Goal: Task Accomplishment & Management: Use online tool/utility

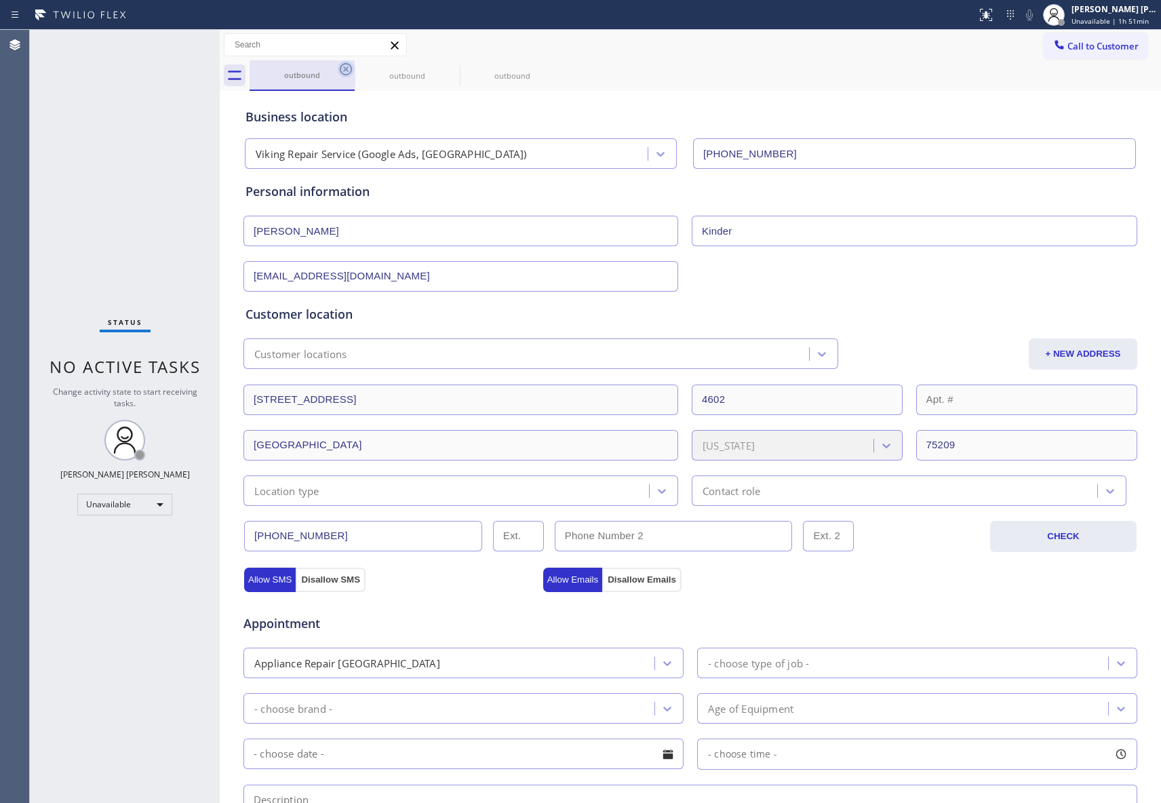
click at [347, 73] on icon at bounding box center [346, 69] width 16 height 16
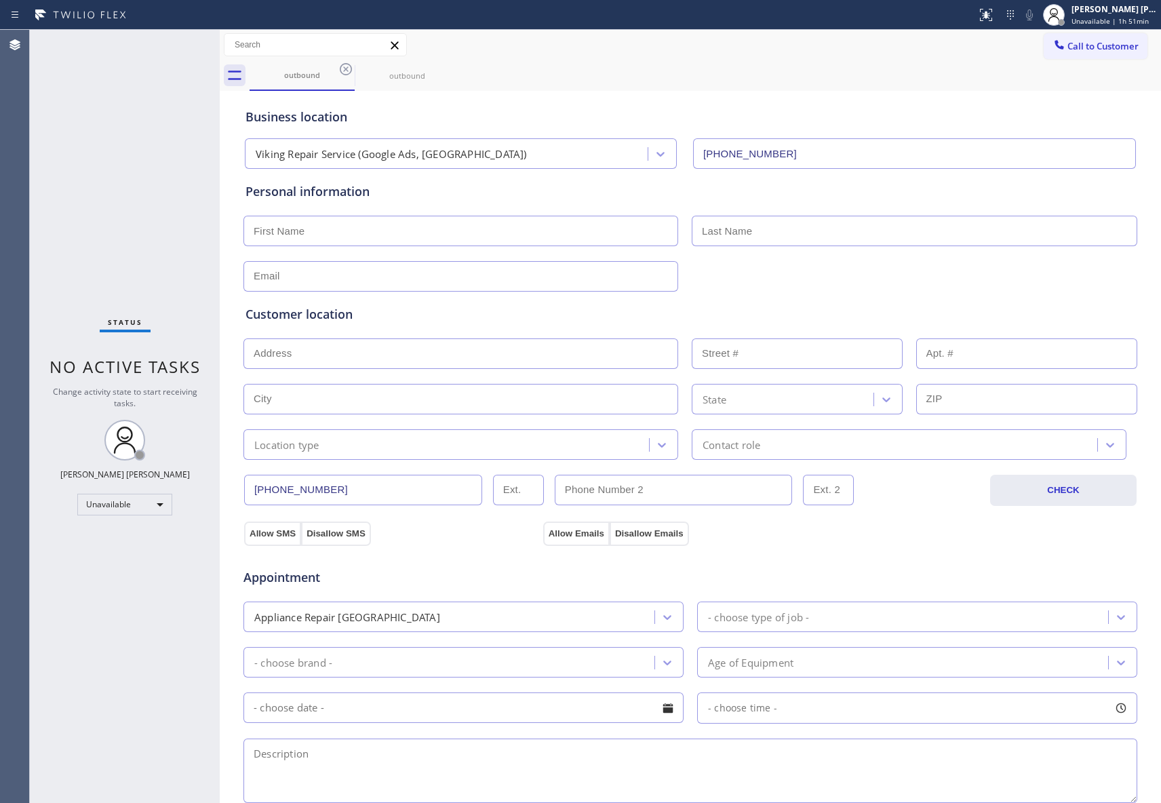
click at [347, 73] on icon at bounding box center [346, 69] width 16 height 16
click at [0, 0] on icon at bounding box center [0, 0] width 0 height 0
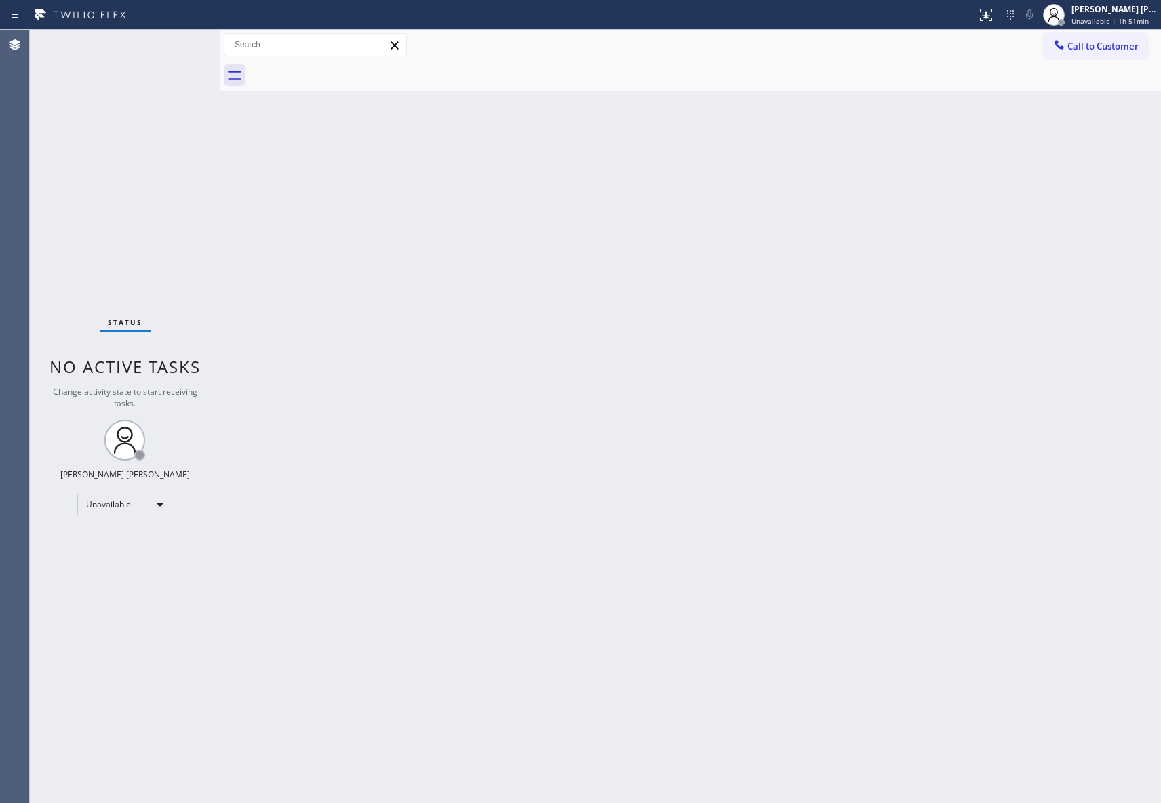
click at [347, 73] on div at bounding box center [704, 75] width 911 height 31
click at [1093, 50] on span "Call to Customer" at bounding box center [1102, 46] width 71 height 12
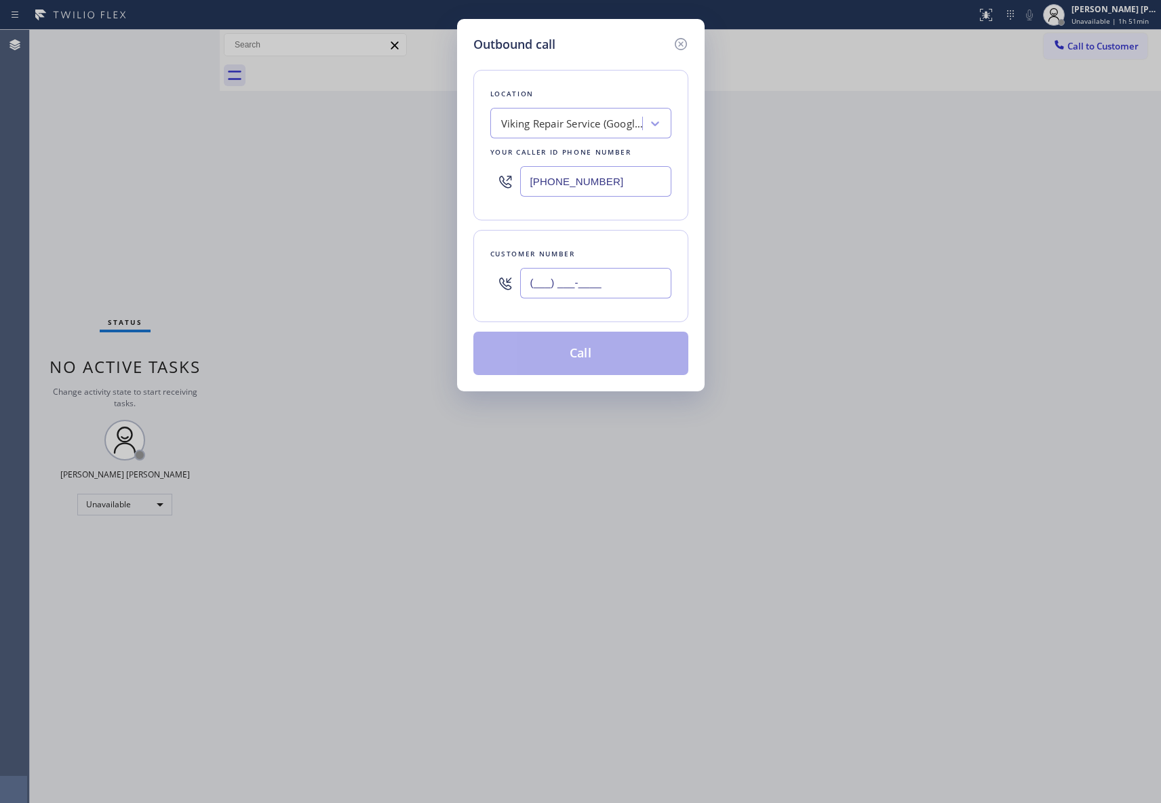
click at [635, 279] on input "(___) ___-____" at bounding box center [595, 283] width 151 height 31
paste input "714) 502-4434"
type input "[PHONE_NUMBER]"
click at [606, 118] on div "Viking Repair Service (Google Ads, [GEOGRAPHIC_DATA])" at bounding box center [572, 124] width 142 height 16
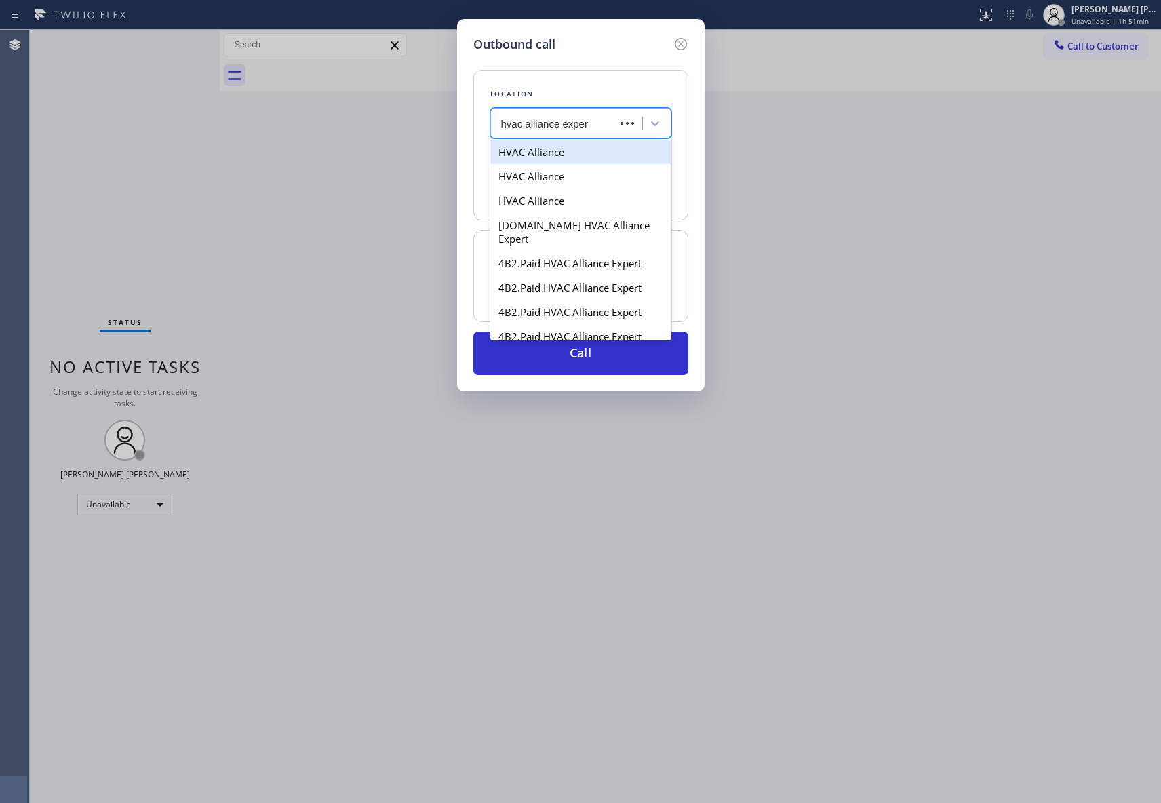
type input "hvac alliance expert"
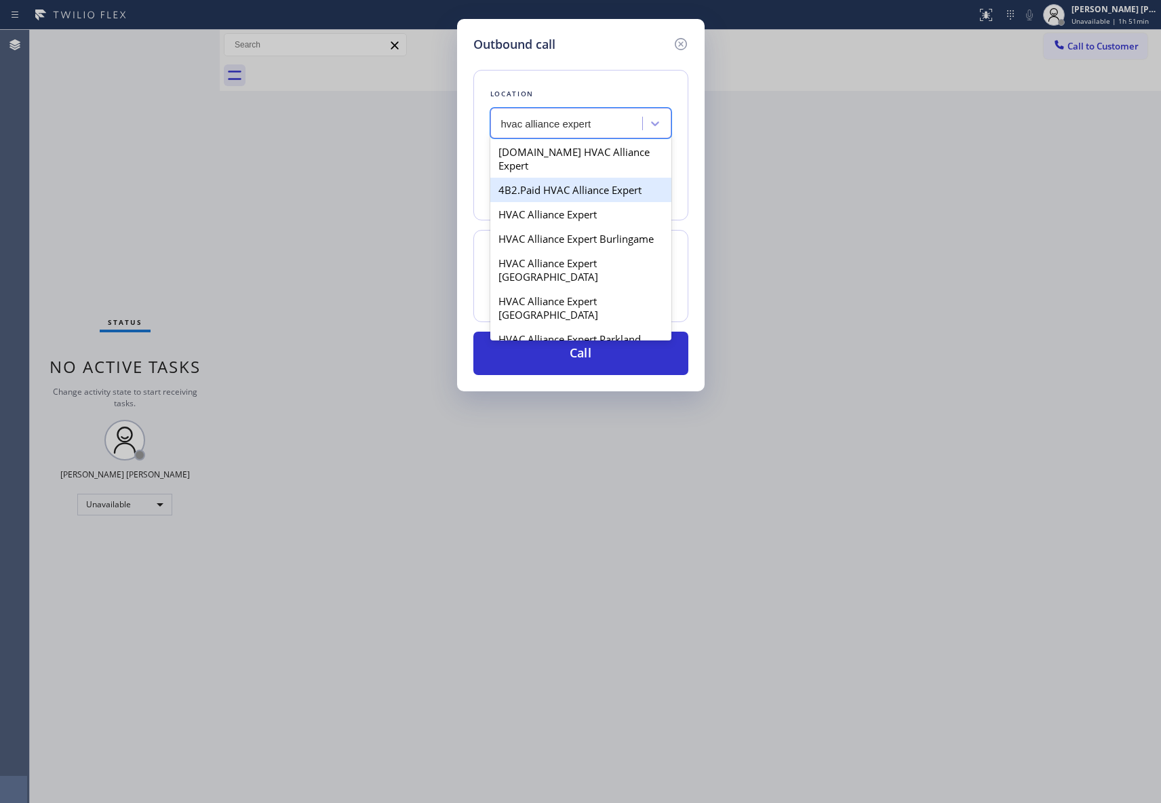
click at [557, 180] on div "4B2.Paid HVAC Alliance Expert" at bounding box center [580, 190] width 181 height 24
type input "[PHONE_NUMBER]"
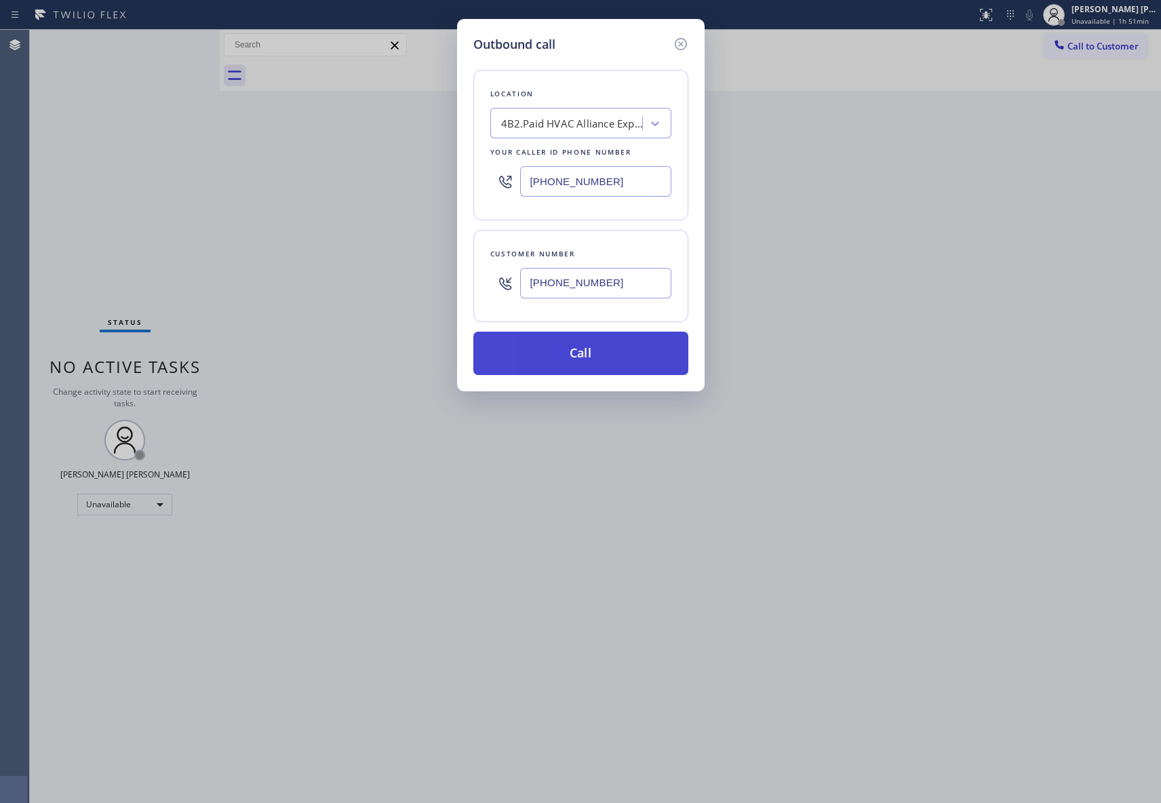
click at [574, 348] on button "Call" at bounding box center [580, 353] width 215 height 43
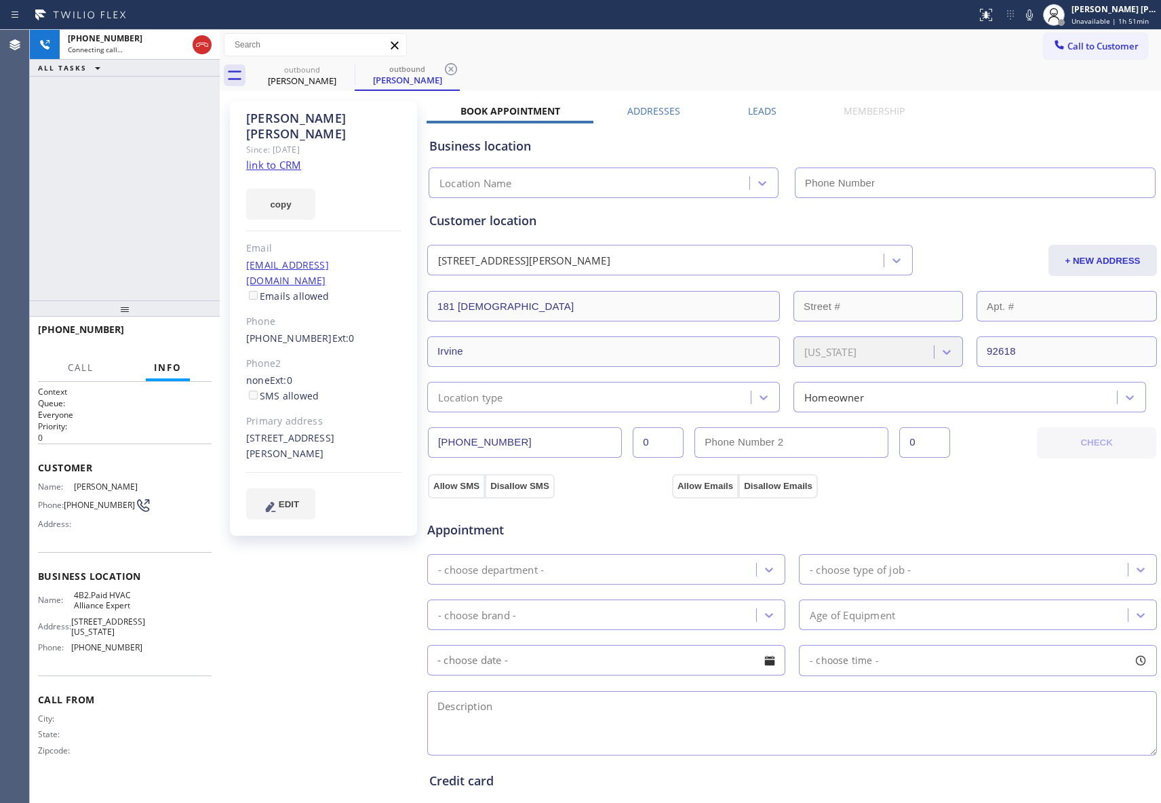
type input "[PHONE_NUMBER]"
click at [179, 338] on span "HANG UP" at bounding box center [179, 335] width 41 height 9
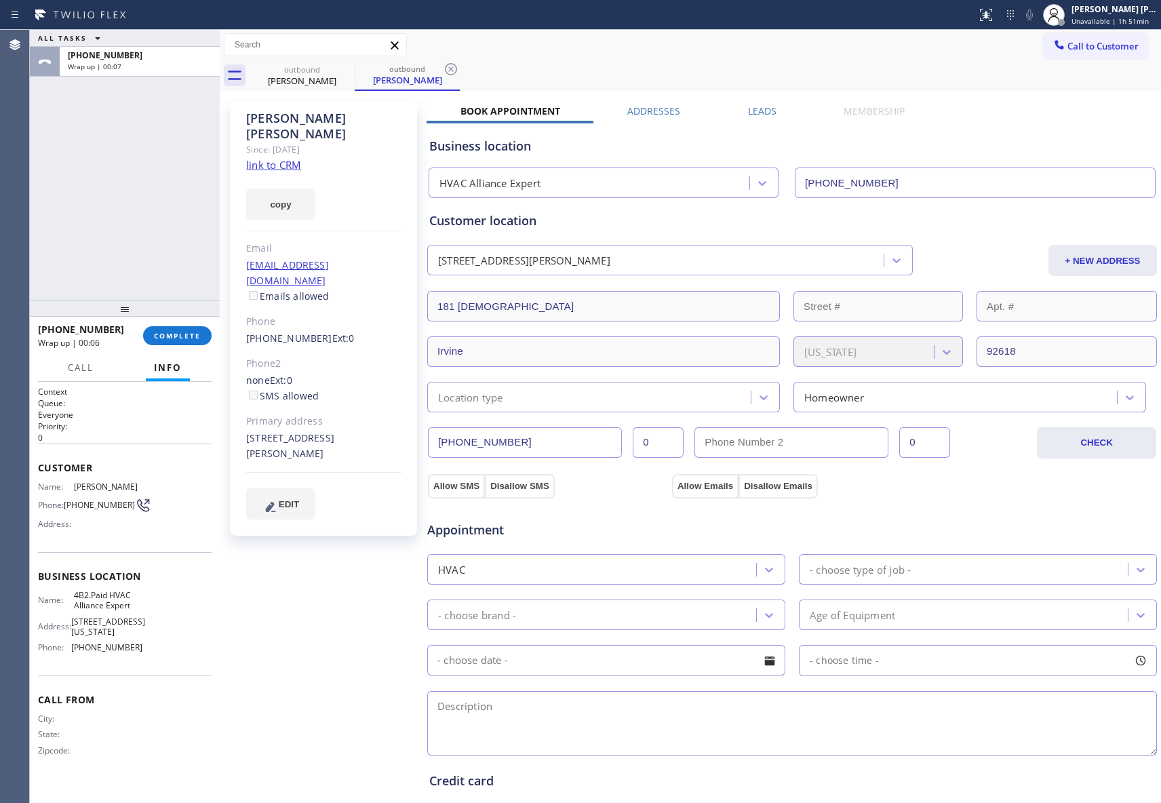
click at [765, 108] on label "Leads" at bounding box center [762, 110] width 28 height 13
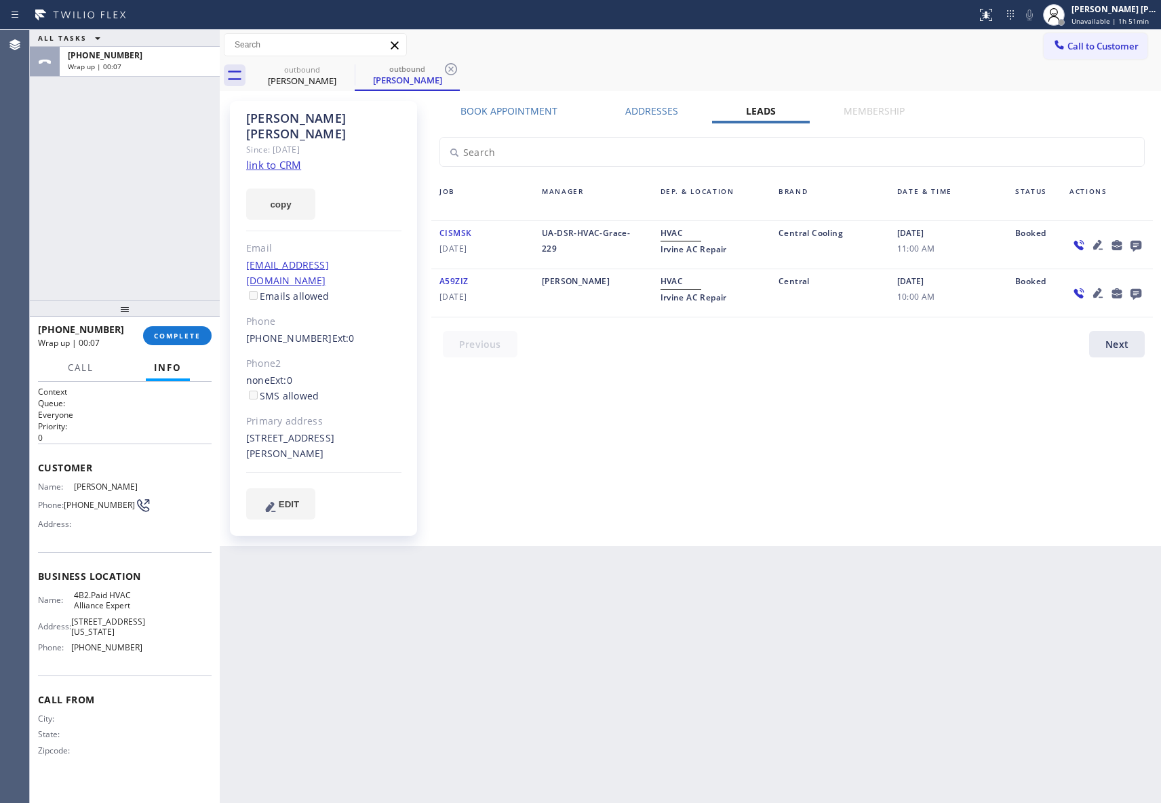
click at [1137, 242] on icon at bounding box center [1135, 246] width 11 height 11
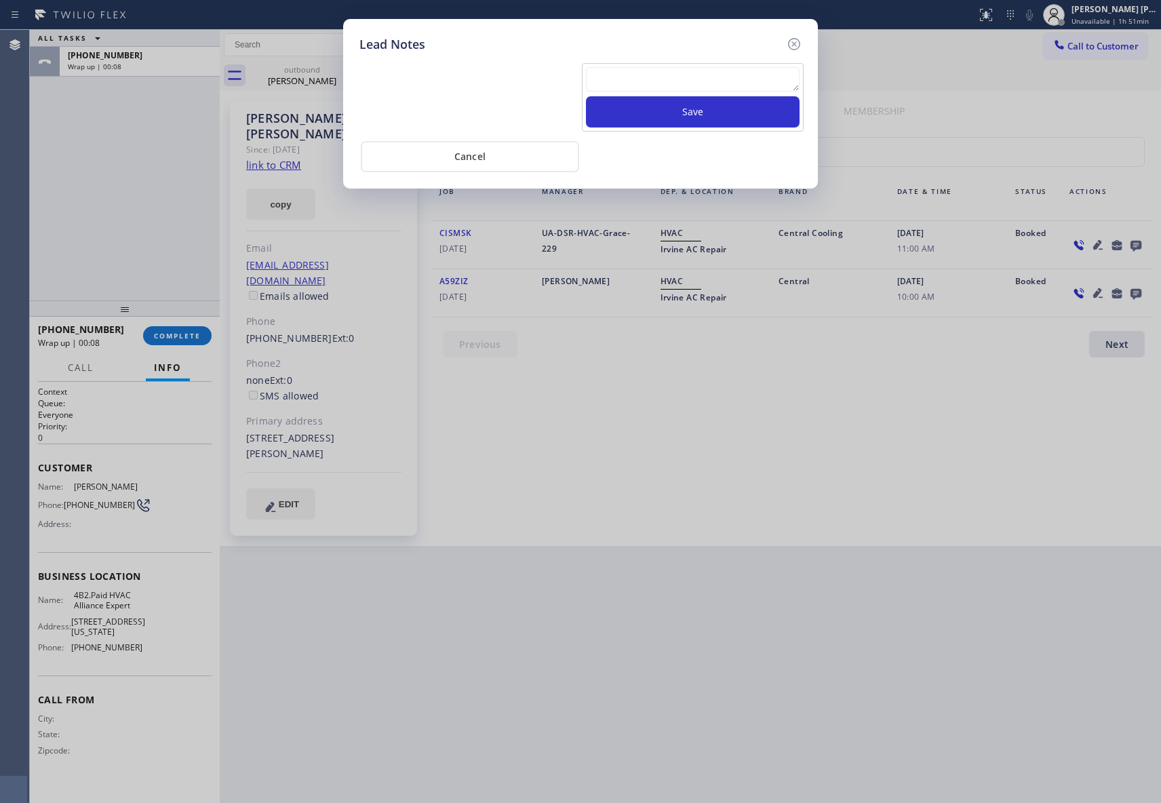
click at [681, 80] on textarea at bounding box center [693, 79] width 214 height 24
paste textarea "VM | please transfer if cx calls back"
type textarea "VM | please transfer if cx calls back"
click at [692, 117] on button "Save" at bounding box center [693, 111] width 214 height 31
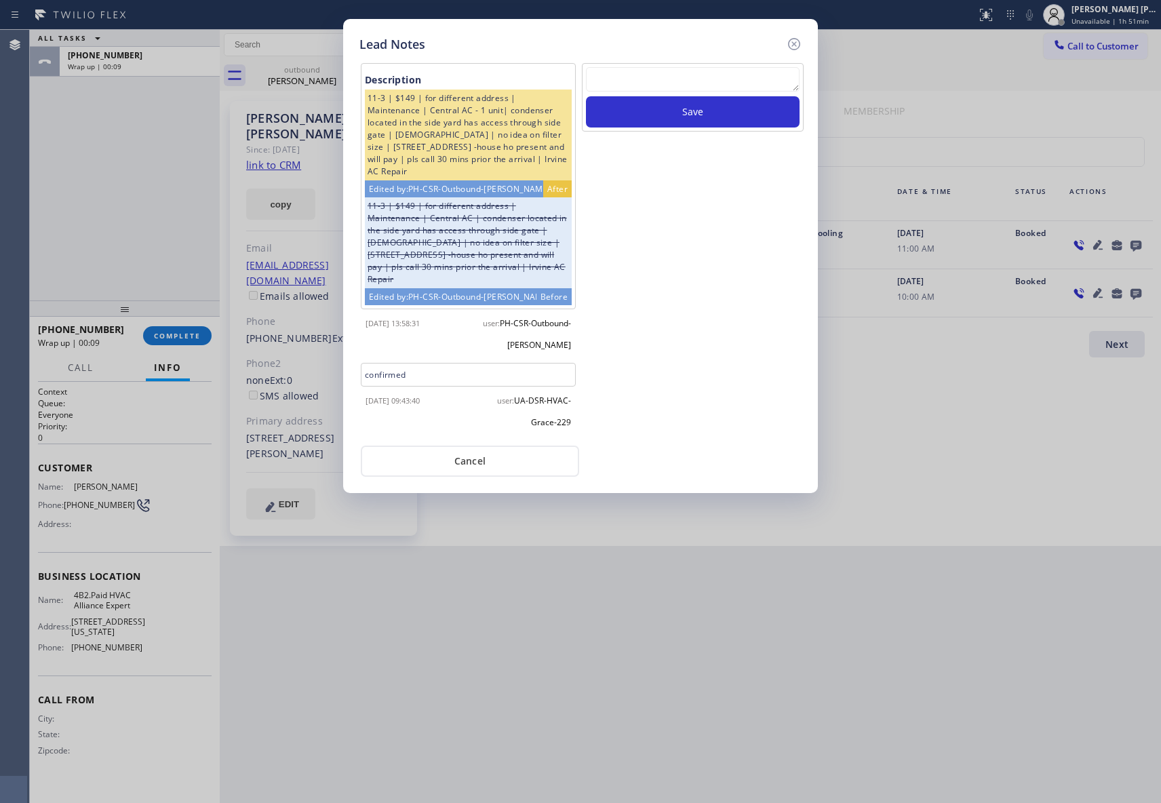
drag, startPoint x: 792, startPoint y: 47, endPoint x: 716, endPoint y: 60, distance: 77.7
click at [787, 47] on icon at bounding box center [794, 44] width 16 height 16
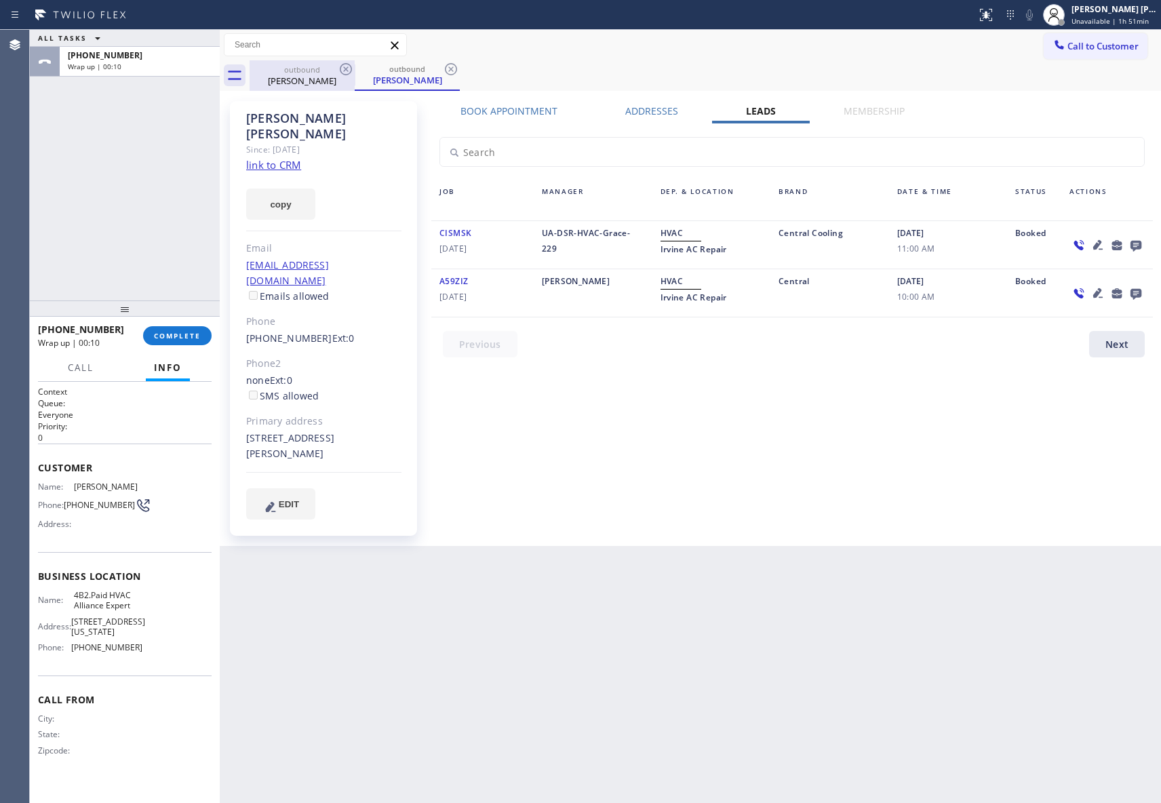
click at [325, 77] on div "[PERSON_NAME]" at bounding box center [302, 81] width 102 height 12
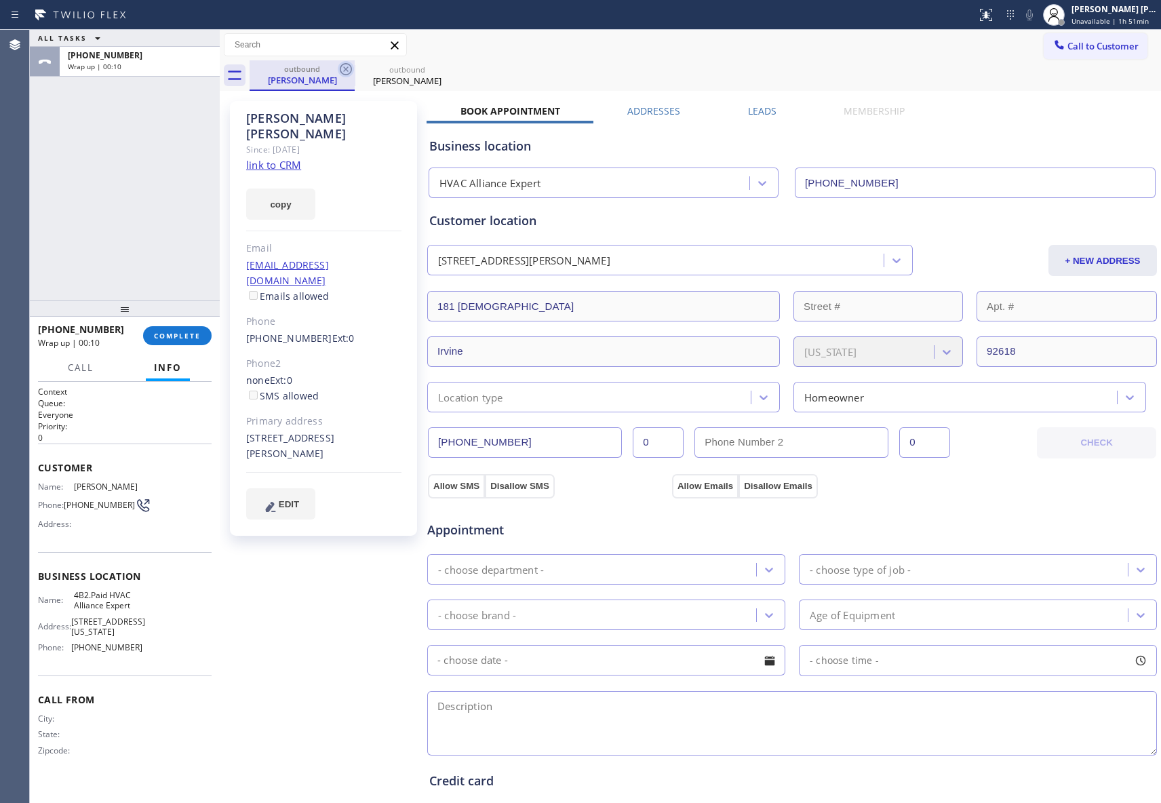
click at [353, 66] on icon at bounding box center [346, 69] width 16 height 16
click at [0, 0] on icon at bounding box center [0, 0] width 0 height 0
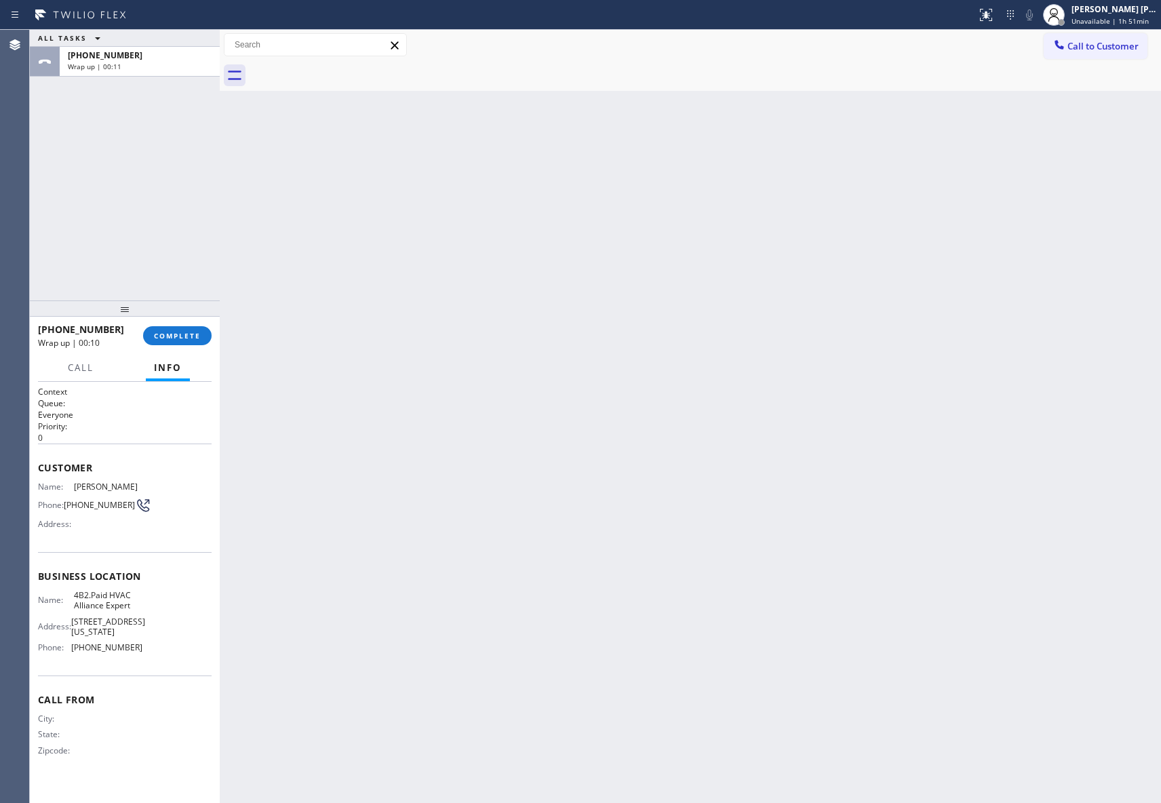
click at [353, 66] on div at bounding box center [704, 75] width 911 height 31
click at [183, 329] on button "COMPLETE" at bounding box center [177, 335] width 68 height 19
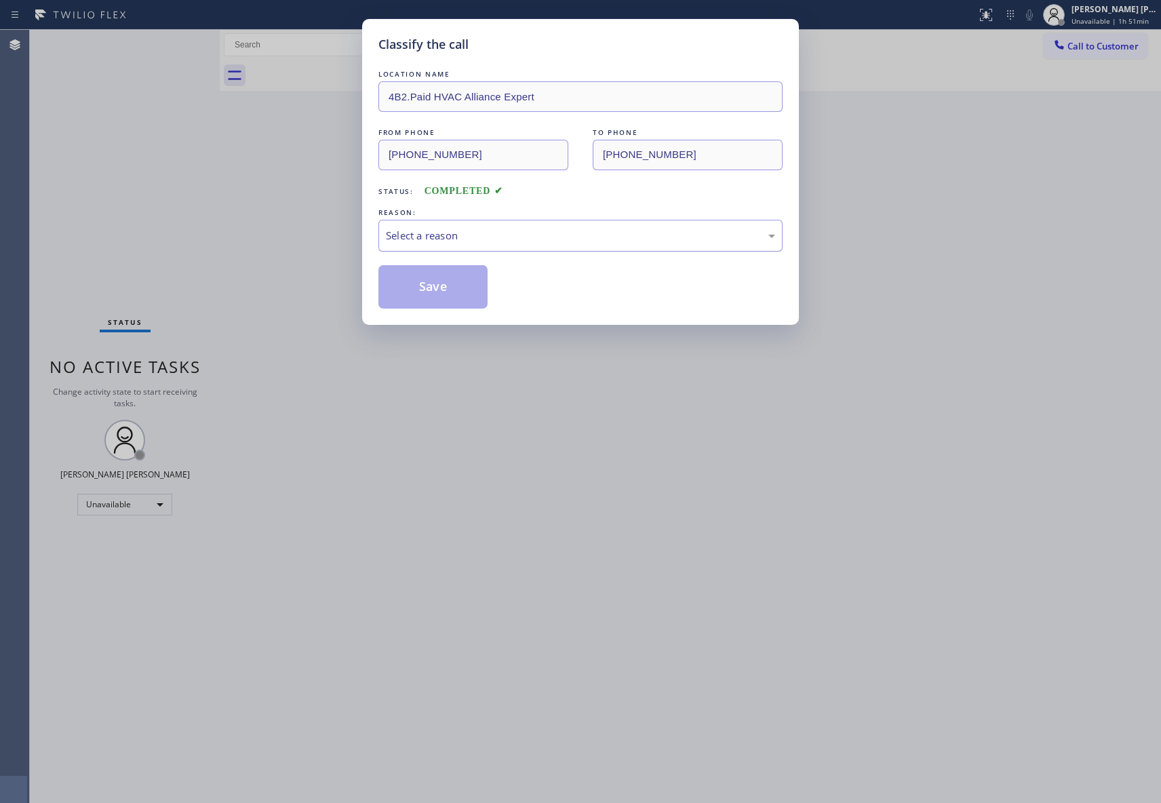
click at [473, 223] on div "Select a reason" at bounding box center [580, 236] width 404 height 32
click at [423, 285] on button "Save" at bounding box center [432, 286] width 109 height 43
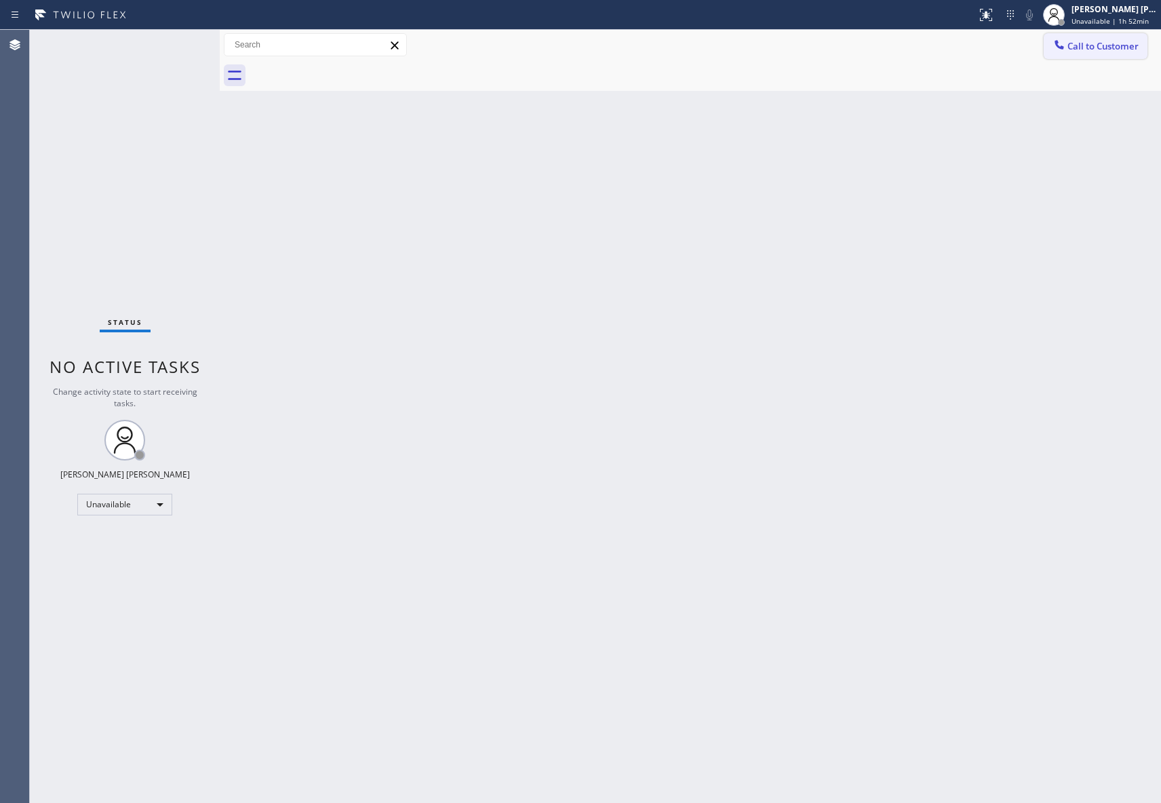
click at [1101, 38] on button "Call to Customer" at bounding box center [1095, 46] width 104 height 26
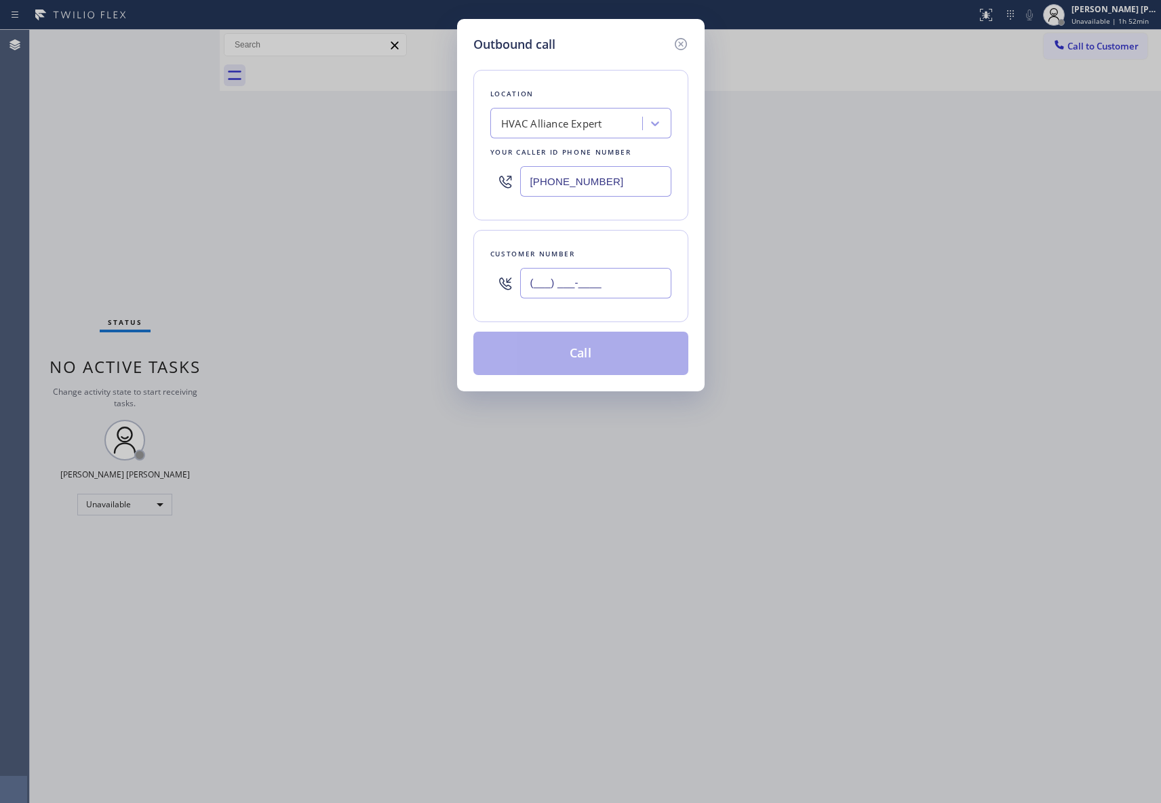
click at [590, 273] on input "(___) ___-____" at bounding box center [595, 283] width 151 height 31
paste input "619) 245-8408"
type input "[PHONE_NUMBER]"
click at [607, 350] on button "Call" at bounding box center [580, 353] width 215 height 43
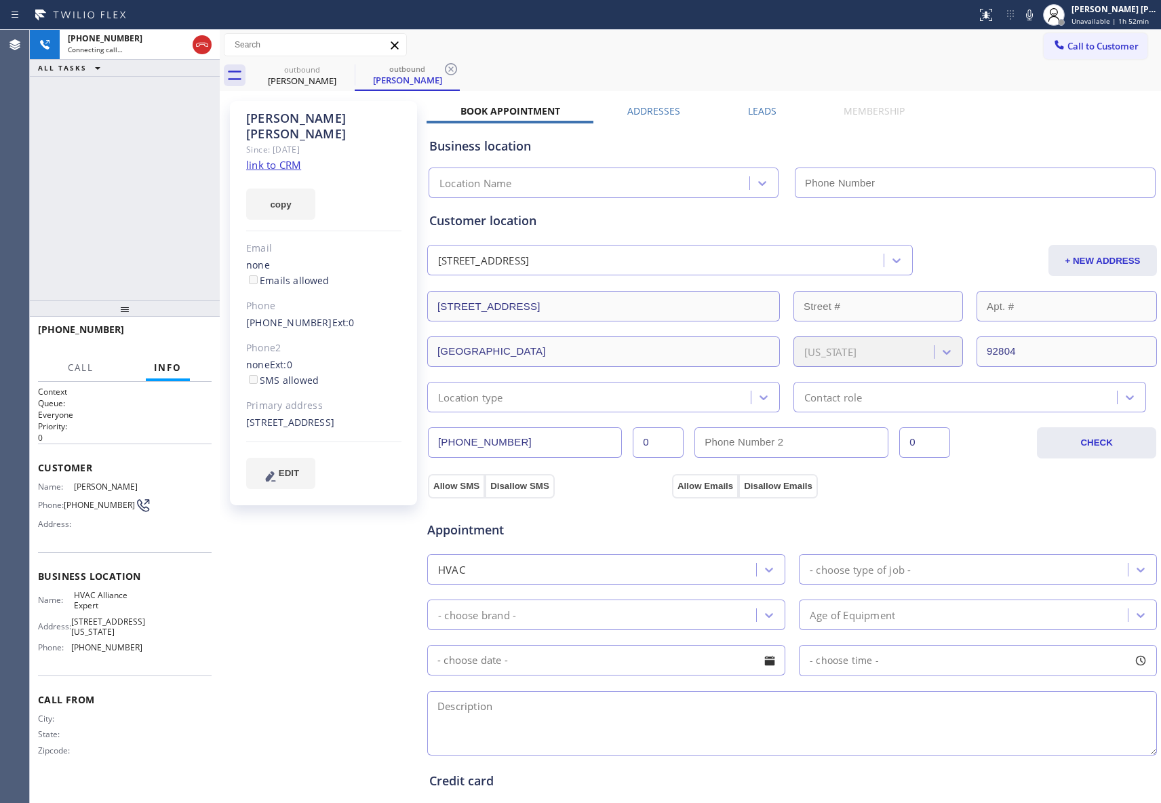
type input "[PHONE_NUMBER]"
click at [207, 42] on icon at bounding box center [202, 45] width 16 height 16
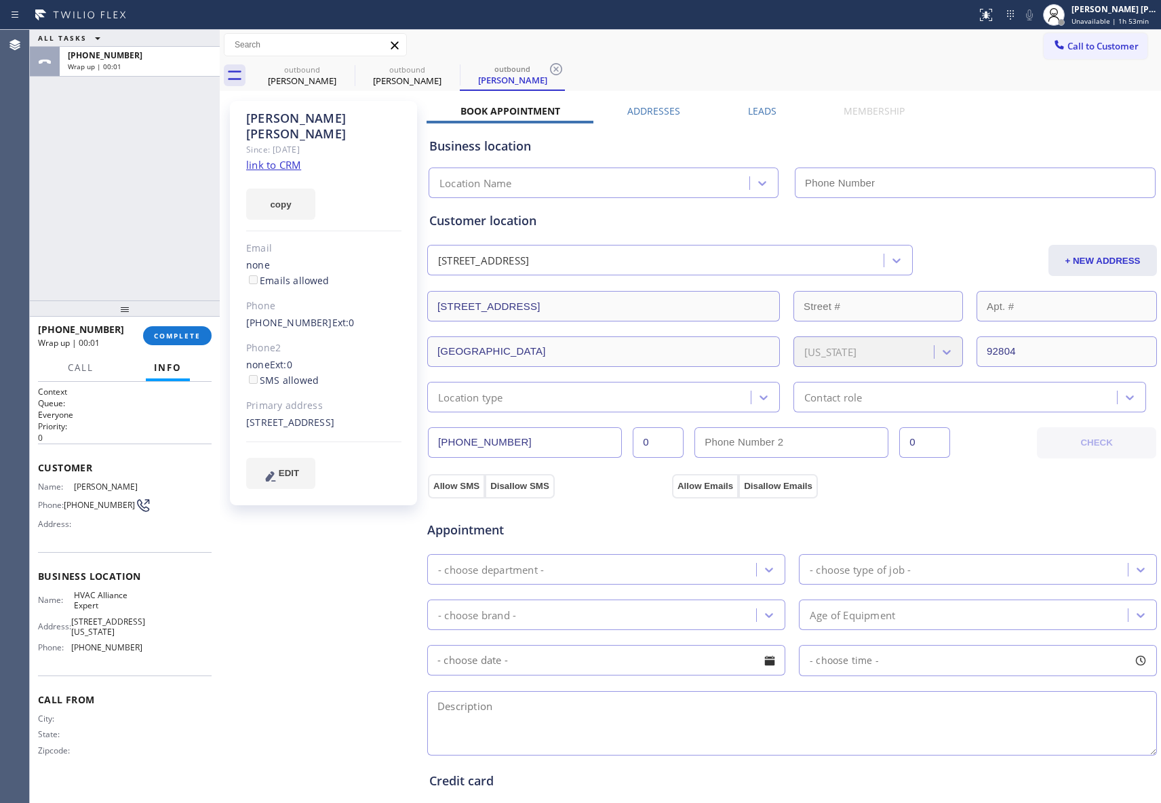
type input "[PHONE_NUMBER]"
click at [757, 108] on label "Leads" at bounding box center [762, 110] width 28 height 13
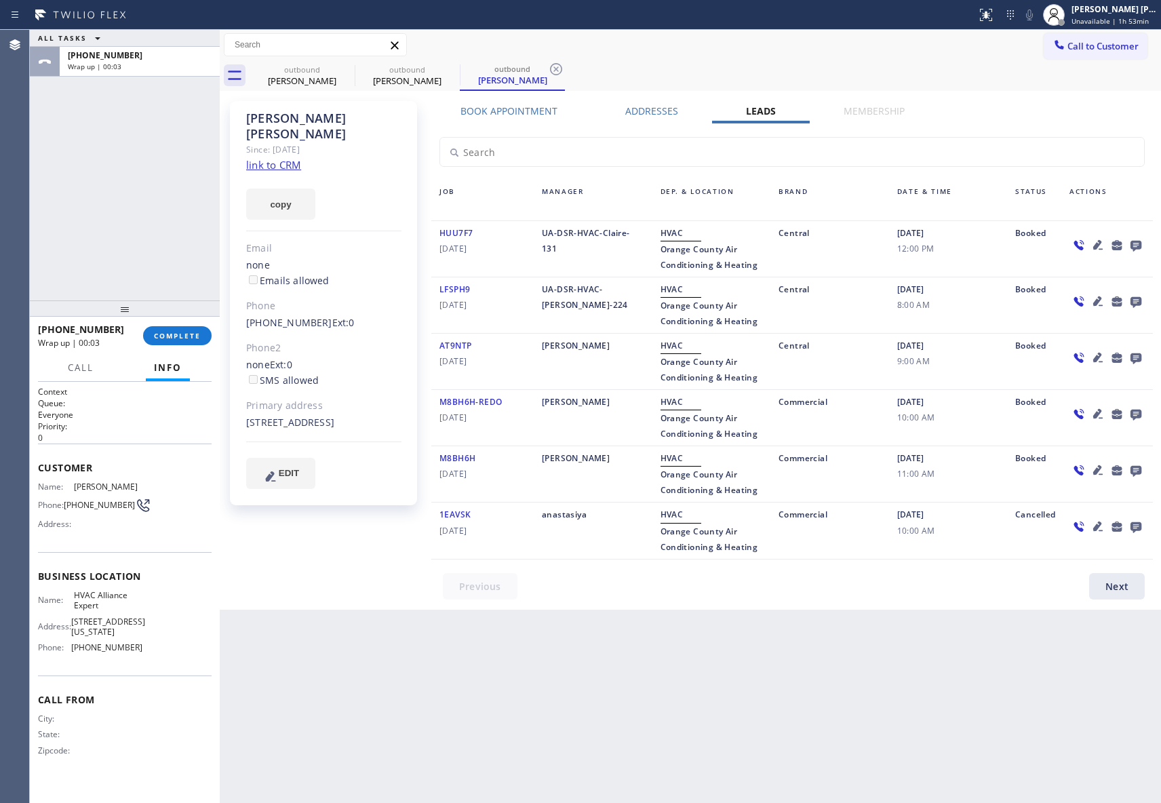
click at [1131, 245] on icon at bounding box center [1135, 246] width 11 height 11
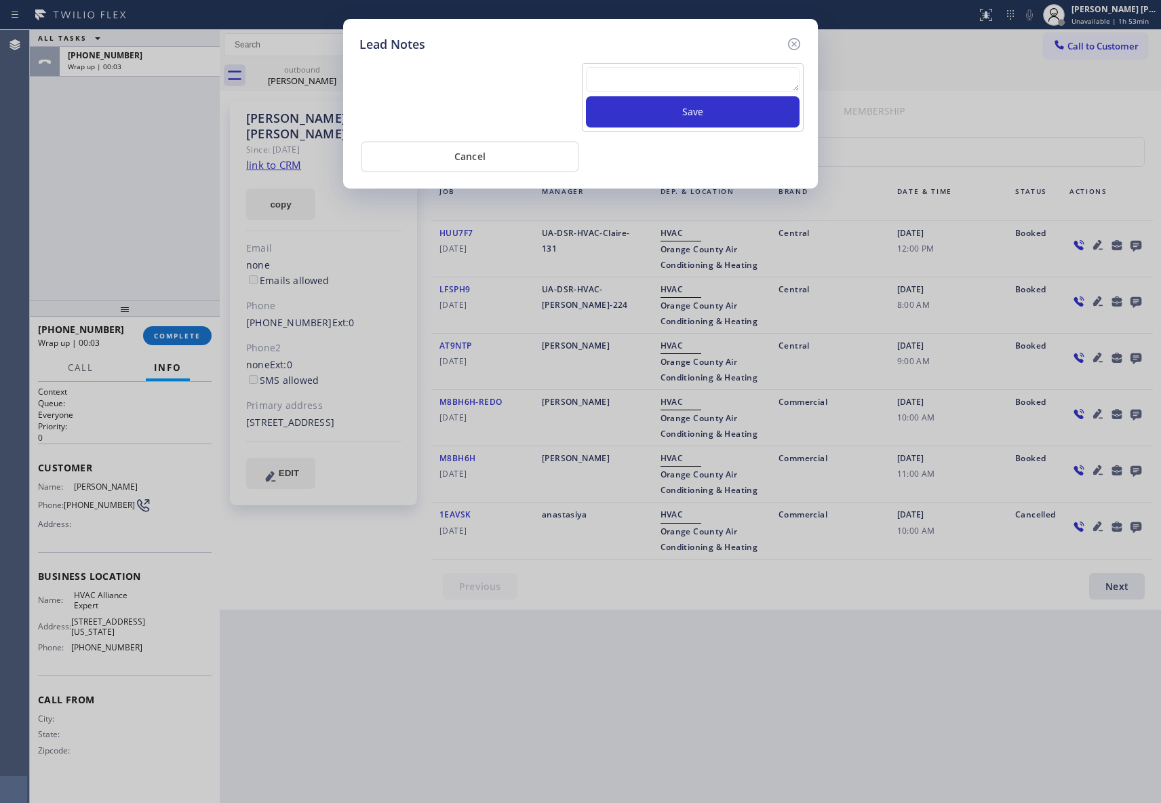
click at [703, 85] on textarea at bounding box center [693, 79] width 214 height 24
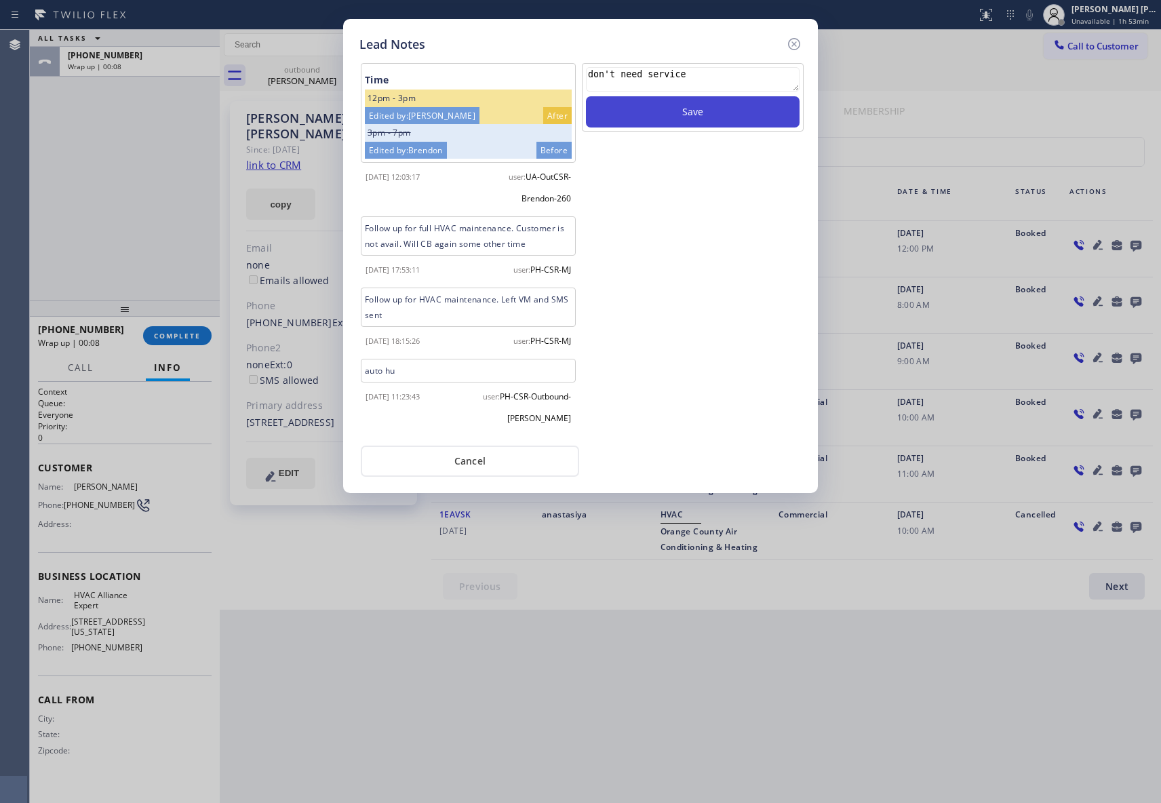
type textarea "don't need service"
click at [708, 115] on button "Save" at bounding box center [693, 111] width 214 height 31
click at [789, 39] on icon at bounding box center [794, 44] width 12 height 12
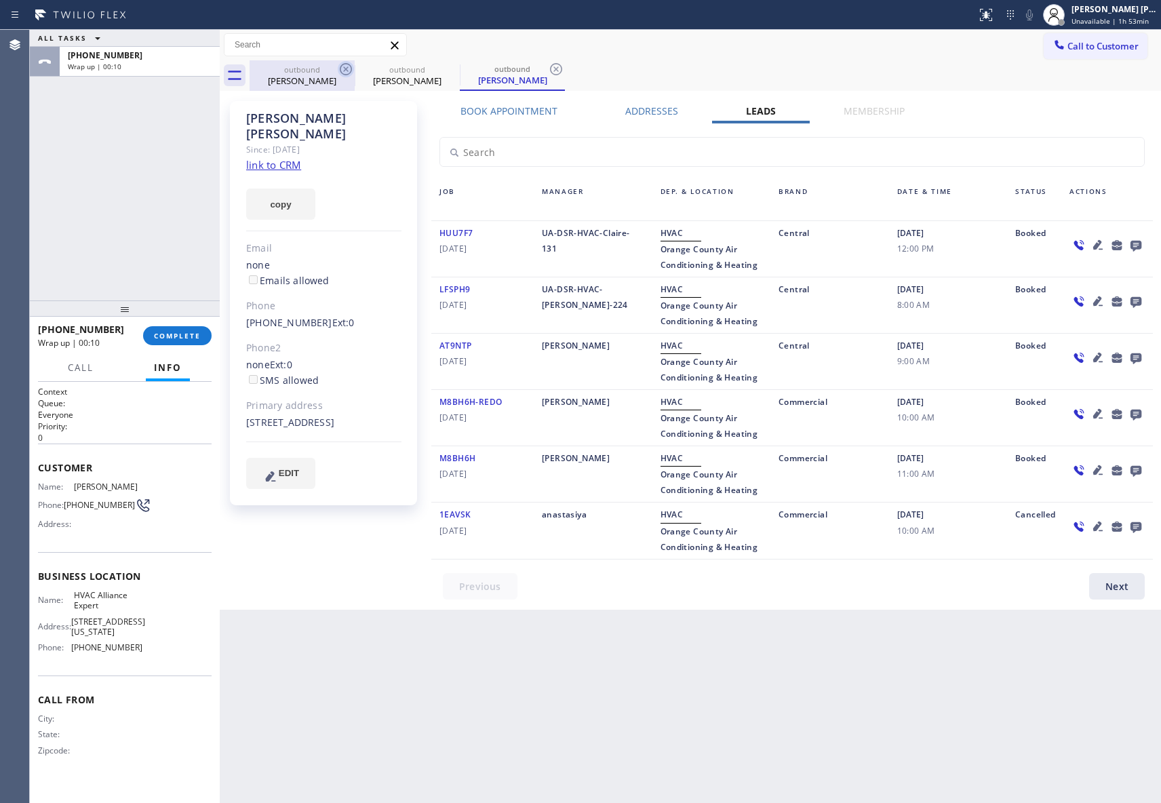
click at [350, 75] on icon at bounding box center [346, 69] width 16 height 16
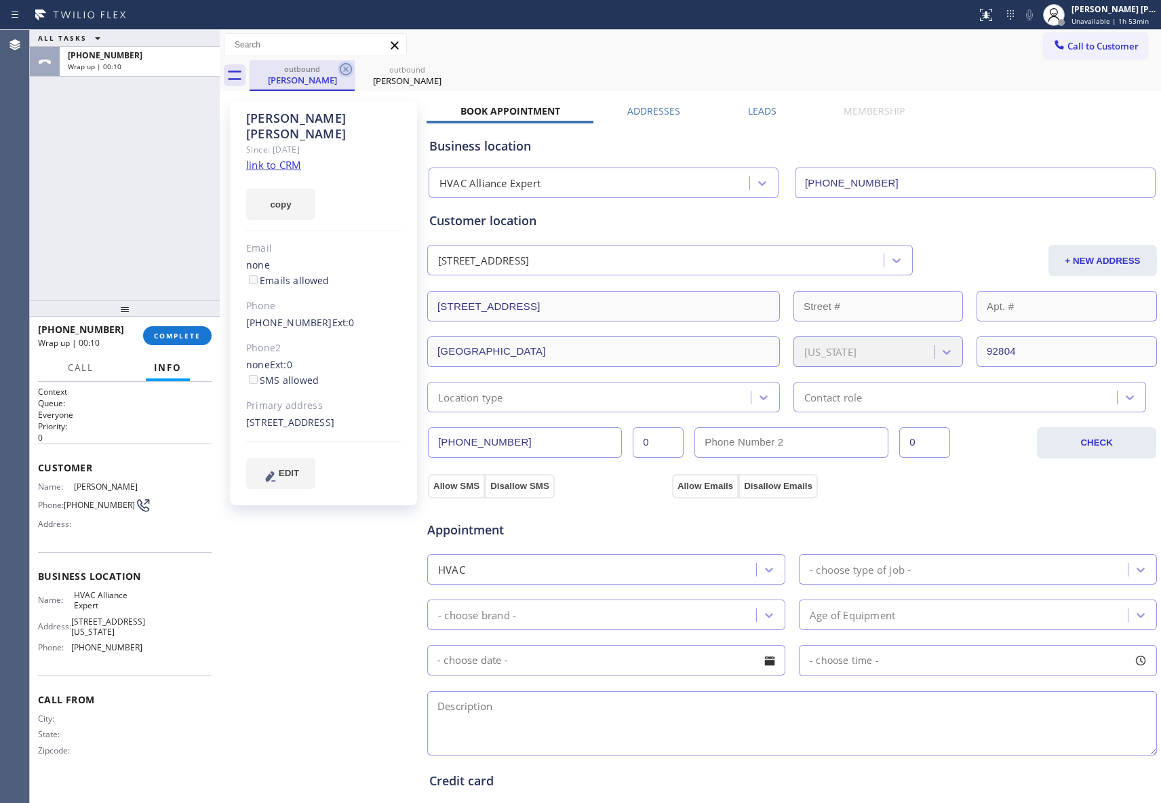
click at [345, 75] on icon at bounding box center [346, 69] width 12 height 12
click at [0, 0] on icon at bounding box center [0, 0] width 0 height 0
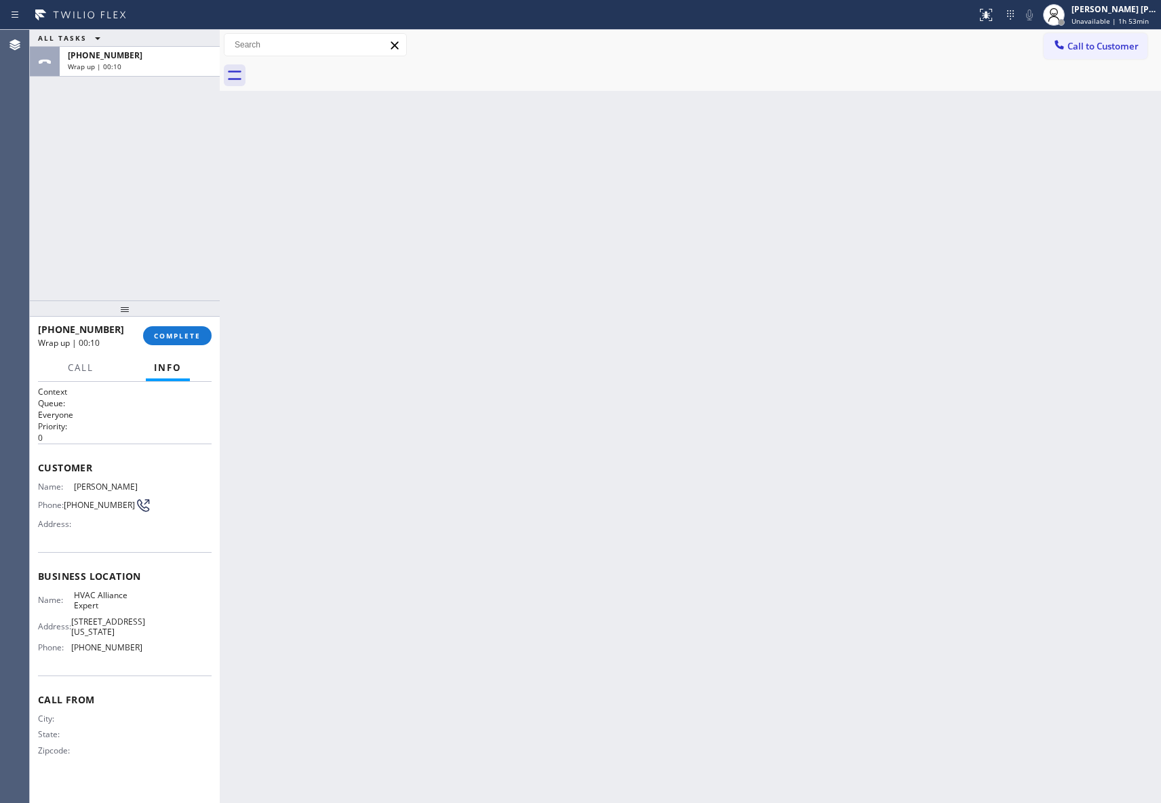
click at [345, 75] on div at bounding box center [704, 75] width 911 height 31
drag, startPoint x: 345, startPoint y: 75, endPoint x: 194, endPoint y: 324, distance: 291.7
click at [342, 75] on div at bounding box center [704, 75] width 911 height 31
click at [179, 336] on span "COMPLETE" at bounding box center [177, 335] width 47 height 9
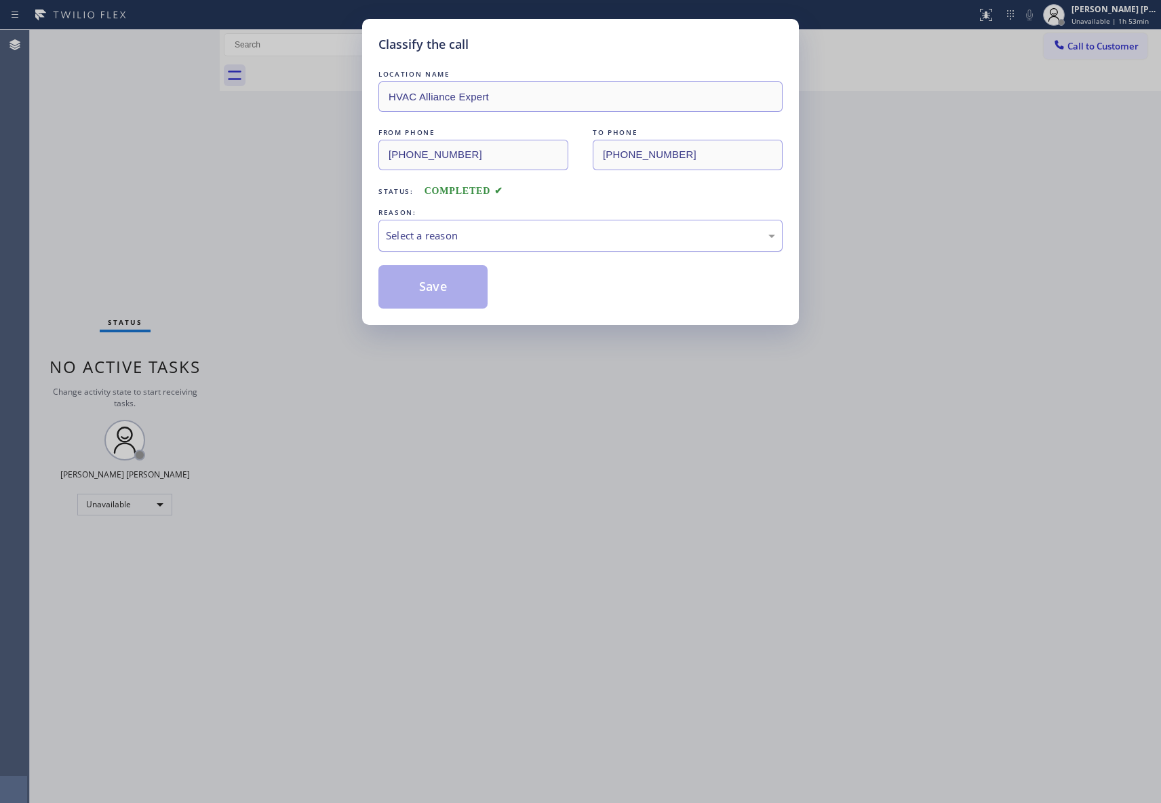
click at [519, 234] on div "Select a reason" at bounding box center [580, 236] width 389 height 16
click at [422, 286] on button "Save" at bounding box center [432, 286] width 109 height 43
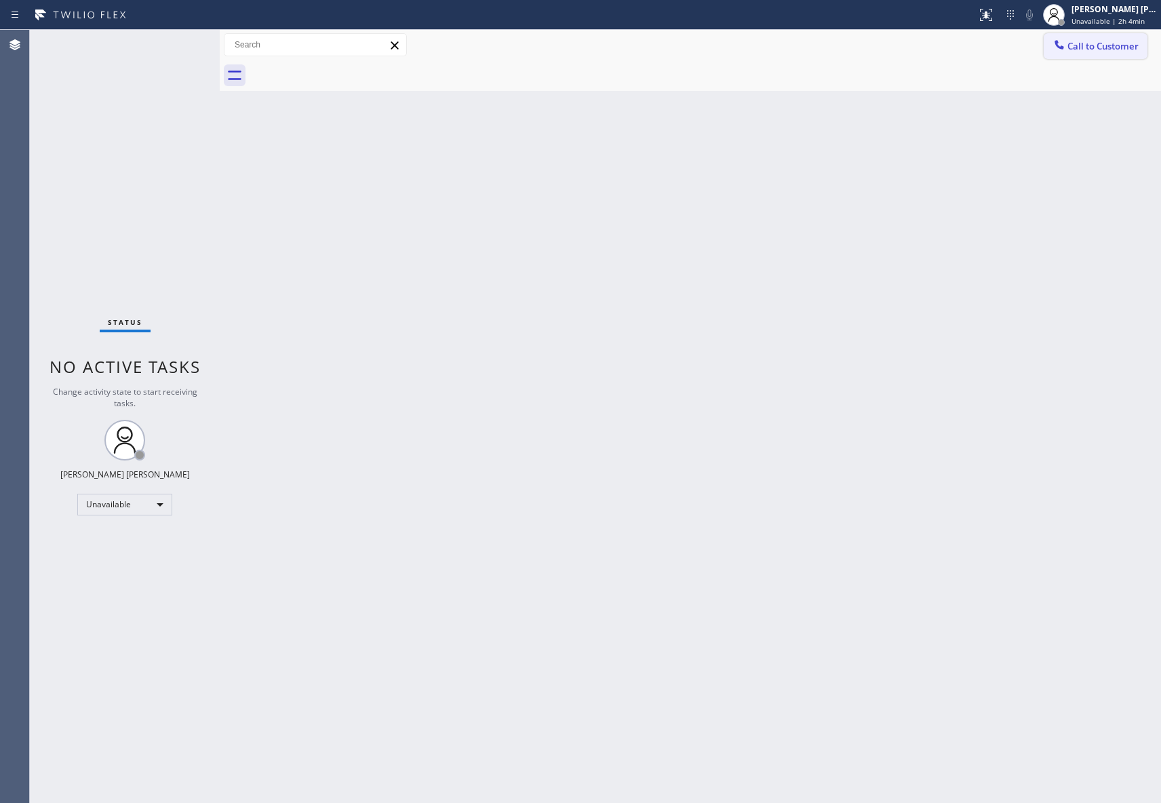
click at [1140, 44] on button "Call to Customer" at bounding box center [1095, 46] width 104 height 26
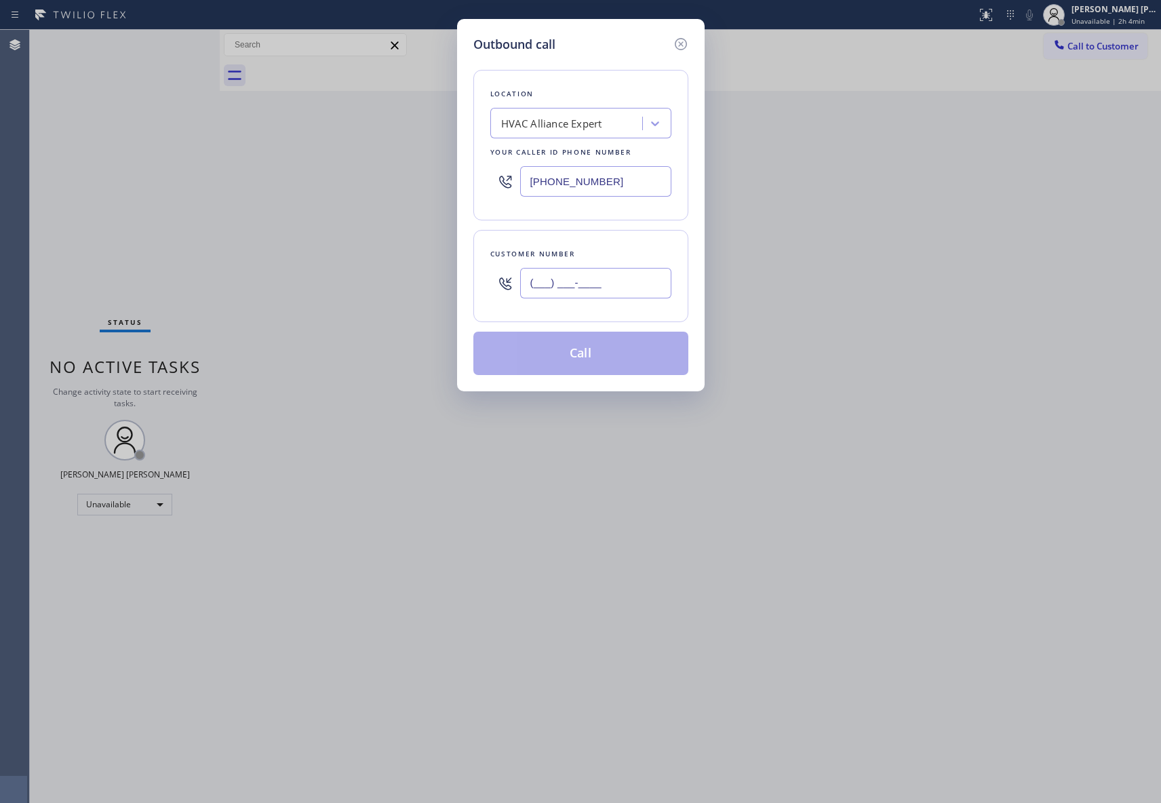
click at [648, 279] on input "(___) ___-____" at bounding box center [595, 283] width 151 height 31
paste input "760) 419-5581"
type input "[PHONE_NUMBER]"
click at [616, 359] on button "Call" at bounding box center [580, 353] width 215 height 43
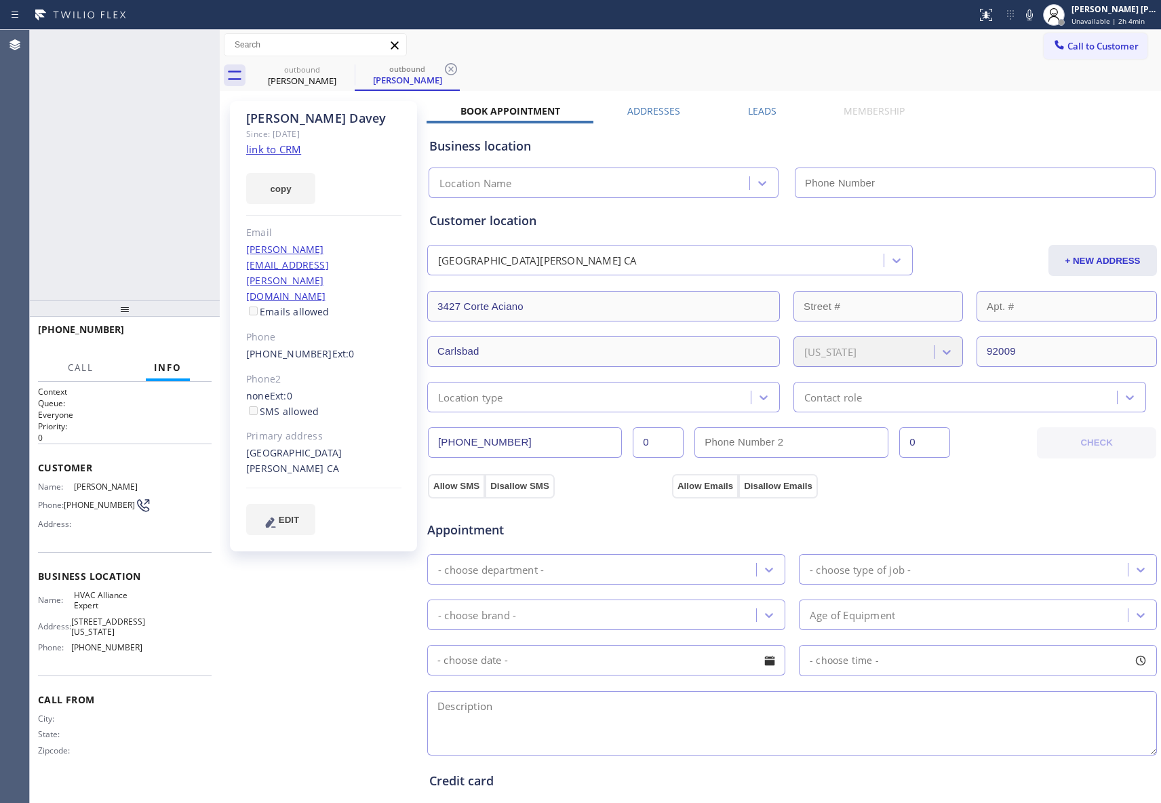
type input "[PHONE_NUMBER]"
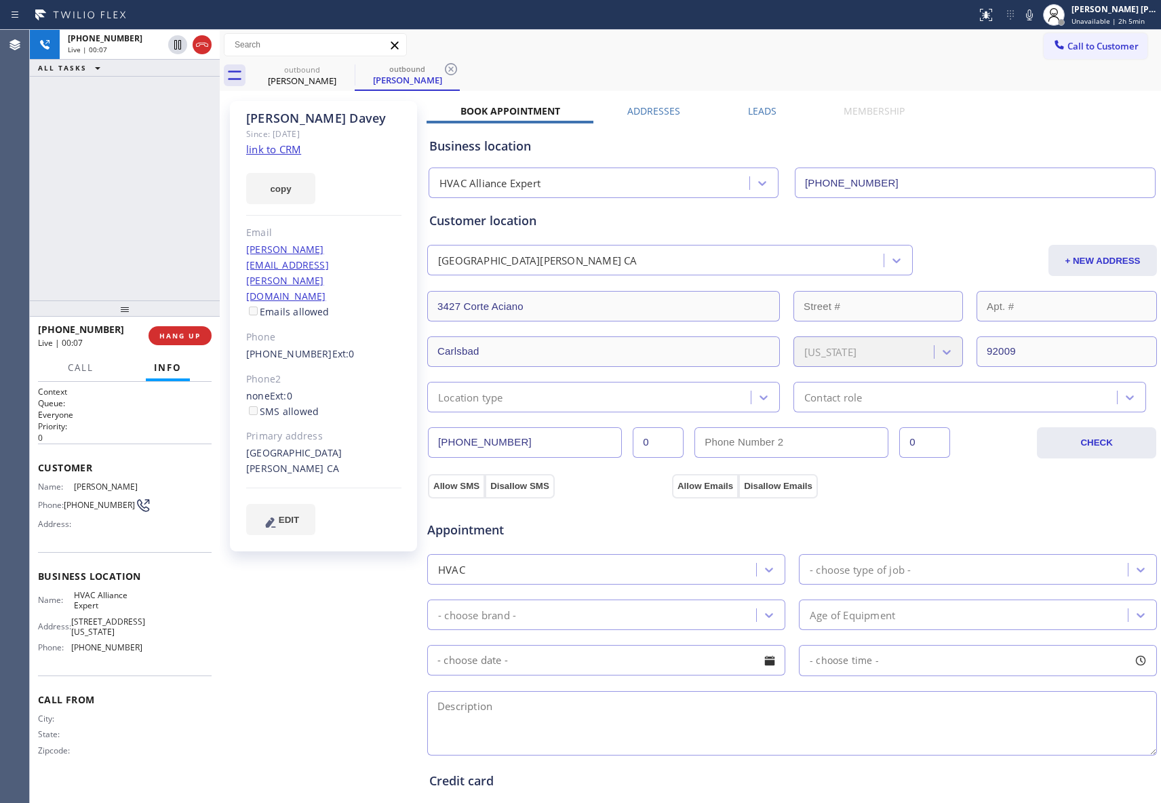
click at [757, 113] on label "Leads" at bounding box center [762, 110] width 28 height 13
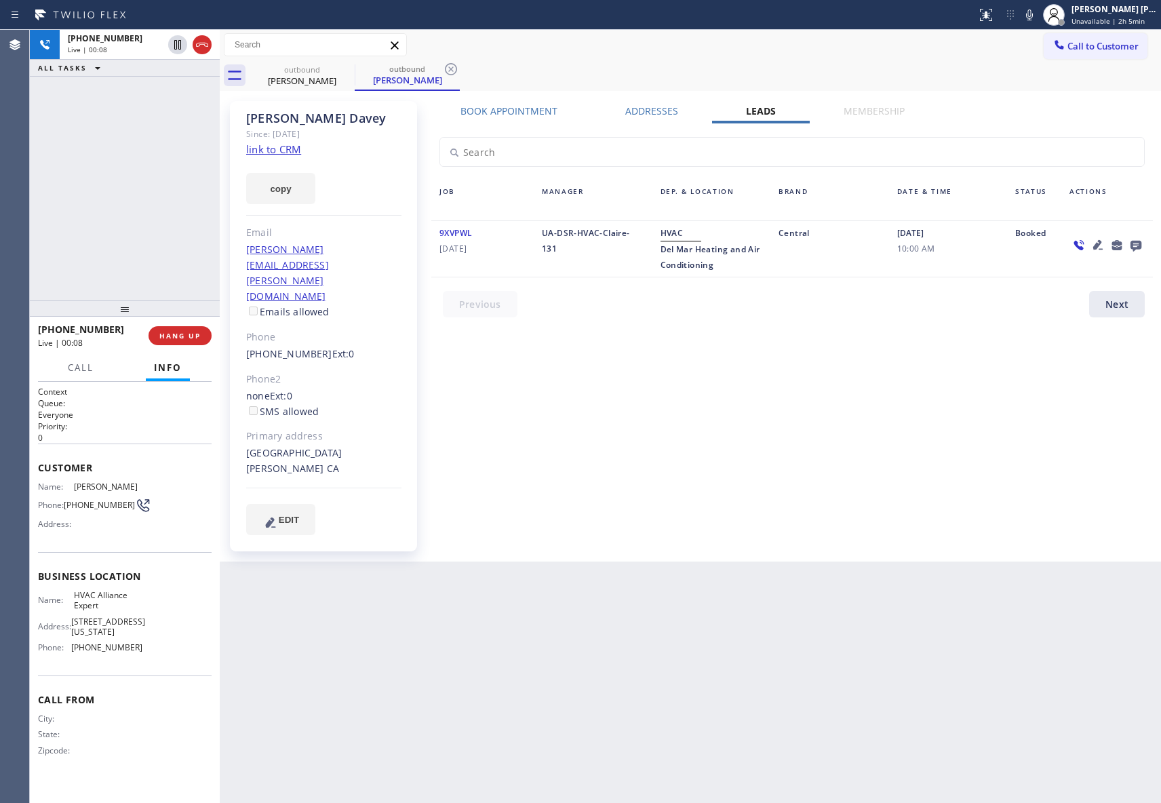
click at [1138, 249] on icon at bounding box center [1135, 245] width 16 height 17
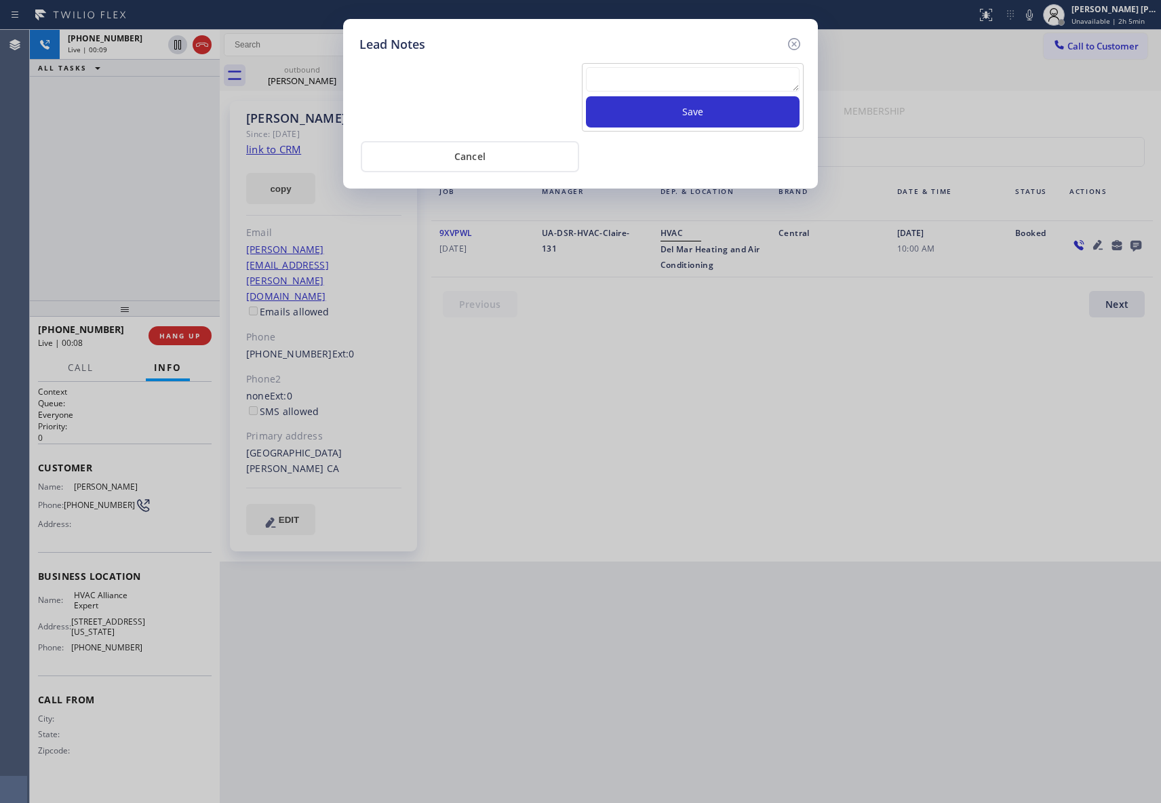
click at [607, 82] on textarea at bounding box center [693, 79] width 214 height 24
paste textarea "VM | please transfer if cx calls back"
type textarea "VM | please transfer if cx calls back"
click at [643, 115] on button "Save" at bounding box center [693, 111] width 214 height 31
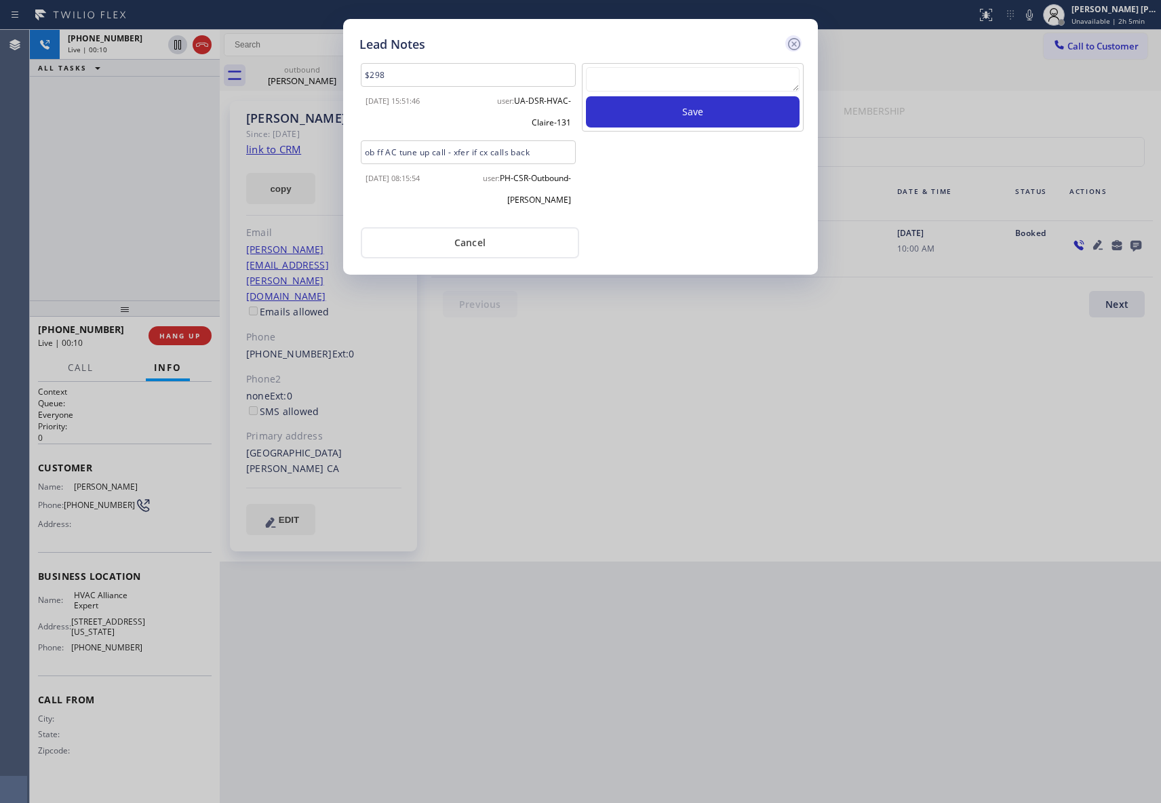
click at [795, 36] on icon at bounding box center [794, 44] width 16 height 16
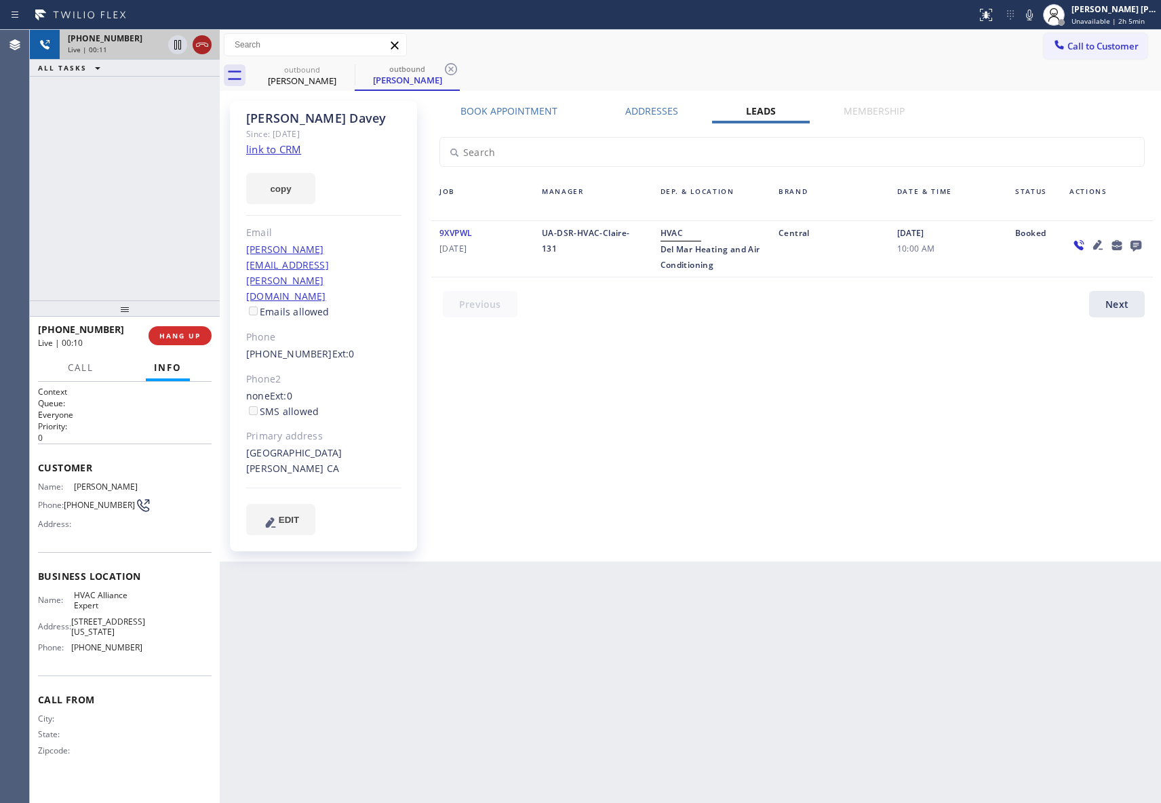
click at [197, 41] on icon at bounding box center [202, 45] width 16 height 16
click at [0, 0] on icon at bounding box center [0, 0] width 0 height 0
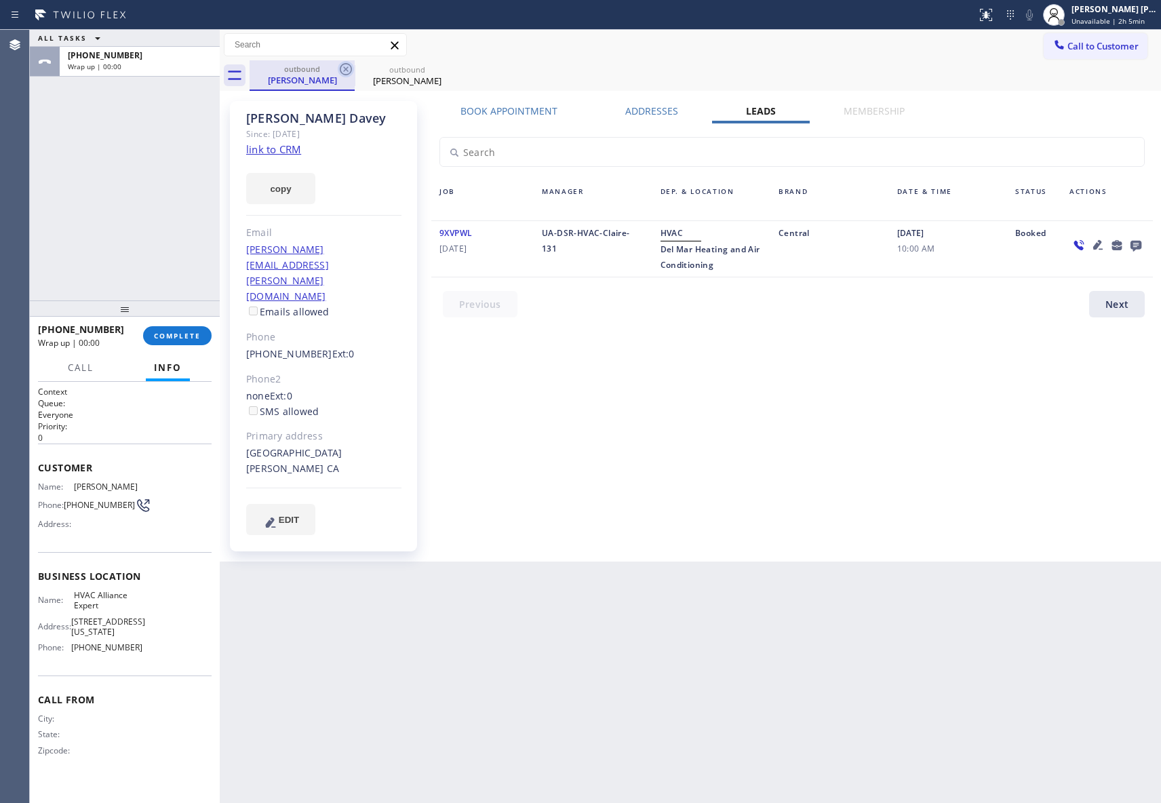
click at [344, 72] on icon at bounding box center [346, 69] width 16 height 16
click at [0, 0] on icon at bounding box center [0, 0] width 0 height 0
click at [344, 72] on div "outbound [PERSON_NAME] outbound [PERSON_NAME]" at bounding box center [704, 75] width 911 height 31
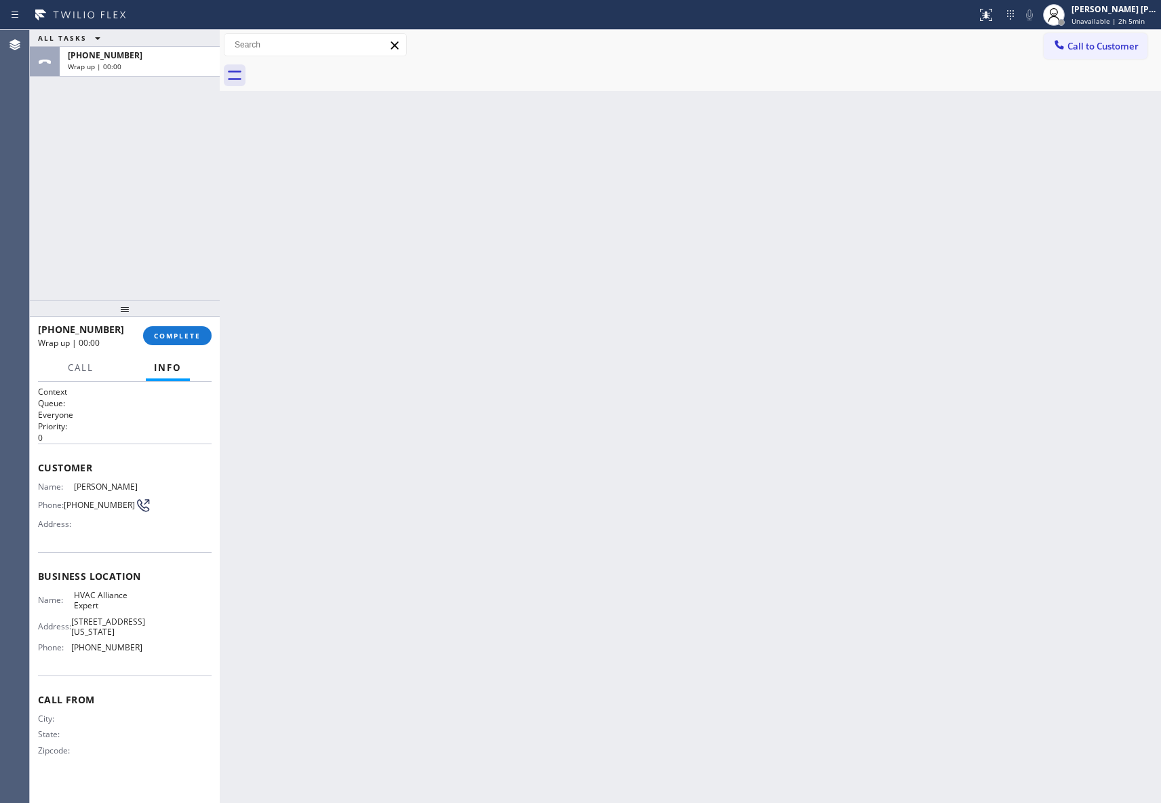
click at [344, 72] on div at bounding box center [704, 75] width 911 height 31
click at [183, 334] on span "COMPLETE" at bounding box center [177, 335] width 47 height 9
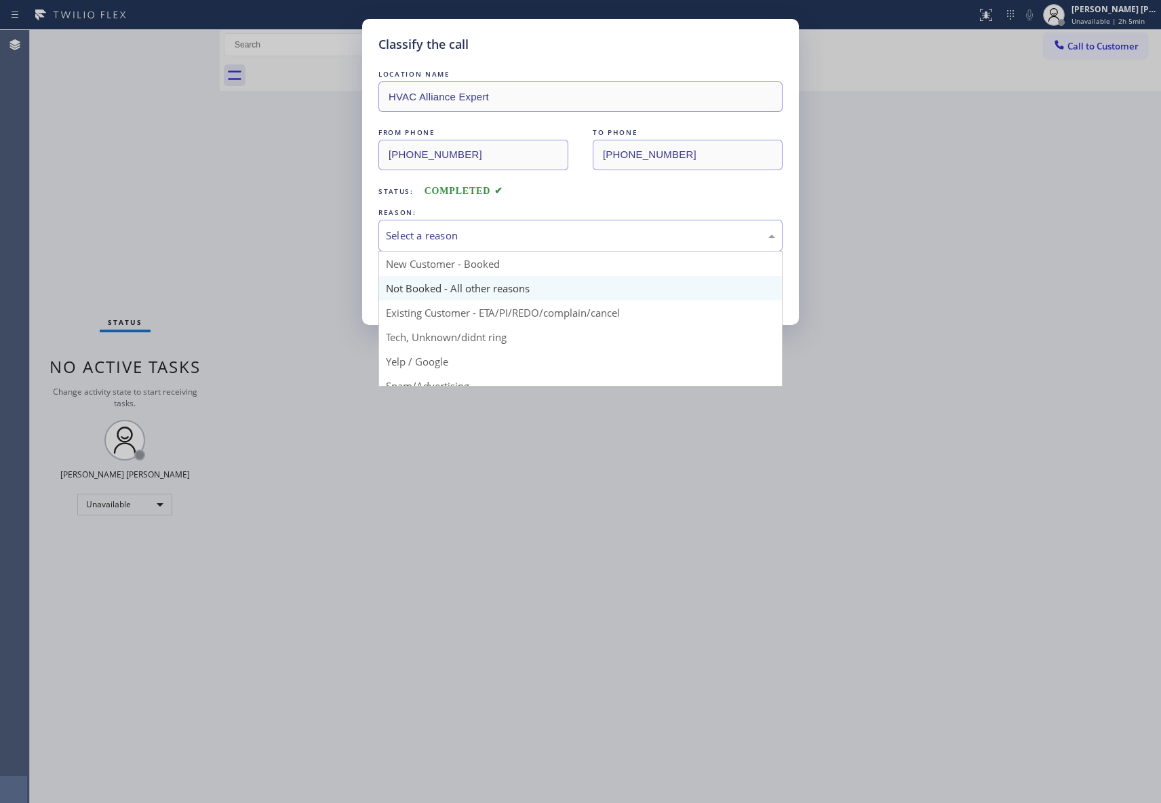
drag, startPoint x: 563, startPoint y: 240, endPoint x: 441, endPoint y: 288, distance: 131.2
click at [561, 239] on div "Select a reason" at bounding box center [580, 236] width 389 height 16
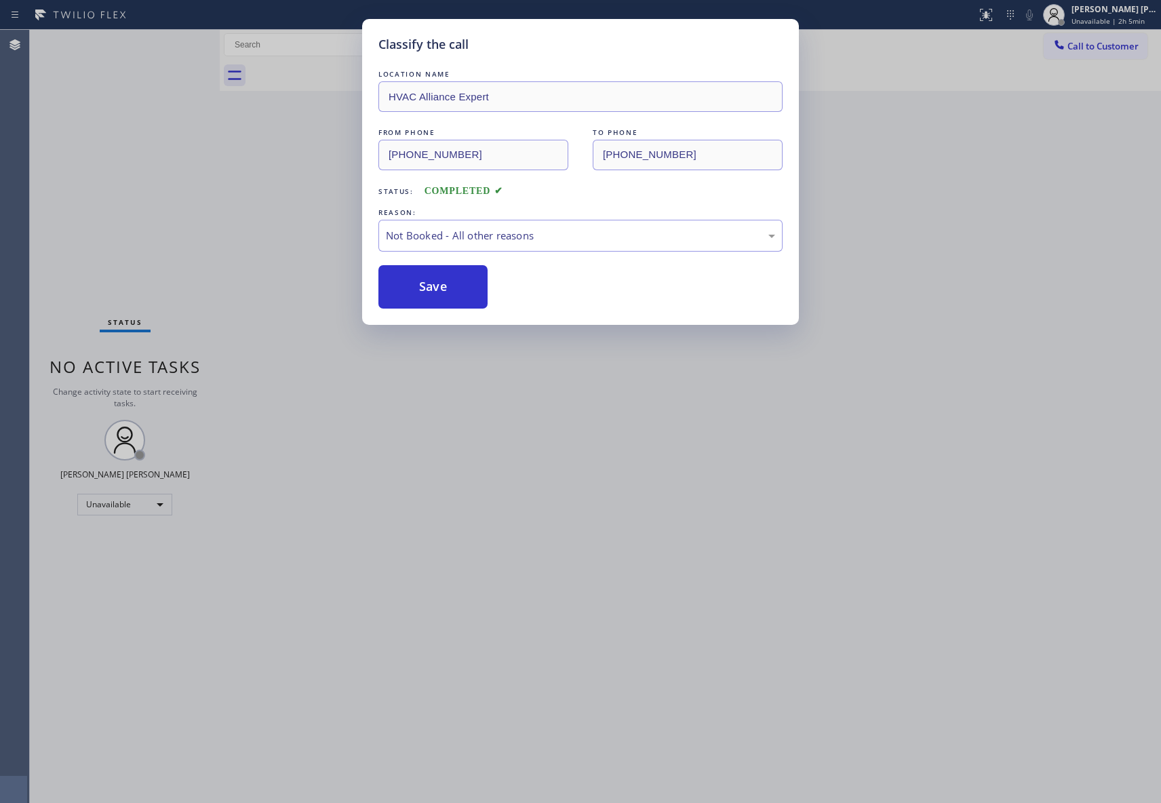
click at [435, 288] on button "Save" at bounding box center [432, 286] width 109 height 43
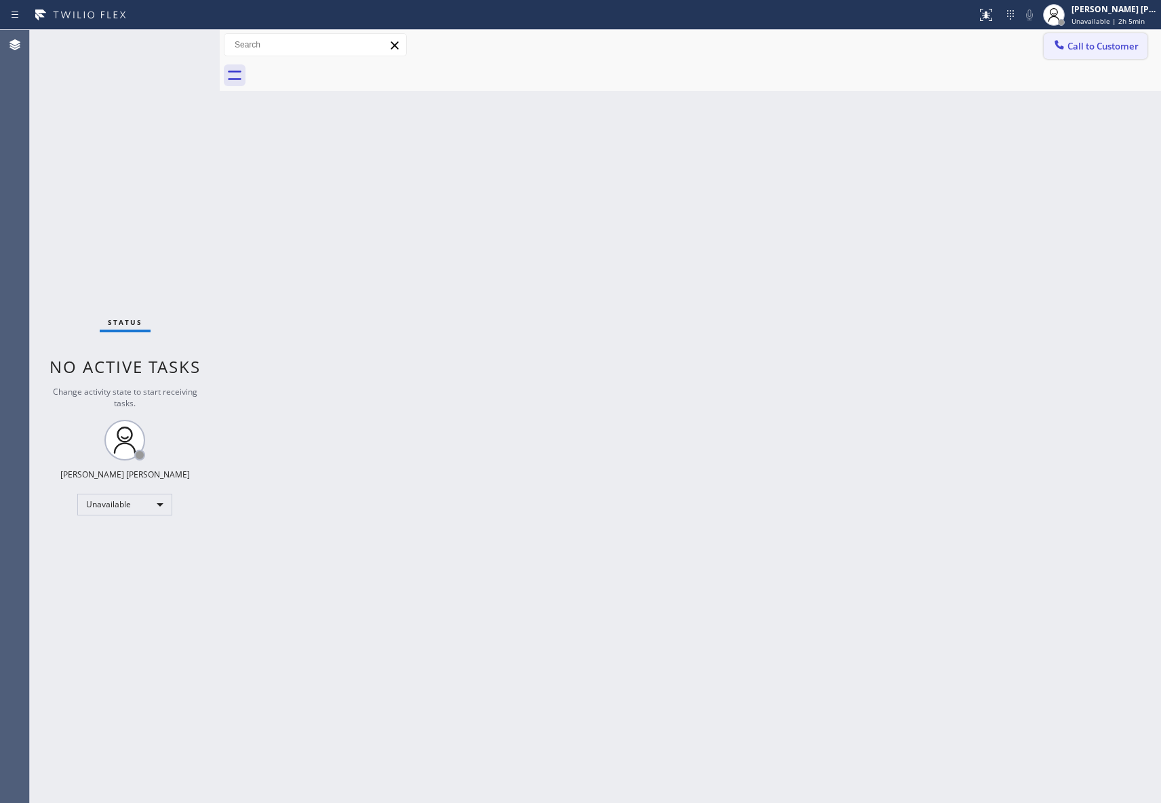
click at [1093, 49] on span "Call to Customer" at bounding box center [1102, 46] width 71 height 12
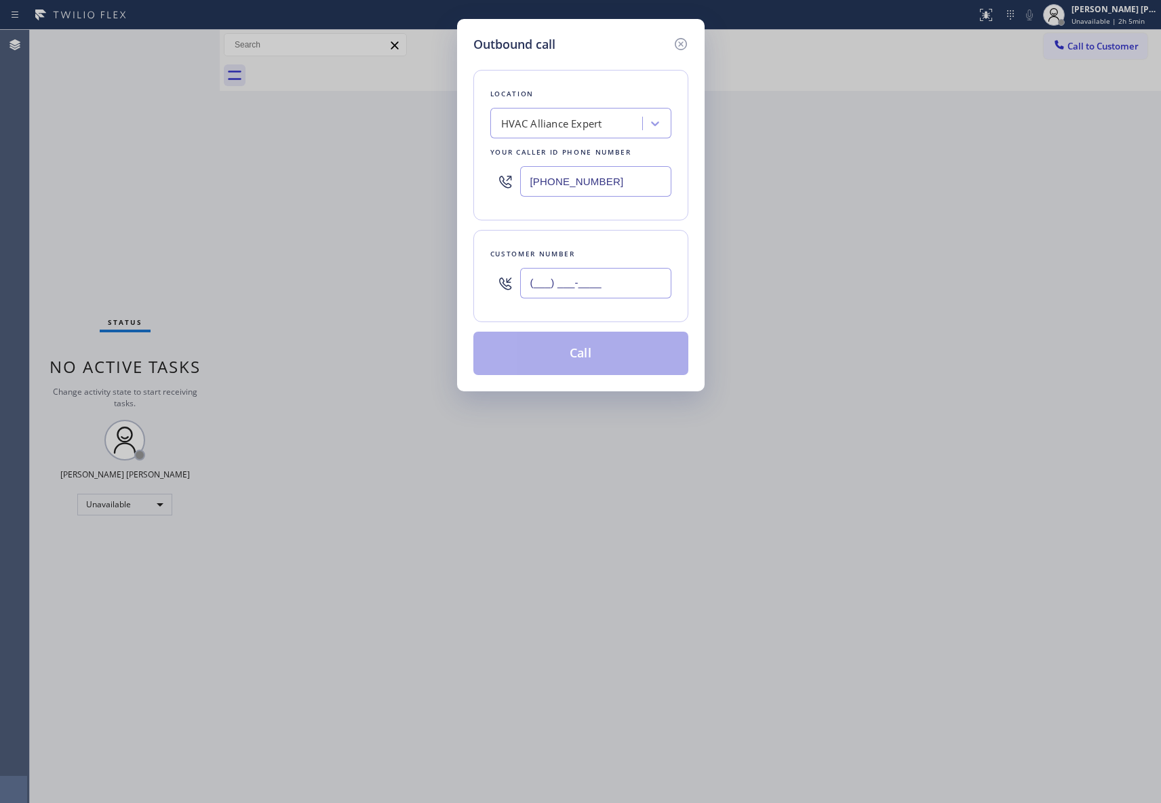
click at [559, 278] on input "(___) ___-____" at bounding box center [595, 283] width 151 height 31
paste input "714) 323-4242"
type input "[PHONE_NUMBER]"
click at [565, 344] on button "Call" at bounding box center [580, 353] width 215 height 43
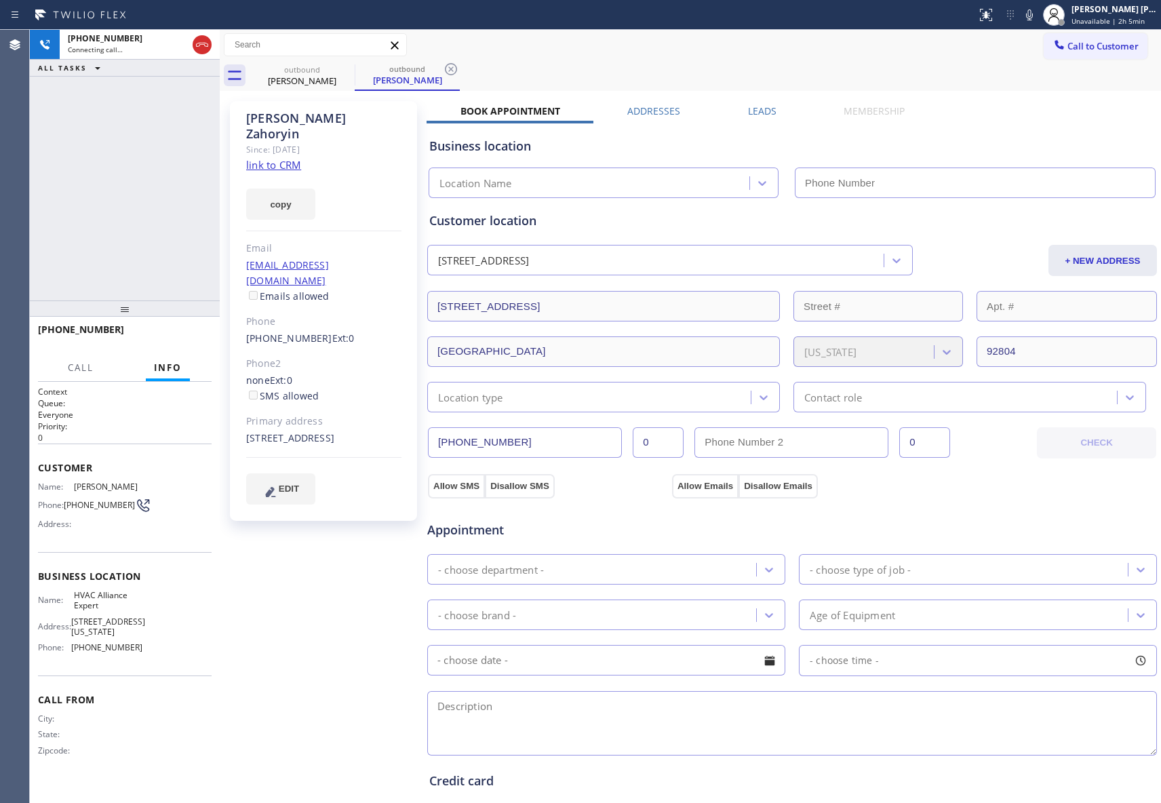
type input "[PHONE_NUMBER]"
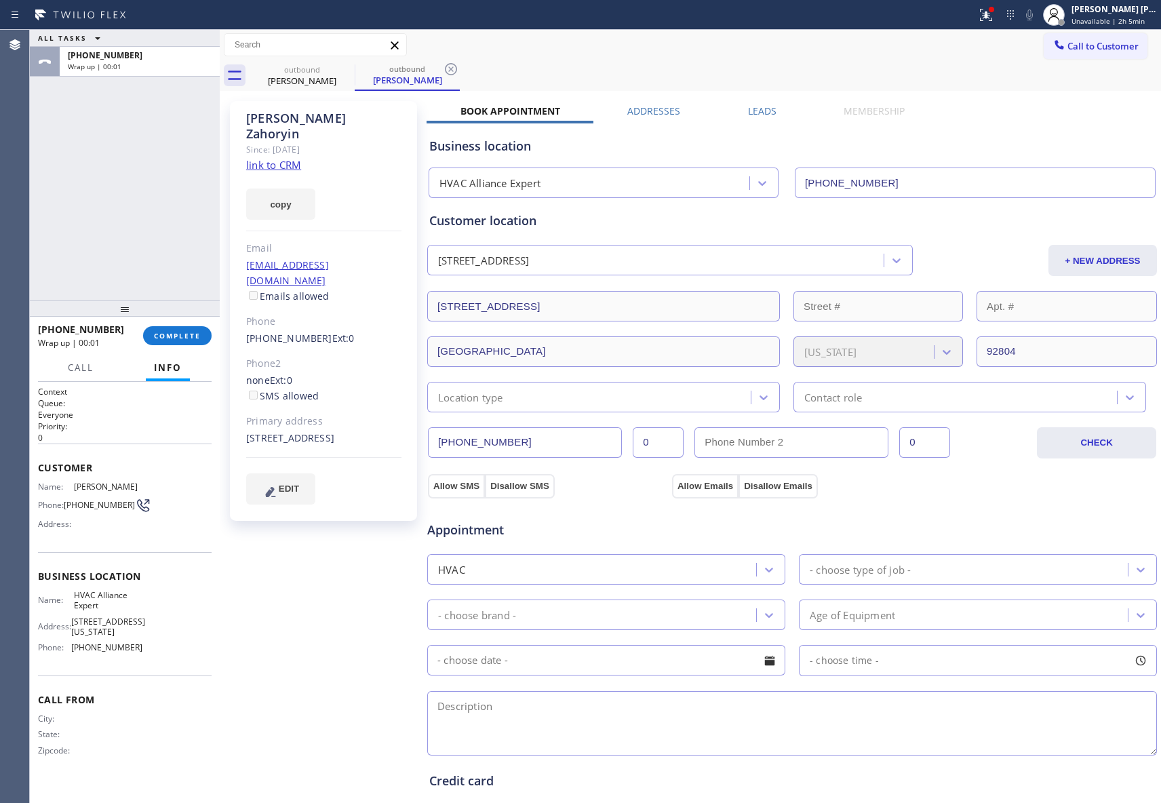
click at [759, 113] on label "Leads" at bounding box center [762, 110] width 28 height 13
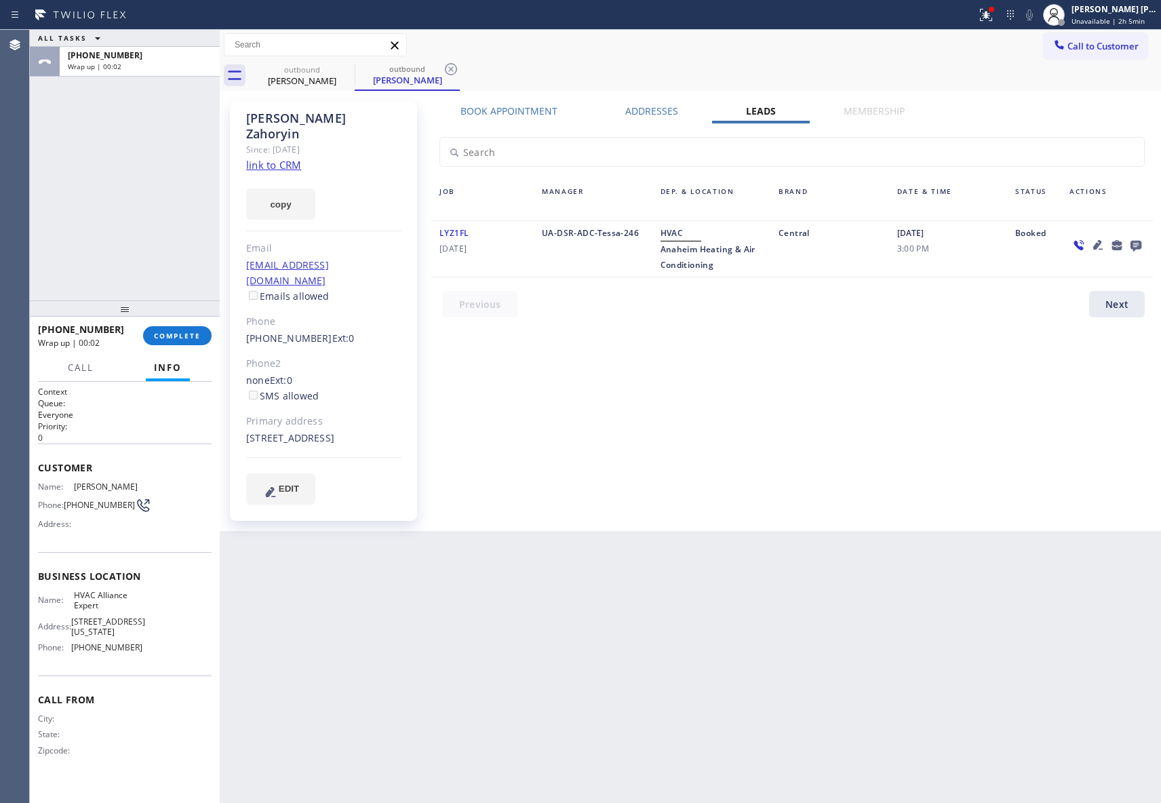
click at [1135, 241] on icon at bounding box center [1135, 246] width 11 height 11
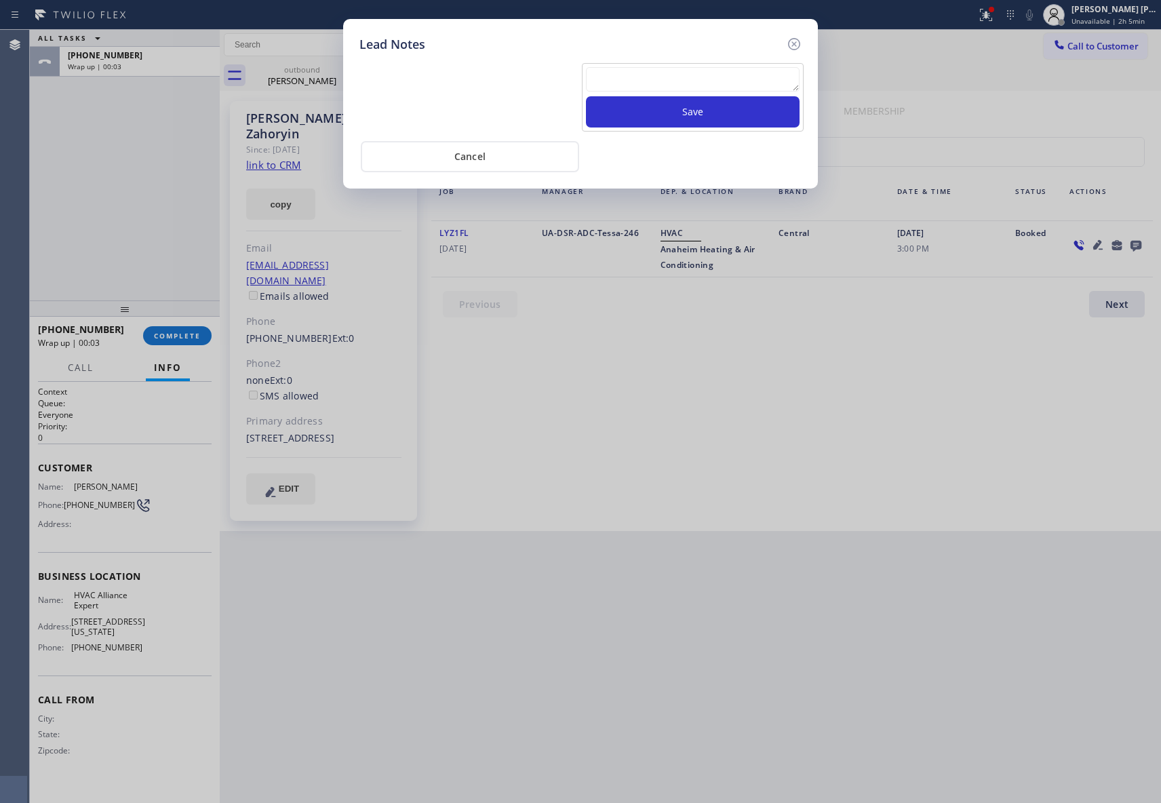
click at [640, 84] on textarea at bounding box center [693, 79] width 214 height 24
paste textarea "VM | please transfer if cx calls back"
type textarea "VM | please transfer if cx calls back"
click at [698, 117] on button "Save" at bounding box center [693, 111] width 214 height 31
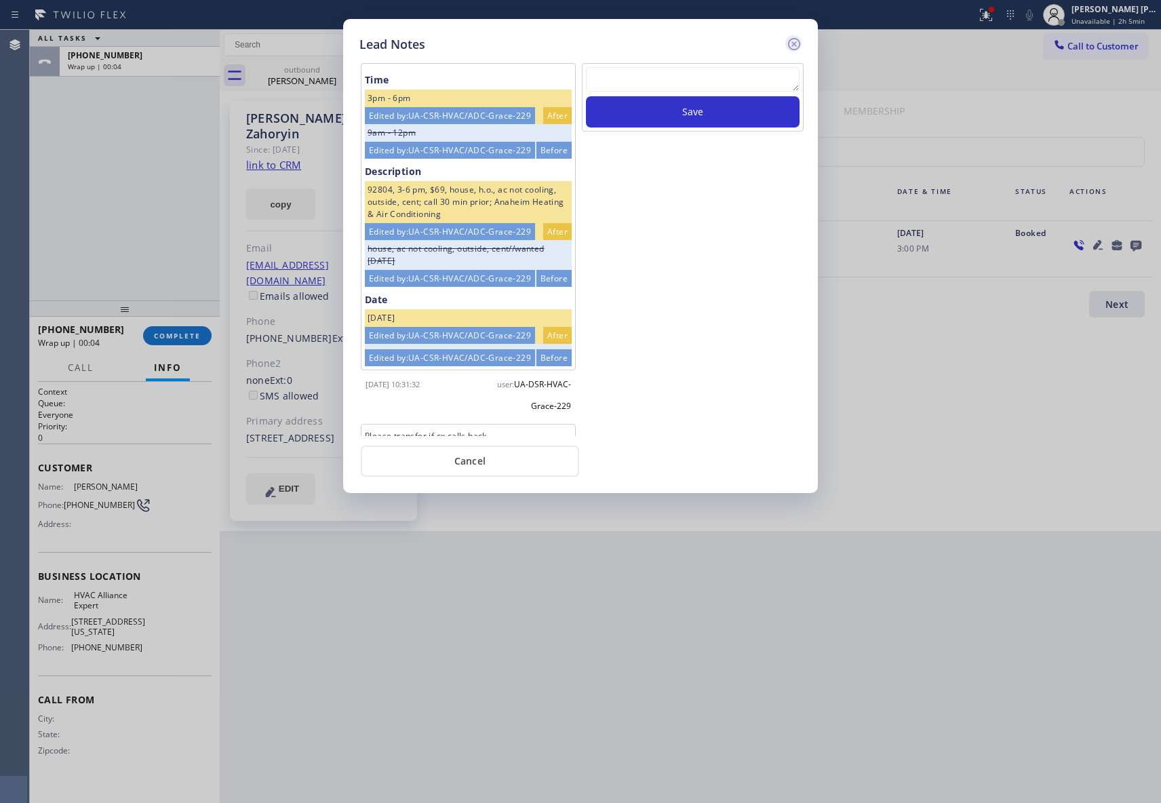
click at [795, 45] on icon at bounding box center [794, 44] width 16 height 16
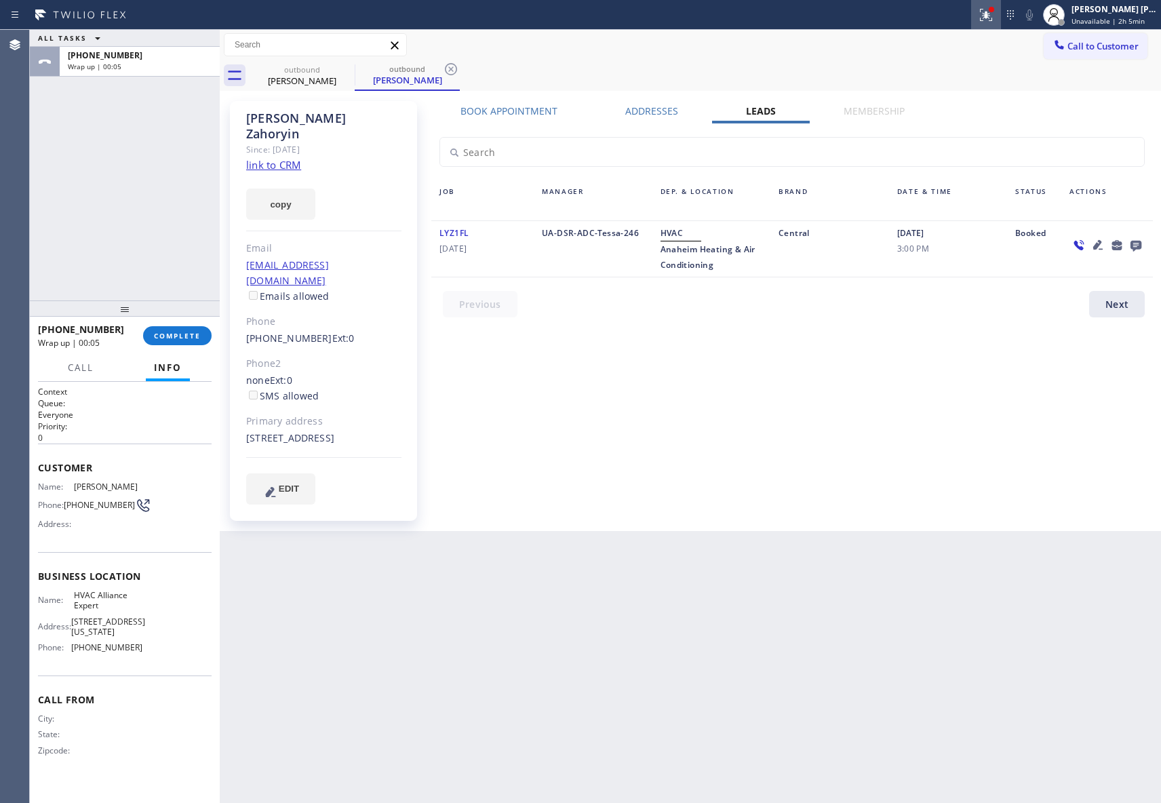
click at [984, 19] on icon at bounding box center [986, 15] width 16 height 16
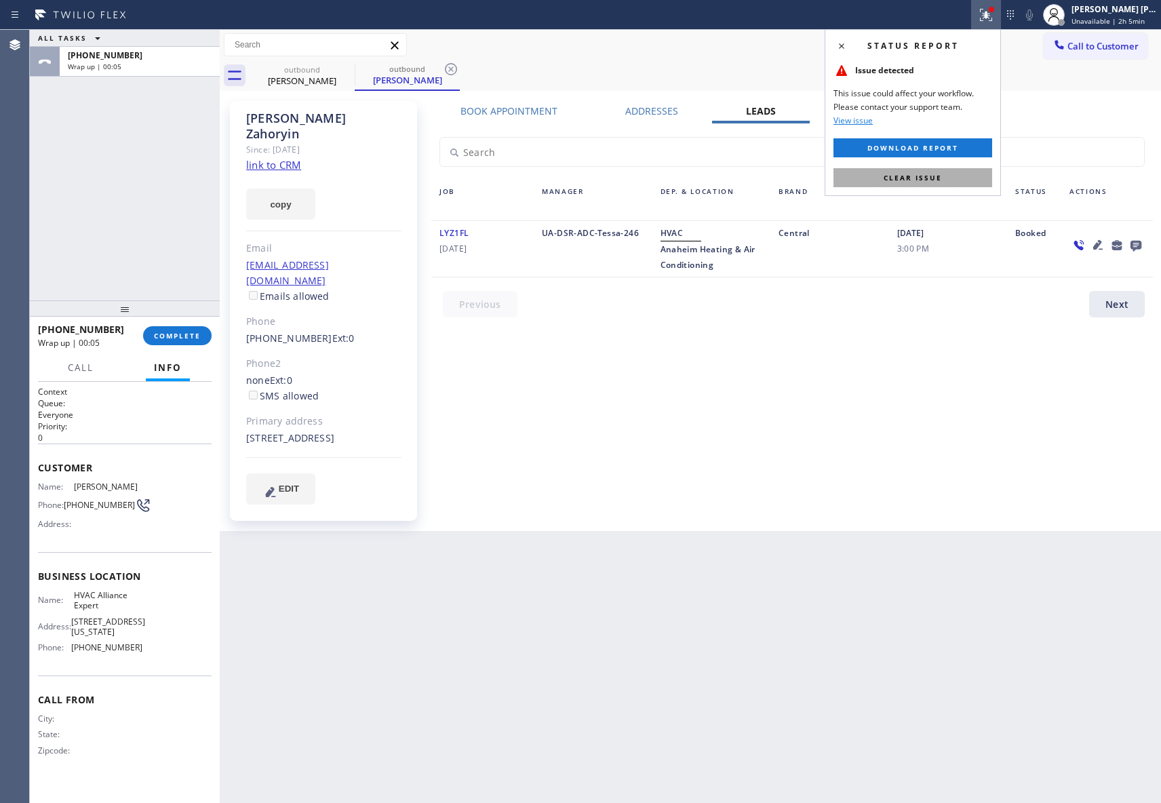
click at [927, 172] on button "Clear issue" at bounding box center [912, 177] width 159 height 19
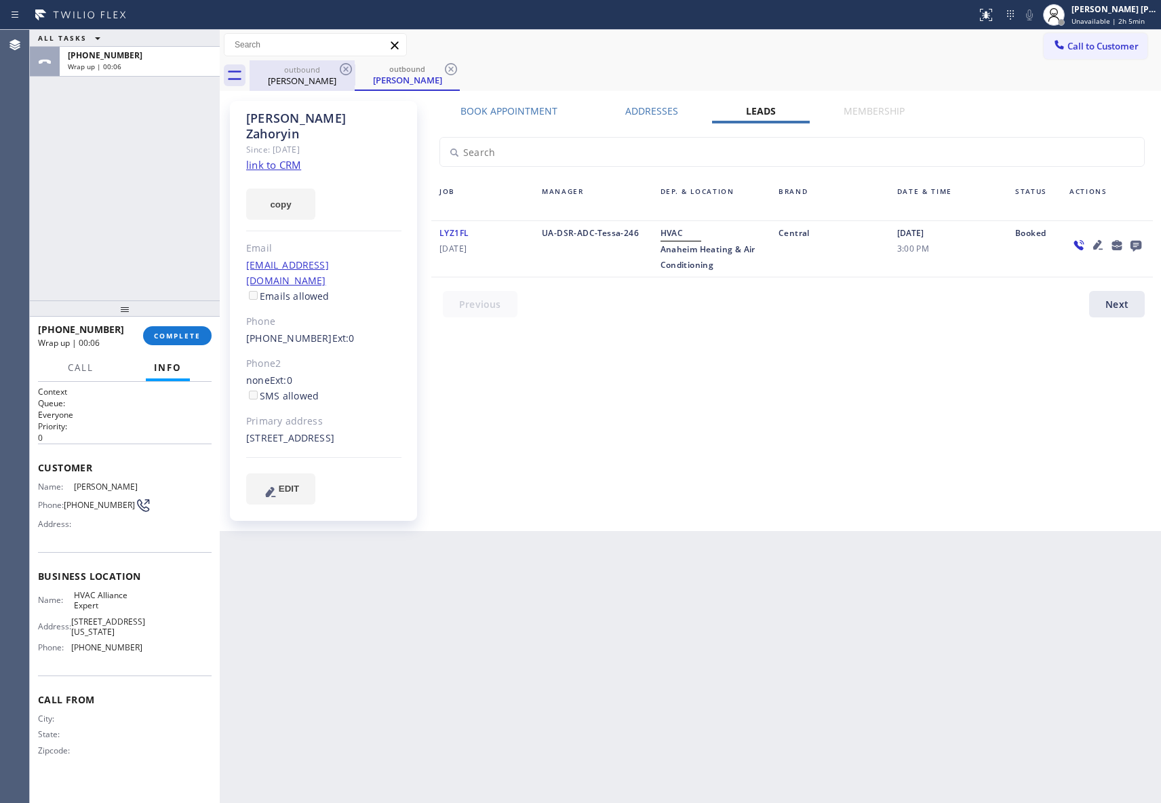
click at [329, 72] on div "outbound" at bounding box center [302, 69] width 102 height 10
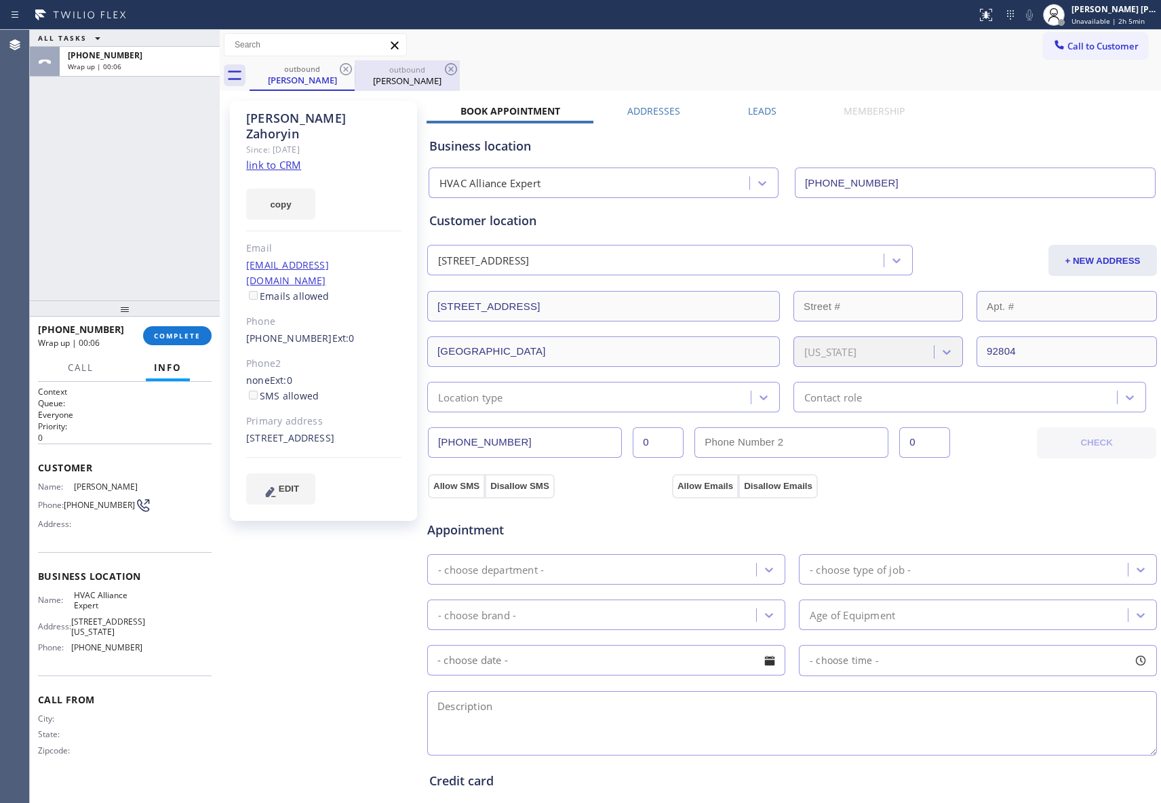
click at [358, 68] on div "outbound" at bounding box center [407, 69] width 102 height 10
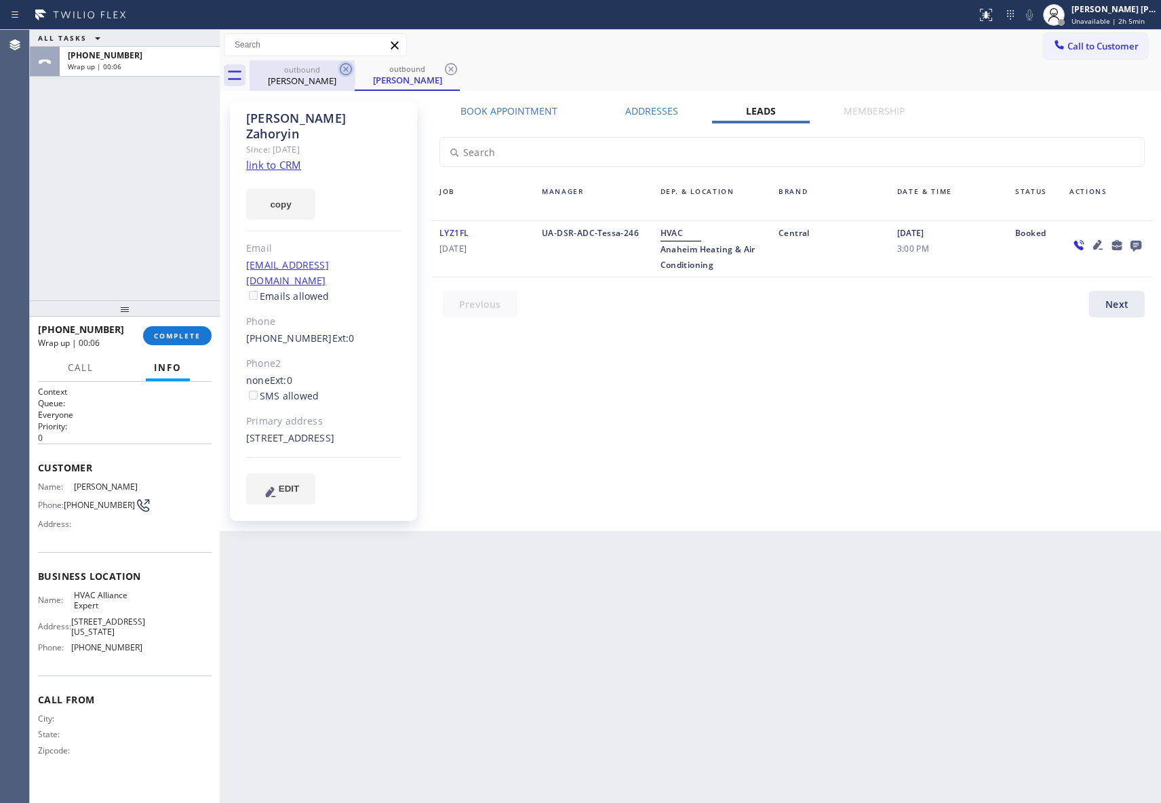
click at [350, 68] on icon at bounding box center [346, 69] width 16 height 16
click at [355, 68] on div "outbound [PERSON_NAME]" at bounding box center [407, 75] width 105 height 31
click at [350, 68] on icon at bounding box center [346, 69] width 16 height 16
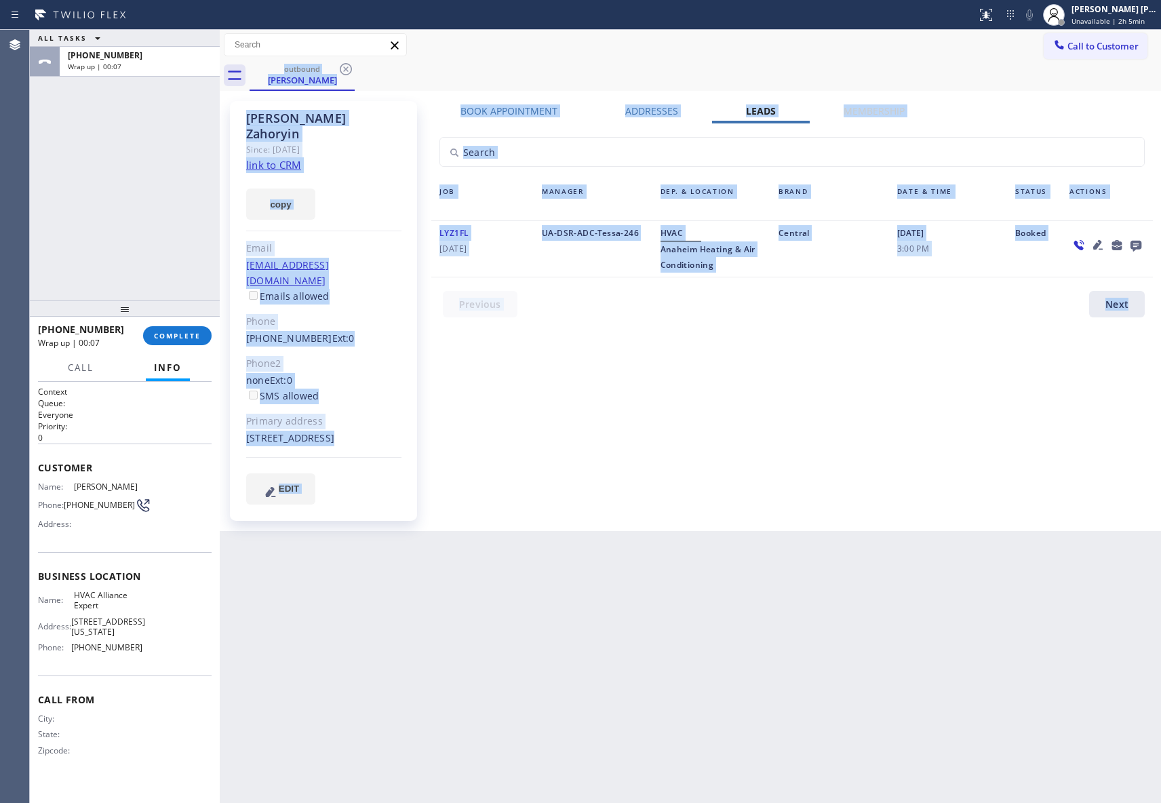
click at [350, 68] on div "outbound [PERSON_NAME]" at bounding box center [704, 75] width 911 height 31
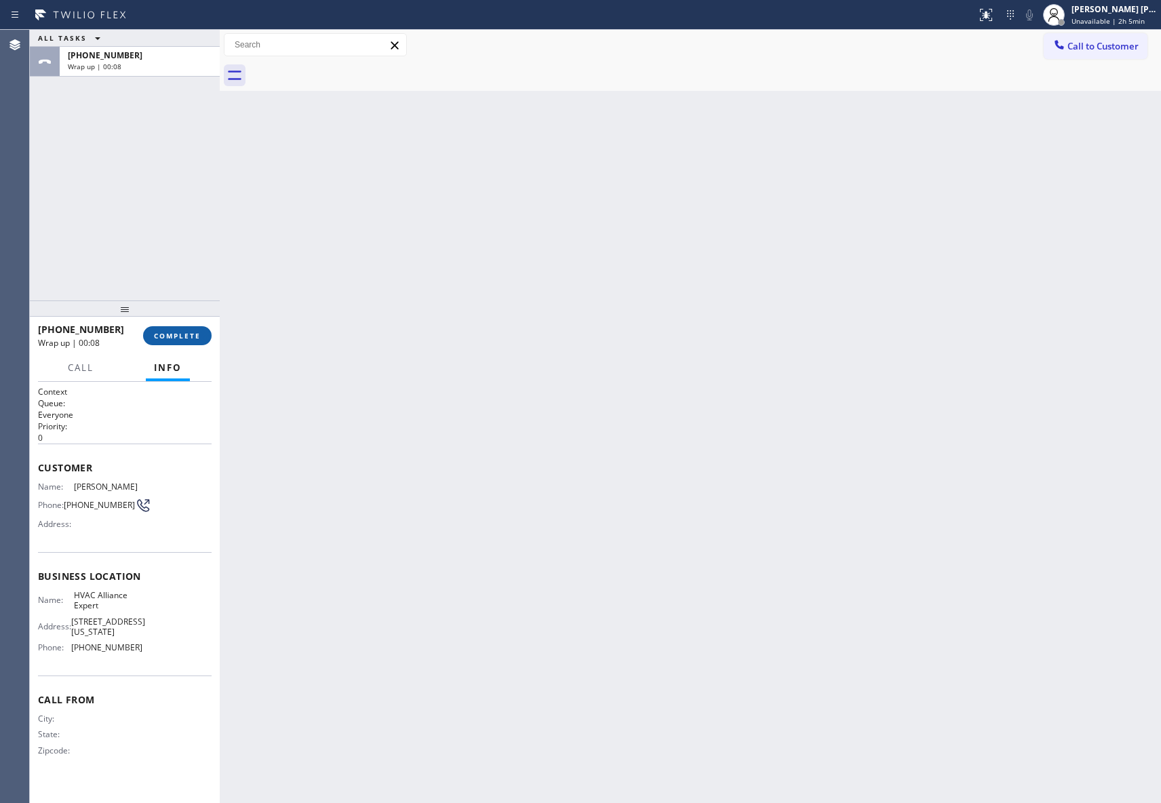
click at [190, 332] on span "COMPLETE" at bounding box center [177, 335] width 47 height 9
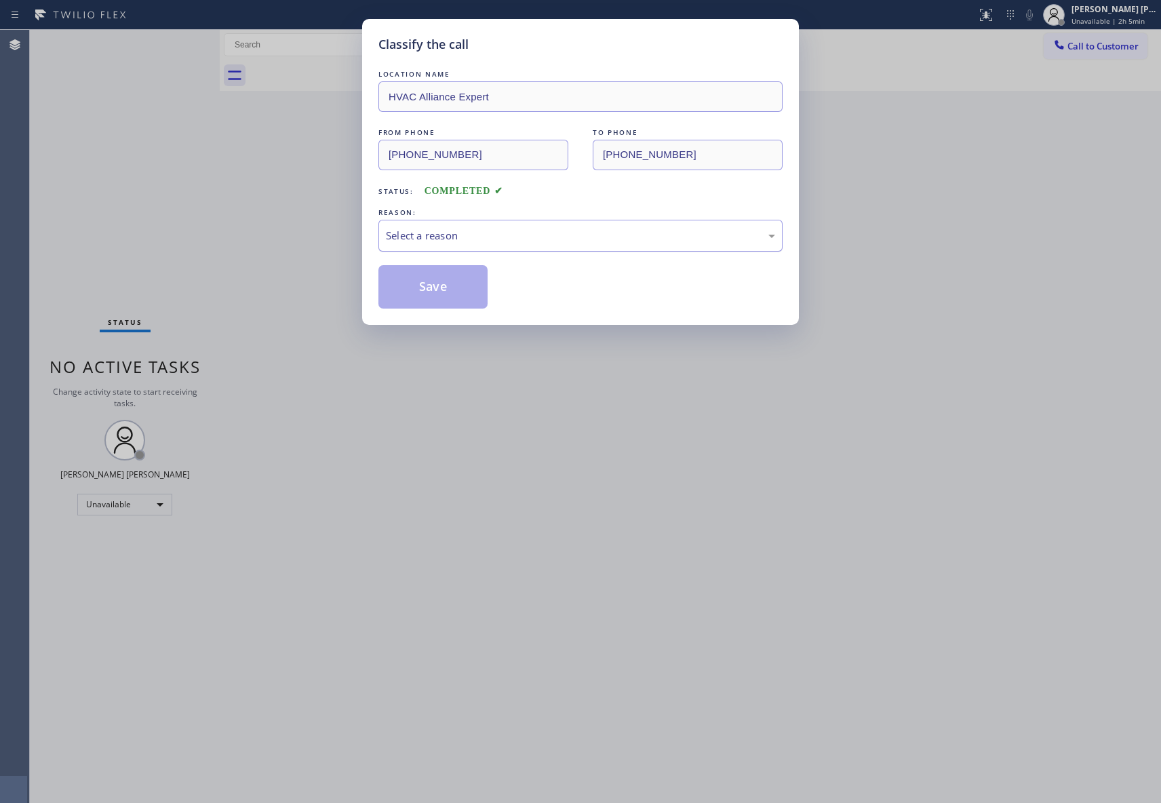
click at [470, 235] on div "Select a reason" at bounding box center [580, 236] width 389 height 16
click at [430, 285] on button "Save" at bounding box center [432, 286] width 109 height 43
drag, startPoint x: 430, startPoint y: 285, endPoint x: 256, endPoint y: 15, distance: 320.8
click at [428, 285] on button "Save" at bounding box center [432, 286] width 109 height 43
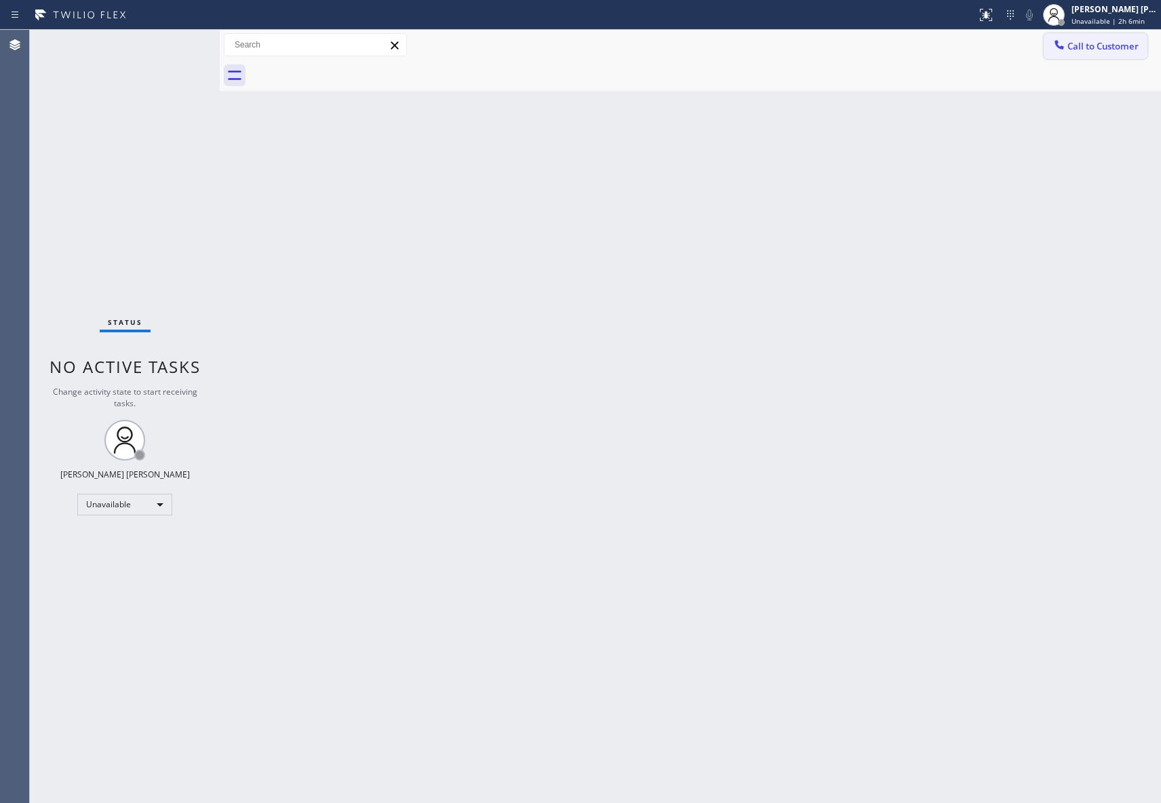
click at [1135, 45] on span "Call to Customer" at bounding box center [1102, 46] width 71 height 12
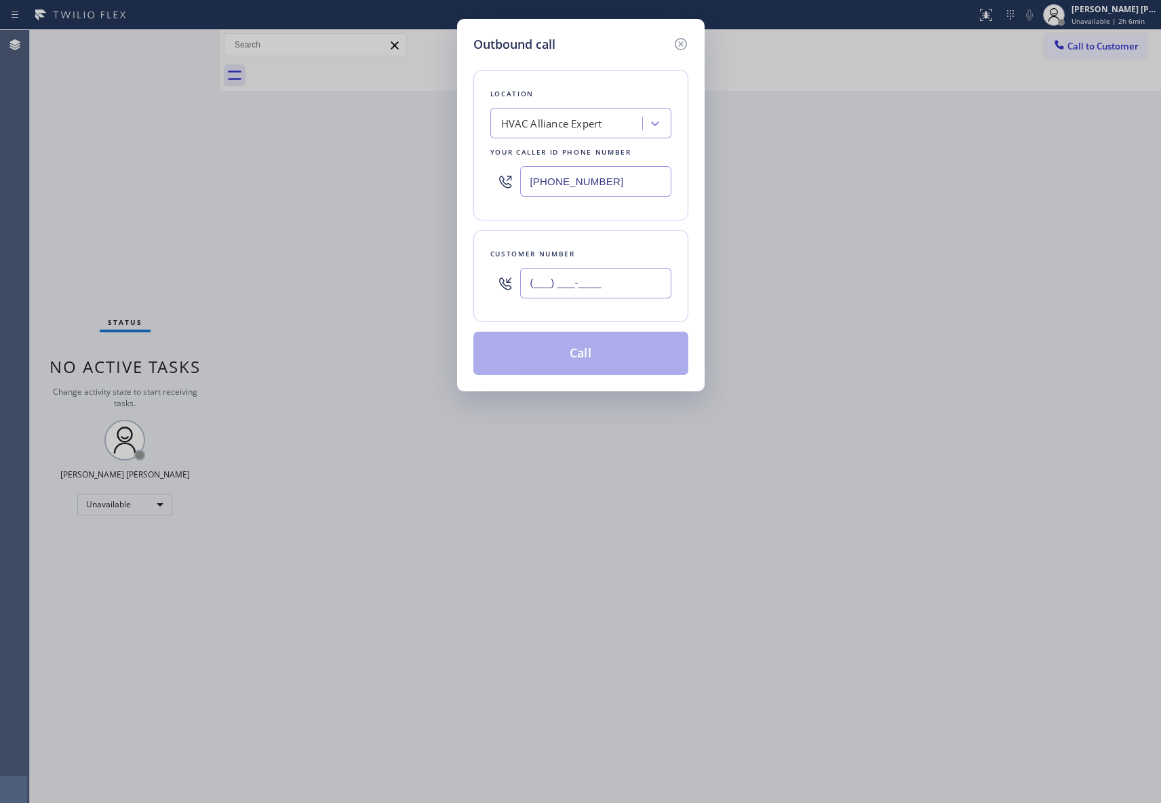
click at [626, 278] on input "(___) ___-____" at bounding box center [595, 283] width 151 height 31
paste input "213) 718-1415"
type input "[PHONE_NUMBER]"
click at [621, 348] on button "Call" at bounding box center [580, 353] width 215 height 43
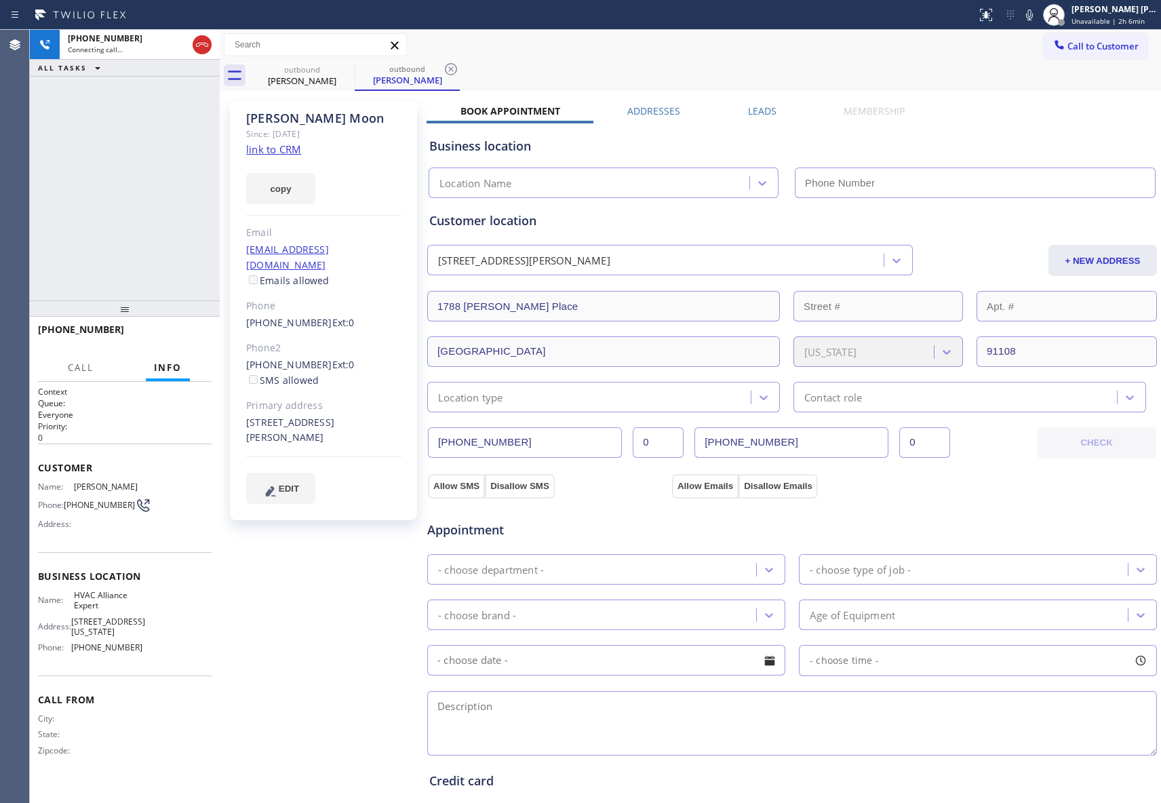
type input "[PHONE_NUMBER]"
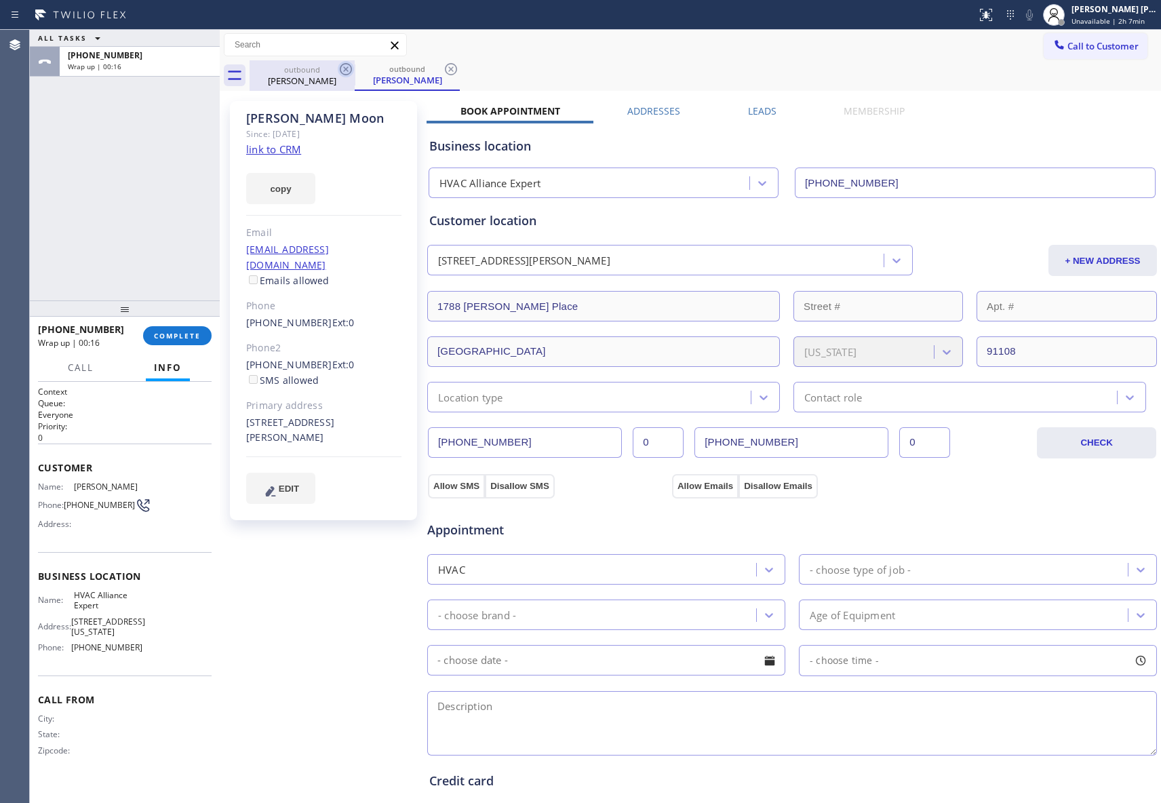
click at [342, 66] on icon at bounding box center [346, 69] width 12 height 12
click at [355, 66] on div "outbound [PERSON_NAME]" at bounding box center [407, 75] width 105 height 31
click at [342, 66] on icon at bounding box center [346, 69] width 12 height 12
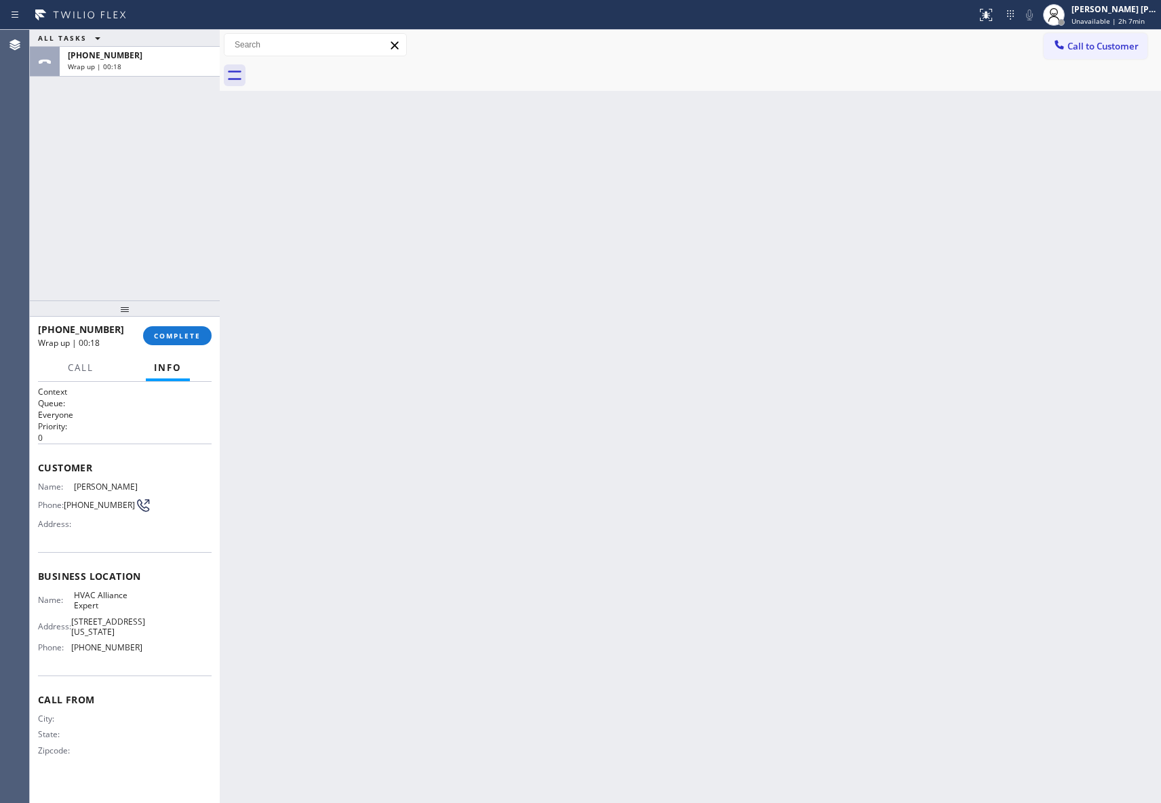
click at [342, 66] on div at bounding box center [704, 75] width 911 height 31
click at [193, 332] on span "COMPLETE" at bounding box center [177, 335] width 47 height 9
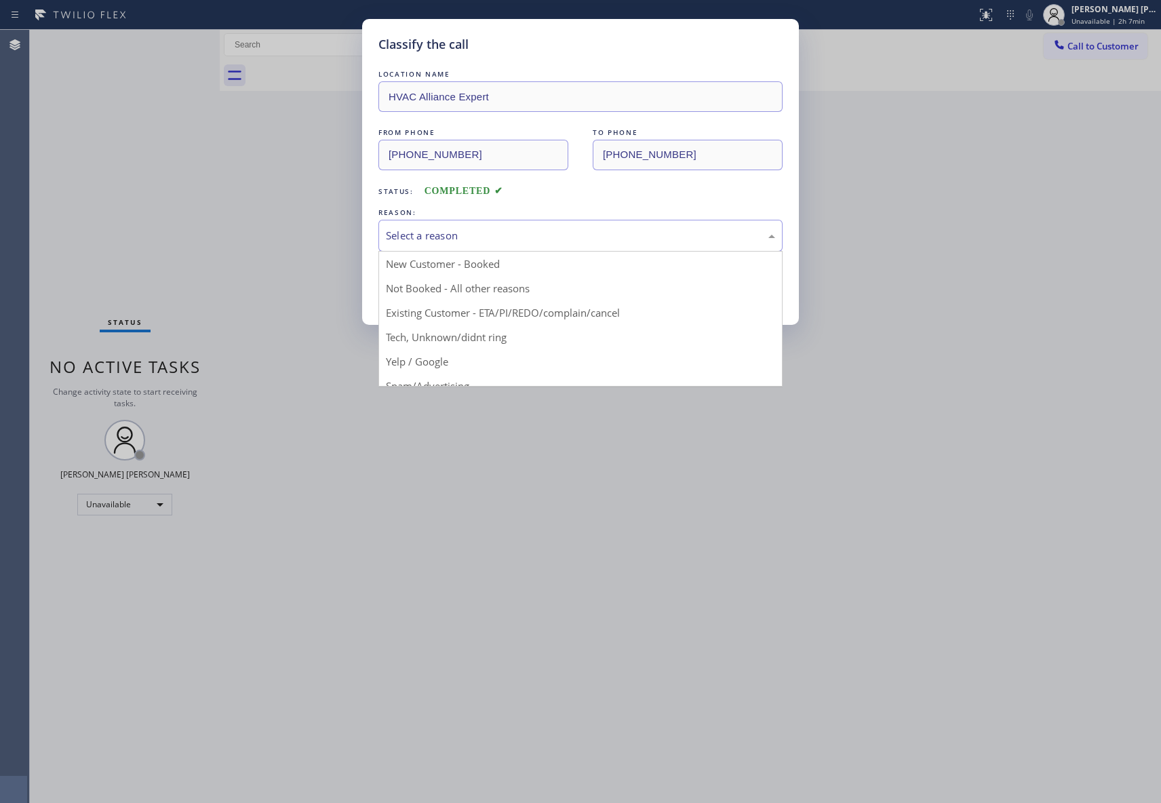
click at [494, 231] on div "Select a reason" at bounding box center [580, 236] width 389 height 16
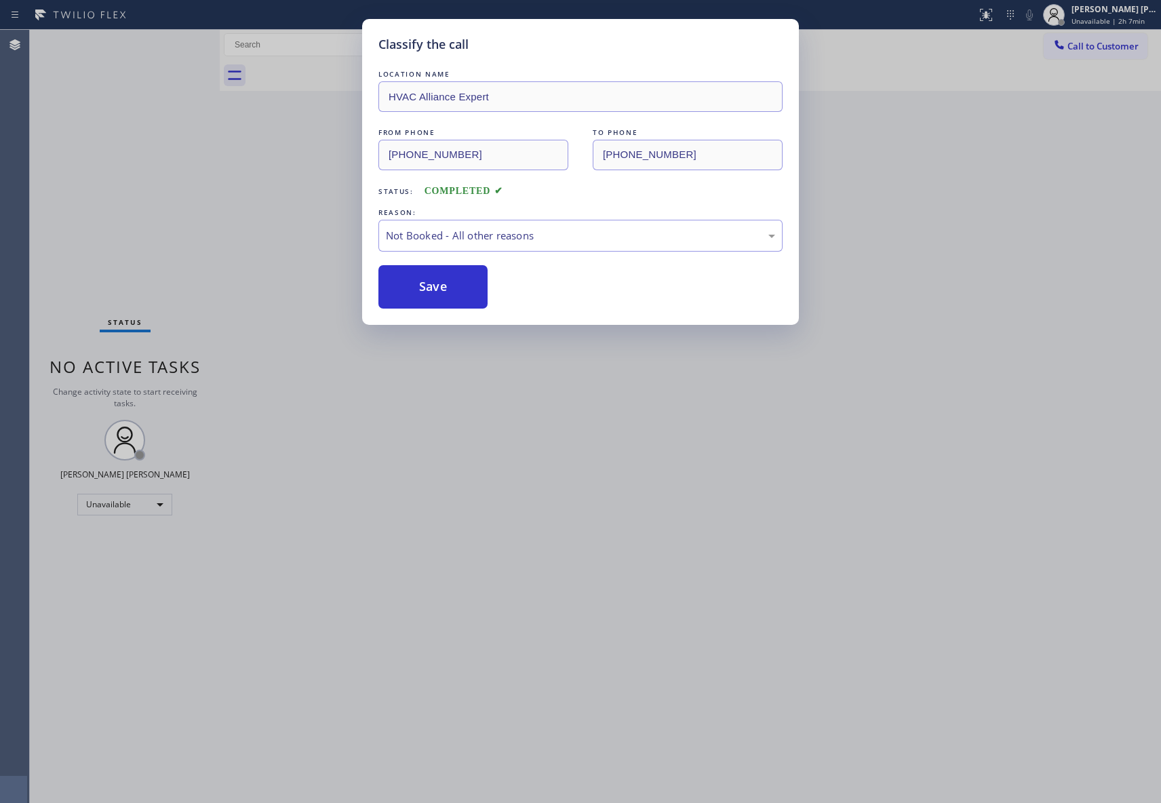
click at [456, 281] on button "Save" at bounding box center [432, 286] width 109 height 43
click at [1097, 46] on div "Classify the call LOCATION NAME 4B2.Paid Sub Zero Repair Professionals FROM PHO…" at bounding box center [595, 416] width 1131 height 773
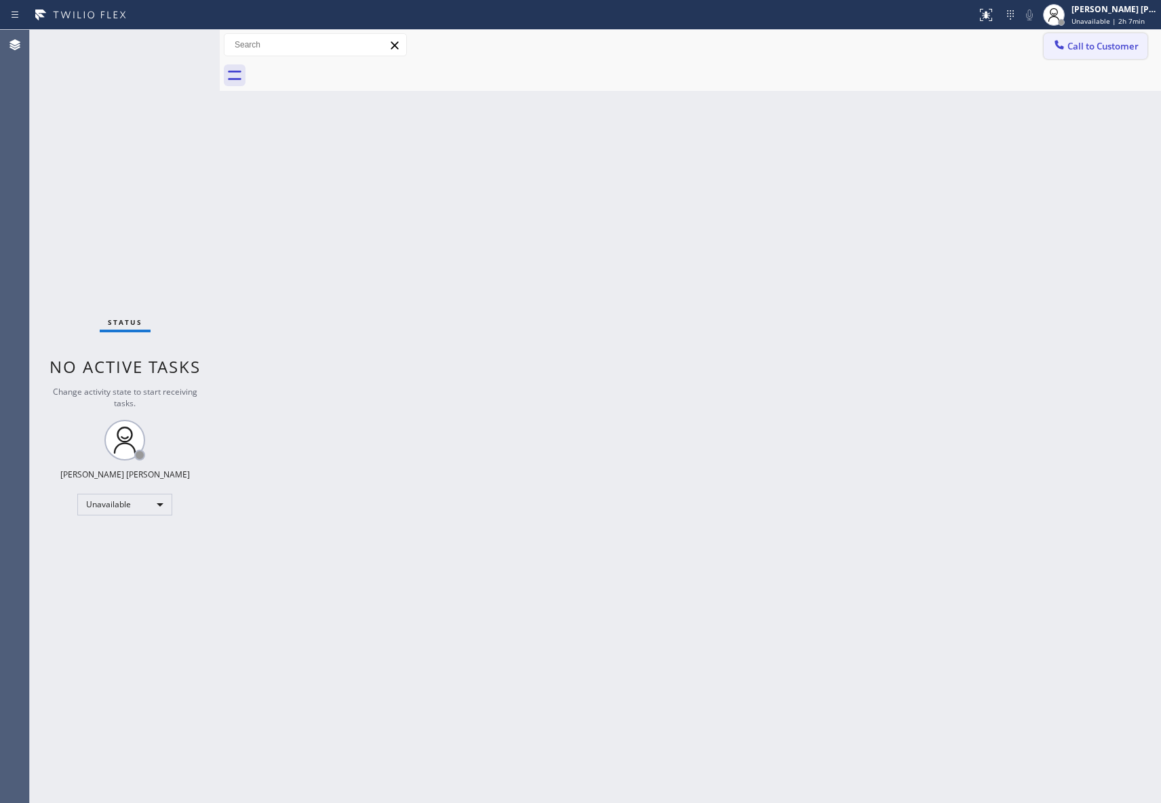
click at [1091, 45] on span "Call to Customer" at bounding box center [1102, 46] width 71 height 12
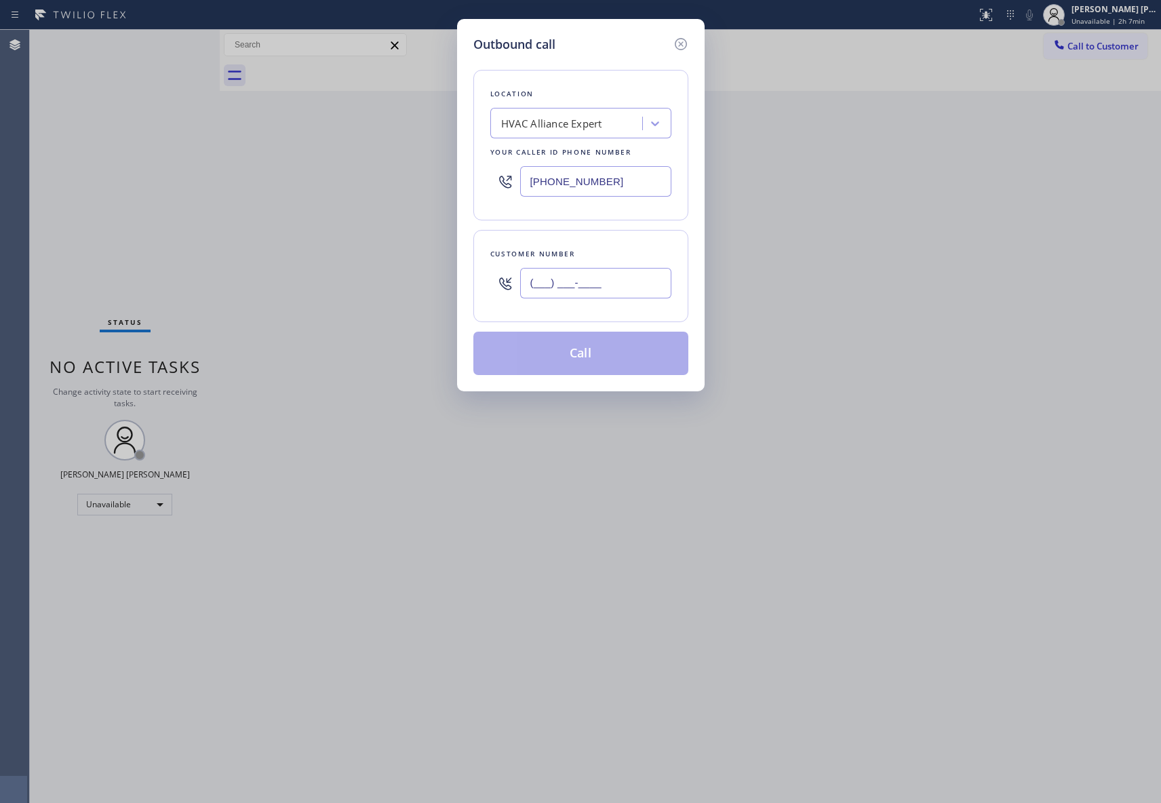
click at [595, 278] on input "(___) ___-____" at bounding box center [595, 283] width 151 height 31
paste input "310) 980-7654"
type input "[PHONE_NUMBER]"
click at [595, 351] on button "Call" at bounding box center [580, 353] width 215 height 43
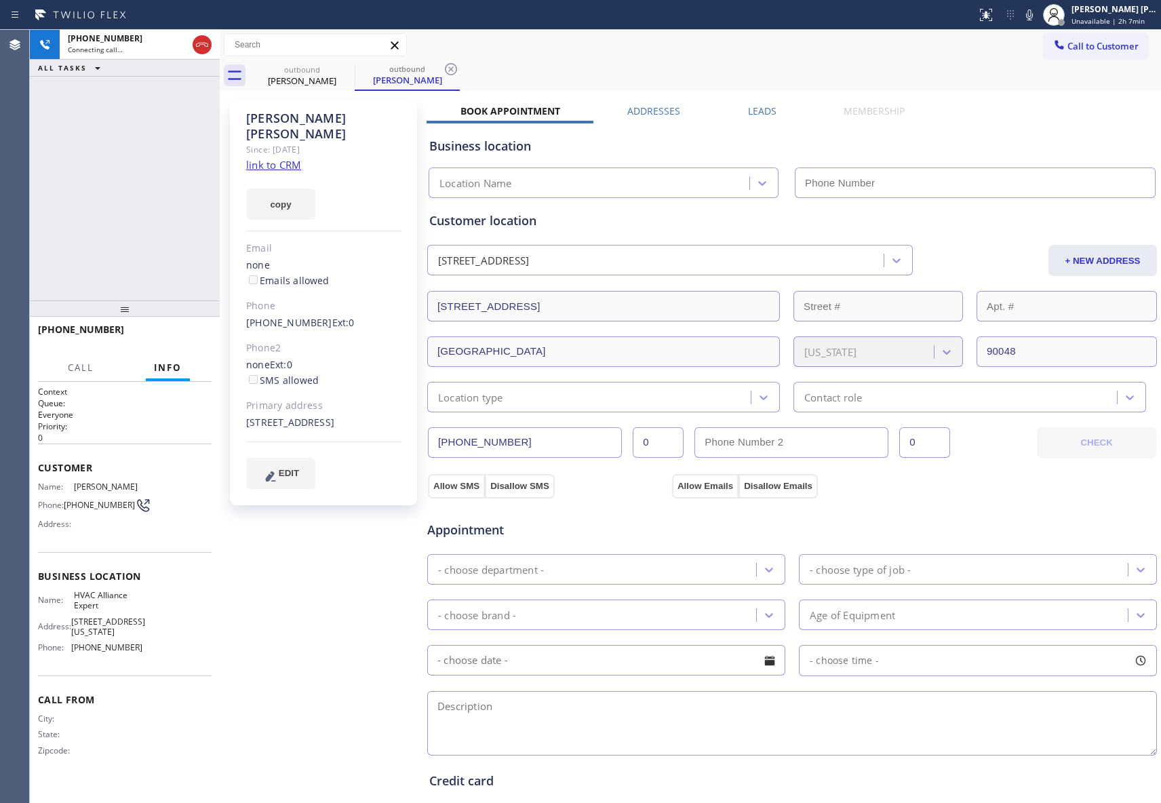
type input "[PHONE_NUMBER]"
drag, startPoint x: 184, startPoint y: 331, endPoint x: 346, endPoint y: 268, distance: 173.0
click at [184, 331] on span "HANG UP" at bounding box center [179, 335] width 41 height 9
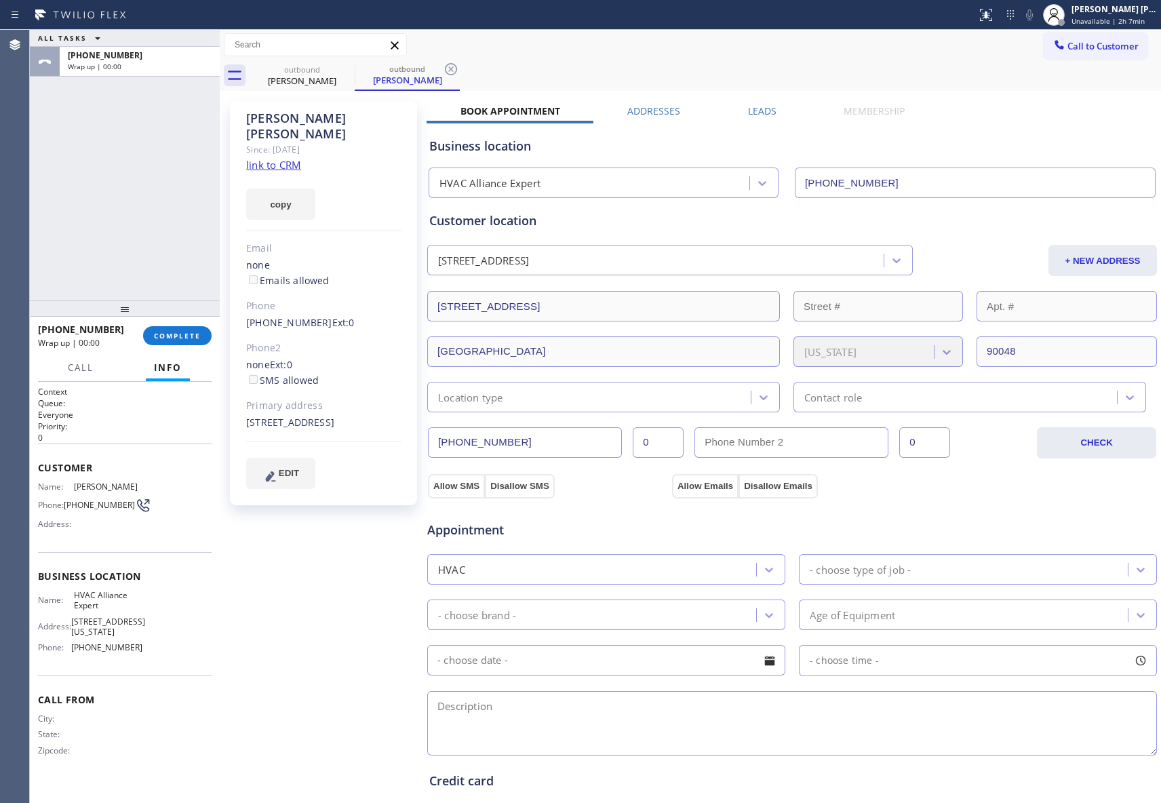
click at [763, 113] on label "Leads" at bounding box center [762, 110] width 28 height 13
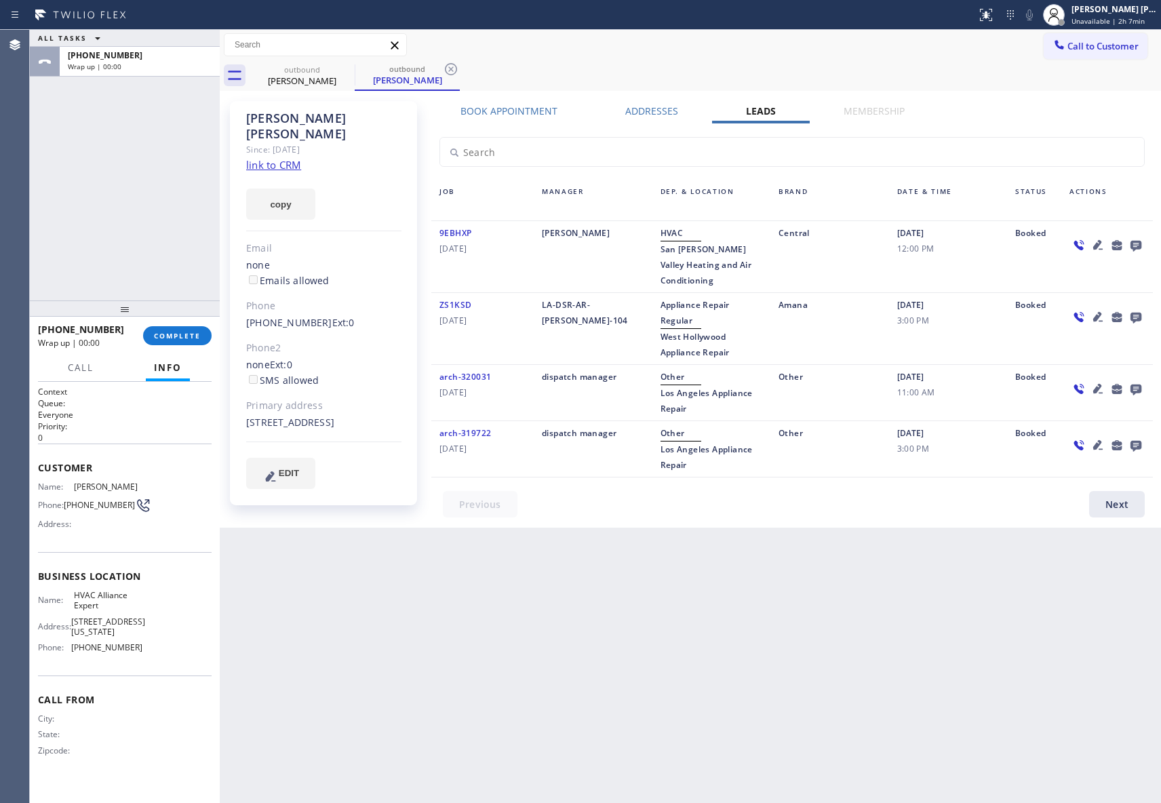
click at [1133, 239] on icon at bounding box center [1135, 245] width 16 height 17
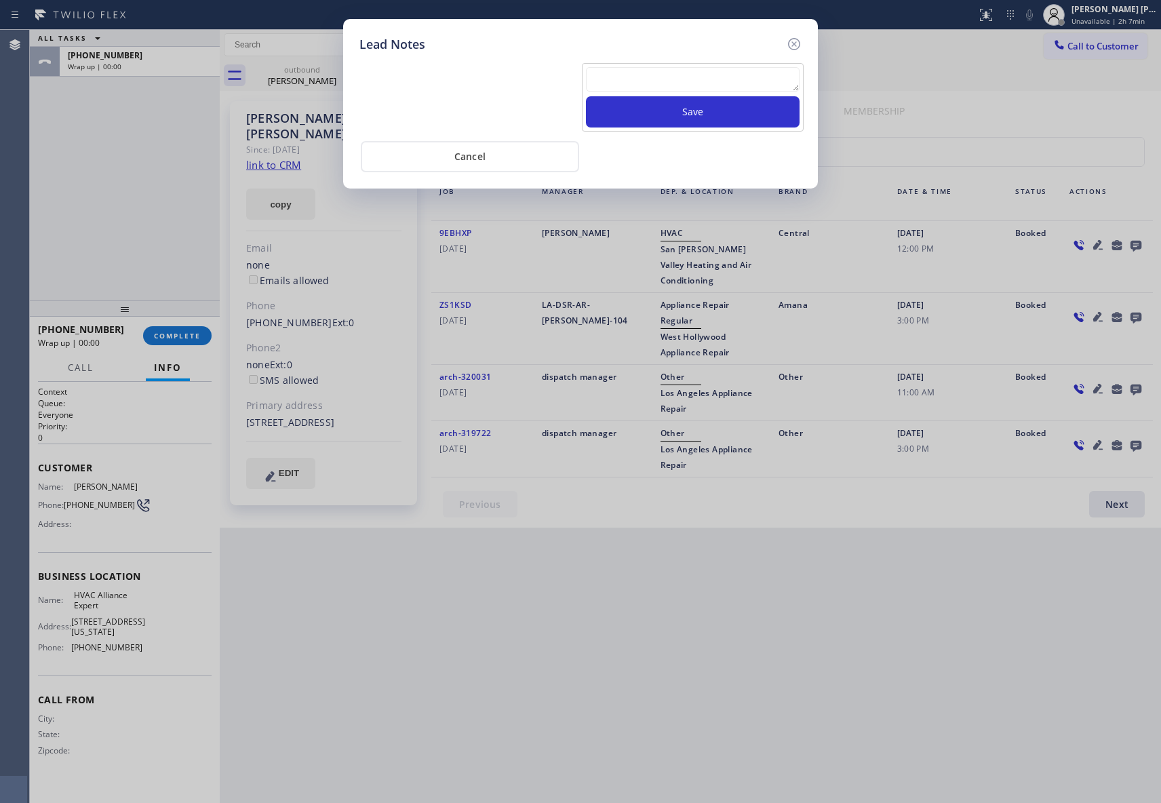
click at [677, 87] on textarea at bounding box center [693, 79] width 214 height 24
paste textarea "VM | please transfer if cx calls back"
type textarea "VM | please transfer if cx calls back"
click at [687, 115] on button "Save" at bounding box center [693, 111] width 214 height 31
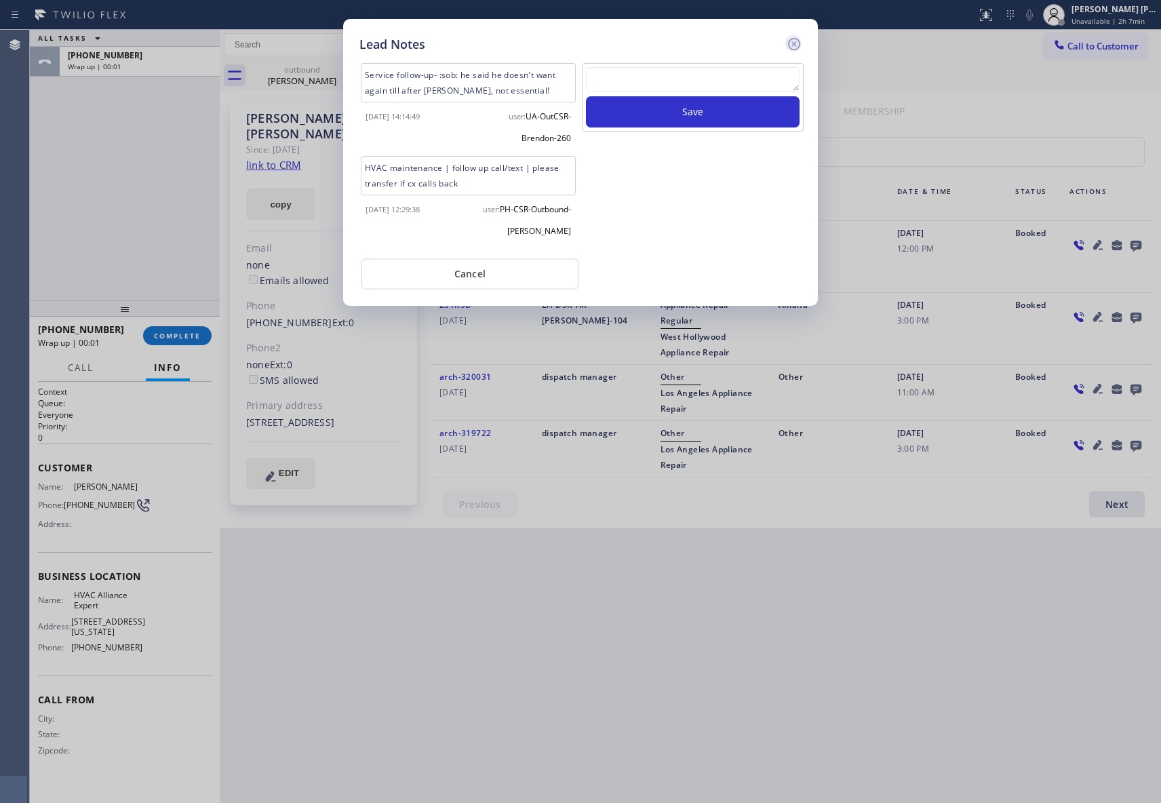
scroll to position [0, 0]
click at [795, 41] on icon at bounding box center [794, 44] width 12 height 12
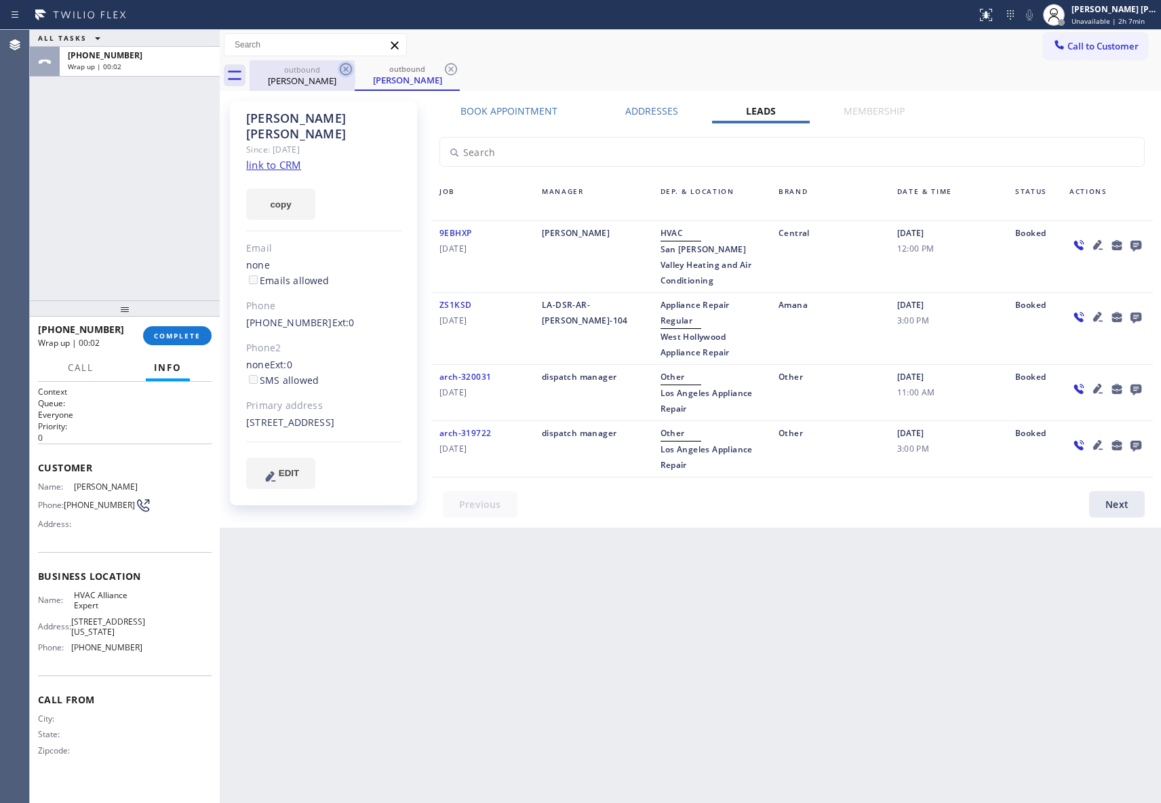
click at [347, 73] on icon at bounding box center [346, 69] width 16 height 16
click at [347, 65] on icon at bounding box center [346, 69] width 16 height 16
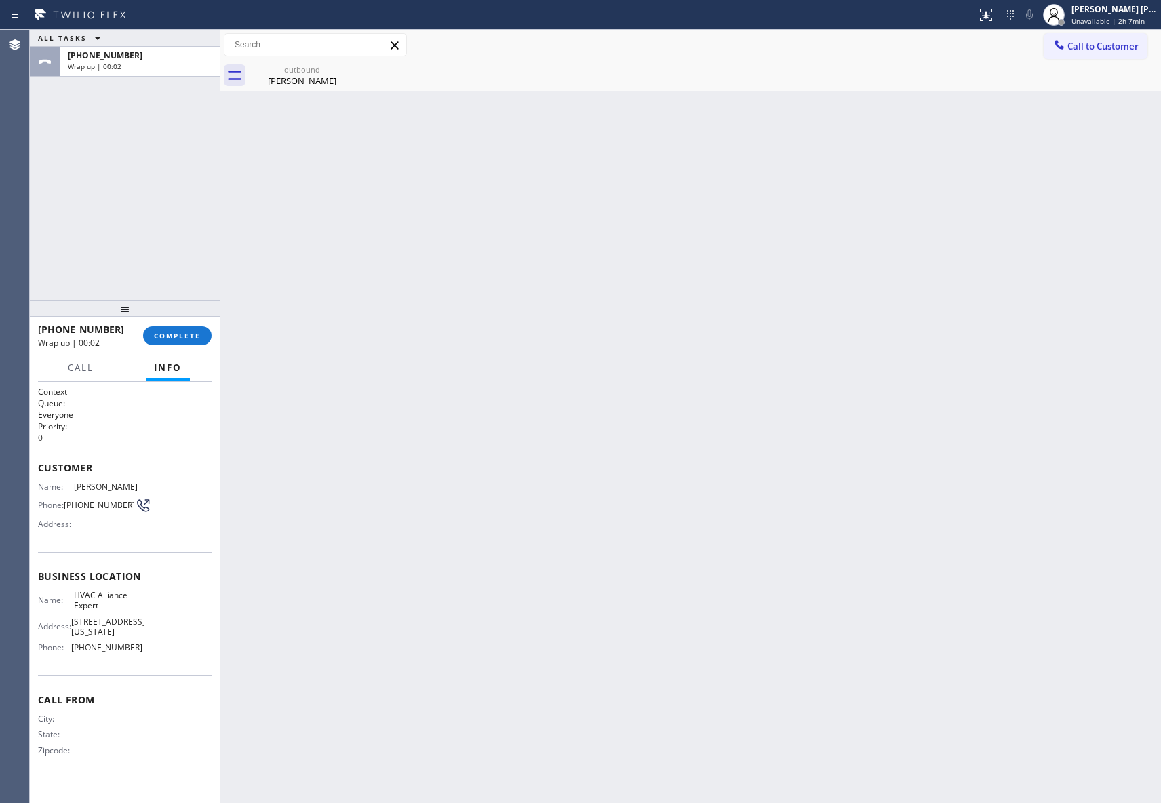
click at [347, 65] on div "outbound [PERSON_NAME]" at bounding box center [301, 75] width 105 height 31
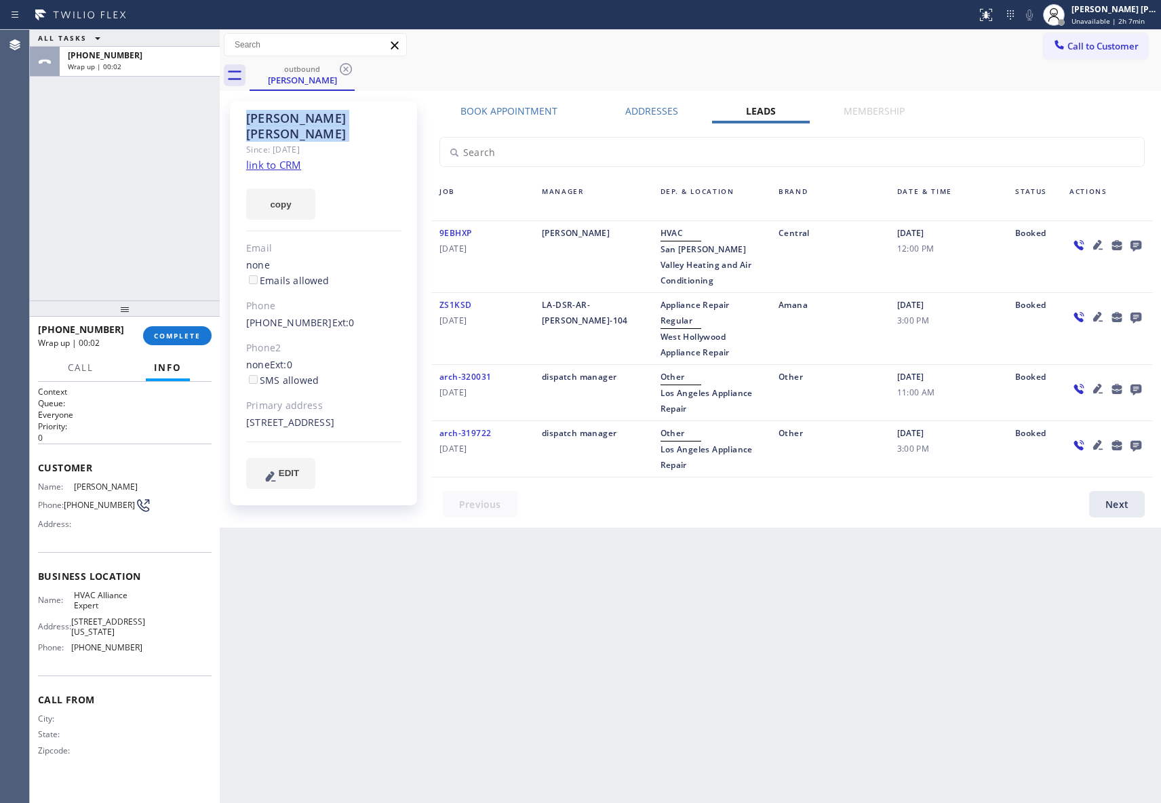
click at [347, 65] on icon at bounding box center [346, 69] width 16 height 16
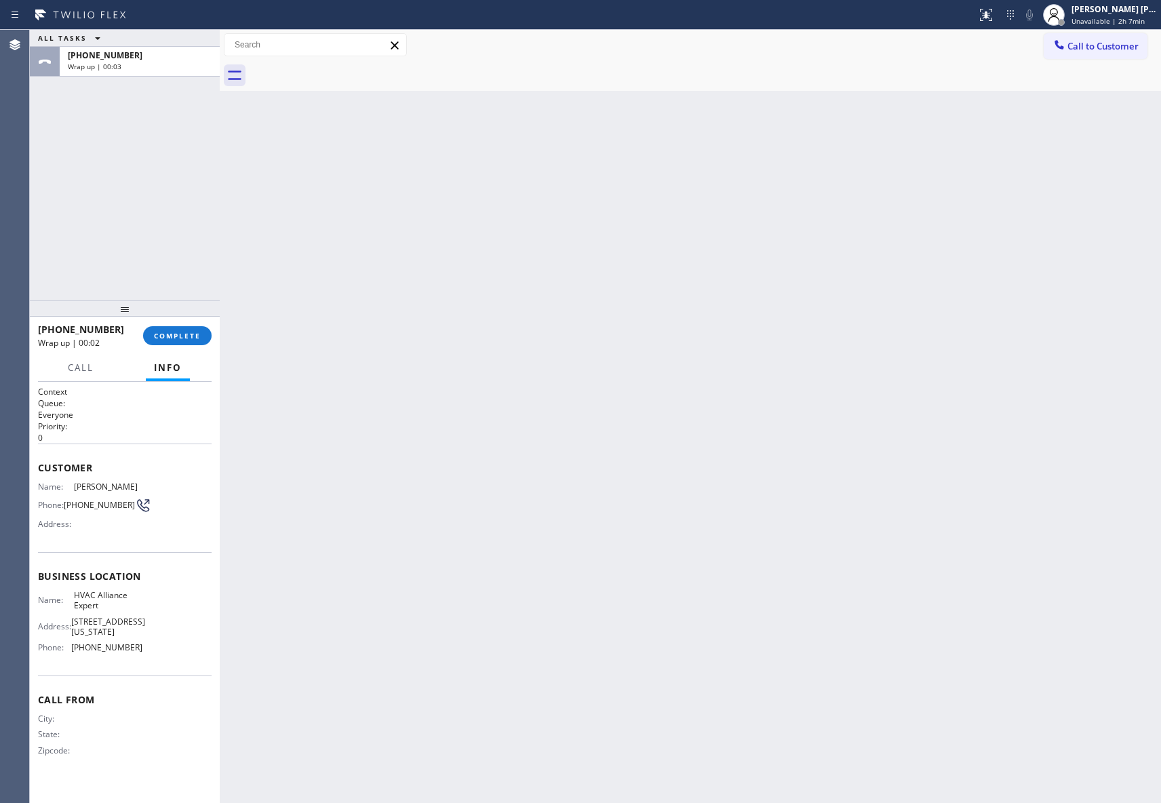
click at [347, 65] on div at bounding box center [704, 75] width 911 height 31
click at [164, 327] on button "COMPLETE" at bounding box center [177, 335] width 68 height 19
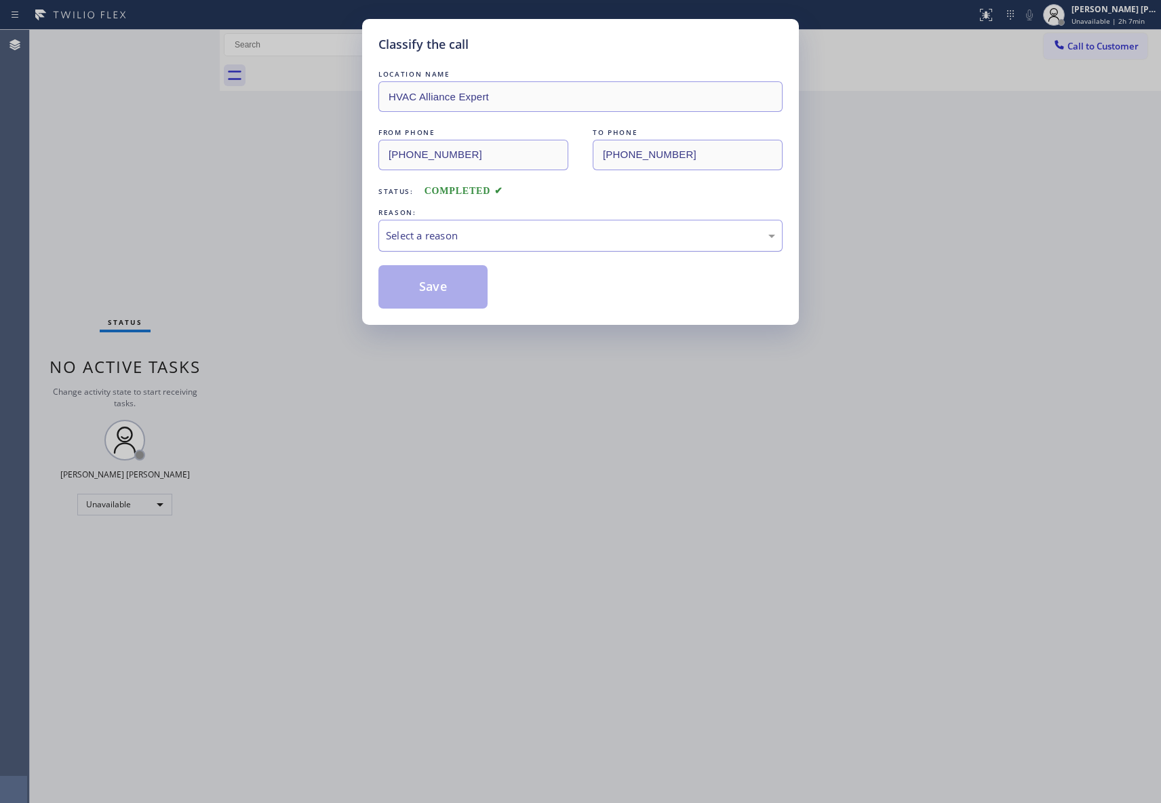
click at [435, 237] on div "Select a reason" at bounding box center [580, 236] width 389 height 16
click at [404, 292] on button "Save" at bounding box center [432, 286] width 109 height 43
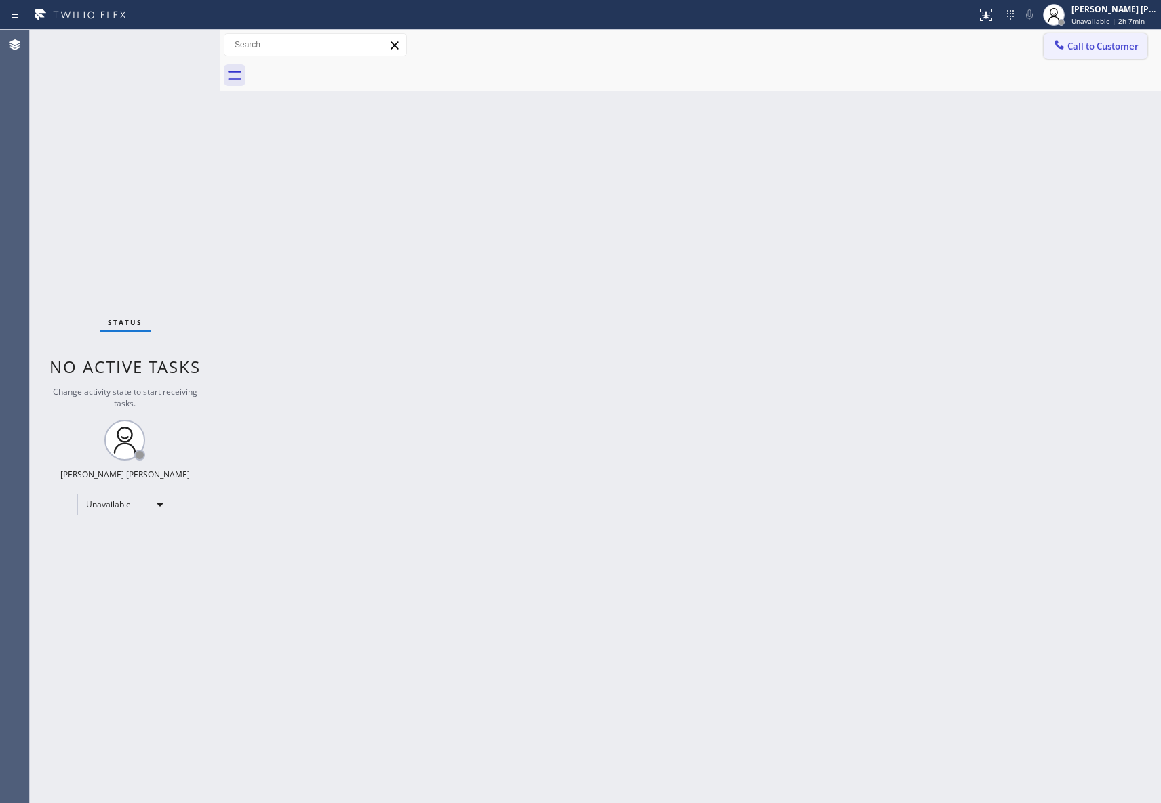
click at [1080, 44] on span "Call to Customer" at bounding box center [1102, 46] width 71 height 12
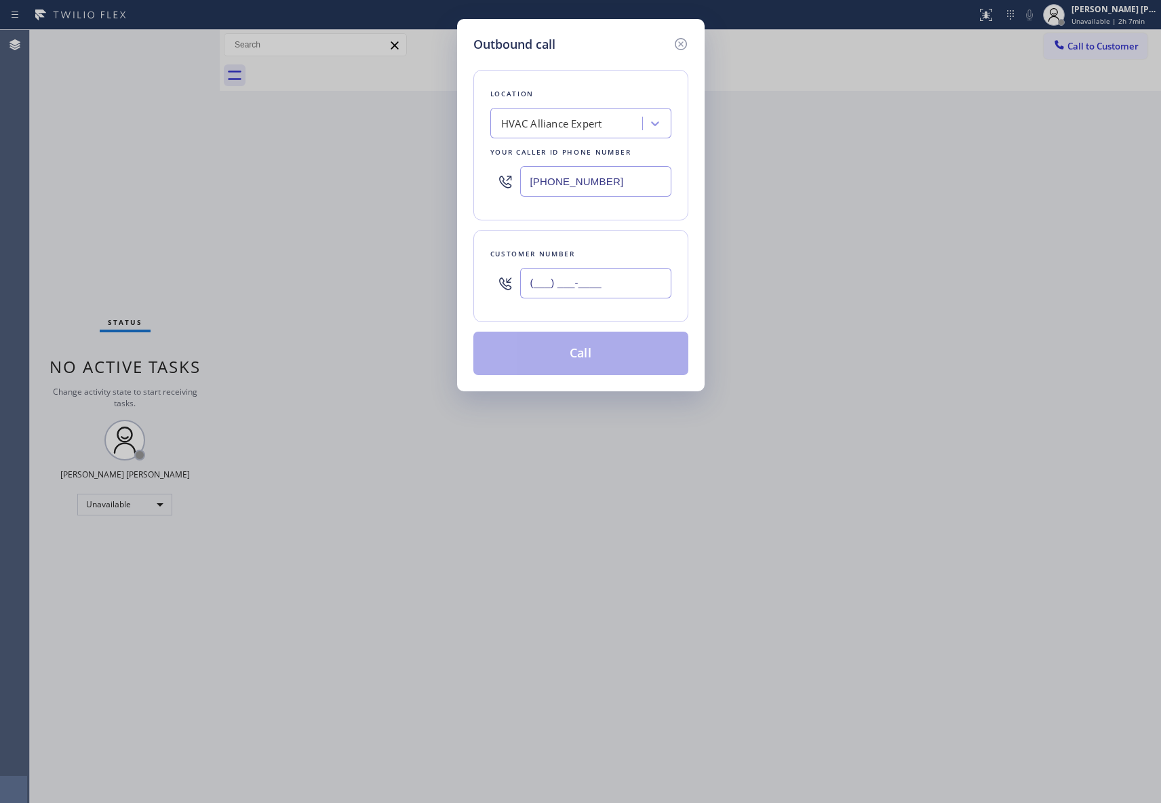
click at [586, 285] on input "(___) ___-____" at bounding box center [595, 283] width 151 height 31
paste input "661) 510-0509"
type input "[PHONE_NUMBER]"
click at [590, 354] on button "Call" at bounding box center [580, 353] width 215 height 43
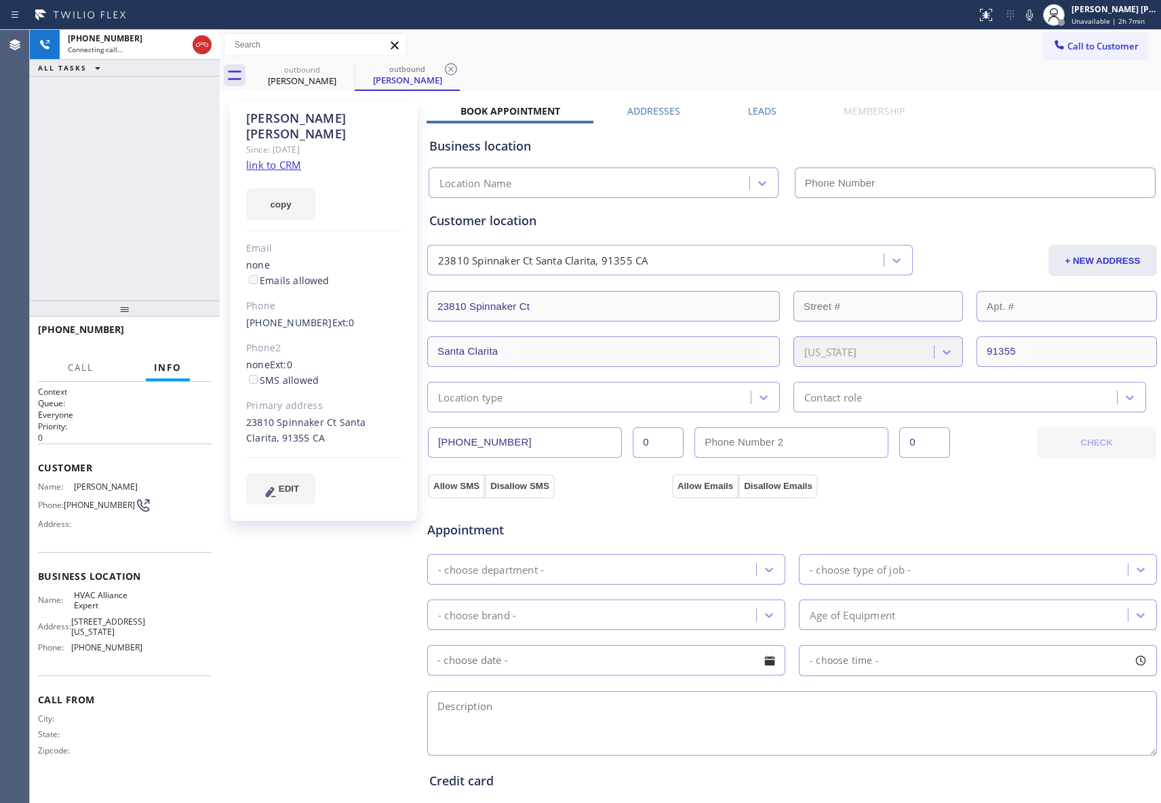
type input "[PHONE_NUMBER]"
drag, startPoint x: 245, startPoint y: 309, endPoint x: 315, endPoint y: 308, distance: 70.5
click at [315, 308] on div "[PERSON_NAME] Since: [DATE] link to CRM copy Email none Emails allowed Phone [P…" at bounding box center [323, 311] width 187 height 420
copy div "[PHONE_NUMBER]"
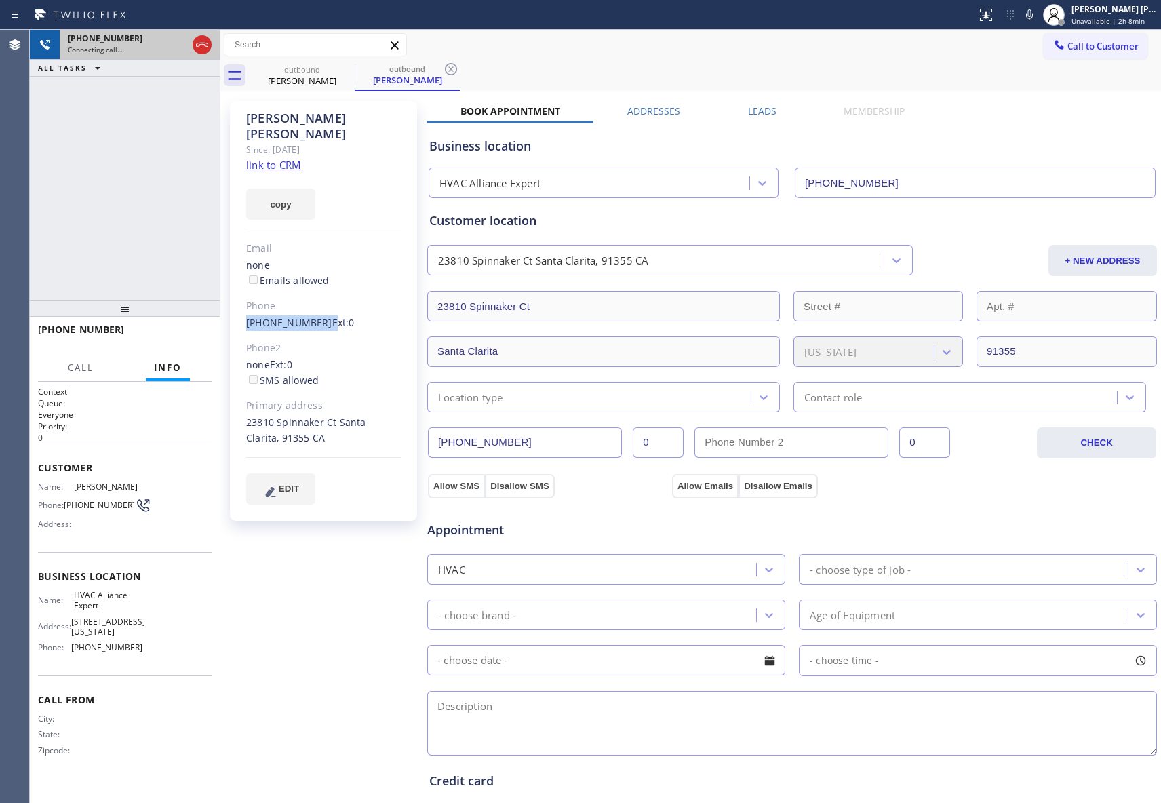
click at [212, 47] on div at bounding box center [202, 45] width 24 height 30
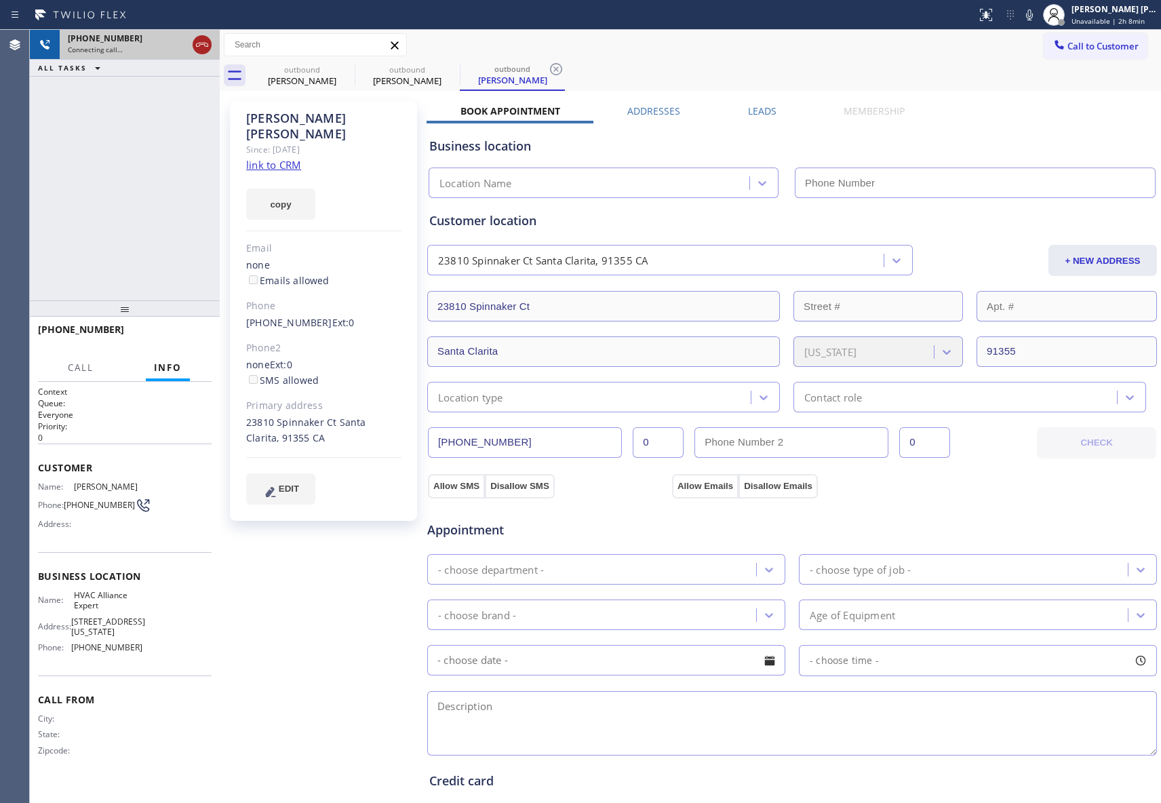
click at [209, 46] on icon at bounding box center [202, 45] width 16 height 16
click at [332, 79] on div "[PERSON_NAME]" at bounding box center [302, 81] width 102 height 12
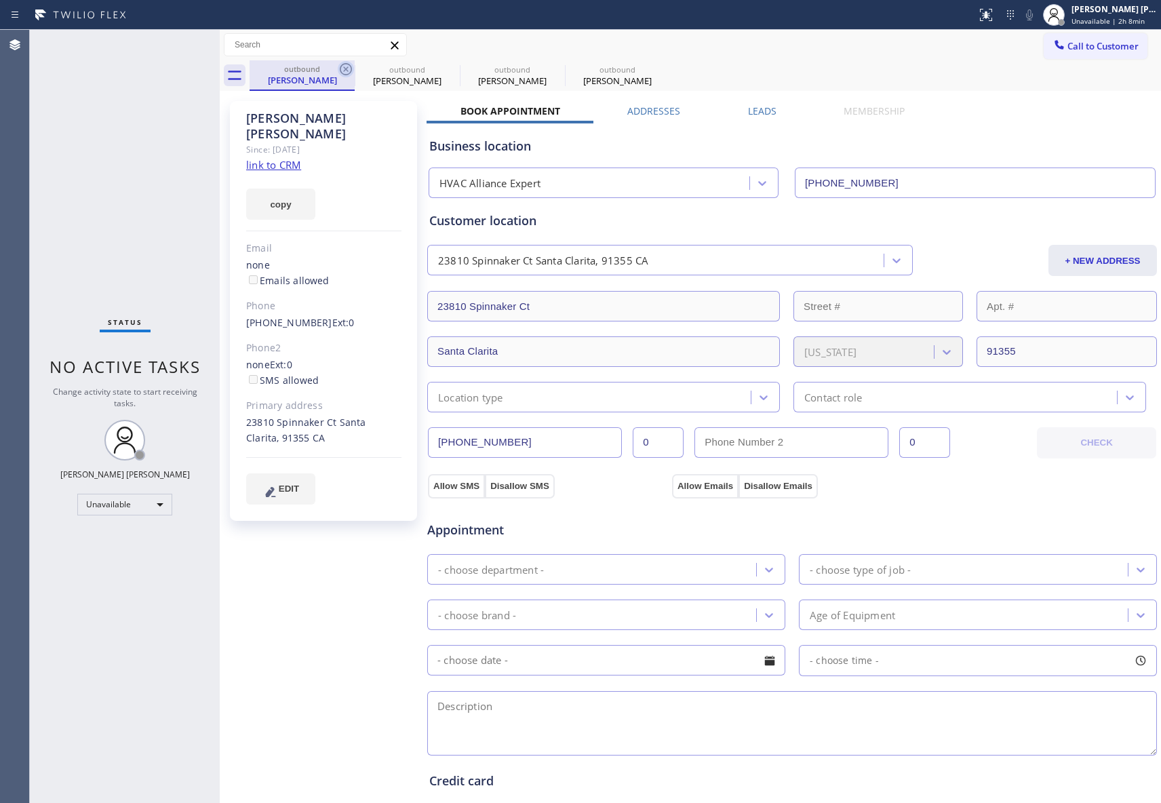
click at [339, 75] on icon at bounding box center [346, 69] width 16 height 16
click at [0, 0] on icon at bounding box center [0, 0] width 0 height 0
click at [339, 75] on icon at bounding box center [346, 69] width 16 height 16
click at [339, 75] on div "outbound [PERSON_NAME]" at bounding box center [704, 75] width 911 height 31
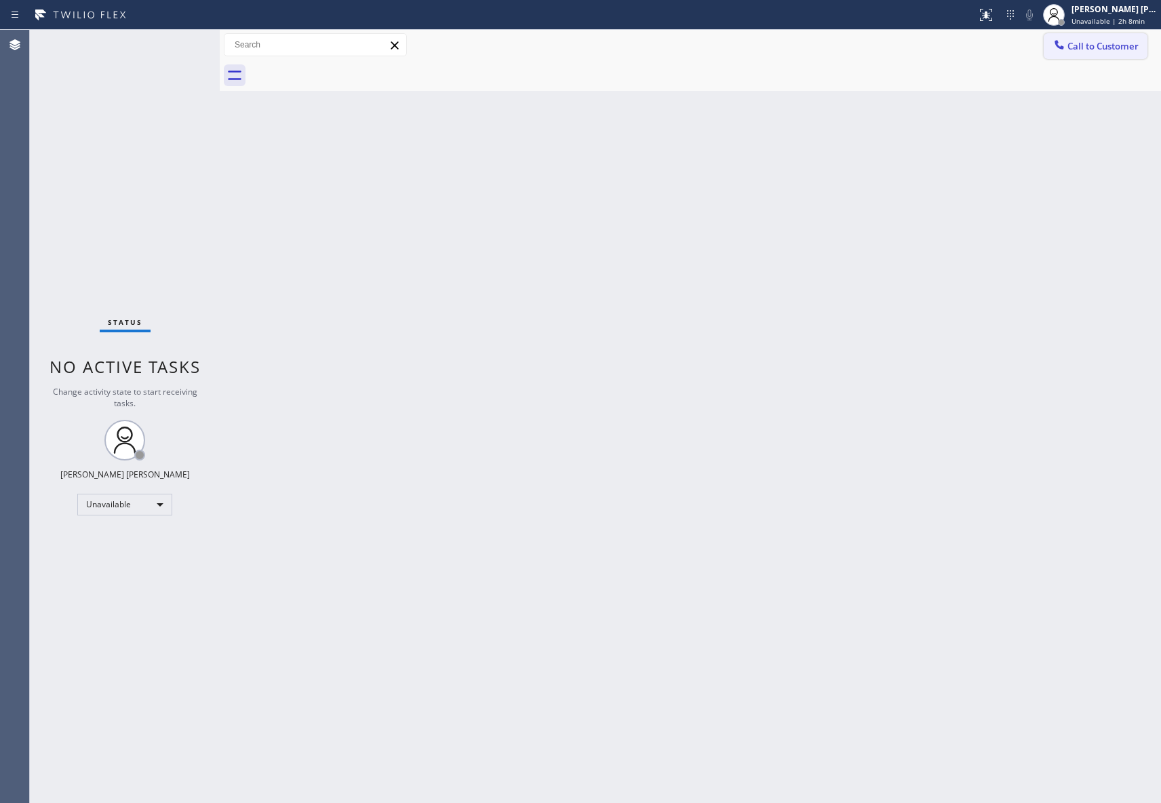
click at [1106, 52] on span "Call to Customer" at bounding box center [1102, 46] width 71 height 12
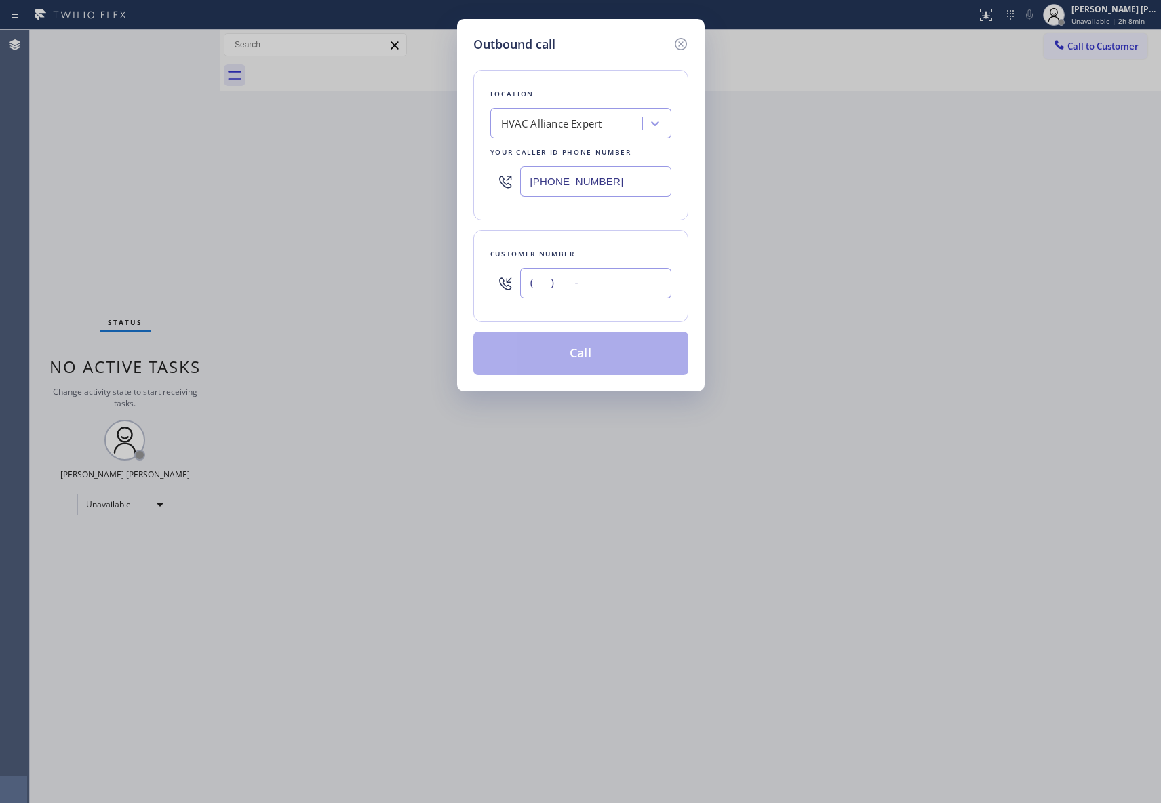
click at [579, 294] on input "(___) ___-____" at bounding box center [595, 283] width 151 height 31
paste input "661) 917-9996"
type input "[PHONE_NUMBER]"
click at [598, 362] on button "Call" at bounding box center [580, 353] width 215 height 43
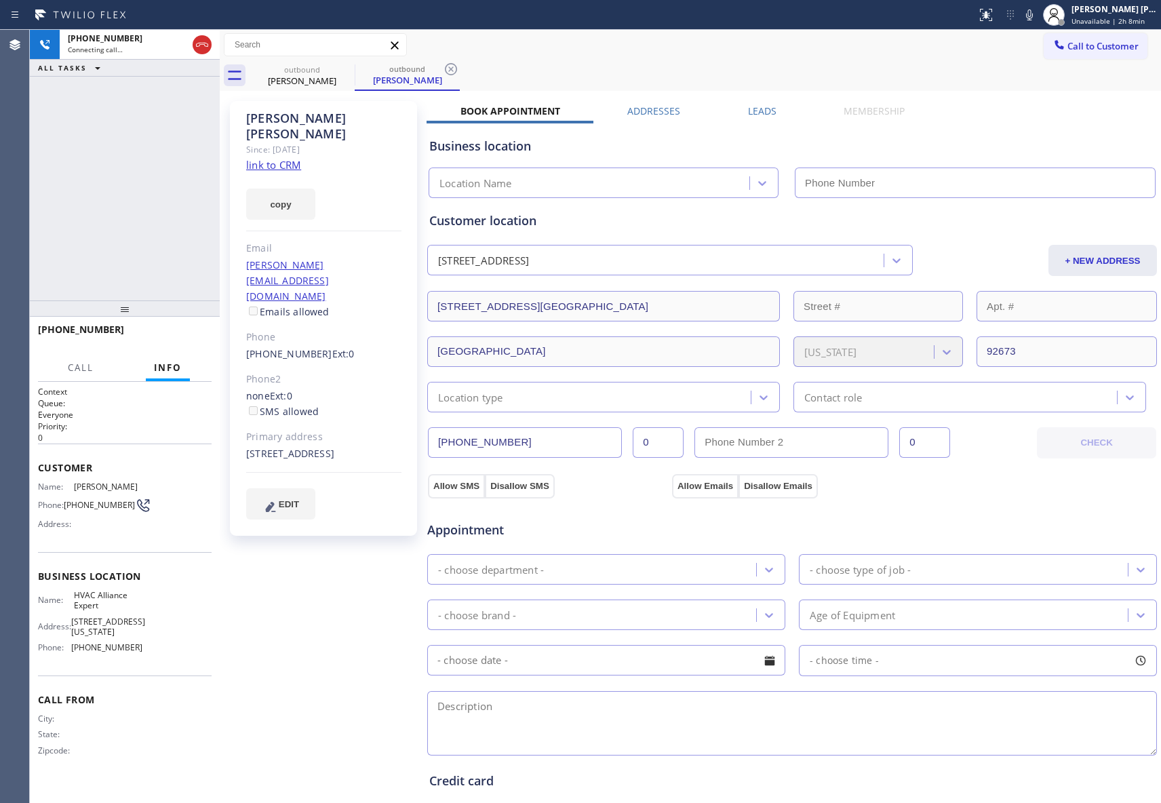
type input "[PHONE_NUMBER]"
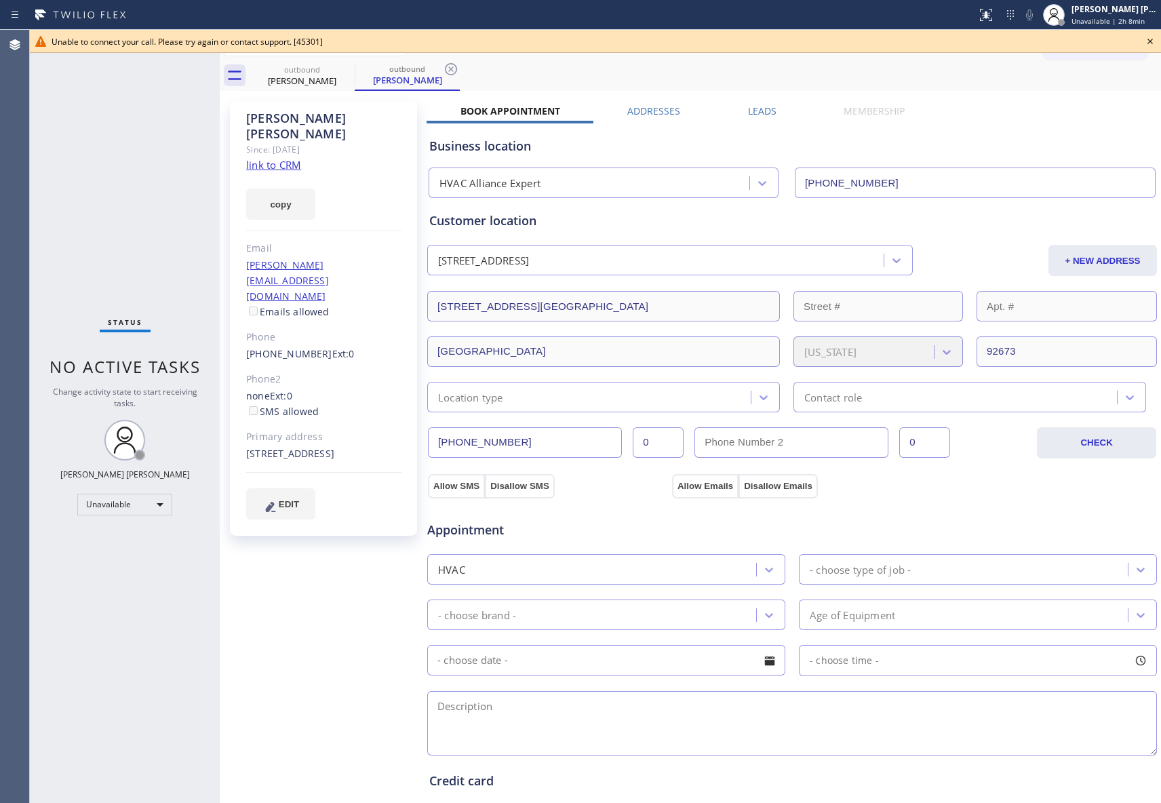
click at [1144, 43] on icon at bounding box center [1150, 41] width 16 height 16
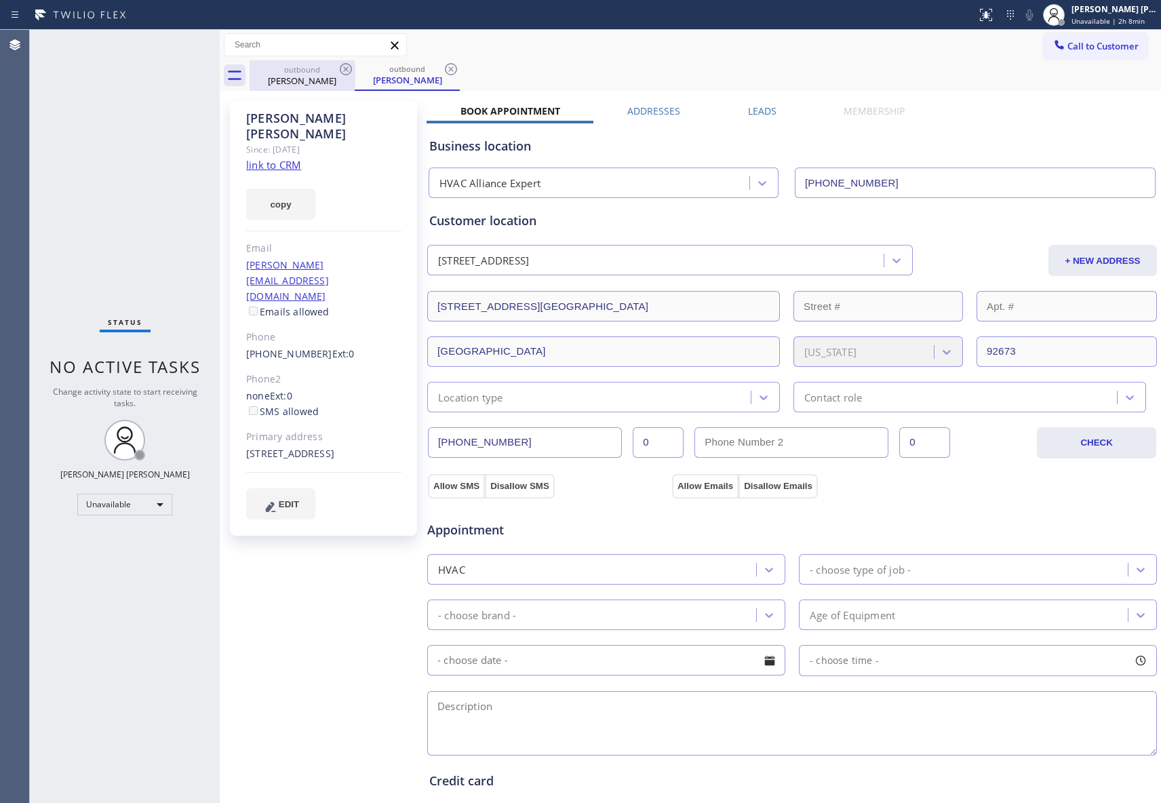
click at [332, 69] on div "outbound" at bounding box center [302, 69] width 102 height 10
click at [346, 71] on icon at bounding box center [346, 69] width 16 height 16
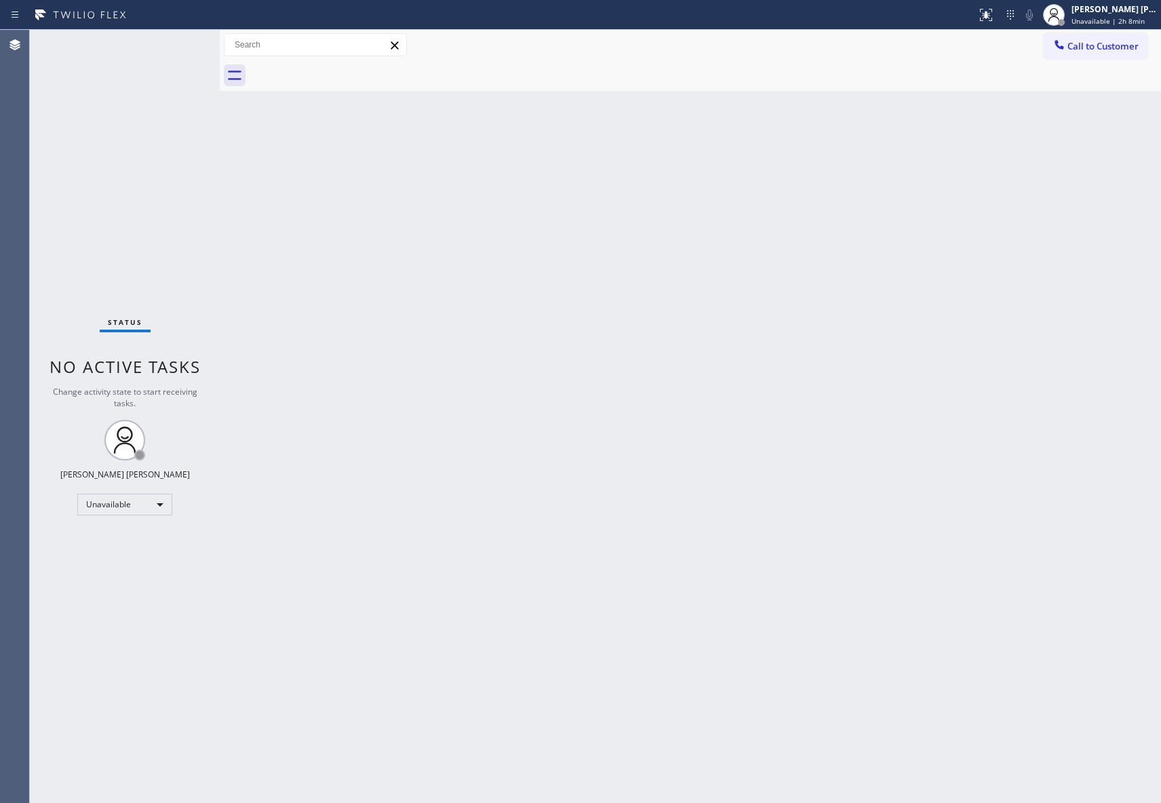
click at [346, 71] on div at bounding box center [704, 75] width 911 height 31
click at [1096, 28] on div "[PERSON_NAME] [PERSON_NAME] Unavailable | 2h 9min" at bounding box center [1100, 15] width 122 height 30
click at [1096, 14] on div "[PERSON_NAME] [PERSON_NAME]" at bounding box center [1113, 9] width 85 height 12
click at [1097, 47] on span "Call to Customer" at bounding box center [1102, 46] width 71 height 12
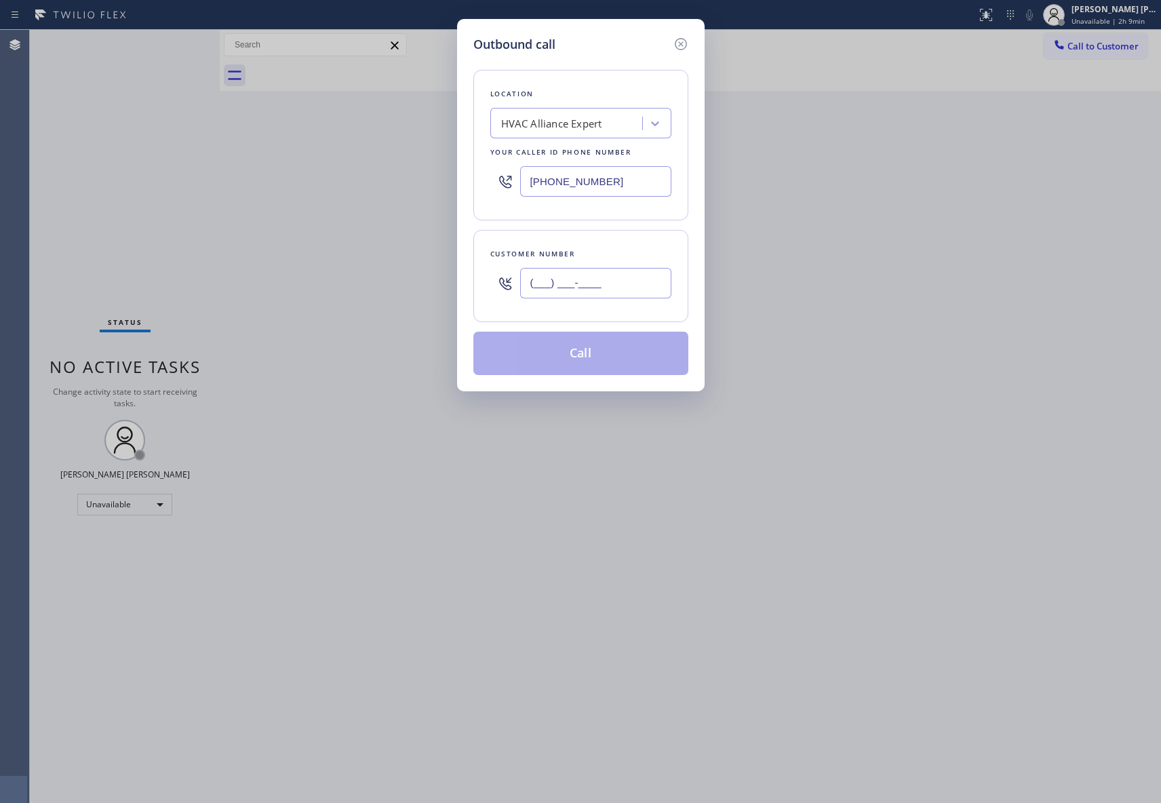
click at [622, 277] on input "(___) ___-____" at bounding box center [595, 283] width 151 height 31
paste input "520) 488-9497"
type input "[PHONE_NUMBER]"
click at [588, 356] on button "Call" at bounding box center [580, 353] width 215 height 43
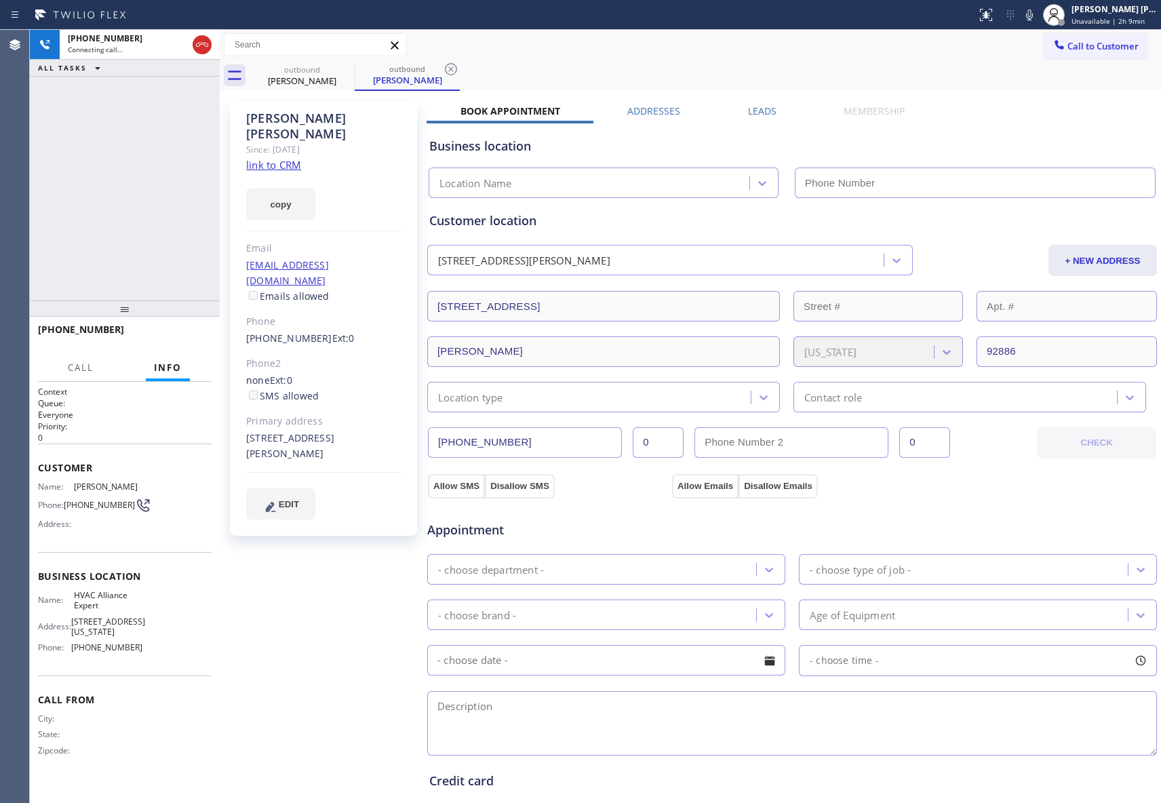
type input "[PHONE_NUMBER]"
click at [765, 101] on div "[PERSON_NAME] Since: [DATE] link to CRM copy Email [EMAIL_ADDRESS][DOMAIN_NAME]…" at bounding box center [690, 547] width 934 height 906
click at [765, 108] on label "Leads" at bounding box center [762, 110] width 28 height 13
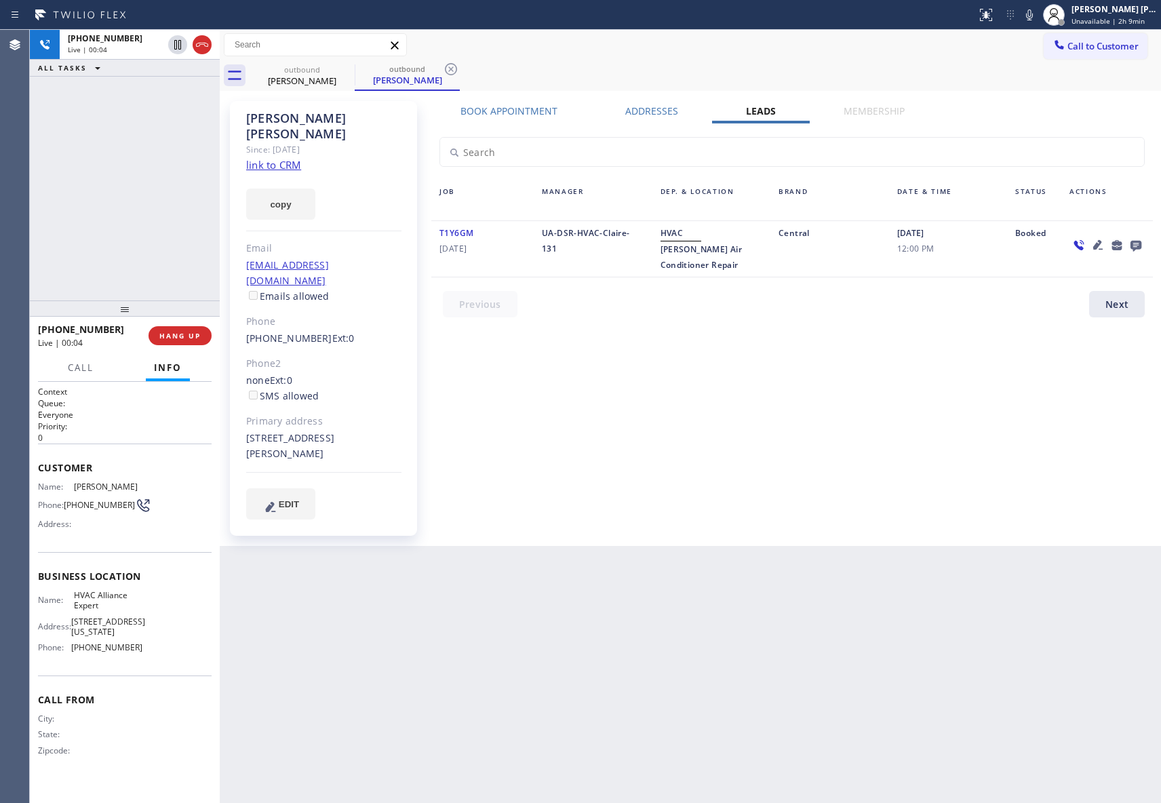
click at [1140, 242] on icon at bounding box center [1135, 246] width 11 height 11
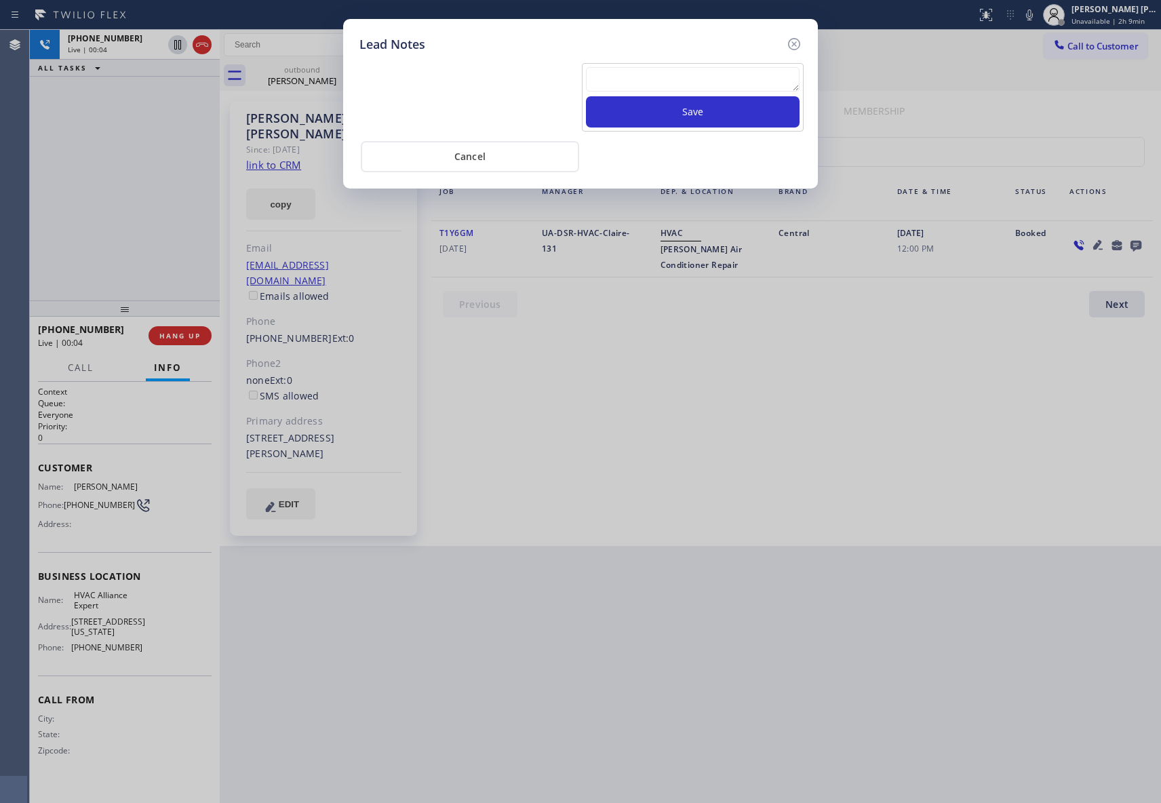
click at [727, 74] on textarea at bounding box center [693, 79] width 214 height 24
paste textarea "VM | please transfer if cx calls back"
type textarea "VM | please transfer if cx calls back"
click at [732, 115] on button "Save" at bounding box center [693, 111] width 214 height 31
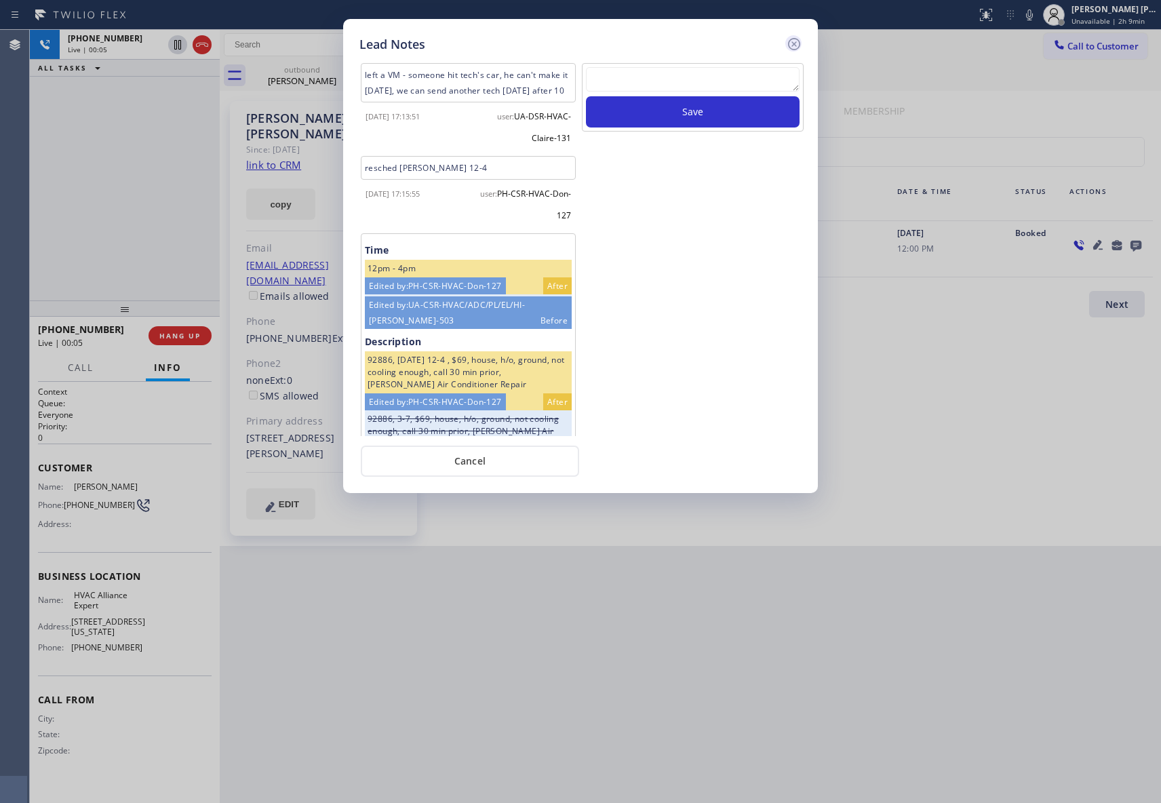
click at [795, 36] on icon at bounding box center [794, 44] width 16 height 16
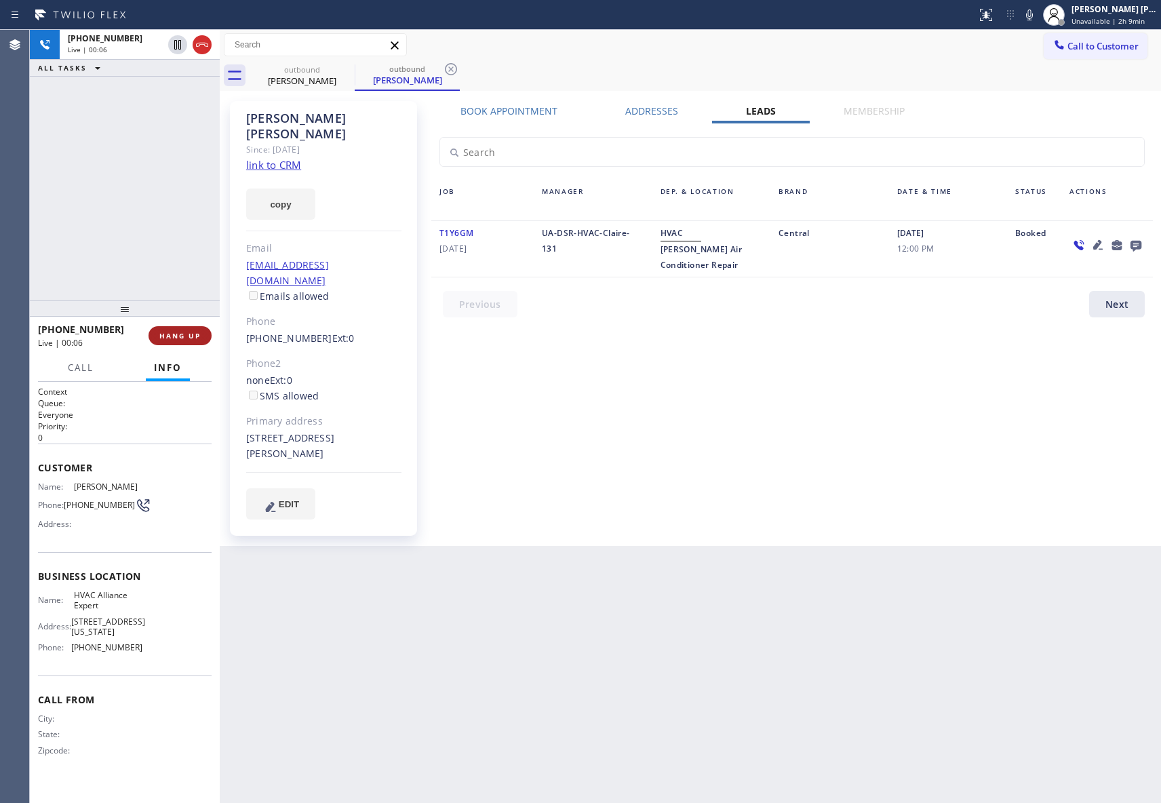
click at [185, 336] on span "HANG UP" at bounding box center [179, 335] width 41 height 9
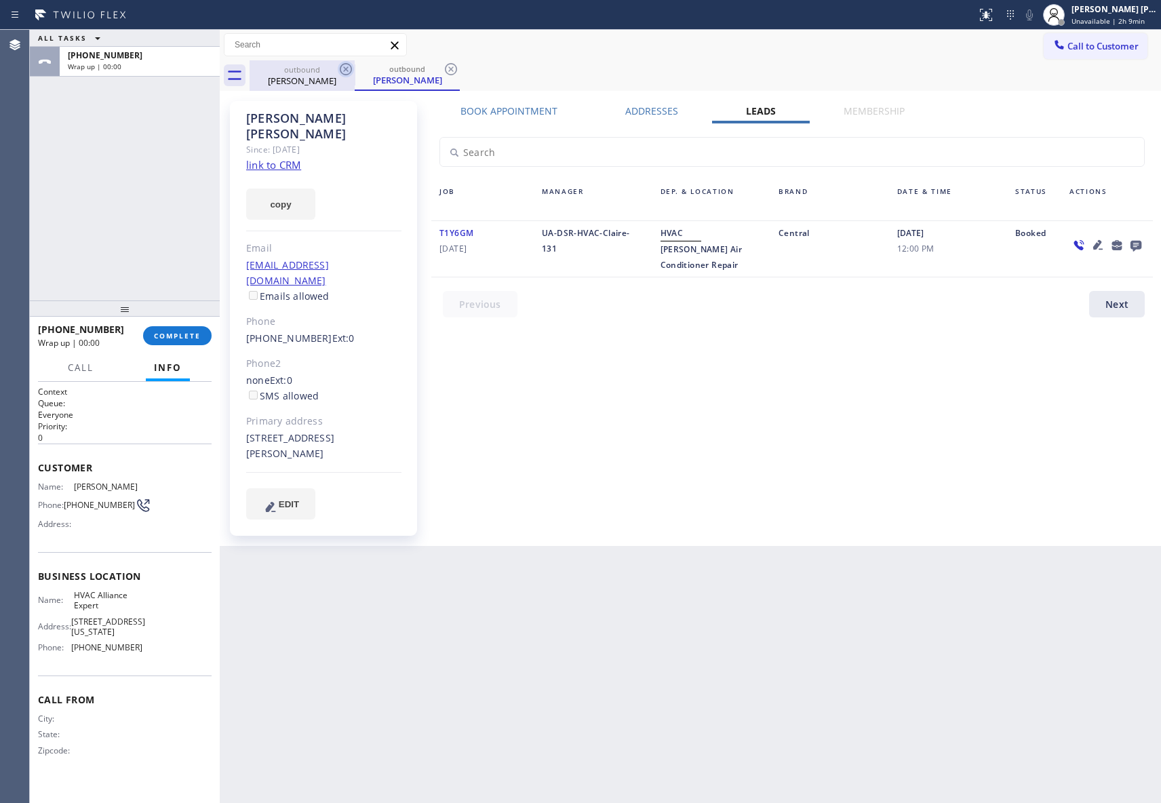
click at [348, 75] on icon at bounding box center [346, 69] width 16 height 16
click at [348, 69] on icon at bounding box center [346, 69] width 16 height 16
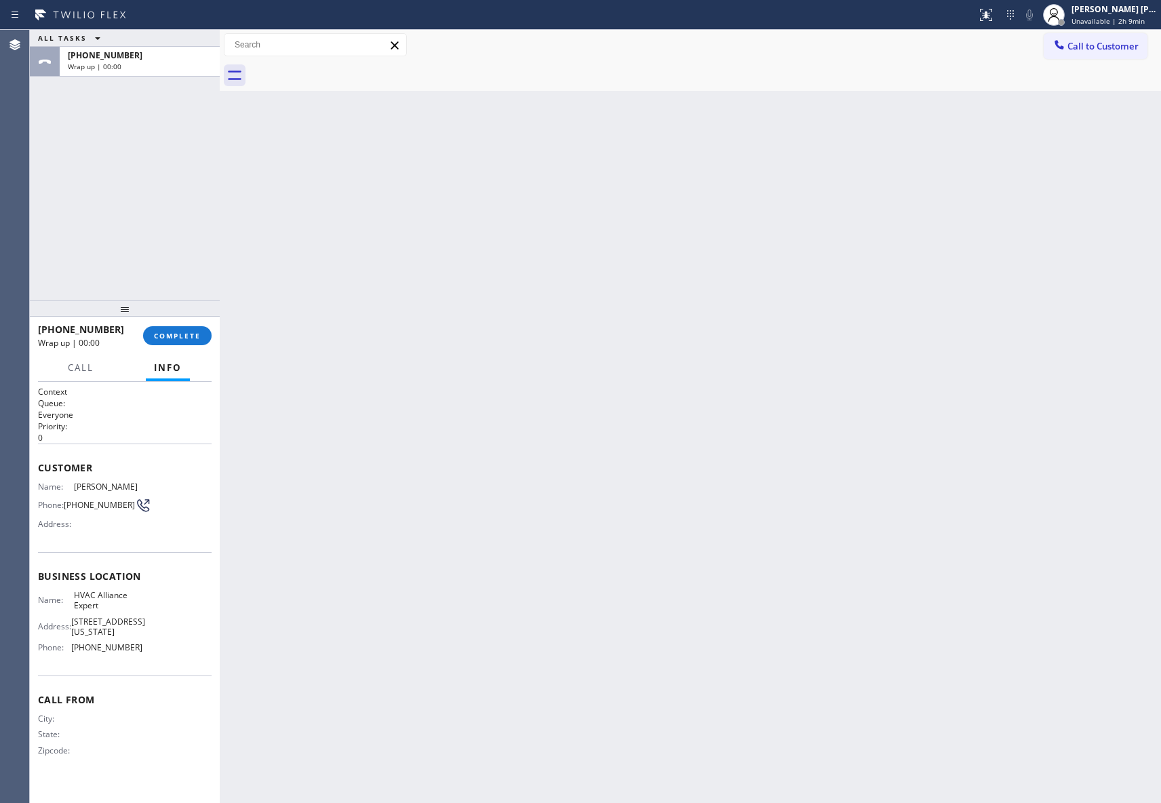
click at [347, 69] on div at bounding box center [704, 75] width 911 height 31
click at [180, 328] on button "COMPLETE" at bounding box center [177, 335] width 68 height 19
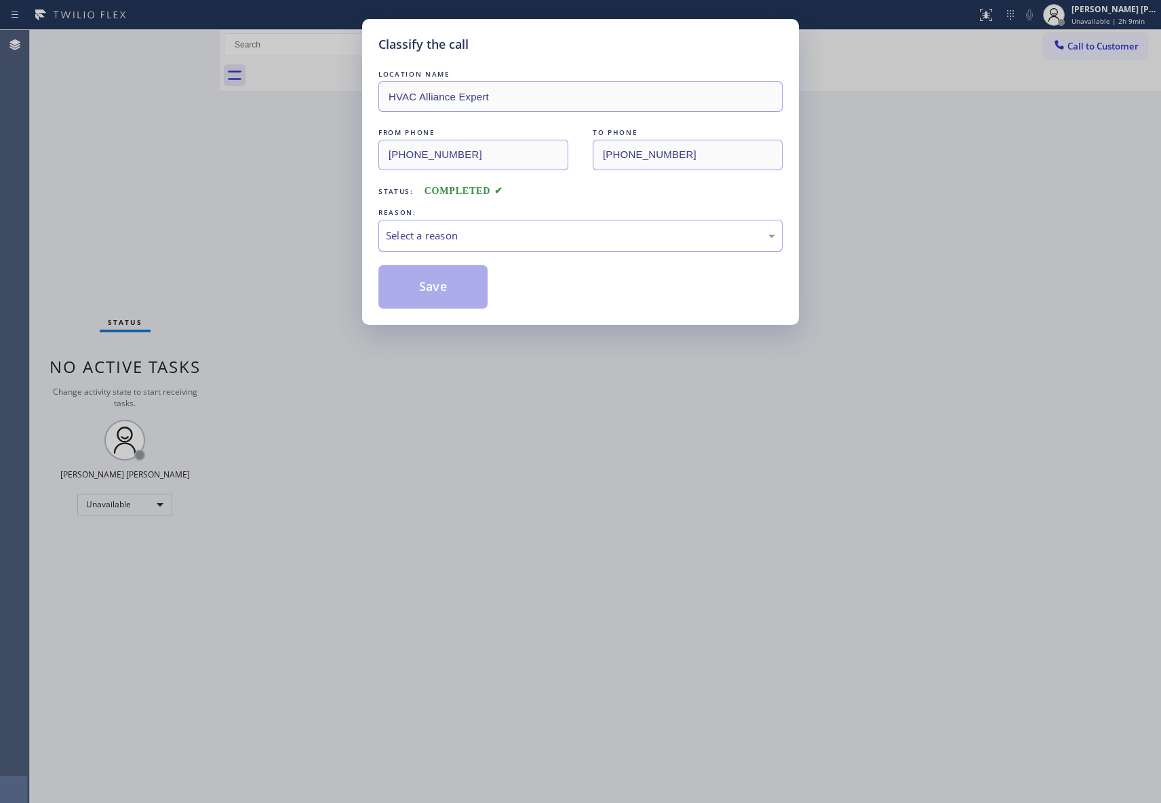
click at [426, 243] on div "Select a reason" at bounding box center [580, 236] width 389 height 16
click at [416, 290] on button "Save" at bounding box center [432, 286] width 109 height 43
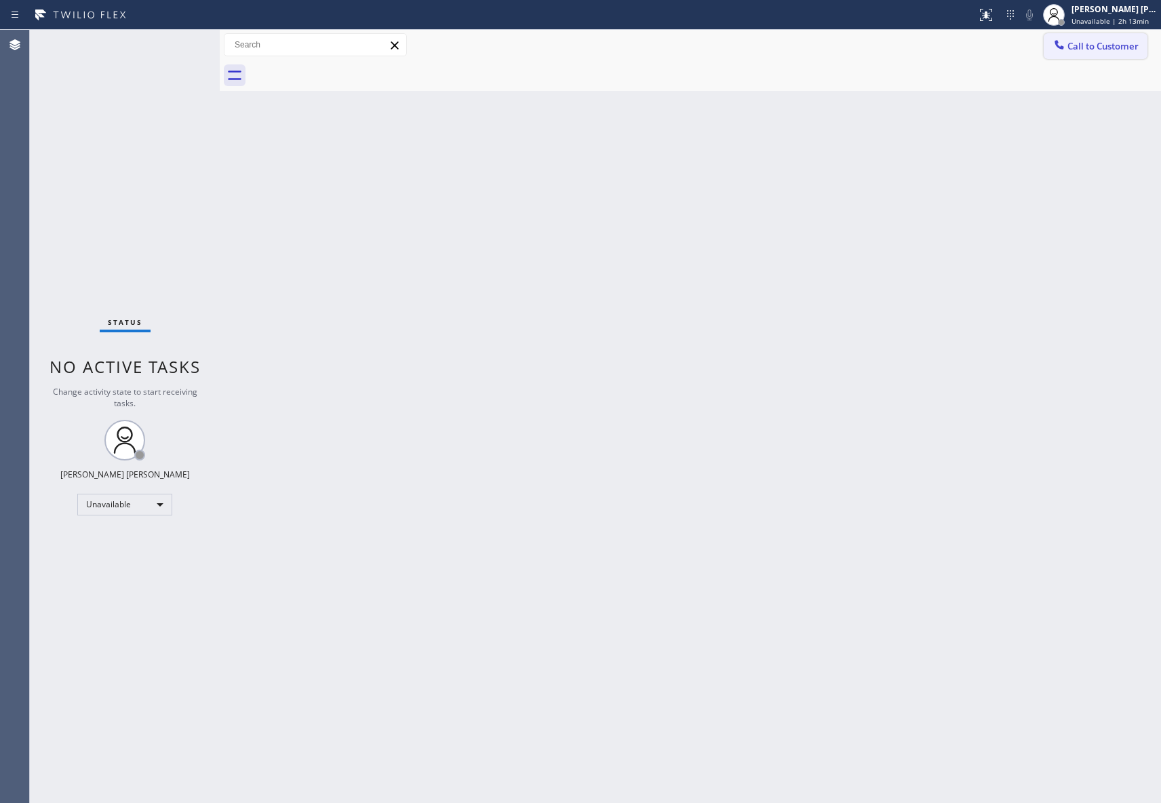
click at [1105, 43] on span "Call to Customer" at bounding box center [1102, 46] width 71 height 12
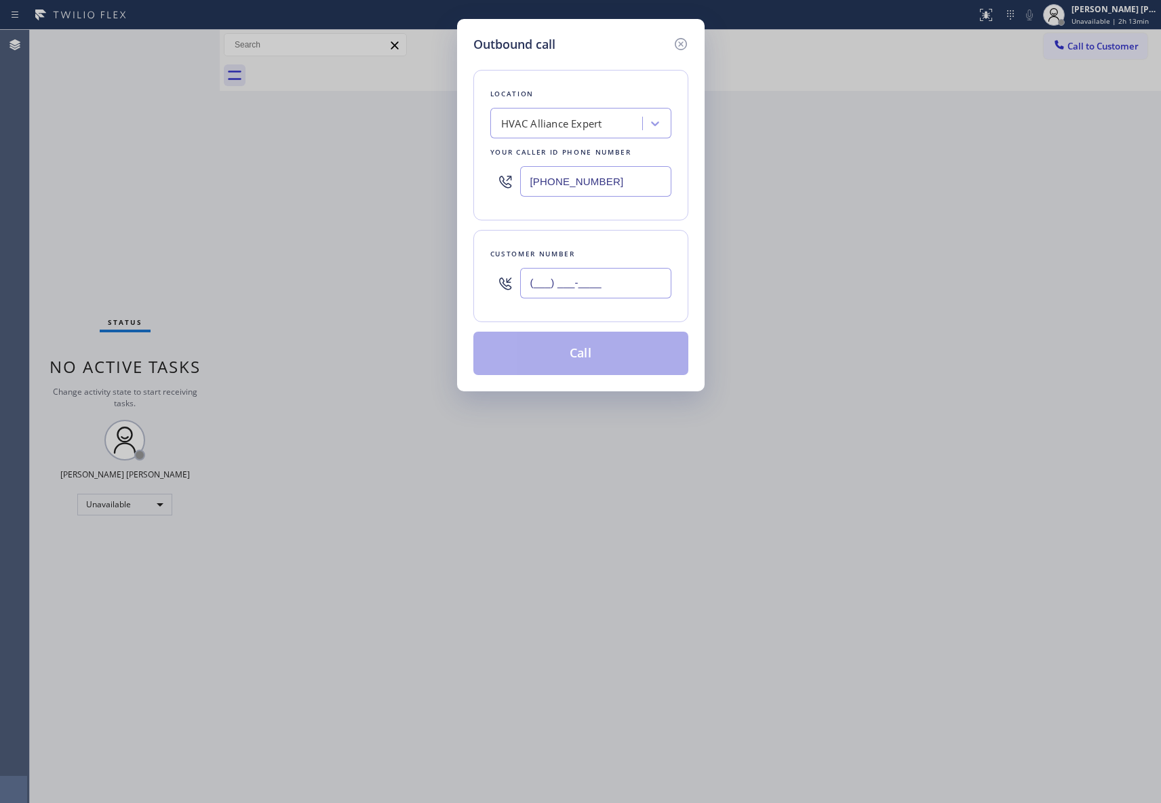
click at [625, 287] on input "(___) ___-____" at bounding box center [595, 283] width 151 height 31
paste input "310) 425-2810"
type input "[PHONE_NUMBER]"
drag, startPoint x: 618, startPoint y: 180, endPoint x: 356, endPoint y: 156, distance: 263.4
click at [356, 156] on div "Outbound call Location HVAC Alliance Expert Your caller id phone number [PHONE_…" at bounding box center [580, 401] width 1161 height 803
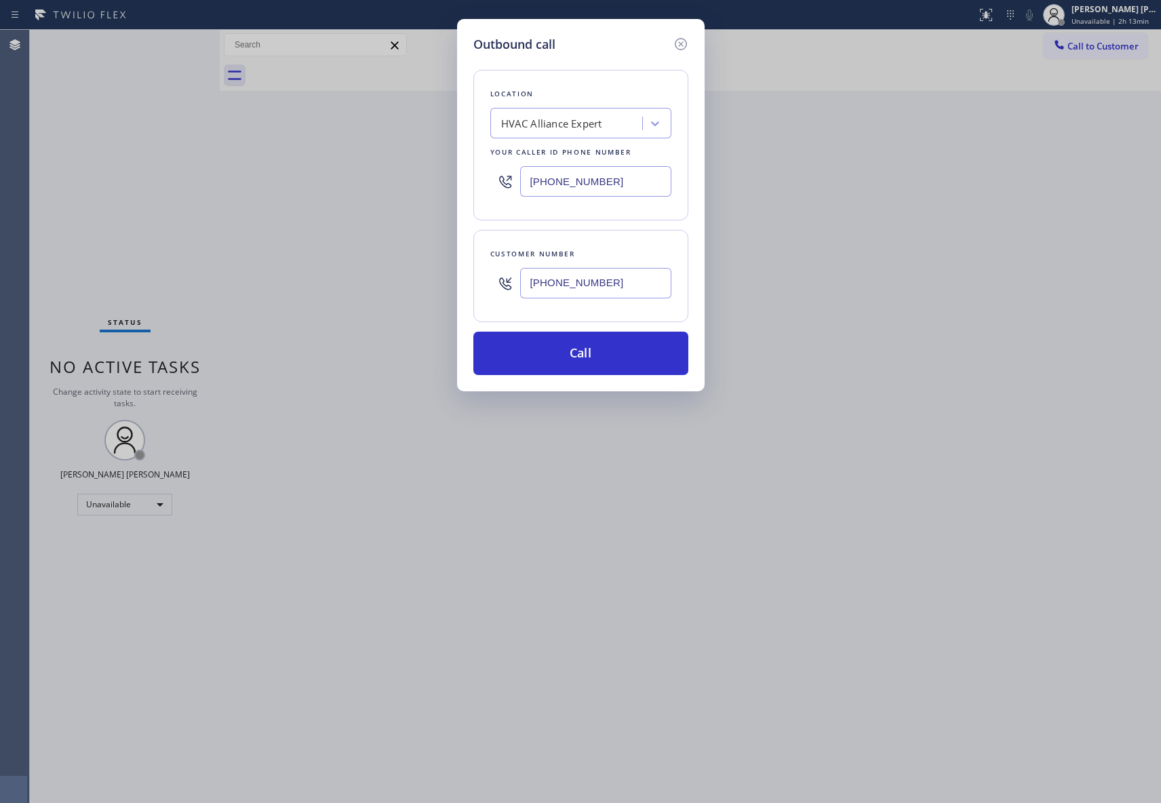
paste input "310) 550-7462"
type input "[PHONE_NUMBER]"
click at [595, 358] on button "Call" at bounding box center [580, 353] width 215 height 43
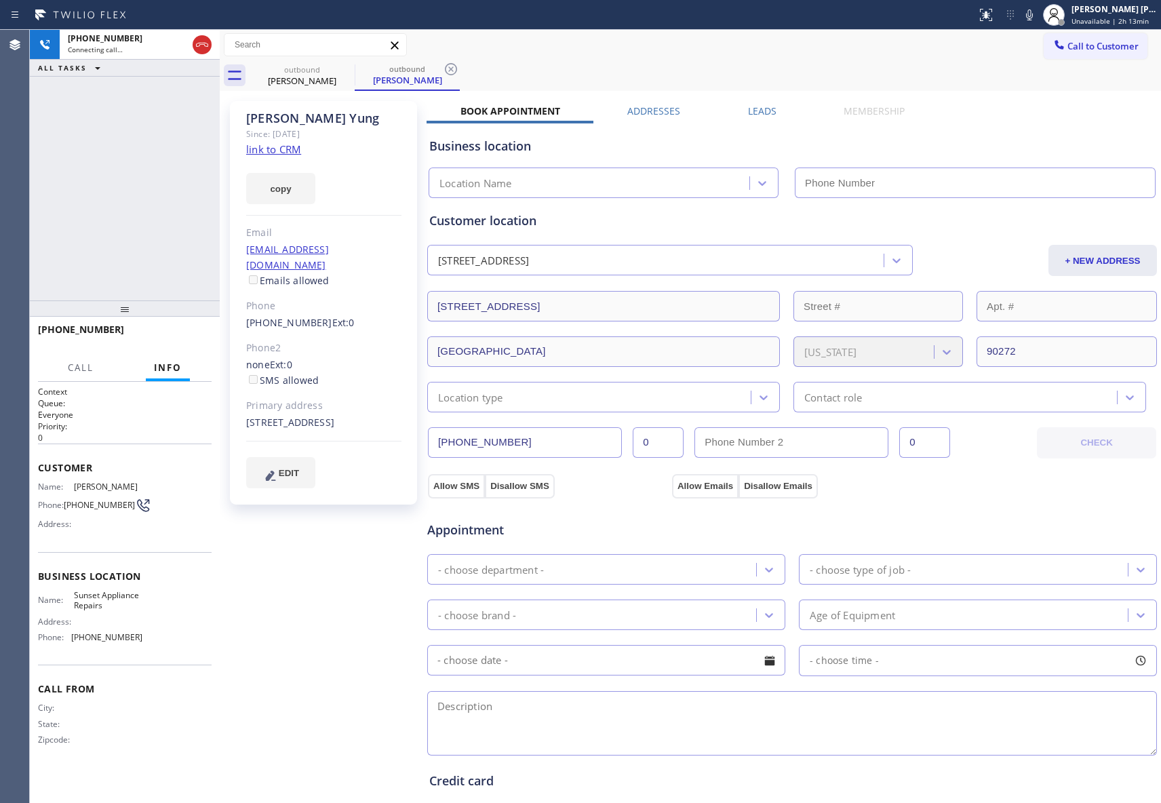
click at [285, 152] on link "link to CRM" at bounding box center [273, 149] width 55 height 14
type input "[PHONE_NUMBER]"
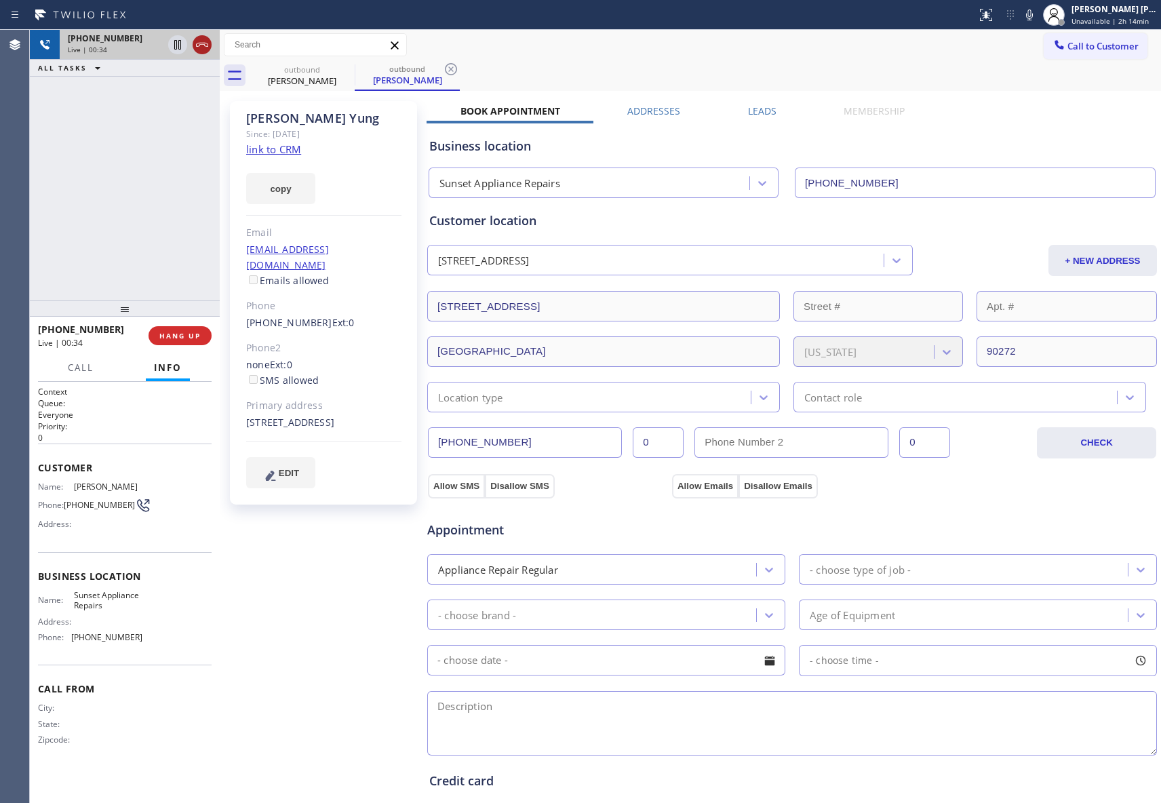
drag, startPoint x: 207, startPoint y: 43, endPoint x: 364, endPoint y: 0, distance: 163.2
click at [215, 43] on div "[PHONE_NUMBER] Live | 00:34" at bounding box center [125, 45] width 190 height 30
type input "[PHONE_NUMBER]"
click at [212, 39] on div at bounding box center [189, 45] width 49 height 30
click at [203, 42] on icon at bounding box center [202, 45] width 16 height 16
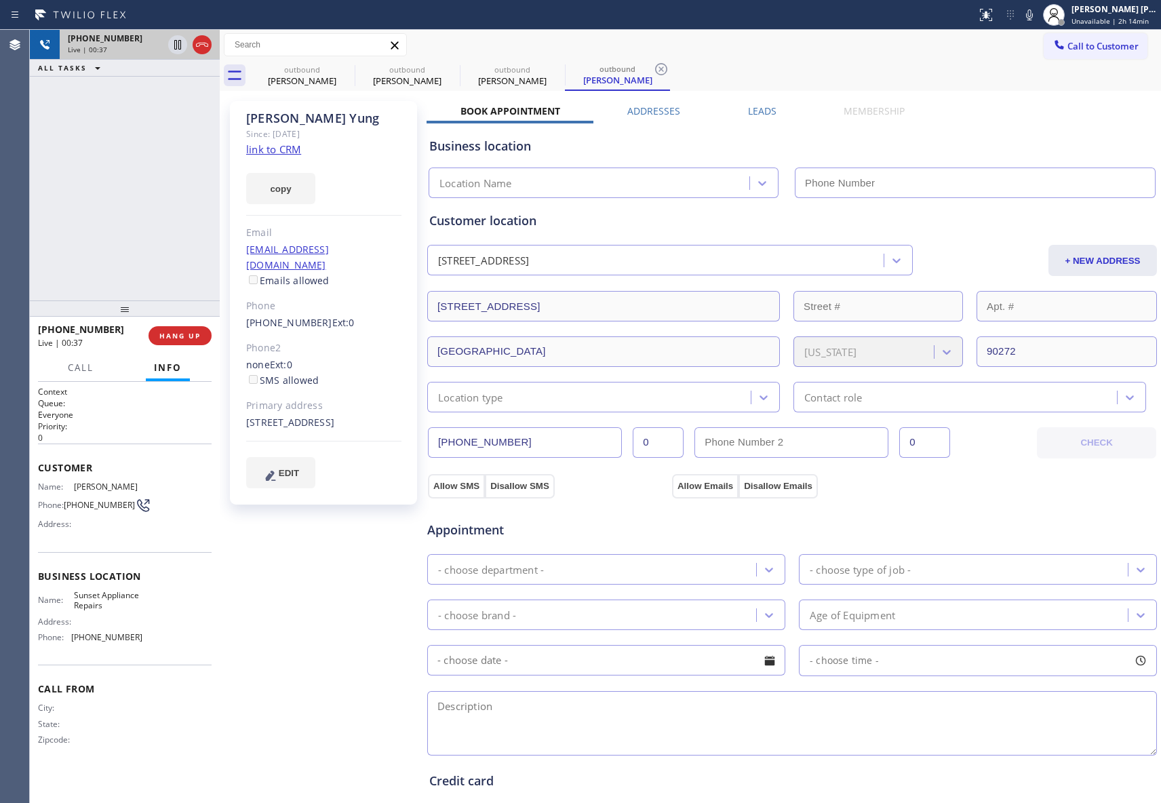
type input "[PHONE_NUMBER]"
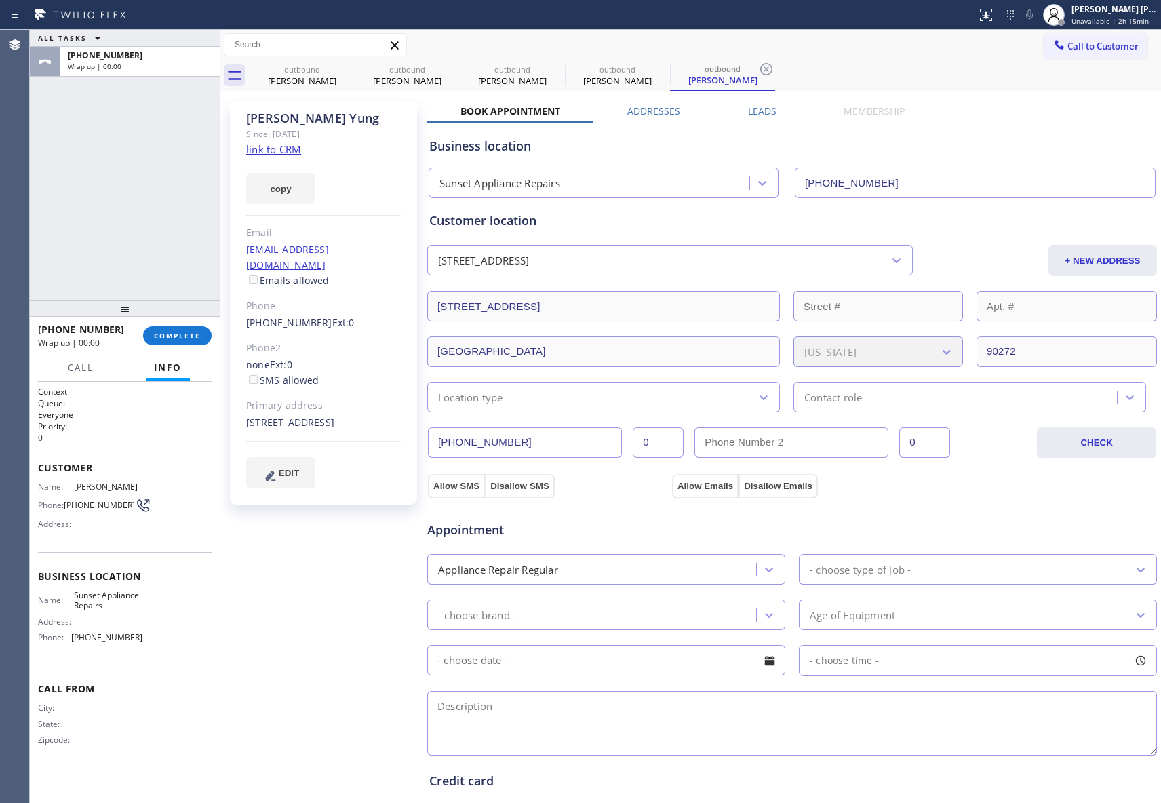
type input "[PHONE_NUMBER]"
click at [332, 72] on div "outbound" at bounding box center [302, 69] width 102 height 10
click at [340, 65] on icon at bounding box center [346, 69] width 16 height 16
click at [0, 0] on icon at bounding box center [0, 0] width 0 height 0
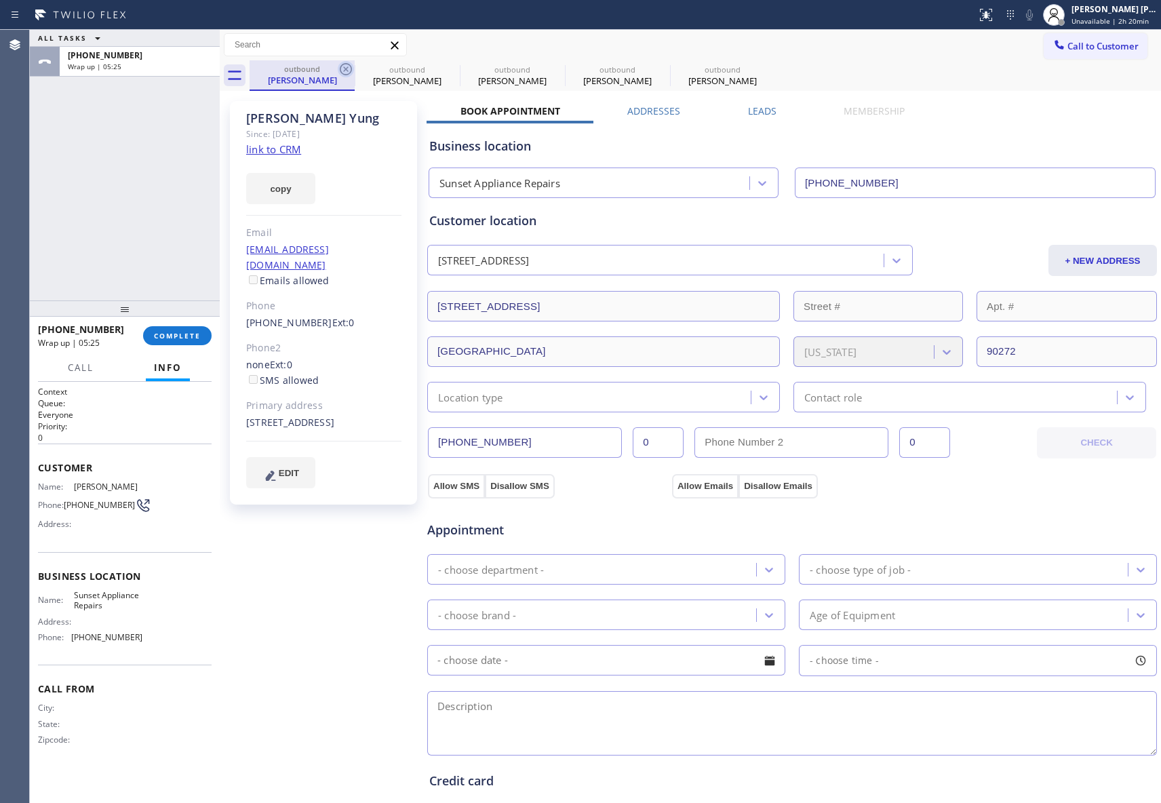
click at [0, 0] on icon at bounding box center [0, 0] width 0 height 0
click at [340, 65] on div "outbound [PERSON_NAME] outbound [PERSON_NAME] outbound [PERSON_NAME] outbound […" at bounding box center [704, 75] width 911 height 31
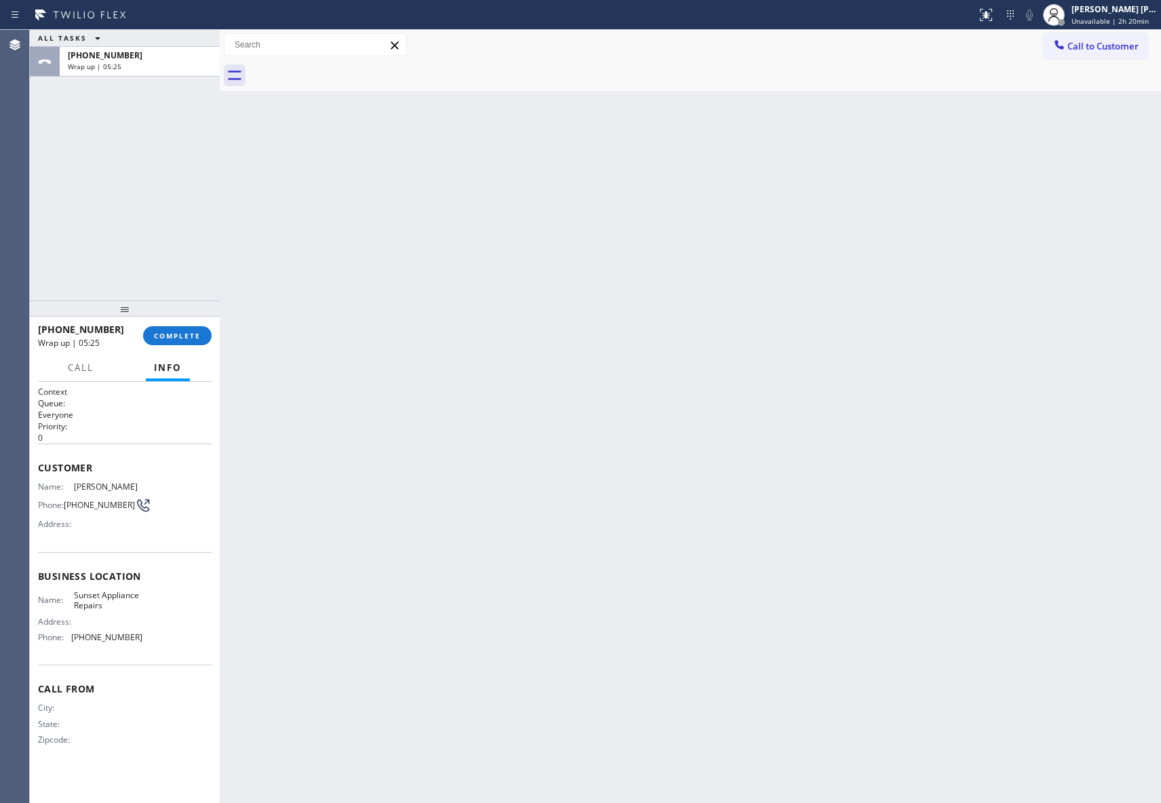
click at [340, 65] on div at bounding box center [704, 75] width 911 height 31
drag, startPoint x: 340, startPoint y: 65, endPoint x: 244, endPoint y: 182, distance: 151.7
click at [338, 69] on div at bounding box center [704, 75] width 911 height 31
click at [197, 321] on div "[PHONE_NUMBER] Wrap up | 05:27 COMPLETE" at bounding box center [125, 335] width 174 height 35
click at [182, 338] on span "COMPLETE" at bounding box center [177, 335] width 47 height 9
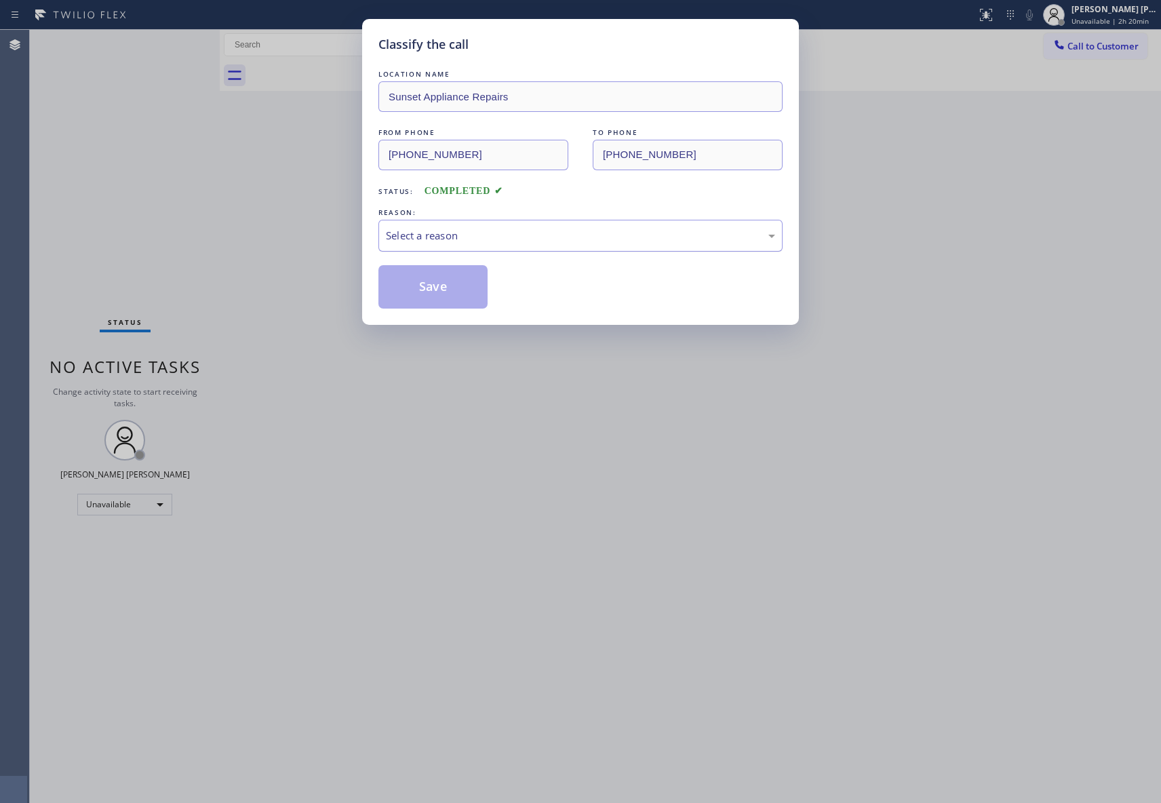
click at [559, 226] on div "Select a reason" at bounding box center [580, 236] width 404 height 32
click at [438, 291] on button "Save" at bounding box center [432, 286] width 109 height 43
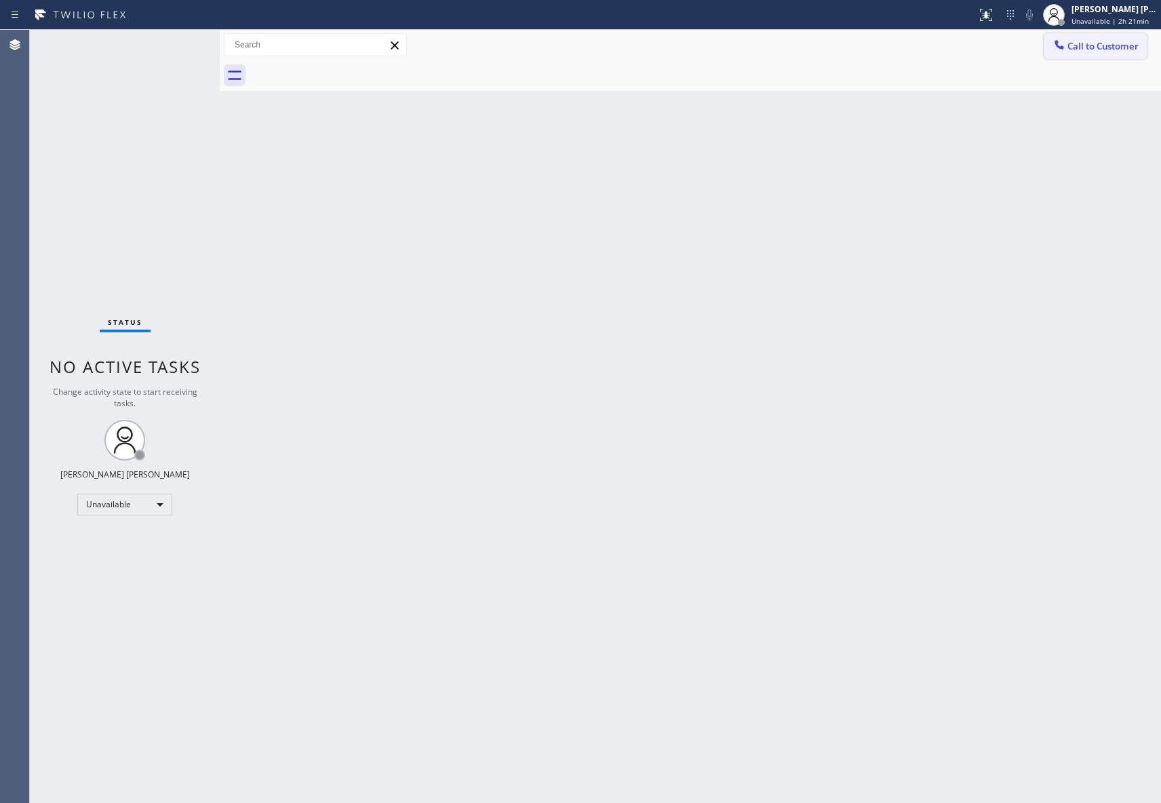
click at [1117, 33] on button "Call to Customer" at bounding box center [1095, 46] width 104 height 26
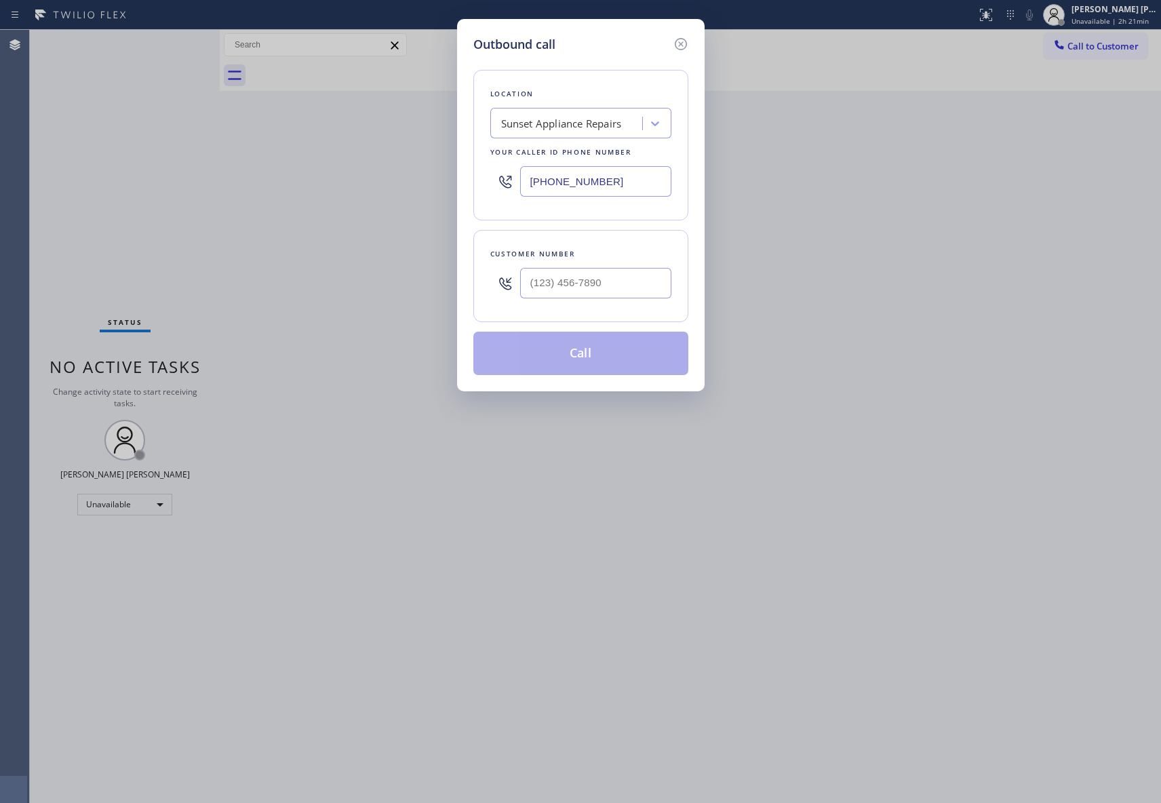
drag, startPoint x: 625, startPoint y: 174, endPoint x: 408, endPoint y: 171, distance: 217.0
click at [408, 171] on div "Outbound call Location Sunset Appliance Repairs Your caller id phone number [PH…" at bounding box center [580, 401] width 1161 height 803
paste input "855) 340-1313"
type input "[PHONE_NUMBER]"
click at [656, 285] on input "(___) ___-____" at bounding box center [595, 283] width 151 height 31
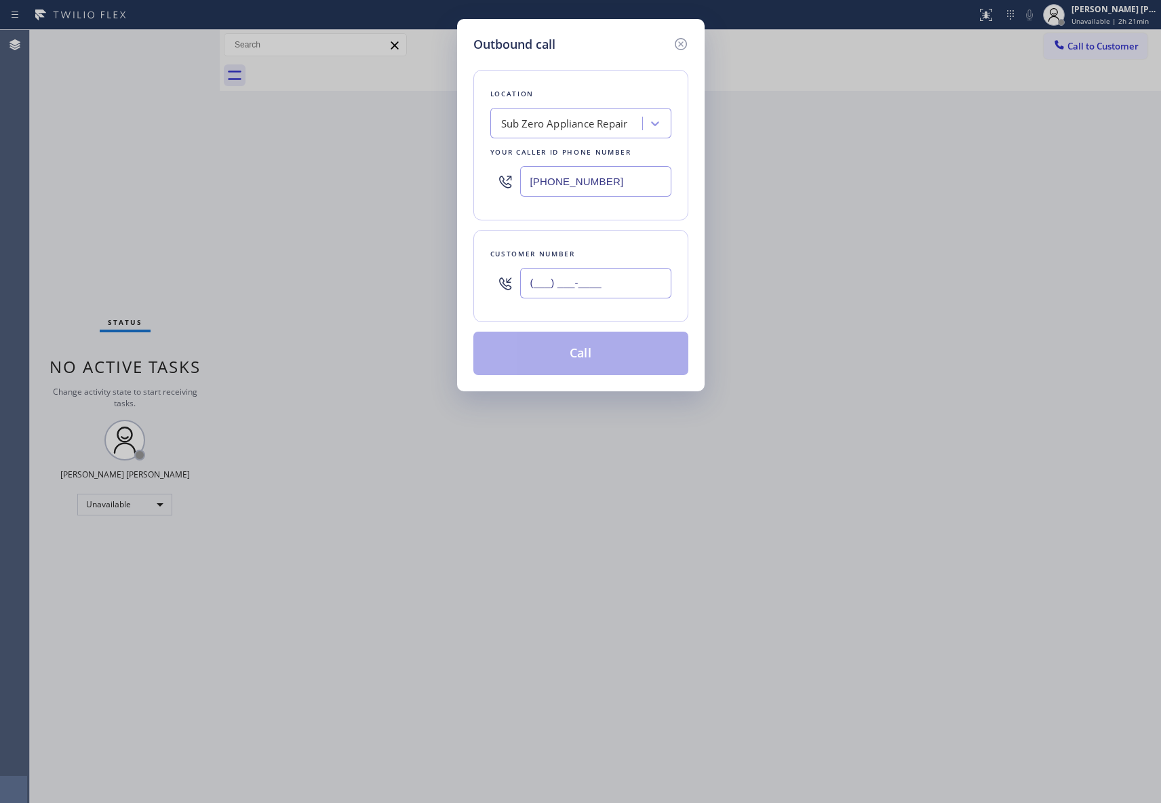
paste input "303) 513-2949"
type input "[PHONE_NUMBER]"
click at [629, 364] on button "Call" at bounding box center [580, 353] width 215 height 43
click at [630, 362] on button "Call" at bounding box center [580, 353] width 215 height 43
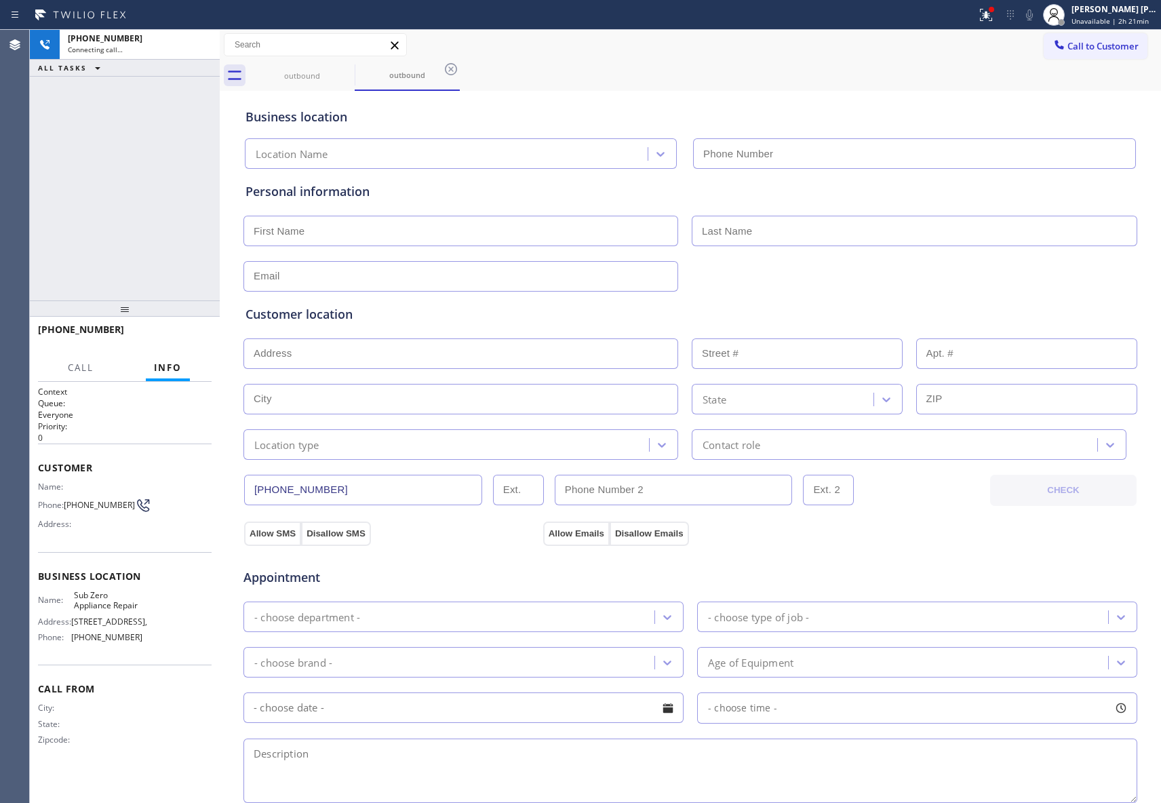
type input "[PHONE_NUMBER]"
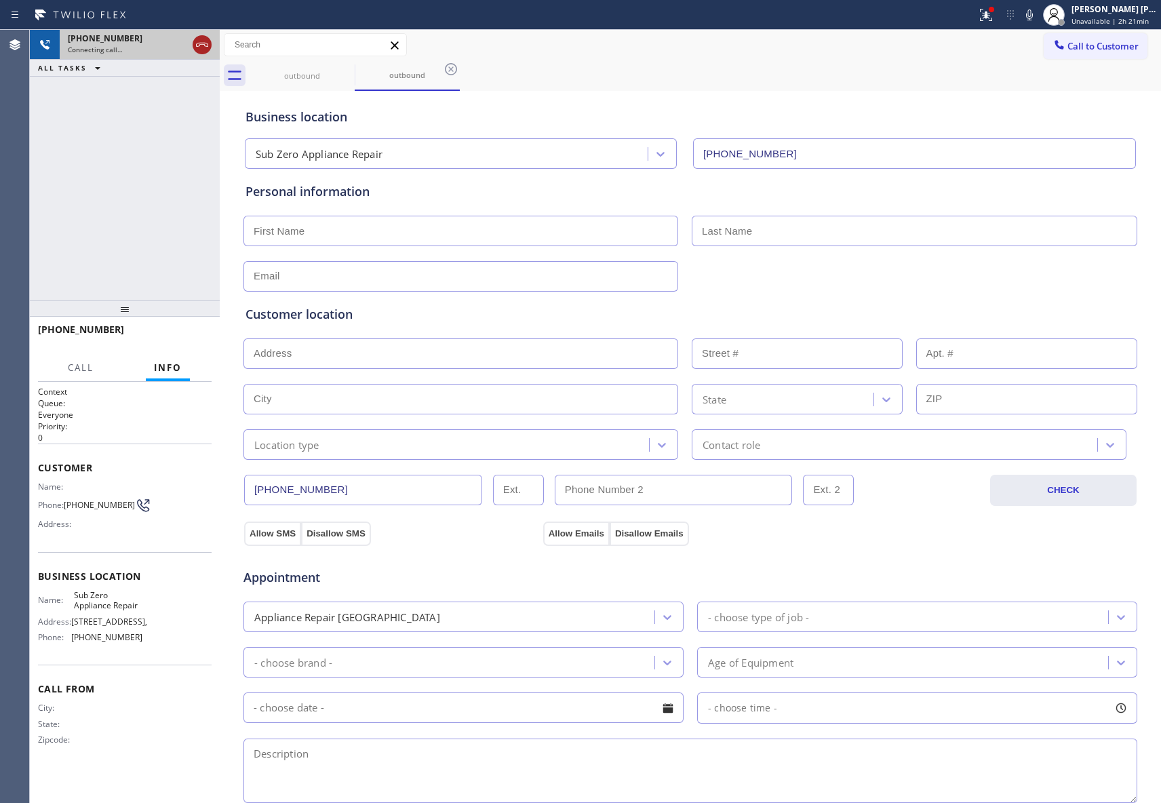
click at [207, 45] on icon at bounding box center [202, 45] width 16 height 16
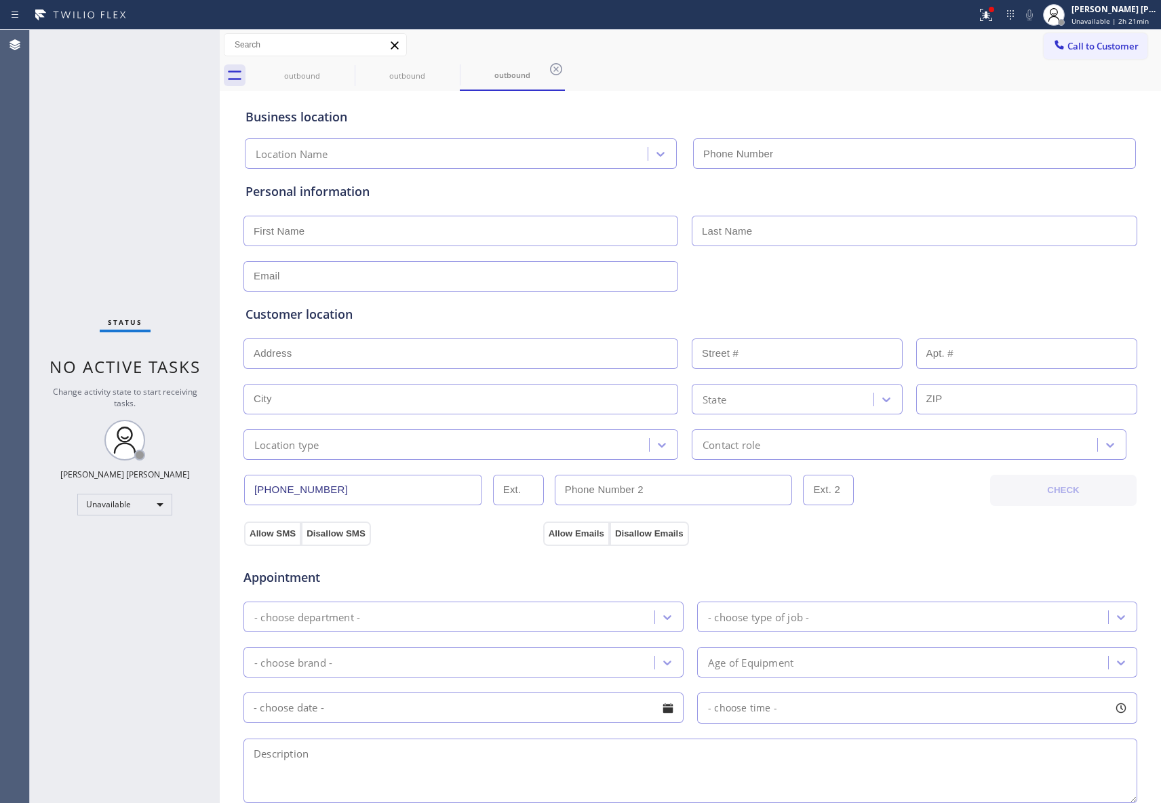
type input "[PHONE_NUMBER]"
click at [986, 22] on icon at bounding box center [986, 15] width 16 height 16
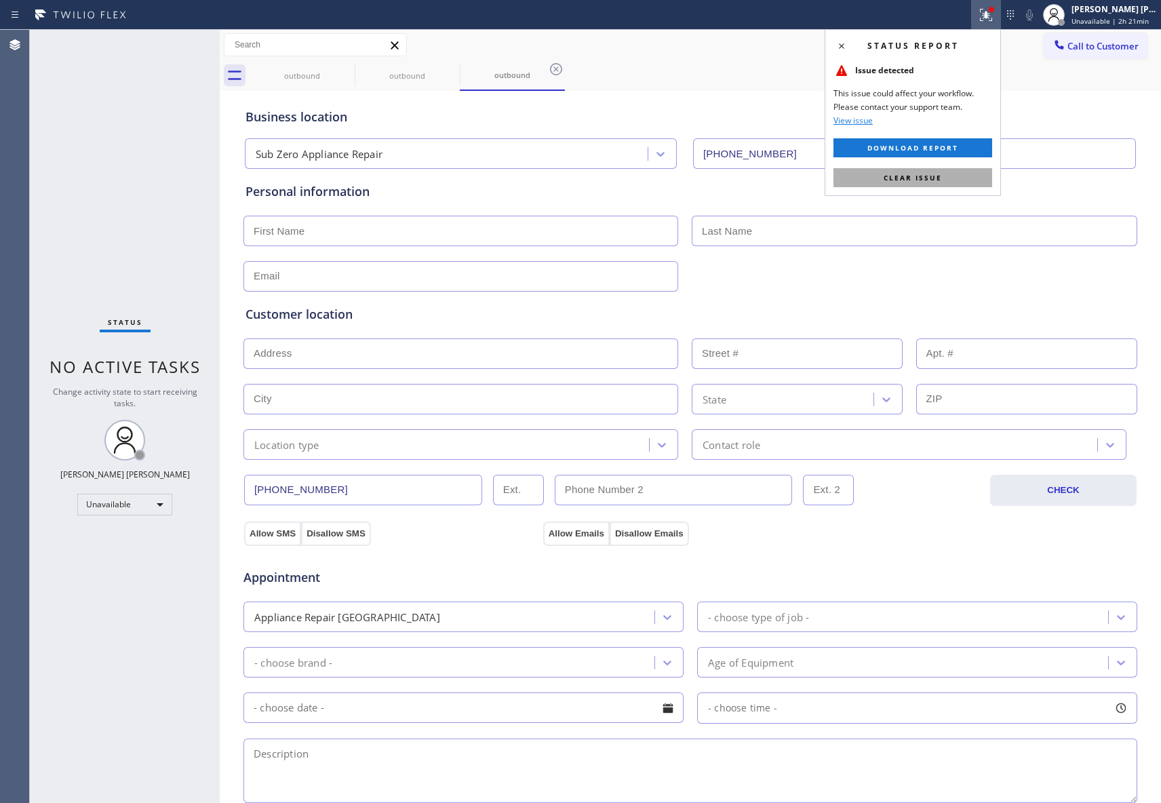
click at [946, 175] on button "Clear issue" at bounding box center [912, 177] width 159 height 19
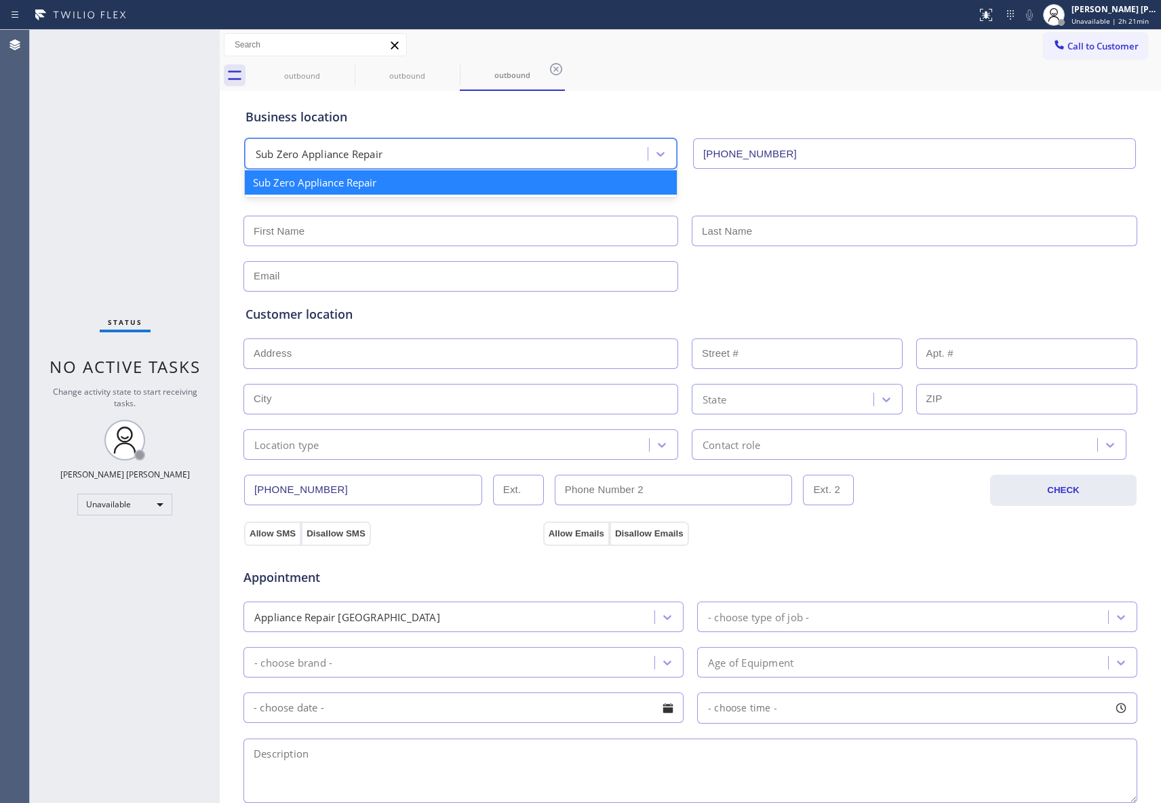
click at [396, 150] on div "Sub Zero Appliance Repair" at bounding box center [448, 154] width 399 height 24
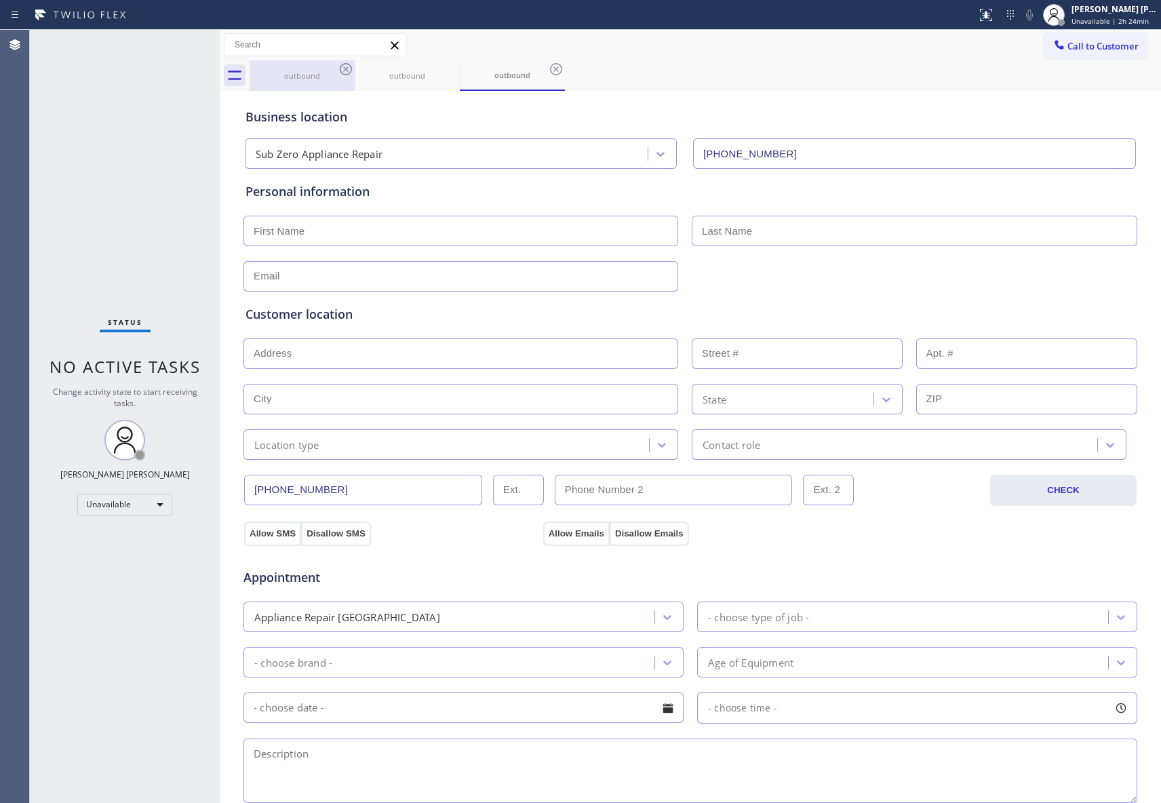
click at [318, 79] on div "outbound" at bounding box center [302, 76] width 102 height 10
click at [346, 68] on icon at bounding box center [346, 69] width 12 height 12
click at [0, 0] on icon at bounding box center [0, 0] width 0 height 0
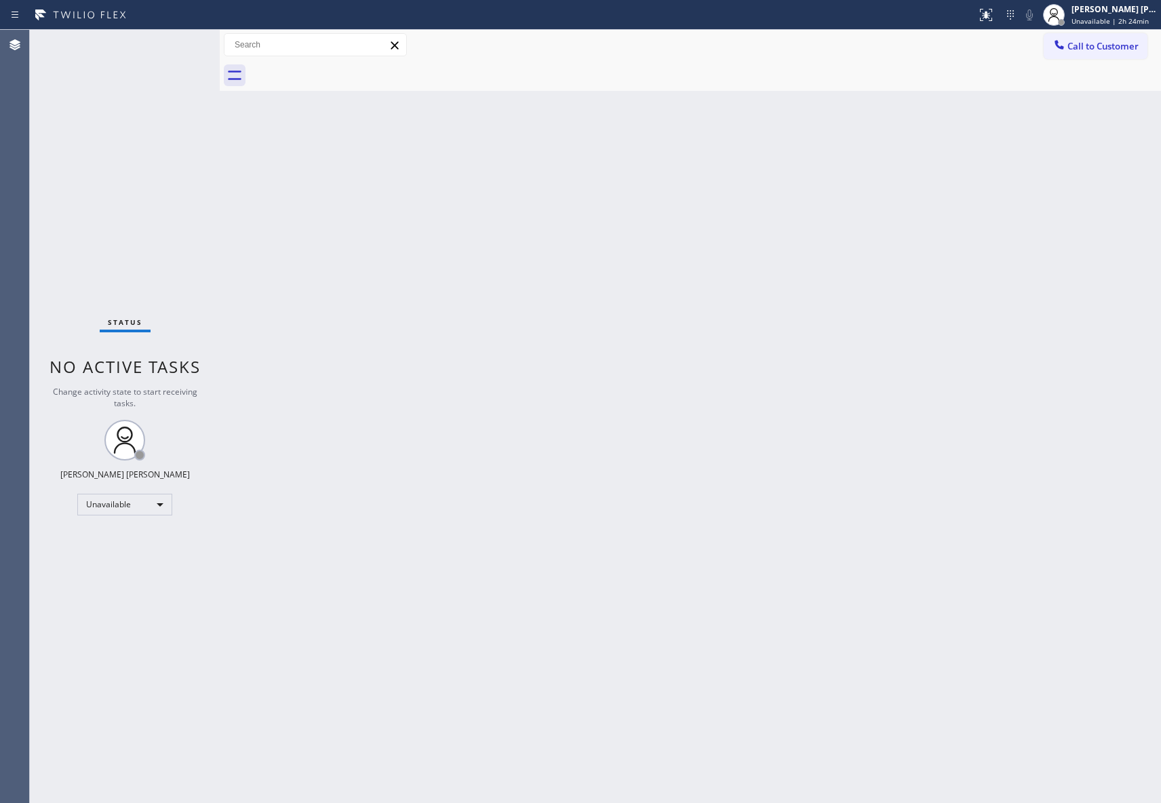
click at [346, 68] on div at bounding box center [704, 75] width 911 height 31
click at [1099, 55] on button "Call to Customer" at bounding box center [1095, 46] width 104 height 26
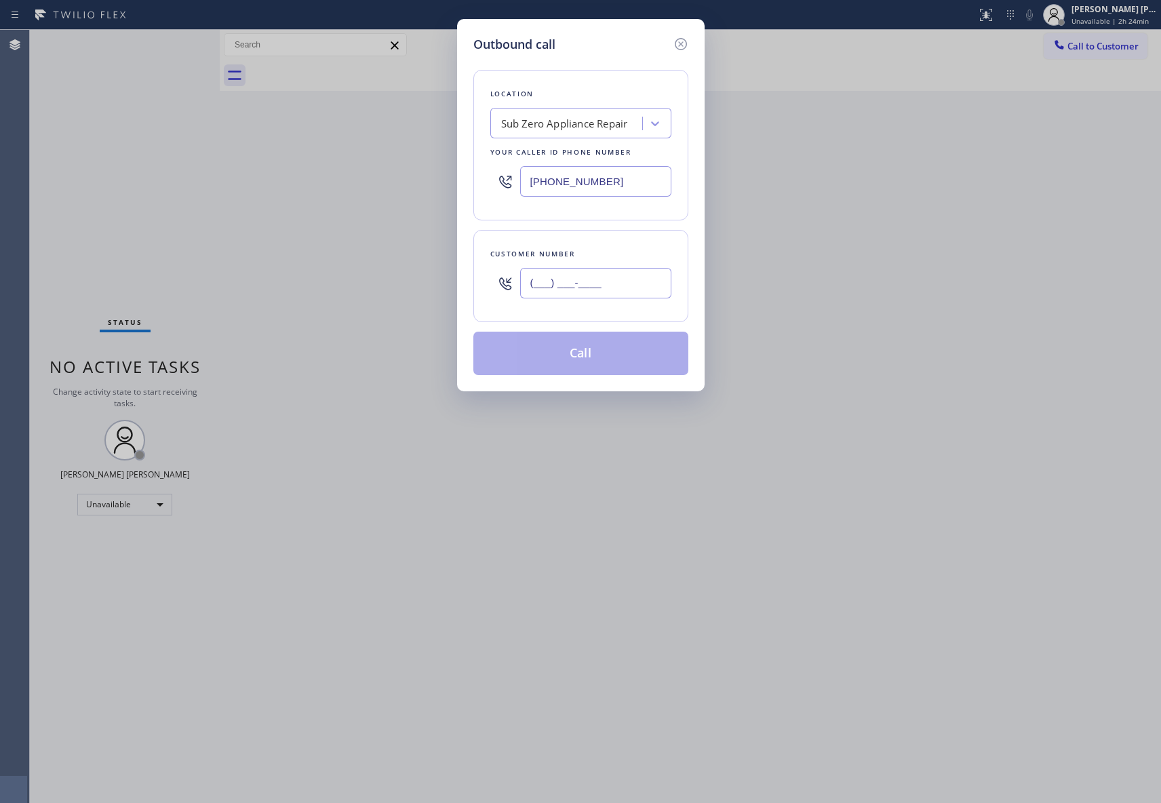
click at [657, 291] on input "(___) ___-____" at bounding box center [595, 283] width 151 height 31
paste input "303) 513-2949"
type input "[PHONE_NUMBER]"
drag, startPoint x: 616, startPoint y: 177, endPoint x: 397, endPoint y: 157, distance: 219.8
click at [391, 160] on div "Outbound call Location Sub Zero Appliance Repair Your caller id phone number [P…" at bounding box center [580, 401] width 1161 height 803
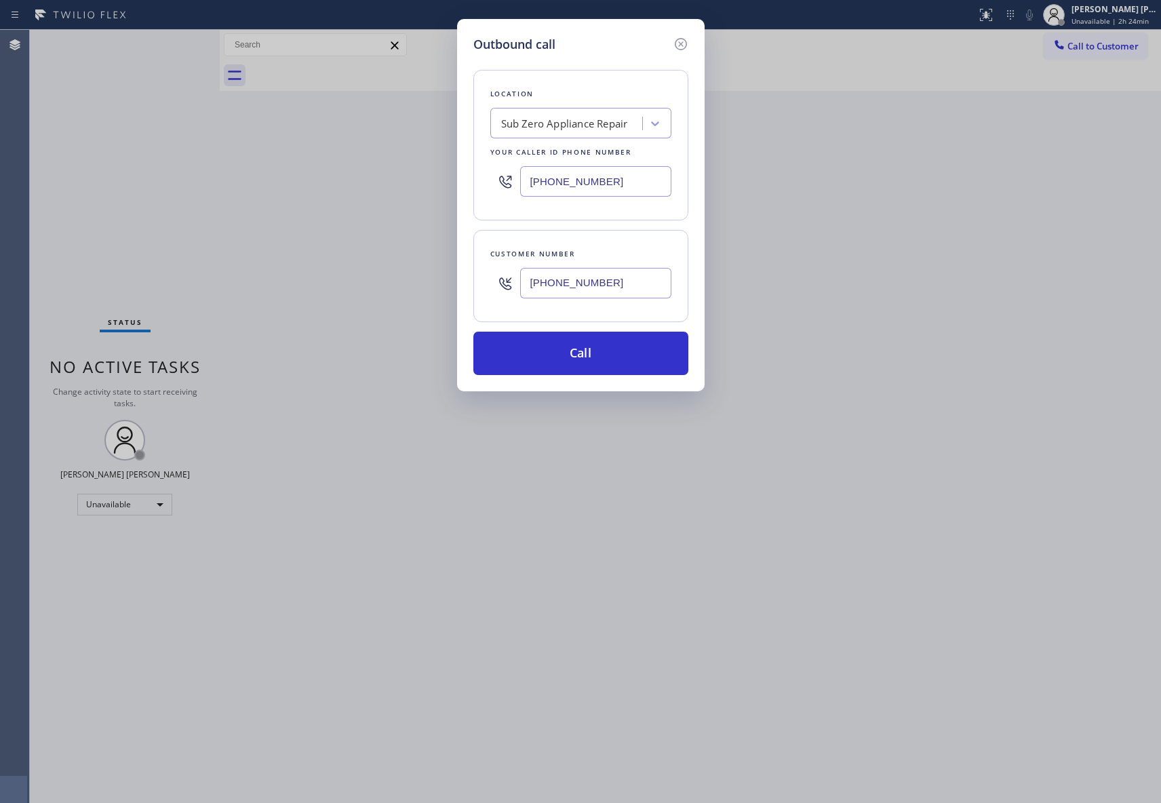
paste input "text"
type input "[PHONE_NUMBER]"
click at [602, 356] on button "Call" at bounding box center [580, 353] width 215 height 43
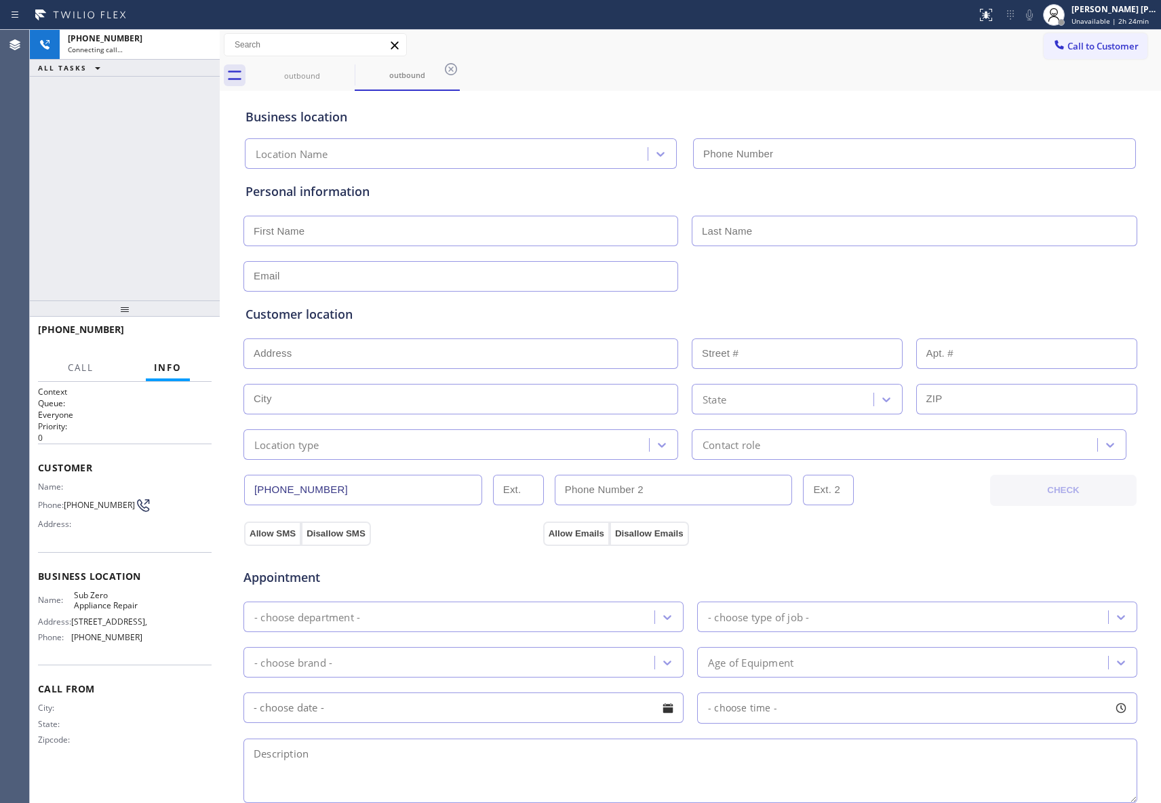
type input "[PHONE_NUMBER]"
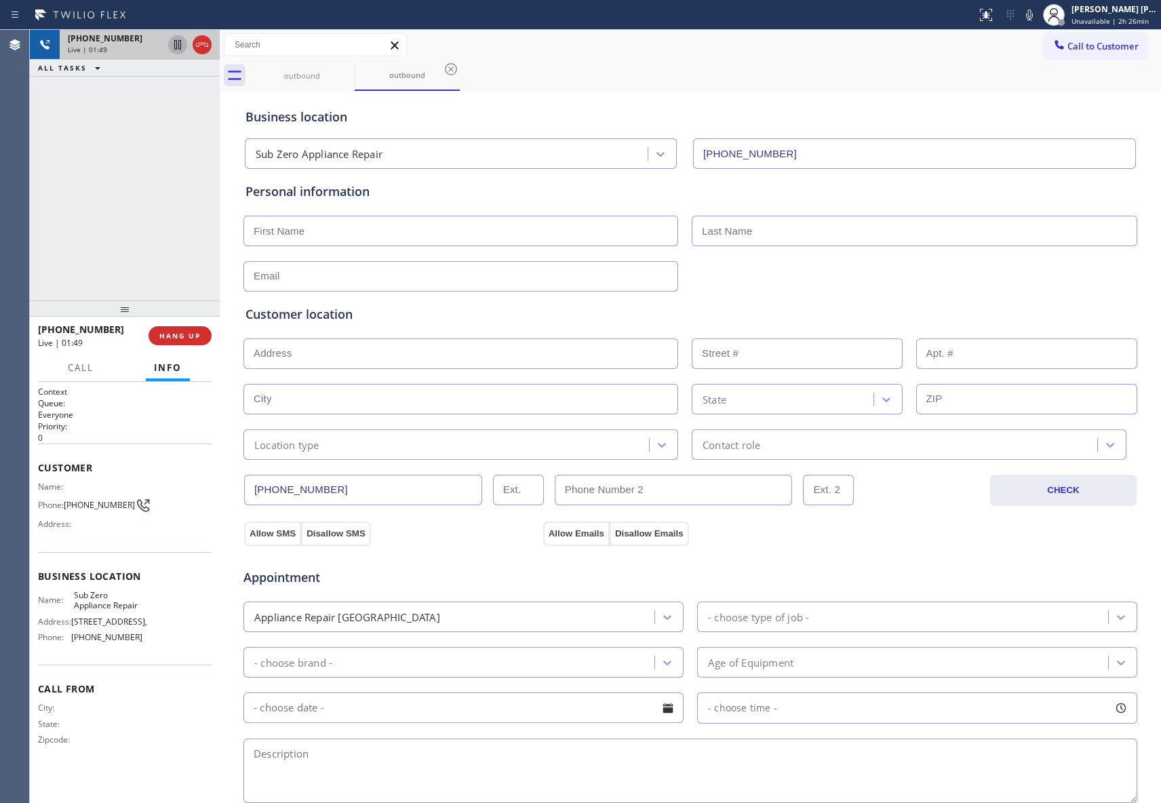
click at [172, 44] on icon at bounding box center [177, 45] width 16 height 16
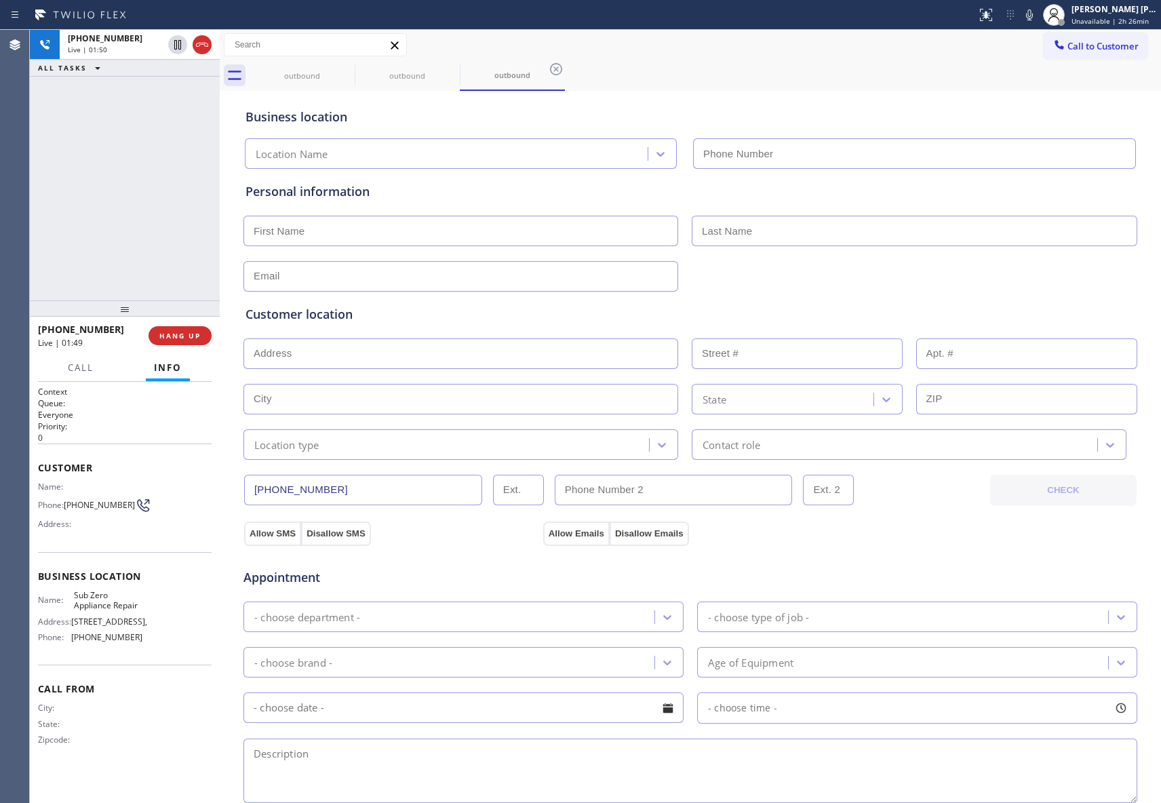
type input "[PHONE_NUMBER]"
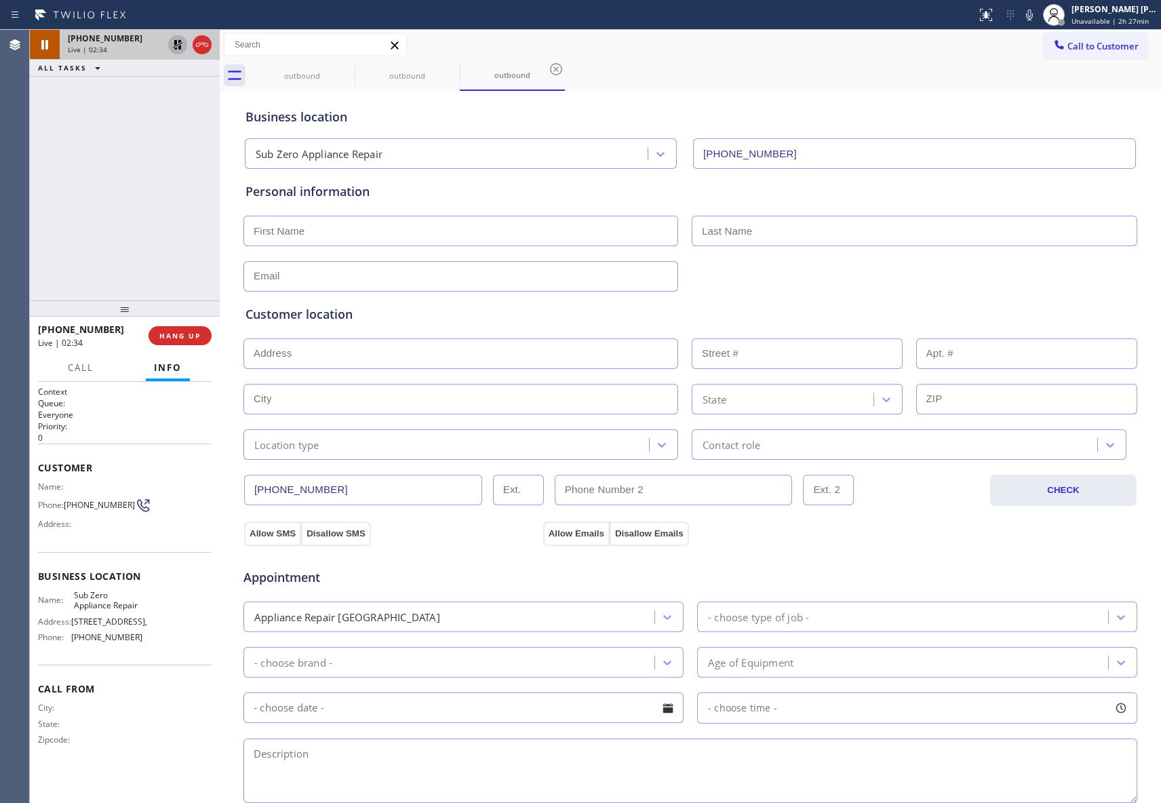
click at [174, 42] on icon at bounding box center [177, 45] width 16 height 16
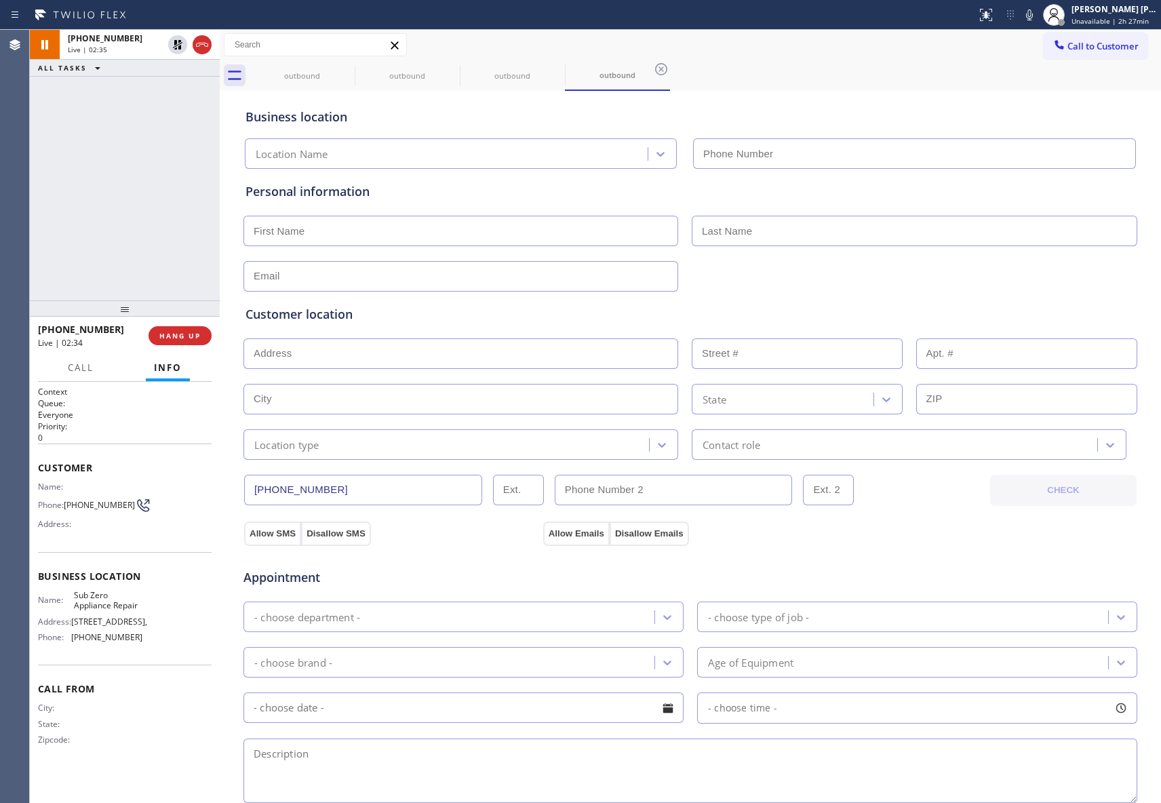
type input "[PHONE_NUMBER]"
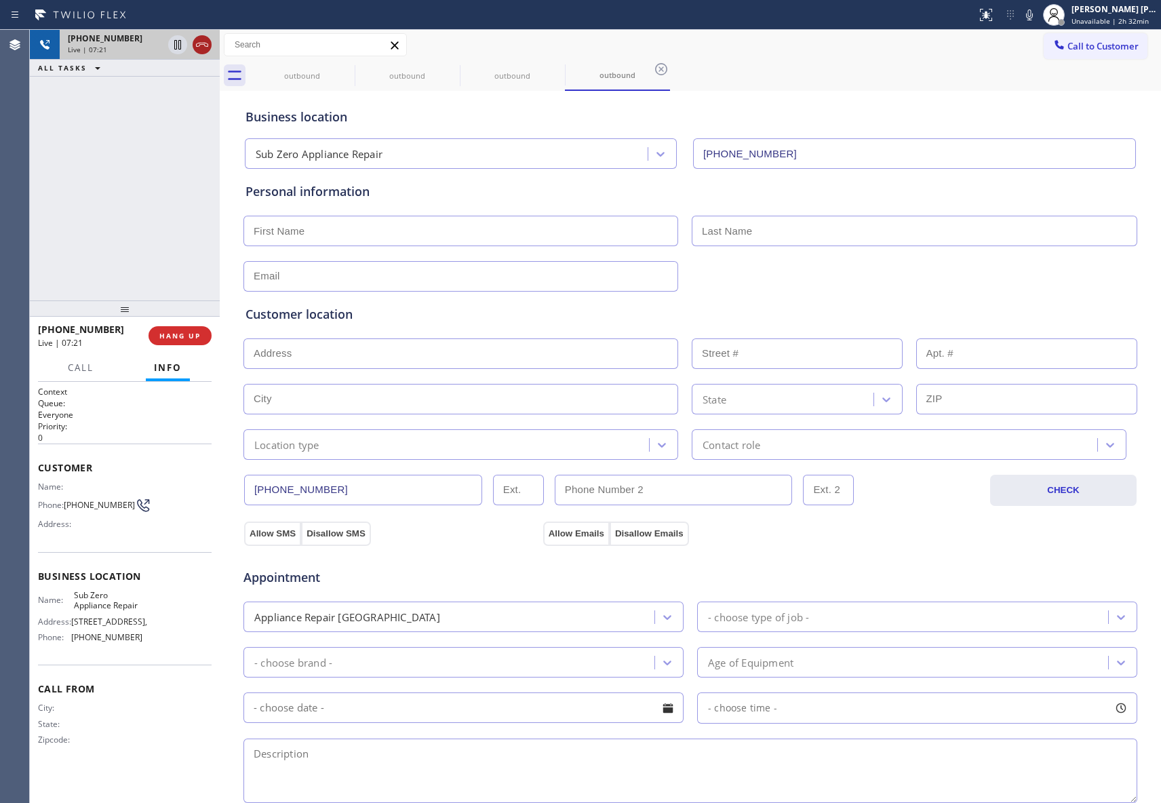
click at [201, 43] on icon at bounding box center [202, 45] width 12 height 4
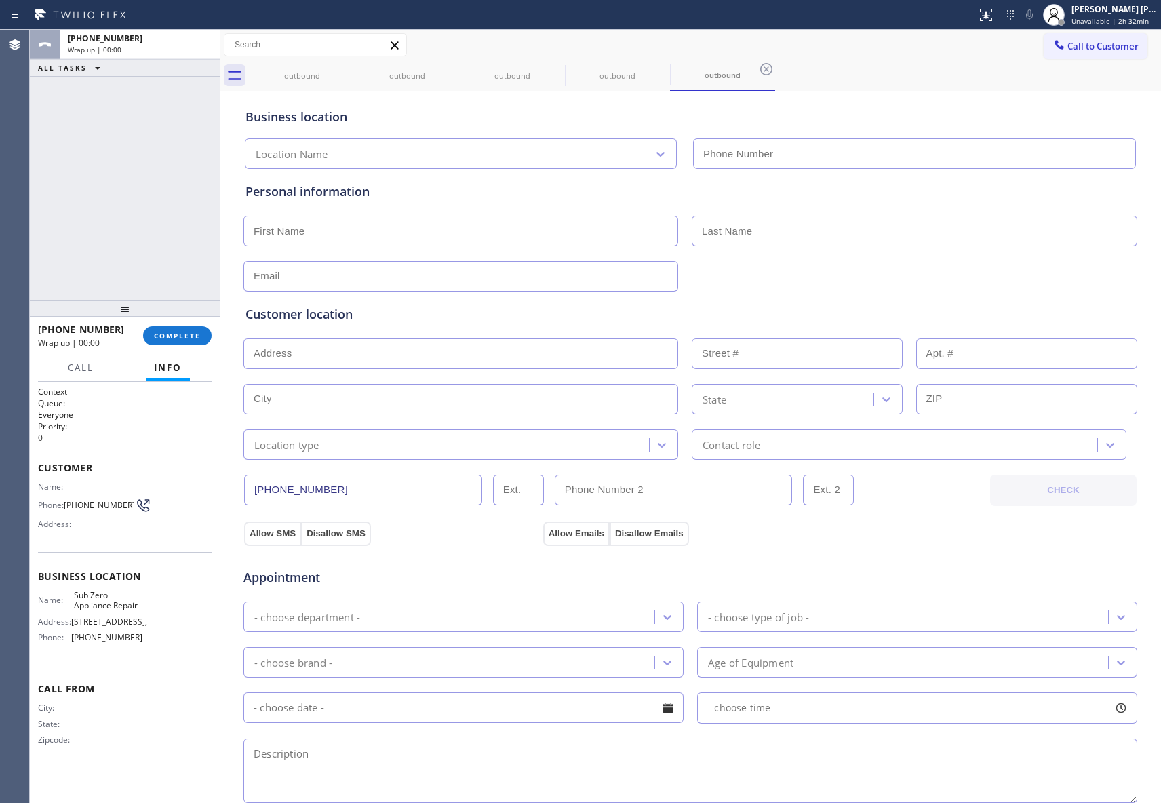
type input "[PHONE_NUMBER]"
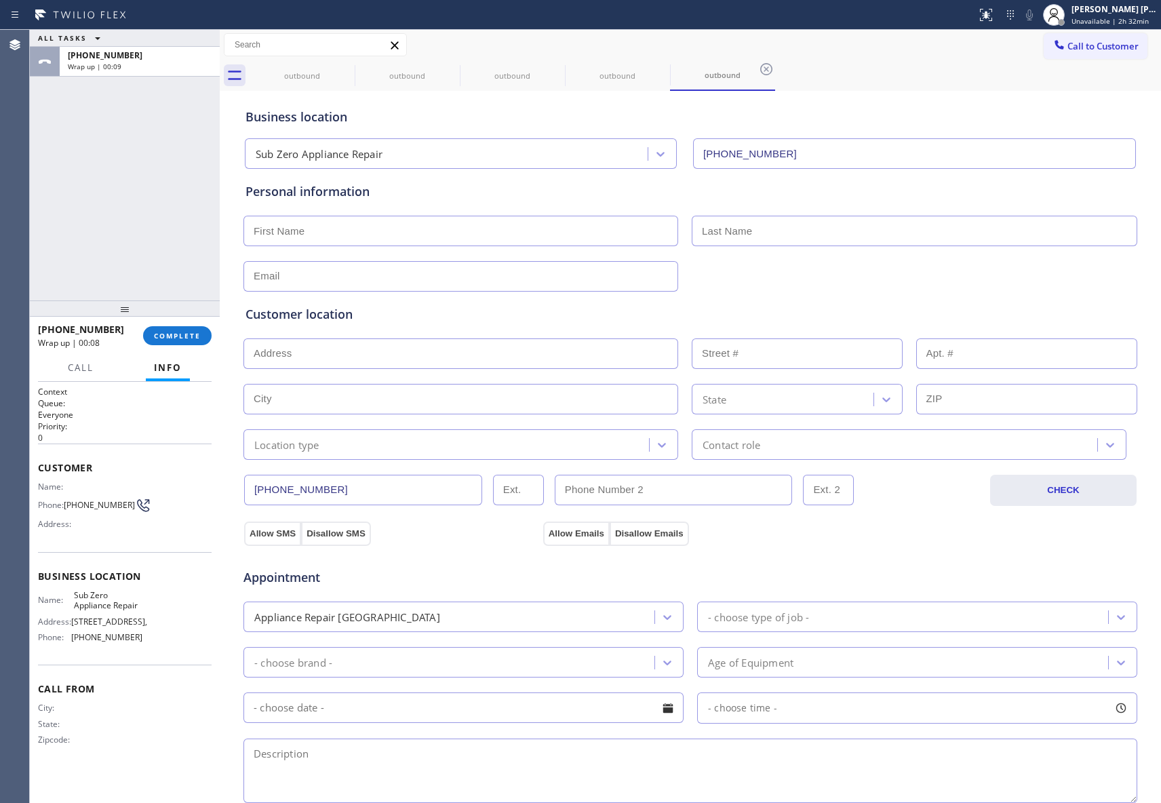
click at [175, 345] on div "[PHONE_NUMBER] Wrap up | 00:08 COMPLETE" at bounding box center [125, 335] width 174 height 35
click at [180, 335] on span "COMPLETE" at bounding box center [177, 335] width 47 height 9
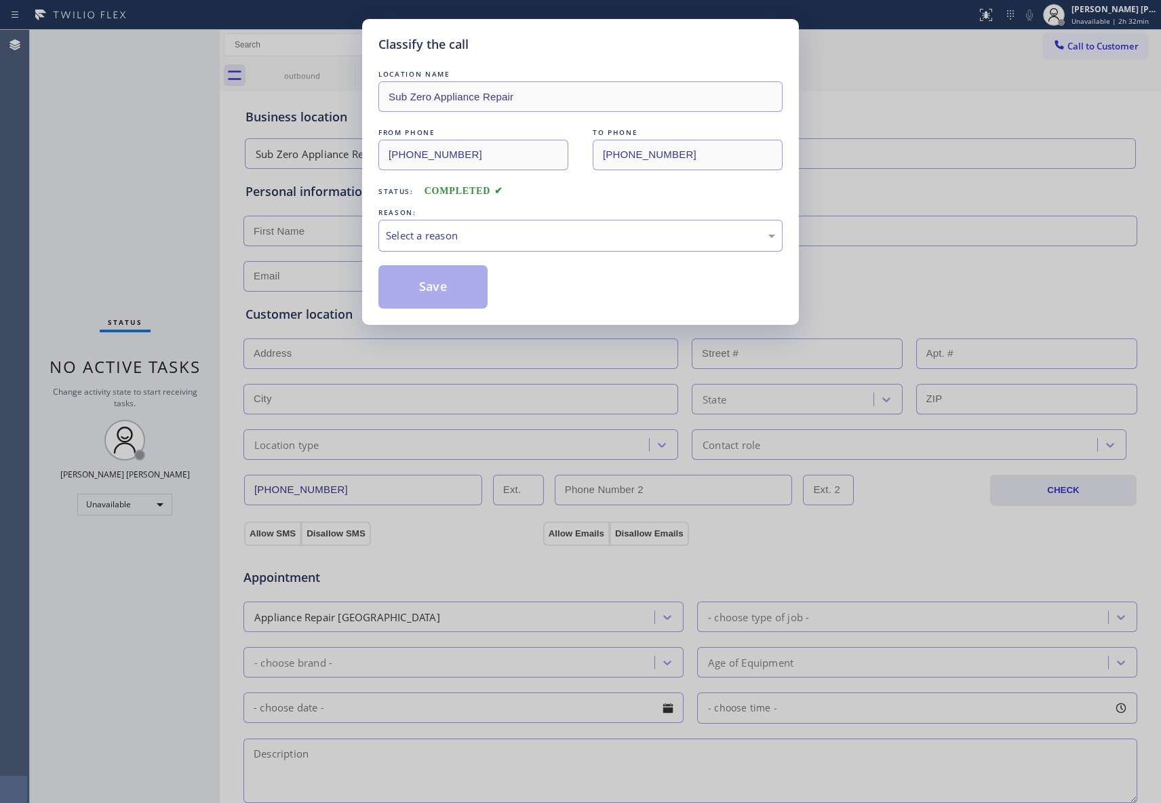
click at [507, 229] on div "Select a reason" at bounding box center [580, 236] width 389 height 16
click at [428, 290] on button "Save" at bounding box center [432, 286] width 109 height 43
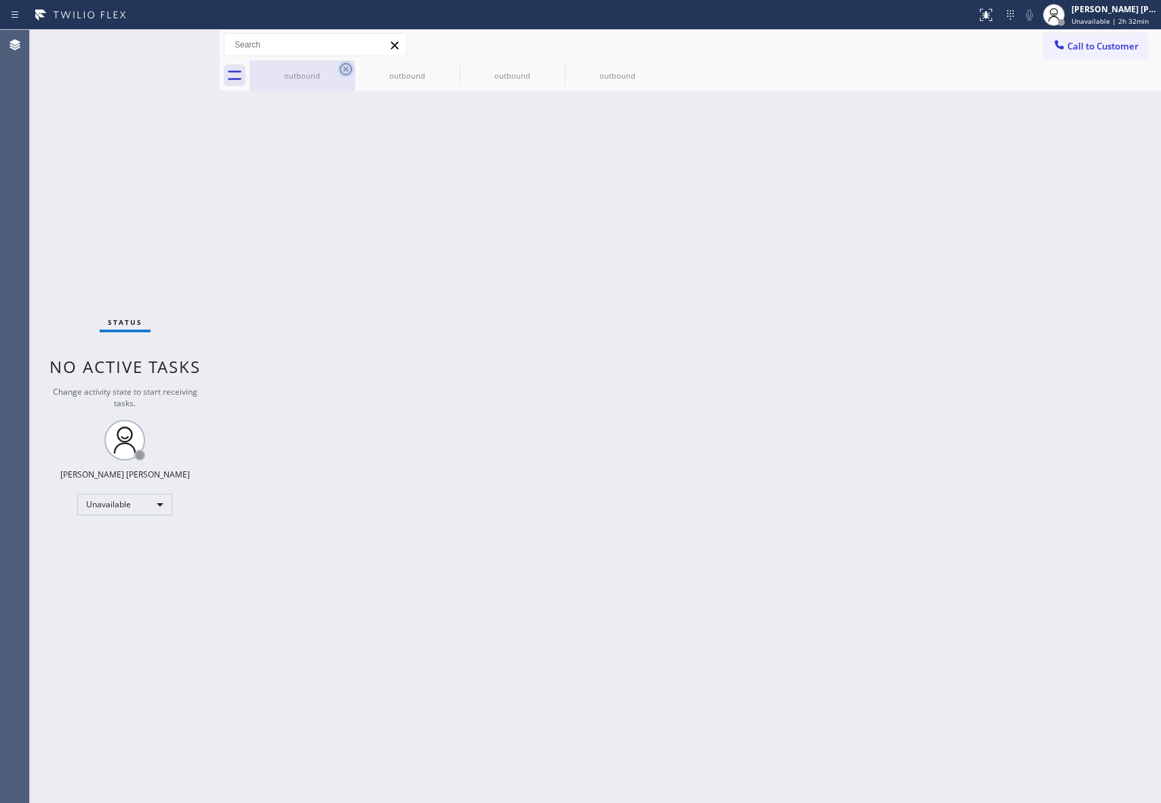
click at [342, 71] on icon at bounding box center [346, 69] width 16 height 16
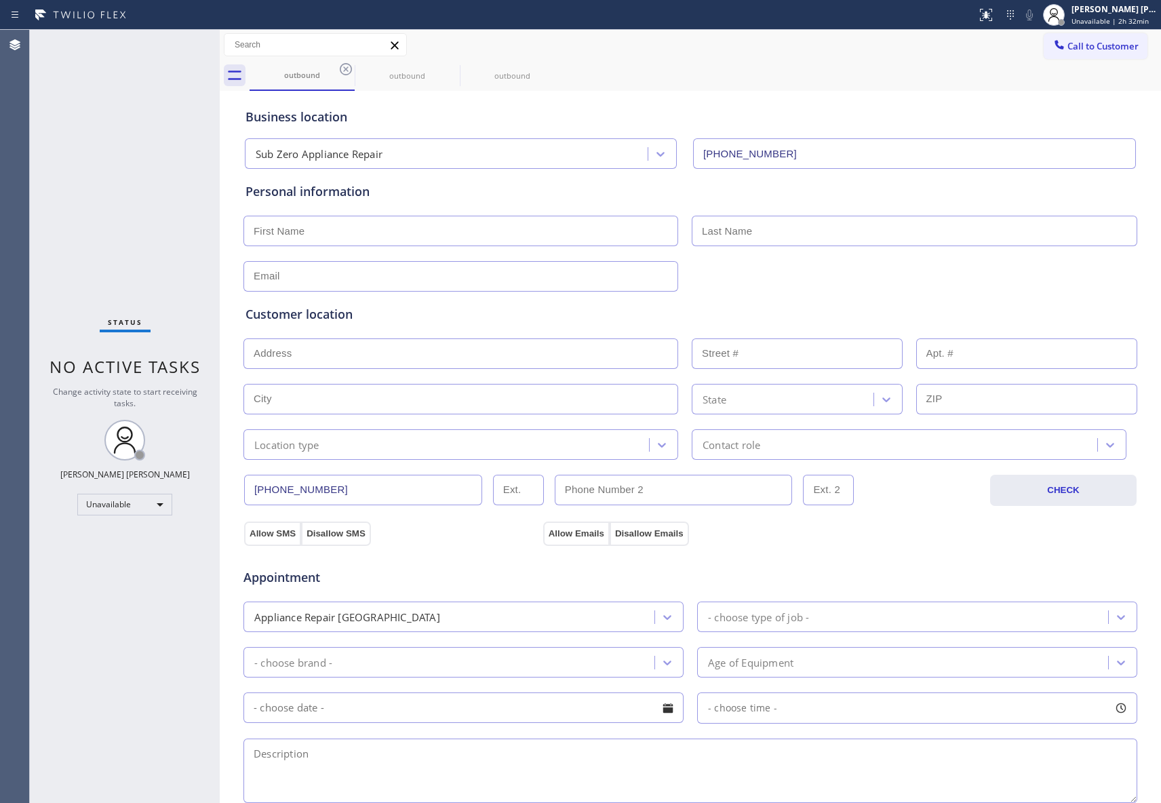
click at [342, 71] on icon at bounding box center [346, 69] width 16 height 16
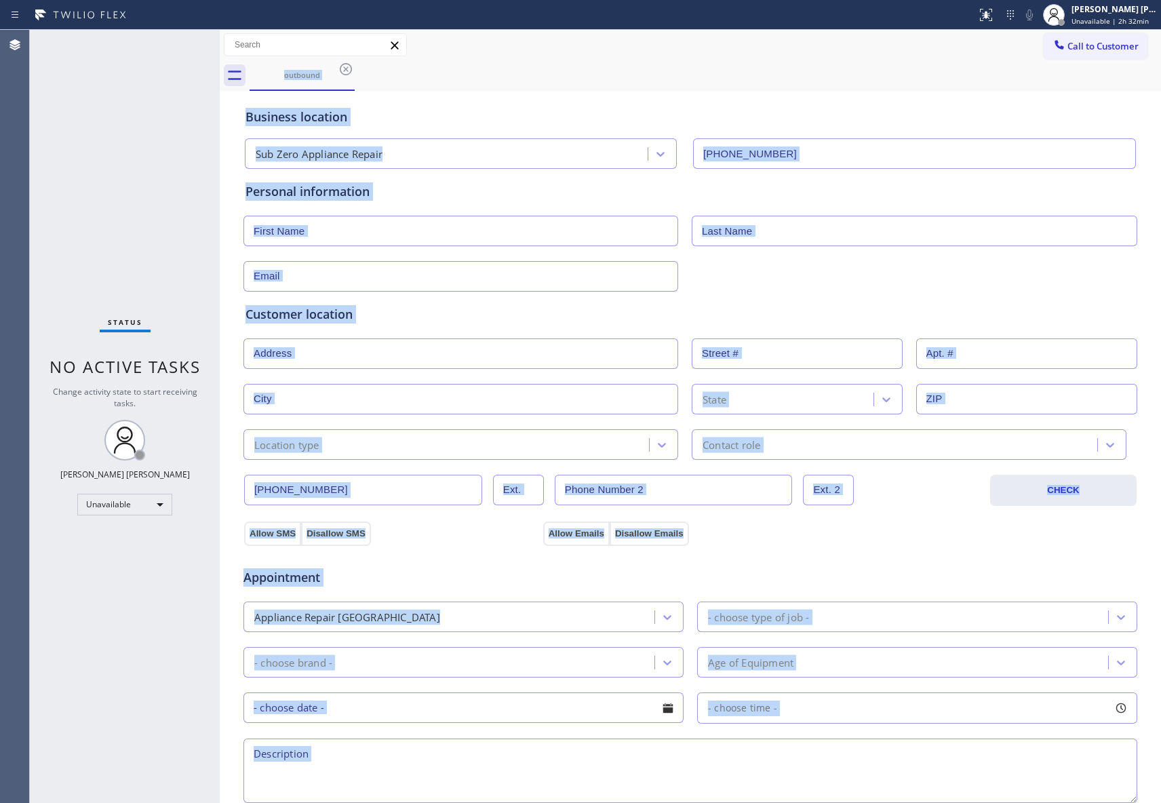
click at [342, 71] on div "outbound" at bounding box center [704, 75] width 911 height 31
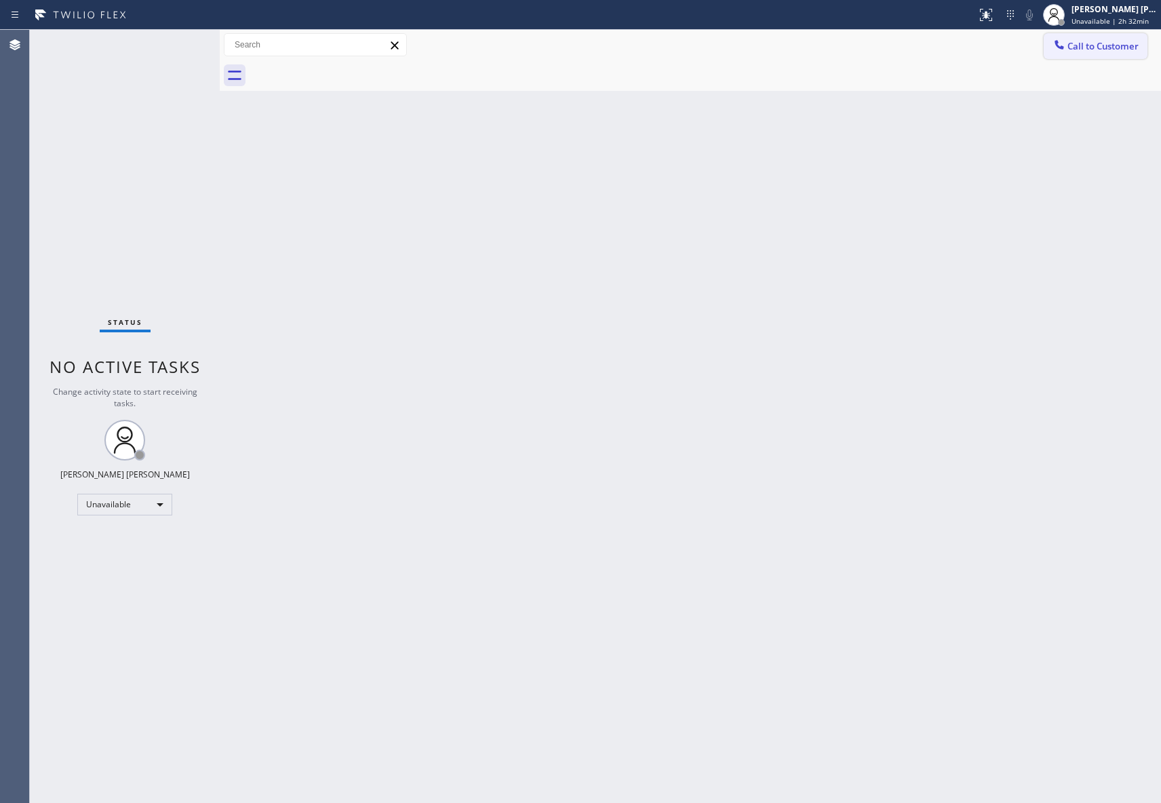
click at [1115, 41] on span "Call to Customer" at bounding box center [1102, 46] width 71 height 12
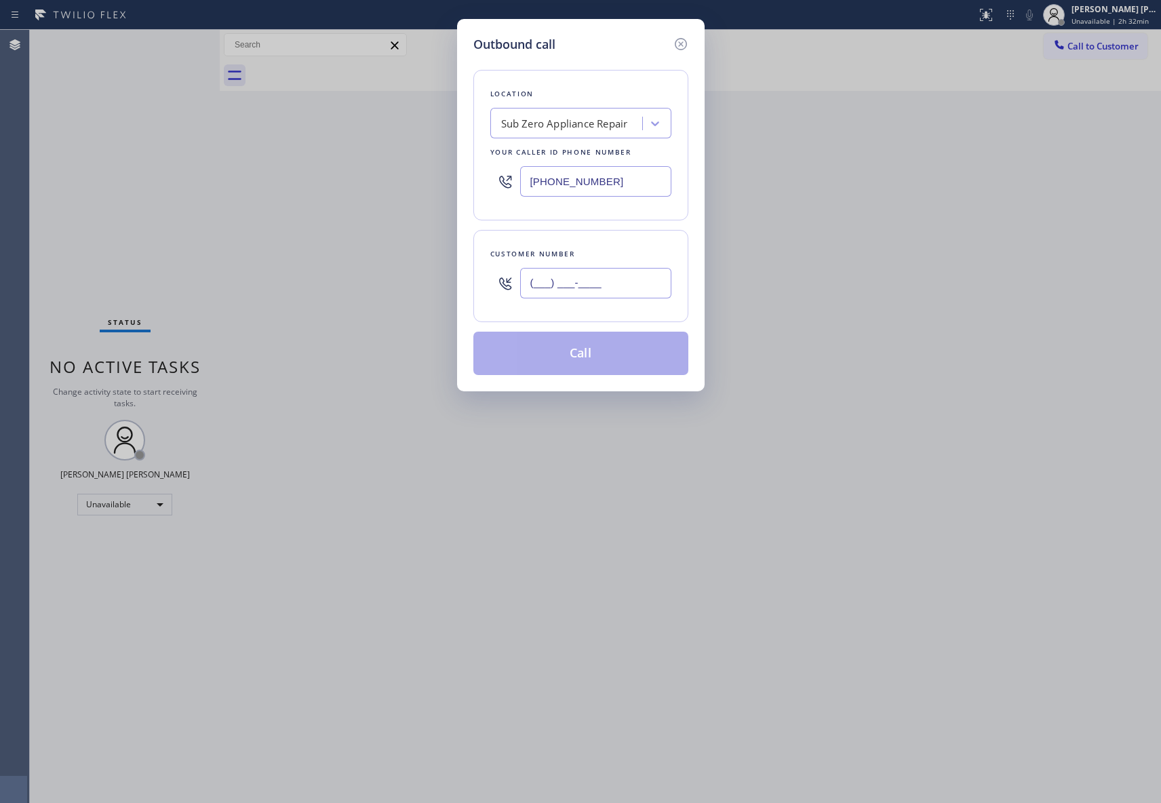
click at [567, 288] on input "(___) ___-____" at bounding box center [595, 283] width 151 height 31
paste input "303) 513-2949"
type input "[PHONE_NUMBER]"
click at [638, 357] on button "Call" at bounding box center [580, 353] width 215 height 43
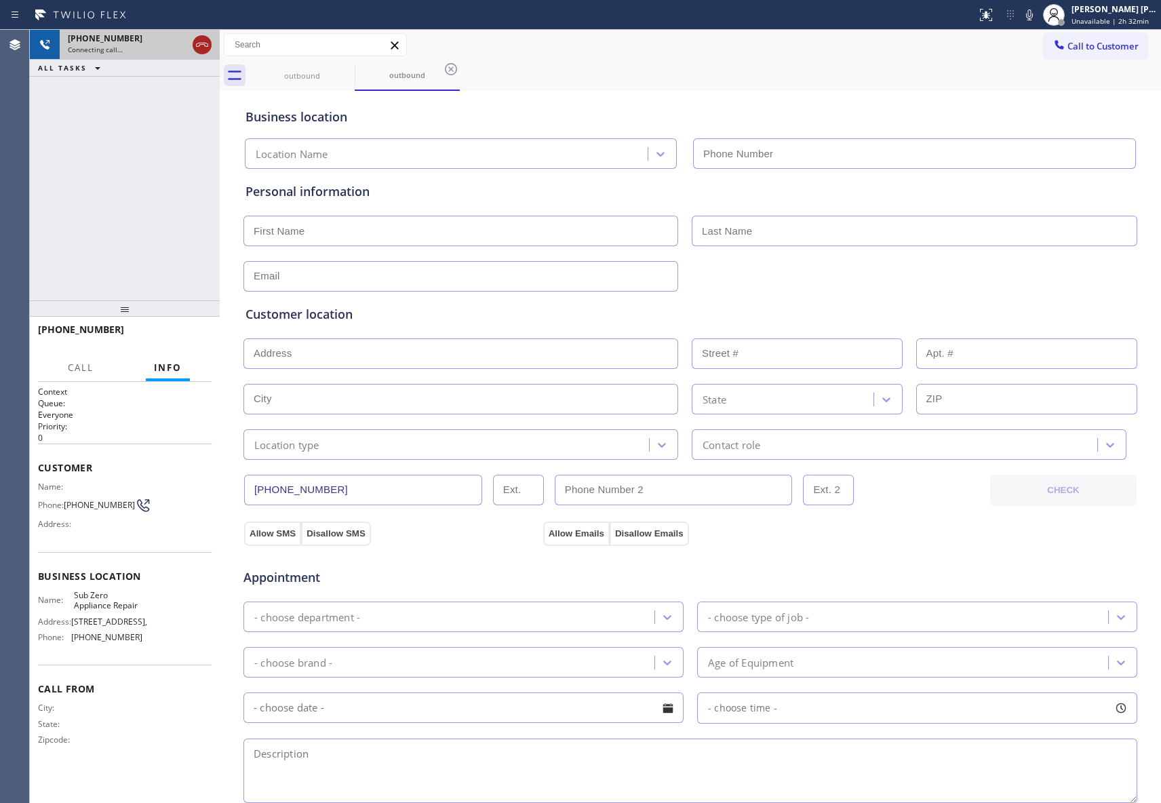
click at [199, 45] on icon at bounding box center [202, 45] width 16 height 16
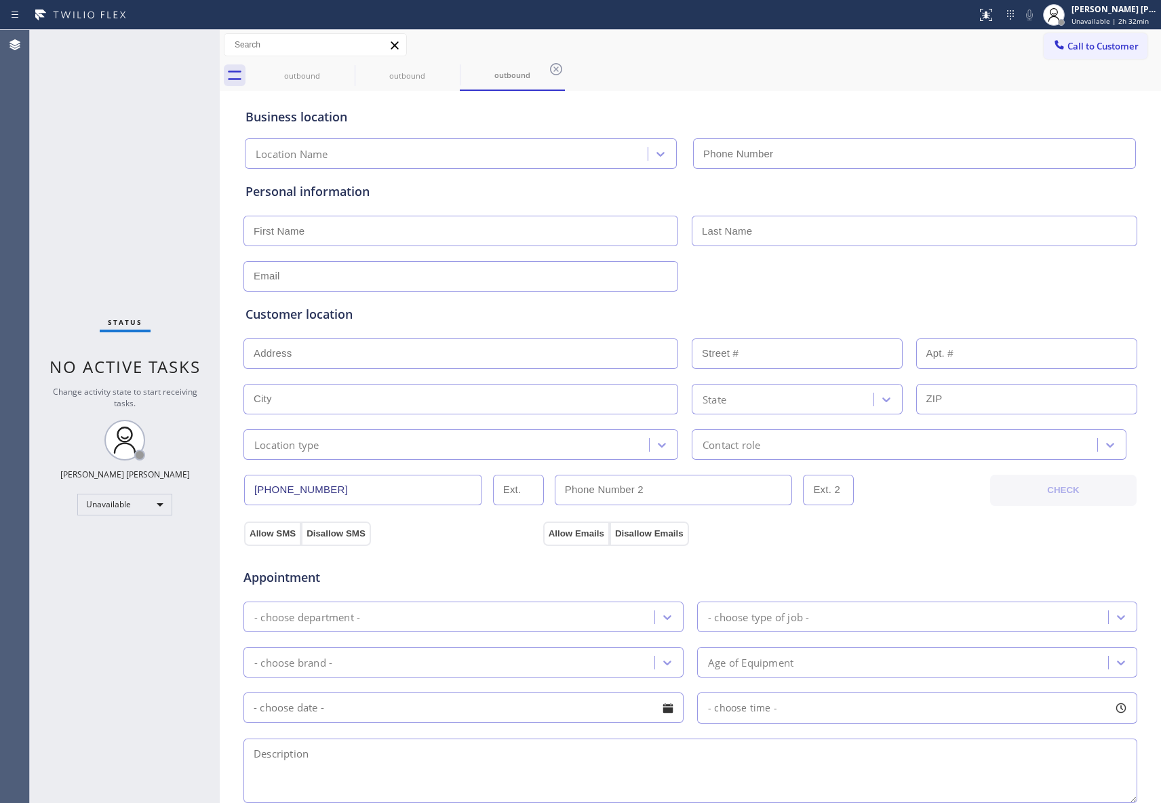
type input "[PHONE_NUMBER]"
click at [410, 356] on input "text" at bounding box center [460, 353] width 435 height 31
click at [334, 355] on input "text" at bounding box center [460, 353] width 435 height 31
paste input "[STREET_ADDRESS]"
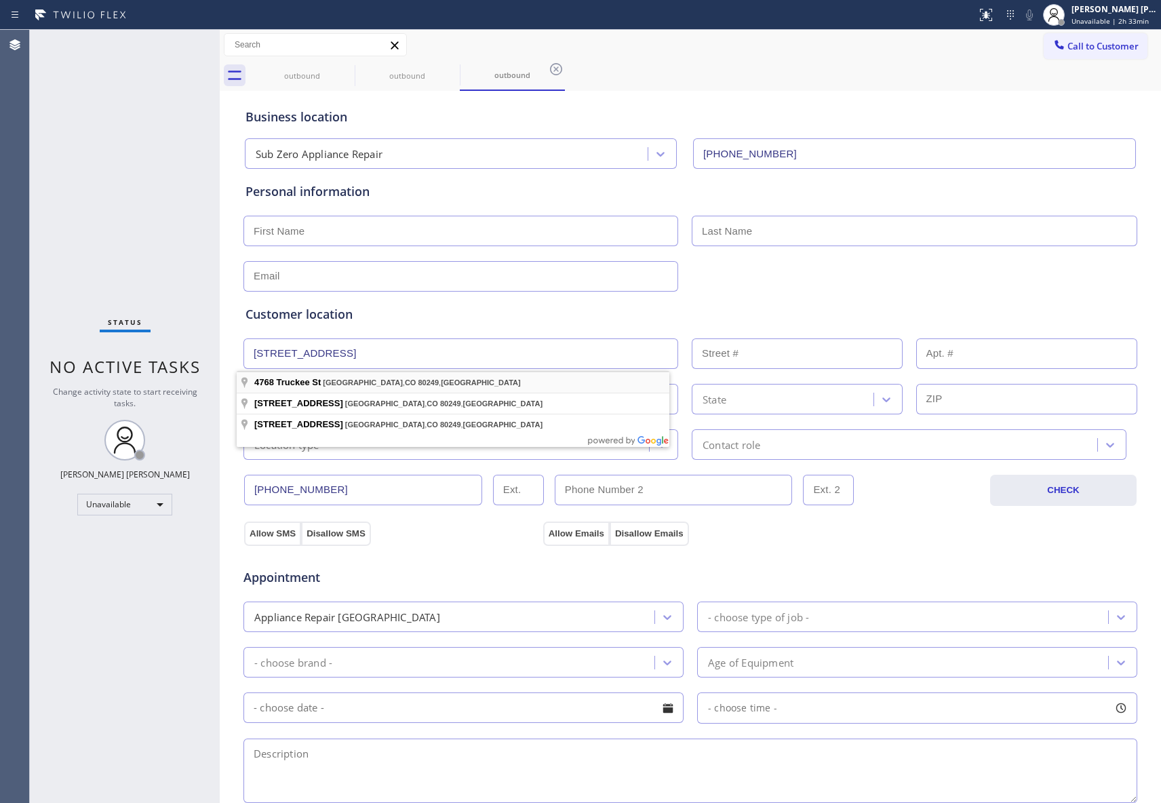
type input "[STREET_ADDRESS]"
type input "4768"
type input "[GEOGRAPHIC_DATA]"
type input "80249"
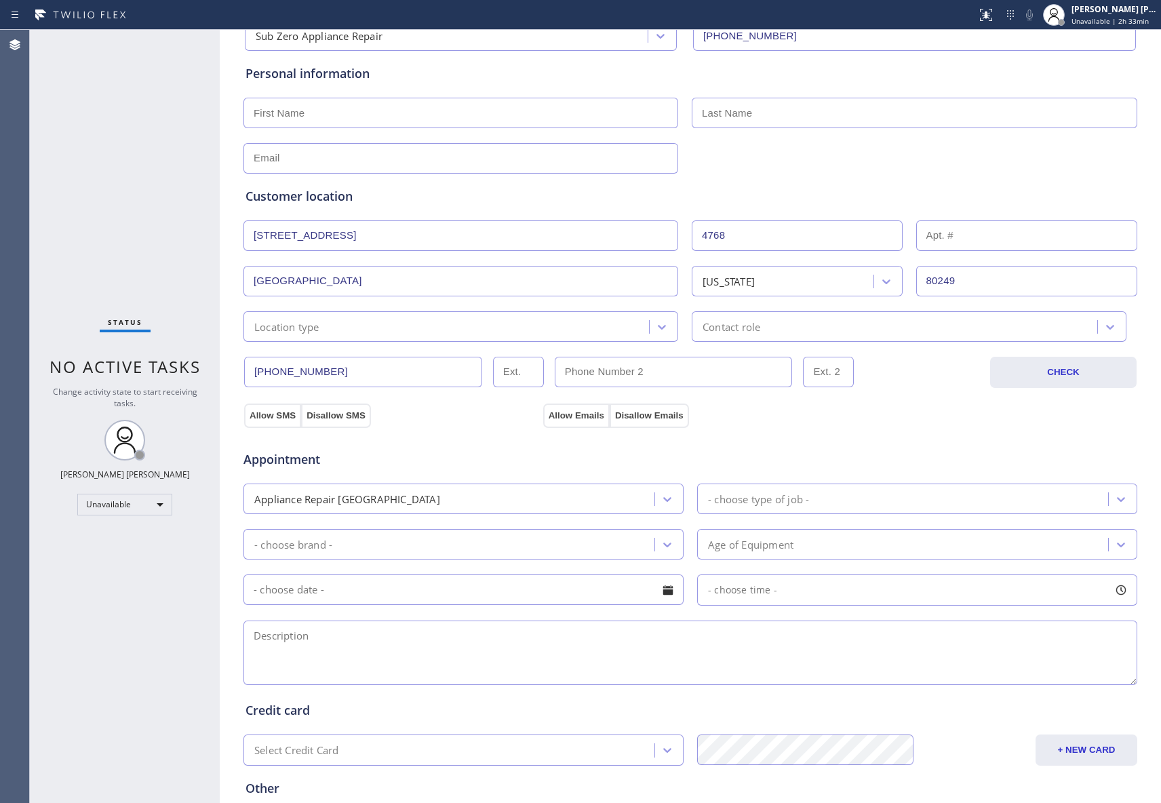
scroll to position [252, 0]
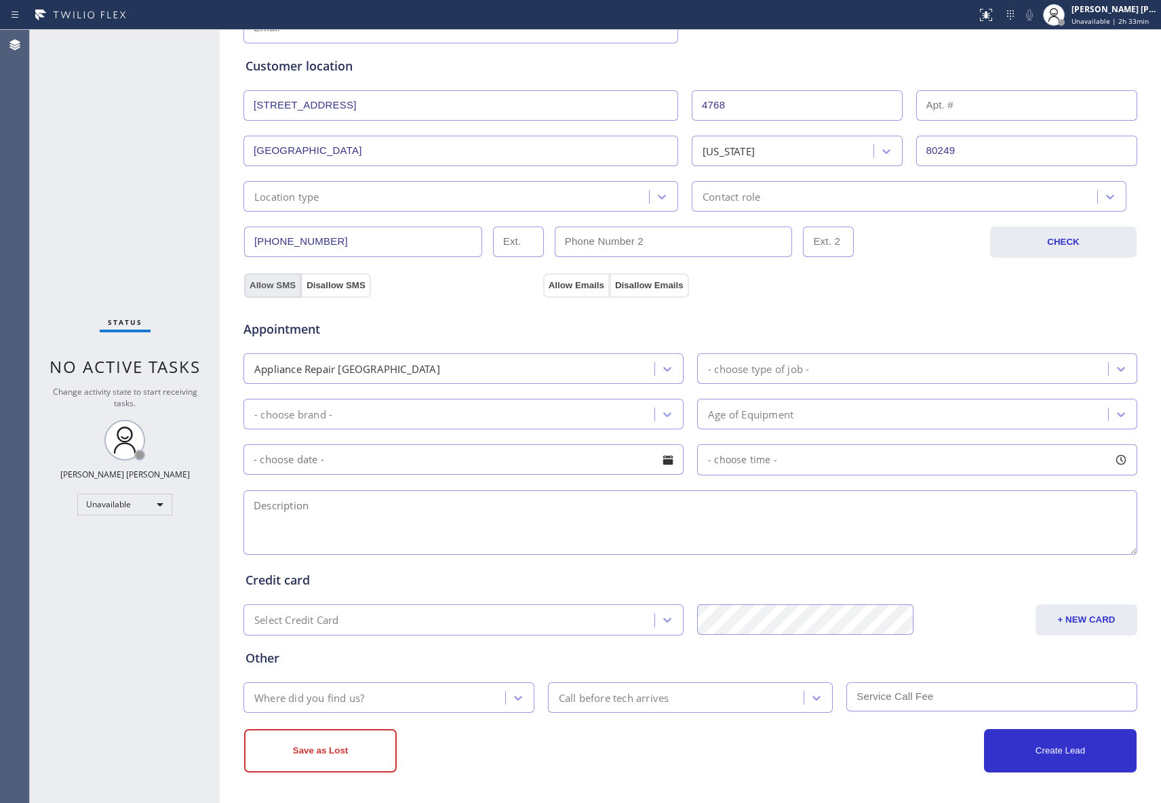
click at [266, 283] on button "Allow SMS" at bounding box center [272, 285] width 57 height 24
click at [567, 281] on button "Allow Emails" at bounding box center [576, 285] width 66 height 24
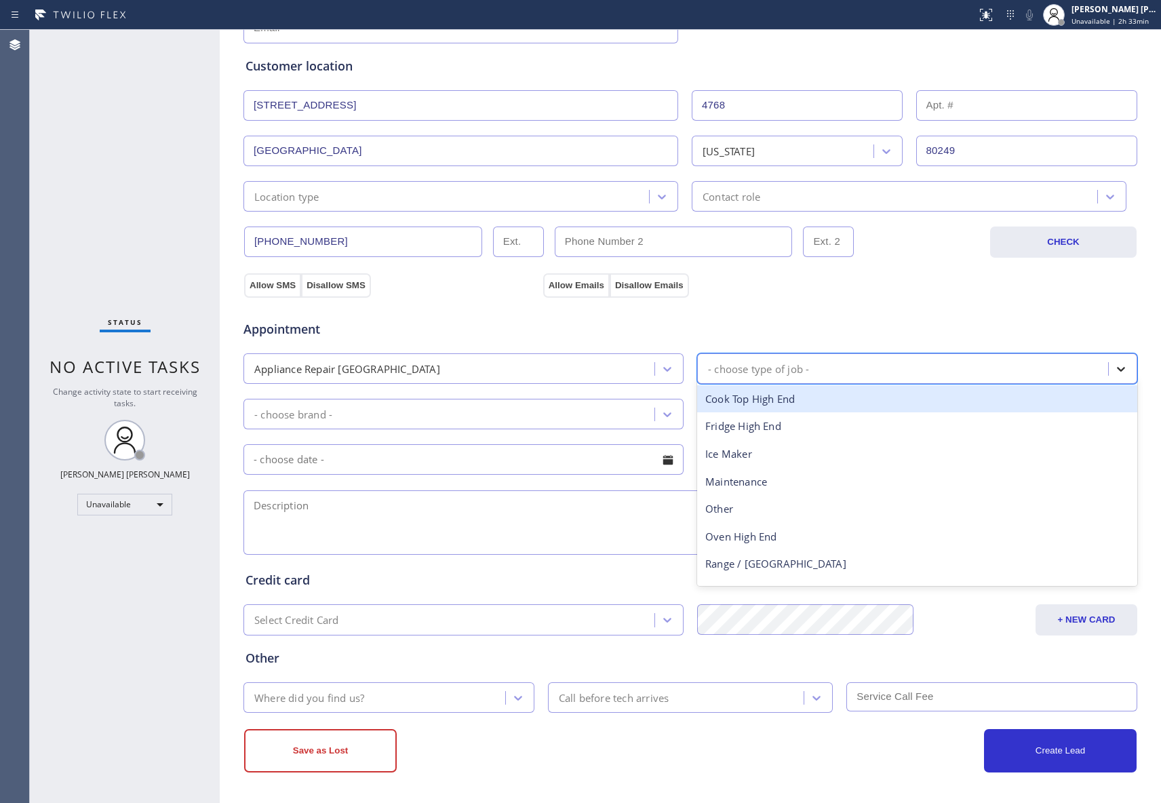
click at [1114, 364] on icon at bounding box center [1121, 369] width 14 height 14
type input "ge"
click at [820, 400] on div "Fridge High End" at bounding box center [917, 399] width 440 height 28
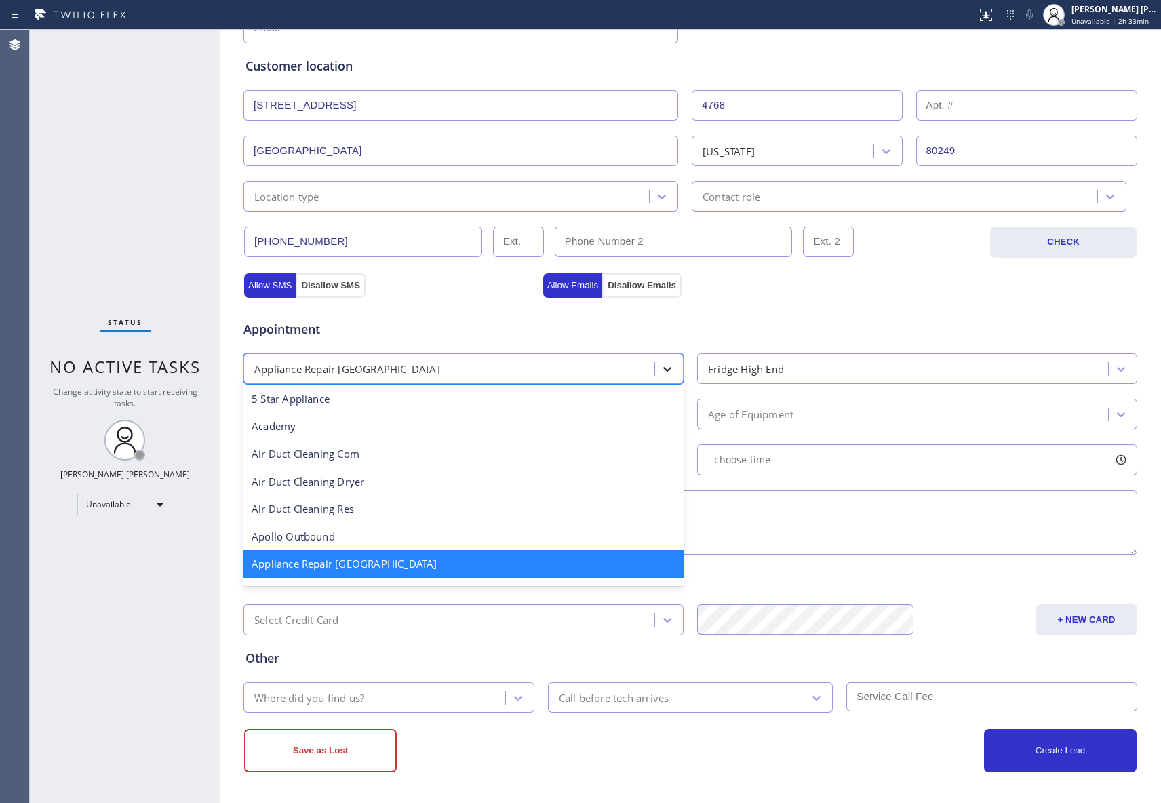
click at [660, 365] on icon at bounding box center [667, 369] width 14 height 14
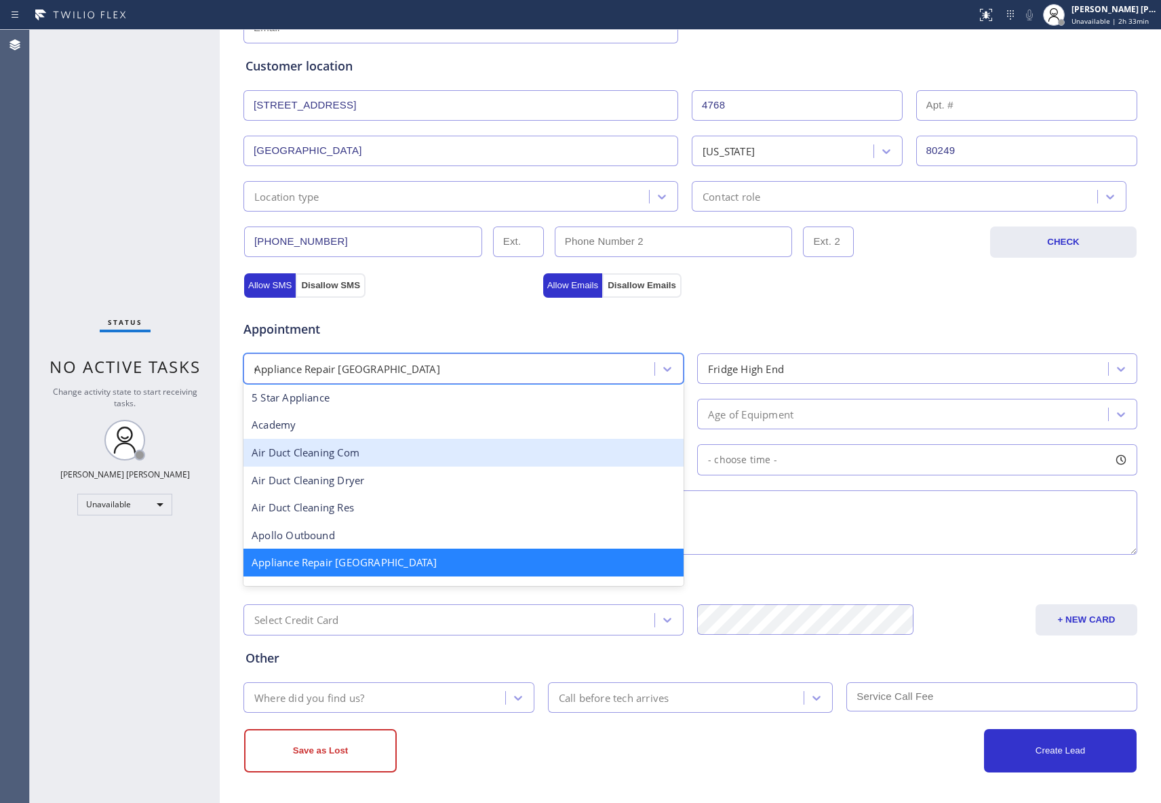
scroll to position [0, 0]
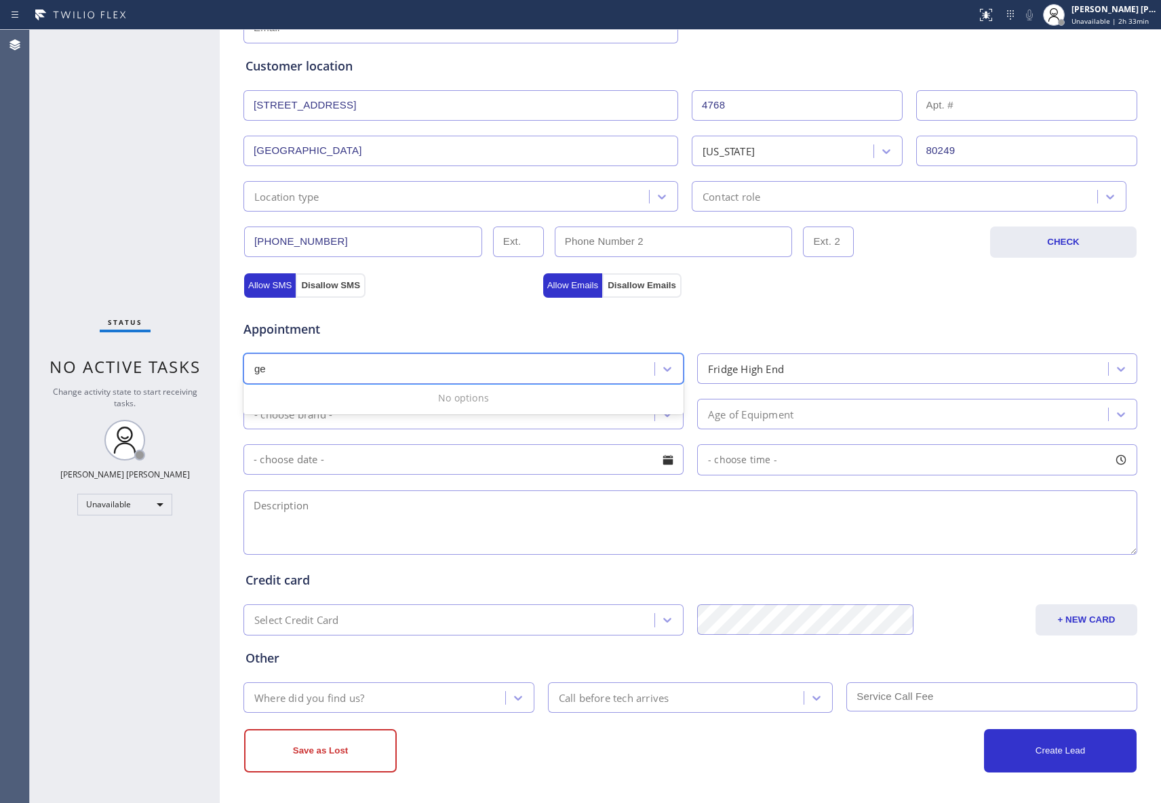
type input "g"
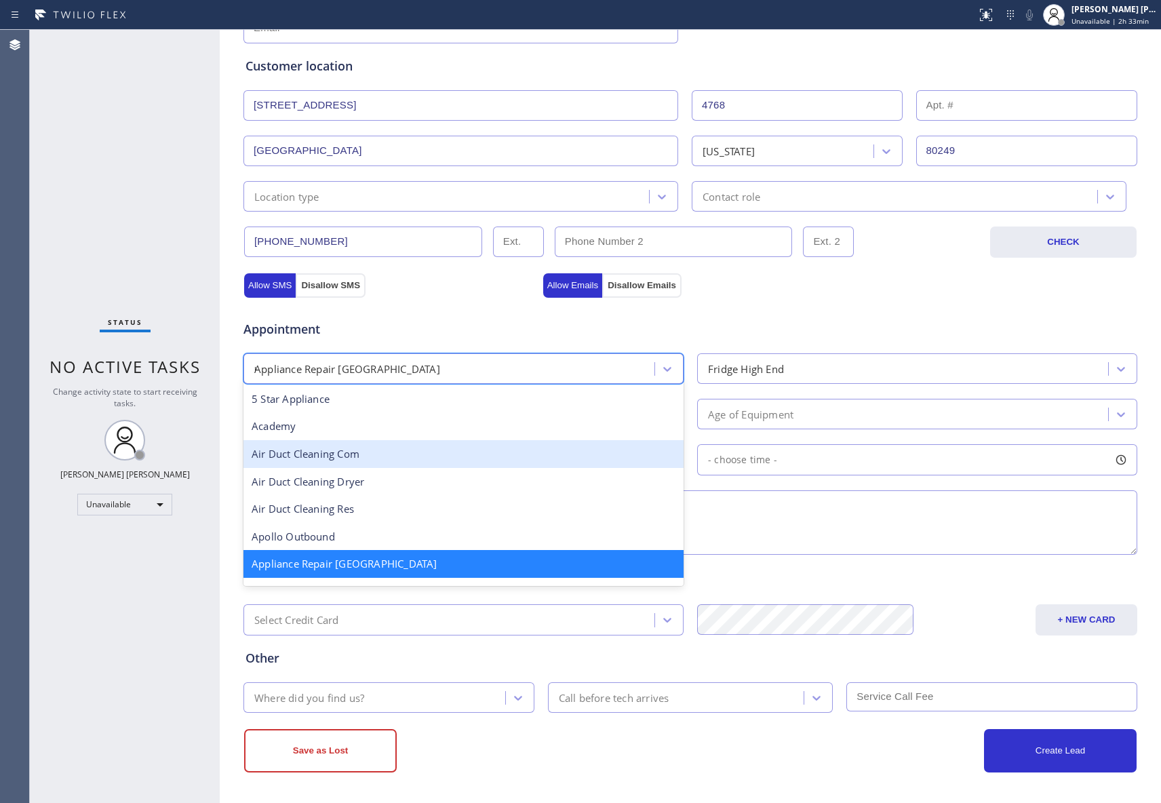
type input "re"
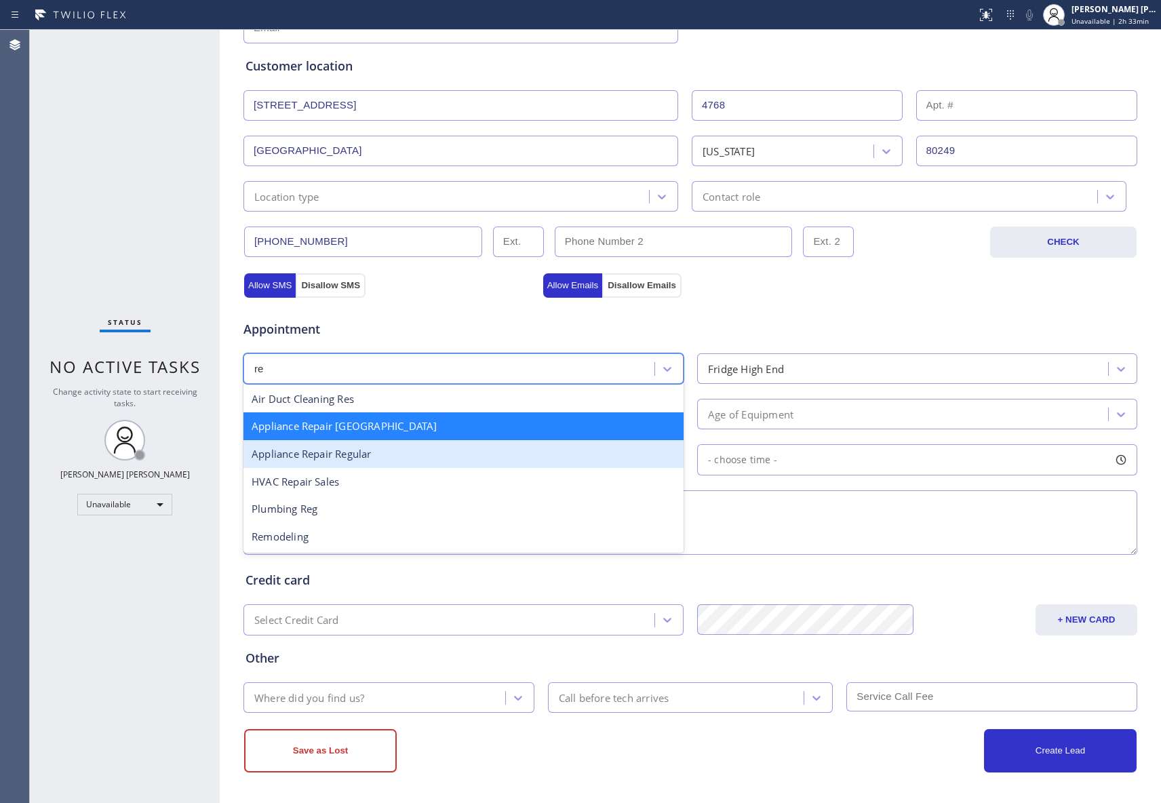
click at [374, 453] on div "Appliance Repair Regular" at bounding box center [463, 454] width 440 height 28
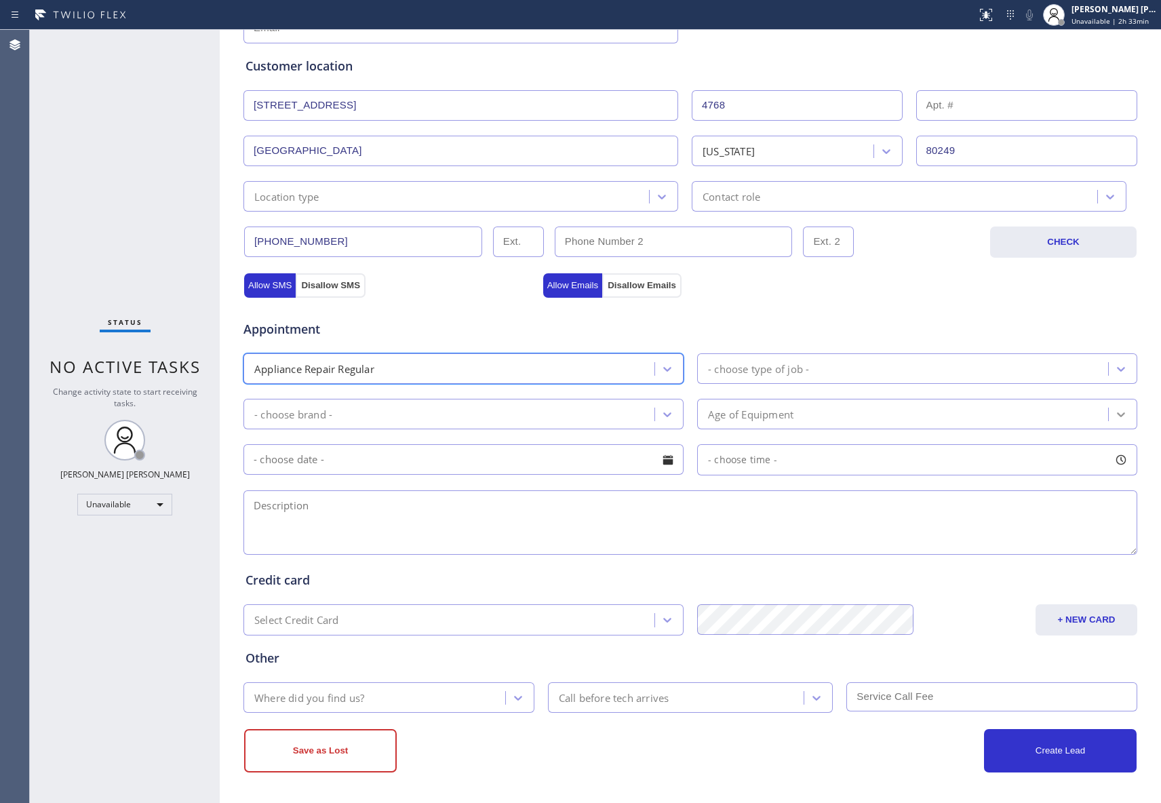
click at [1115, 413] on icon at bounding box center [1121, 414] width 14 height 14
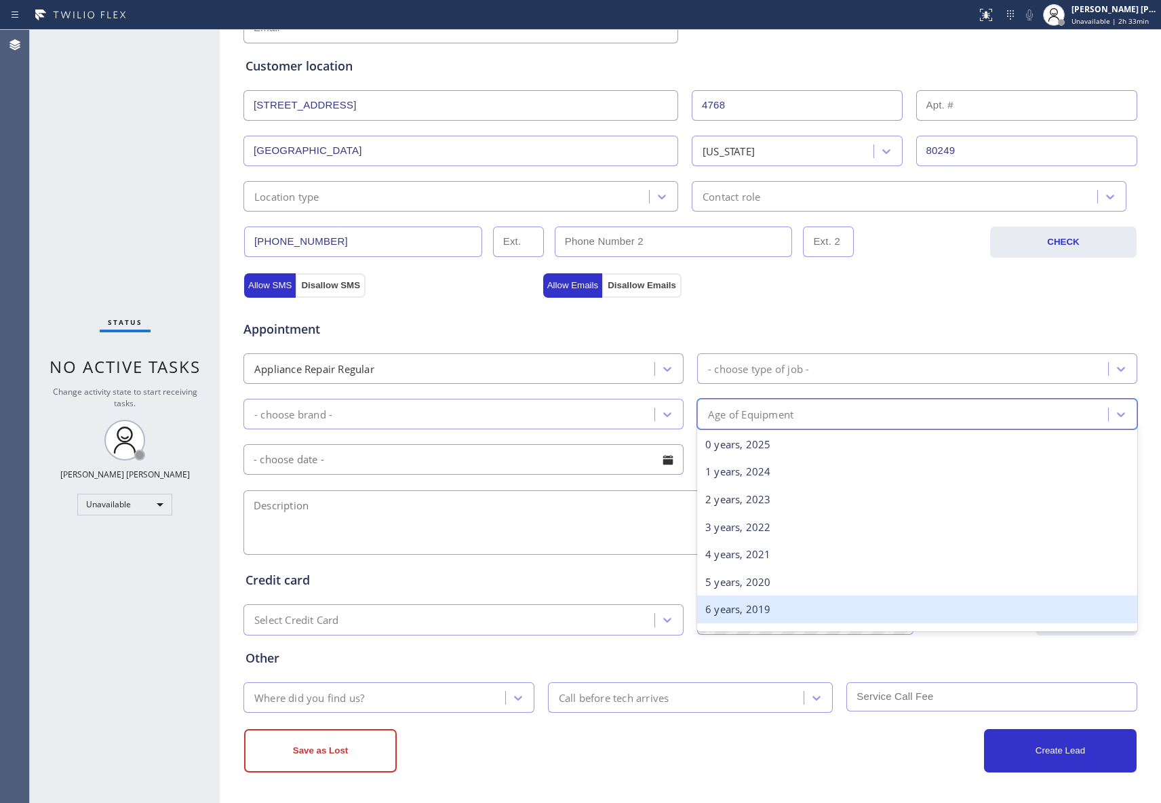
scroll to position [90, 0]
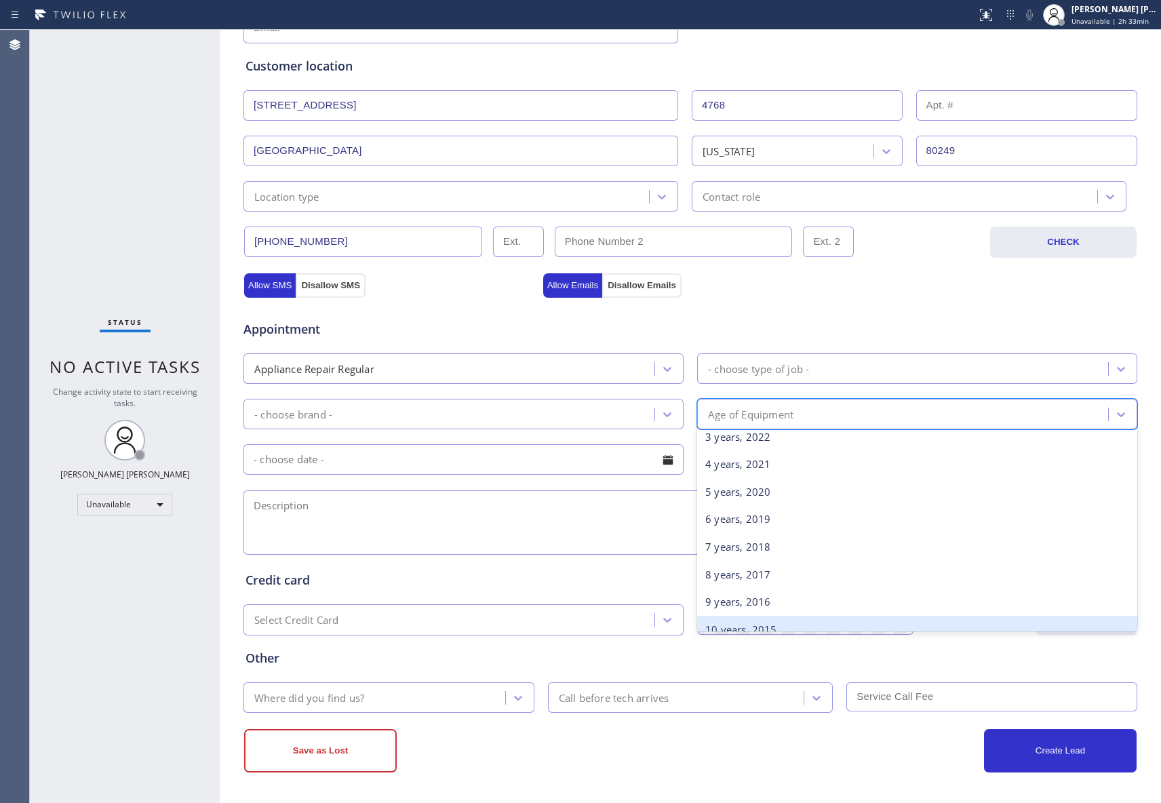
click at [755, 622] on div "10 years, 2015" at bounding box center [917, 630] width 440 height 28
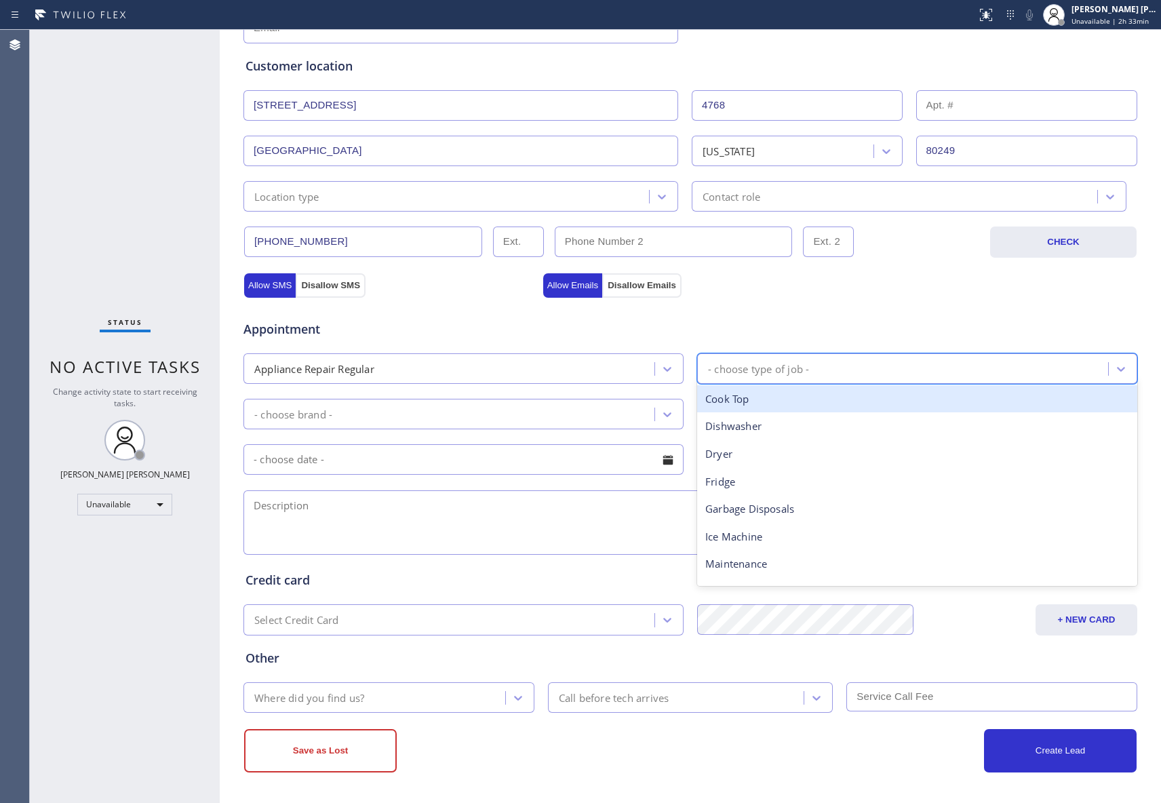
click at [871, 361] on div "- choose type of job -" at bounding box center [904, 369] width 407 height 24
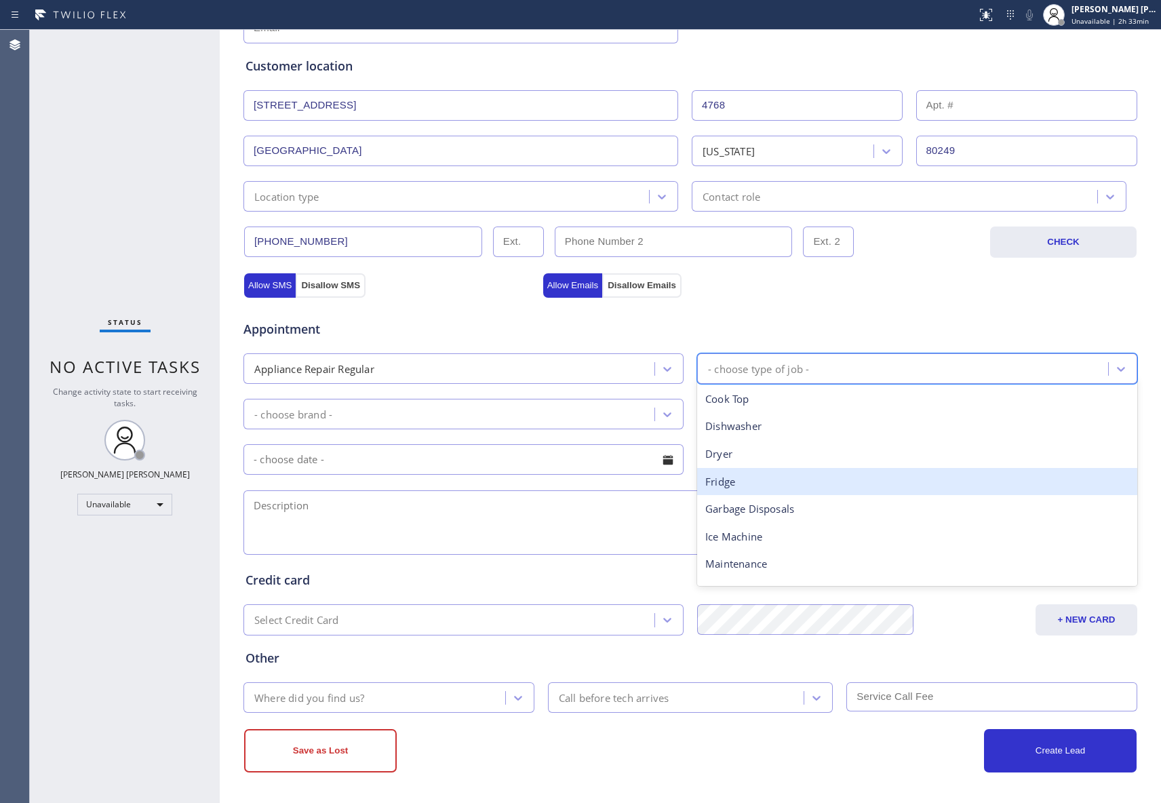
click at [771, 483] on div "Fridge" at bounding box center [917, 482] width 440 height 28
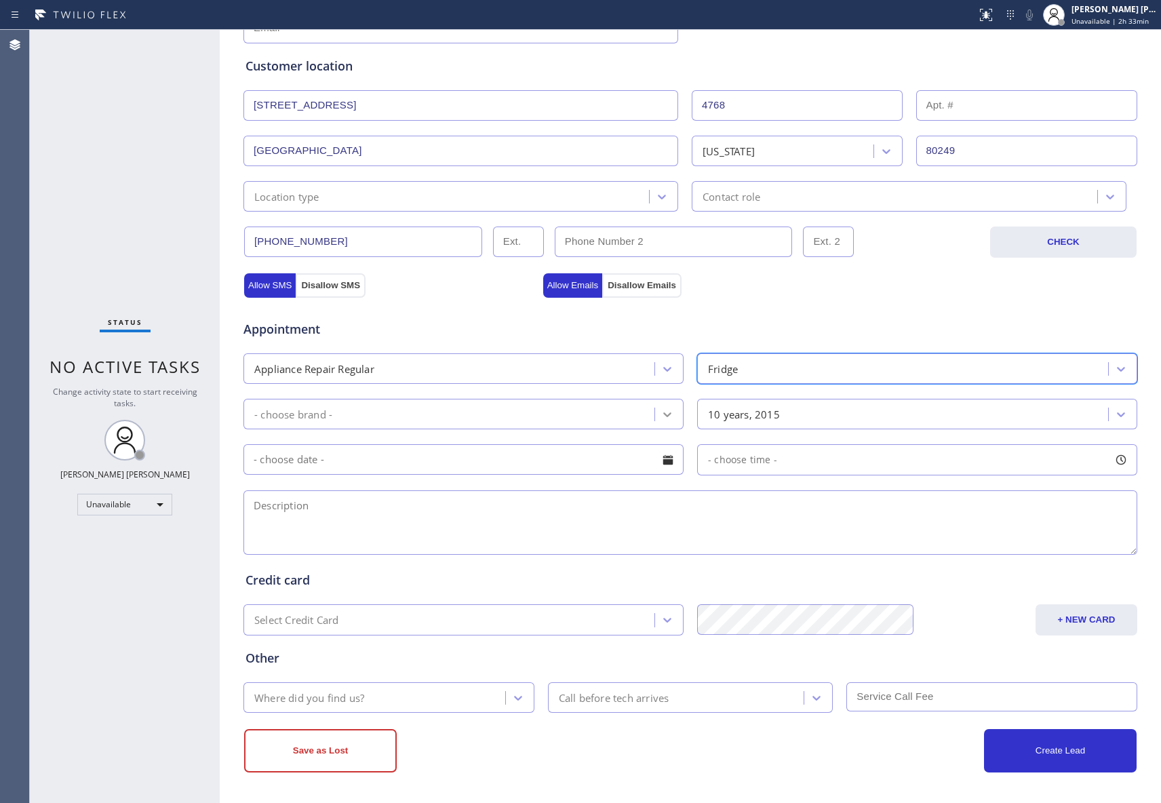
click at [664, 410] on icon at bounding box center [667, 414] width 14 height 14
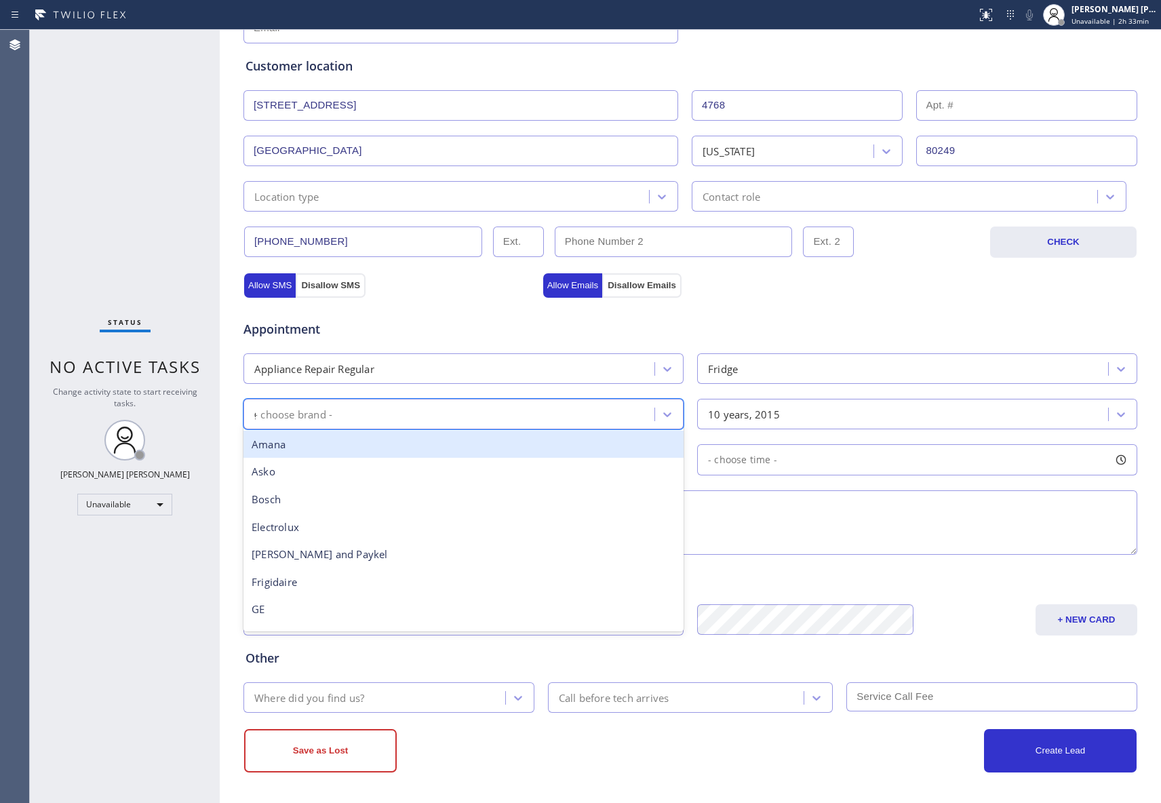
type input "ge"
click at [307, 446] on div "GE" at bounding box center [463, 444] width 440 height 28
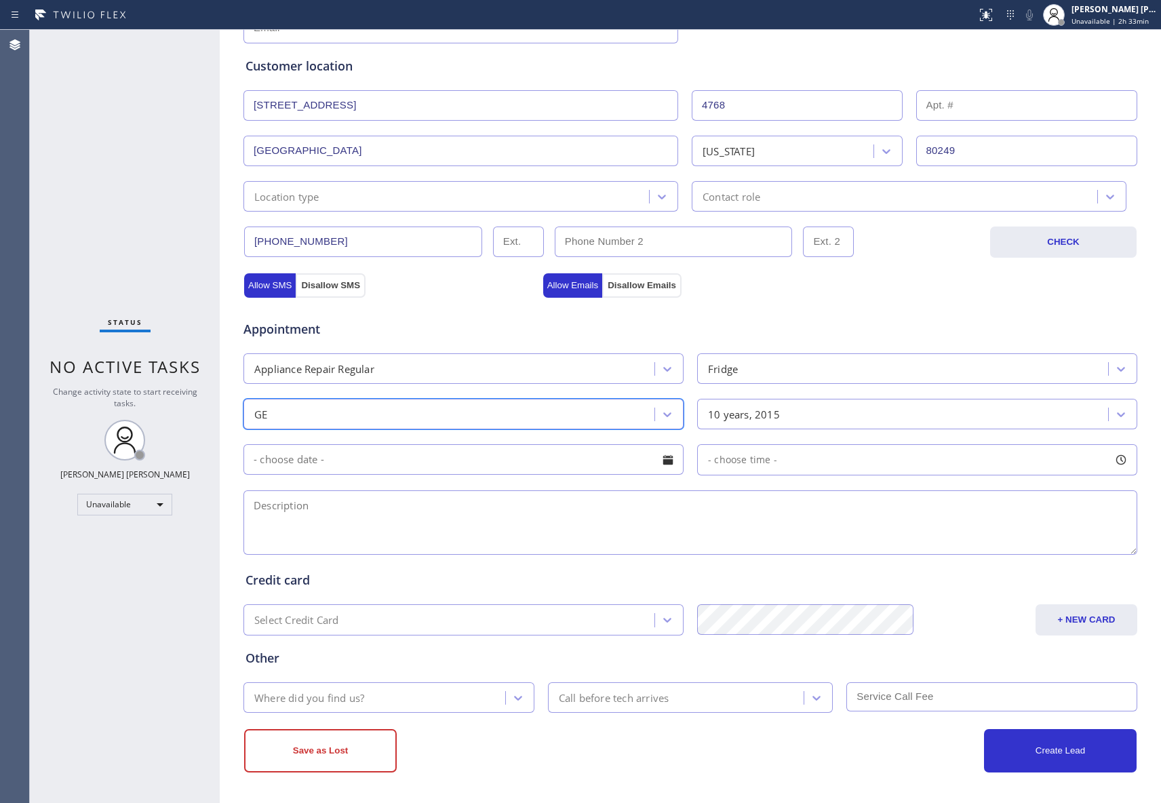
click at [667, 461] on div at bounding box center [667, 459] width 23 height 23
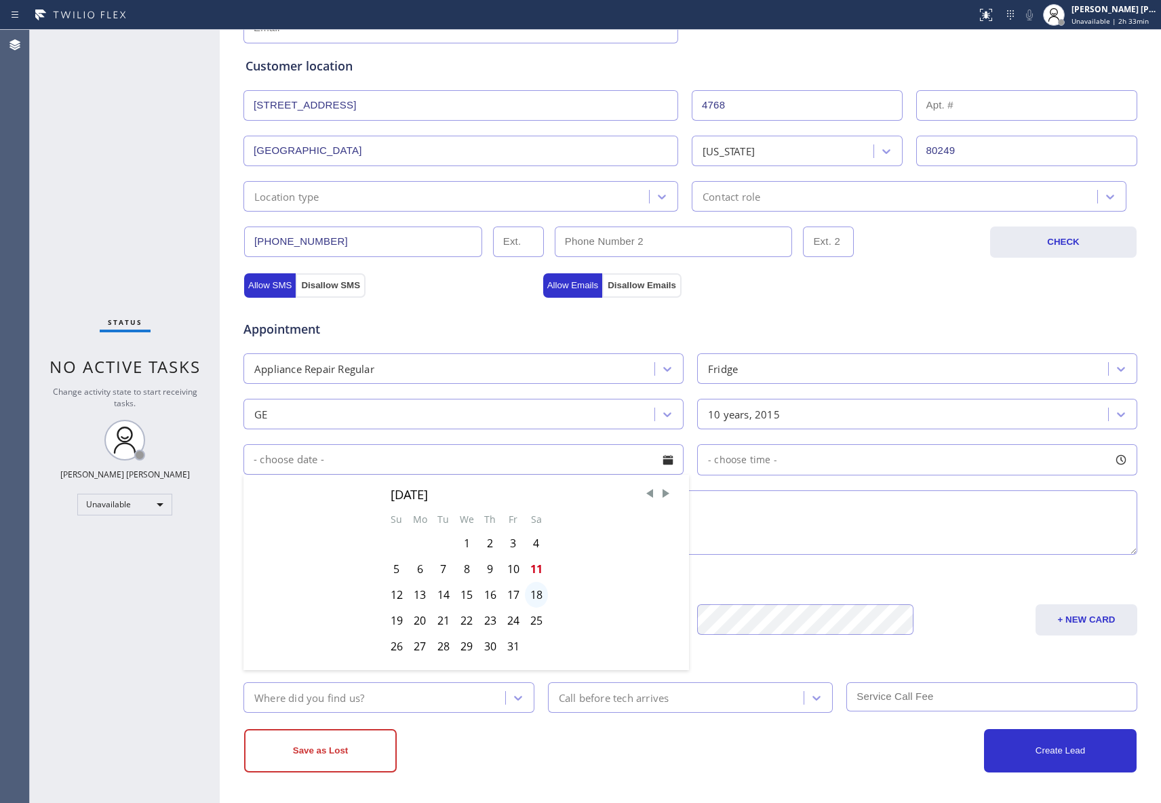
click at [529, 597] on div "18" at bounding box center [536, 595] width 23 height 26
type input "[DATE]"
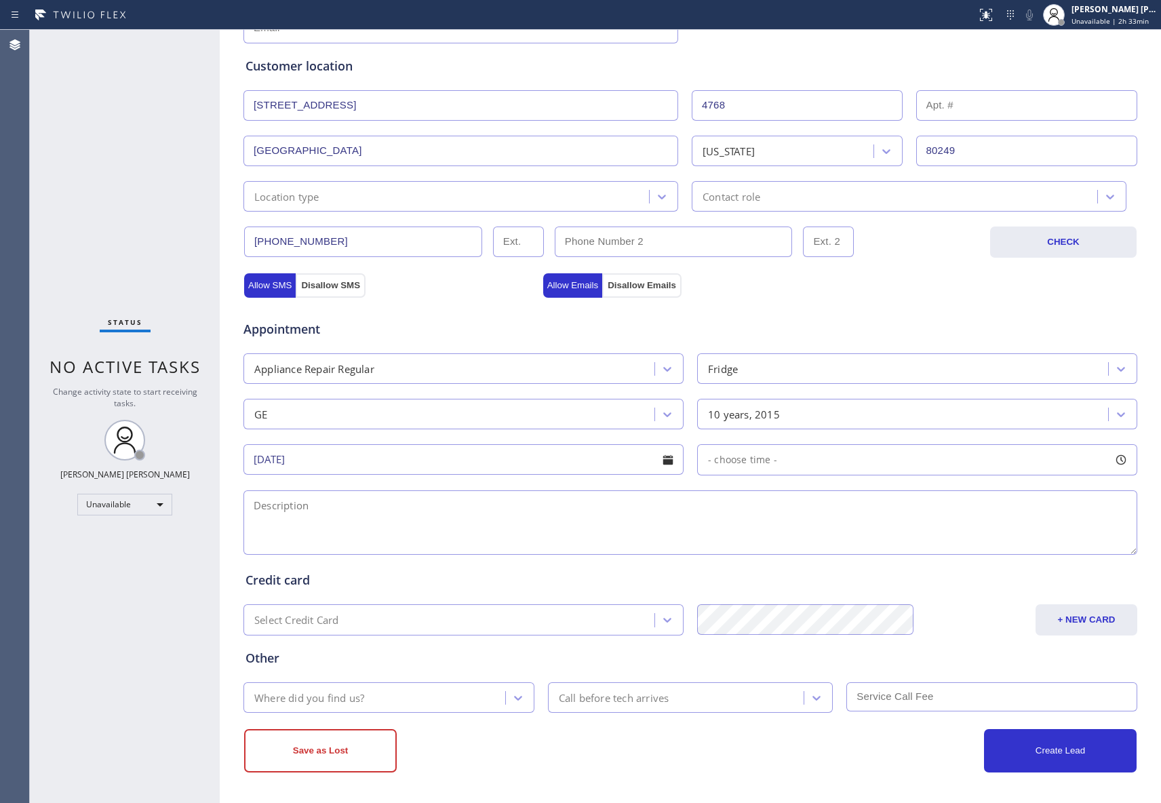
click at [1110, 456] on div at bounding box center [1120, 459] width 23 height 23
drag, startPoint x: 710, startPoint y: 538, endPoint x: 744, endPoint y: 541, distance: 33.3
click at [744, 541] on div at bounding box center [743, 542] width 16 height 28
drag, startPoint x: 708, startPoint y: 542, endPoint x: 834, endPoint y: 542, distance: 126.1
click at [498, 532] on textarea at bounding box center [689, 522] width 893 height 64
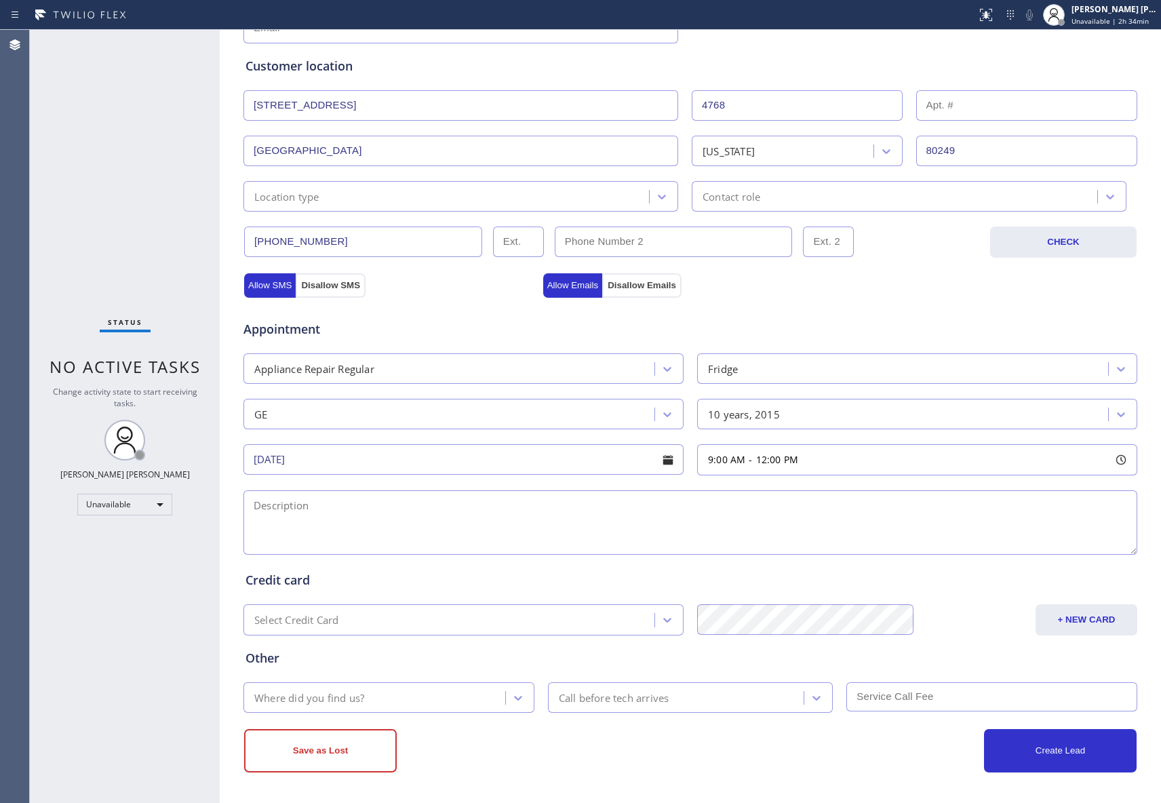
click at [354, 505] on textarea at bounding box center [689, 522] width 893 height 64
paste textarea "9-12 | $38 SCF | GE Fridge, freestanding | GE model GFE28HSHDSS | sometimes thi…"
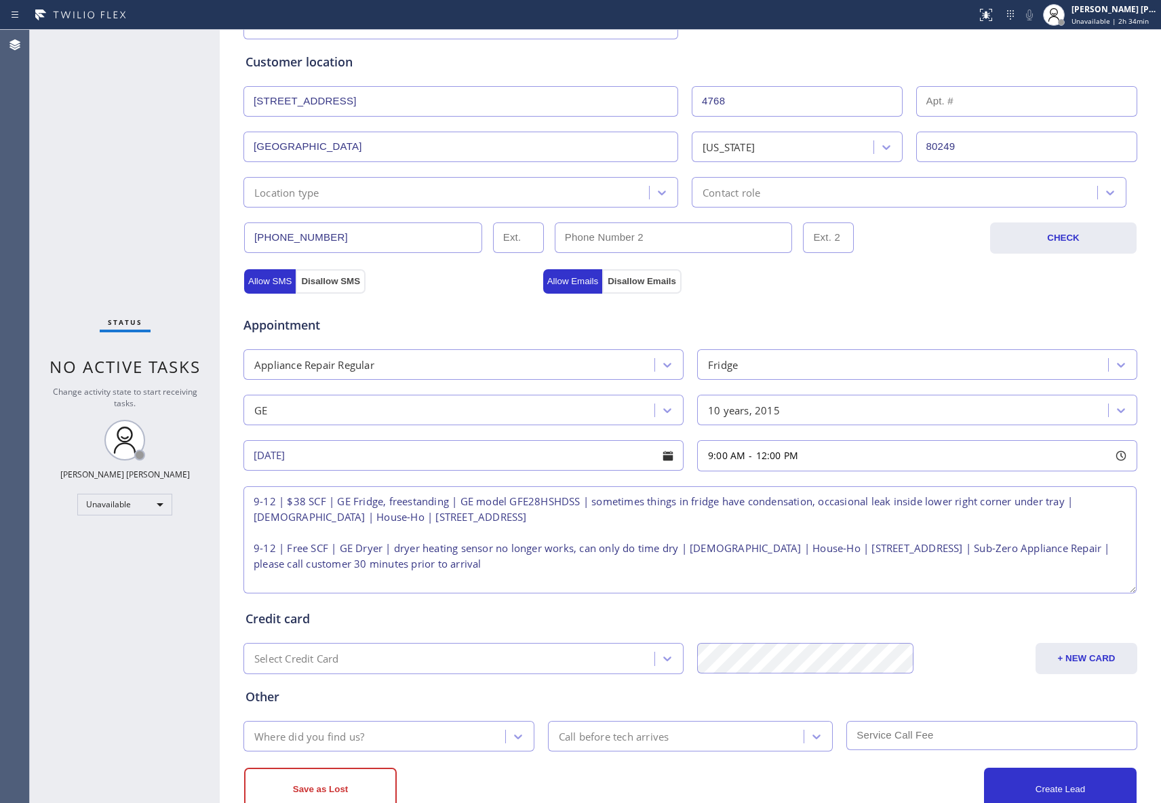
scroll to position [1, 0]
drag, startPoint x: 1118, startPoint y: 549, endPoint x: 1117, endPoint y: 592, distance: 42.7
click at [1117, 592] on textarea "9-12 | $38 SCF | GE Fridge, freestanding | GE model GFE28HSHDSS | sometimes thi…" at bounding box center [689, 539] width 893 height 107
type textarea "9-12 | $38 SCF | GE Fridge, freestanding | GE model GFE28HSHDSS | sometimes thi…"
click at [514, 738] on icon at bounding box center [518, 736] width 8 height 5
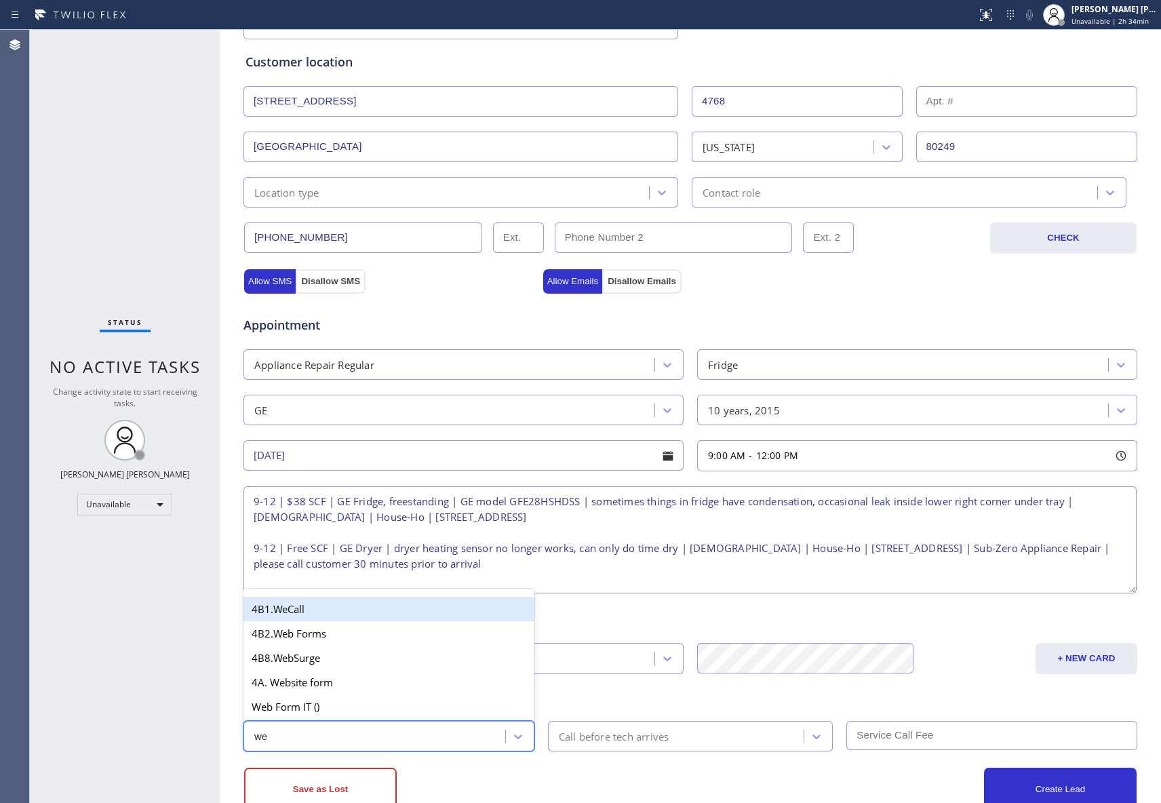
type input "web"
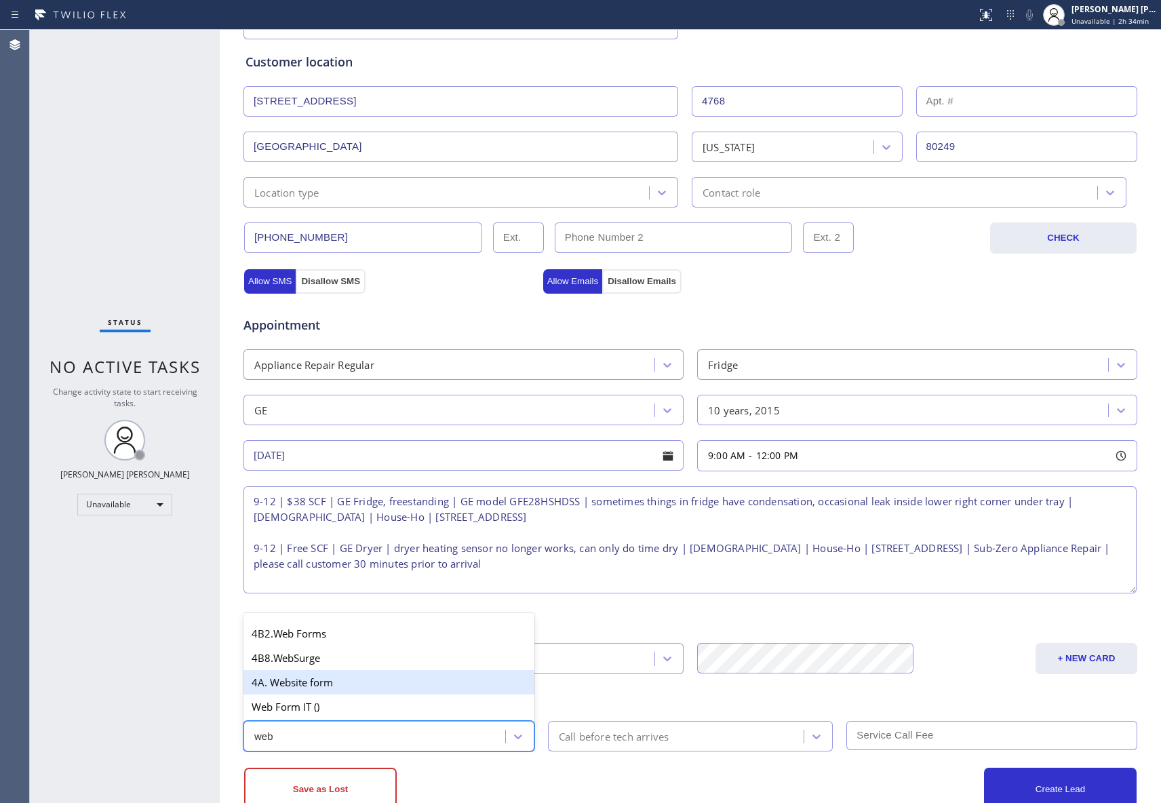
click at [351, 686] on div "4A. Website form" at bounding box center [388, 682] width 291 height 24
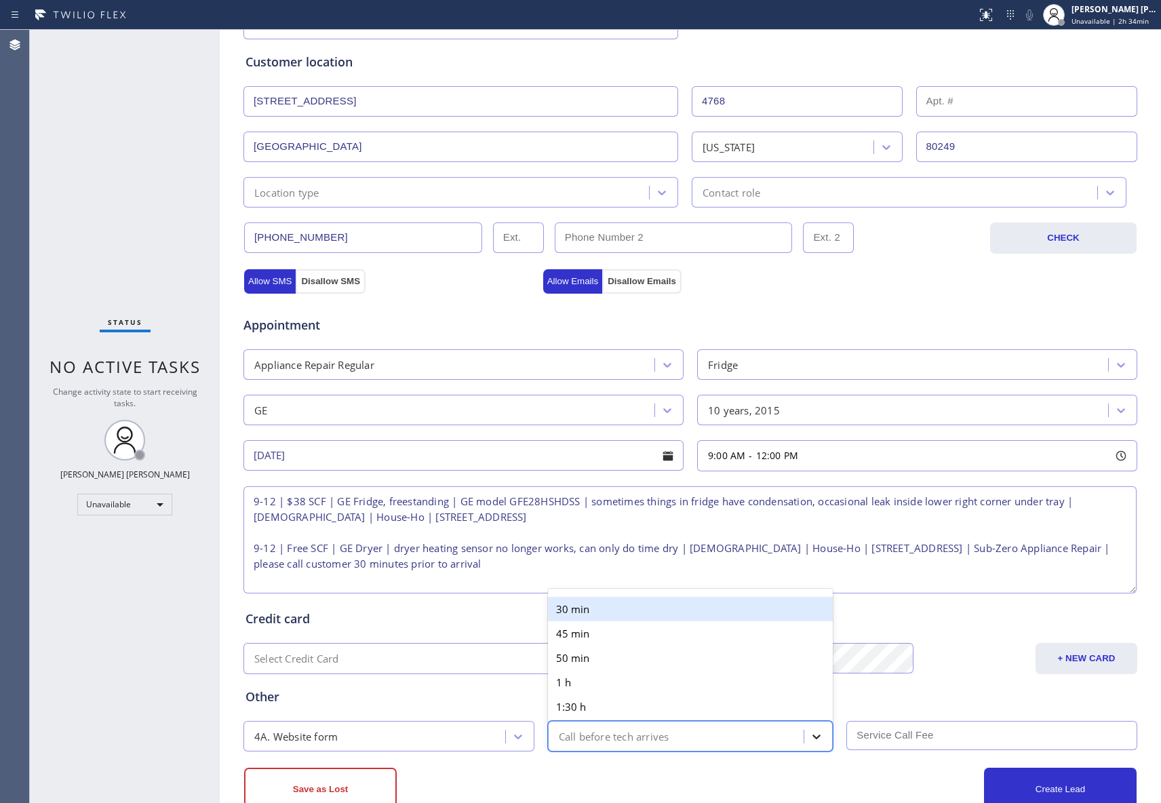
click at [809, 741] on icon at bounding box center [816, 736] width 14 height 14
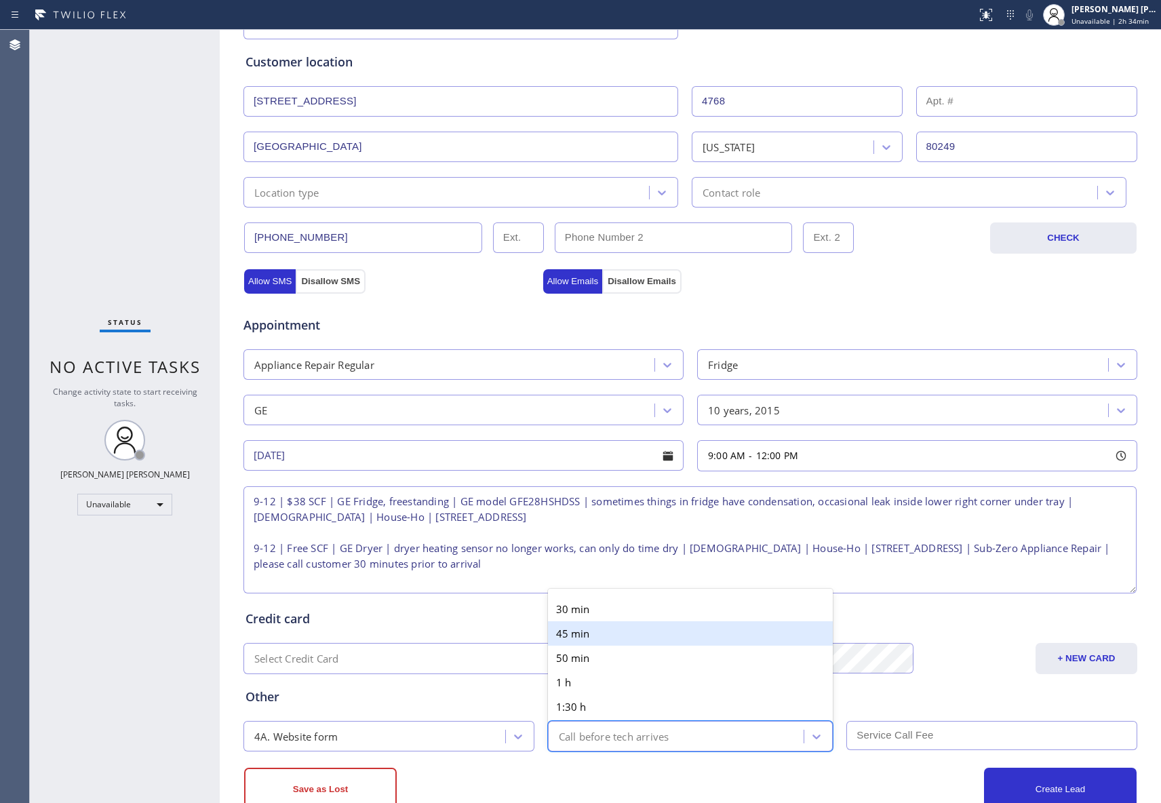
click at [670, 625] on div "45 min" at bounding box center [690, 633] width 285 height 24
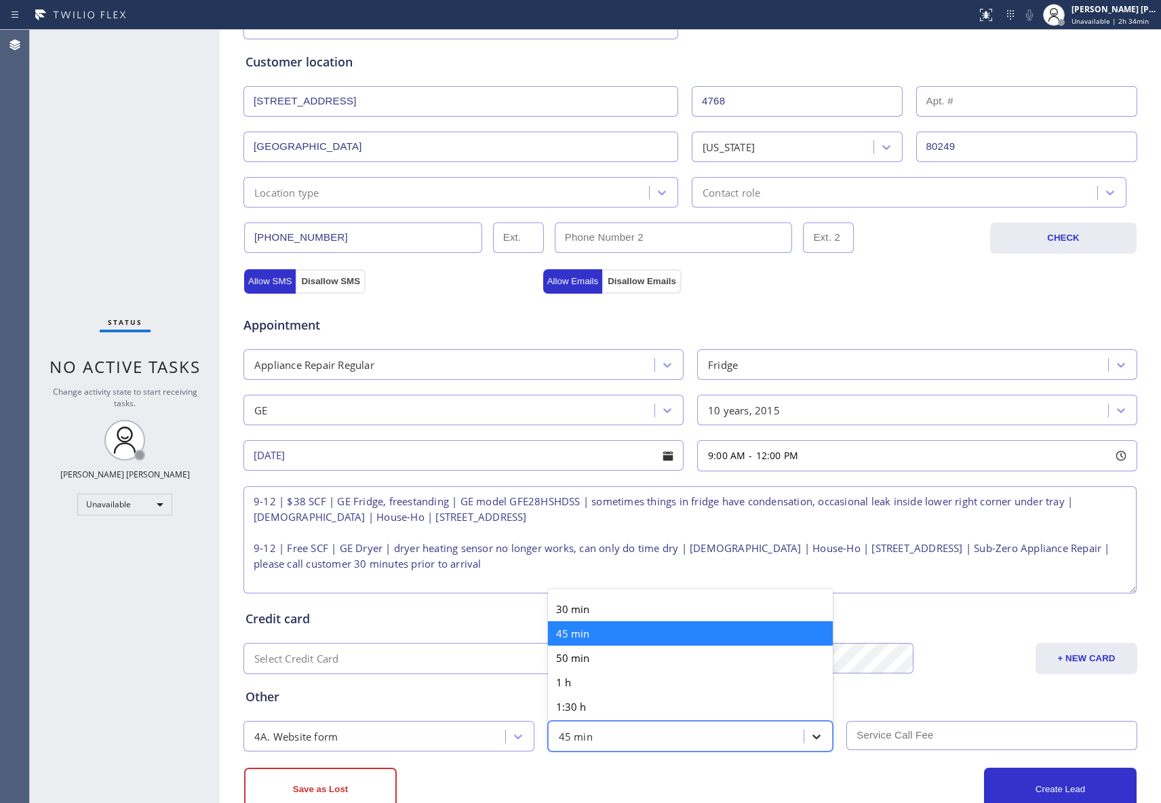
click at [811, 742] on icon at bounding box center [816, 736] width 14 height 14
click at [647, 621] on div "30 min" at bounding box center [690, 609] width 285 height 24
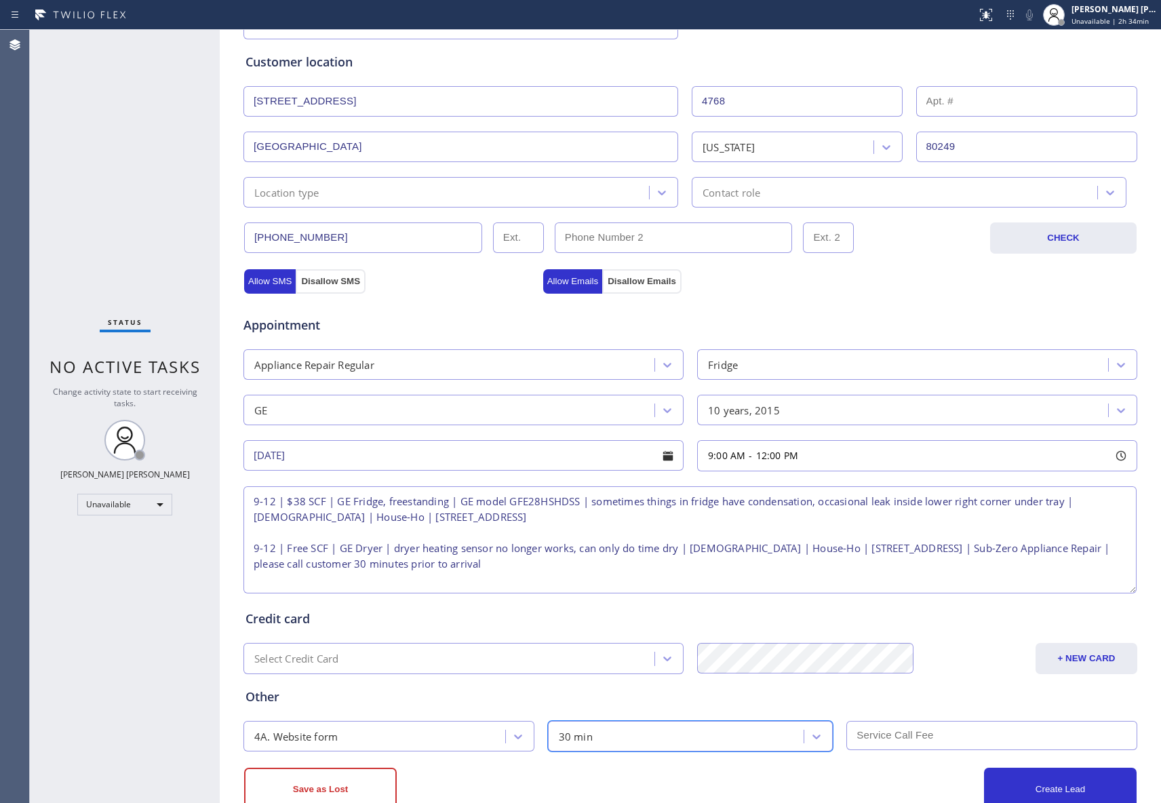
click at [920, 744] on input "text" at bounding box center [991, 735] width 291 height 29
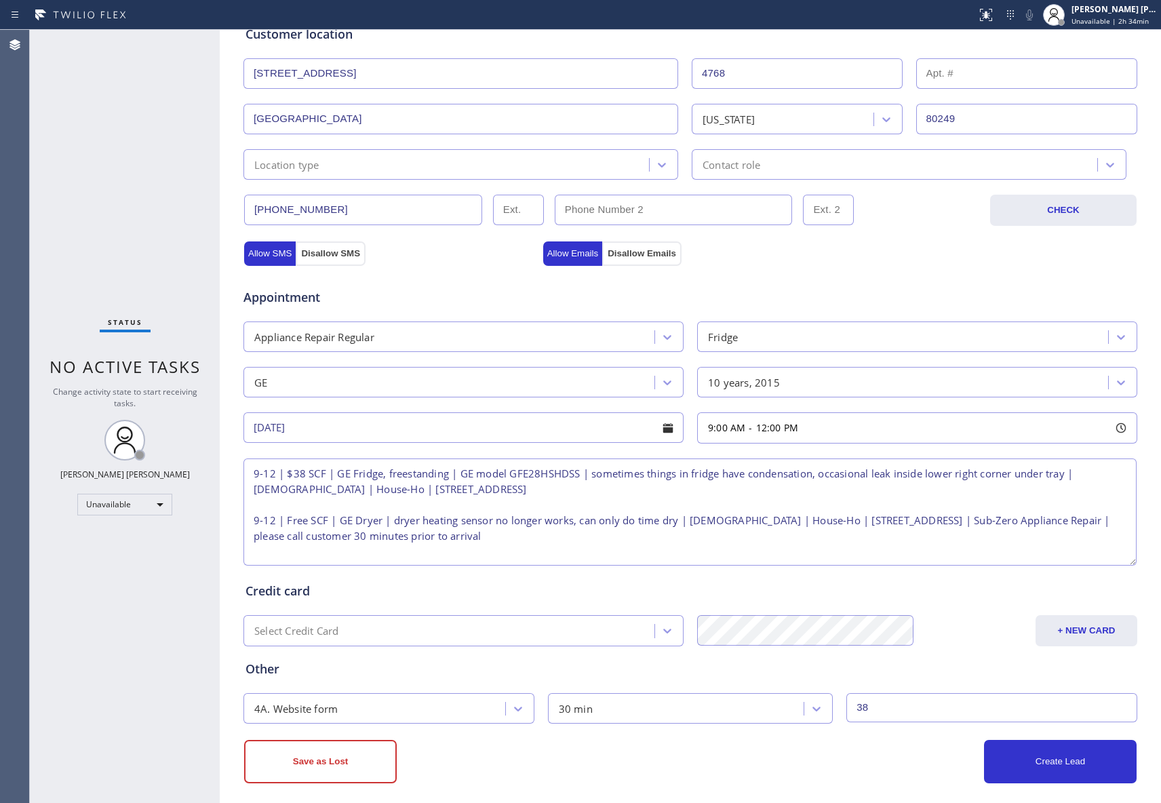
scroll to position [294, 0]
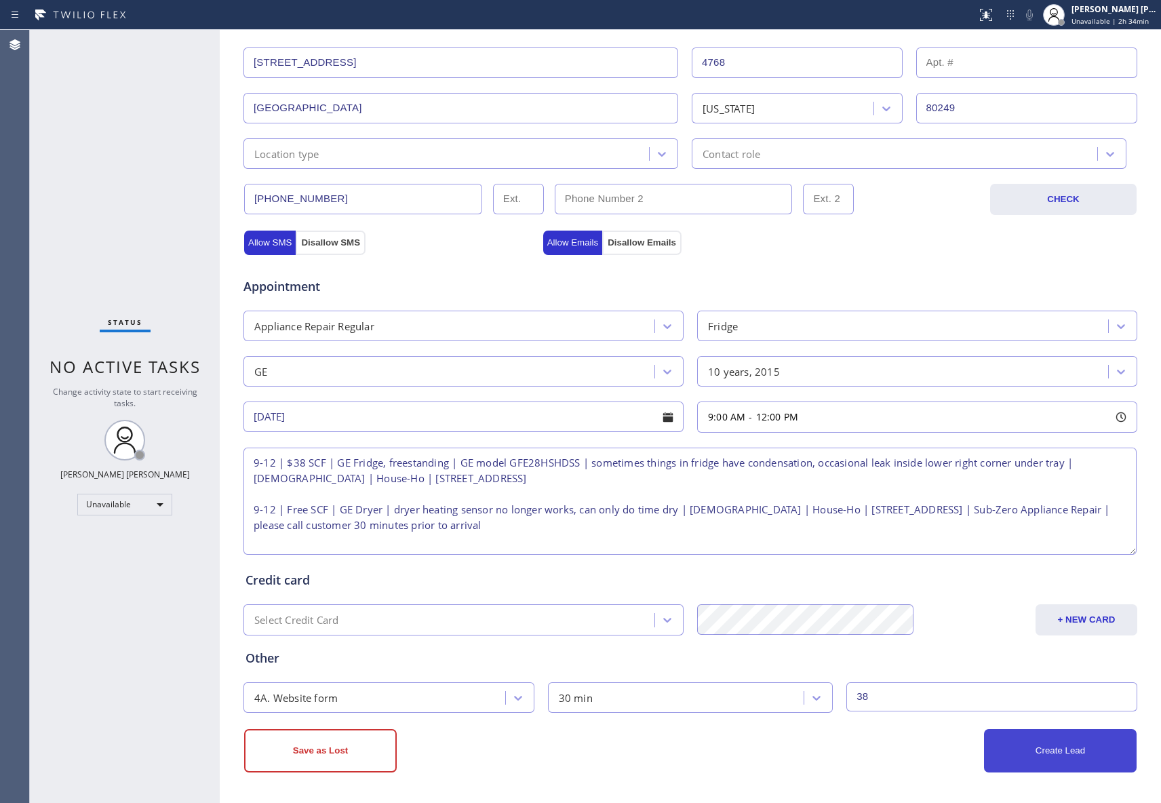
type input "38"
click at [1041, 746] on button "Create Lead" at bounding box center [1060, 750] width 153 height 43
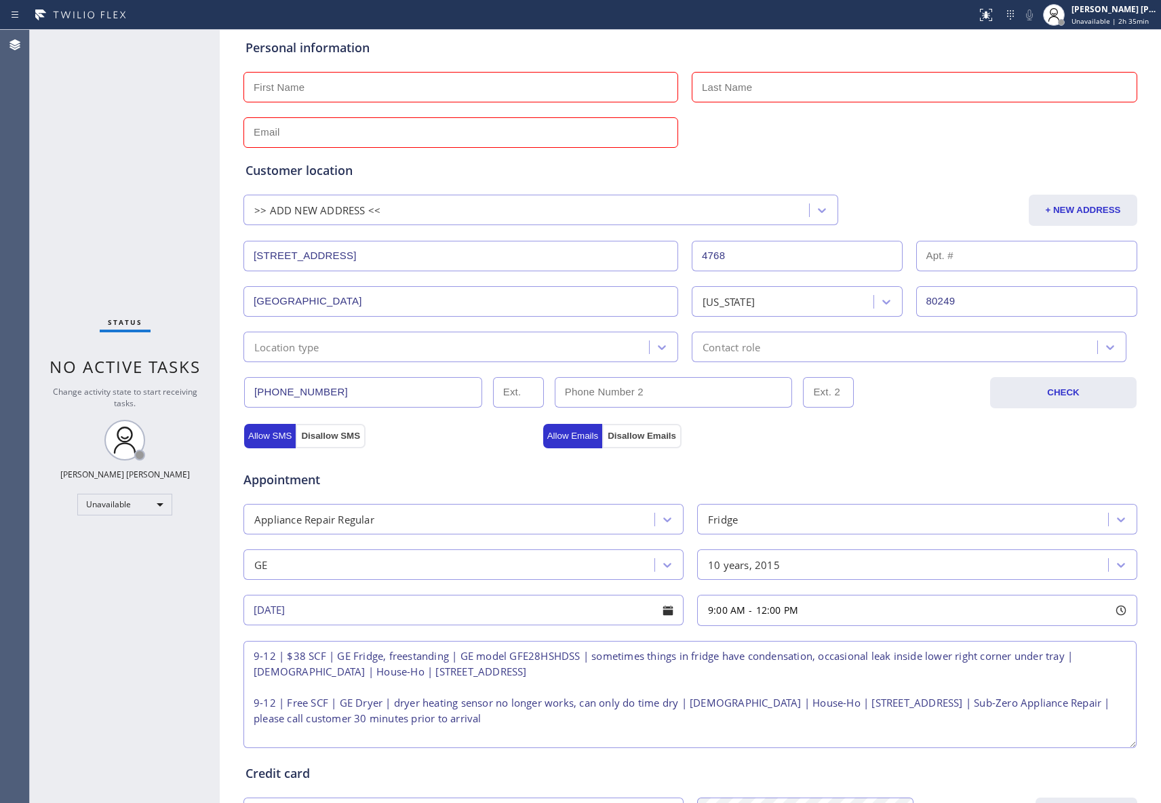
scroll to position [0, 0]
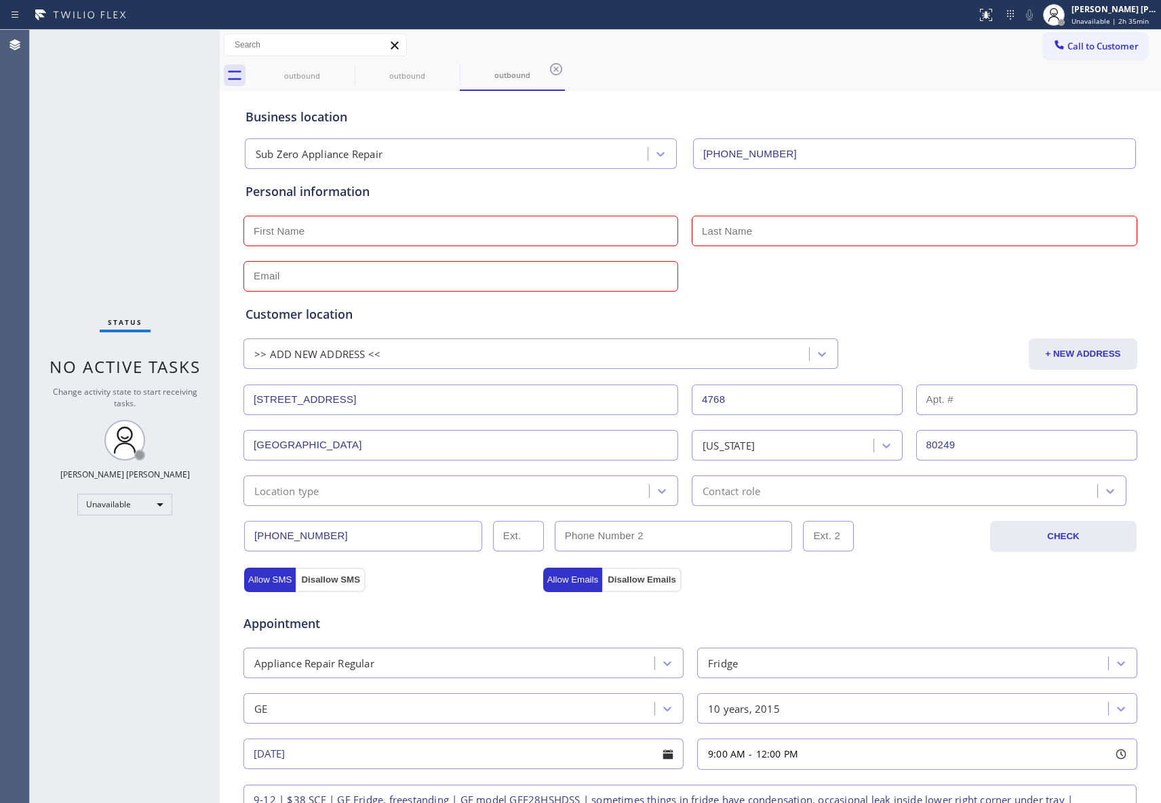
click at [332, 228] on input "text" at bounding box center [460, 231] width 435 height 31
paste input "[PERSON_NAME]"
type input "[PERSON_NAME]"
click at [843, 228] on input "text" at bounding box center [913, 231] width 445 height 31
paste input "[PERSON_NAME]"
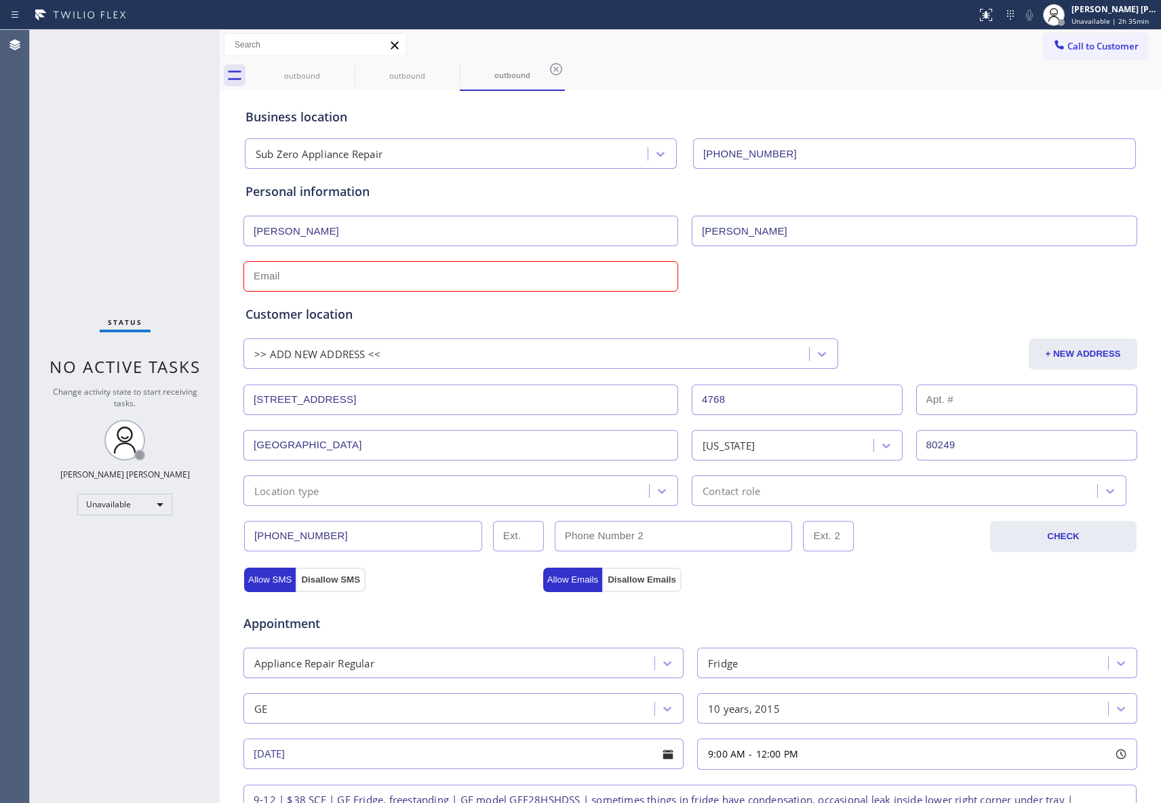
type input "[PERSON_NAME]"
click at [299, 277] on input "text" at bounding box center [460, 276] width 435 height 31
paste input "[EMAIL_ADDRESS][DOMAIN_NAME]"
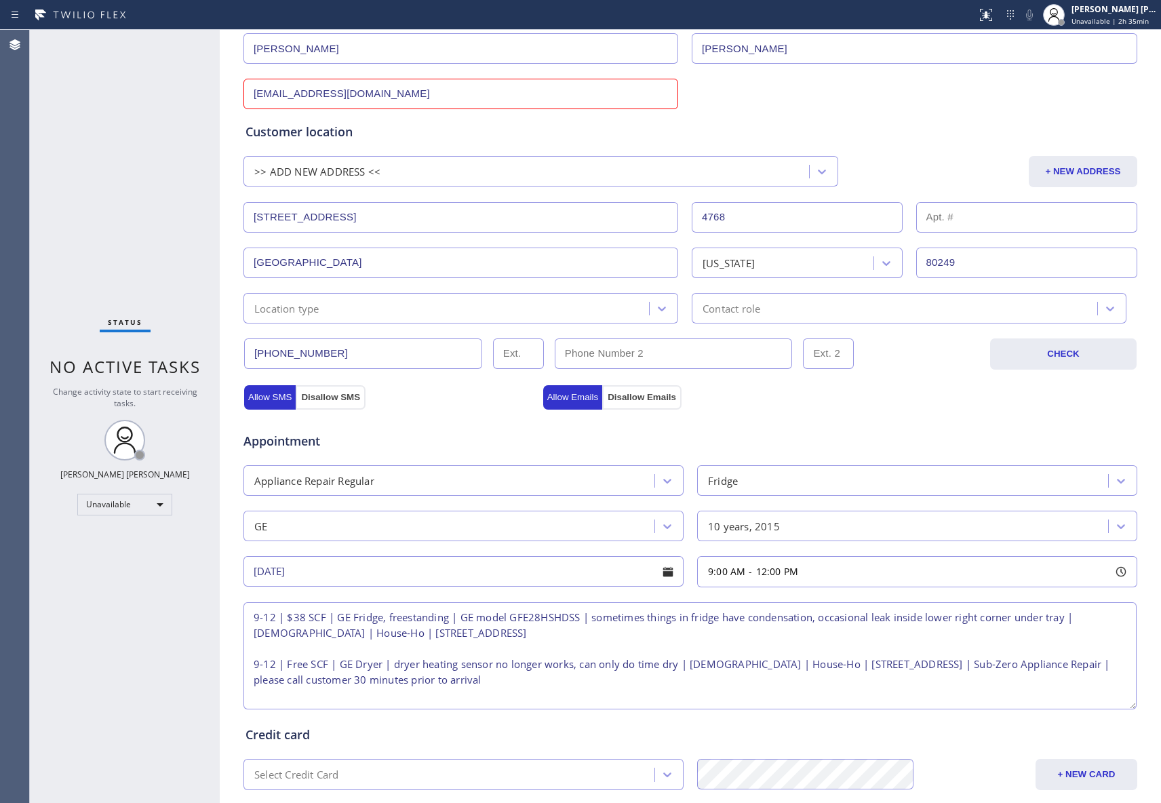
scroll to position [340, 0]
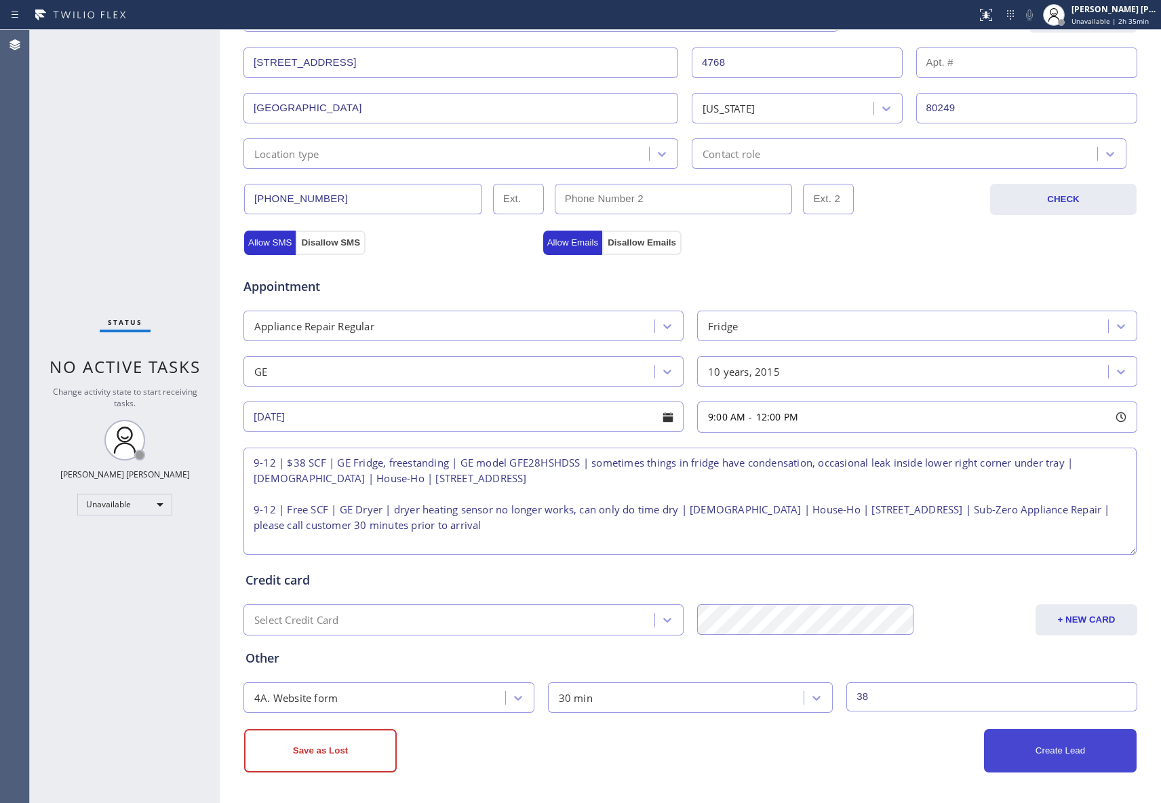
type input "[EMAIL_ADDRESS][DOMAIN_NAME]"
click at [1044, 746] on button "Create Lead" at bounding box center [1060, 750] width 153 height 43
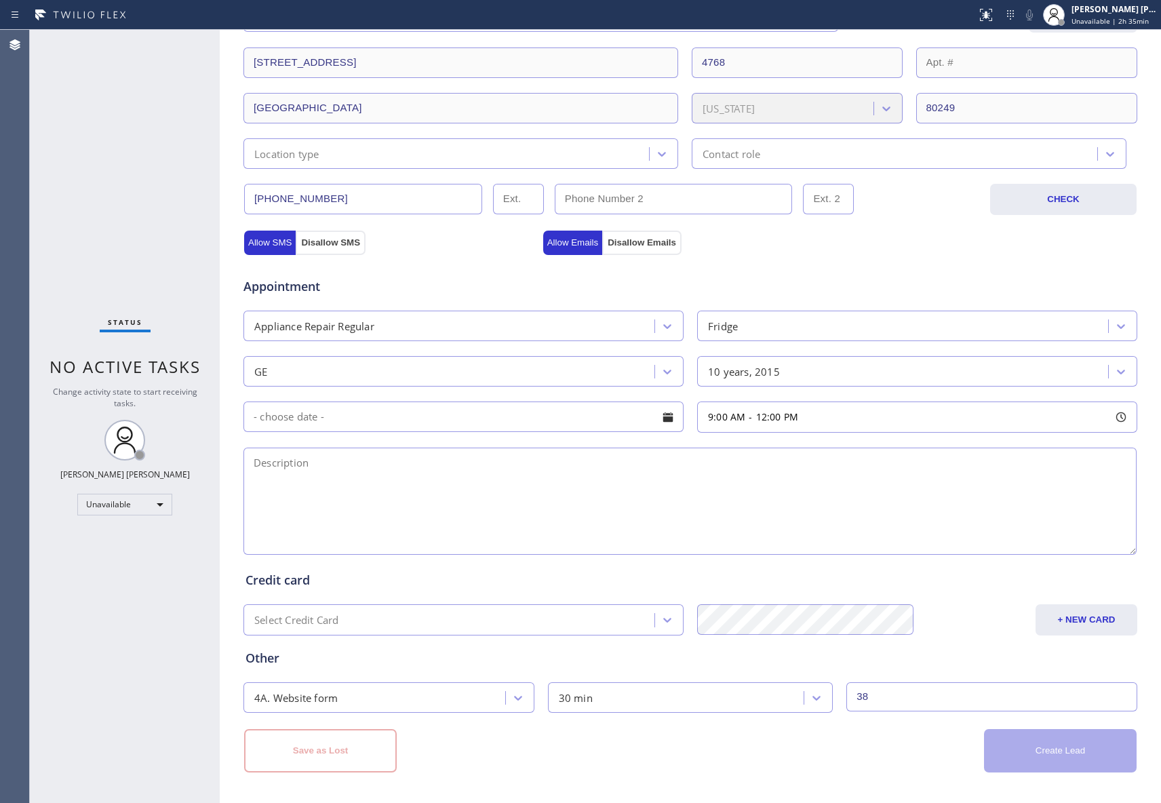
scroll to position [0, 0]
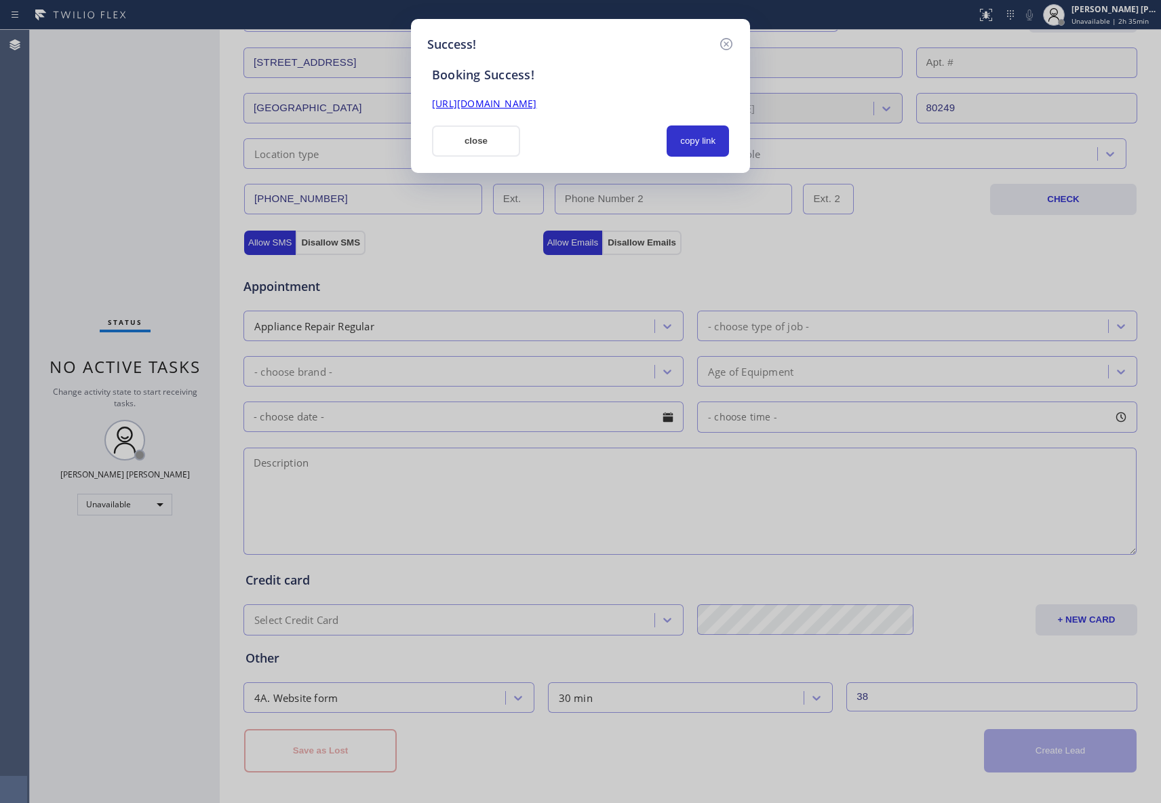
drag, startPoint x: 694, startPoint y: 102, endPoint x: 384, endPoint y: 104, distance: 310.5
click at [384, 104] on div "Success! Booking Success! [URL][DOMAIN_NAME] close copy link" at bounding box center [580, 401] width 1161 height 803
copy link "[URL][DOMAIN_NAME]"
click at [721, 36] on icon at bounding box center [726, 44] width 16 height 16
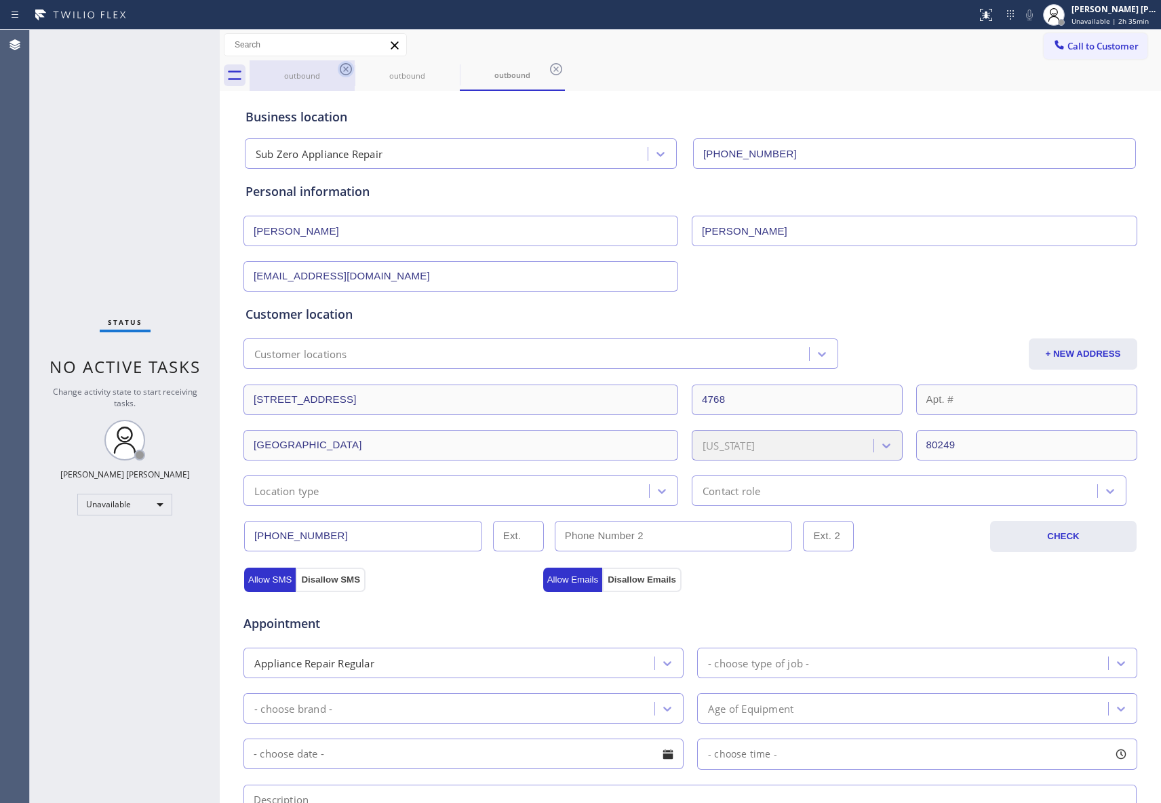
drag, startPoint x: 338, startPoint y: 76, endPoint x: 347, endPoint y: 68, distance: 12.1
click at [338, 75] on icon at bounding box center [346, 69] width 16 height 16
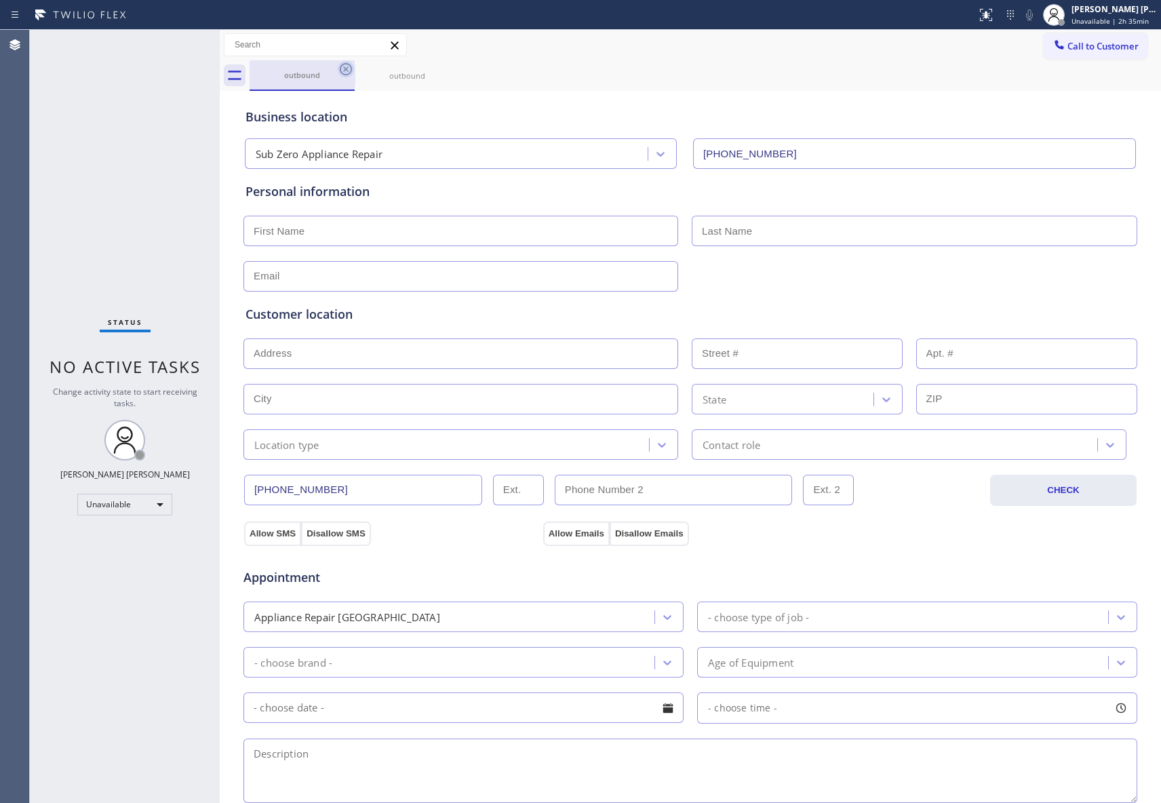
click at [347, 68] on icon at bounding box center [346, 69] width 16 height 16
click at [0, 0] on icon at bounding box center [0, 0] width 0 height 0
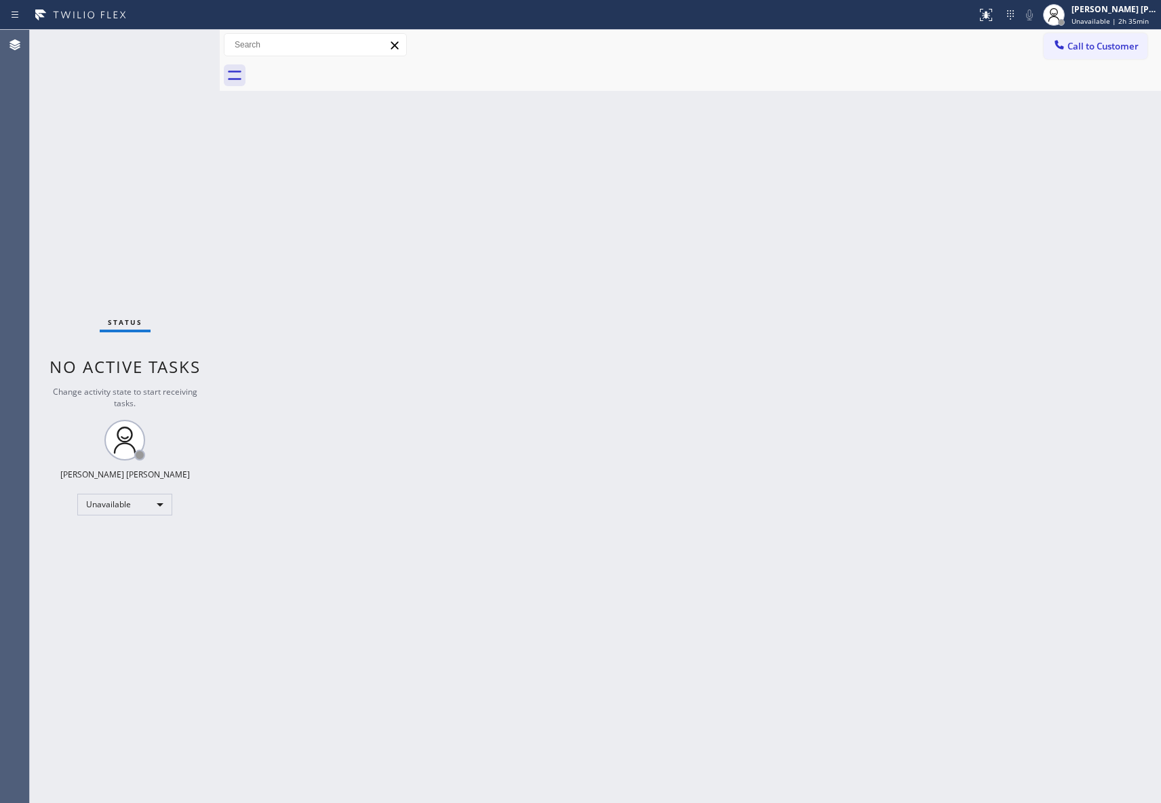
click at [347, 68] on div at bounding box center [704, 75] width 911 height 31
click at [1082, 43] on span "Call to Customer" at bounding box center [1102, 46] width 71 height 12
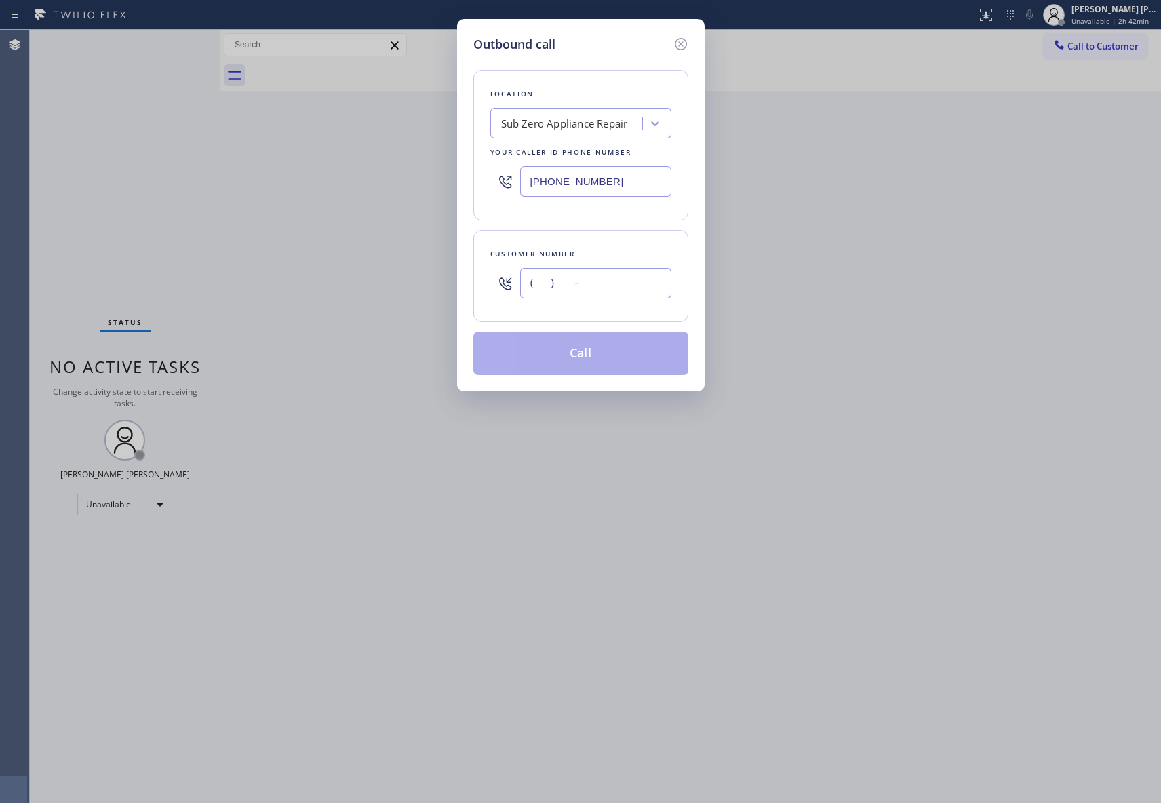
click at [614, 291] on input "(___) ___-____" at bounding box center [595, 283] width 151 height 31
paste input "310) 940-3627"
type input "[PHONE_NUMBER]"
drag, startPoint x: 624, startPoint y: 190, endPoint x: 340, endPoint y: 159, distance: 285.8
click at [350, 159] on div "Outbound call Location Sub Zero Appliance Repair Your caller id phone number [P…" at bounding box center [580, 401] width 1161 height 803
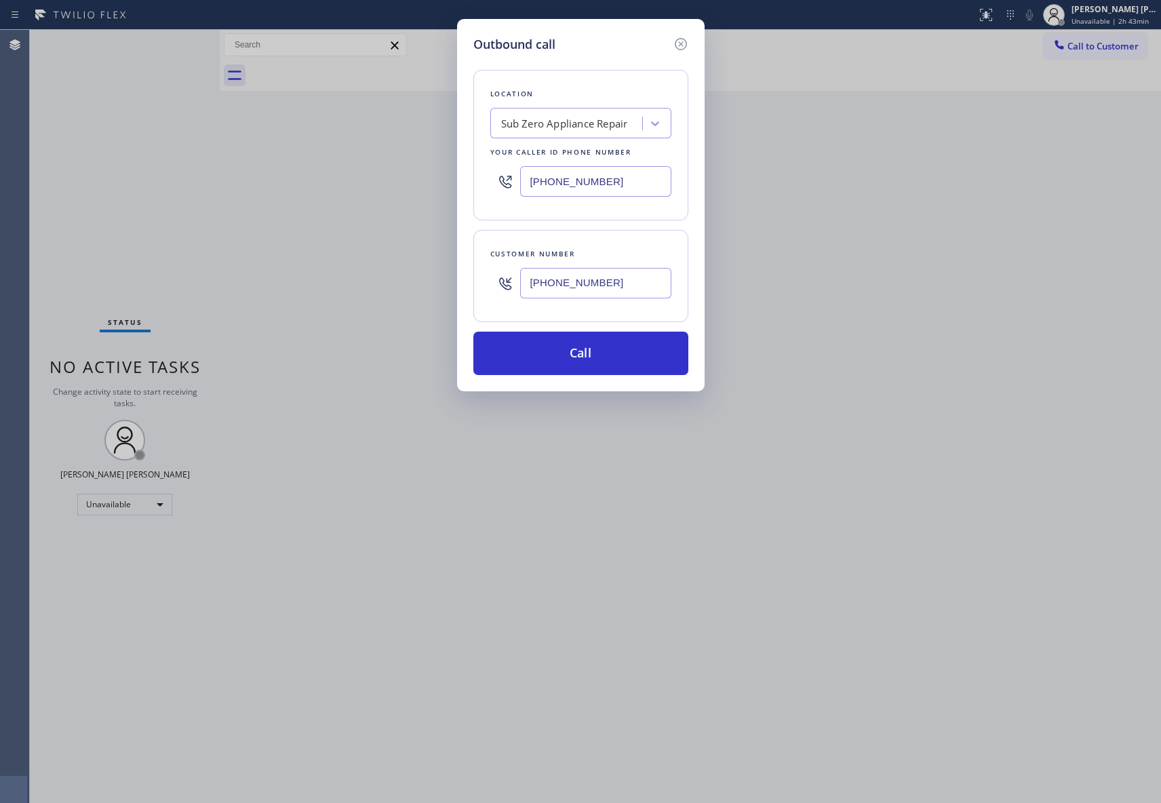
paste input "18) 574-5588"
type input "[PHONE_NUMBER]"
click at [614, 364] on button "Call" at bounding box center [580, 353] width 215 height 43
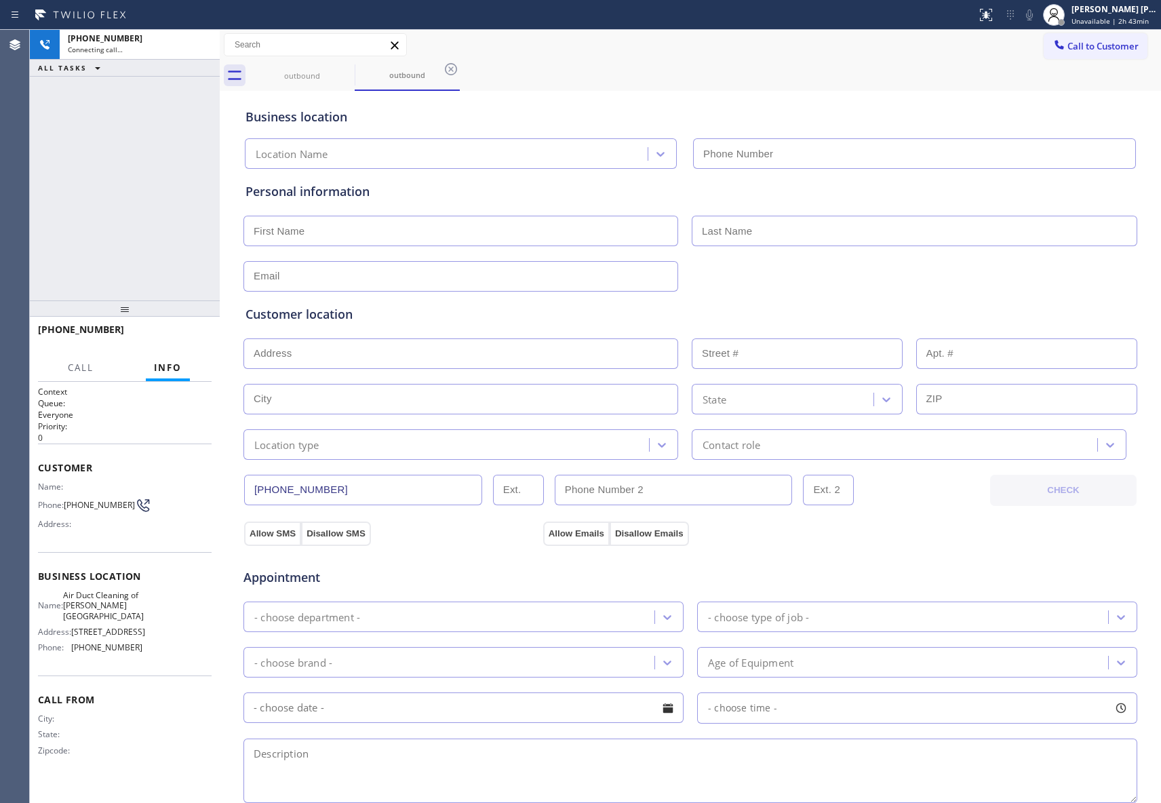
type input "[PHONE_NUMBER]"
drag, startPoint x: 66, startPoint y: 506, endPoint x: 123, endPoint y: 508, distance: 56.3
click at [123, 508] on div "Phone: [PHONE_NUMBER]" at bounding box center [90, 505] width 104 height 16
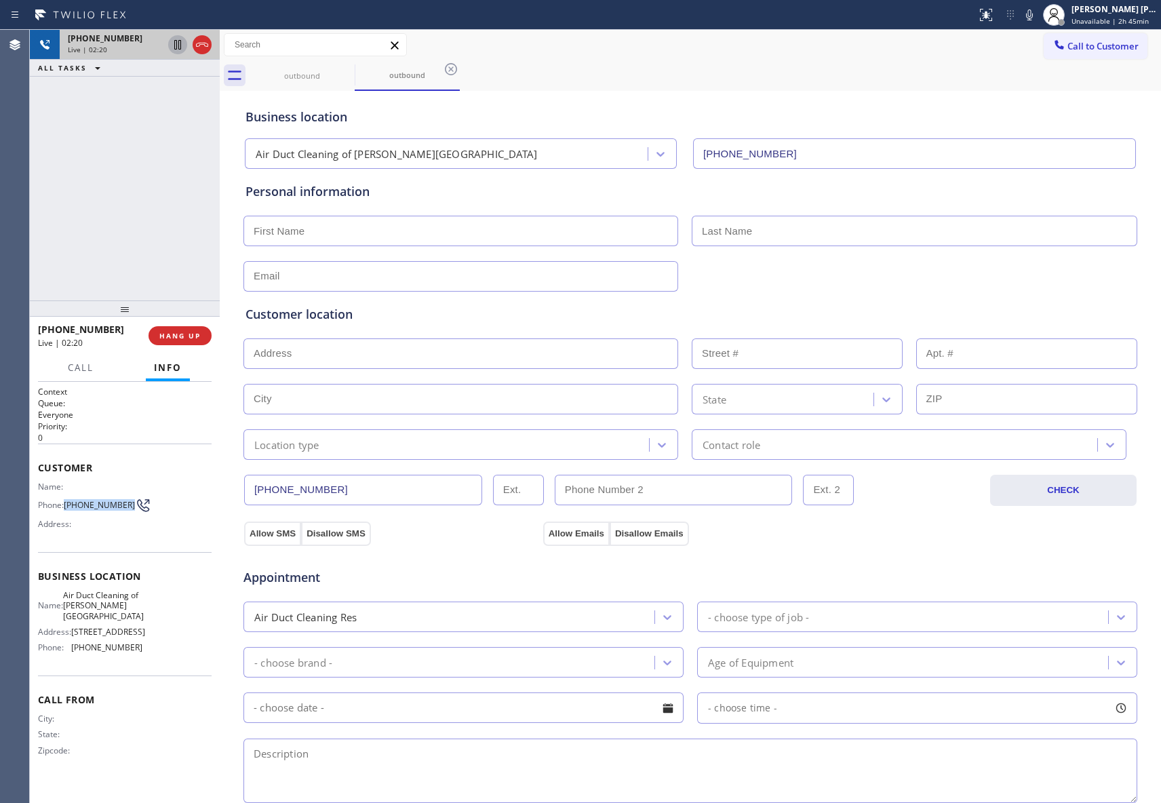
click at [180, 45] on icon at bounding box center [177, 45] width 16 height 16
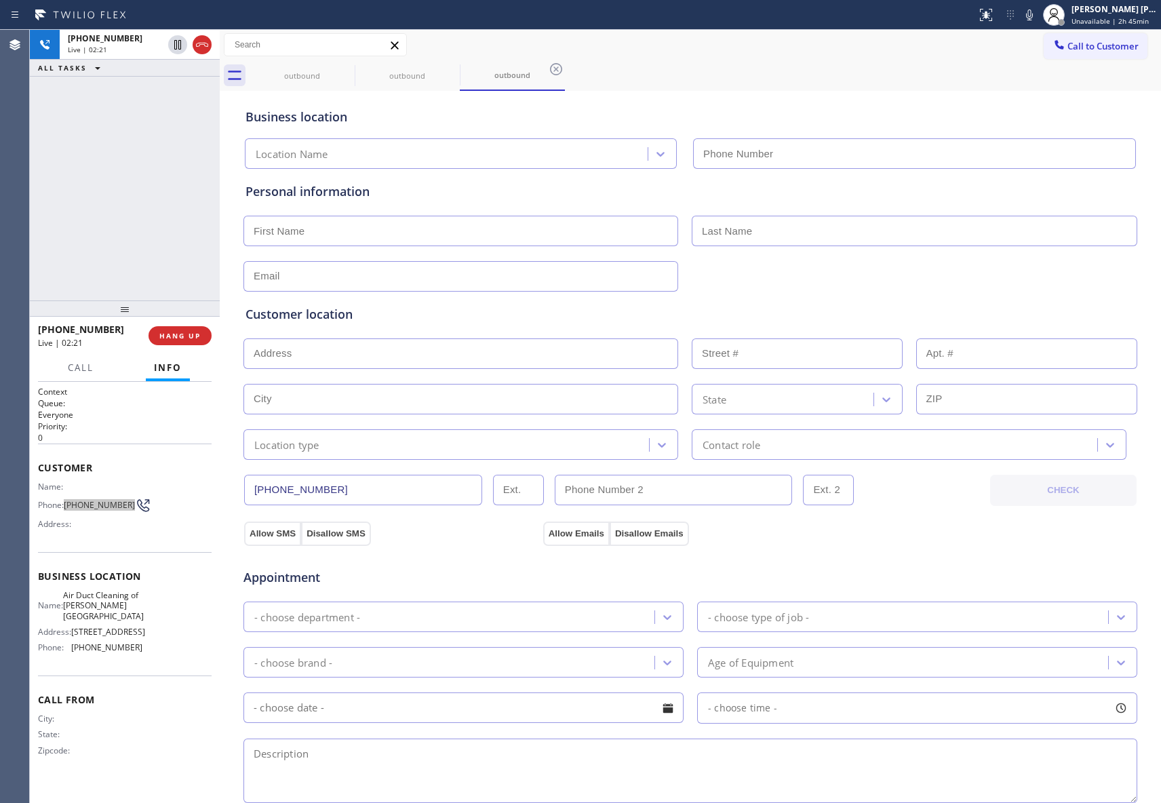
type input "[PHONE_NUMBER]"
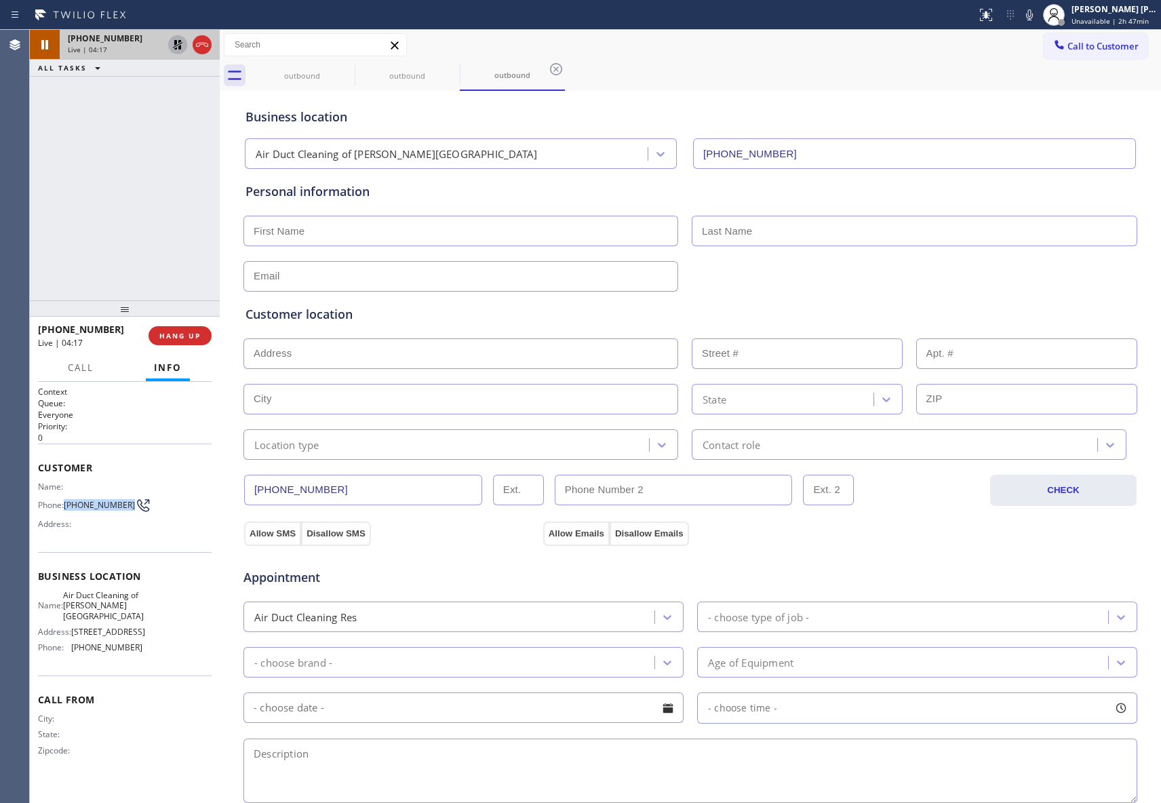
click at [180, 47] on icon at bounding box center [177, 44] width 9 height 9
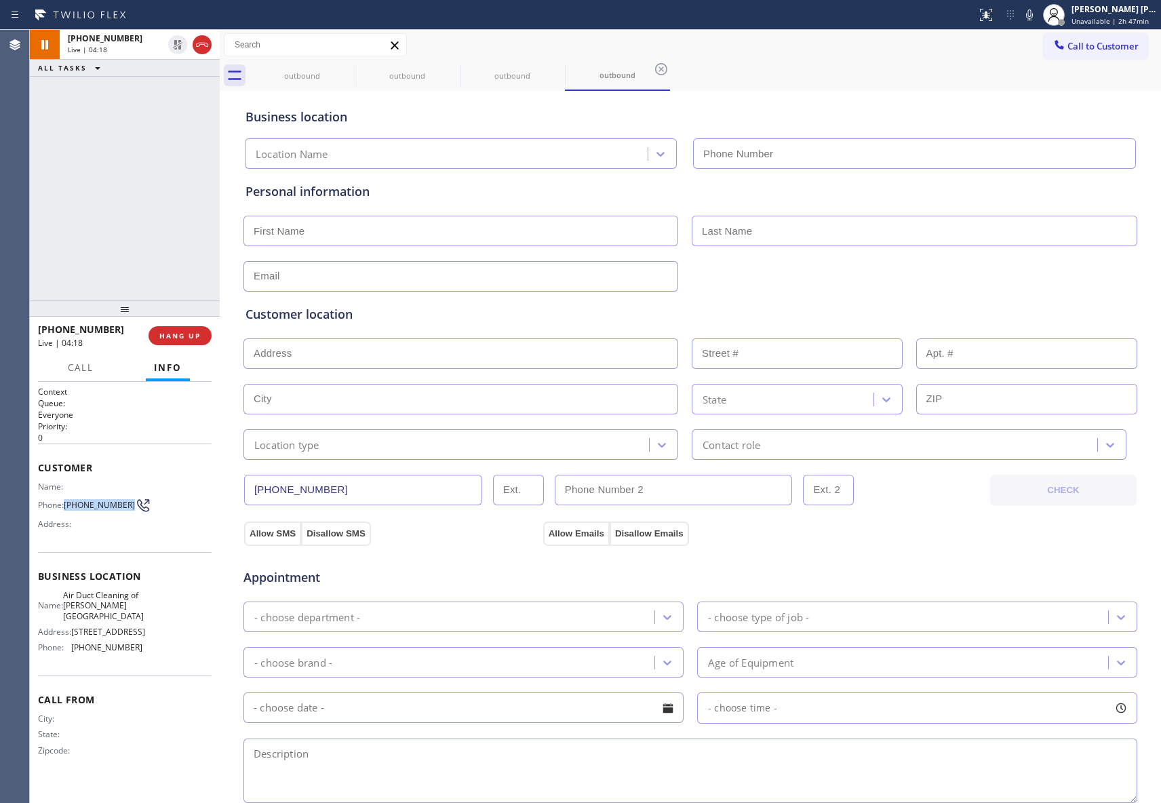
type input "[PHONE_NUMBER]"
click at [172, 338] on span "HANG UP" at bounding box center [179, 335] width 41 height 9
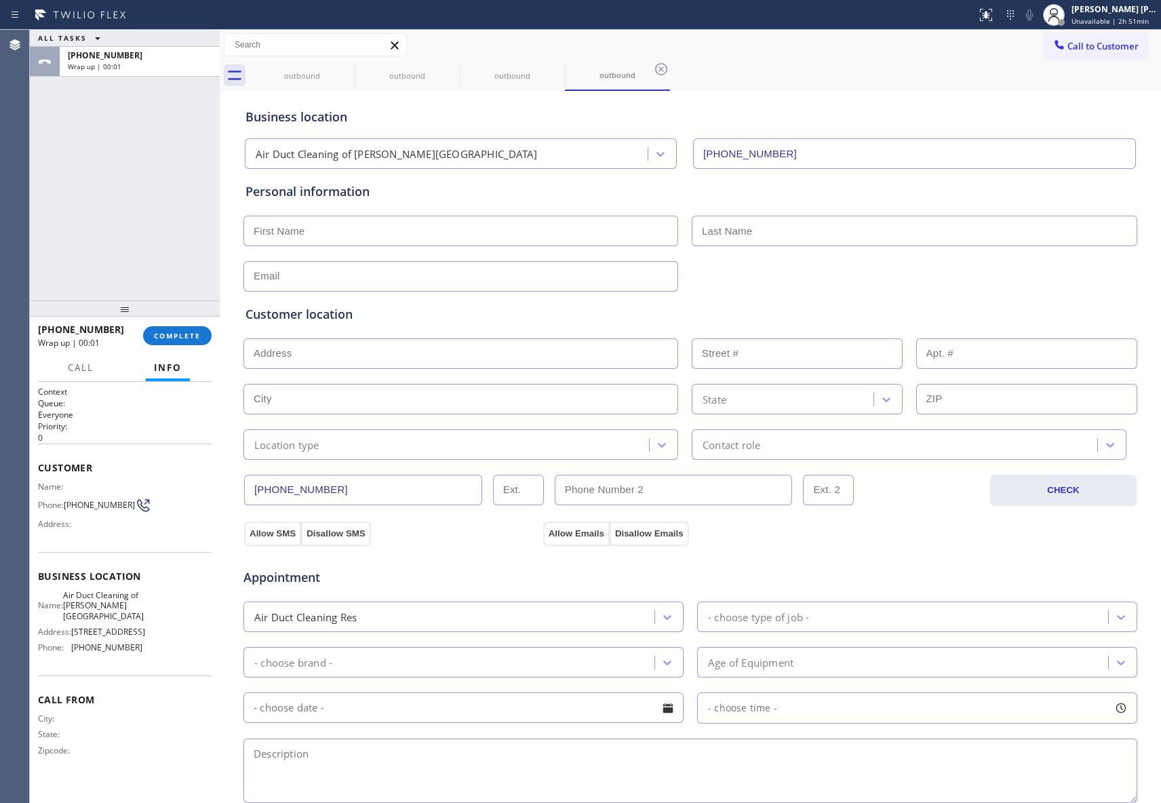
click at [359, 226] on input "text" at bounding box center [460, 231] width 435 height 31
paste input "[PERSON_NAME]"
type input "[PERSON_NAME]"
click at [922, 233] on input "text" at bounding box center [913, 231] width 445 height 31
paste input "[PERSON_NAME]"
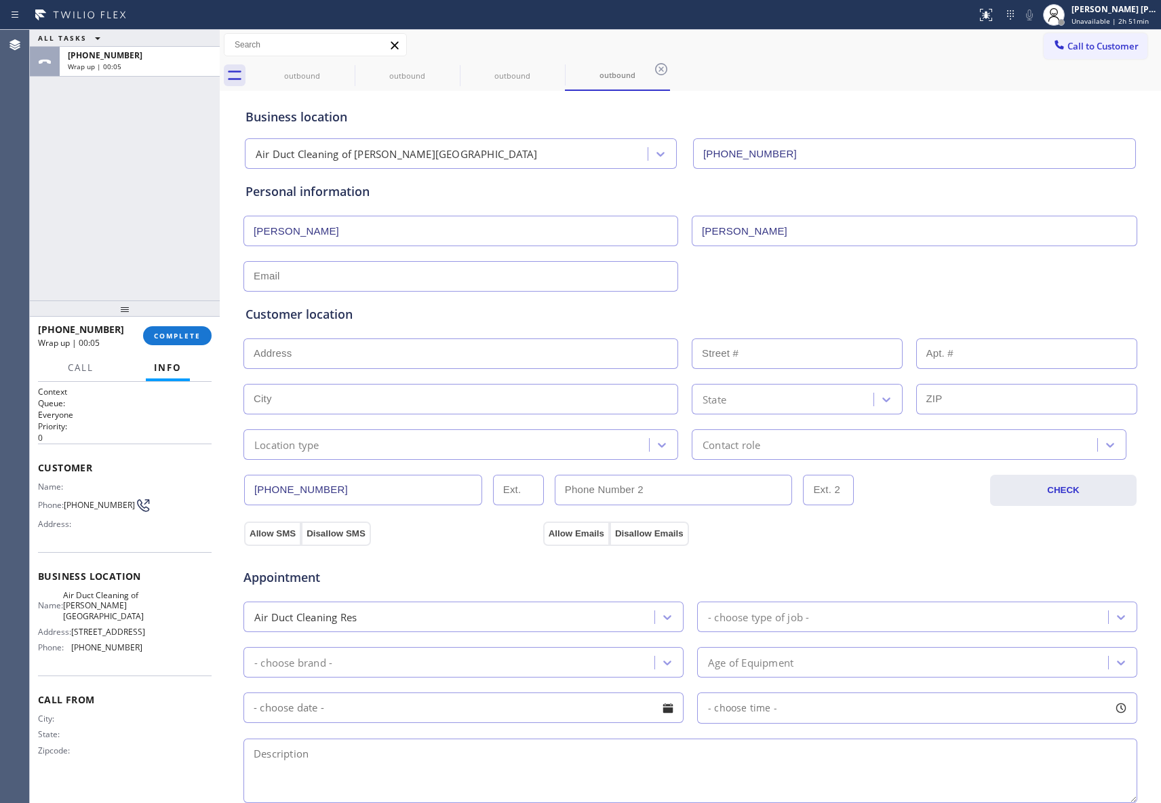
type input "[PERSON_NAME]"
click at [312, 280] on input "text" at bounding box center [460, 276] width 435 height 31
paste input "[EMAIL_ADDRESS][DOMAIN_NAME]"
type input "[EMAIL_ADDRESS][DOMAIN_NAME]"
click at [347, 358] on input "text" at bounding box center [460, 353] width 435 height 31
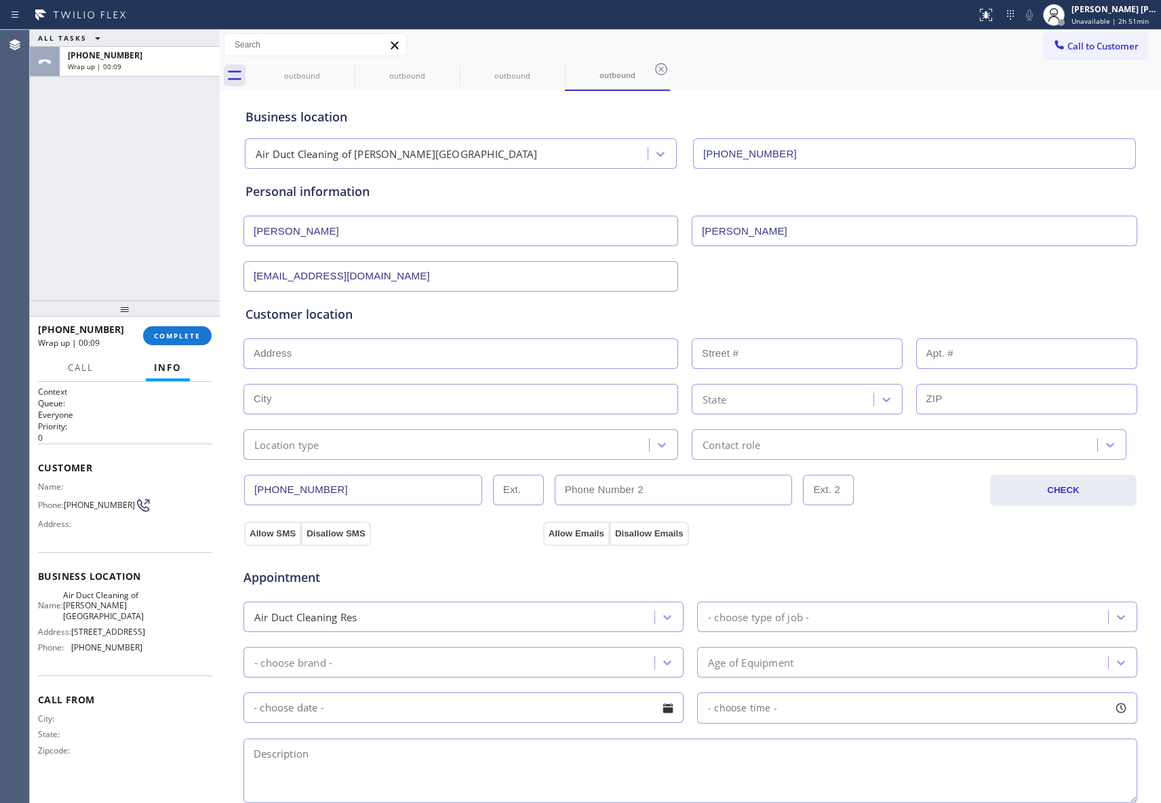
paste input "[STREET_ADDRESS][PERSON_NAME]"
type input "[STREET_ADDRESS]"
type input "15301"
type input "[GEOGRAPHIC_DATA]"
type input "91403"
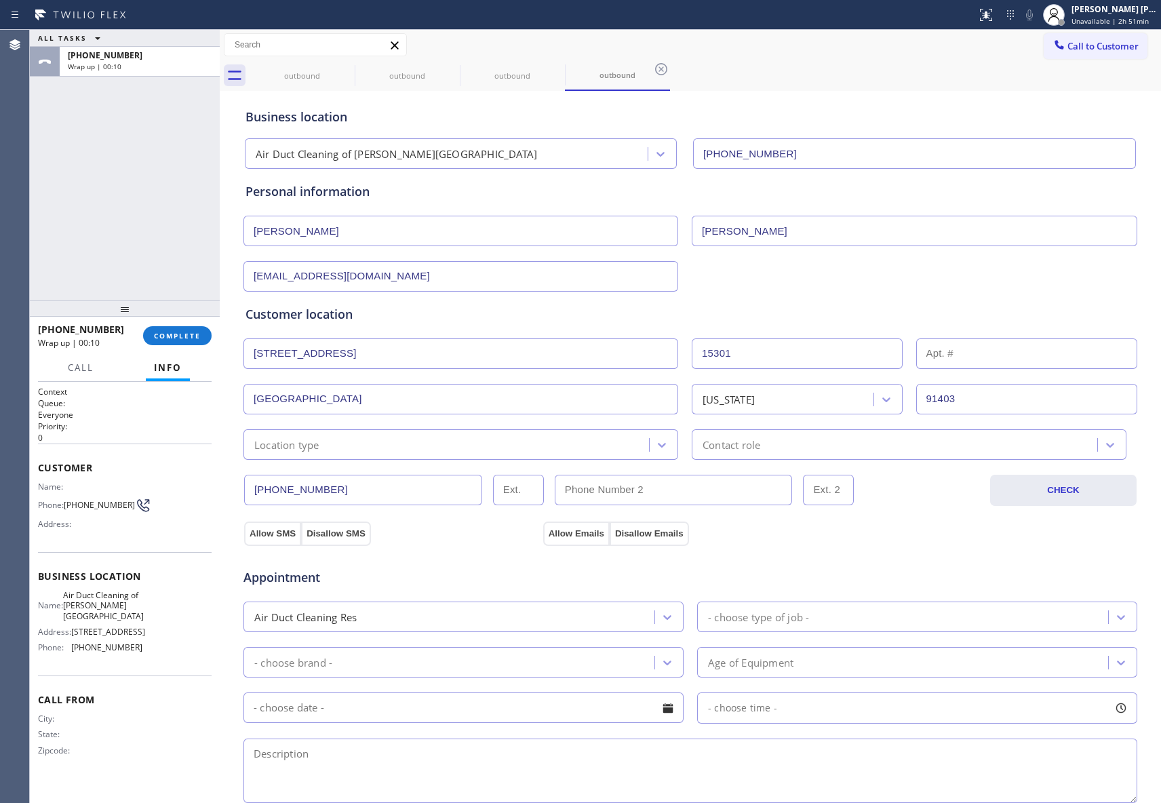
scroll to position [252, 0]
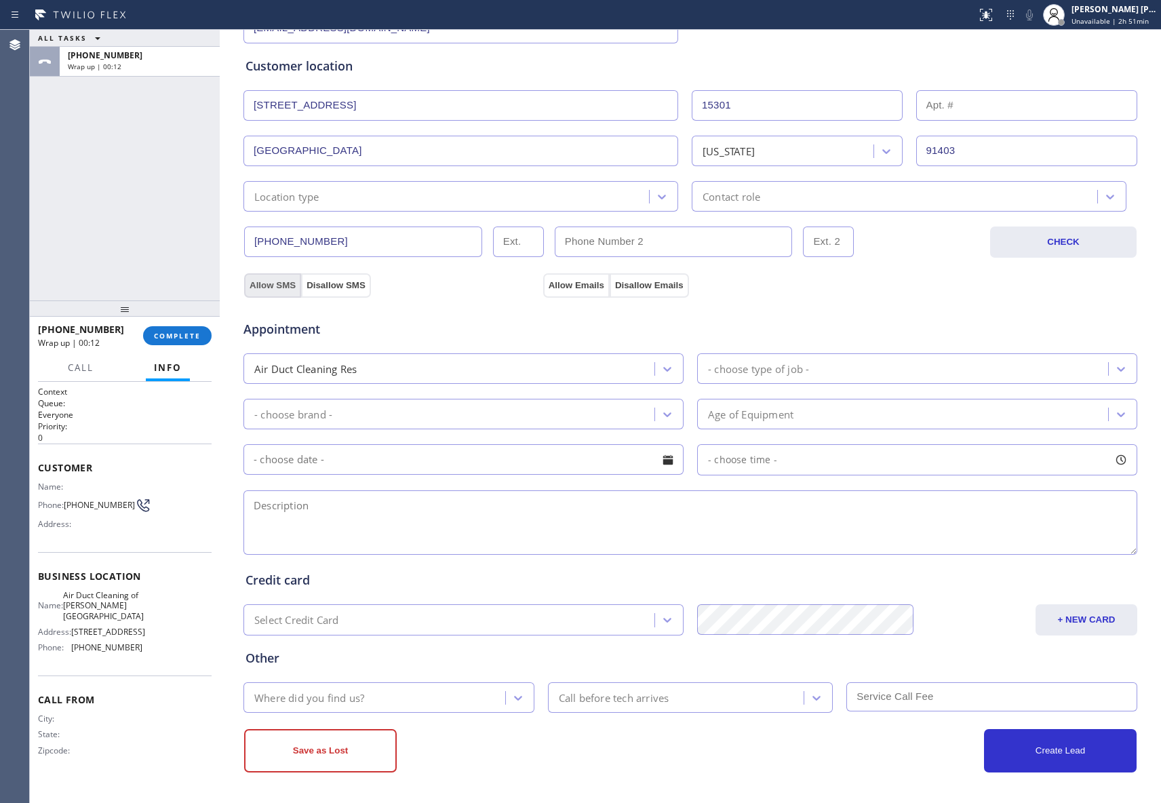
click at [264, 285] on button "Allow SMS" at bounding box center [272, 285] width 57 height 24
click at [571, 287] on button "Allow Emails" at bounding box center [576, 285] width 66 height 24
click at [646, 363] on div "Air Duct Cleaning Res" at bounding box center [450, 369] width 407 height 24
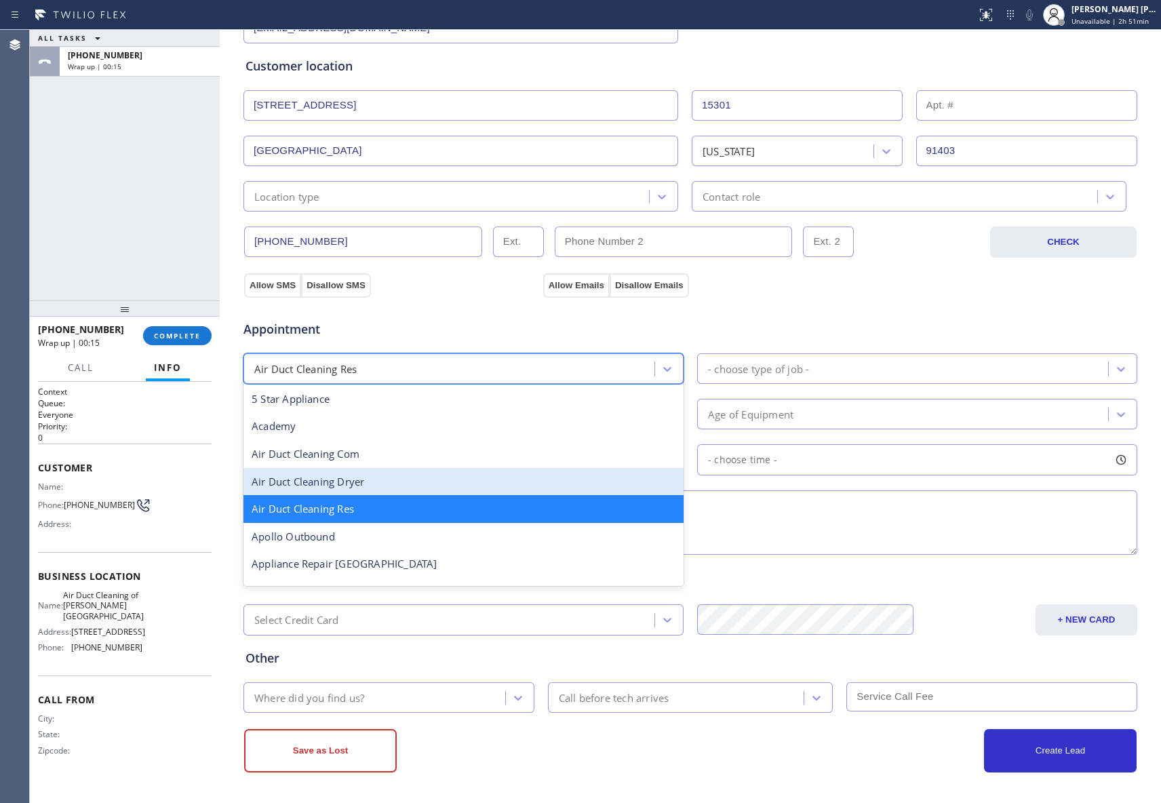
click at [388, 481] on div "Air Duct Cleaning Dryer" at bounding box center [463, 482] width 440 height 28
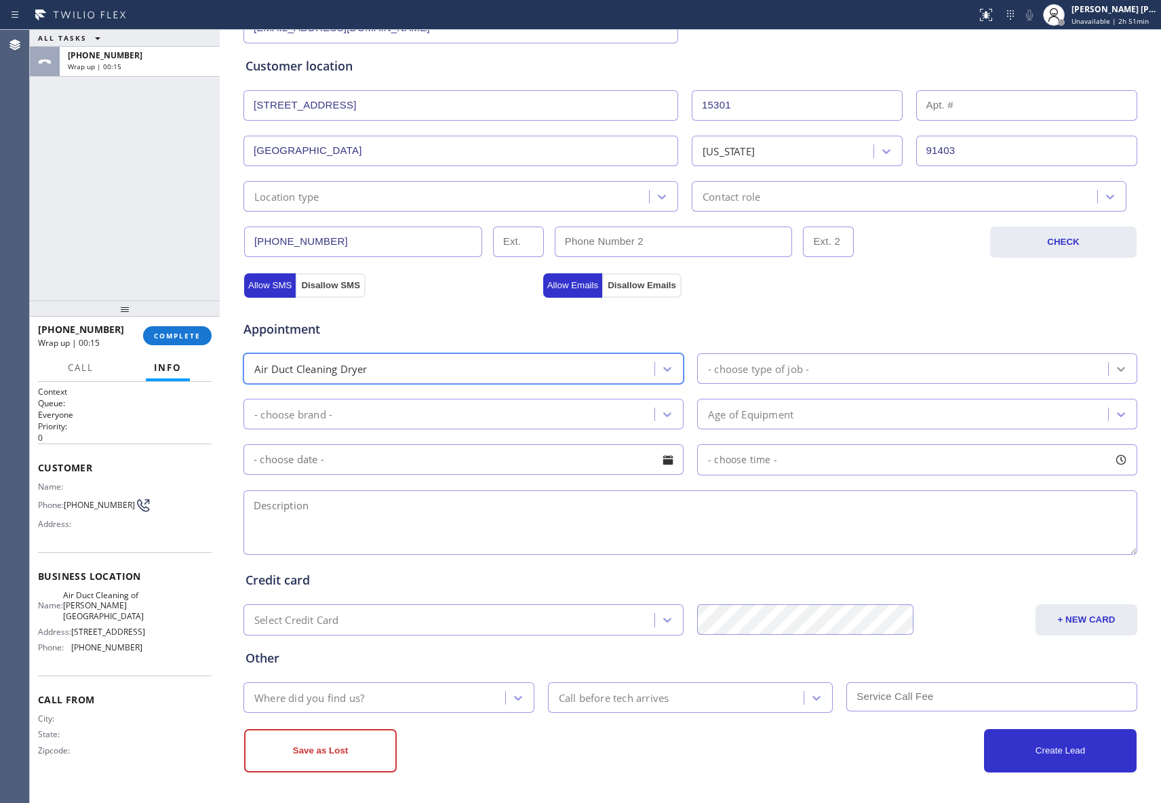
click at [1121, 364] on div at bounding box center [1120, 369] width 24 height 24
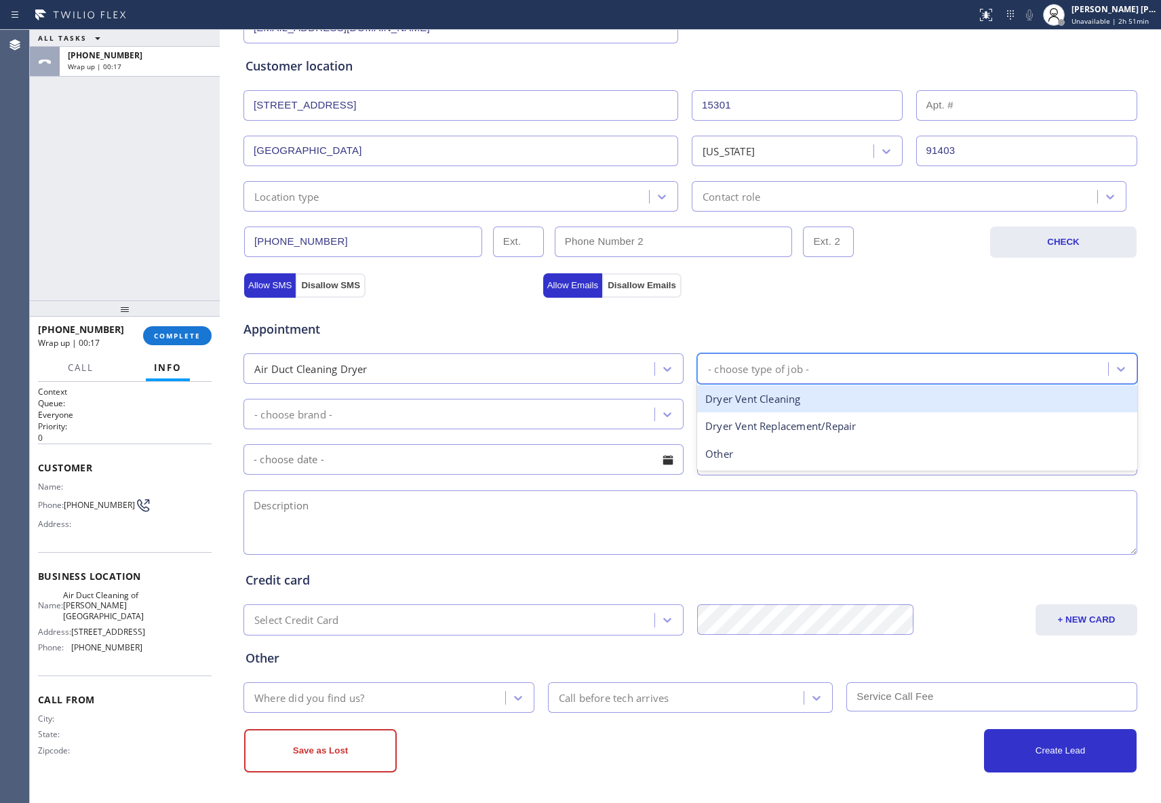
click at [846, 407] on div "Dryer Vent Cleaning" at bounding box center [917, 399] width 440 height 28
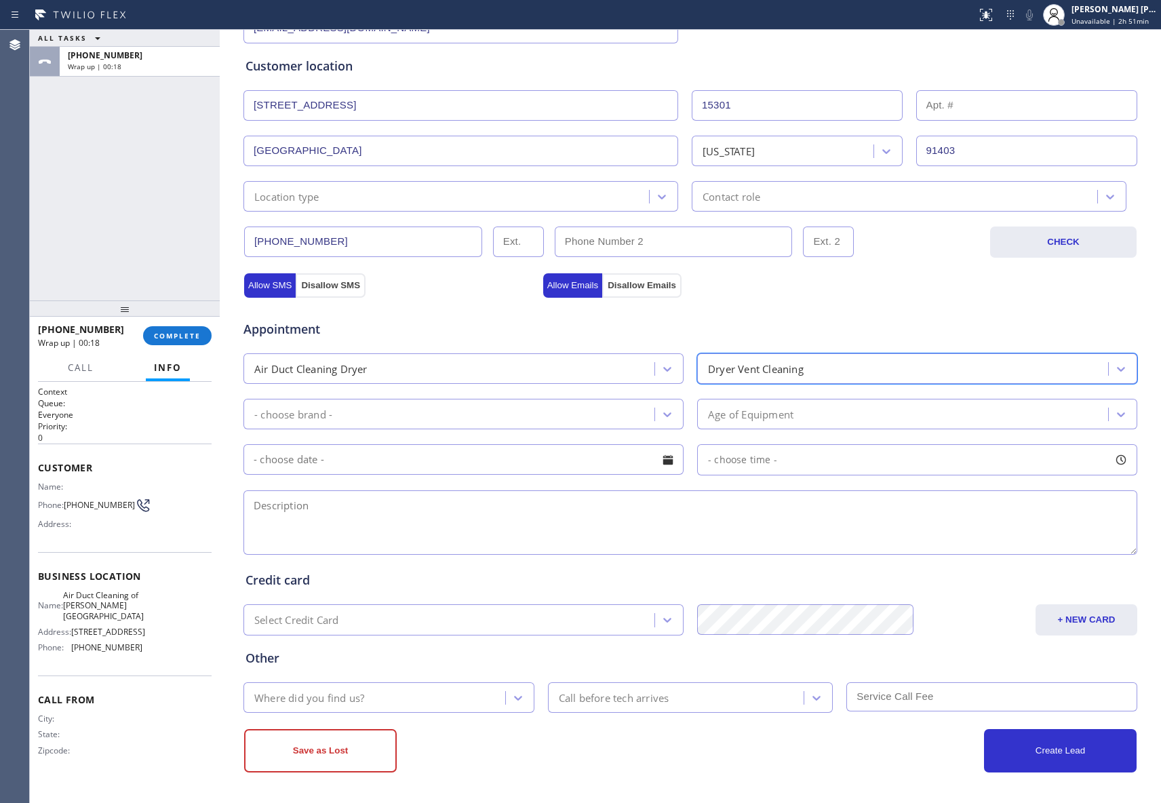
click at [675, 409] on div "- choose brand -" at bounding box center [463, 414] width 440 height 31
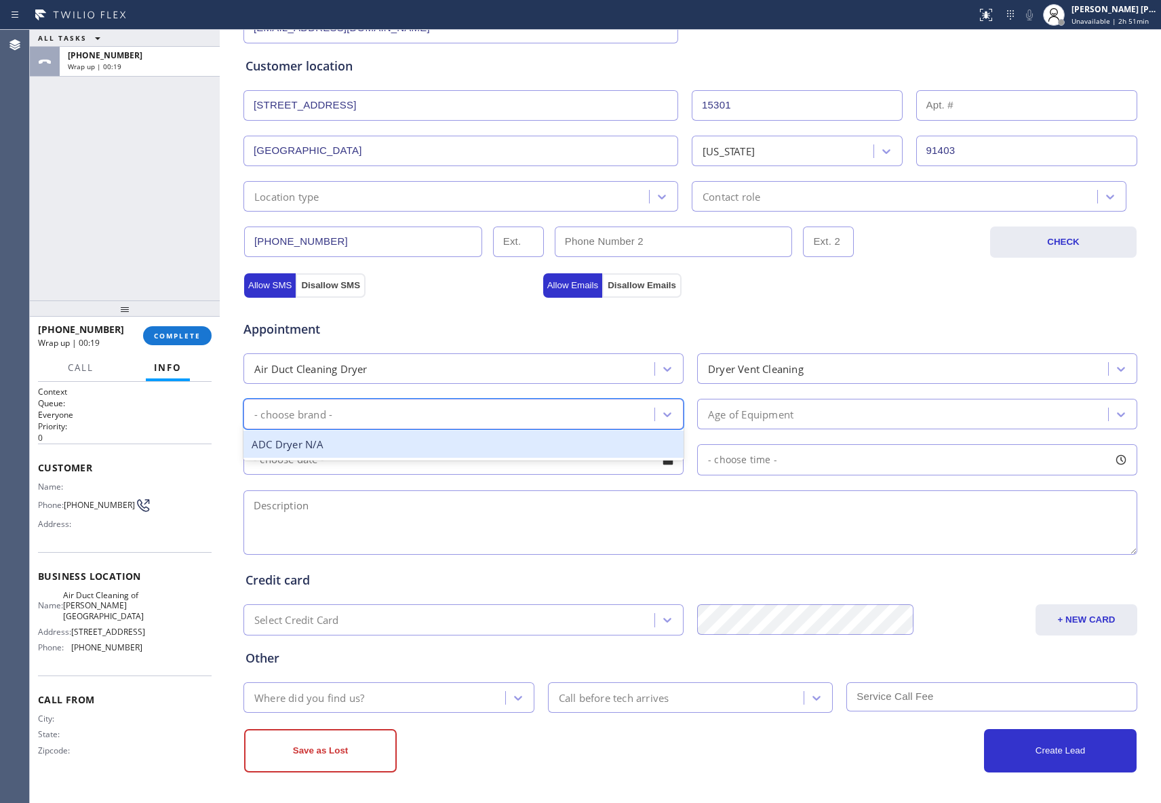
click at [443, 435] on div "ADC Dryer N/A" at bounding box center [463, 444] width 440 height 28
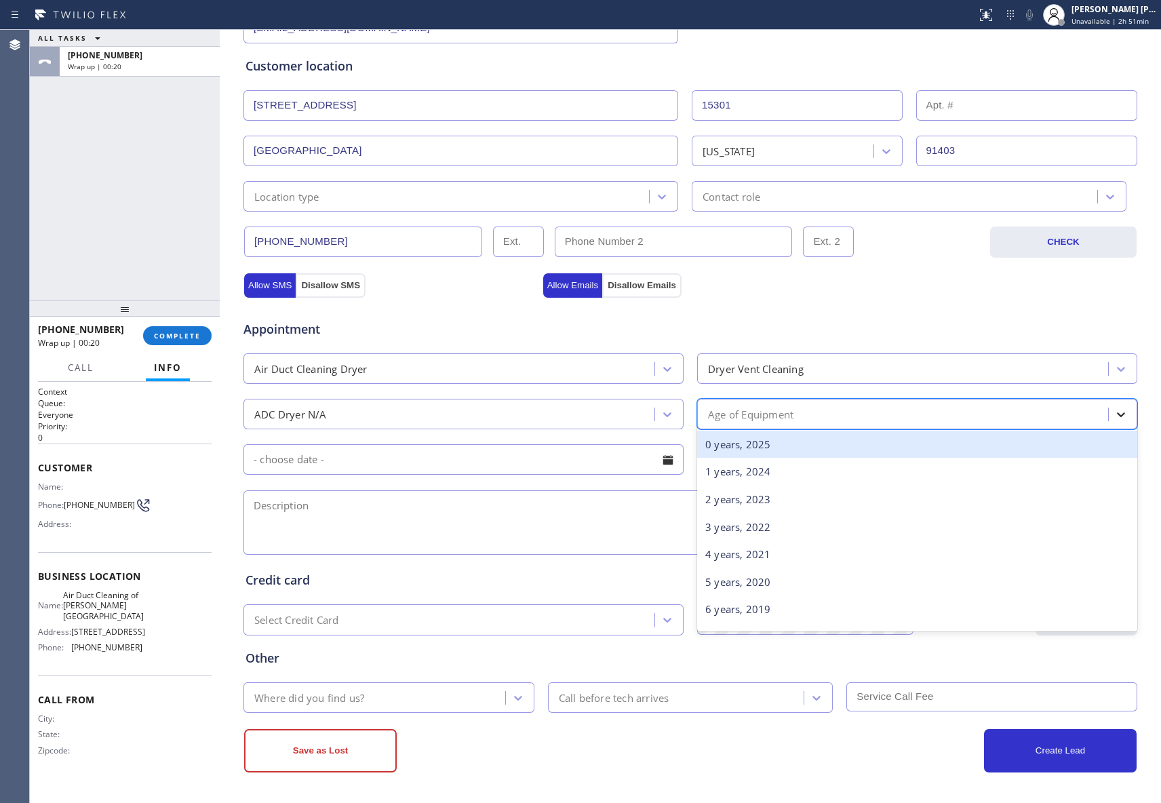
click at [1114, 410] on icon at bounding box center [1121, 414] width 14 height 14
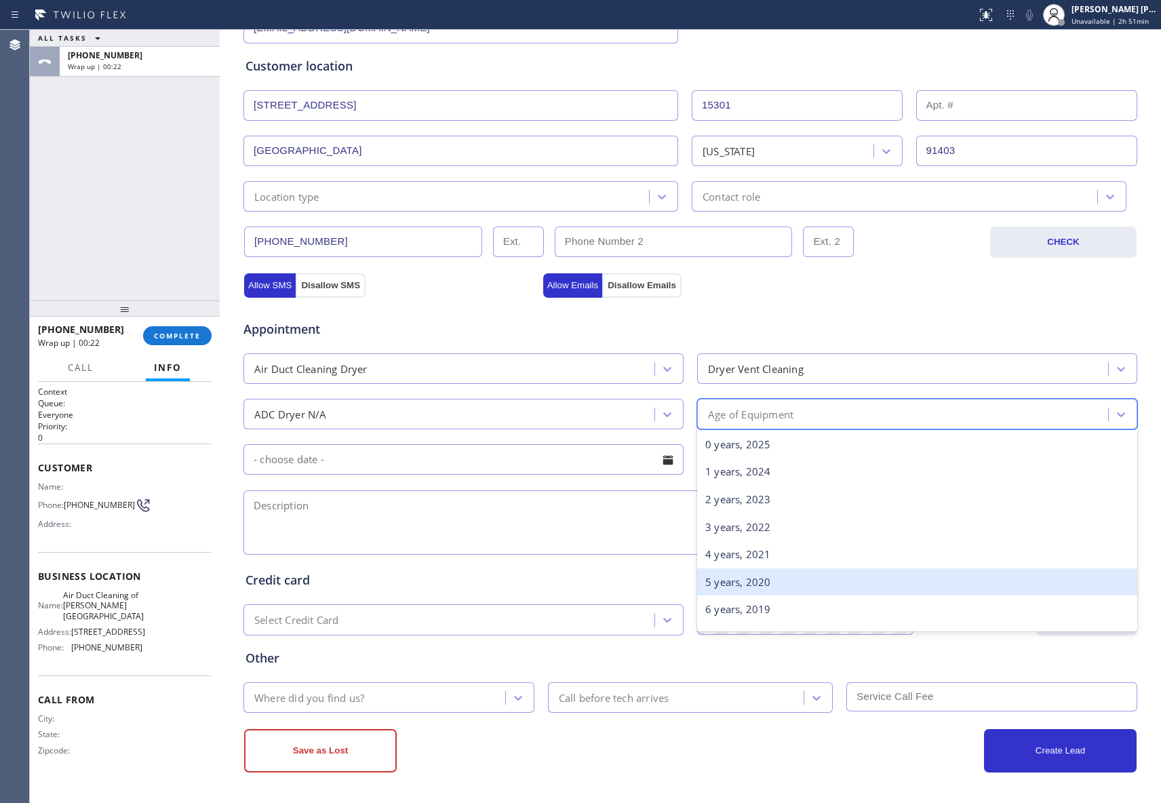
drag, startPoint x: 757, startPoint y: 576, endPoint x: 698, endPoint y: 567, distance: 60.3
click at [757, 576] on div "5 years, 2020" at bounding box center [917, 582] width 440 height 28
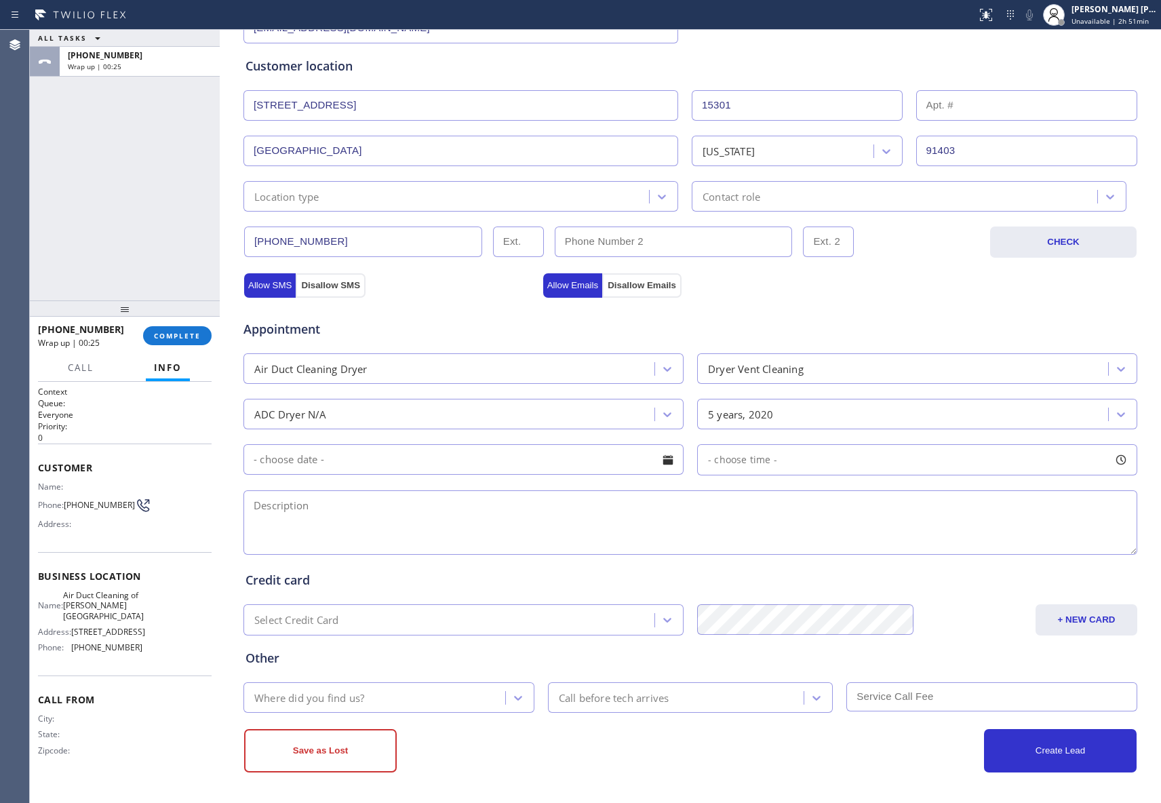
click at [361, 533] on textarea at bounding box center [689, 522] width 893 height 64
paste textarea "9-12 | $179 flat rate | Dryer Vent Cleaning | side by side | exhaust is located…"
click at [1097, 516] on textarea "9-12 | $179 flat rate | Dryer Vent Cleaning | side by side | exhaust is located…" at bounding box center [689, 522] width 893 height 64
click at [1094, 503] on textarea "9-12 | $179 flat rate | Dryer Vent Cleaning | side by side | exhaust is located…" at bounding box center [689, 522] width 893 height 64
paste textarea "airductcleaningofshermanoaks"
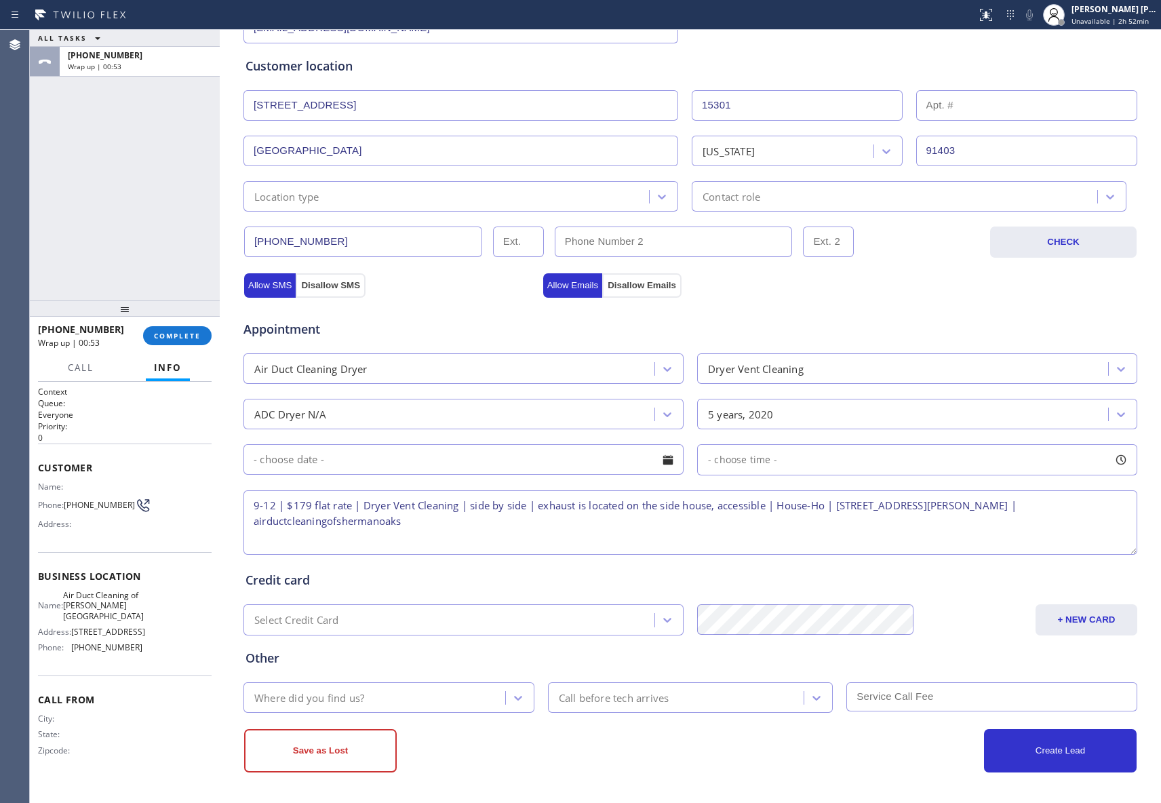
click at [263, 521] on textarea "9-12 | $179 flat rate | Dryer Vent Cleaning | side by side | exhaust is located…" at bounding box center [689, 522] width 893 height 64
click at [251, 521] on textarea "9-12 | $179 flat rate | Dryer Vent Cleaning | side by side | exhaust is located…" at bounding box center [689, 522] width 893 height 64
click at [481, 530] on textarea "9-12 | $179 flat rate | Dryer Vent Cleaning | side by side | exhaust is located…" at bounding box center [689, 522] width 893 height 64
click at [505, 532] on textarea "9-12 | $179 flat rate | Dryer Vent Cleaning | side by side | exhaust is located…" at bounding box center [689, 522] width 893 height 64
paste textarea "please call customer 30 minutes prior to arrival"
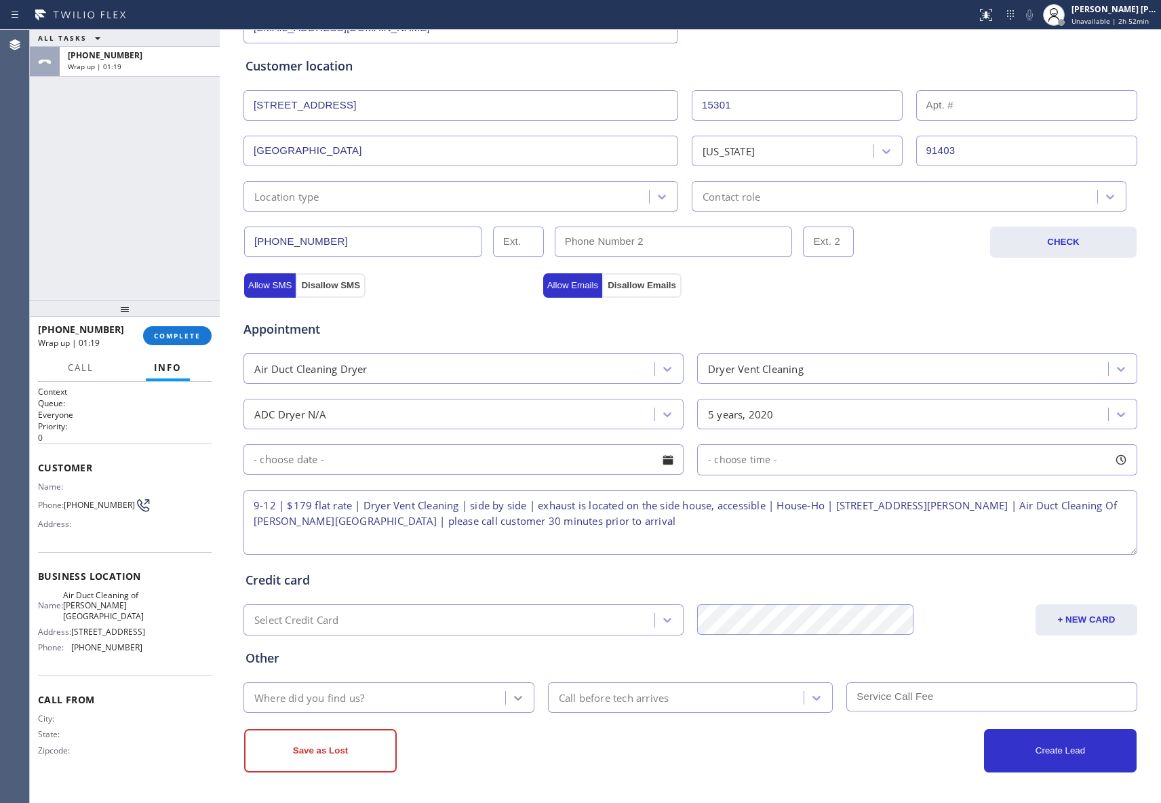
type textarea "9-12 | $179 flat rate | Dryer Vent Cleaning | side by side | exhaust is located…"
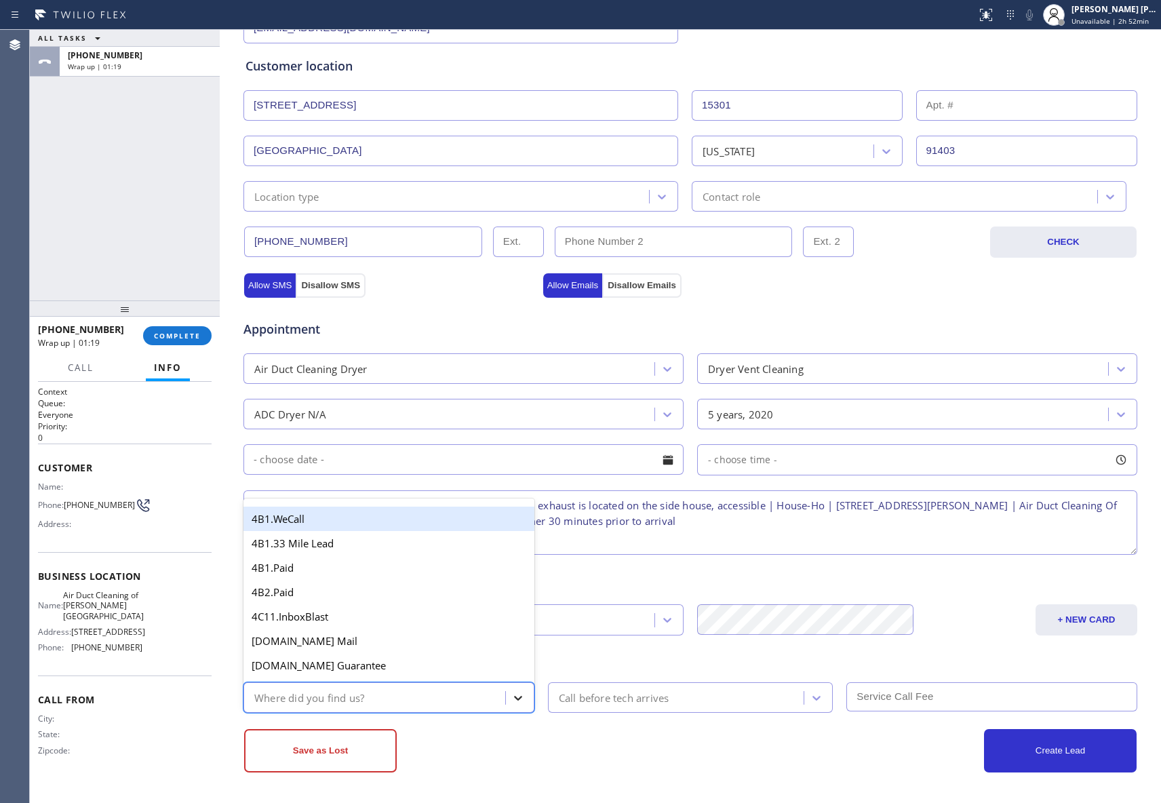
click at [514, 693] on icon at bounding box center [518, 698] width 14 height 14
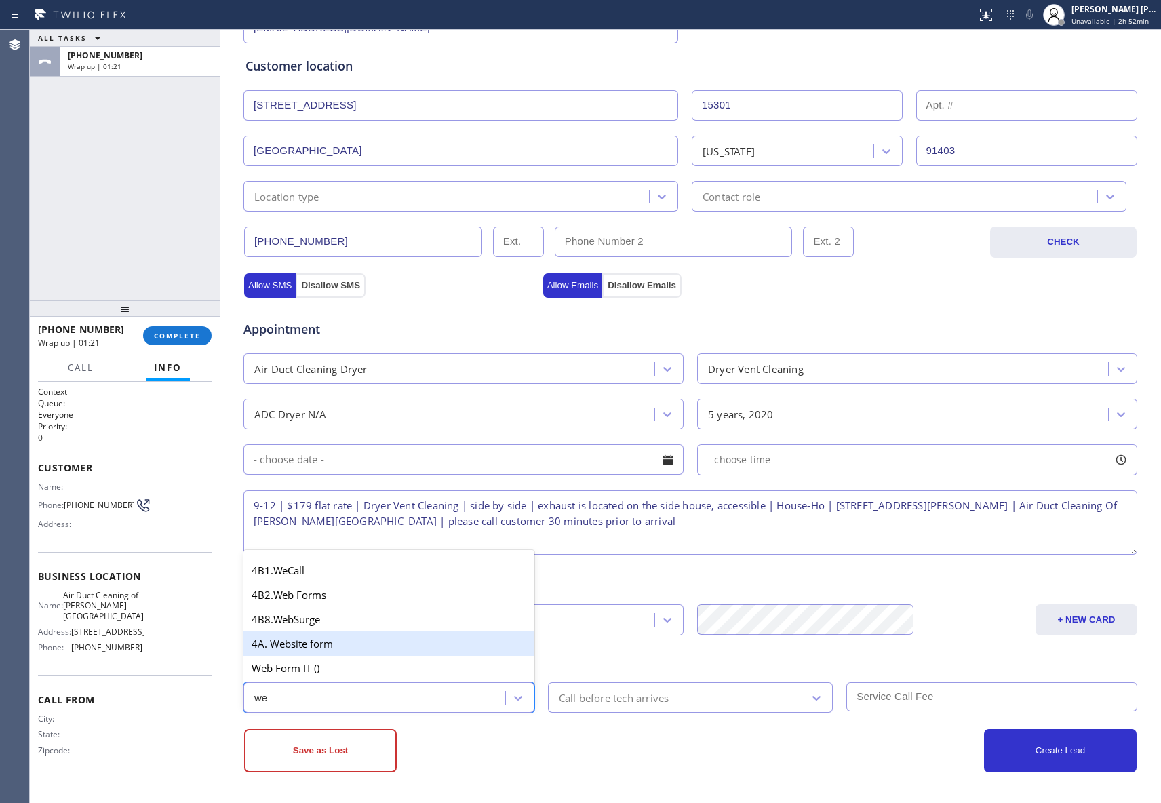
type input "web"
click at [324, 639] on div "4A. Website form" at bounding box center [388, 643] width 291 height 24
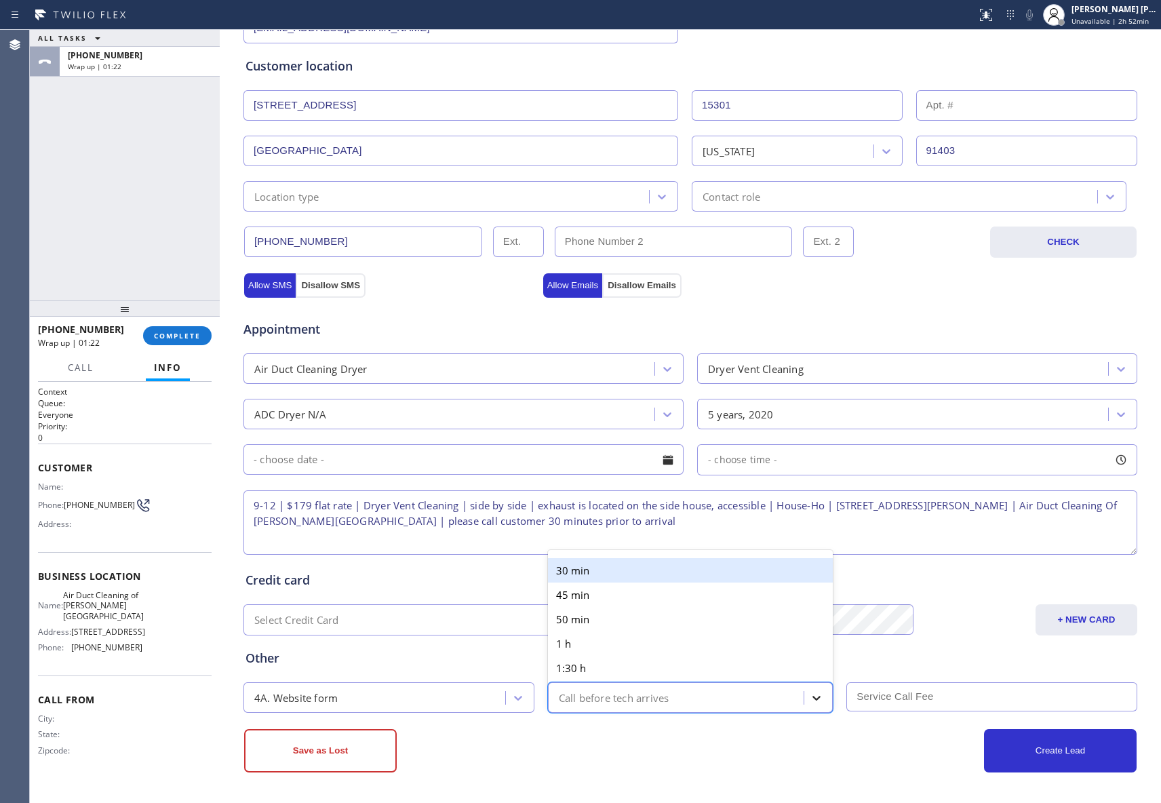
click at [811, 695] on icon at bounding box center [816, 698] width 14 height 14
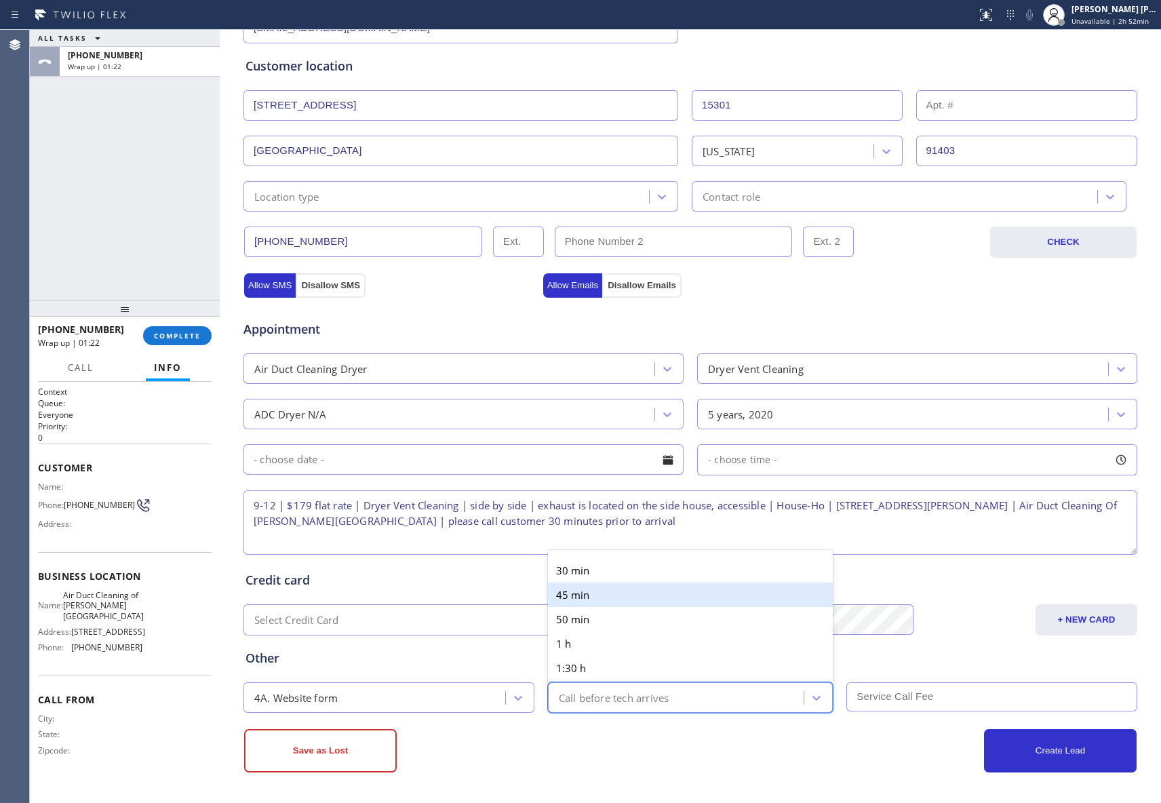
click at [643, 578] on div "30 min" at bounding box center [690, 570] width 285 height 24
click at [908, 693] on input "text" at bounding box center [991, 696] width 291 height 29
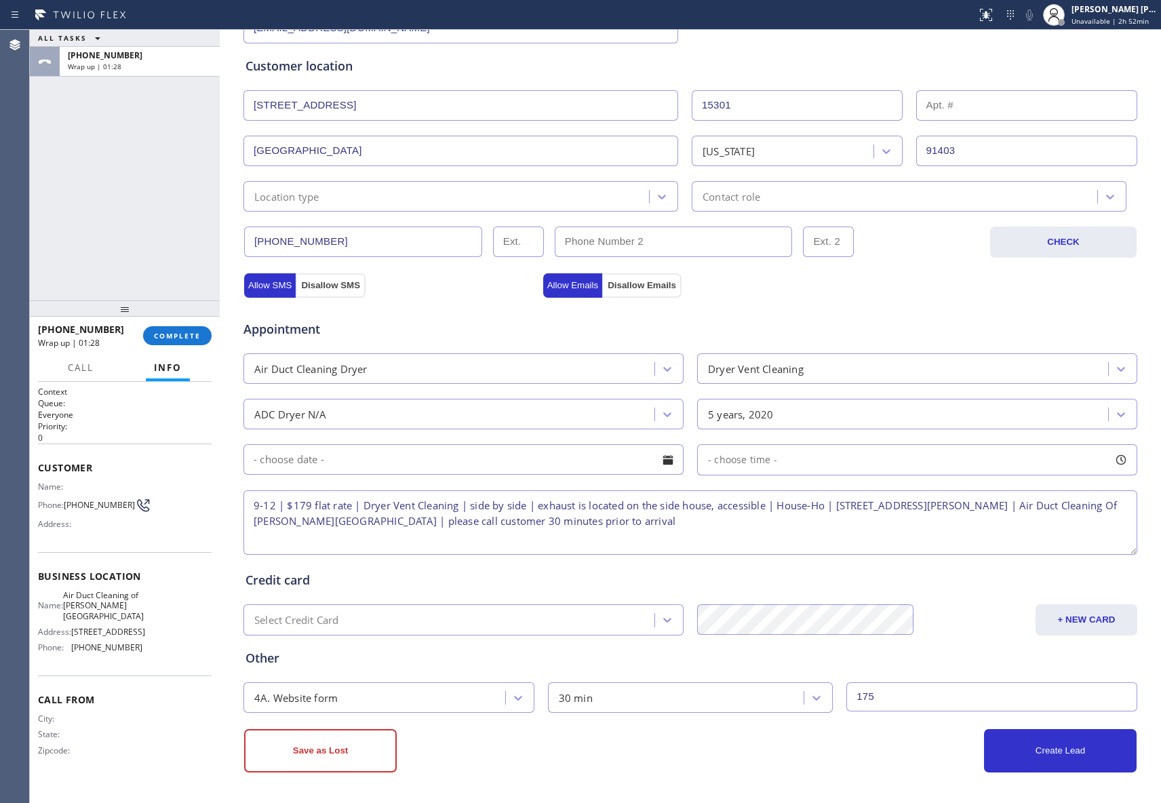
click at [906, 696] on input "175" at bounding box center [991, 696] width 291 height 29
type input "179"
click at [1035, 751] on button "Create Lead" at bounding box center [1060, 750] width 153 height 43
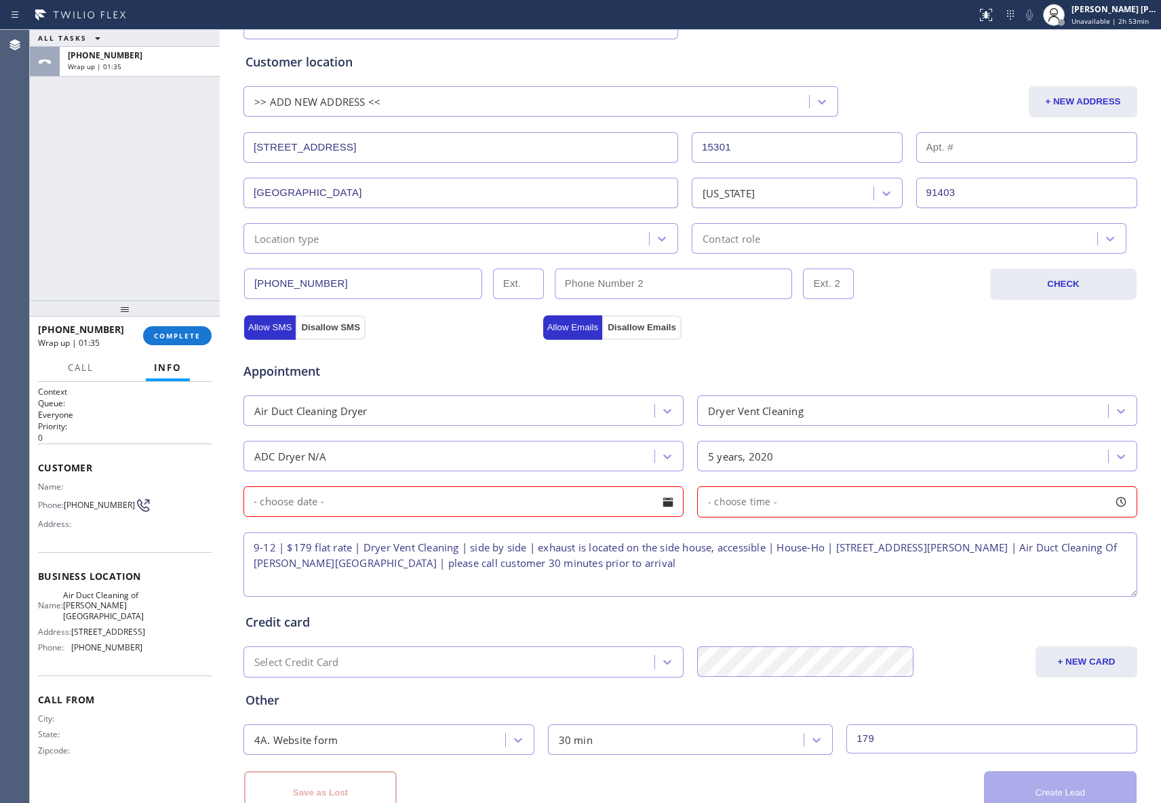
click at [656, 505] on div at bounding box center [667, 501] width 23 height 23
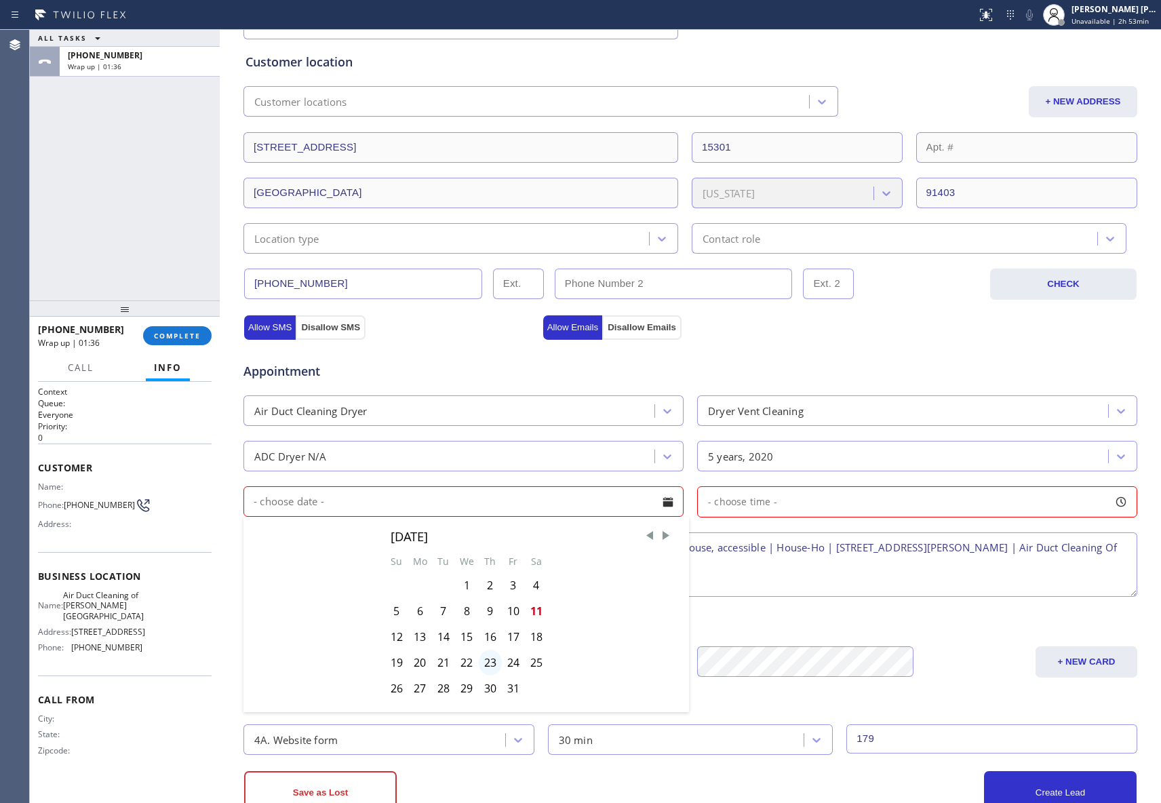
click at [481, 668] on div "23" at bounding box center [490, 662] width 23 height 26
type input "[DATE]"
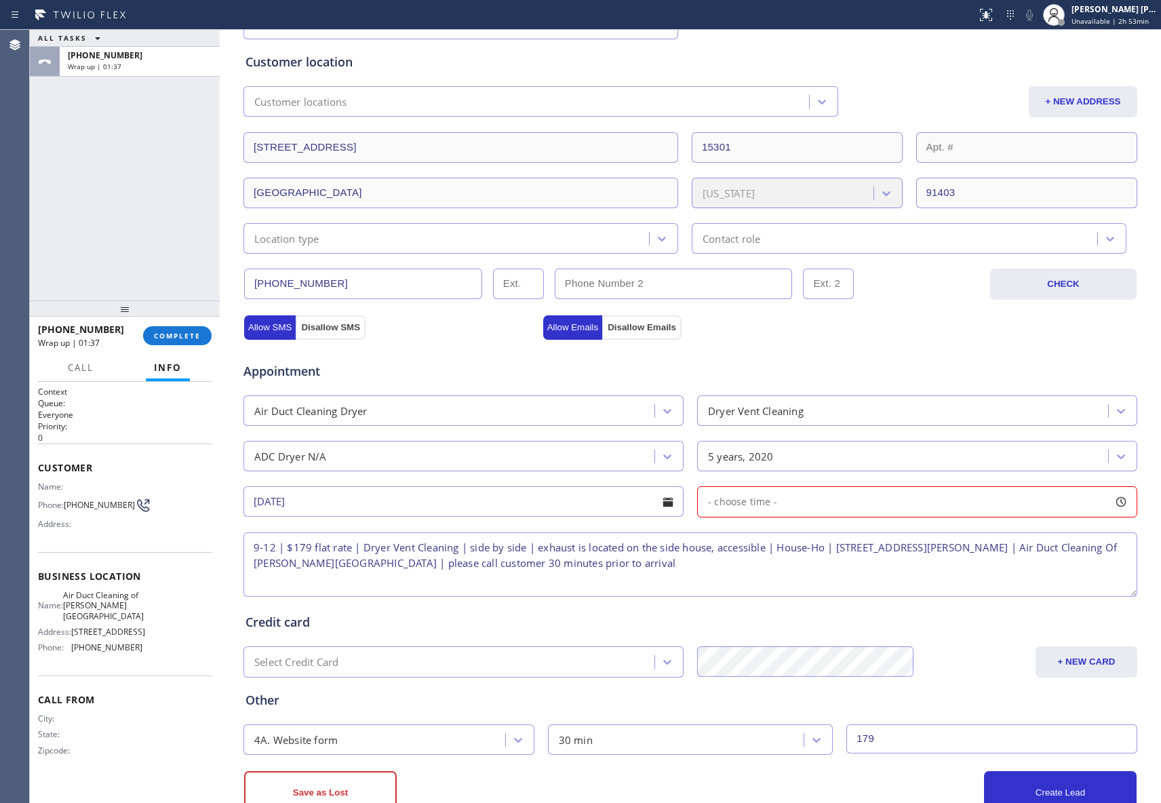
click at [1109, 502] on div at bounding box center [1120, 501] width 23 height 23
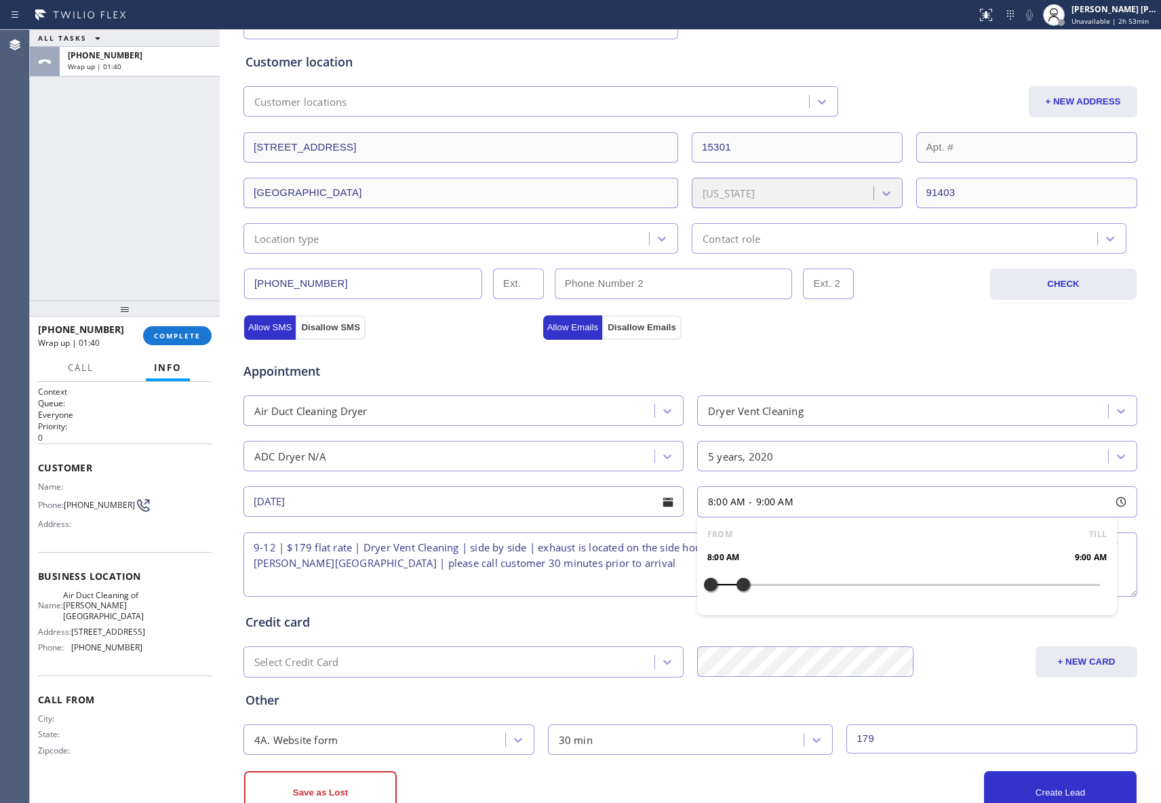
drag, startPoint x: 708, startPoint y: 589, endPoint x: 743, endPoint y: 595, distance: 35.1
click at [743, 595] on div at bounding box center [743, 584] width 16 height 28
drag, startPoint x: 704, startPoint y: 588, endPoint x: 836, endPoint y: 588, distance: 132.2
click at [632, 584] on textarea "9-12 | $179 flat rate | Dryer Vent Cleaning | side by side | exhaust is located…" at bounding box center [689, 564] width 893 height 64
drag, startPoint x: 1052, startPoint y: 782, endPoint x: 1009, endPoint y: 762, distance: 47.9
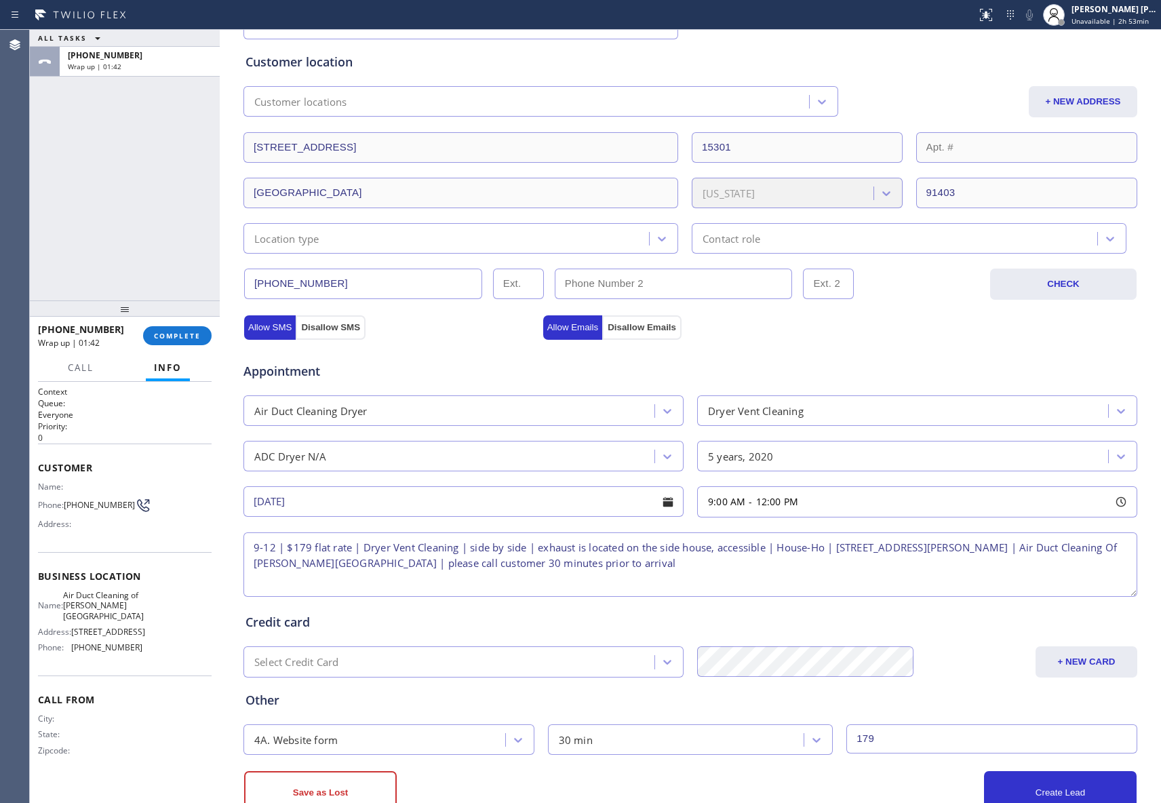
click at [1050, 782] on button "Create Lead" at bounding box center [1060, 792] width 153 height 43
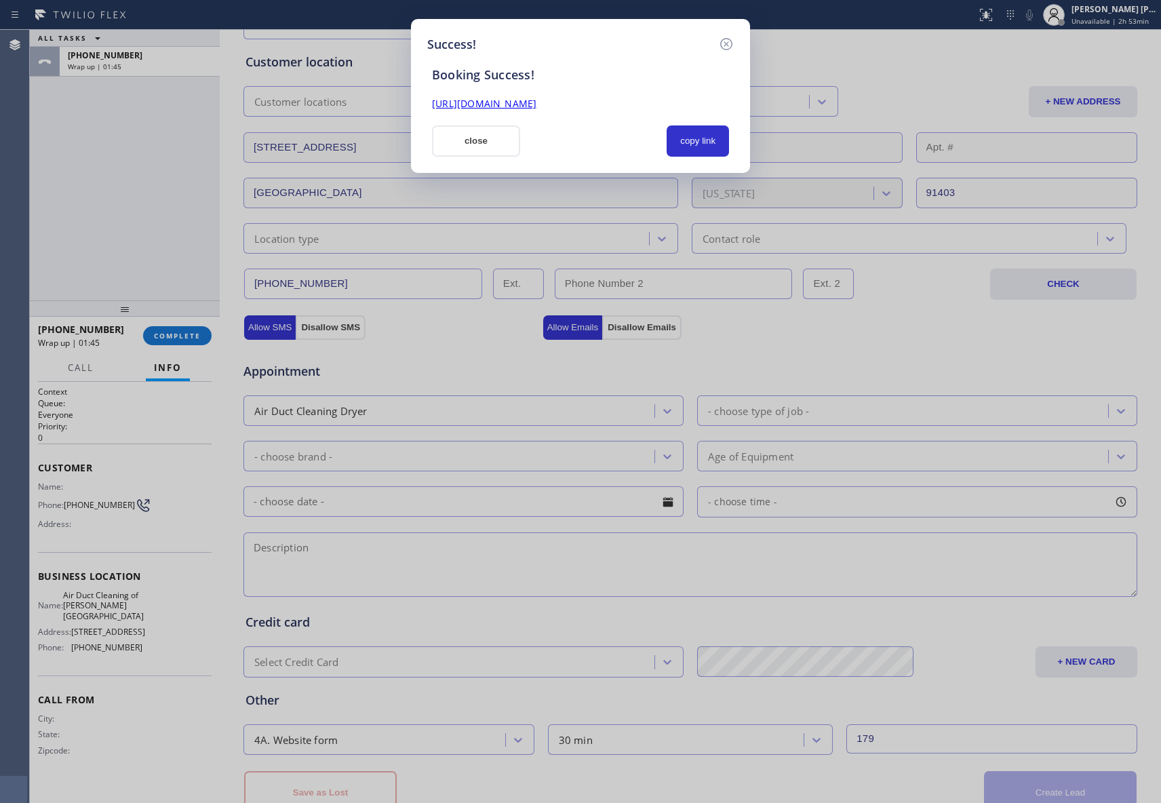
drag, startPoint x: 698, startPoint y: 102, endPoint x: 422, endPoint y: 101, distance: 275.9
click at [422, 101] on div "Success! Booking Success! [URL][DOMAIN_NAME] close copy link" at bounding box center [580, 96] width 339 height 154
copy link "[URL][DOMAIN_NAME]"
click at [720, 39] on icon at bounding box center [726, 44] width 16 height 16
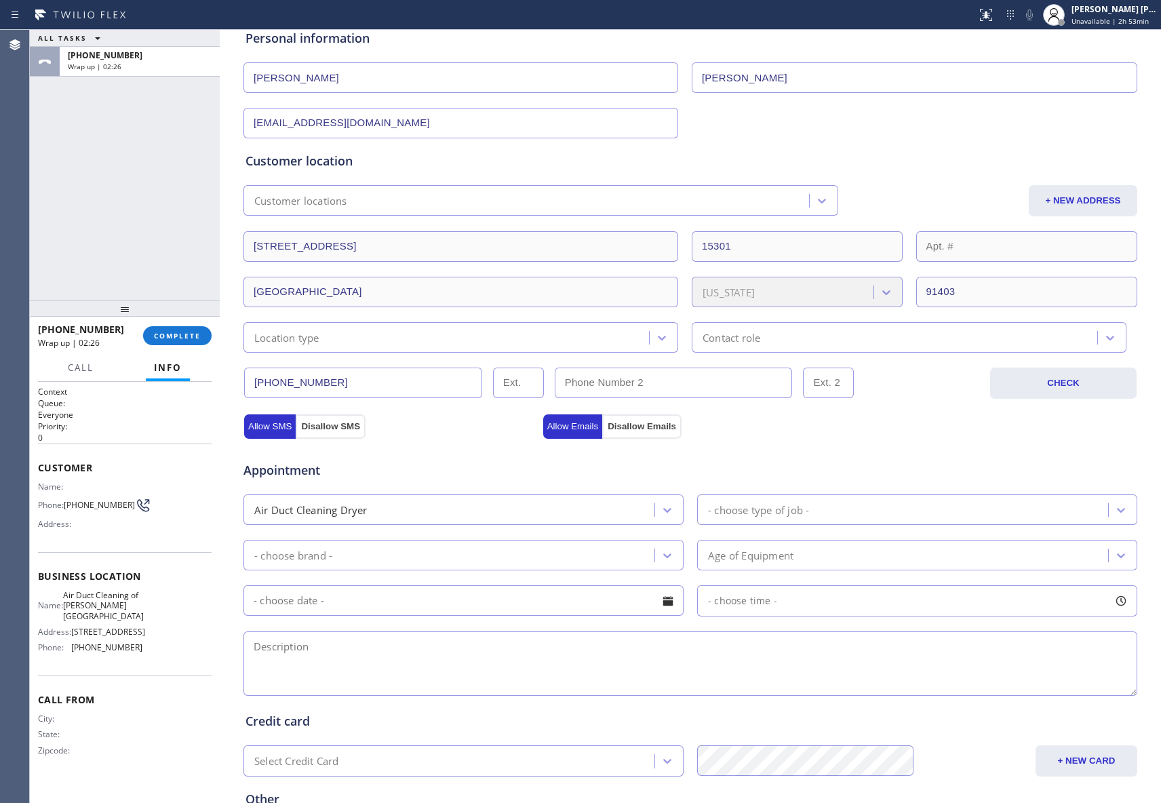
scroll to position [0, 0]
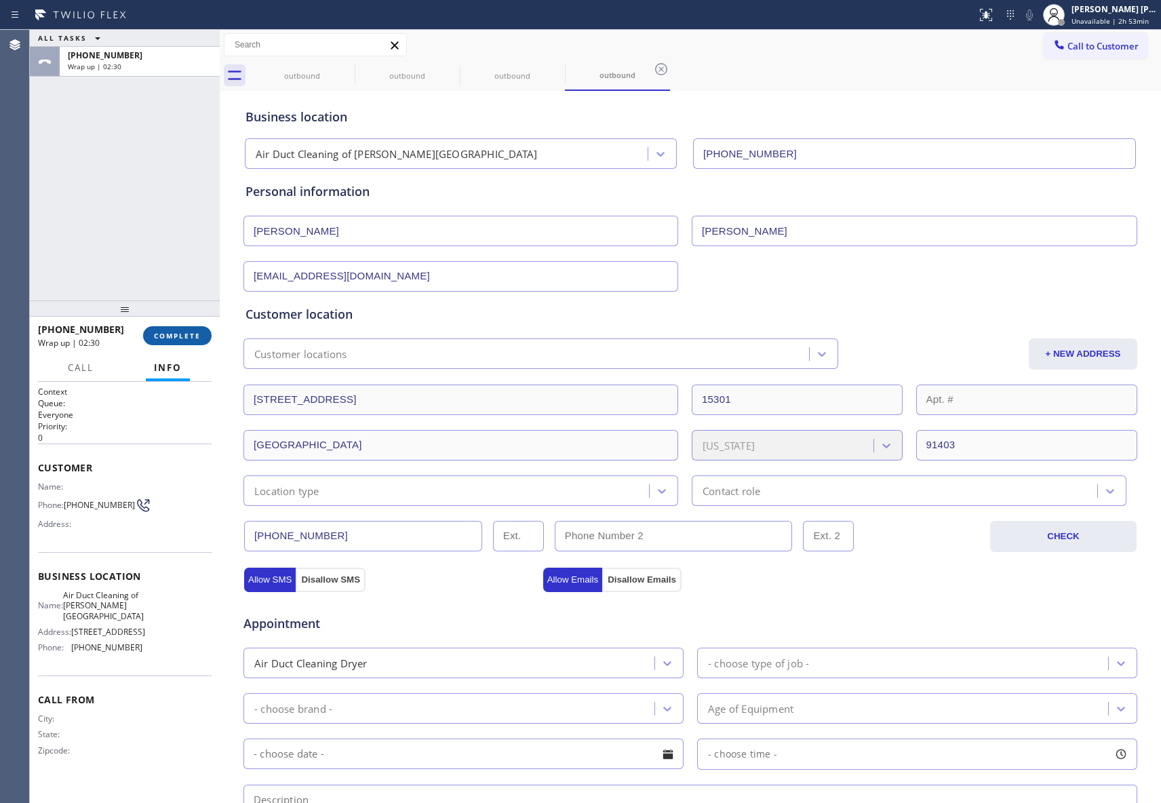
click at [177, 332] on span "COMPLETE" at bounding box center [177, 335] width 47 height 9
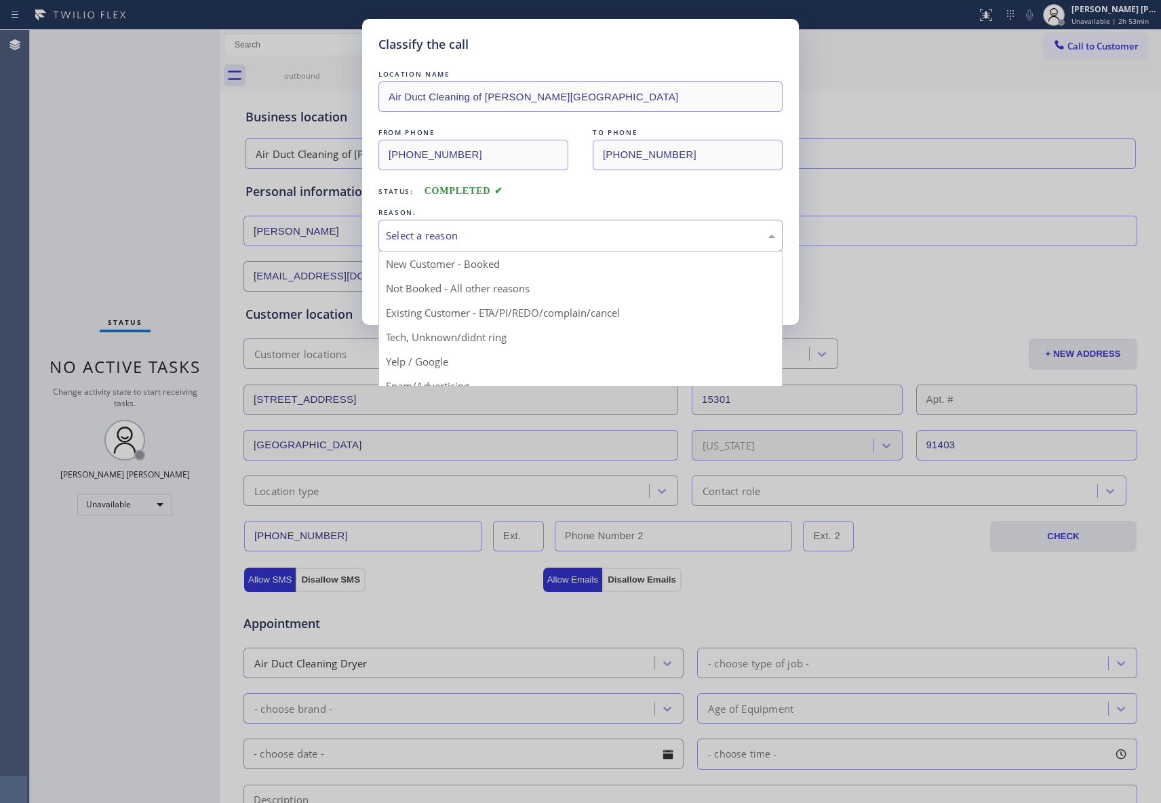
click at [518, 228] on div "Select a reason" at bounding box center [580, 236] width 389 height 16
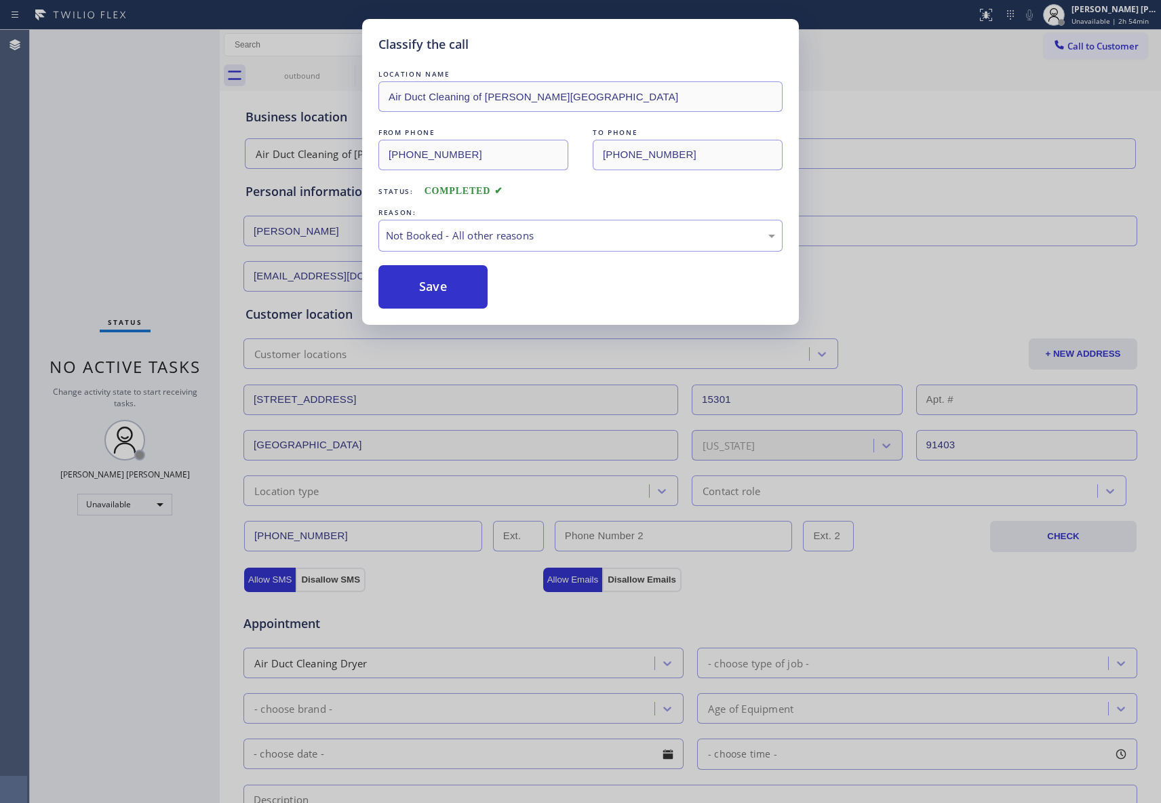
click at [454, 289] on button "Save" at bounding box center [432, 286] width 109 height 43
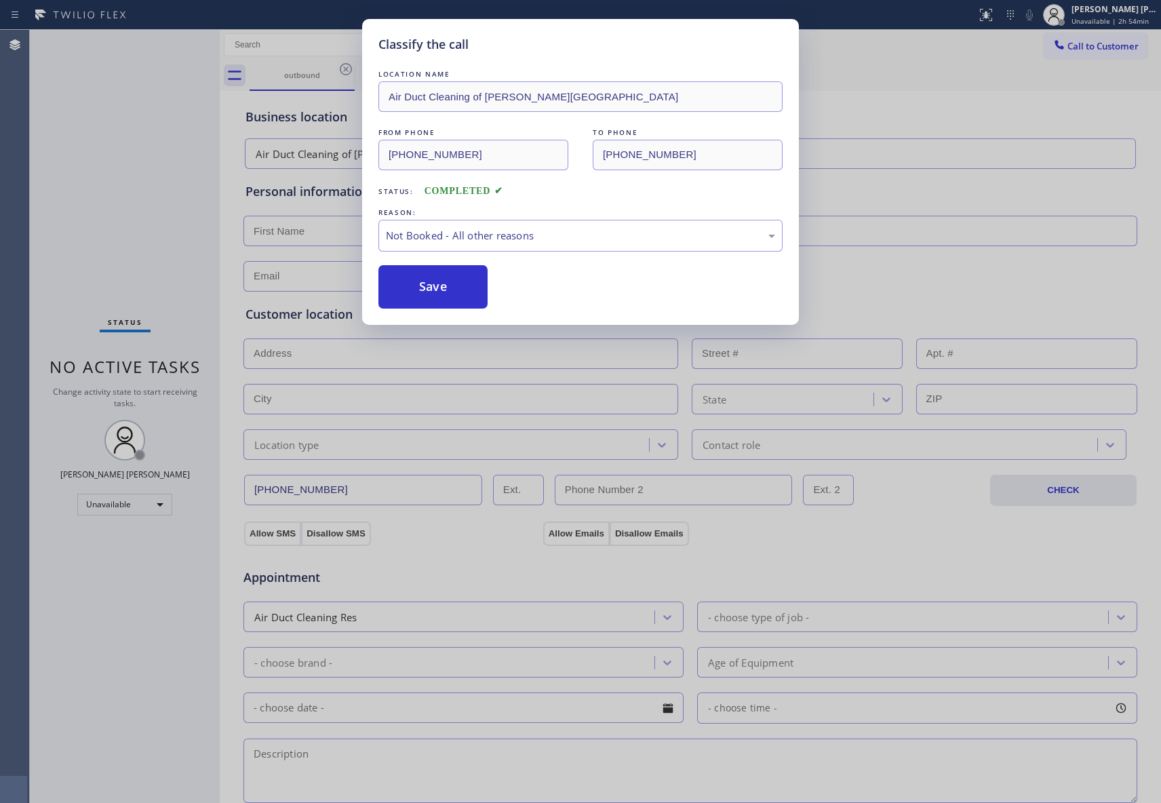
click at [454, 289] on button "Save" at bounding box center [432, 286] width 109 height 43
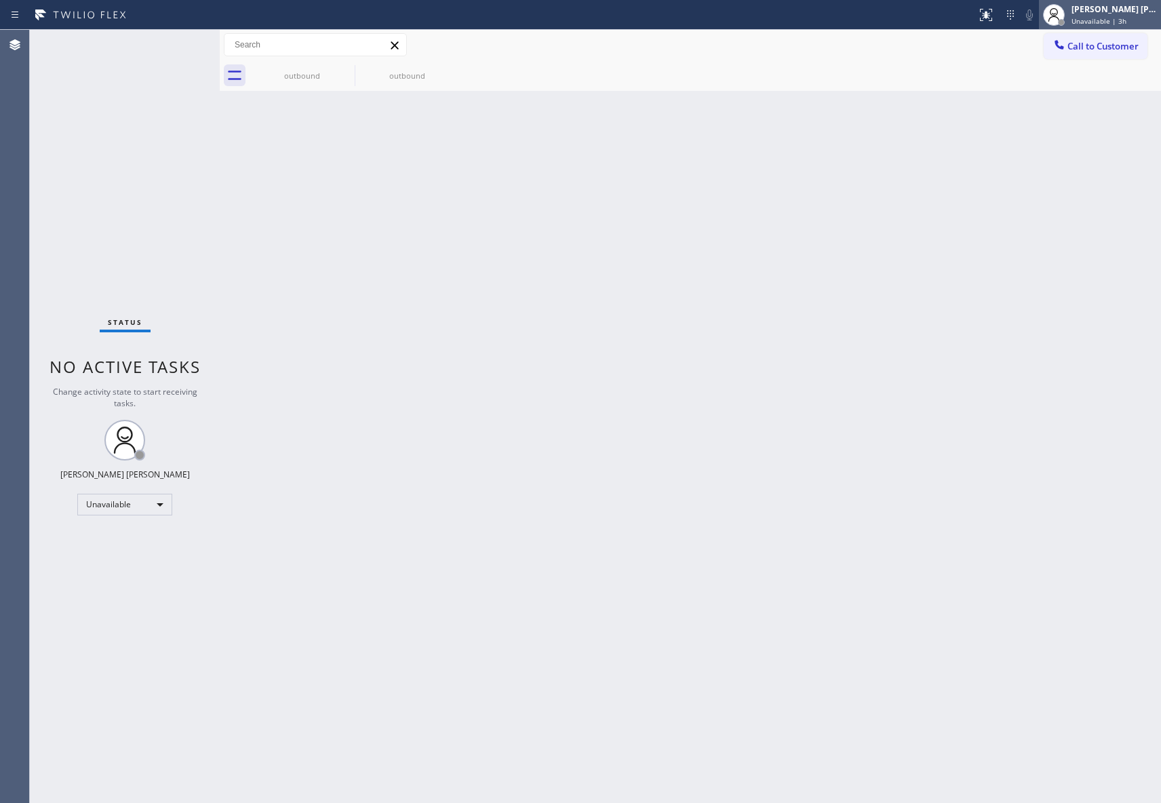
click at [1123, 14] on div "[PERSON_NAME] [PERSON_NAME]" at bounding box center [1113, 9] width 85 height 12
click at [1127, 39] on button "Call to Customer" at bounding box center [1095, 46] width 104 height 26
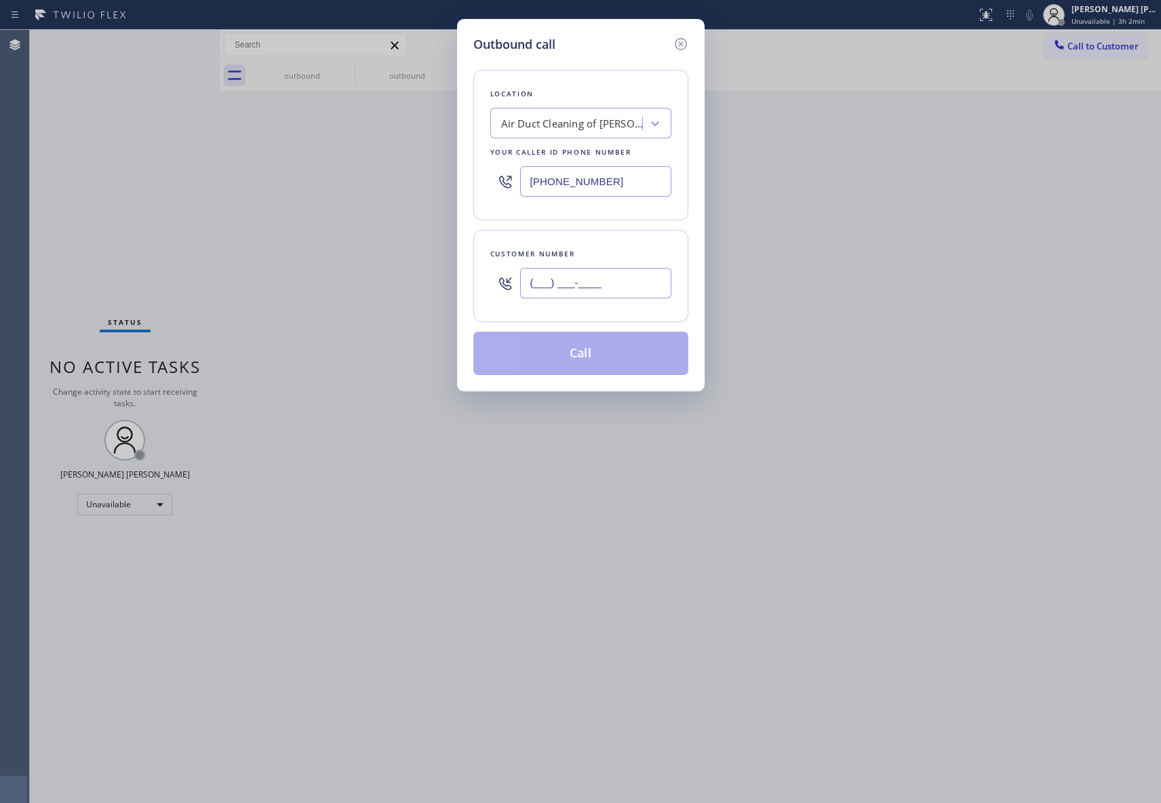
click at [619, 285] on input "(___) ___-____" at bounding box center [595, 283] width 151 height 31
paste input "310) 425-2810"
type input "[PHONE_NUMBER]"
click at [591, 123] on div "Air Duct Cleaning of [PERSON_NAME][GEOGRAPHIC_DATA]" at bounding box center [572, 124] width 142 height 16
paste input "Sunset Appliance Repairs"
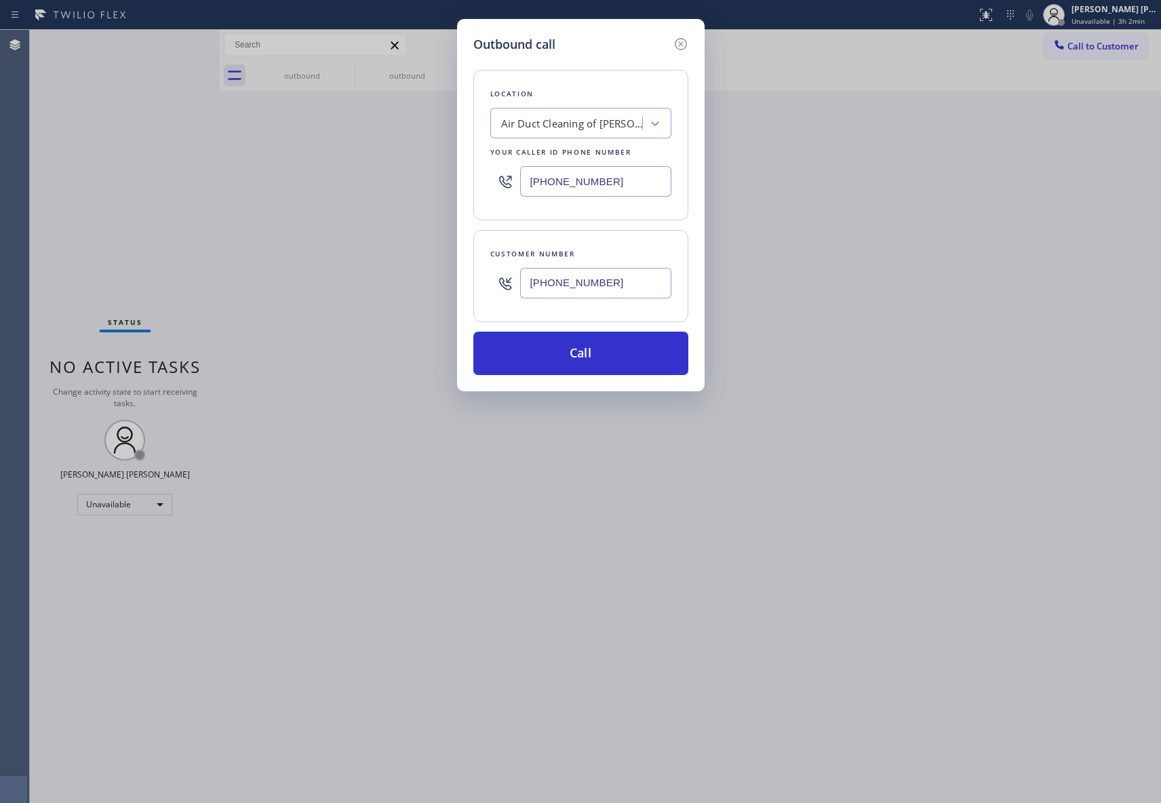
type input "Sunset Appliance Repairs"
click at [590, 155] on div "Sunset Appliance Repairs" at bounding box center [580, 152] width 181 height 24
type input "[PHONE_NUMBER]"
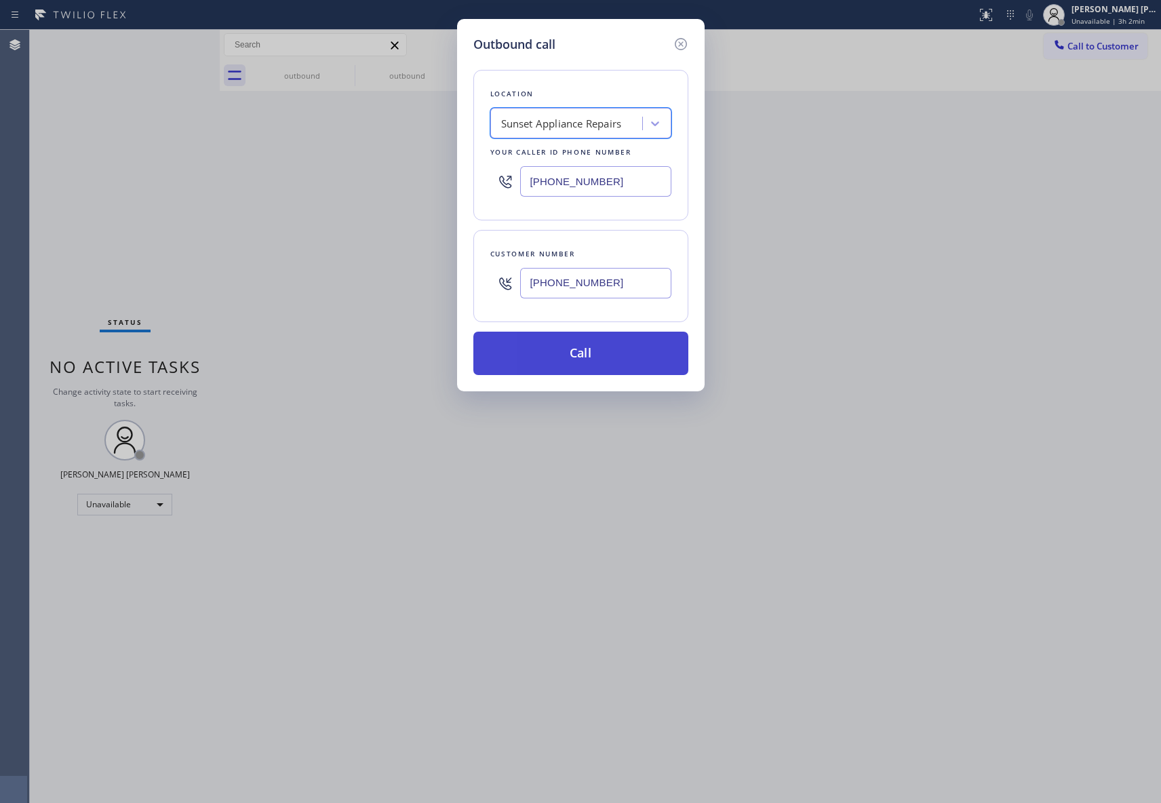
click at [586, 353] on button "Call" at bounding box center [580, 353] width 215 height 43
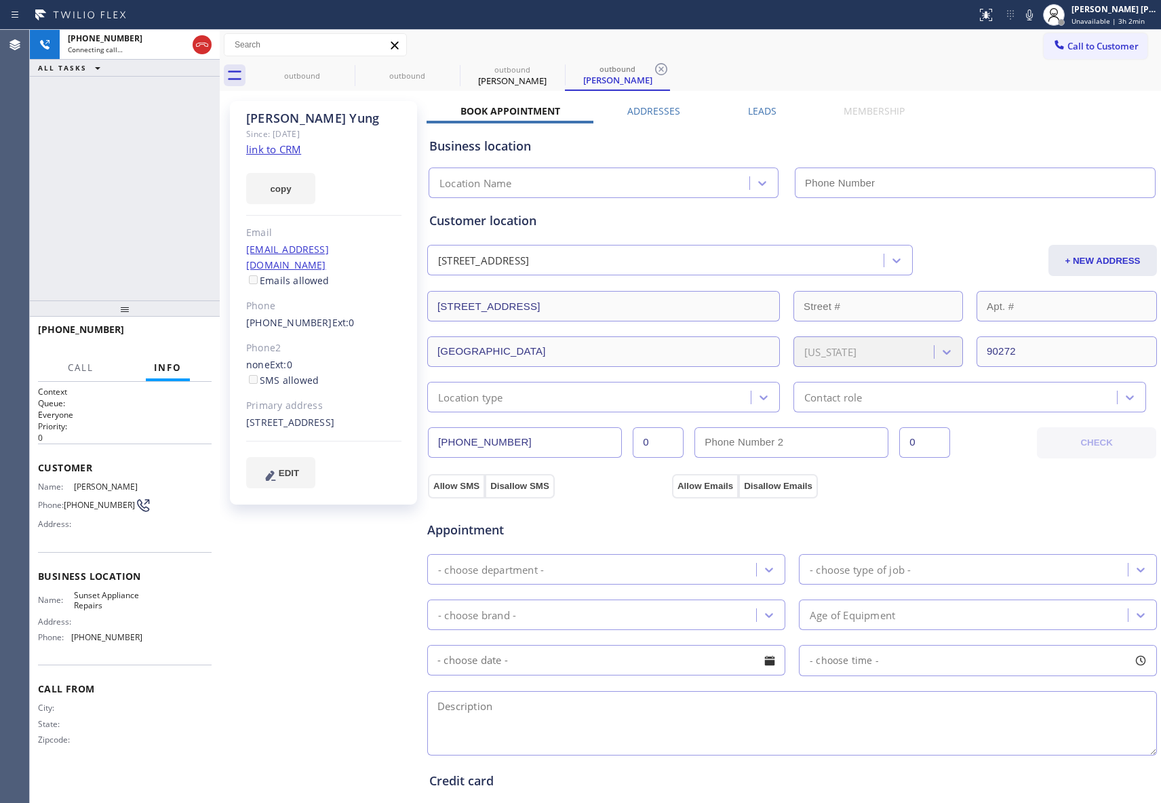
type input "[PHONE_NUMBER]"
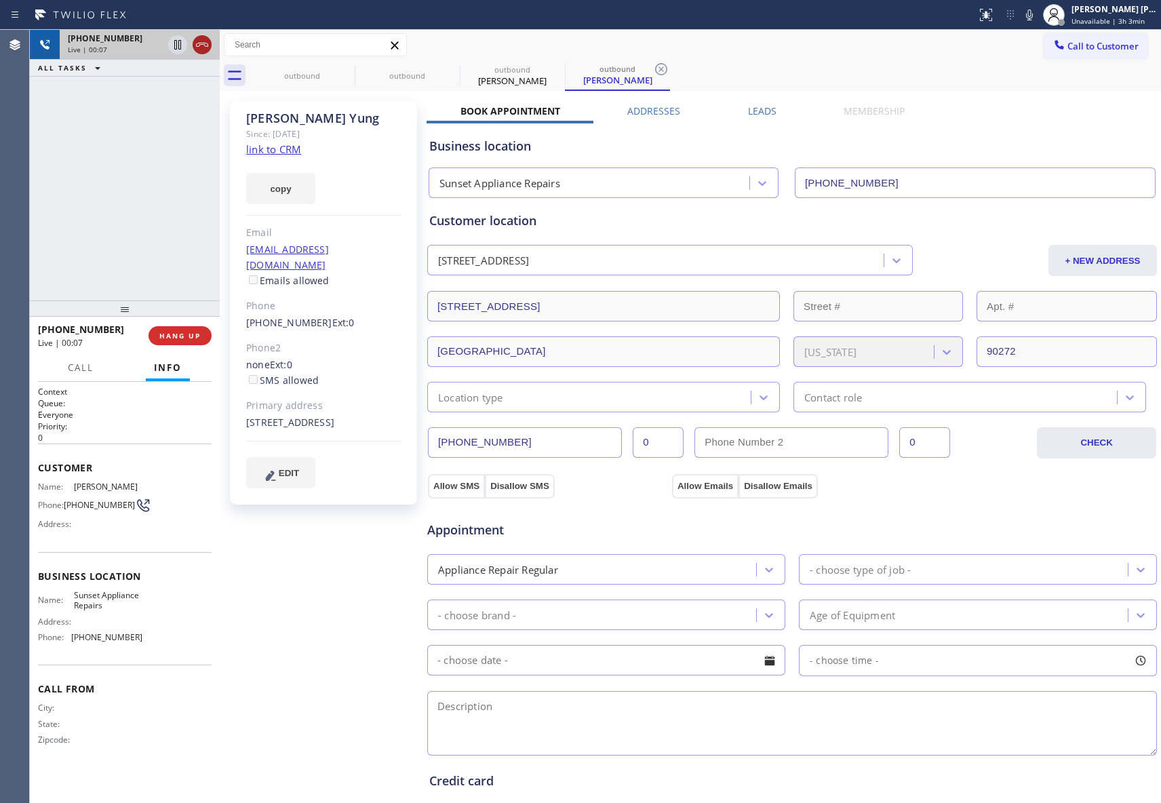
click at [201, 43] on icon at bounding box center [202, 45] width 16 height 16
click at [0, 0] on icon at bounding box center [0, 0] width 0 height 0
click at [443, 72] on icon at bounding box center [451, 69] width 16 height 16
click at [0, 0] on icon at bounding box center [0, 0] width 0 height 0
click at [653, 72] on icon at bounding box center [661, 69] width 16 height 16
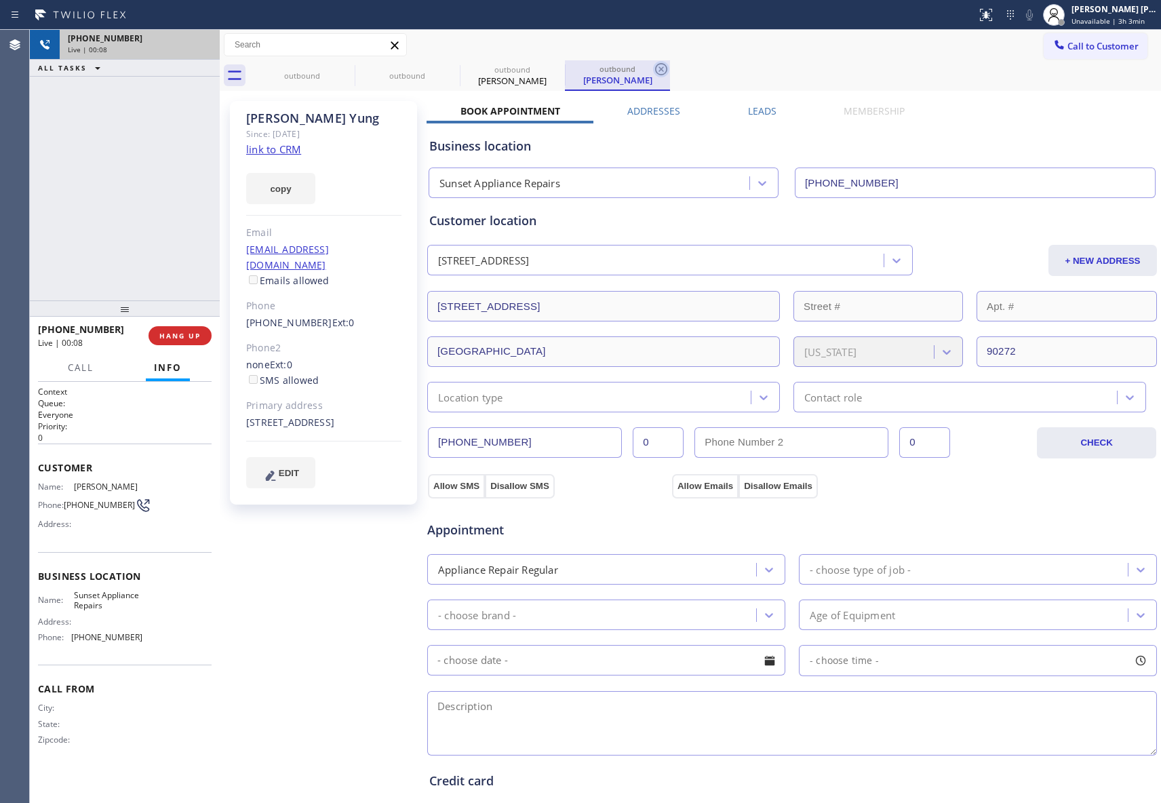
click at [346, 72] on div "outbound outbound outbound [PERSON_NAME] outbound [PERSON_NAME]" at bounding box center [704, 75] width 911 height 31
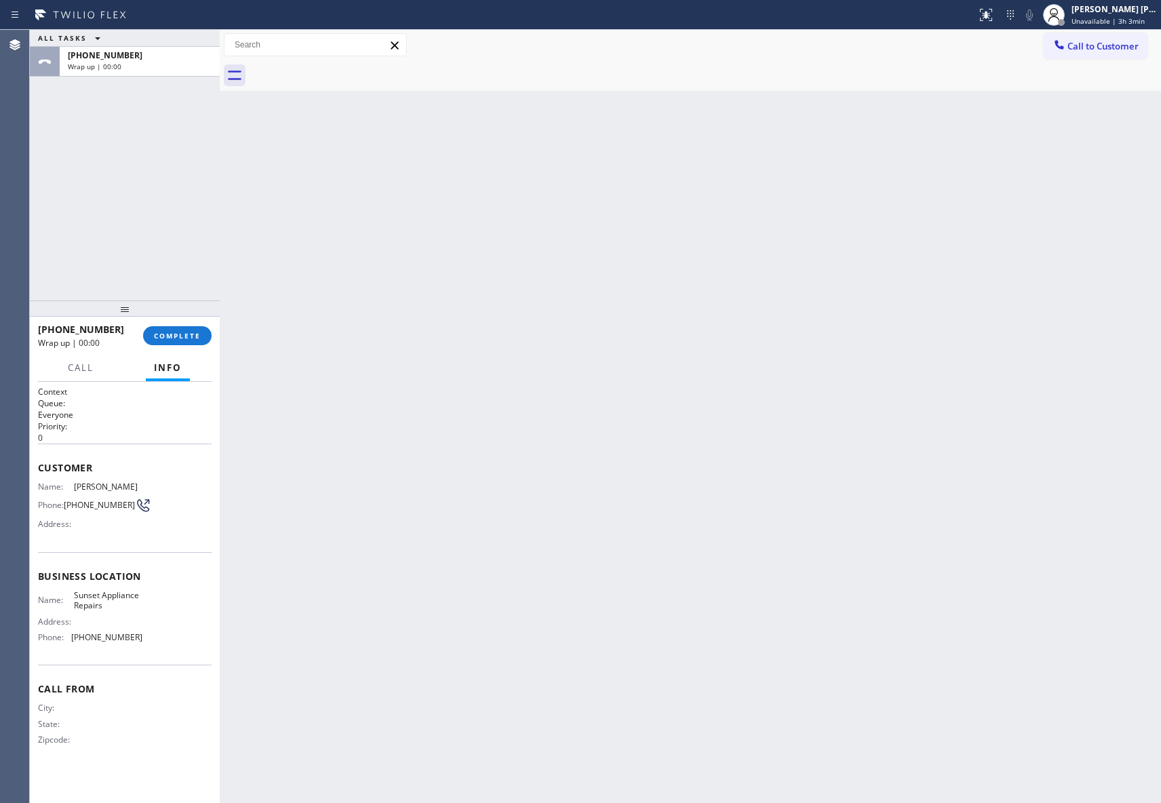
click at [346, 72] on div at bounding box center [704, 75] width 911 height 31
click at [195, 332] on span "COMPLETE" at bounding box center [177, 335] width 47 height 9
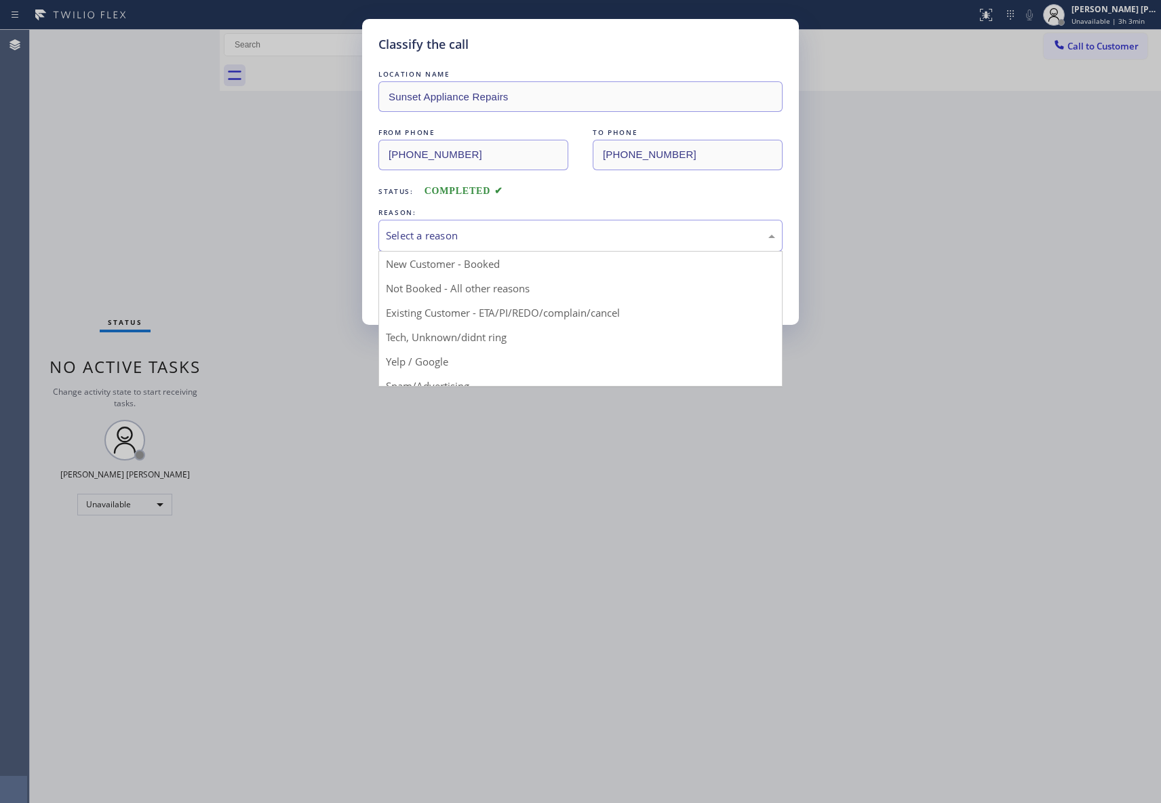
click at [507, 235] on div "Select a reason" at bounding box center [580, 236] width 389 height 16
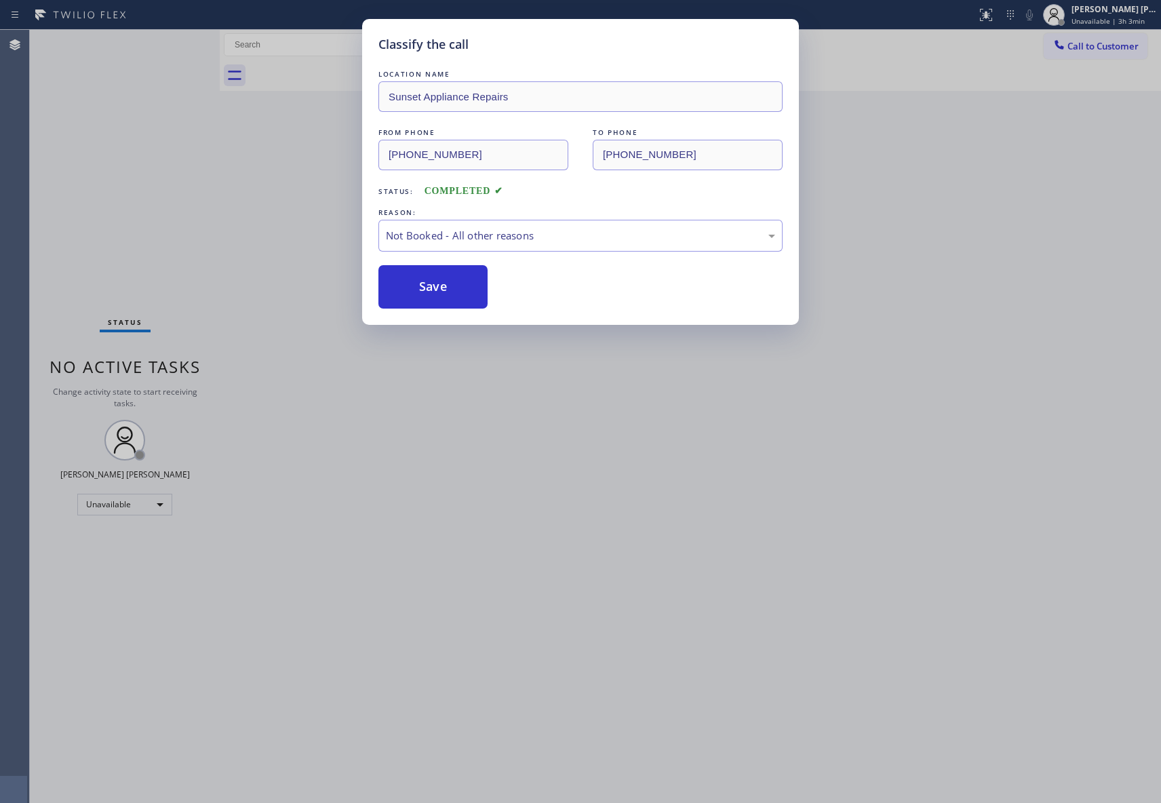
click at [428, 285] on button "Save" at bounding box center [432, 286] width 109 height 43
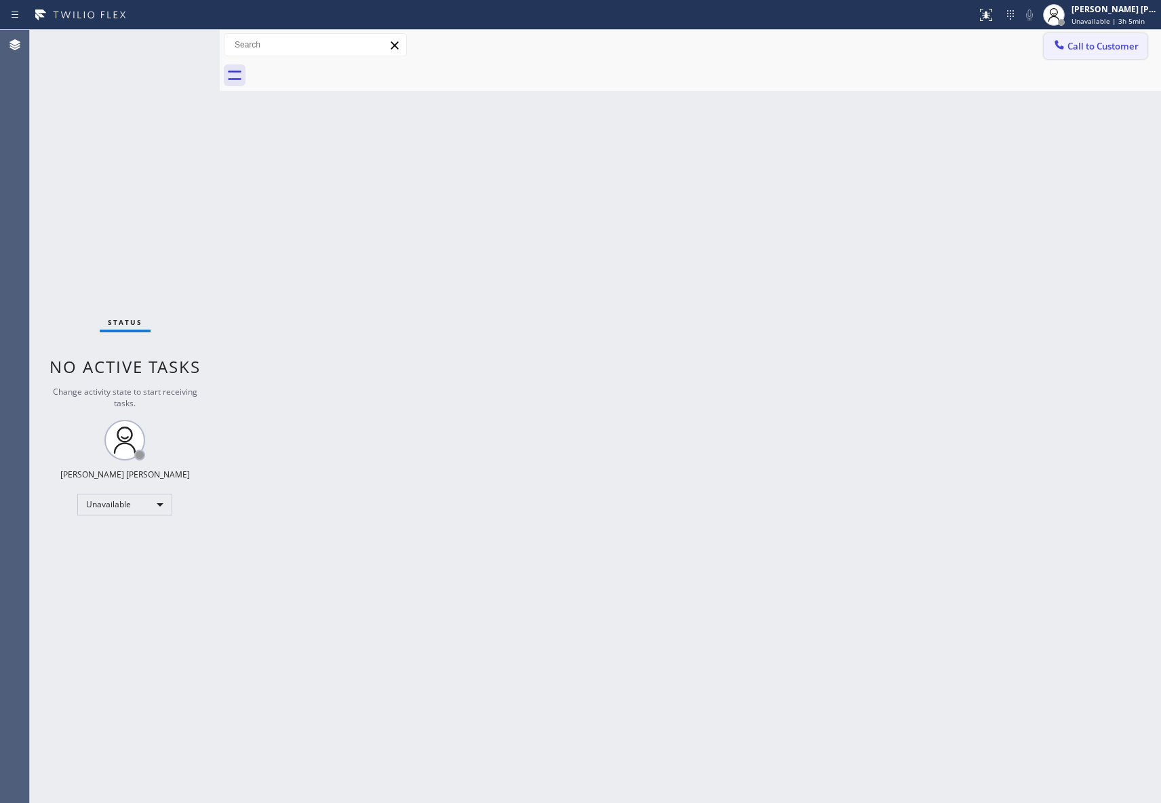
click at [1083, 52] on button "Call to Customer" at bounding box center [1095, 46] width 104 height 26
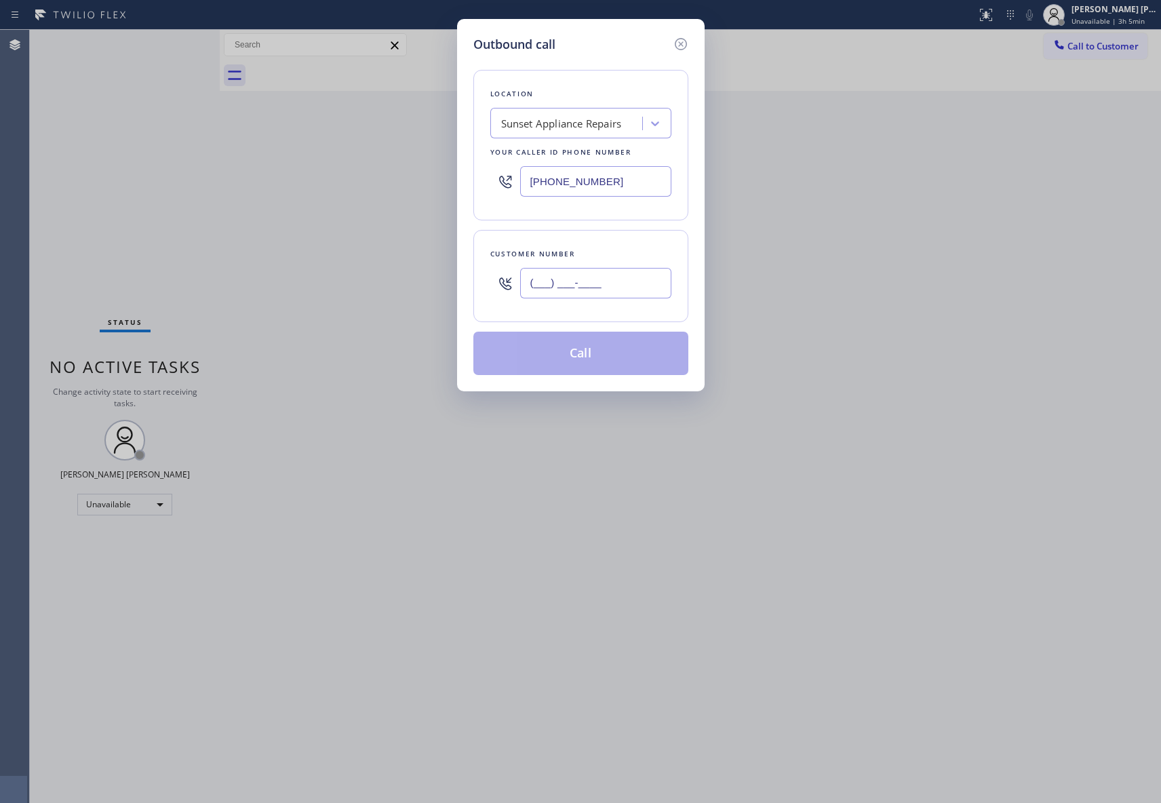
click at [597, 291] on input "(___) ___-____" at bounding box center [595, 283] width 151 height 31
paste input "602) 881-8196"
type input "[PHONE_NUMBER]"
click at [582, 354] on button "Call" at bounding box center [580, 353] width 215 height 43
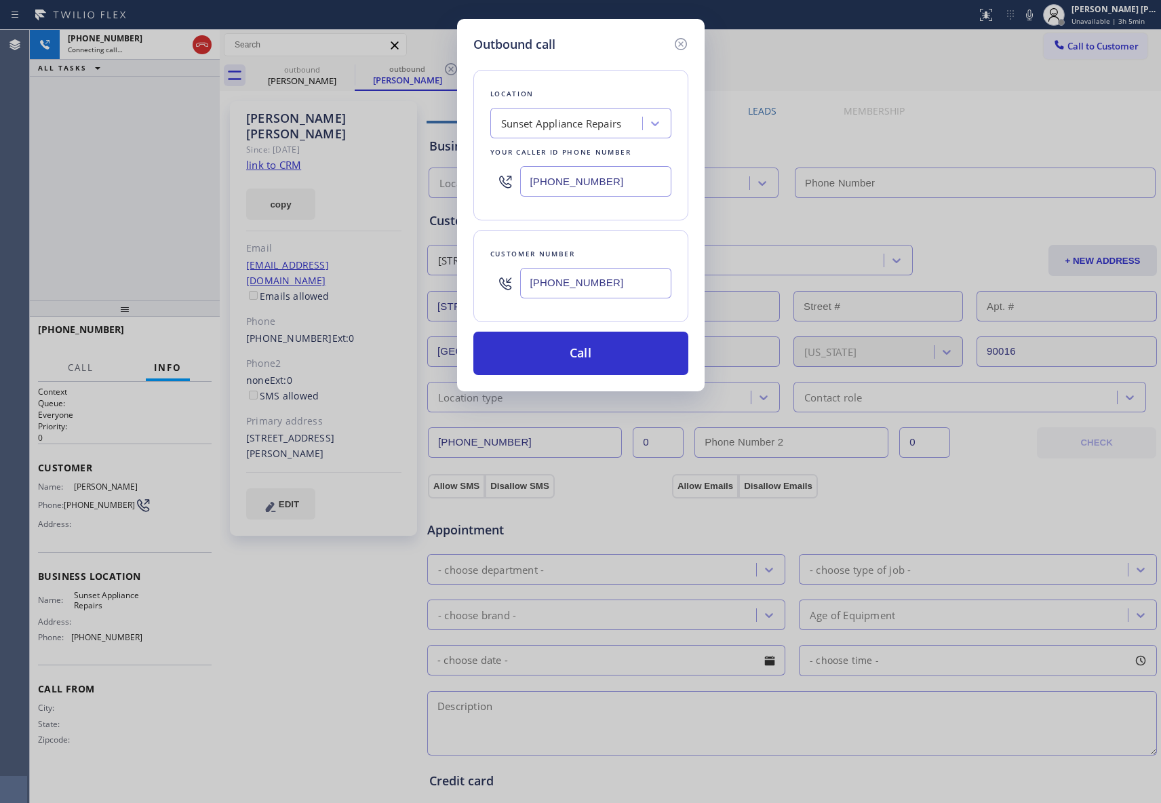
type input "[PHONE_NUMBER]"
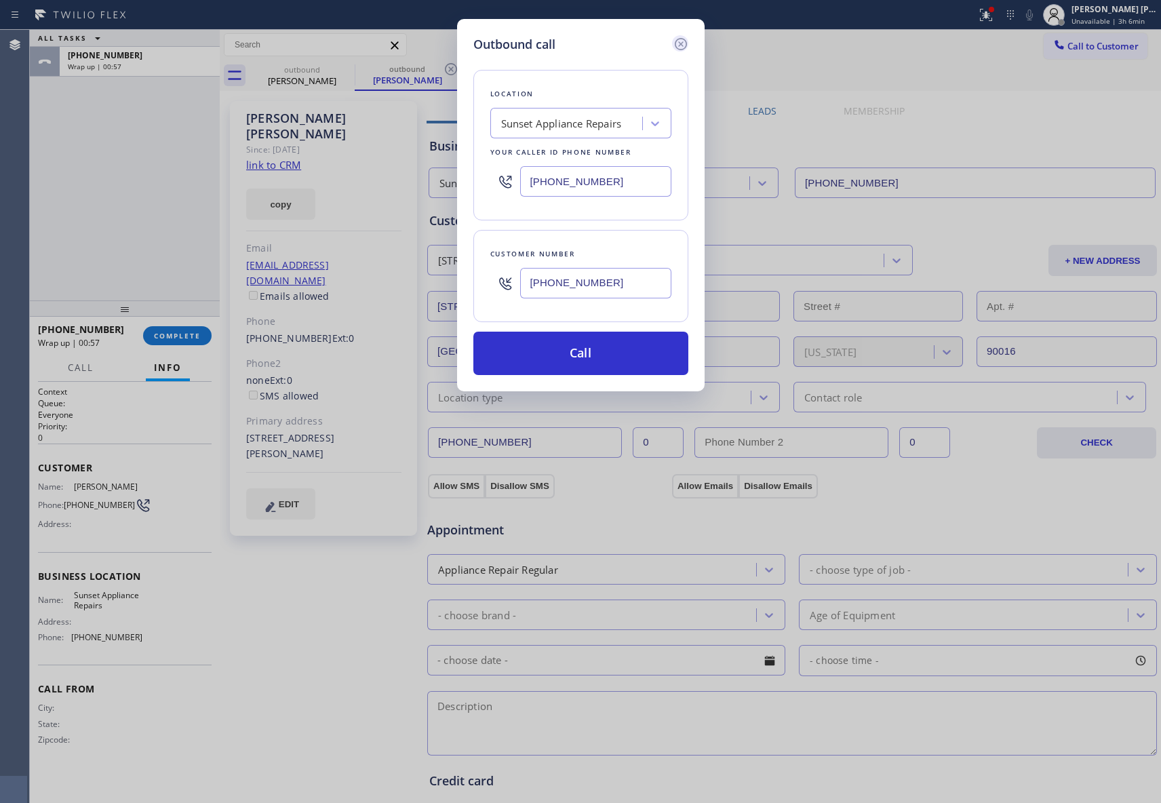
click at [679, 39] on icon at bounding box center [680, 44] width 16 height 16
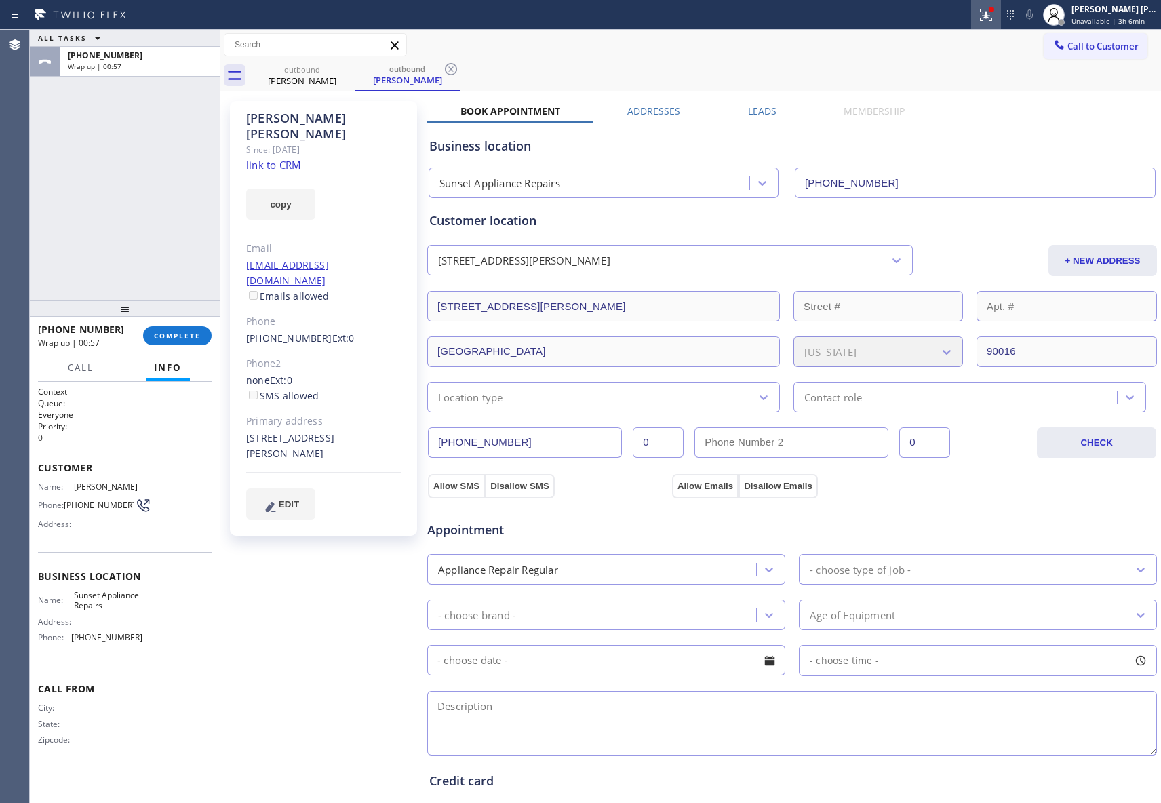
click at [974, 8] on div at bounding box center [986, 15] width 30 height 16
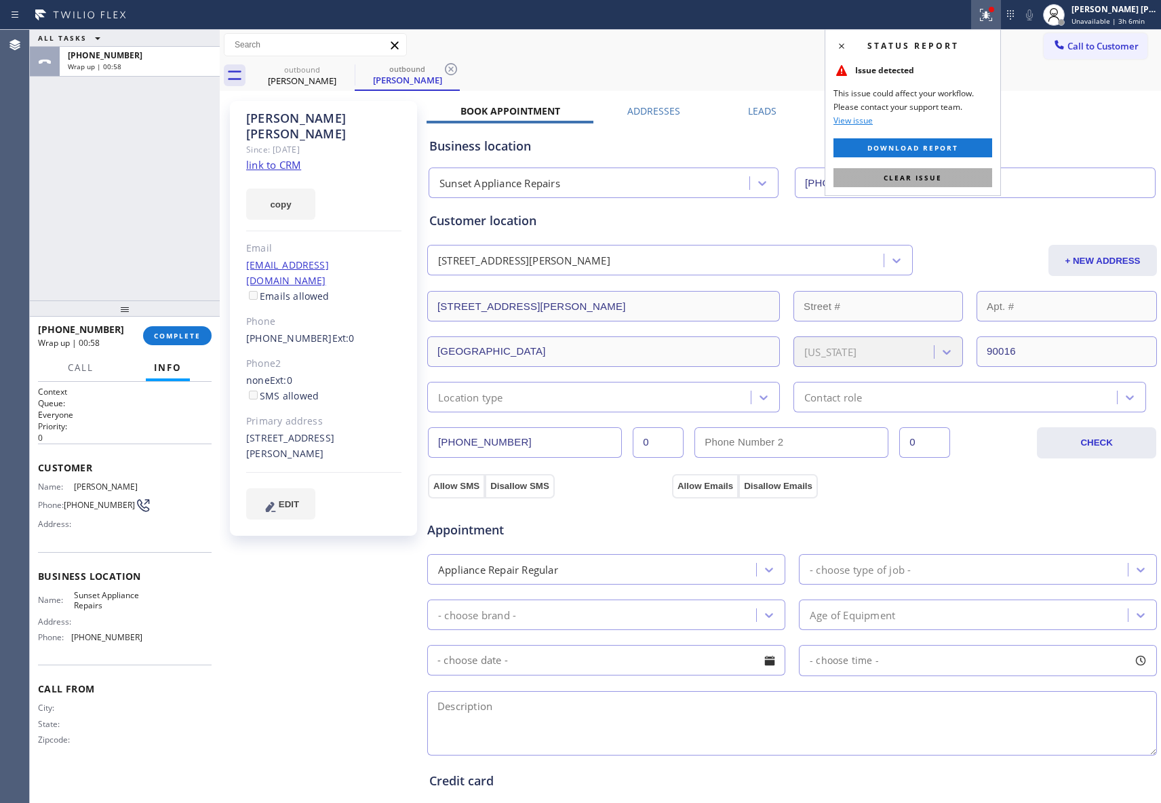
click at [907, 176] on span "Clear issue" at bounding box center [912, 177] width 58 height 9
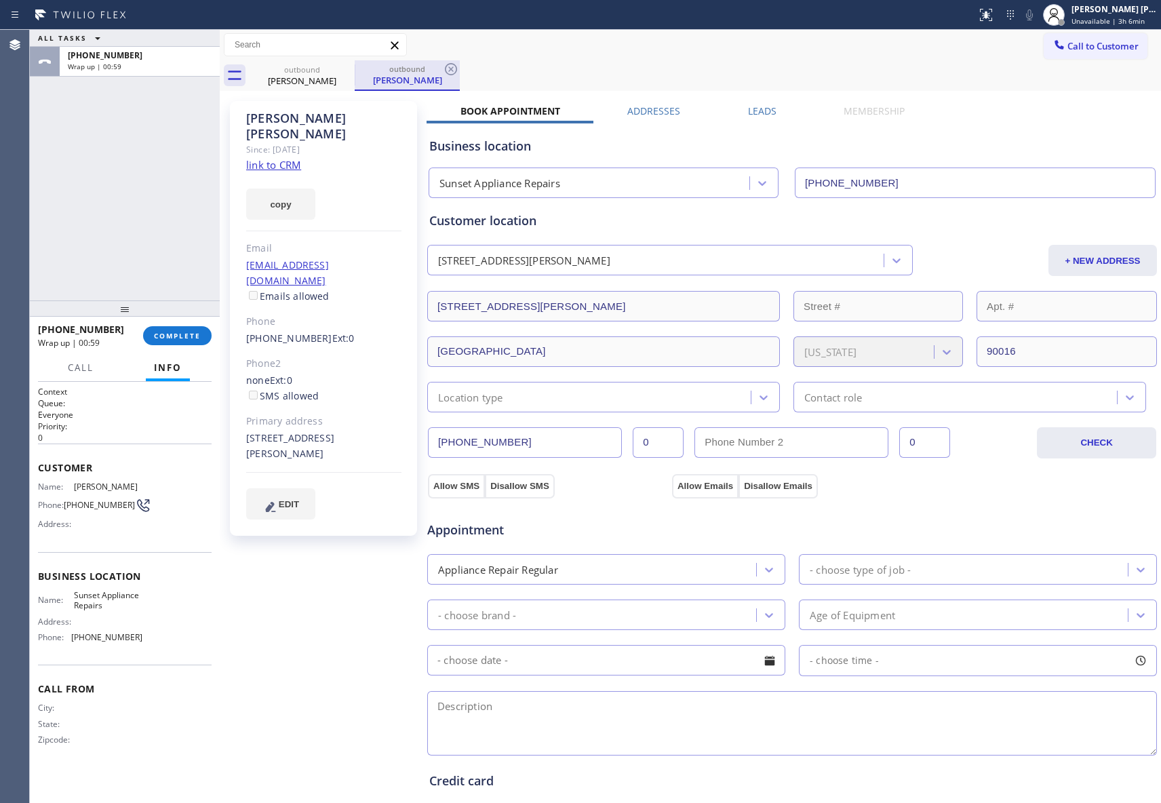
click at [361, 71] on div "outbound" at bounding box center [407, 69] width 102 height 10
click at [344, 68] on icon at bounding box center [346, 69] width 16 height 16
click at [355, 68] on div "outbound [PERSON_NAME]" at bounding box center [407, 75] width 105 height 31
click at [344, 68] on icon at bounding box center [346, 69] width 16 height 16
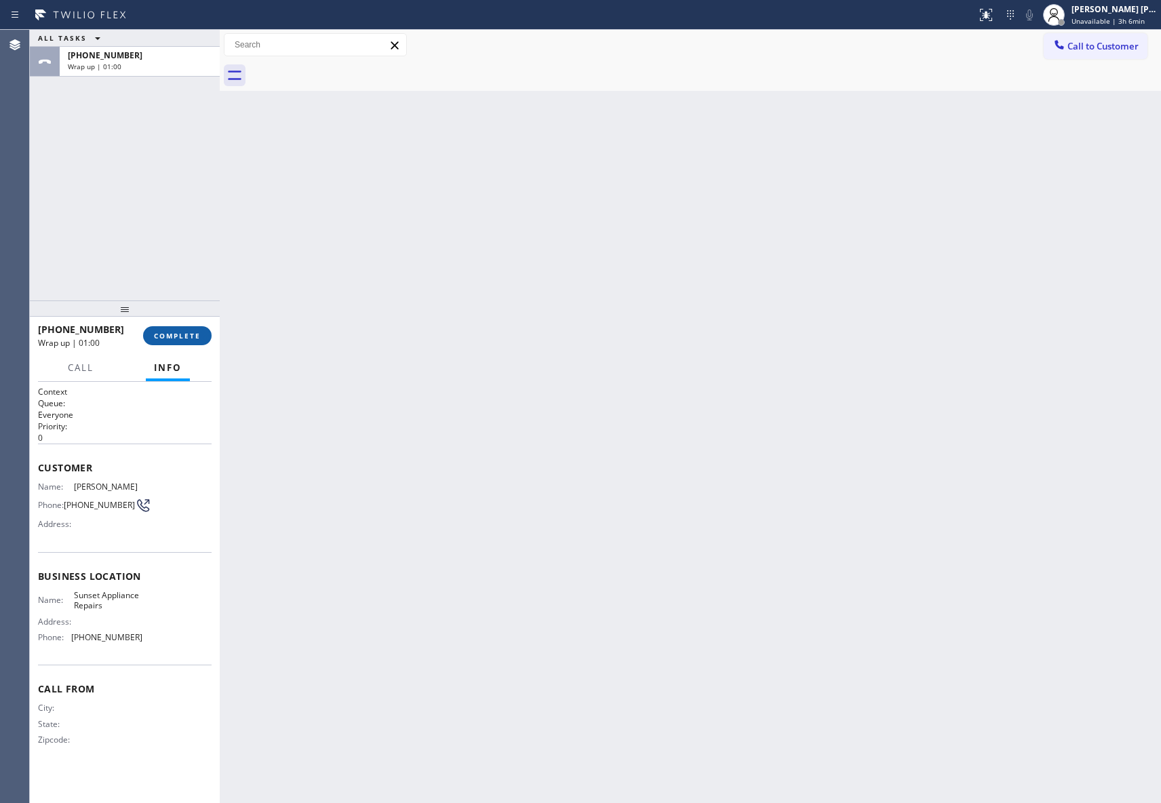
click at [190, 328] on button "COMPLETE" at bounding box center [177, 335] width 68 height 19
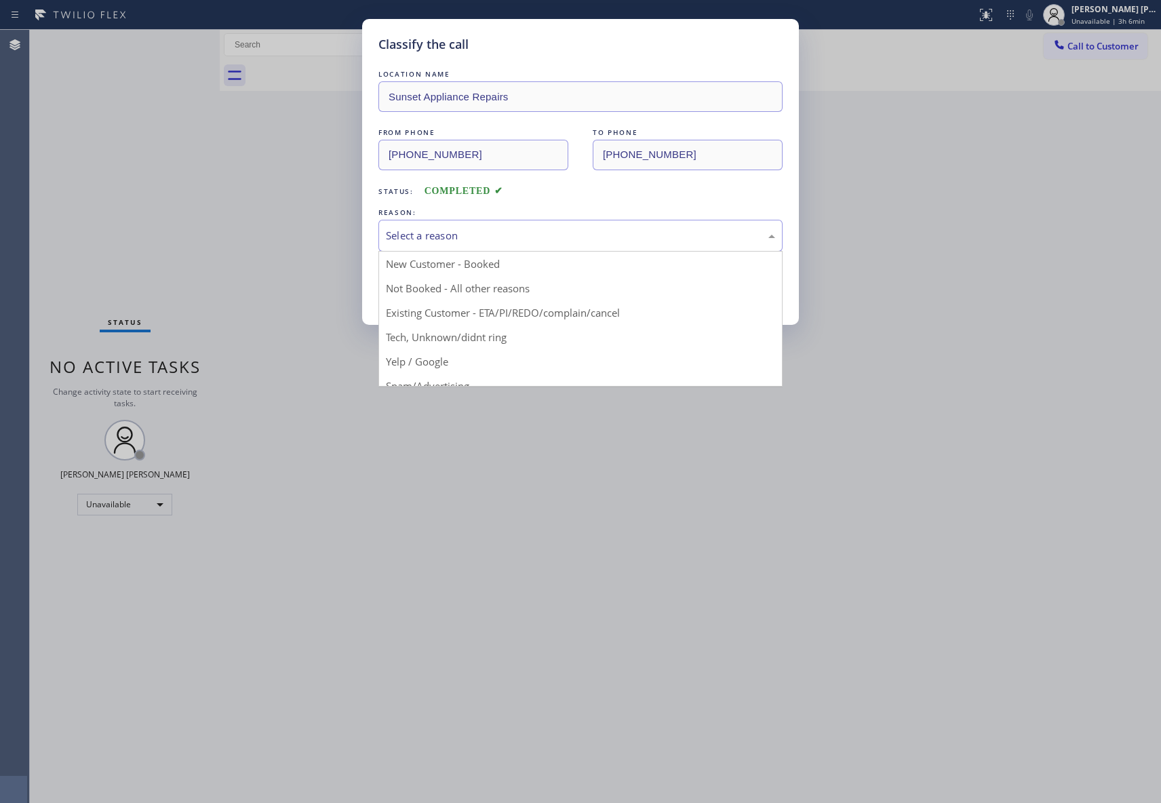
click at [461, 234] on div "Select a reason" at bounding box center [580, 236] width 389 height 16
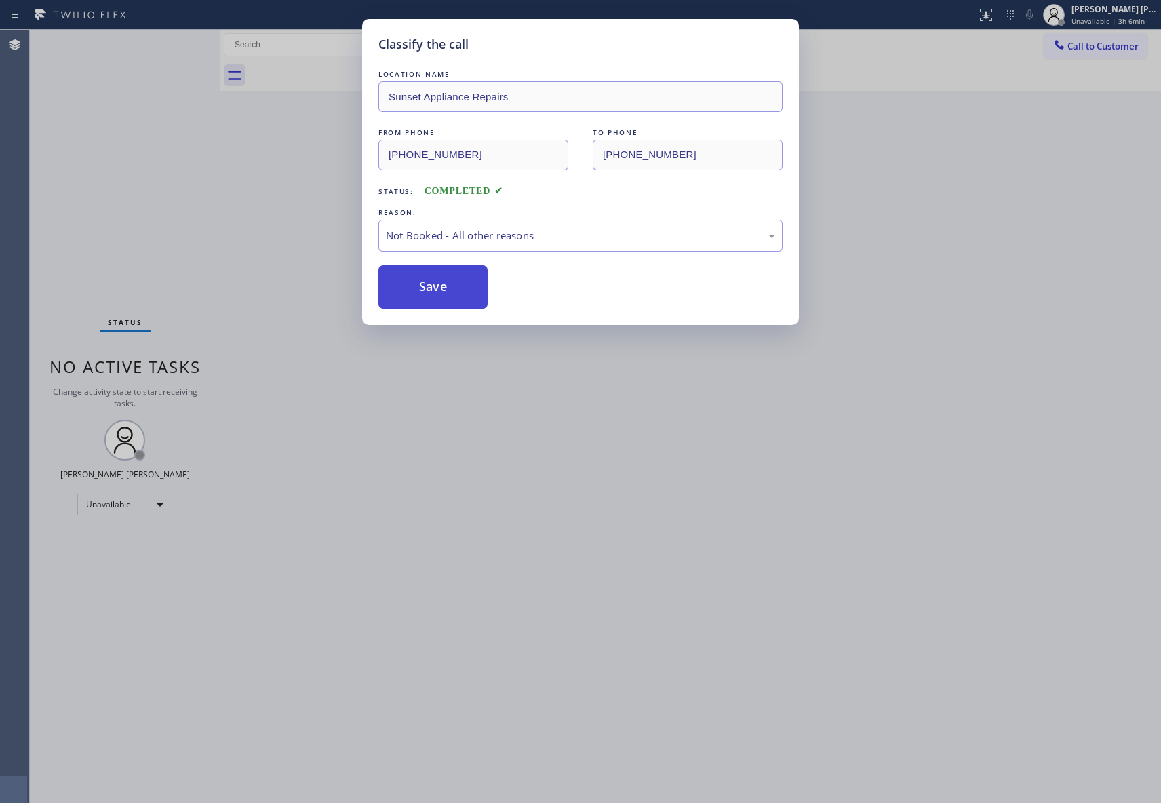
click at [427, 291] on button "Save" at bounding box center [432, 286] width 109 height 43
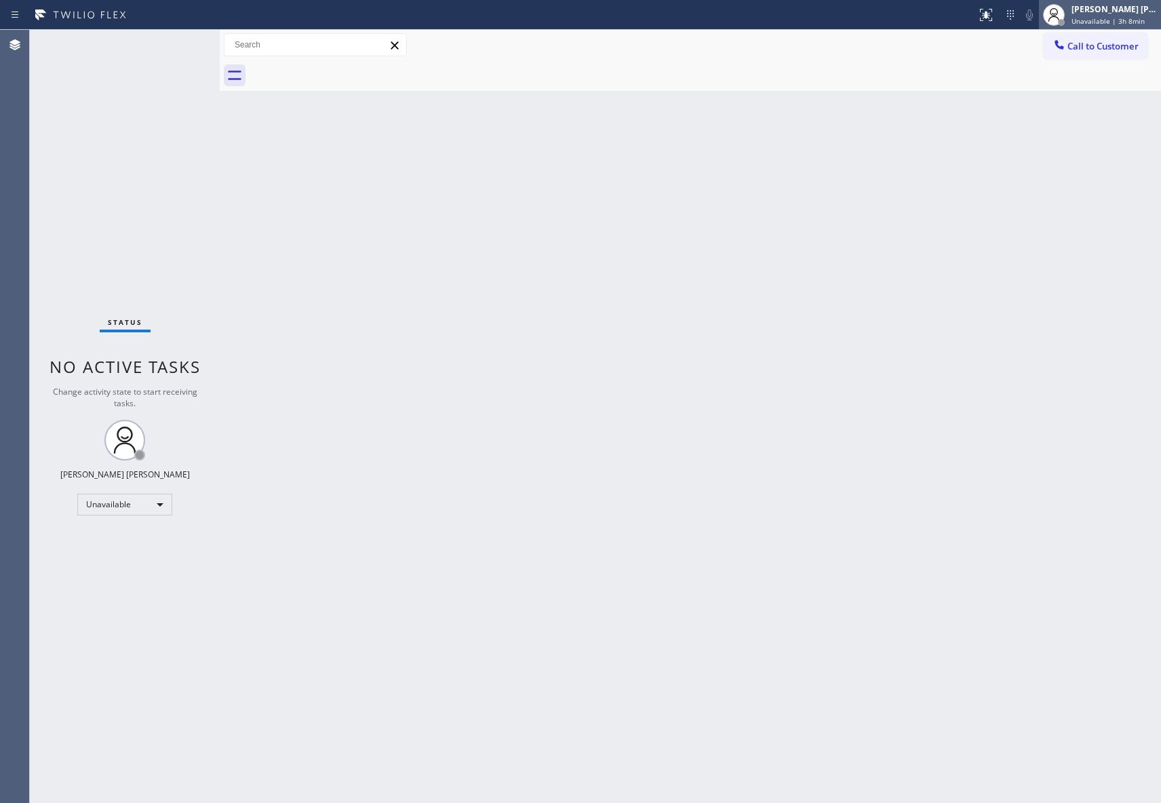
drag, startPoint x: 1115, startPoint y: 7, endPoint x: 1107, endPoint y: 19, distance: 14.3
click at [1115, 8] on div "[PERSON_NAME] [PERSON_NAME]" at bounding box center [1113, 9] width 85 height 12
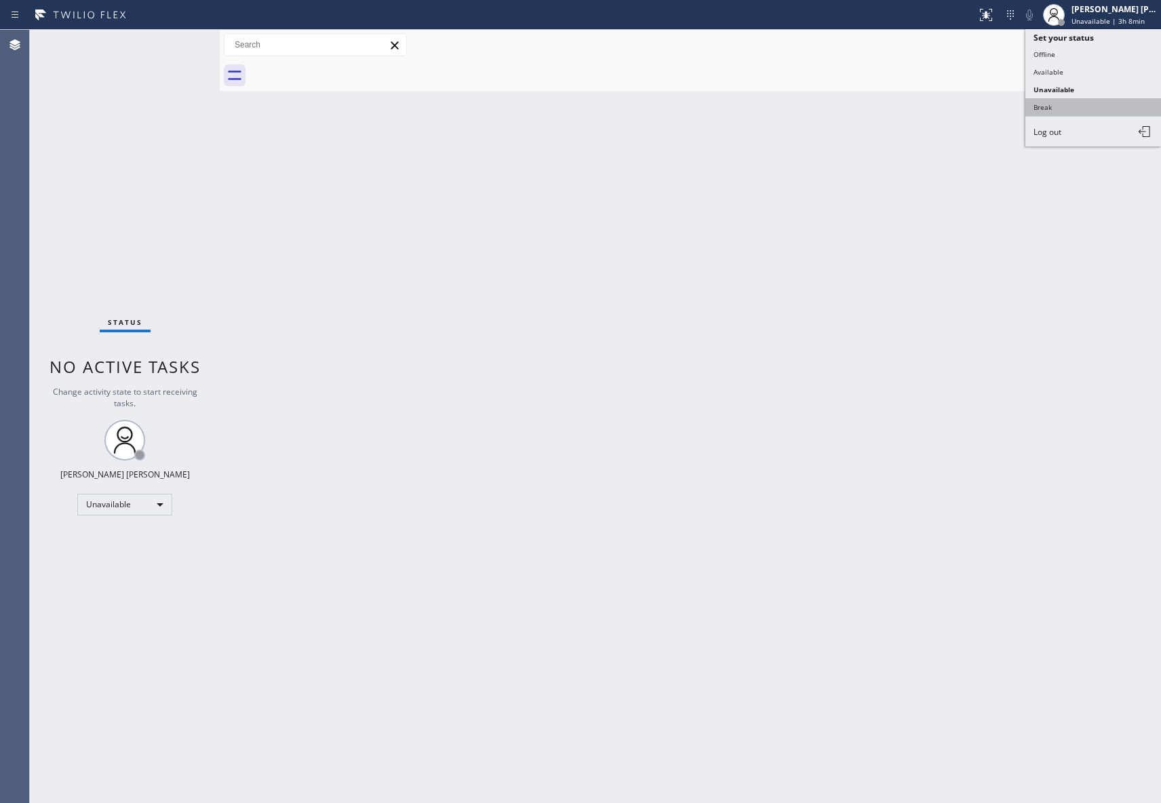
click at [1078, 106] on button "Break" at bounding box center [1093, 107] width 136 height 18
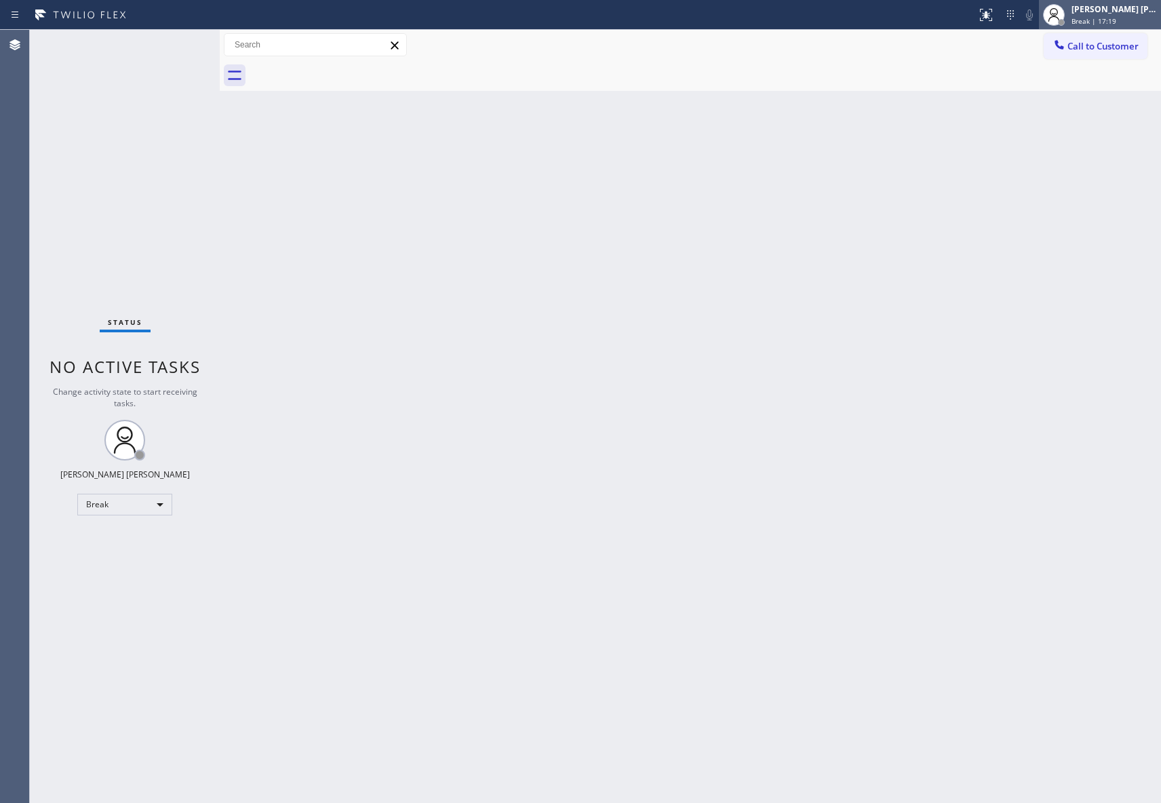
click at [1101, 20] on span "Break | 17:19" at bounding box center [1093, 20] width 45 height 9
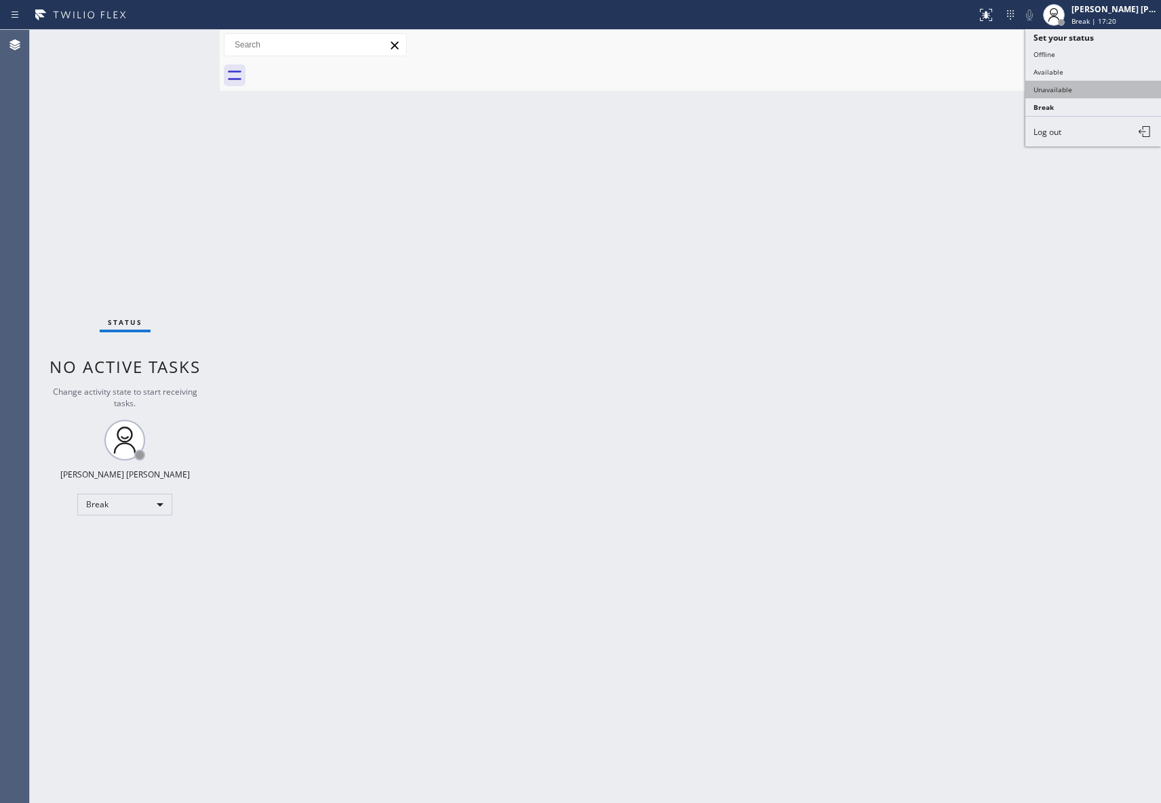
click at [1081, 88] on button "Unavailable" at bounding box center [1093, 90] width 136 height 18
click at [1104, 64] on div at bounding box center [704, 75] width 911 height 31
click at [1102, 49] on span "Call to Customer" at bounding box center [1102, 46] width 71 height 12
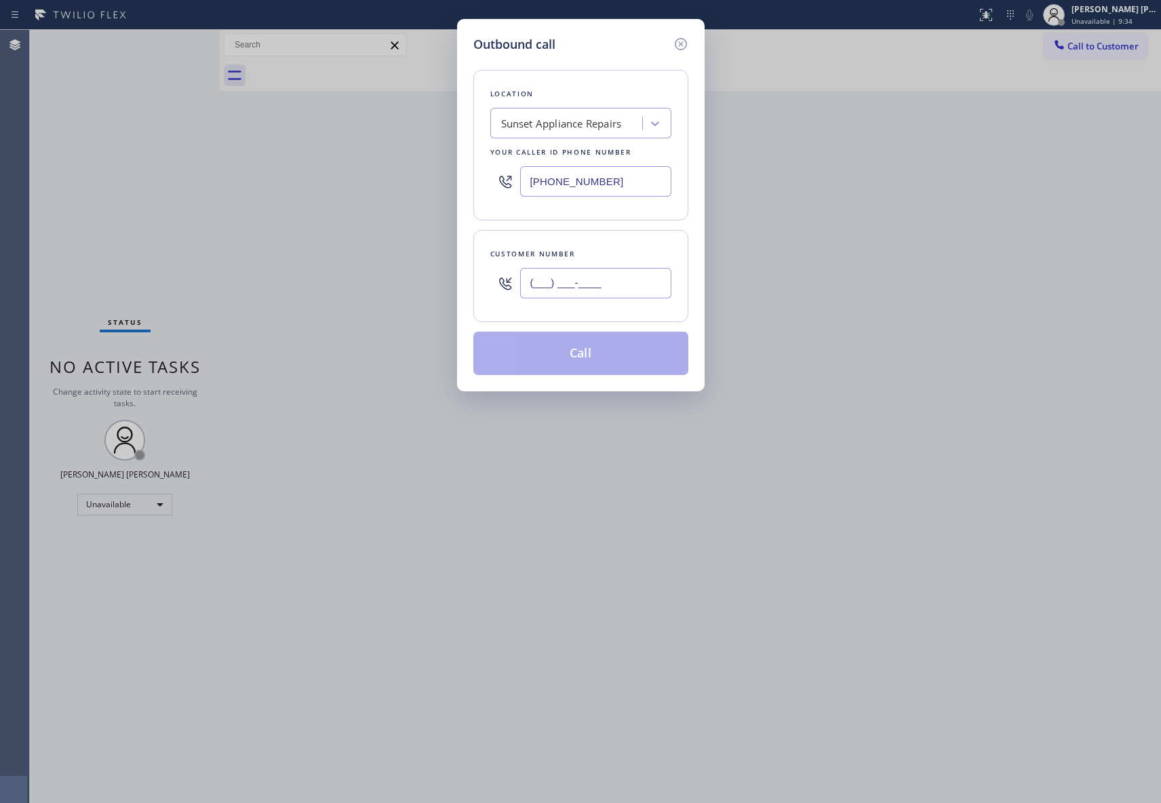
click at [613, 294] on input "(___) ___-____" at bounding box center [595, 283] width 151 height 31
paste input "714) 546-3131"
type input "[PHONE_NUMBER]"
click at [607, 119] on div "Sunset Appliance Repairs" at bounding box center [561, 124] width 121 height 16
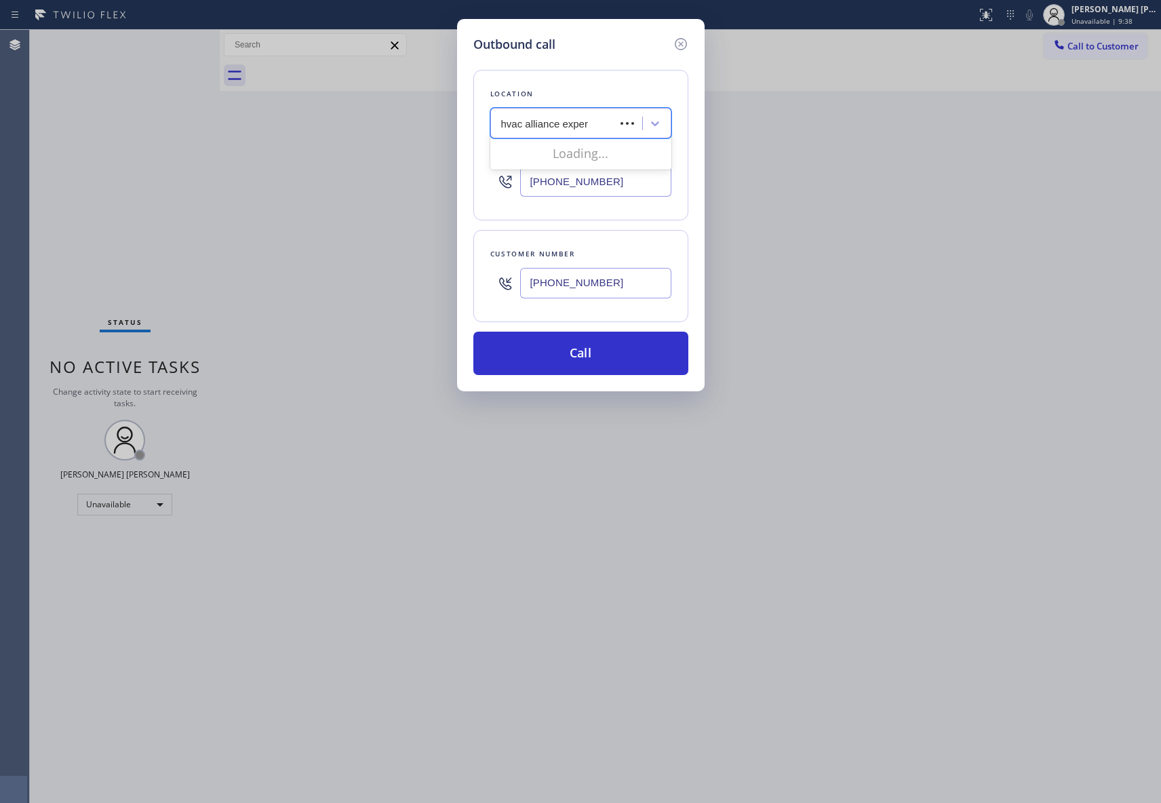
type input "hvac alliance expert"
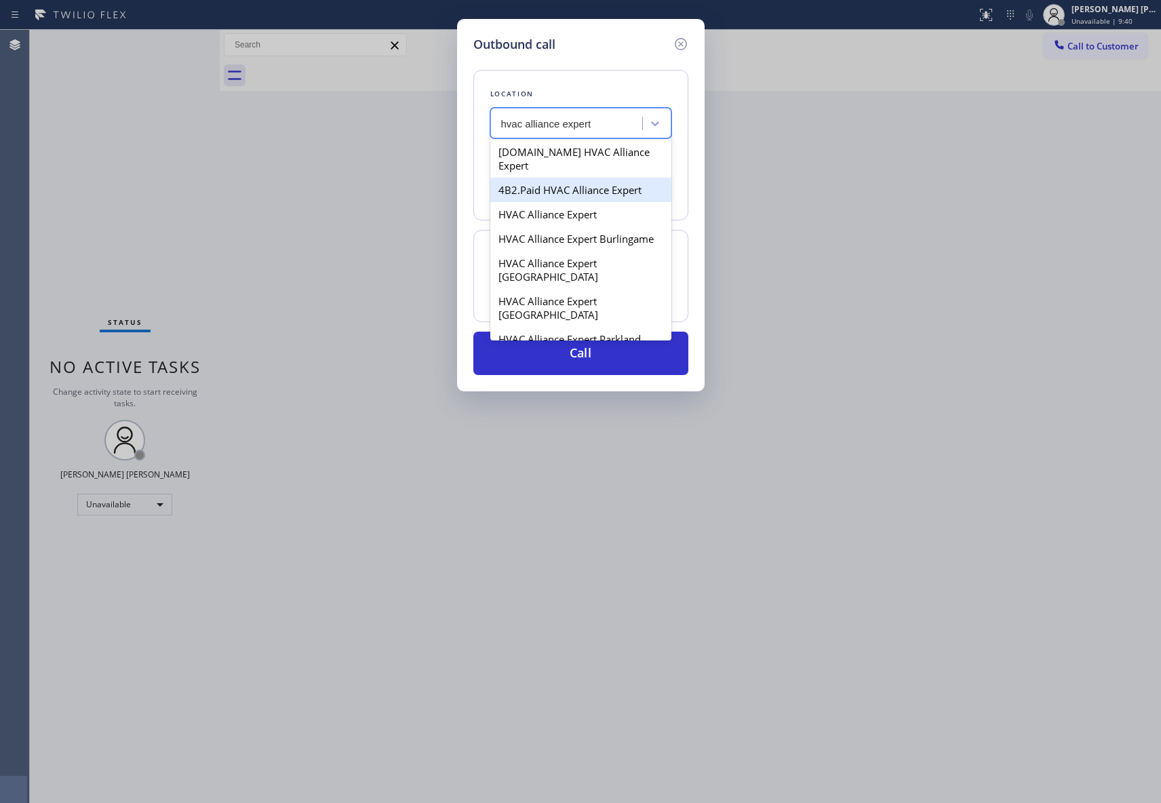
click at [590, 178] on div "4B2.Paid HVAC Alliance Expert" at bounding box center [580, 190] width 181 height 24
type input "[PHONE_NUMBER]"
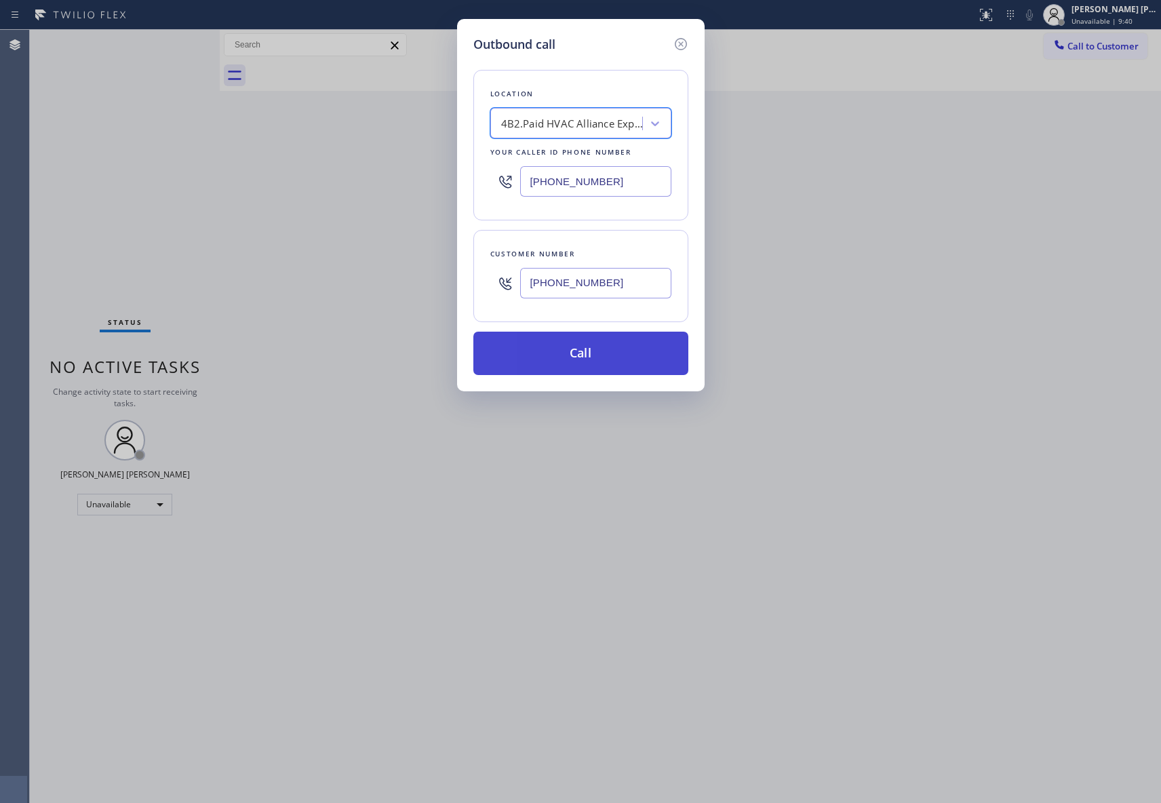
click at [584, 359] on button "Call" at bounding box center [580, 353] width 215 height 43
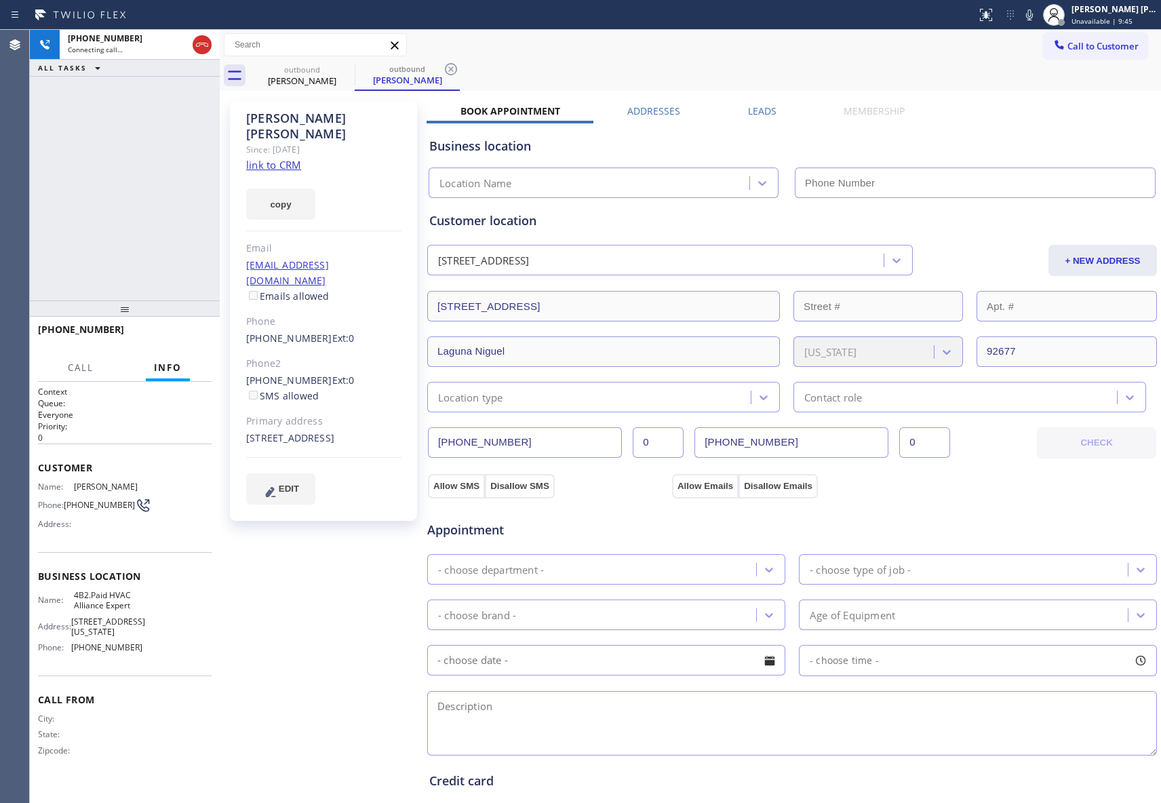
type input "[PHONE_NUMBER]"
click at [767, 108] on label "Leads" at bounding box center [762, 110] width 28 height 13
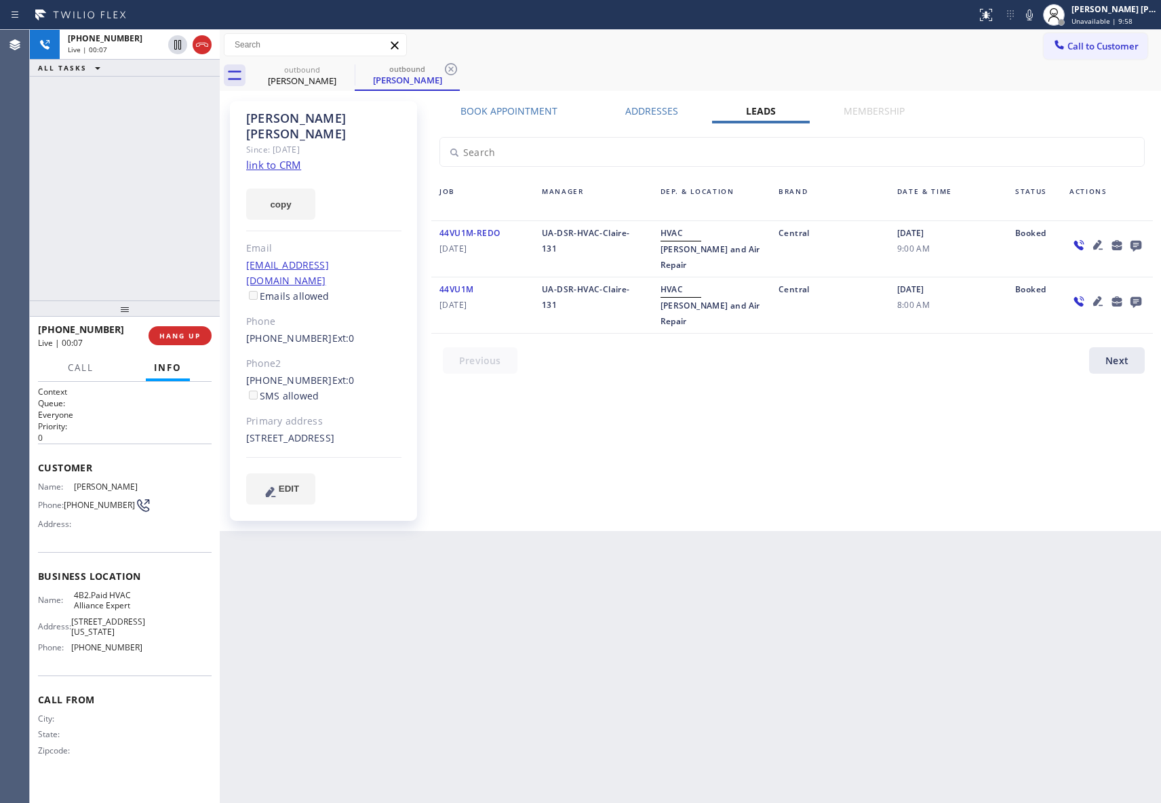
click at [1129, 245] on icon at bounding box center [1135, 245] width 16 height 17
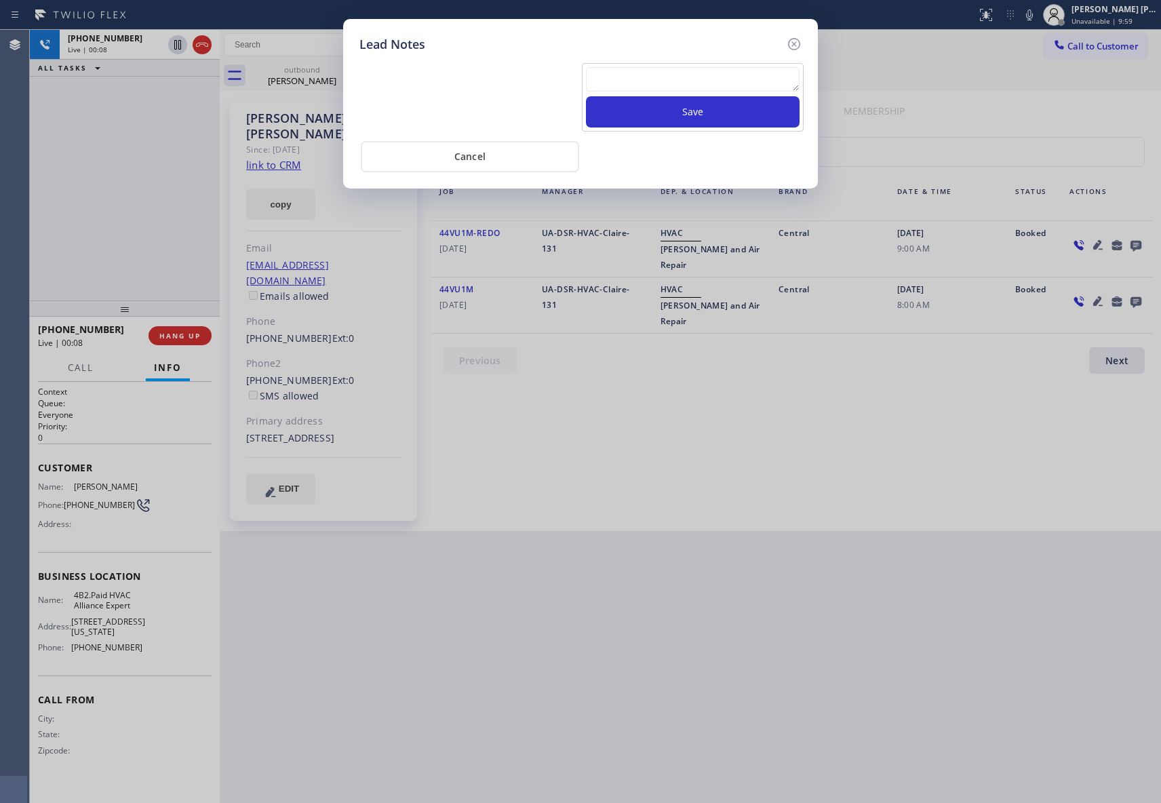
click at [660, 85] on textarea at bounding box center [693, 79] width 214 height 24
paste textarea "VM | please transfer if cx calls back"
type textarea "VM | please transfer if cx calls back"
click at [725, 113] on button "Save" at bounding box center [693, 111] width 214 height 31
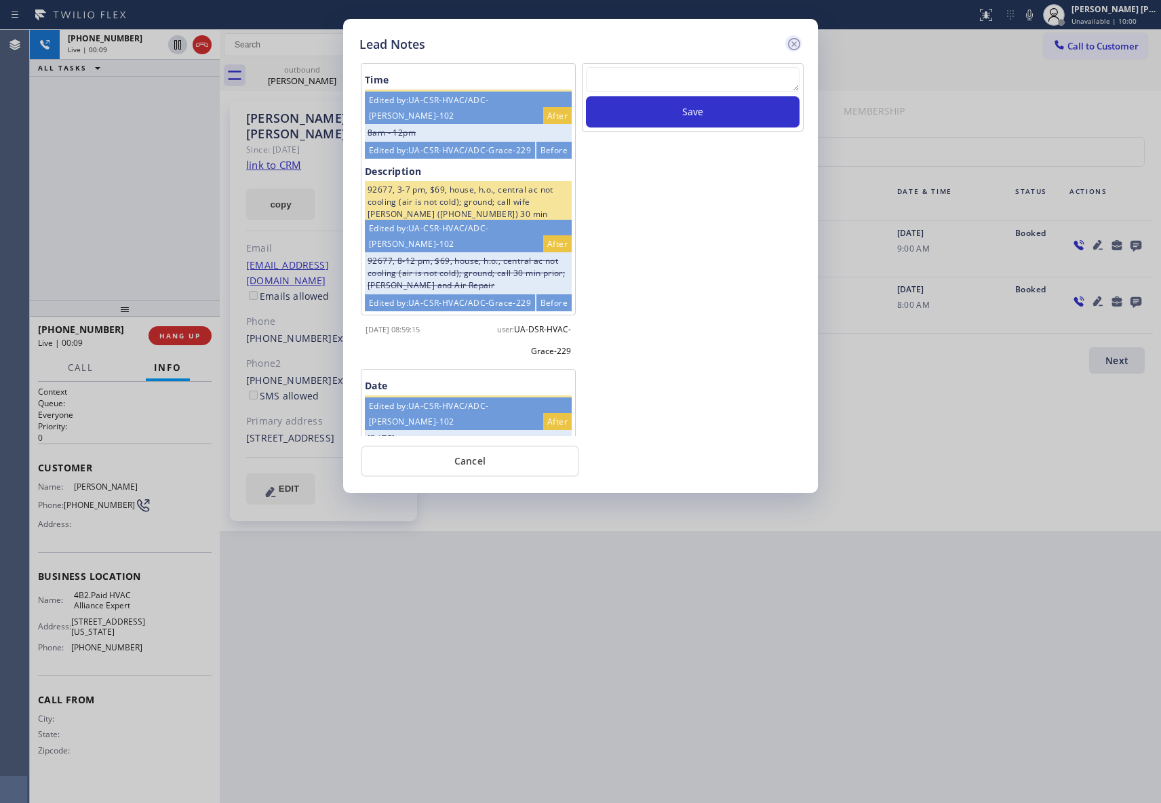
click at [798, 41] on icon at bounding box center [794, 44] width 16 height 16
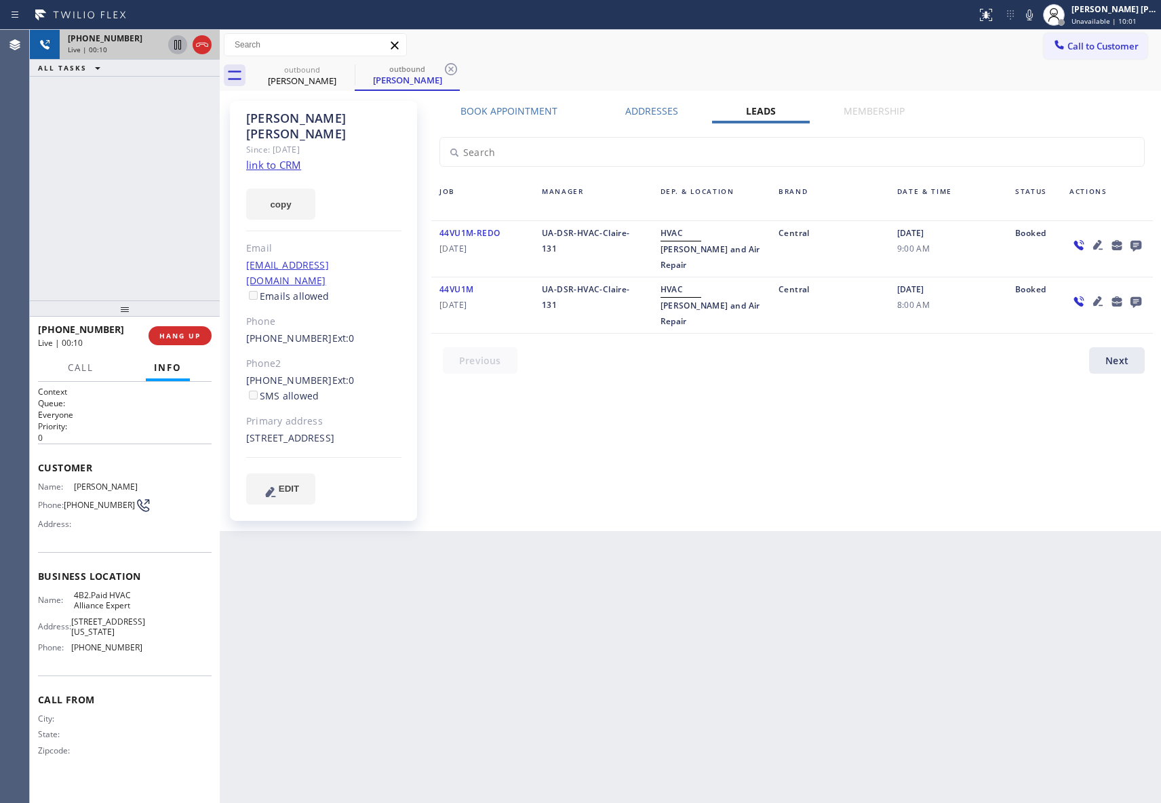
click at [185, 43] on icon at bounding box center [177, 45] width 16 height 16
click at [194, 43] on icon at bounding box center [202, 45] width 16 height 16
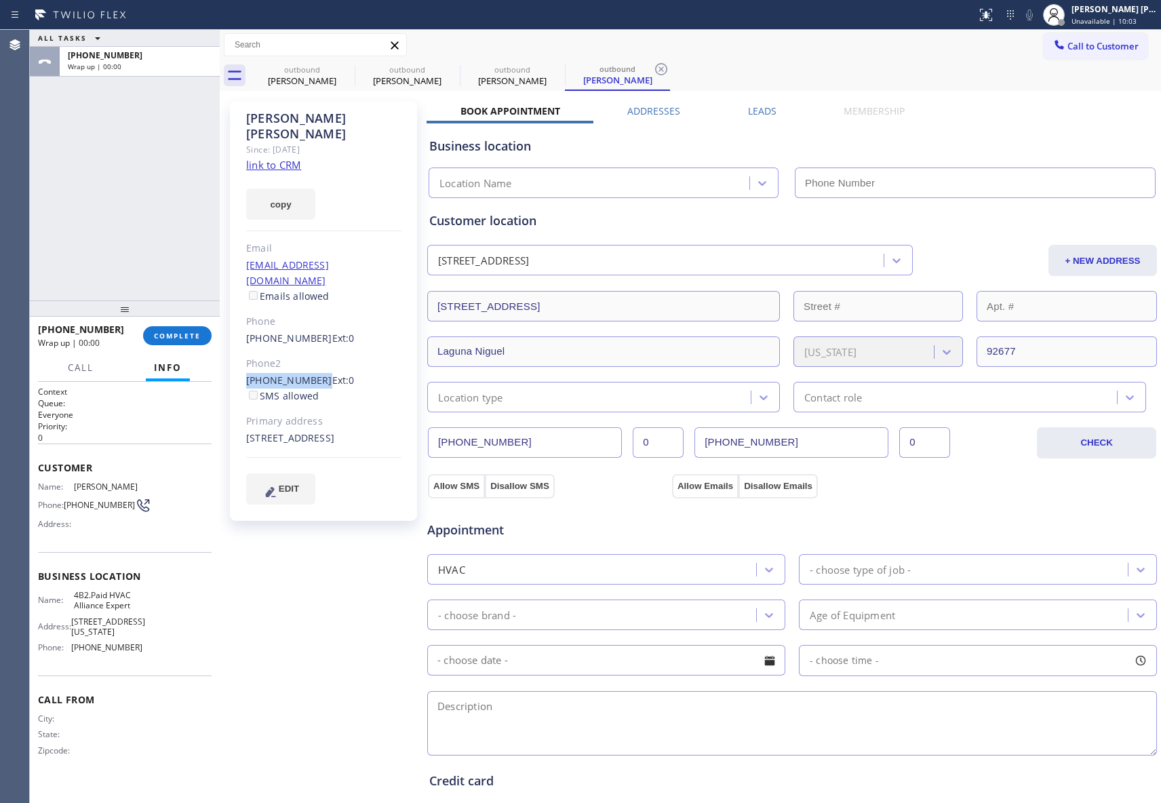
type input "[PHONE_NUMBER]"
drag, startPoint x: 241, startPoint y: 348, endPoint x: 315, endPoint y: 355, distance: 73.5
click at [315, 355] on div "[PERSON_NAME] Since: [DATE] link to CRM copy Email [EMAIL_ADDRESS][DOMAIN_NAME]…" at bounding box center [323, 311] width 187 height 420
copy link "[PHONE_NUMBER]"
click at [342, 72] on icon at bounding box center [346, 69] width 12 height 12
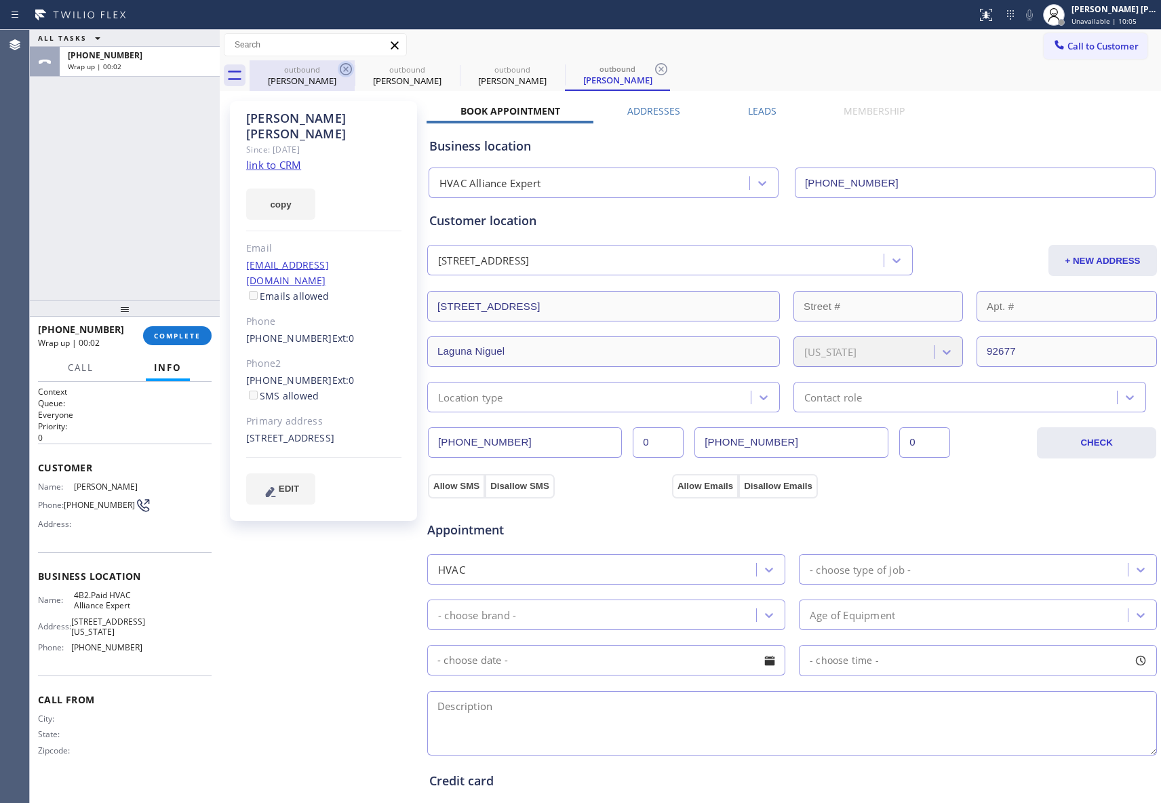
click at [0, 0] on icon at bounding box center [0, 0] width 0 height 0
click at [342, 72] on icon at bounding box center [346, 69] width 12 height 12
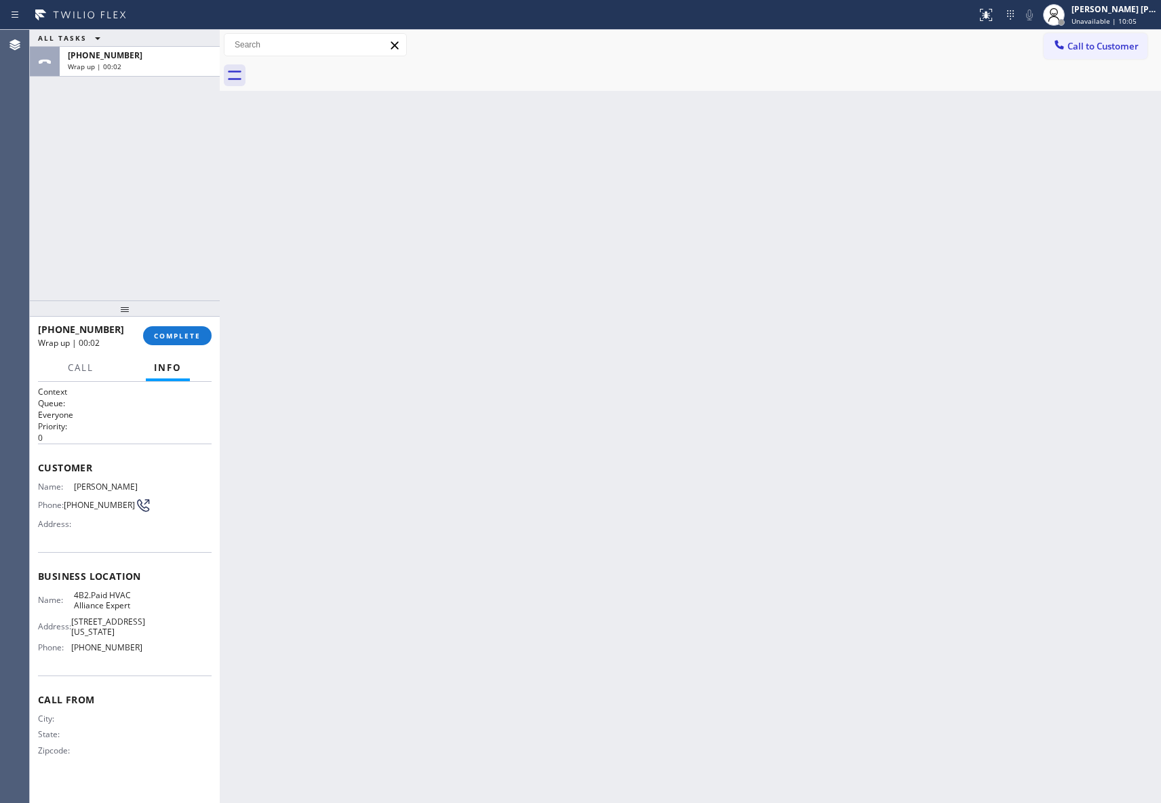
click at [342, 72] on div at bounding box center [704, 75] width 911 height 31
click at [196, 332] on span "COMPLETE" at bounding box center [177, 335] width 47 height 9
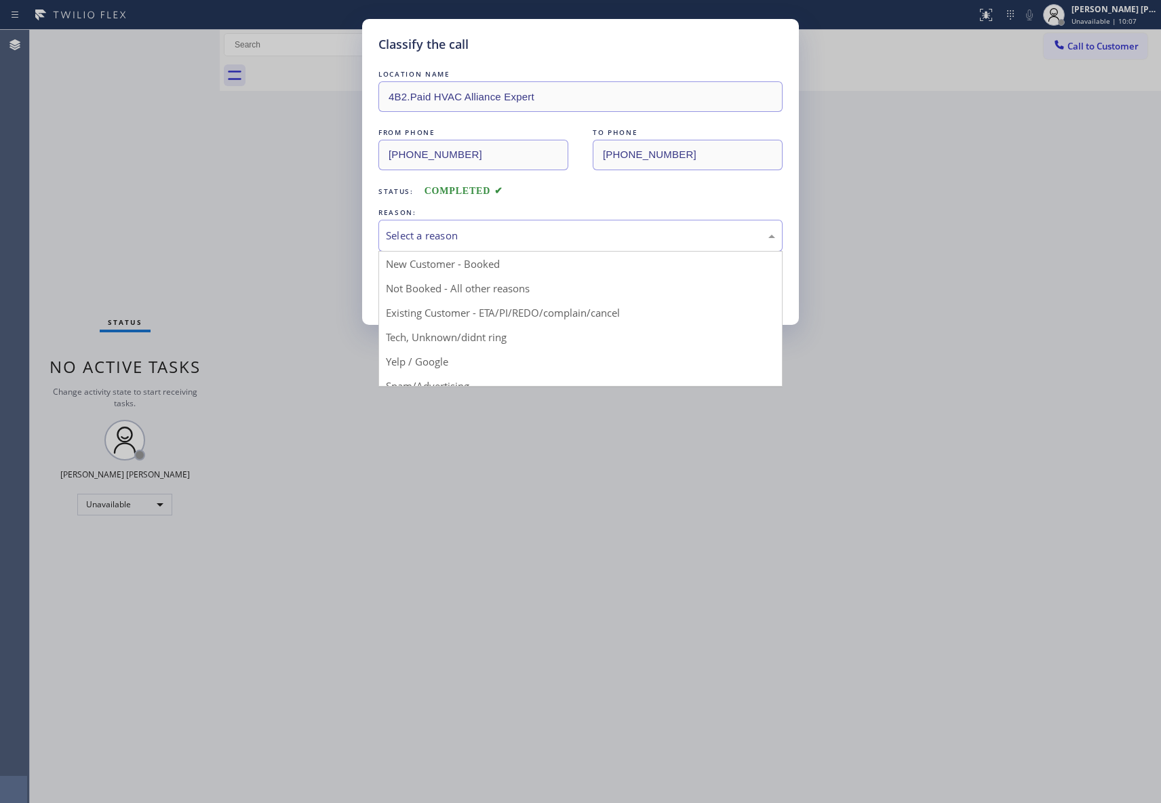
click at [443, 234] on div "Select a reason" at bounding box center [580, 236] width 389 height 16
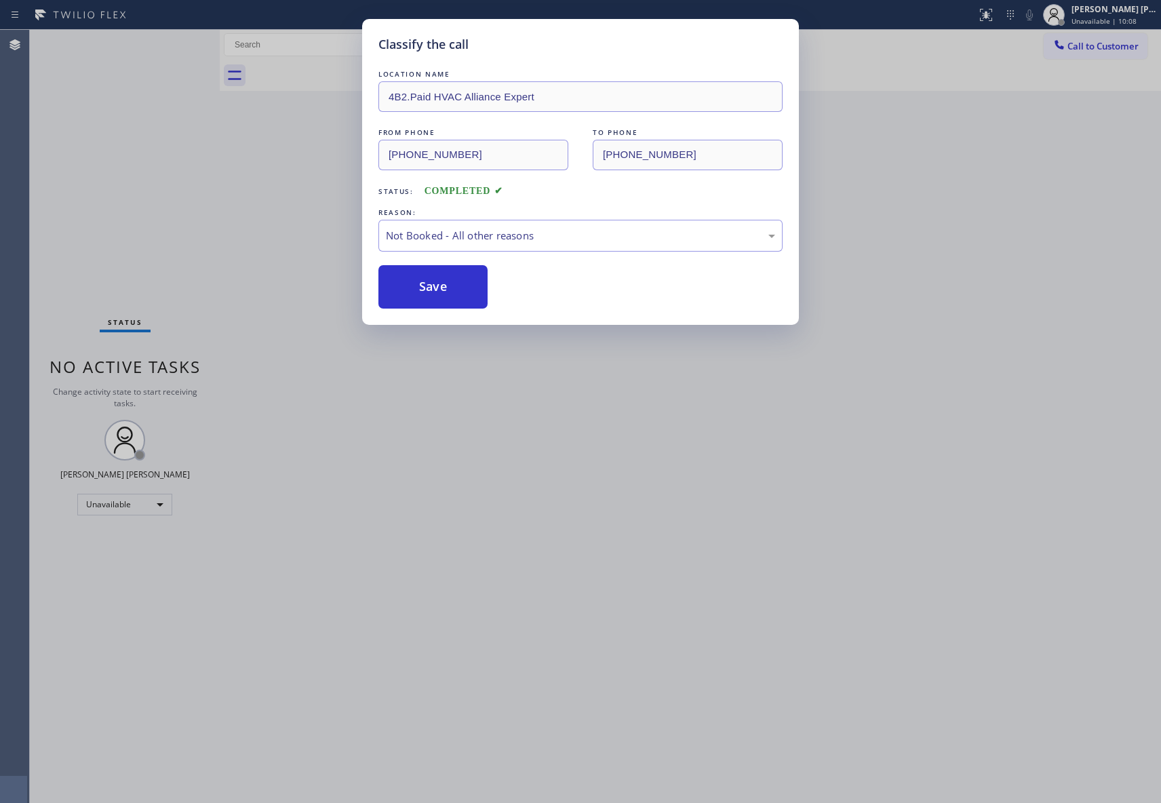
click at [424, 283] on button "Save" at bounding box center [432, 286] width 109 height 43
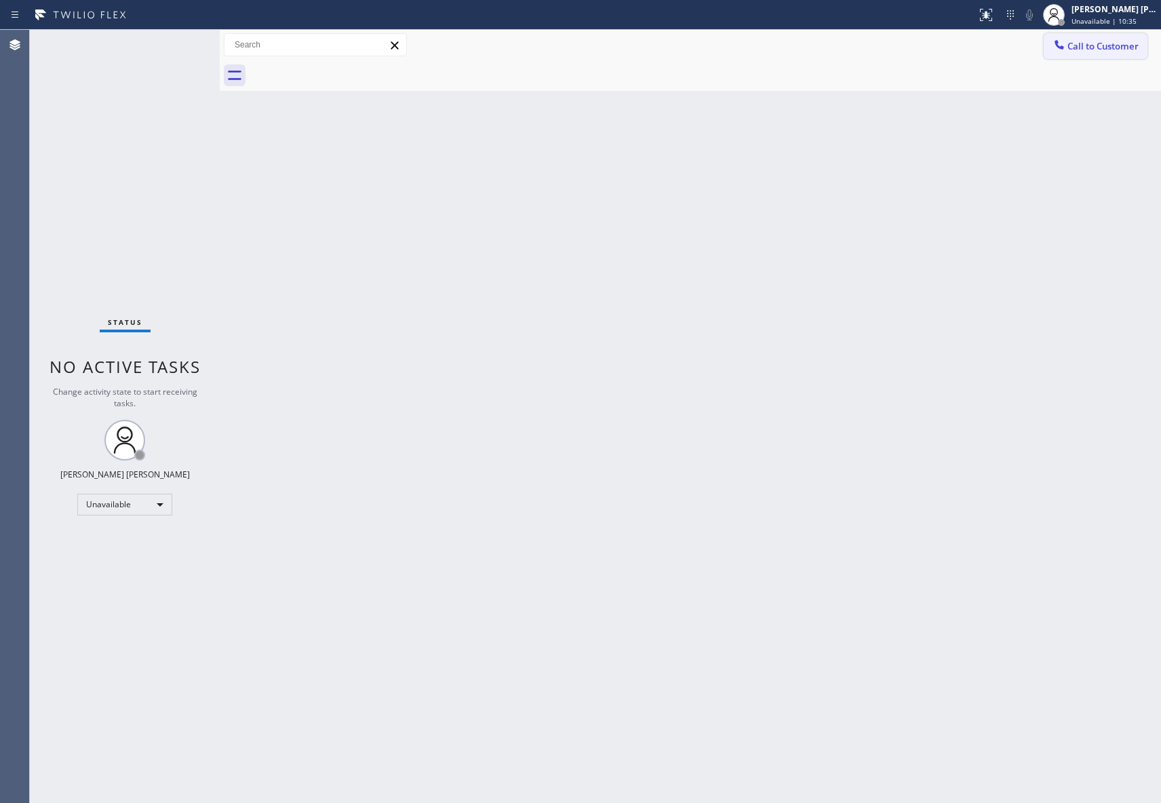
click at [1087, 41] on span "Call to Customer" at bounding box center [1102, 46] width 71 height 12
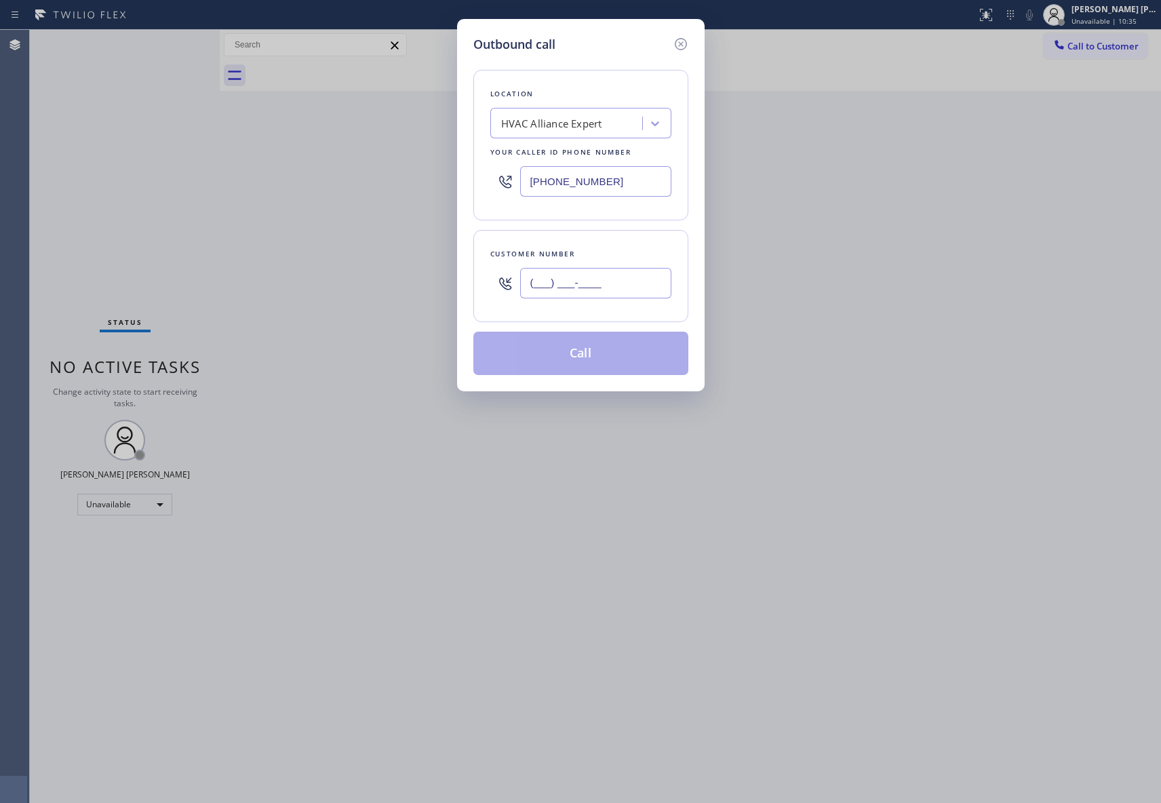
click at [587, 285] on input "(___) ___-____" at bounding box center [595, 283] width 151 height 31
paste input "949) 422-7242"
type input "[PHONE_NUMBER]"
click at [603, 355] on button "Call" at bounding box center [580, 353] width 215 height 43
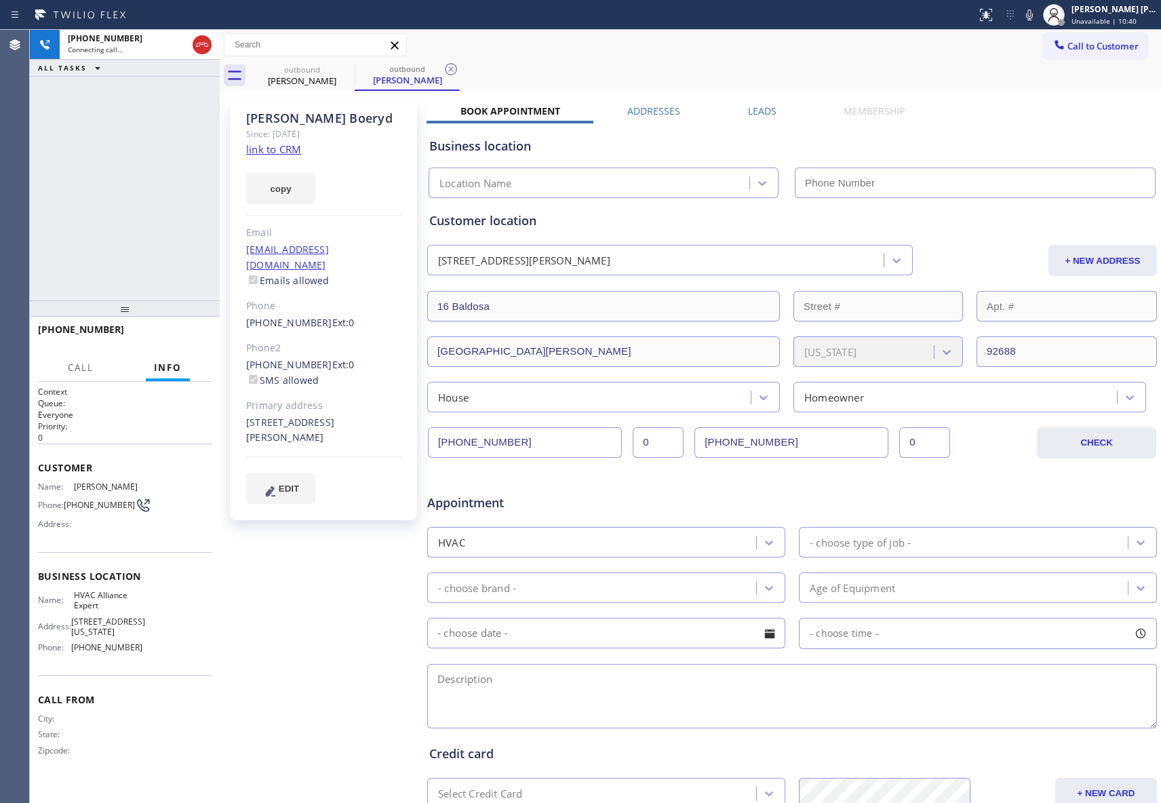
type input "[PHONE_NUMBER]"
click at [199, 39] on icon at bounding box center [202, 45] width 16 height 16
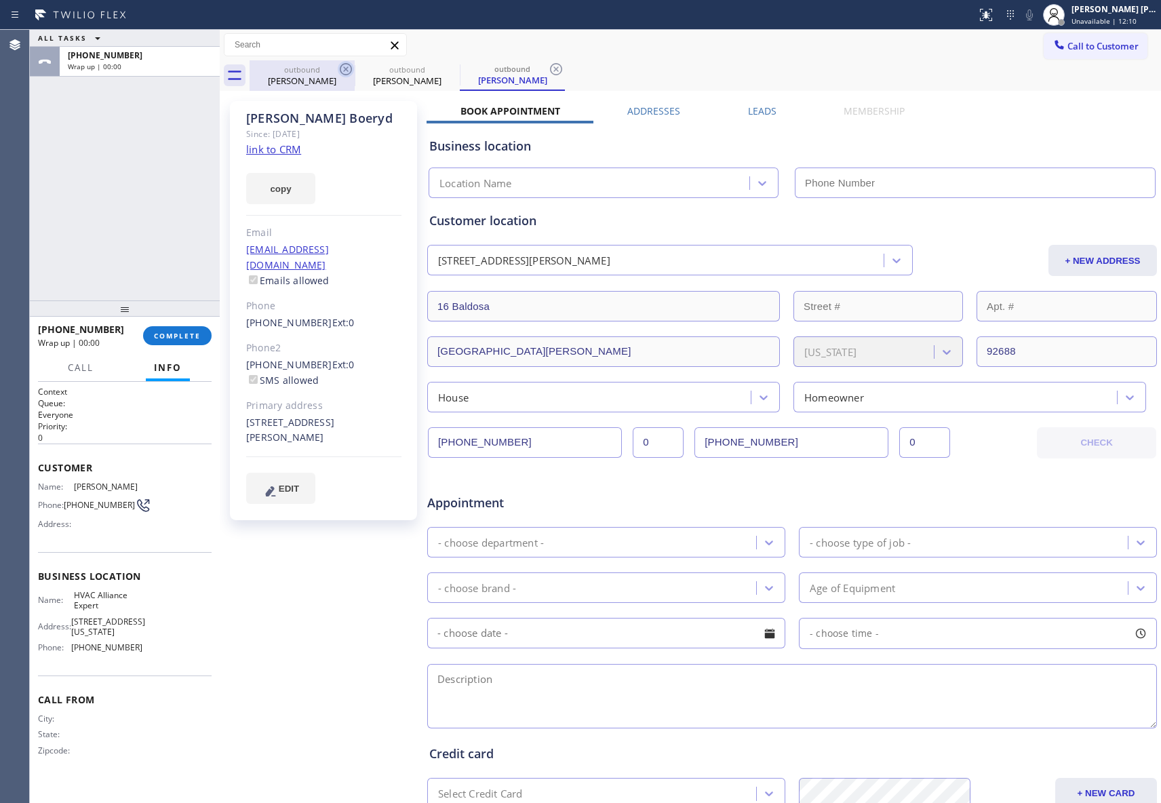
click at [348, 71] on icon at bounding box center [346, 69] width 12 height 12
click at [0, 0] on icon at bounding box center [0, 0] width 0 height 0
click at [348, 71] on icon at bounding box center [346, 69] width 12 height 12
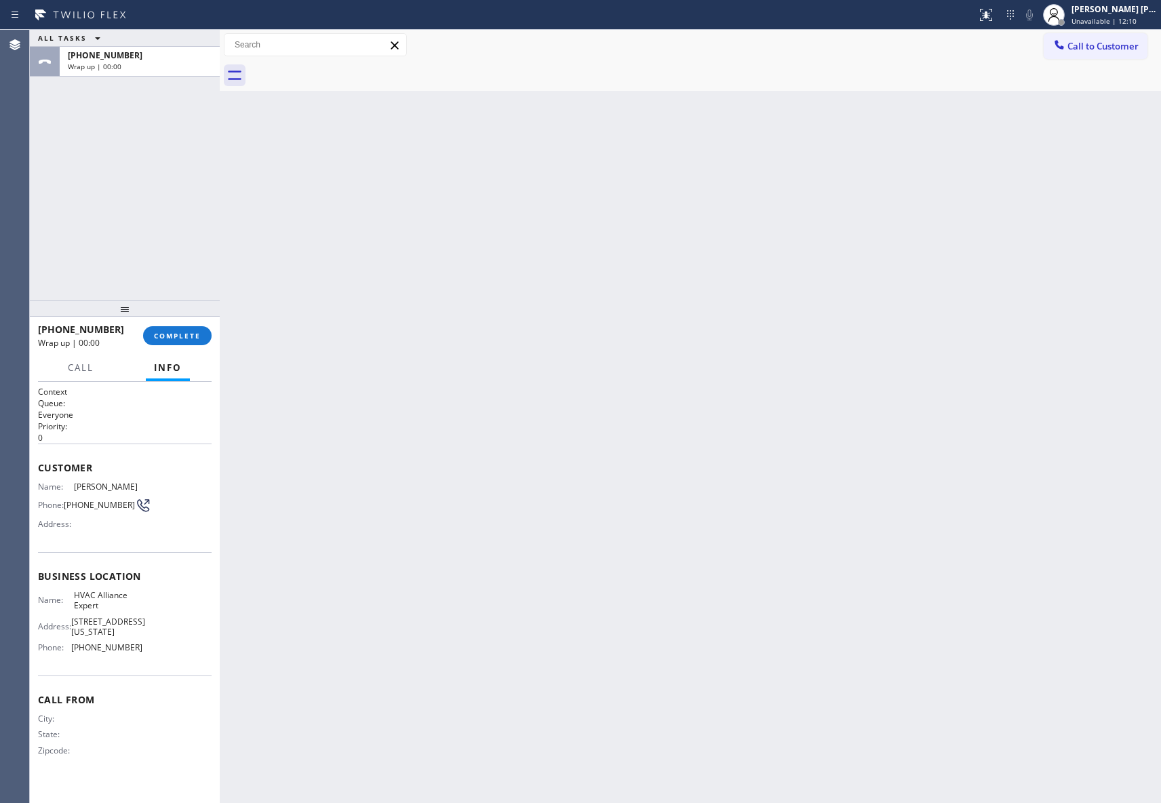
click at [348, 71] on div at bounding box center [704, 75] width 911 height 31
click at [179, 339] on span "COMPLETE" at bounding box center [177, 335] width 47 height 9
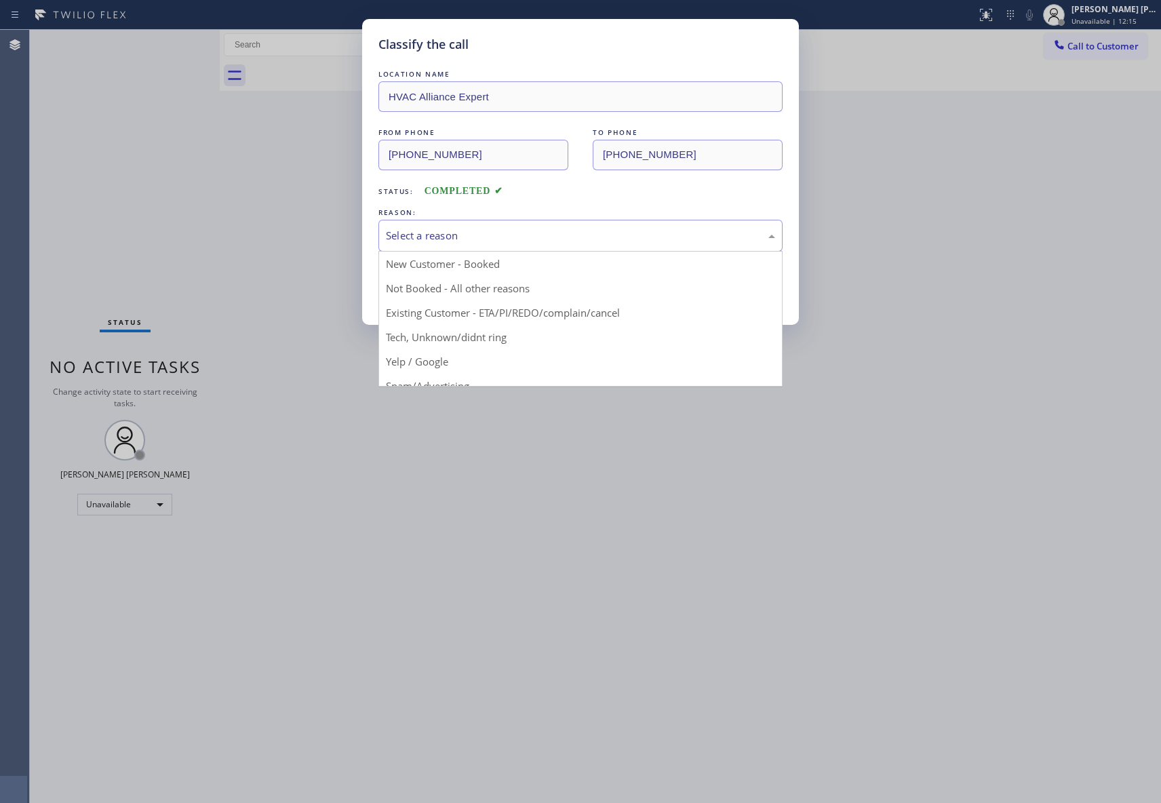
click at [598, 229] on div "Select a reason" at bounding box center [580, 236] width 389 height 16
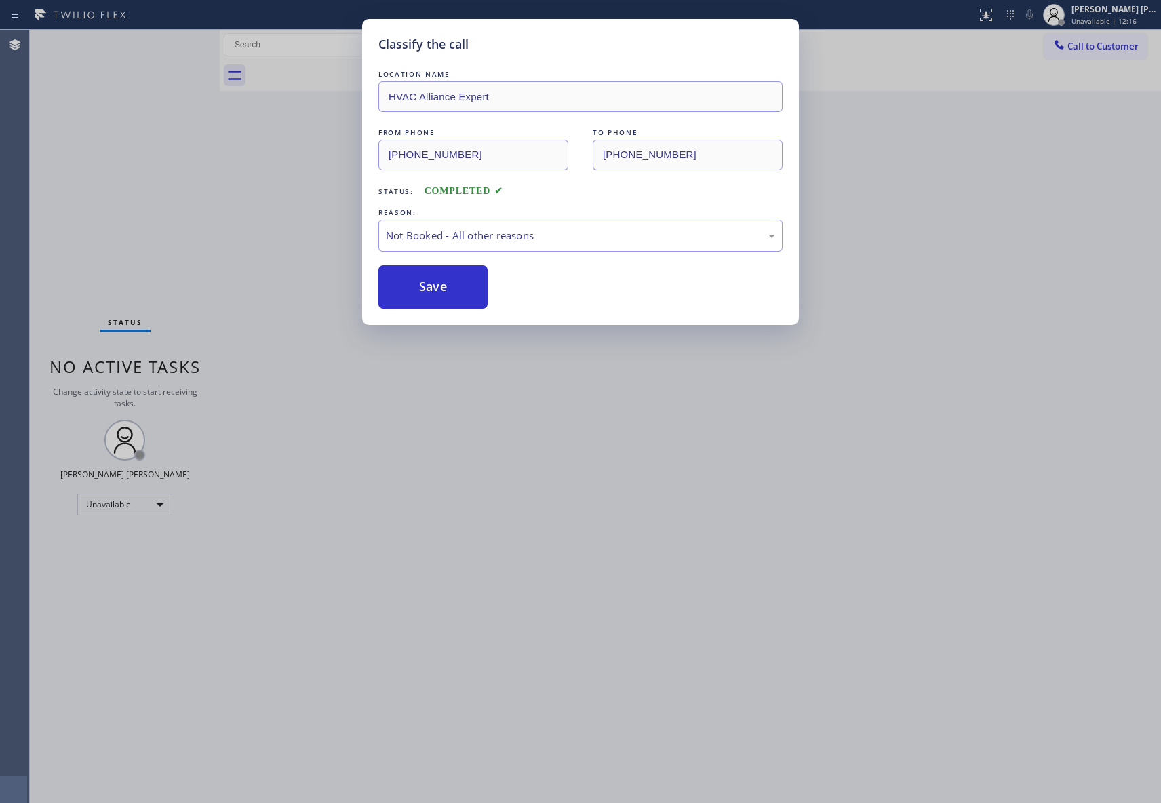
click at [424, 296] on button "Save" at bounding box center [432, 286] width 109 height 43
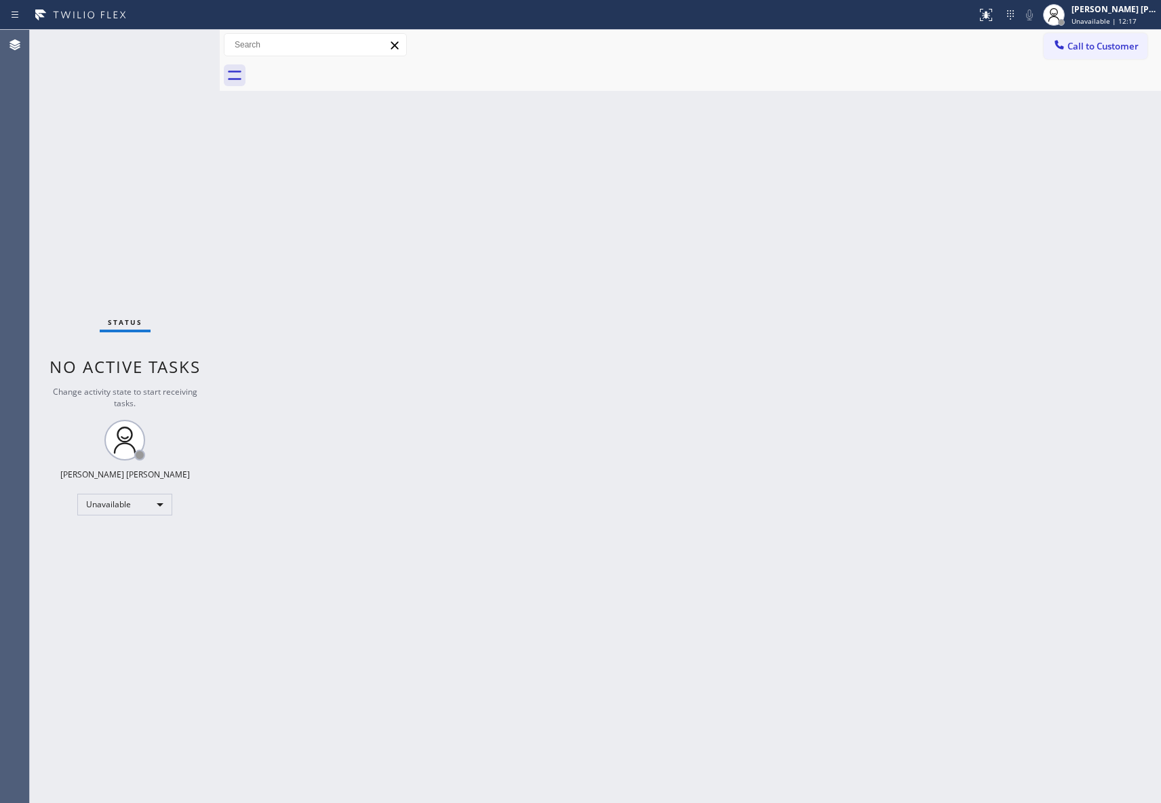
click at [1099, 52] on div "Classify the call LOCATION NAME 4B2.Paid Sub Zero Repair Professionals FROM PHO…" at bounding box center [595, 416] width 1131 height 773
drag, startPoint x: 1099, startPoint y: 52, endPoint x: 1060, endPoint y: 58, distance: 39.2
click at [1098, 52] on button "Call to Customer" at bounding box center [1095, 46] width 104 height 26
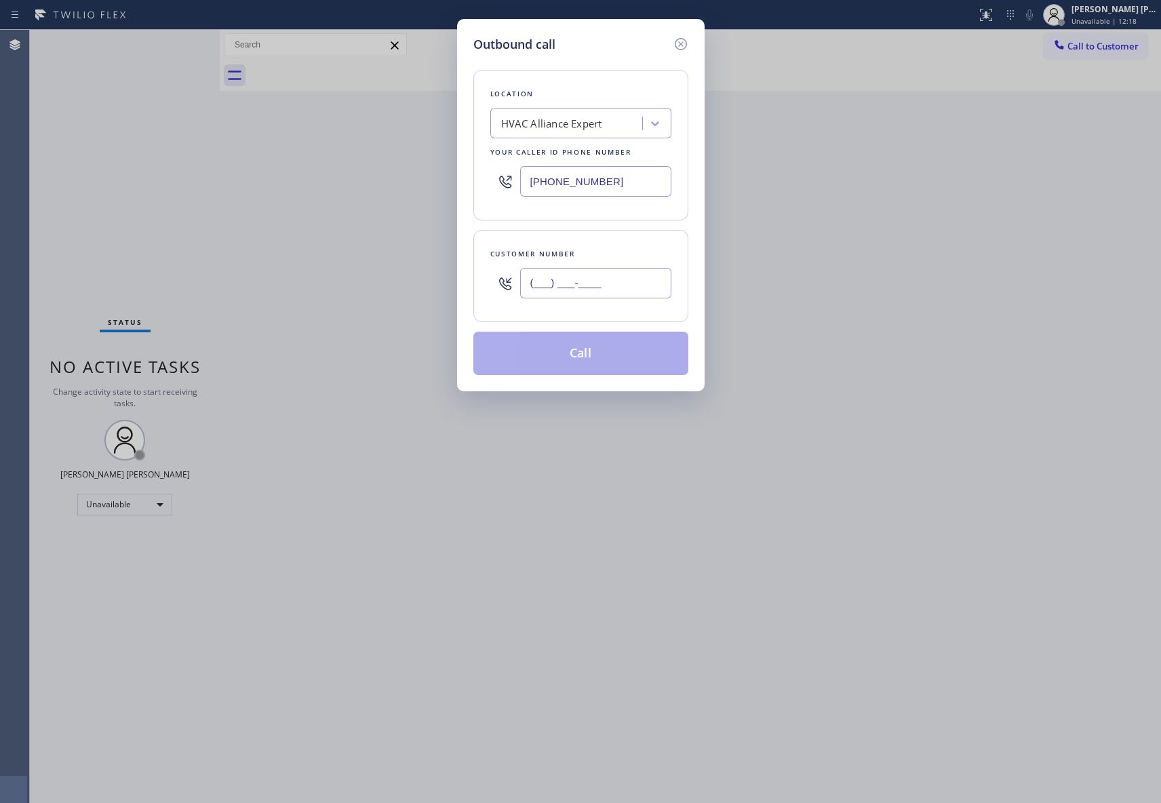
click at [597, 290] on input "(___) ___-____" at bounding box center [595, 283] width 151 height 31
paste input "949) 697-5490"
type input "[PHONE_NUMBER]"
click at [591, 359] on button "Call" at bounding box center [580, 353] width 215 height 43
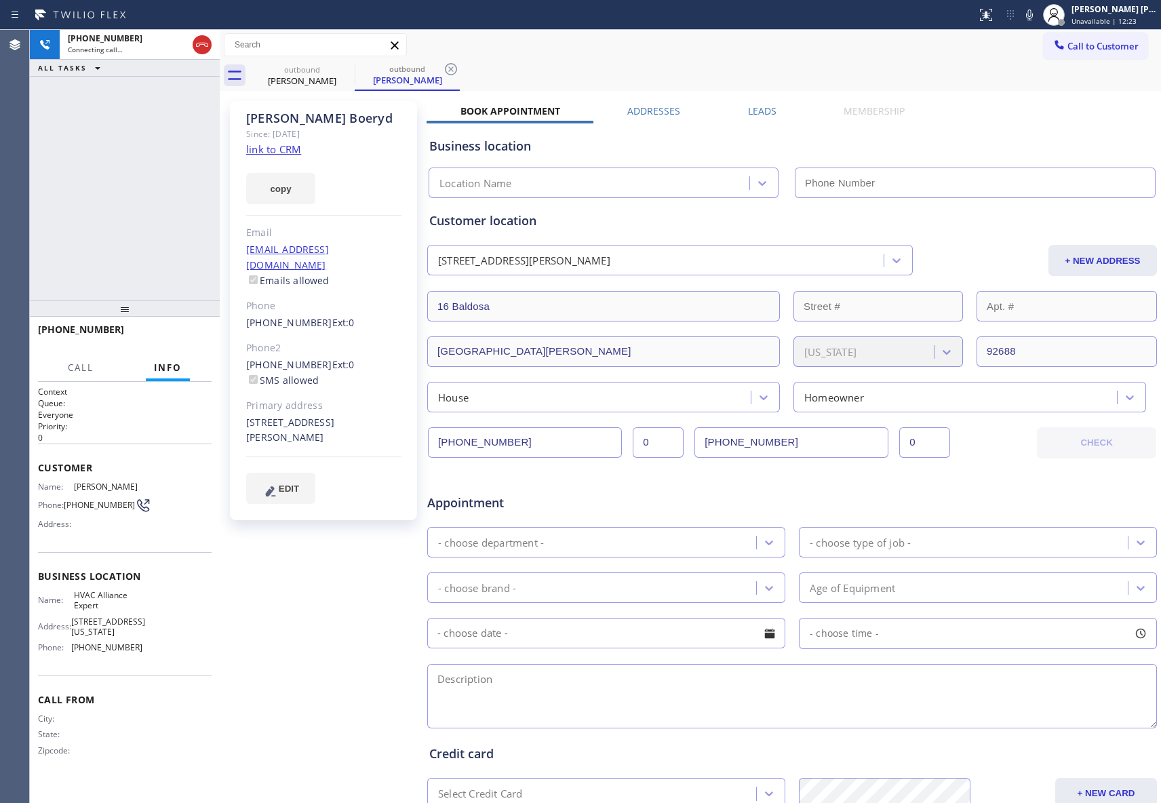
type input "[PHONE_NUMBER]"
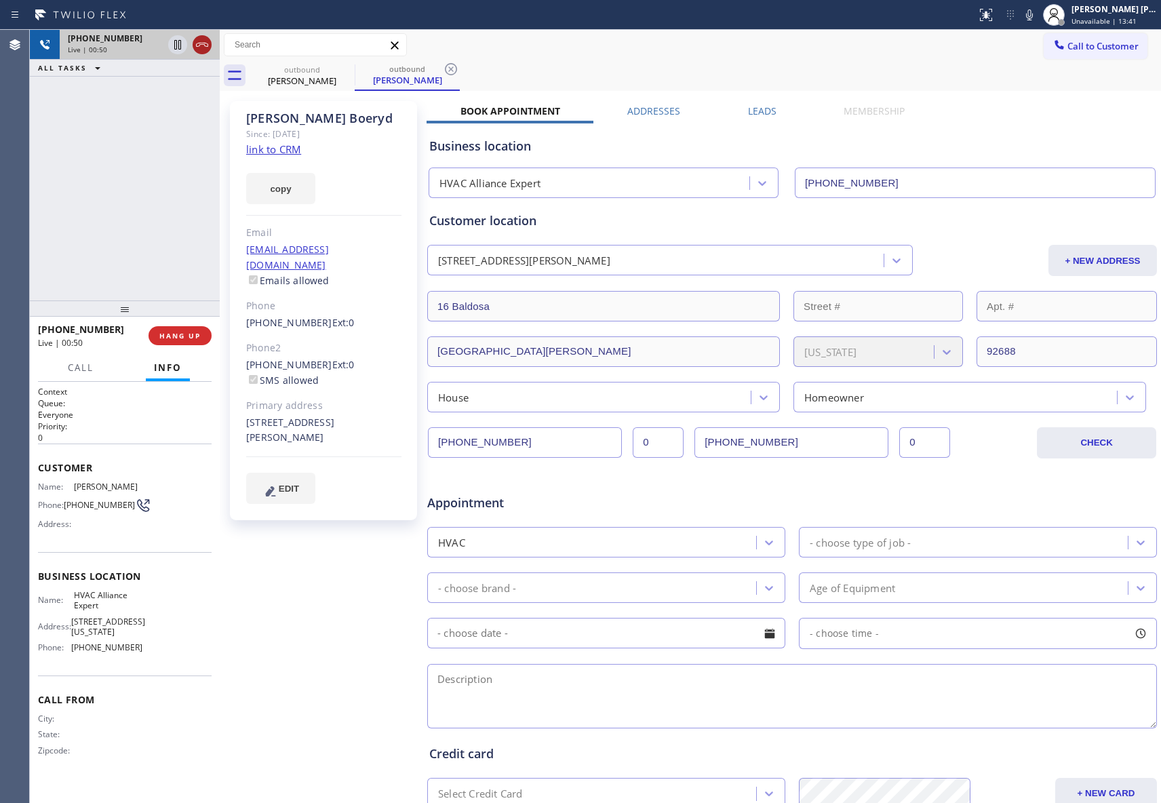
click at [206, 38] on icon at bounding box center [202, 45] width 16 height 16
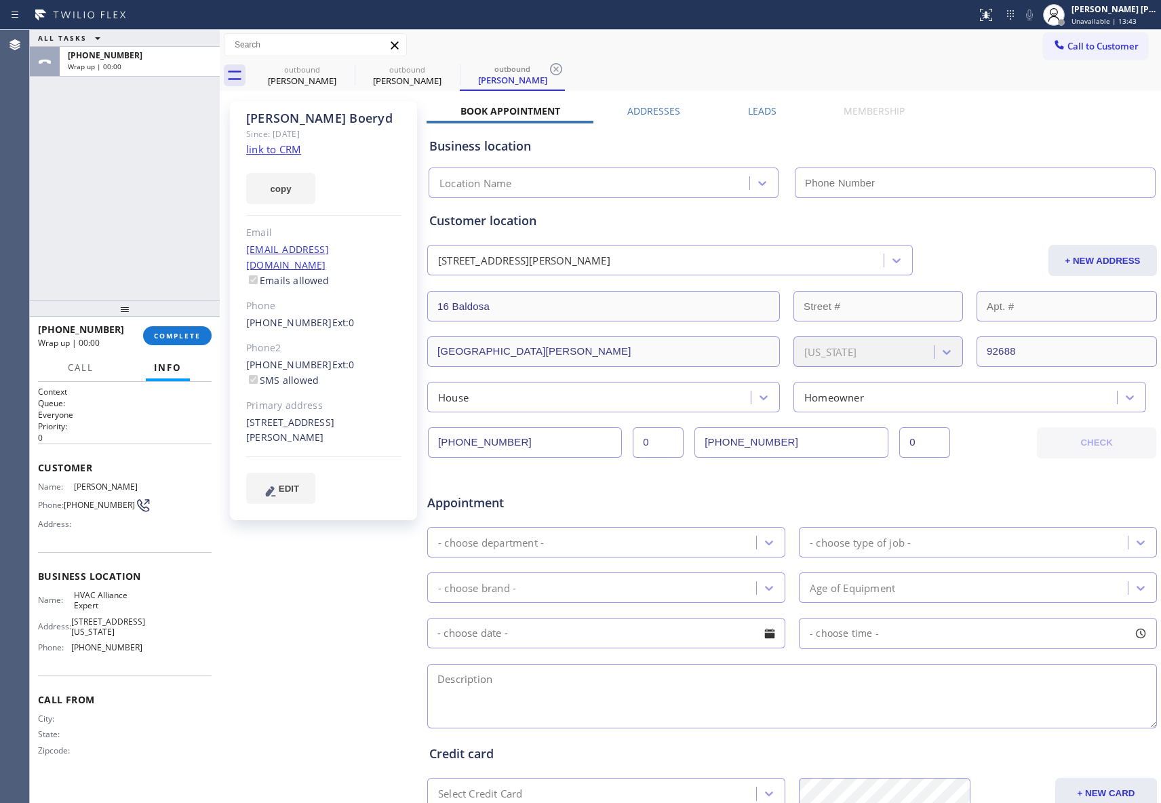
type input "[PHONE_NUMBER]"
click at [346, 72] on icon at bounding box center [346, 69] width 16 height 16
click at [351, 71] on icon at bounding box center [346, 69] width 16 height 16
click at [0, 0] on icon at bounding box center [0, 0] width 0 height 0
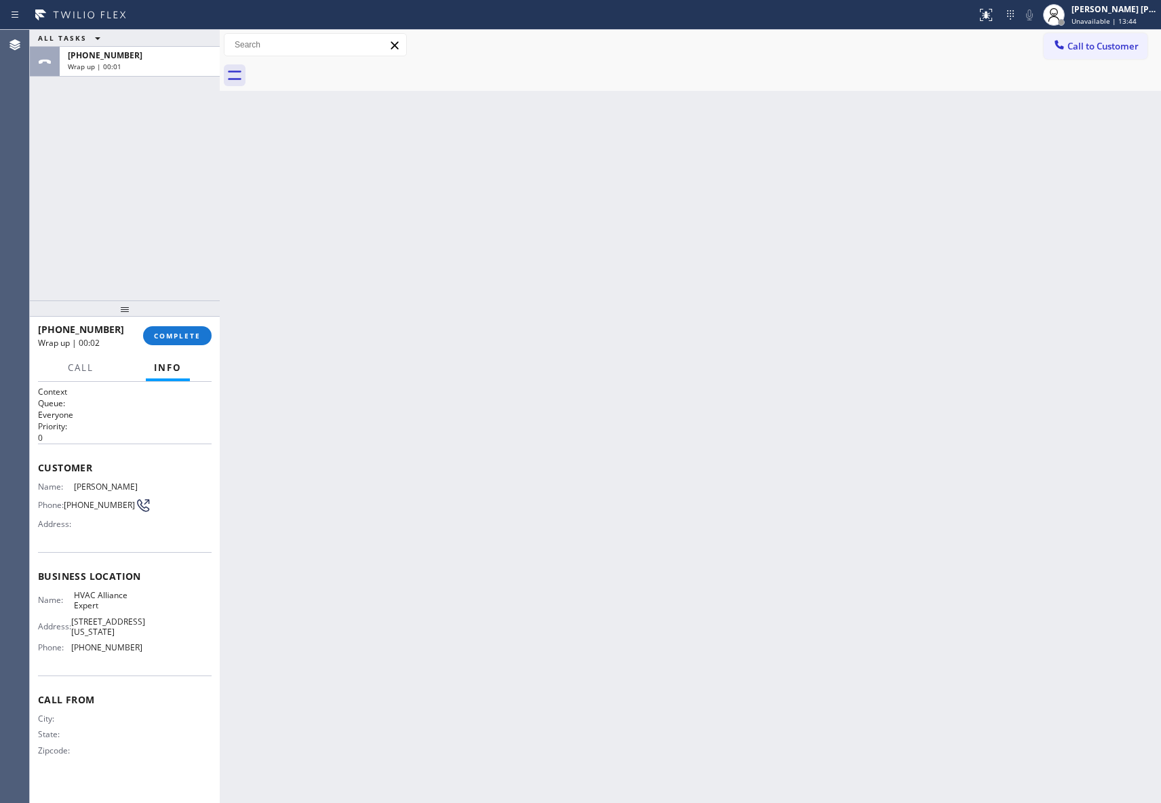
click at [351, 71] on div at bounding box center [704, 75] width 911 height 31
click at [175, 332] on span "COMPLETE" at bounding box center [177, 335] width 47 height 9
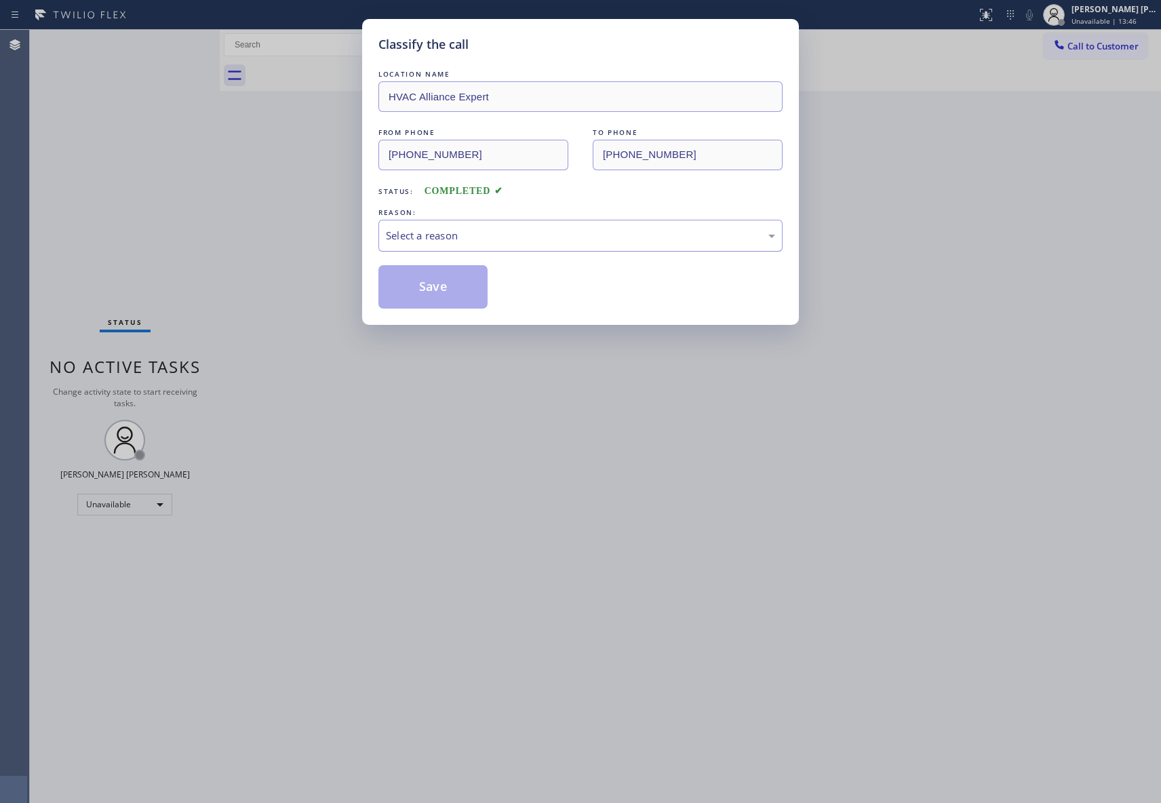
click at [560, 237] on div "Select a reason" at bounding box center [580, 236] width 389 height 16
click at [424, 280] on button "Save" at bounding box center [432, 286] width 109 height 43
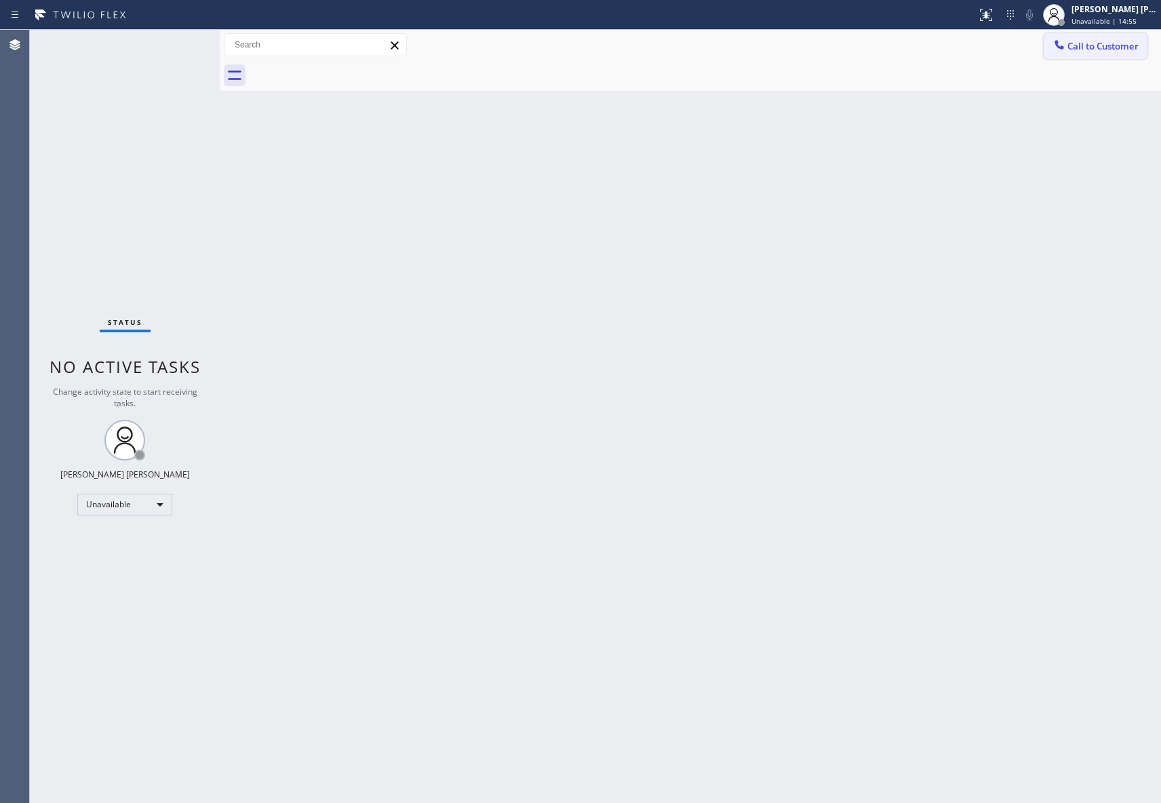
click at [1104, 41] on span "Call to Customer" at bounding box center [1102, 46] width 71 height 12
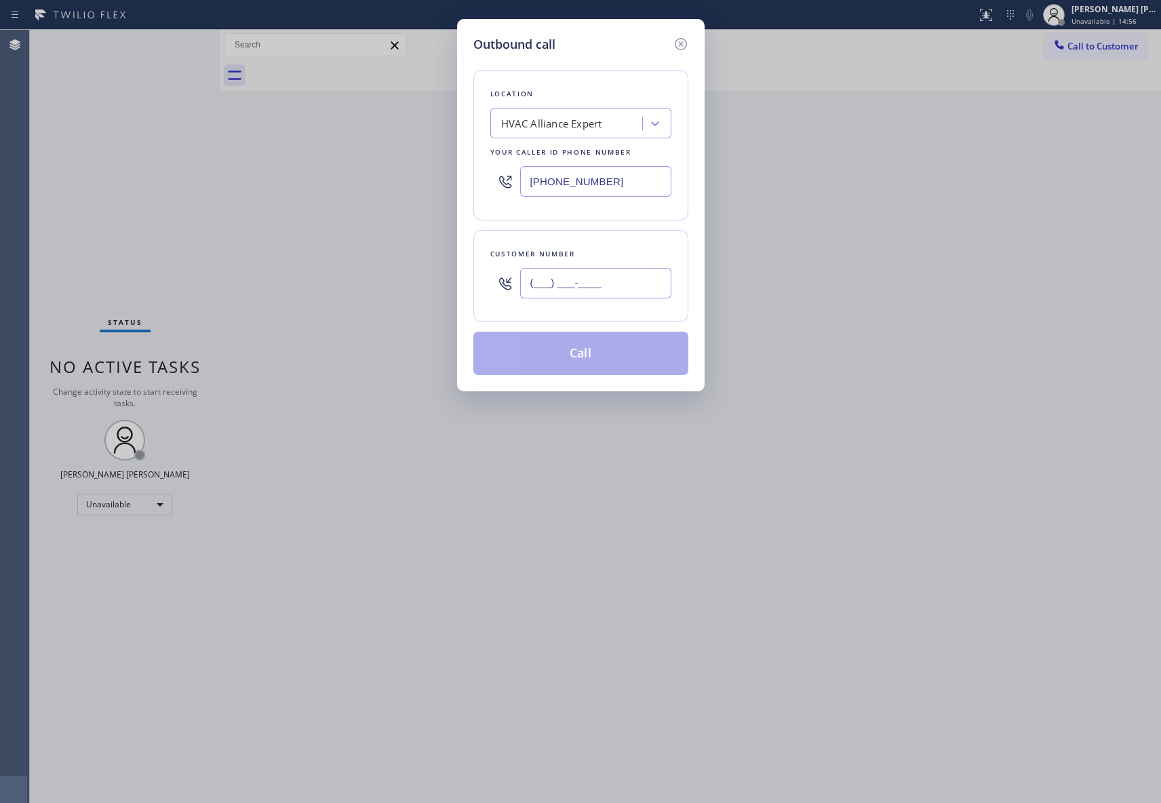
click at [607, 277] on input "(___) ___-____" at bounding box center [595, 283] width 151 height 31
paste input "703) 785-8298"
type input "[PHONE_NUMBER]"
drag, startPoint x: 570, startPoint y: 179, endPoint x: 383, endPoint y: 179, distance: 187.1
click at [383, 179] on div "Outbound call Location HVAC Alliance Expert Your caller id phone number [PHONE_…" at bounding box center [580, 401] width 1161 height 803
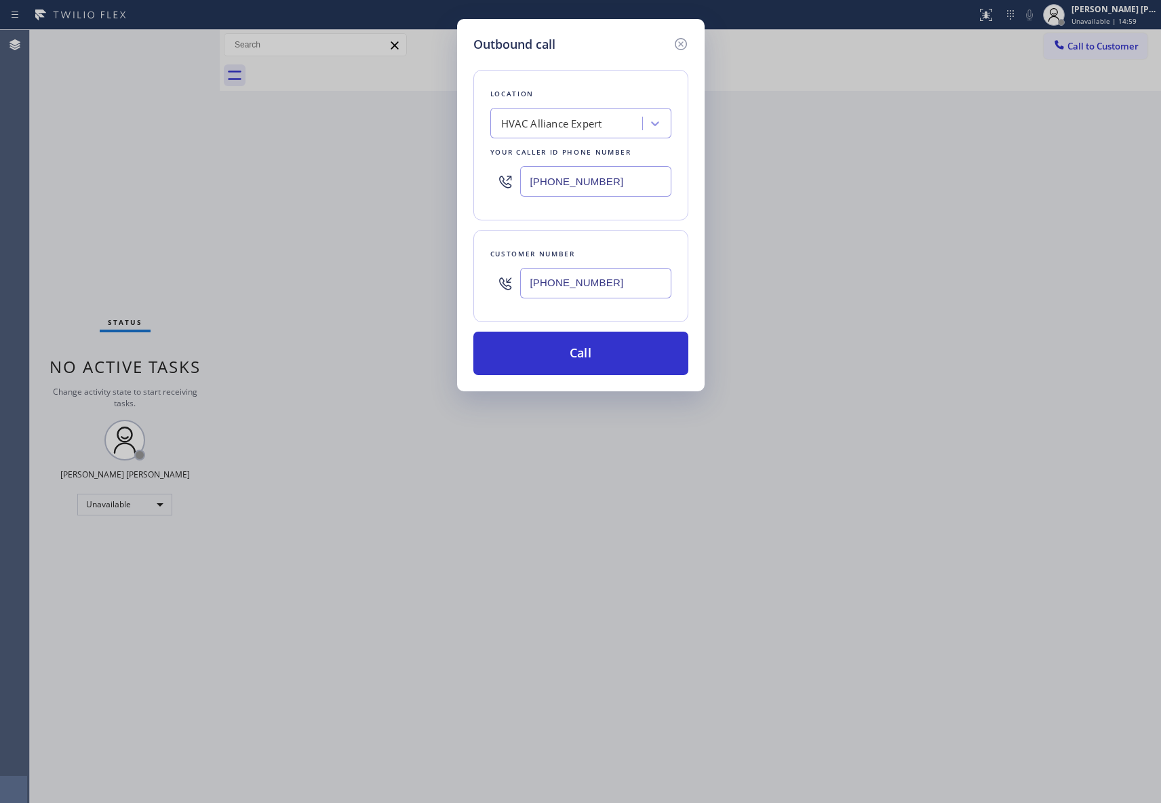
paste input "88) 909-0120"
type input "[PHONE_NUMBER]"
click at [606, 350] on button "Call" at bounding box center [580, 353] width 215 height 43
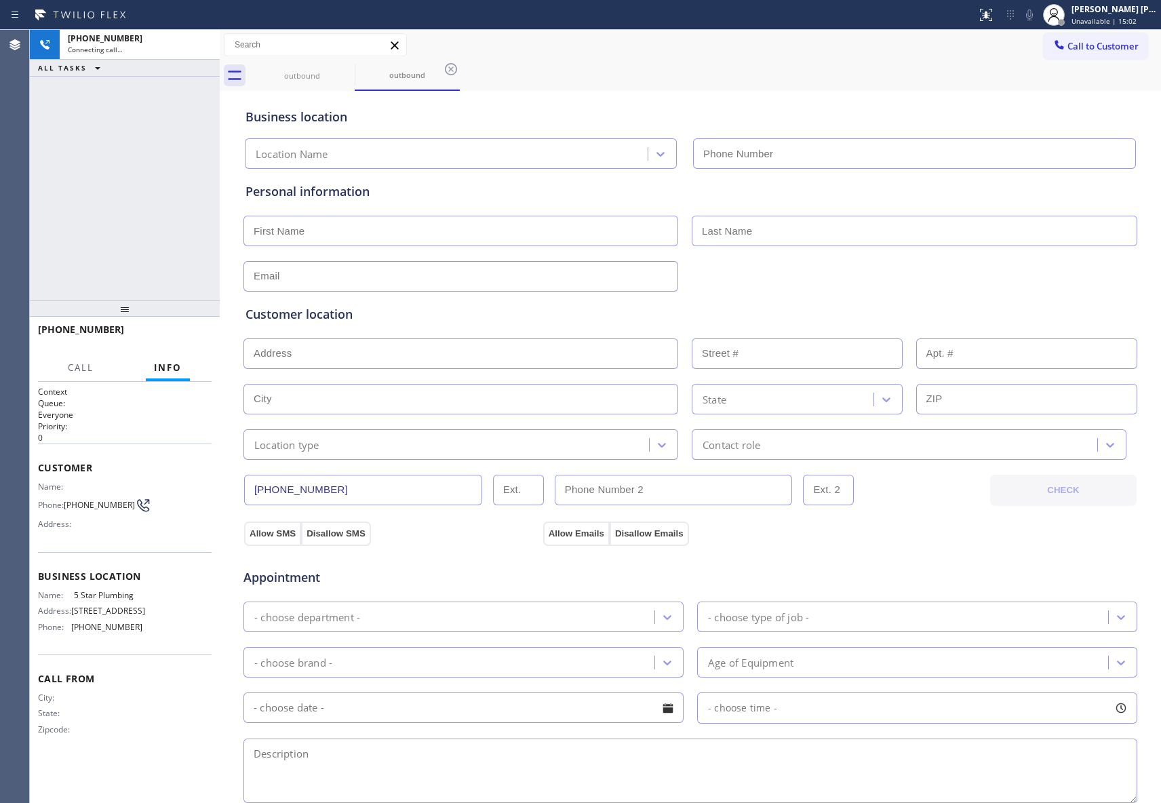
type input "[PHONE_NUMBER]"
click at [182, 332] on span "HANG UP" at bounding box center [179, 335] width 41 height 9
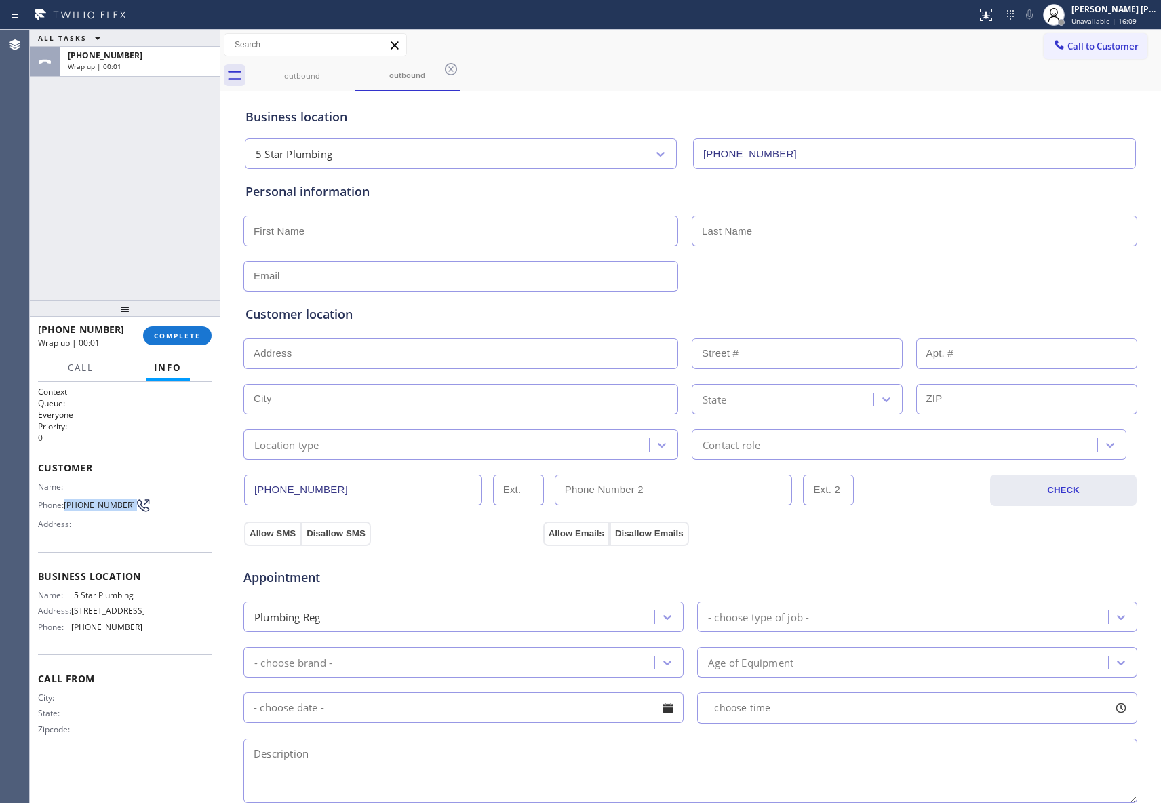
drag, startPoint x: 68, startPoint y: 506, endPoint x: 123, endPoint y: 513, distance: 56.1
click at [123, 513] on div "Phone: [PHONE_NUMBER]" at bounding box center [90, 505] width 104 height 16
copy div "[PHONE_NUMBER]"
click at [157, 797] on div "Context Queue: Everyone Priority: 0 Customer Name: Phone: [PHONE_NUMBER] Addres…" at bounding box center [125, 592] width 174 height 413
click at [171, 329] on button "COMPLETE" at bounding box center [177, 335] width 68 height 19
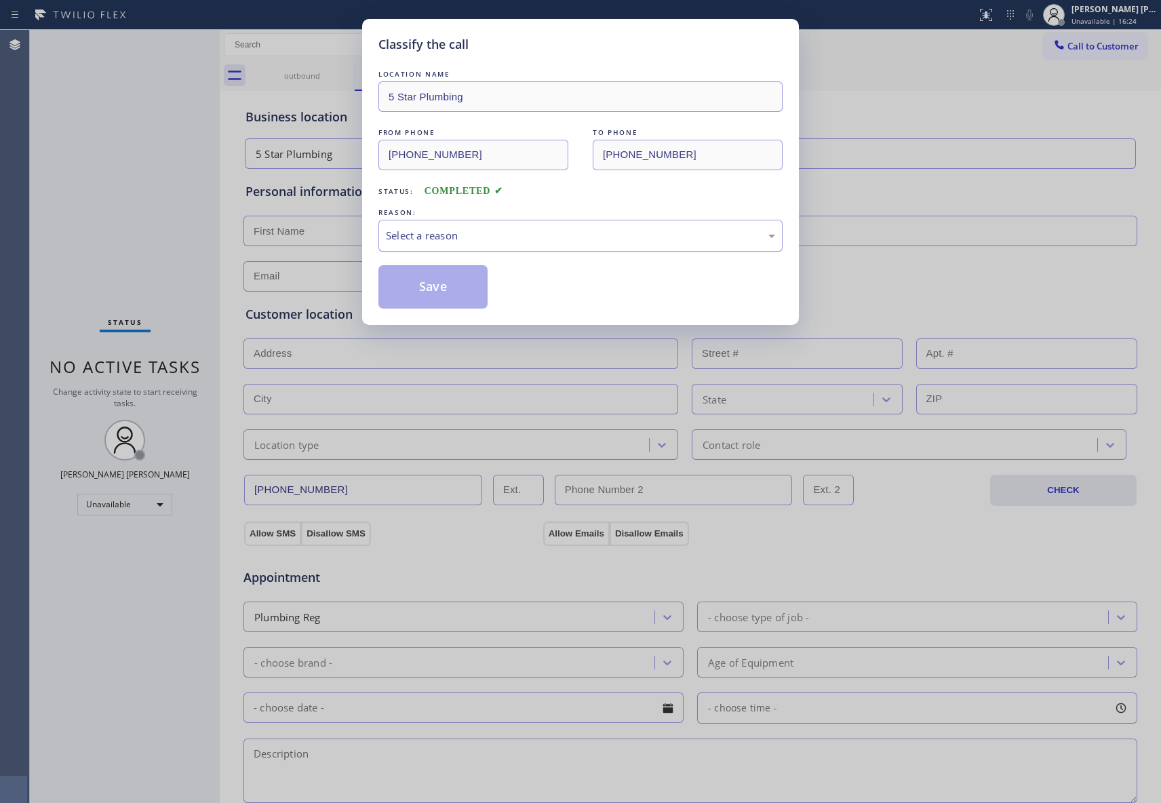
click at [446, 237] on div "Select a reason" at bounding box center [580, 236] width 389 height 16
click at [441, 283] on button "Save" at bounding box center [432, 286] width 109 height 43
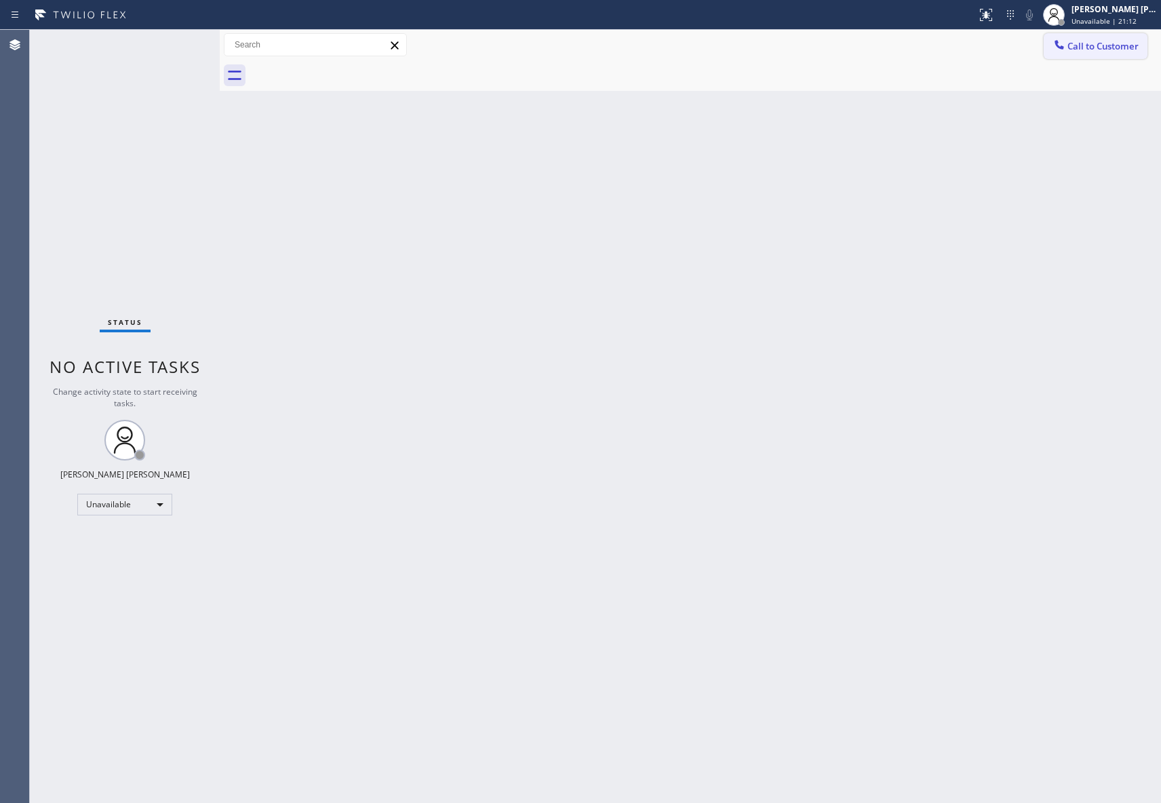
drag, startPoint x: 1083, startPoint y: 41, endPoint x: 912, endPoint y: 68, distance: 172.3
click at [1083, 40] on span "Call to Customer" at bounding box center [1102, 46] width 71 height 12
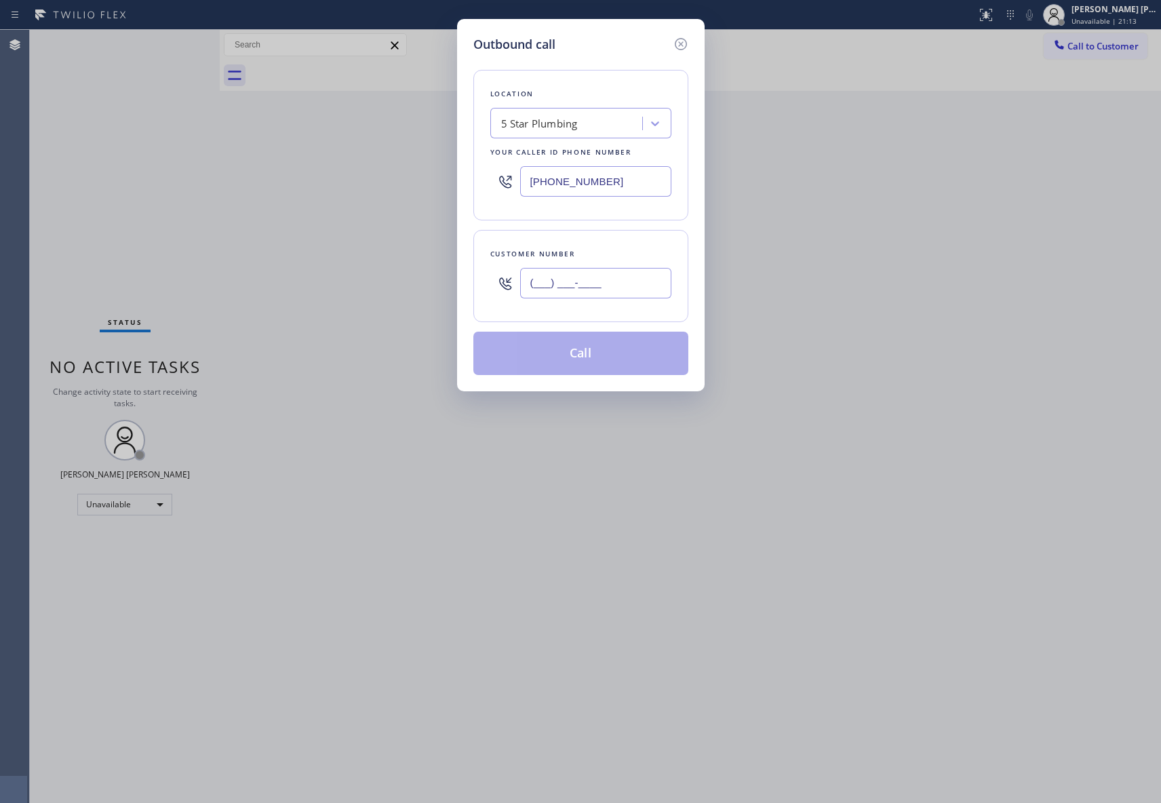
click at [574, 297] on input "(___) ___-____" at bounding box center [595, 283] width 151 height 31
paste input "516) 680-4116"
type input "[PHONE_NUMBER]"
click at [570, 127] on div "5 Star Plumbing" at bounding box center [539, 124] width 77 height 16
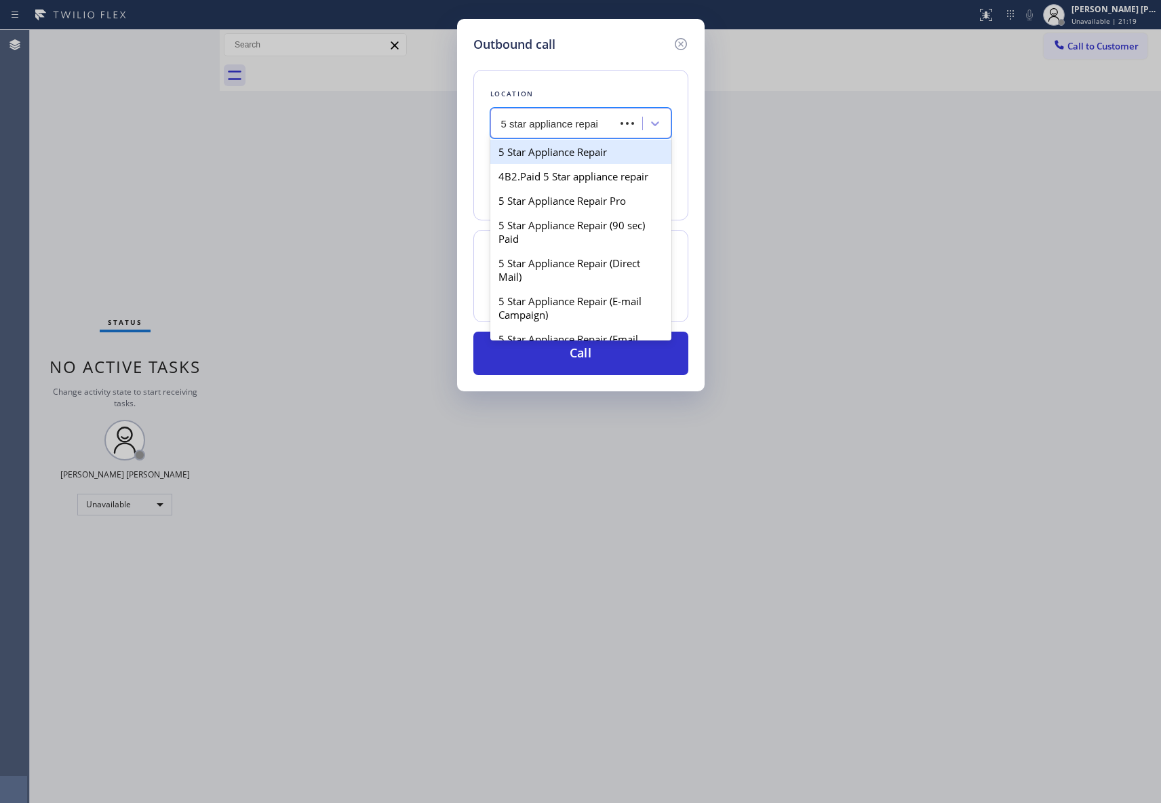
type input "5 star appliance repair"
click at [587, 213] on div "5 Star Appliance Repair Pro" at bounding box center [580, 200] width 181 height 24
type input "[PHONE_NUMBER]"
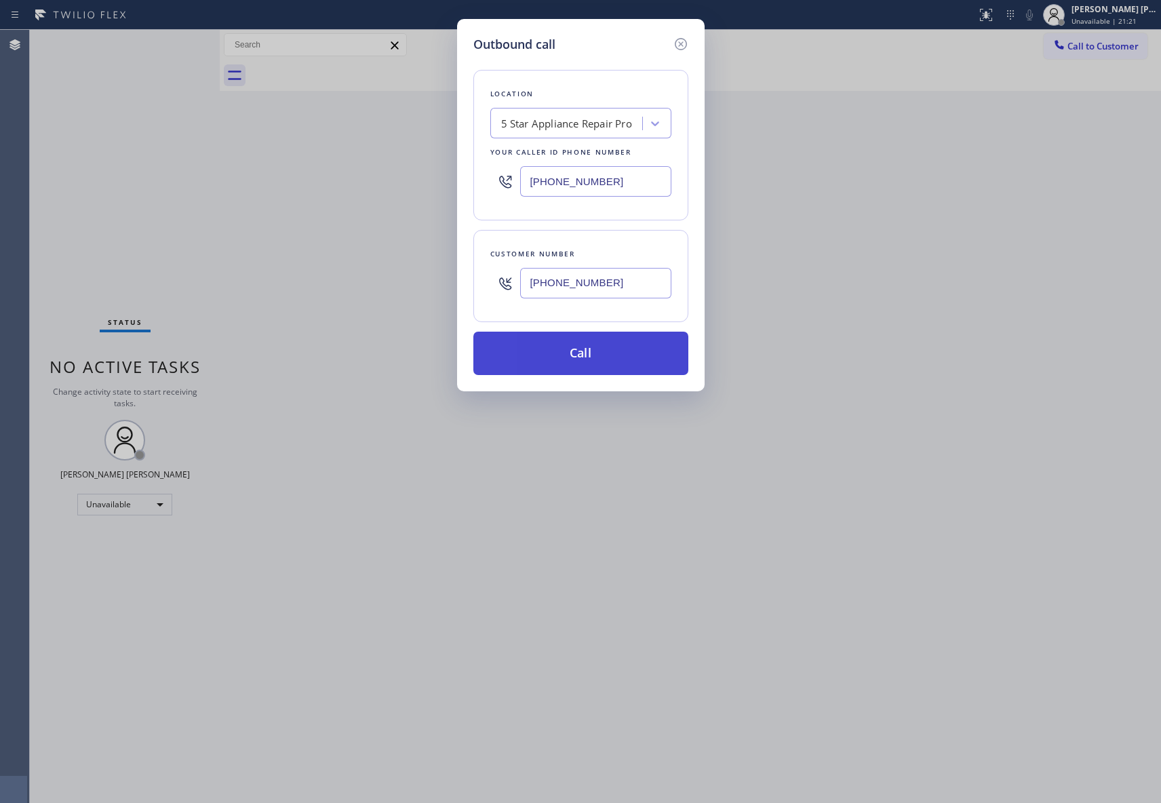
click at [590, 359] on button "Call" at bounding box center [580, 353] width 215 height 43
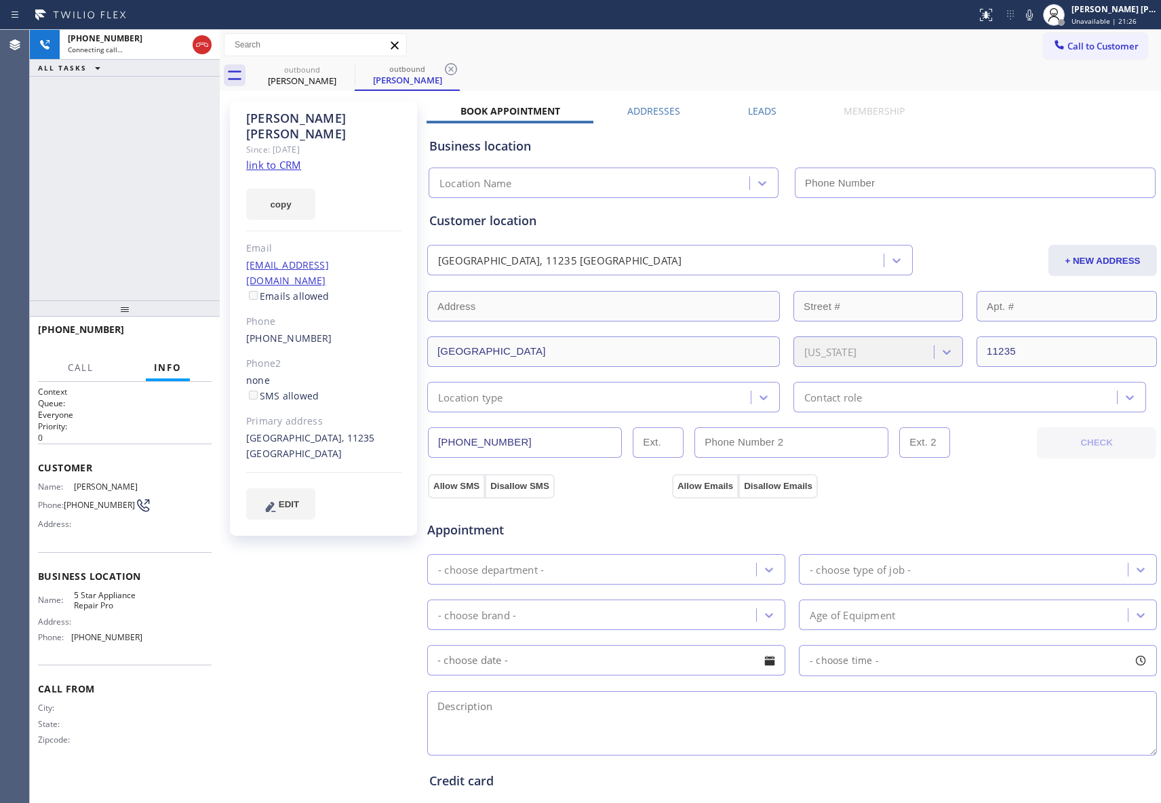
type input "[PHONE_NUMBER]"
drag, startPoint x: 243, startPoint y: 310, endPoint x: 318, endPoint y: 313, distance: 75.3
click at [318, 313] on div "[PERSON_NAME] Since: [DATE] link to CRM copy Email [EMAIL_ADDRESS][DOMAIN_NAME]…" at bounding box center [323, 318] width 187 height 435
copy link "[PHONE_NUMBER]"
click at [188, 334] on span "HANG UP" at bounding box center [179, 335] width 41 height 9
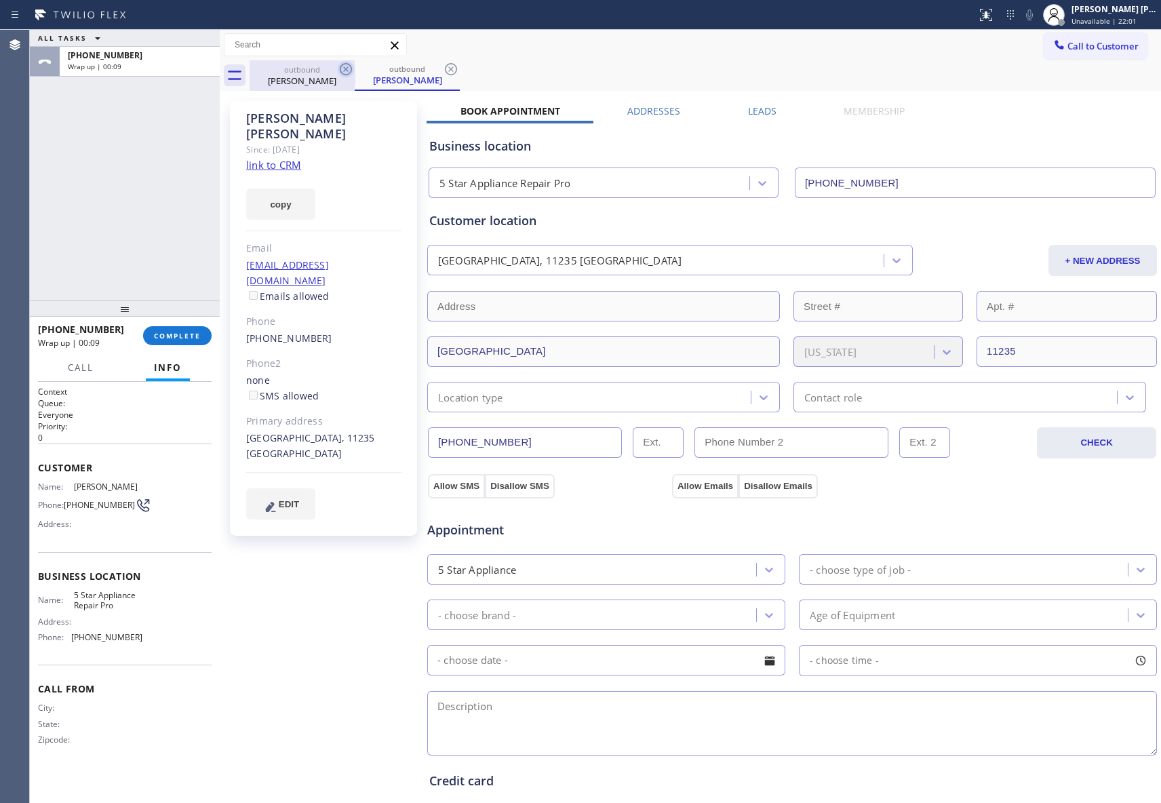
click at [342, 74] on icon at bounding box center [346, 69] width 16 height 16
click at [342, 72] on icon at bounding box center [346, 69] width 12 height 12
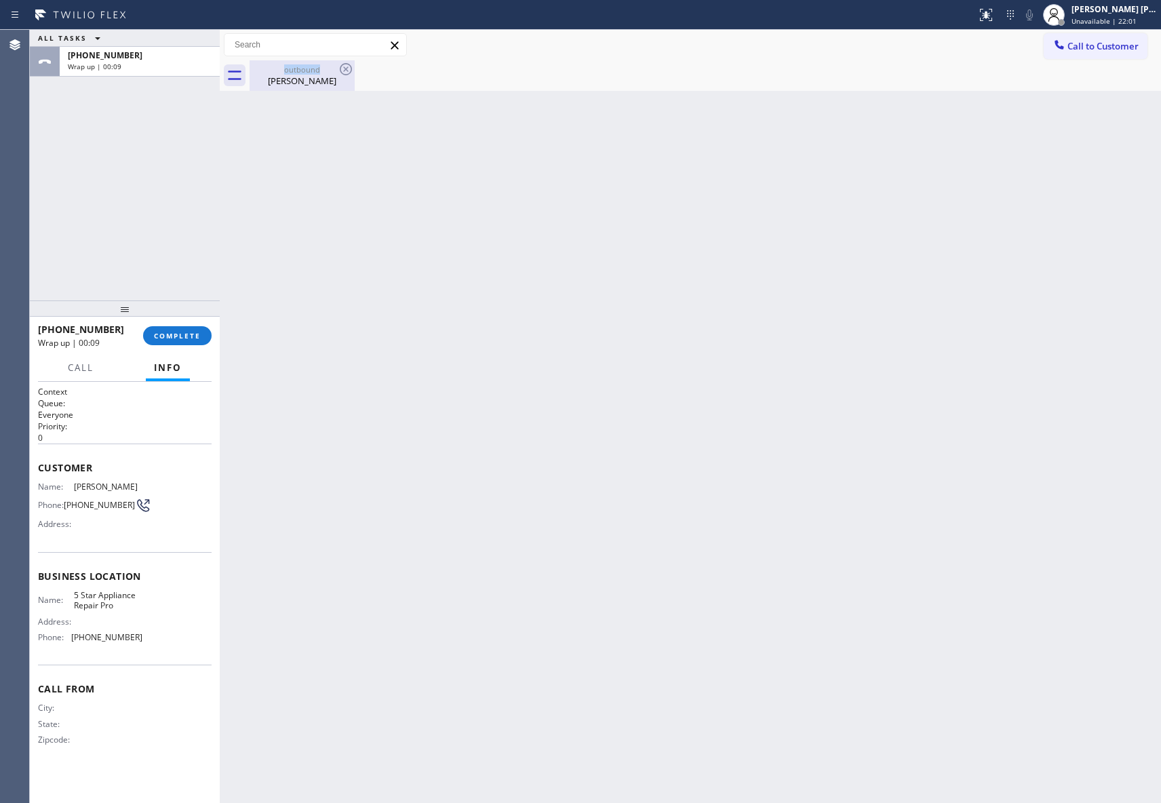
click at [342, 72] on icon at bounding box center [346, 69] width 12 height 12
click at [199, 336] on span "COMPLETE" at bounding box center [177, 335] width 47 height 9
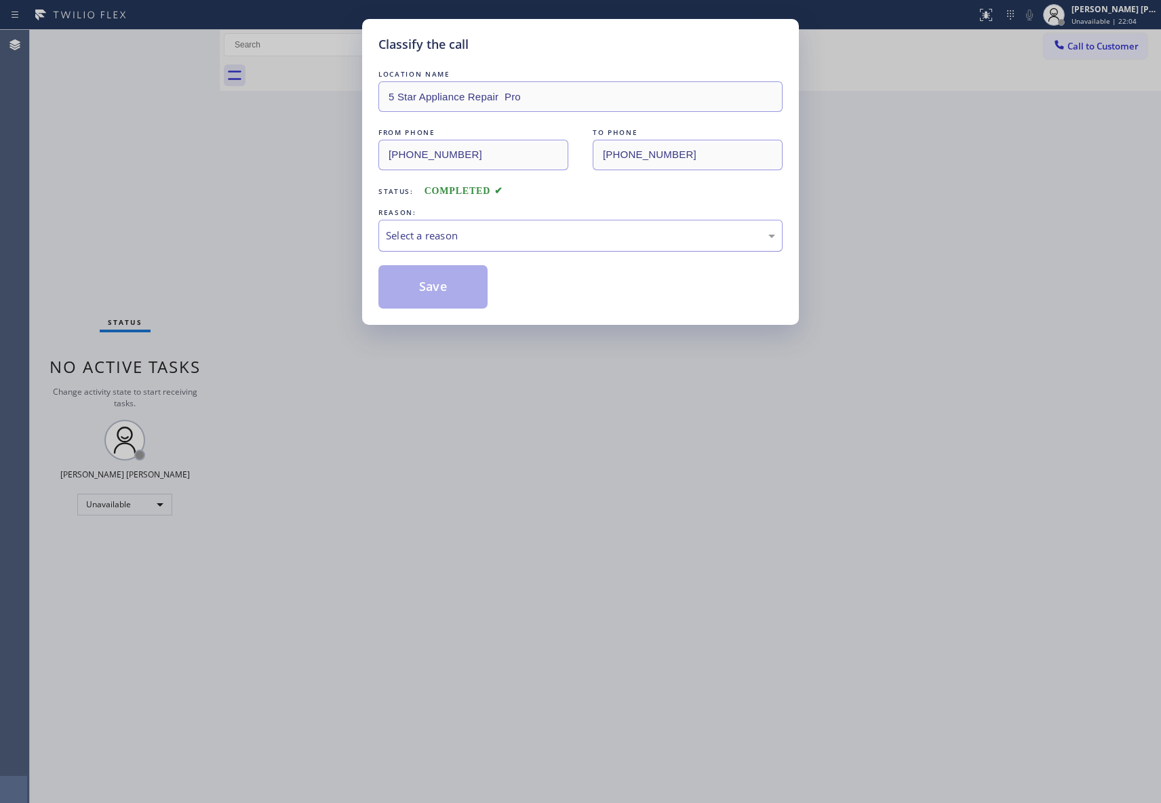
click at [591, 243] on div "Select a reason" at bounding box center [580, 236] width 389 height 16
click at [397, 292] on button "Save" at bounding box center [432, 286] width 109 height 43
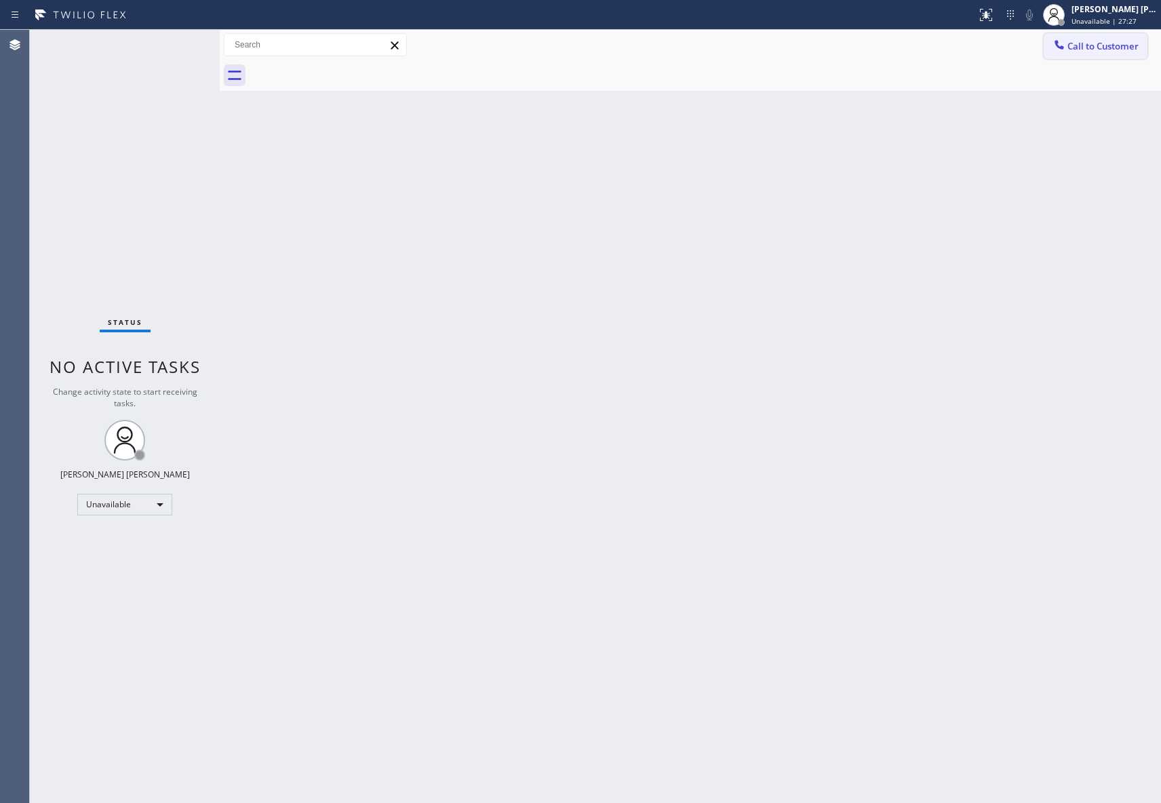
click at [1105, 36] on button "Call to Customer" at bounding box center [1095, 46] width 104 height 26
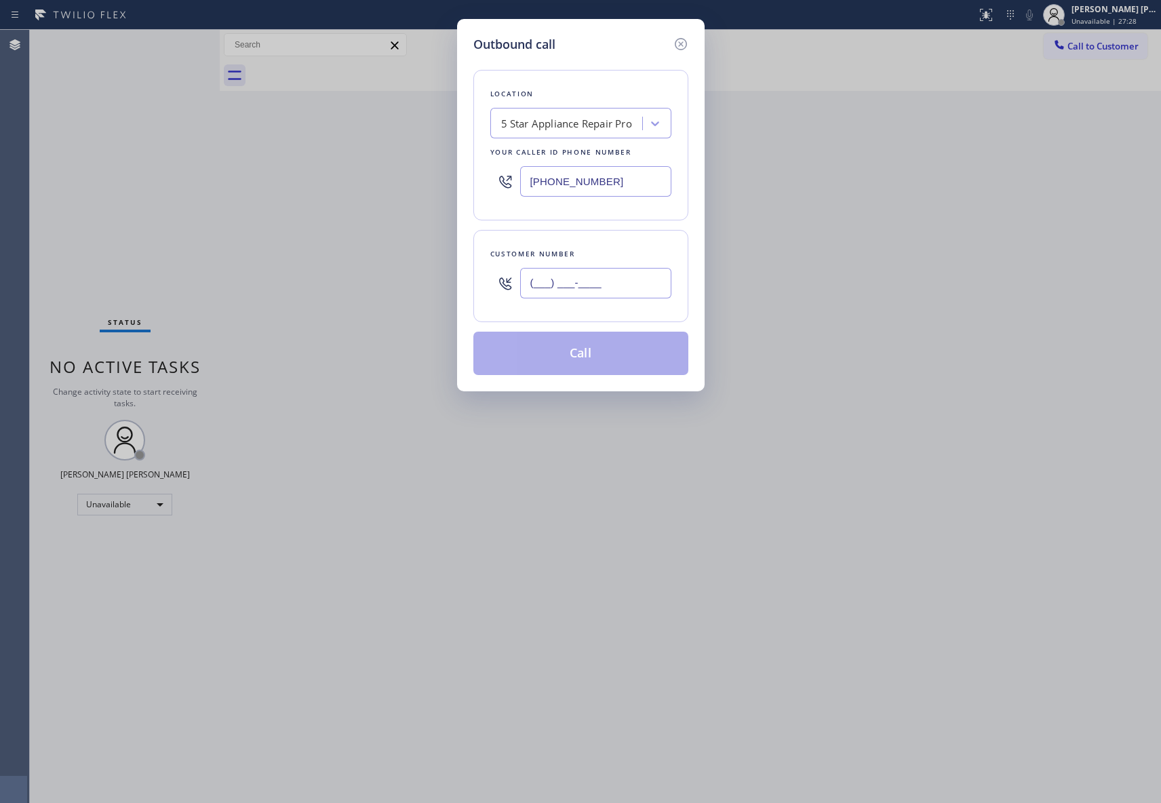
click at [606, 268] on input "(___) ___-____" at bounding box center [595, 283] width 151 height 31
click at [614, 288] on input "(___) ___-____" at bounding box center [595, 283] width 151 height 31
drag, startPoint x: 617, startPoint y: 282, endPoint x: 389, endPoint y: 258, distance: 229.1
click at [389, 258] on div "Outbound call Location 5 Star Appliance Repair Pro Your caller id phone number …" at bounding box center [580, 401] width 1161 height 803
paste input "626) 688-0666"
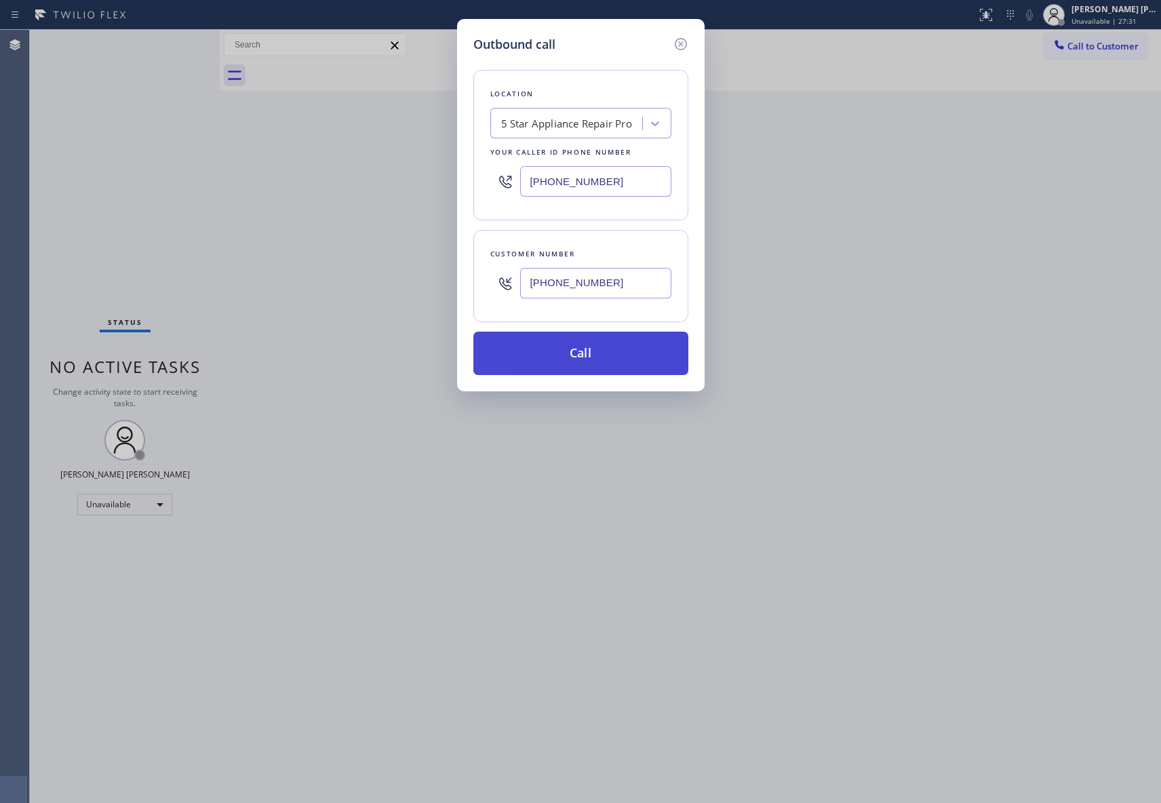
type input "[PHONE_NUMBER]"
click at [578, 359] on button "Call" at bounding box center [580, 353] width 215 height 43
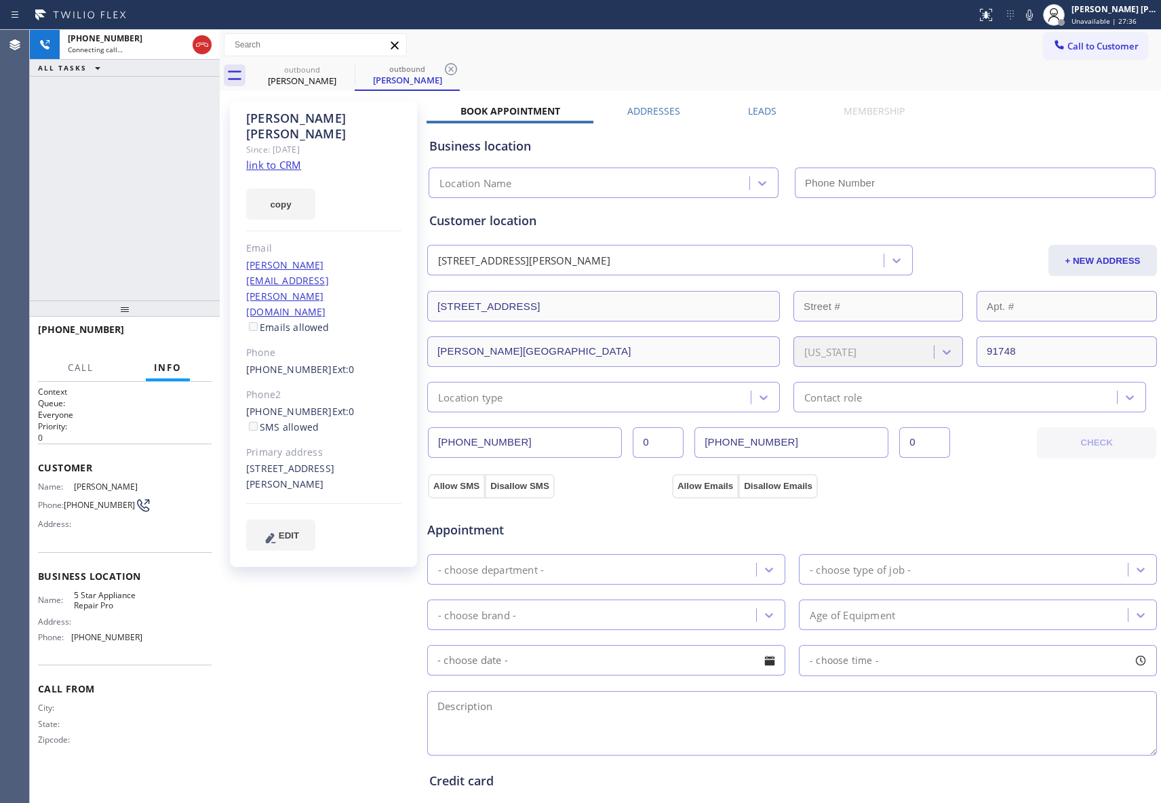
type input "[PHONE_NUMBER]"
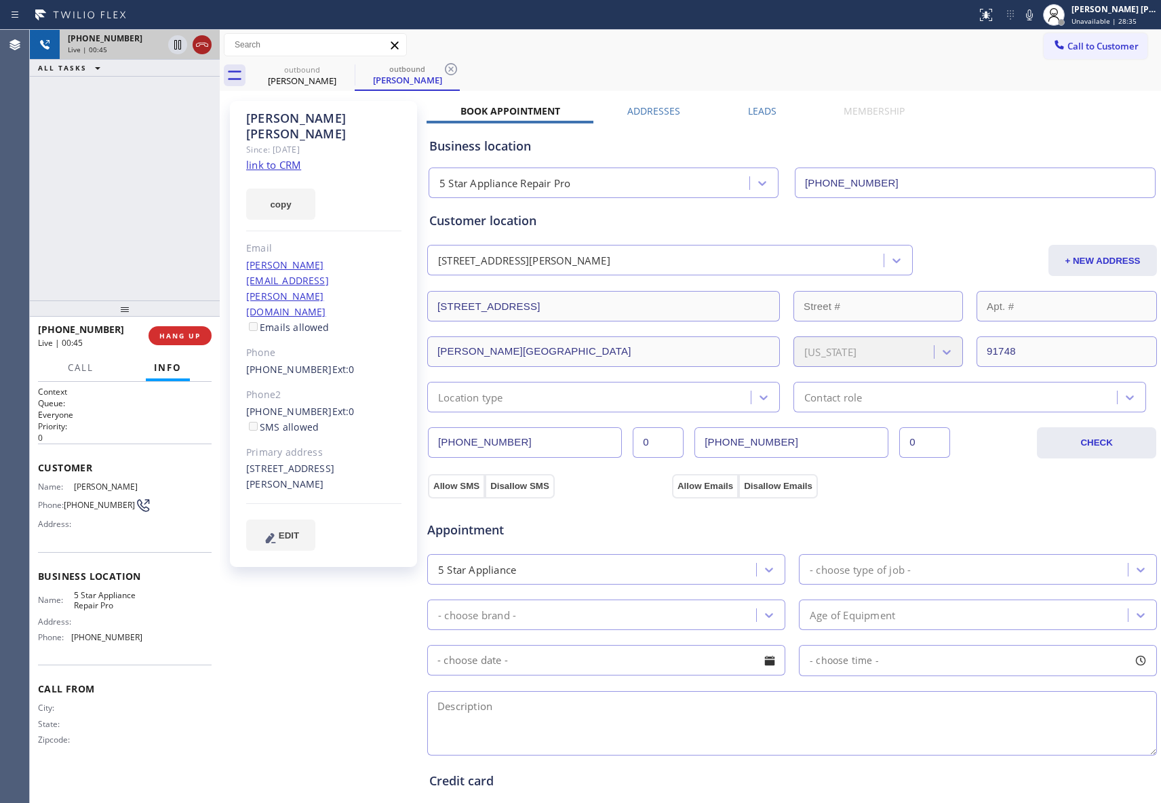
click at [204, 43] on icon at bounding box center [202, 45] width 16 height 16
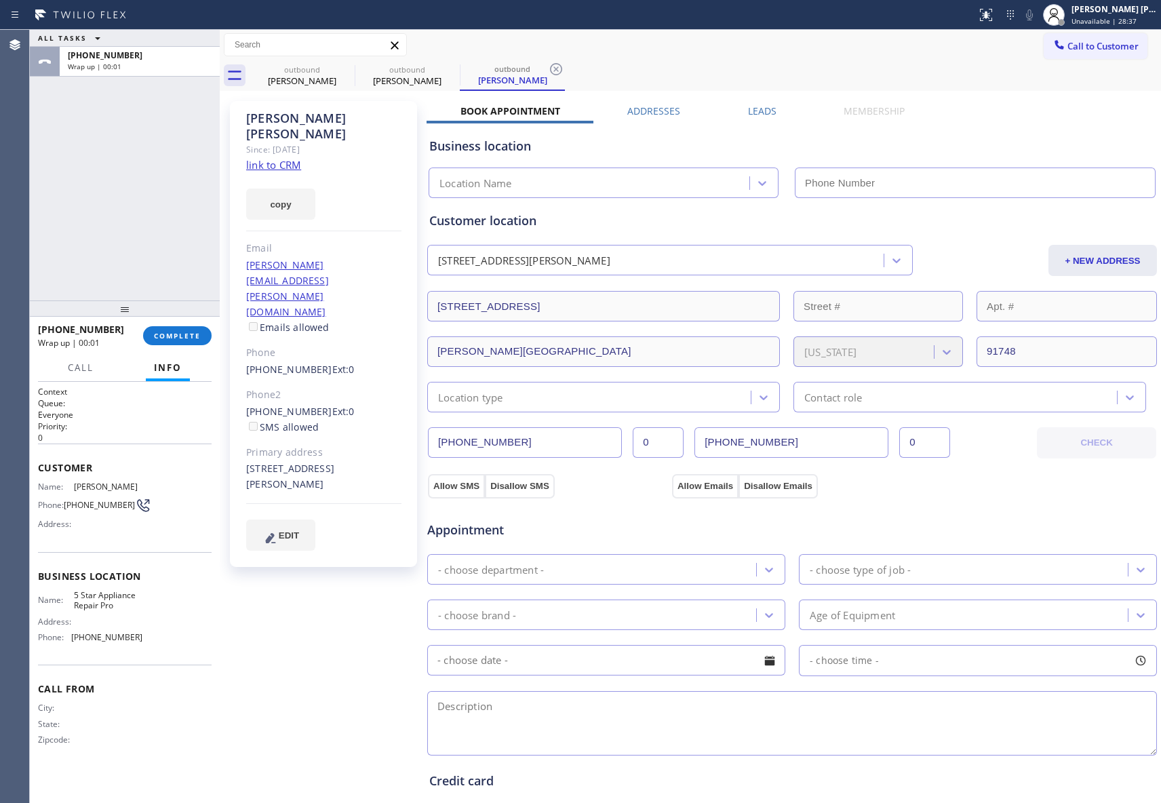
type input "[PHONE_NUMBER]"
click at [334, 75] on div "[PERSON_NAME]" at bounding box center [302, 81] width 102 height 12
click at [351, 72] on icon at bounding box center [346, 69] width 16 height 16
click at [0, 0] on icon at bounding box center [0, 0] width 0 height 0
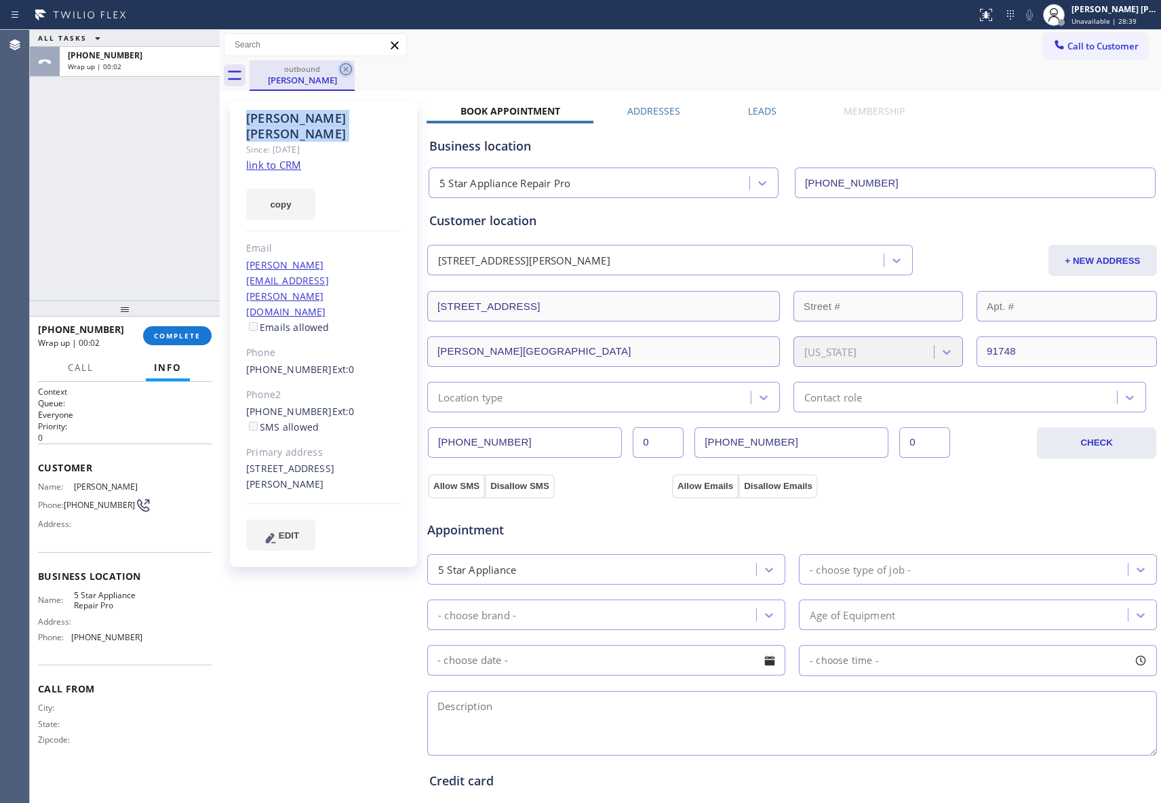
click at [351, 71] on icon at bounding box center [346, 69] width 12 height 12
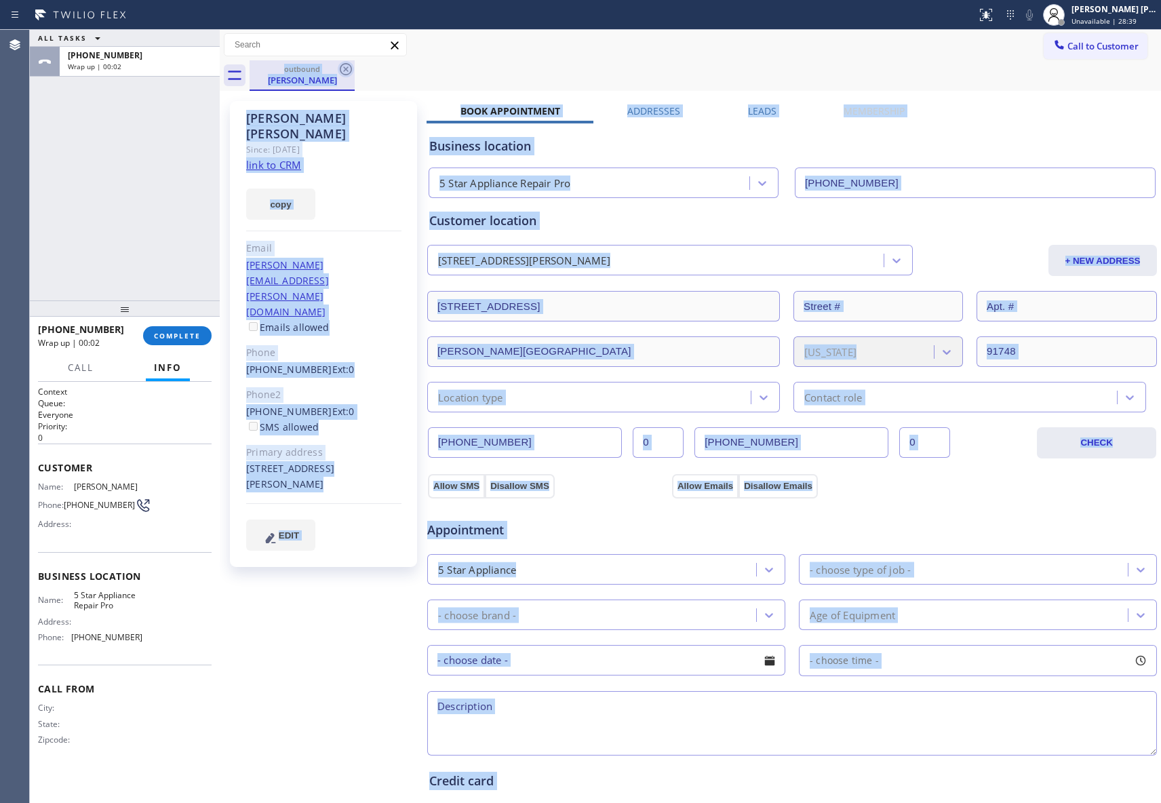
click at [351, 71] on div "outbound [PERSON_NAME]" at bounding box center [704, 75] width 911 height 31
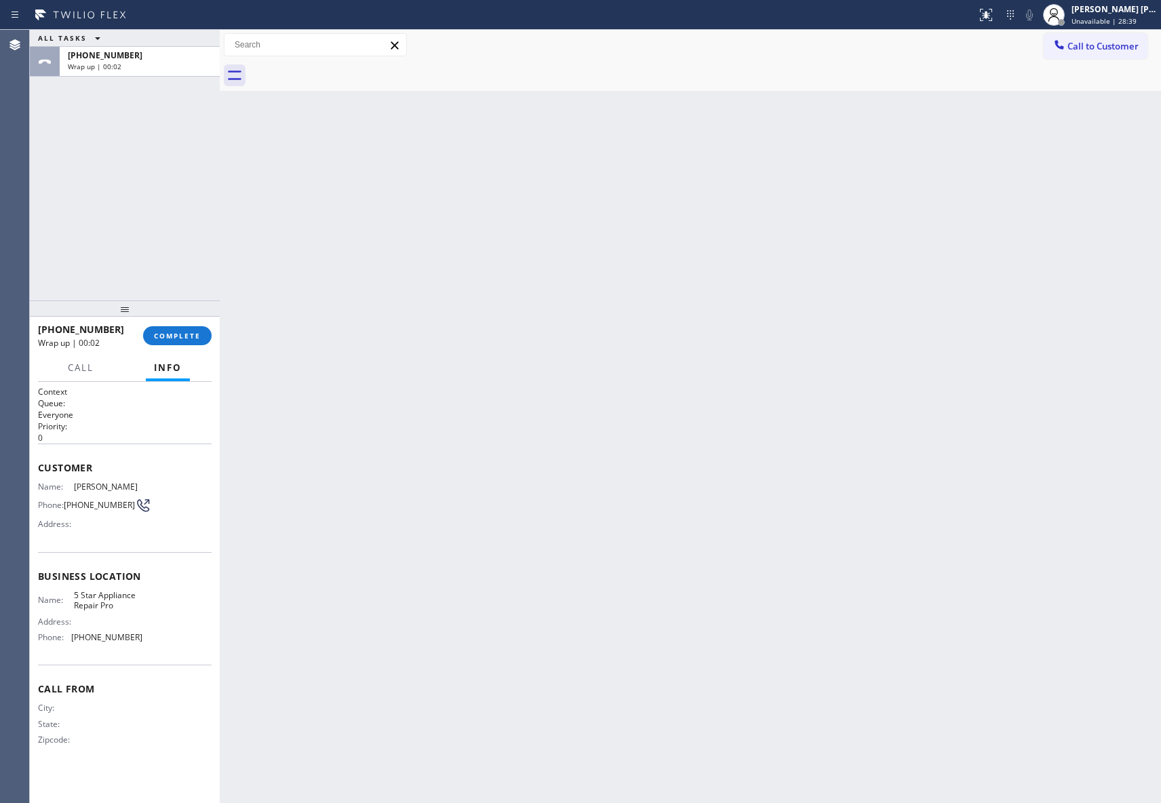
drag, startPoint x: 351, startPoint y: 71, endPoint x: 239, endPoint y: 251, distance: 212.6
click at [351, 69] on div at bounding box center [704, 75] width 911 height 31
click at [179, 324] on div "[PHONE_NUMBER] Wrap up | 00:03 COMPLETE" at bounding box center [125, 335] width 174 height 35
click at [180, 324] on div "[PHONE_NUMBER] Wrap up | 00:04 COMPLETE" at bounding box center [125, 335] width 174 height 35
click at [184, 340] on span "COMPLETE" at bounding box center [177, 335] width 47 height 9
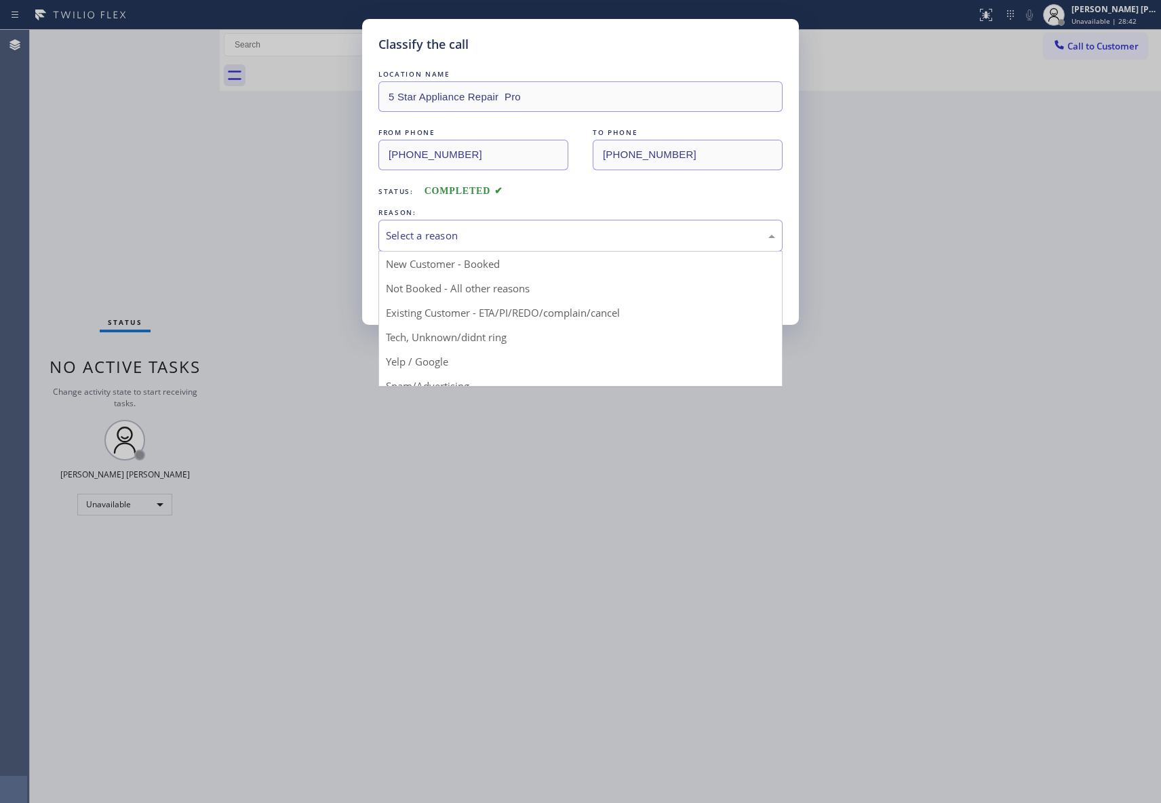
click at [532, 234] on div "Select a reason" at bounding box center [580, 236] width 389 height 16
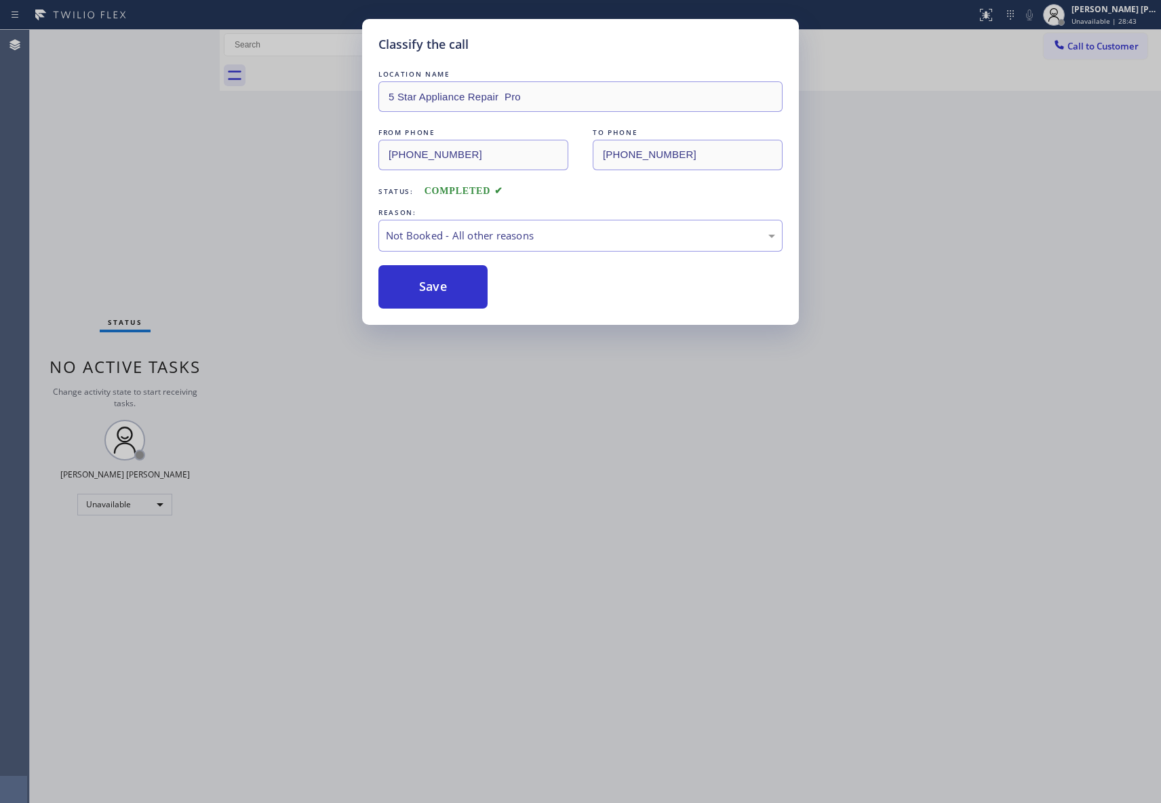
click at [439, 286] on button "Save" at bounding box center [432, 286] width 109 height 43
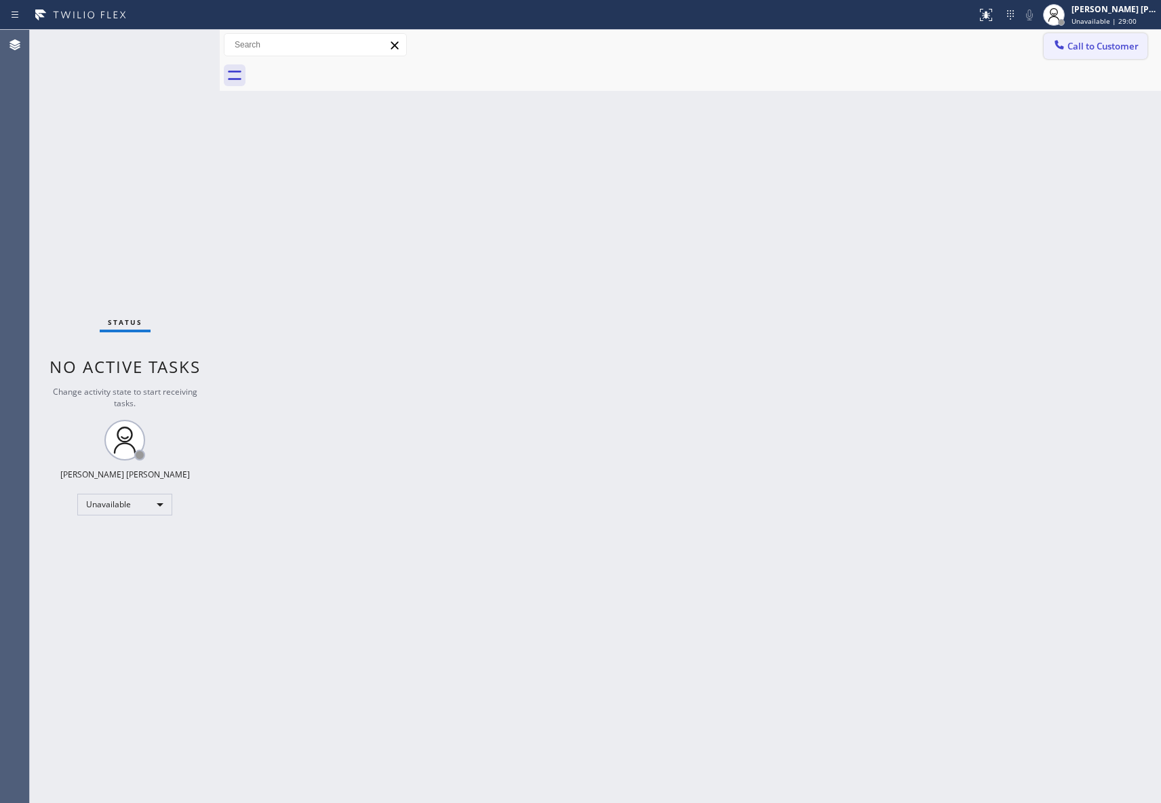
click at [1119, 49] on span "Call to Customer" at bounding box center [1102, 46] width 71 height 12
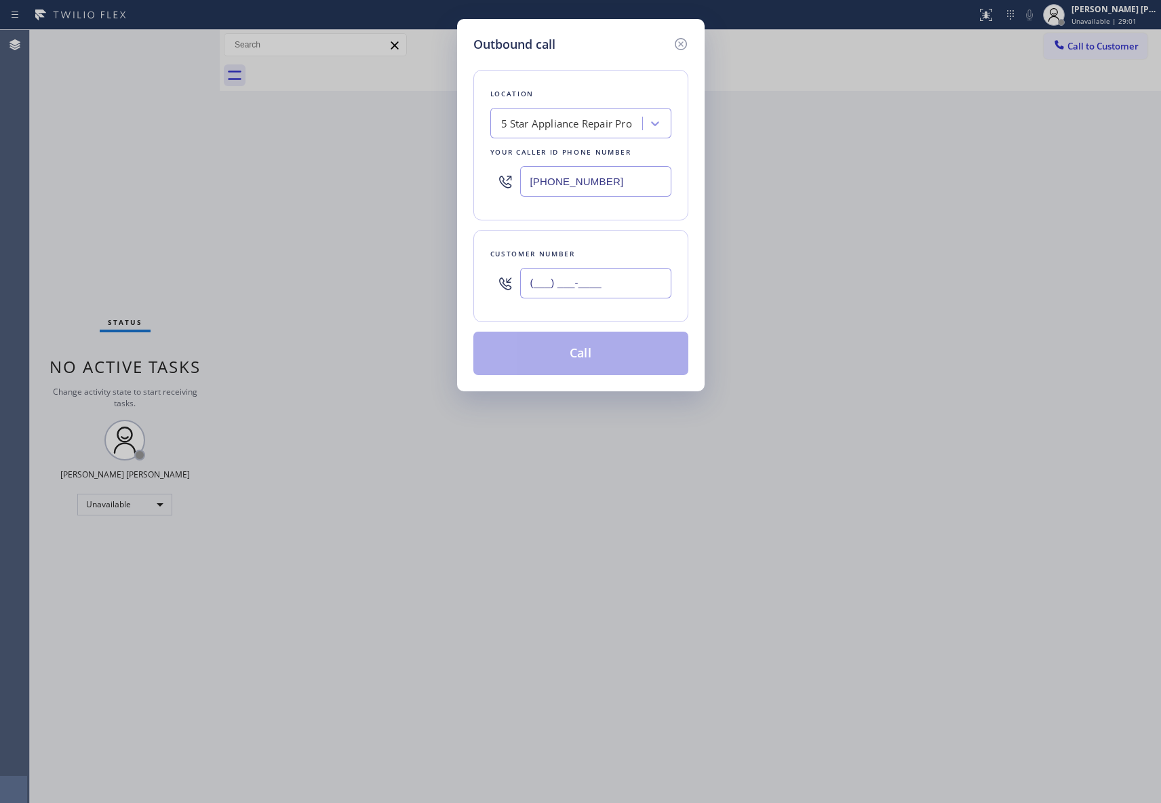
click at [603, 283] on input "(___) ___-____" at bounding box center [595, 283] width 151 height 31
paste input "626) 695-4264"
type input "[PHONE_NUMBER]"
click at [599, 357] on button "Call" at bounding box center [580, 353] width 215 height 43
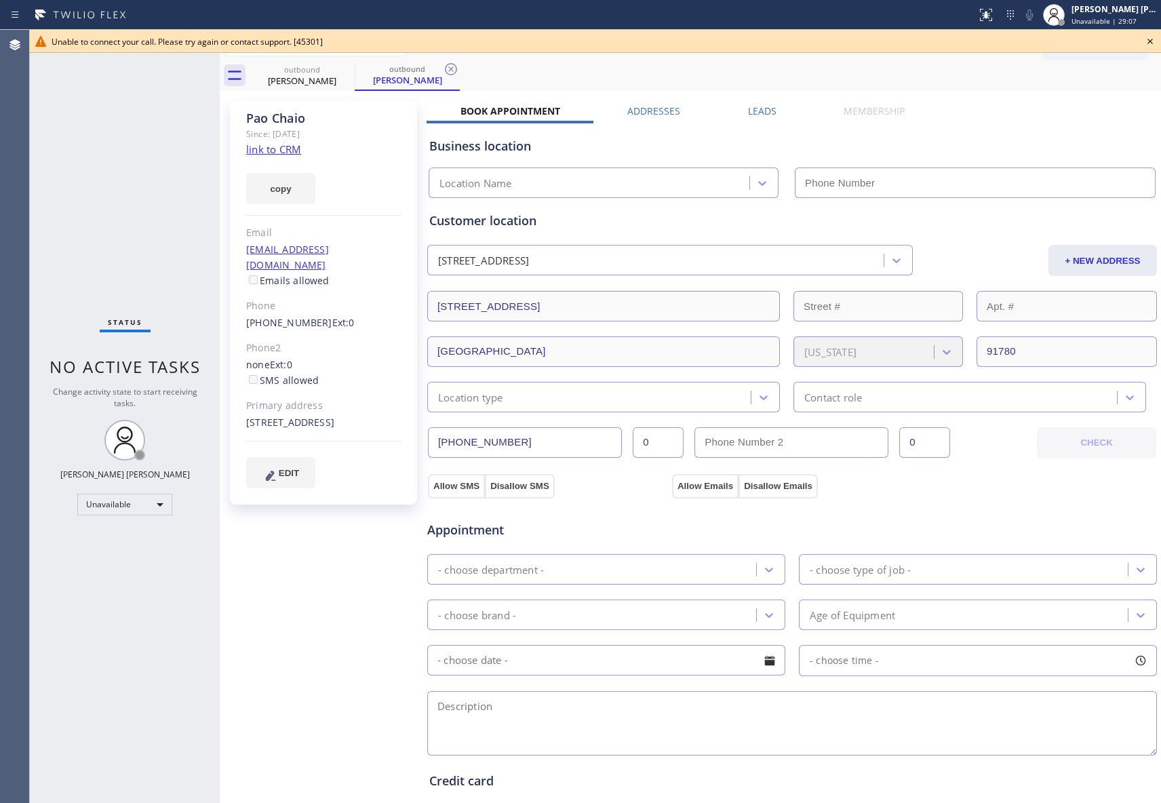
type input "[PHONE_NUMBER]"
drag, startPoint x: 1143, startPoint y: 34, endPoint x: 985, endPoint y: 39, distance: 158.0
click at [1142, 35] on icon at bounding box center [1150, 41] width 16 height 16
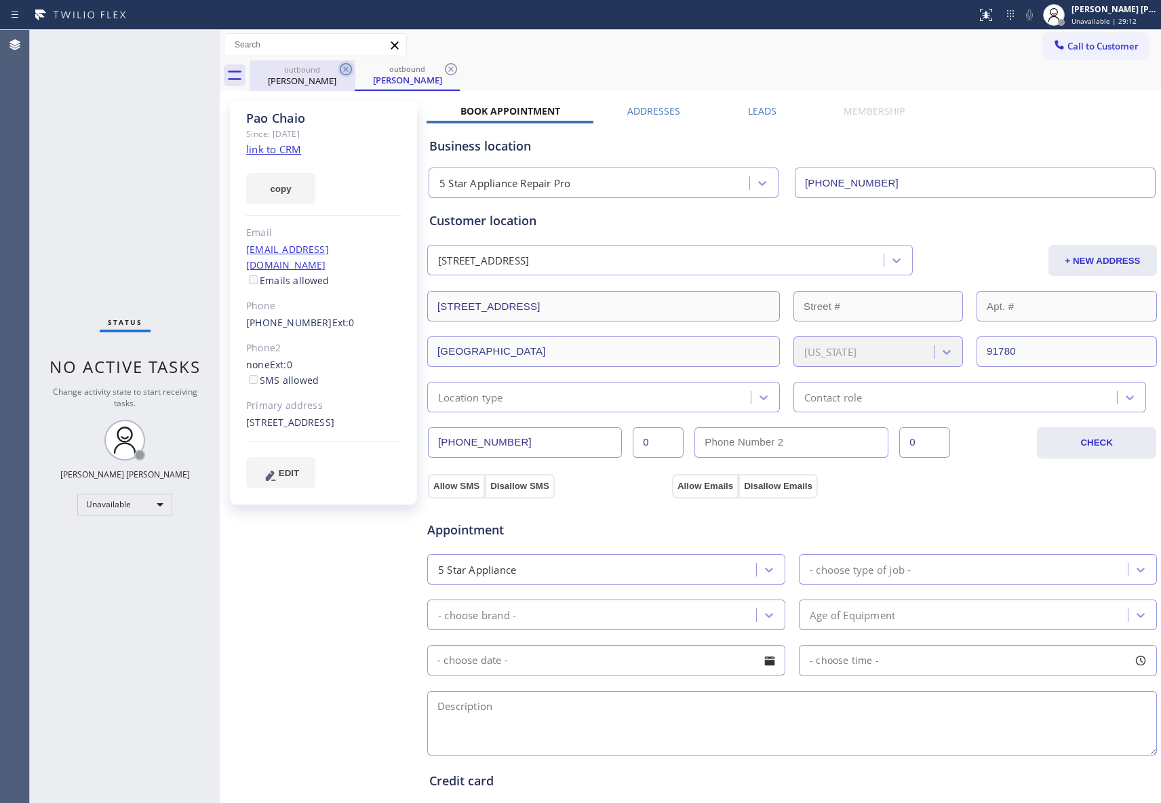
click at [348, 65] on icon at bounding box center [346, 69] width 16 height 16
click at [350, 65] on icon at bounding box center [346, 69] width 12 height 12
click at [445, 65] on icon at bounding box center [451, 69] width 12 height 12
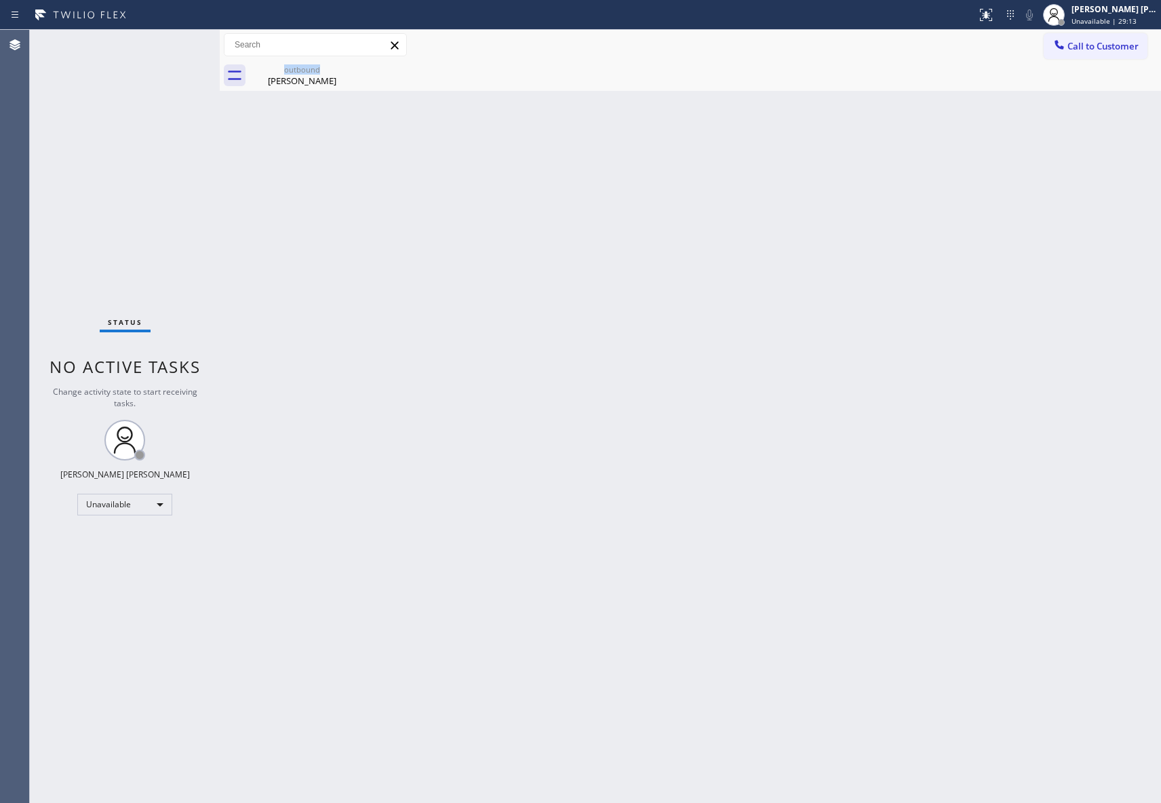
click at [0, 0] on icon at bounding box center [0, 0] width 0 height 0
click at [304, 75] on div "outbound [PERSON_NAME]" at bounding box center [302, 75] width 102 height 31
drag, startPoint x: 1104, startPoint y: 46, endPoint x: 1078, endPoint y: 49, distance: 26.6
click at [1105, 46] on span "Call to Customer" at bounding box center [1102, 46] width 71 height 12
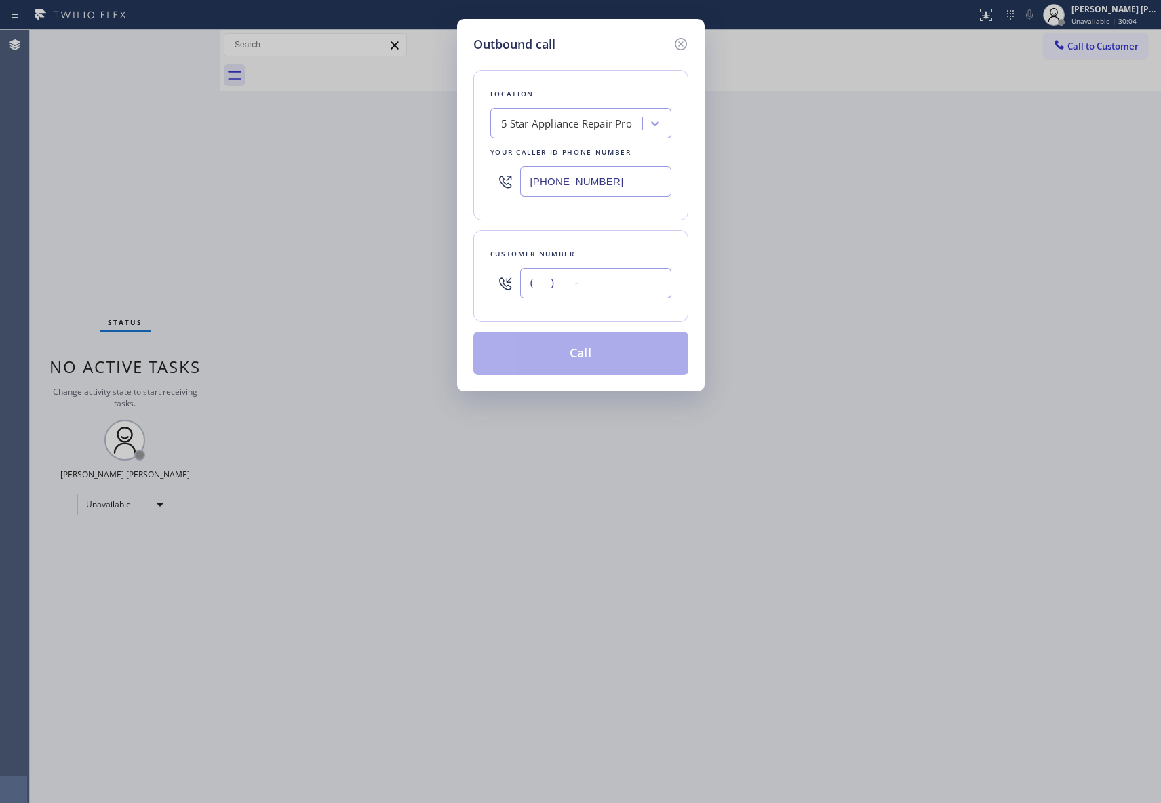
click at [606, 282] on input "(___) ___-____" at bounding box center [595, 283] width 151 height 31
paste input "916) 225-7673"
type input "[PHONE_NUMBER]"
click at [590, 358] on button "Call" at bounding box center [580, 353] width 215 height 43
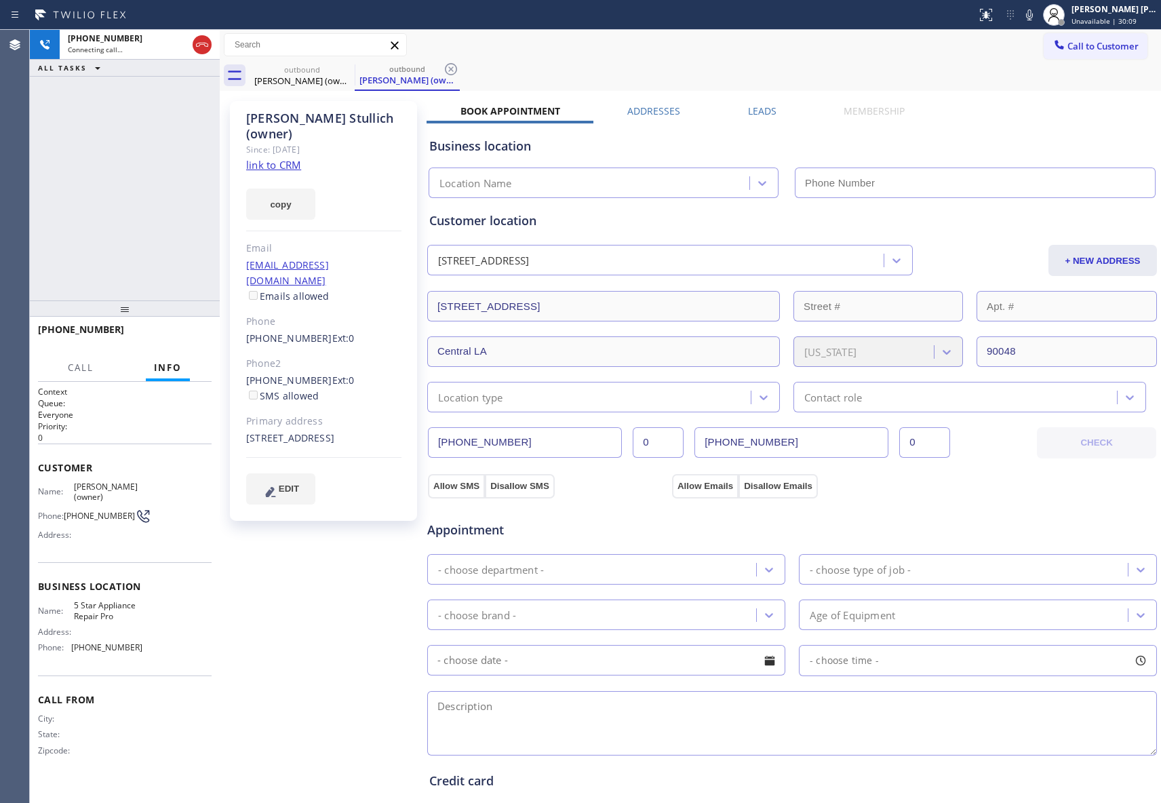
type input "[PHONE_NUMBER]"
click at [758, 106] on label "Leads" at bounding box center [762, 110] width 28 height 13
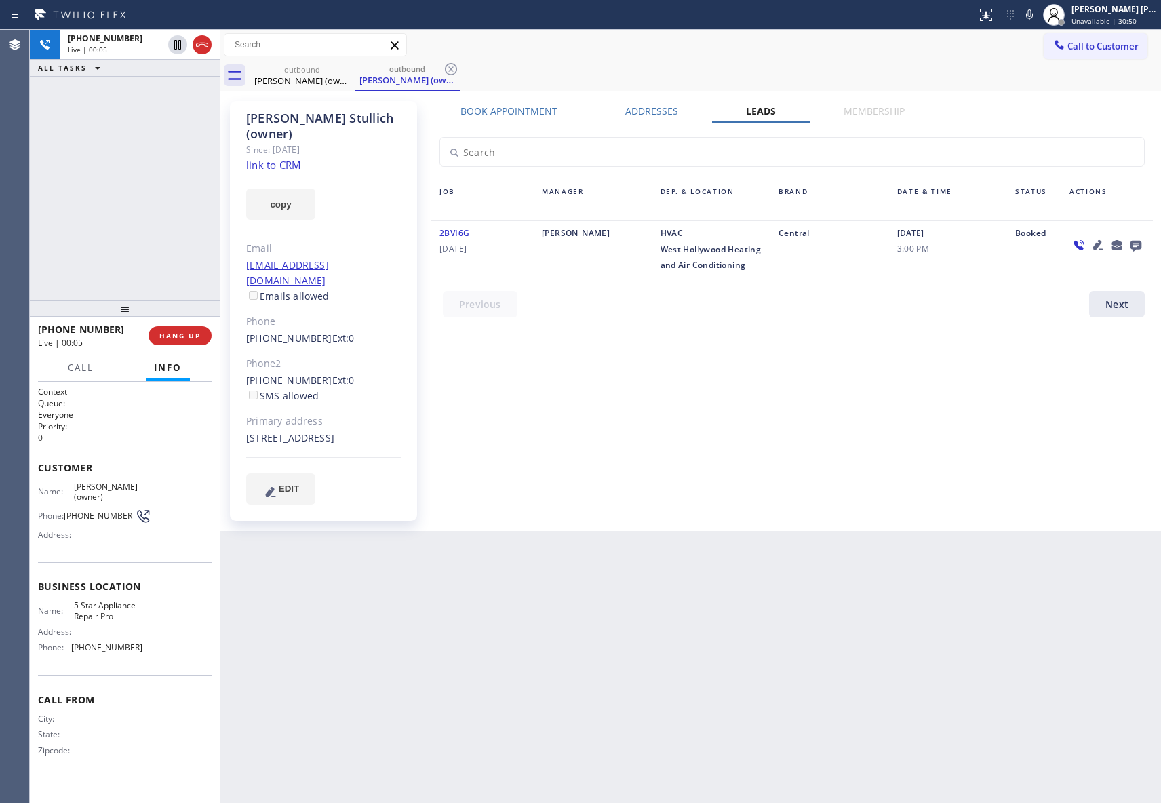
click at [1135, 241] on icon at bounding box center [1135, 246] width 11 height 11
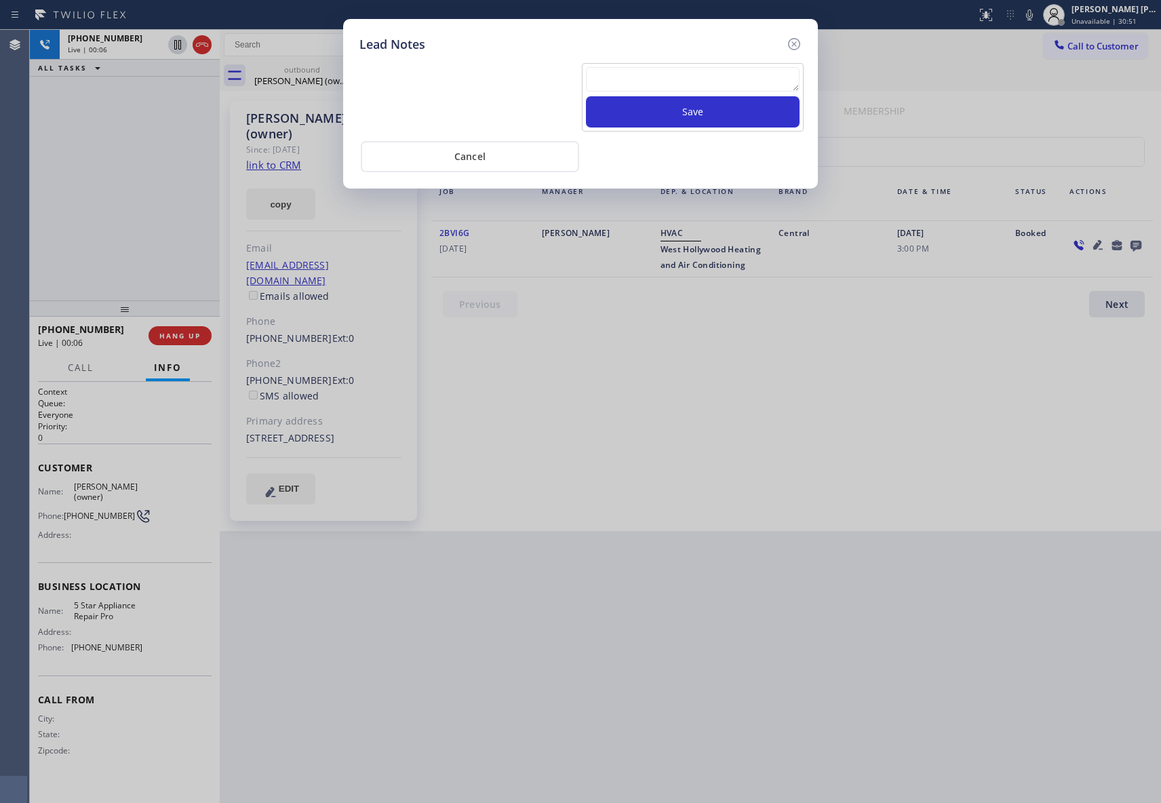
click at [646, 79] on textarea at bounding box center [693, 79] width 214 height 24
paste textarea "VM | please transfer if cx calls back"
type textarea "VM | please transfer if cx calls back"
click at [676, 117] on button "Save" at bounding box center [693, 111] width 214 height 31
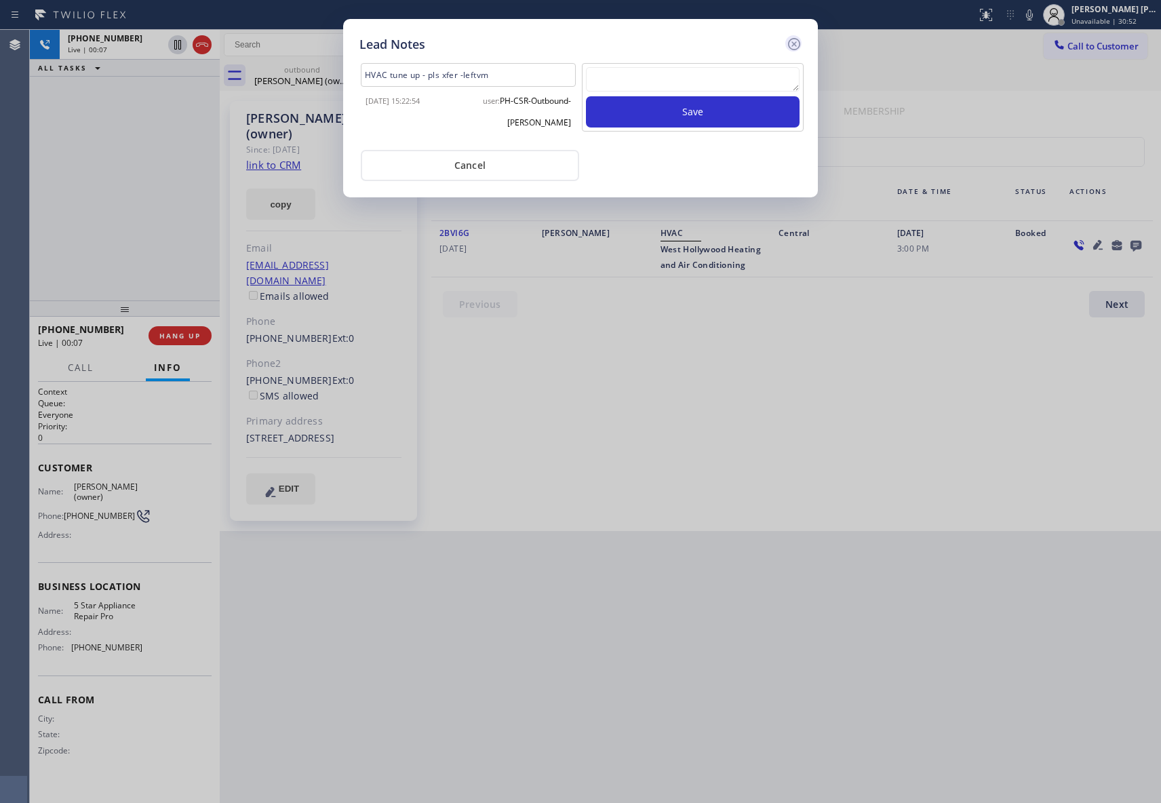
scroll to position [0, 0]
click at [793, 44] on icon at bounding box center [794, 44] width 12 height 12
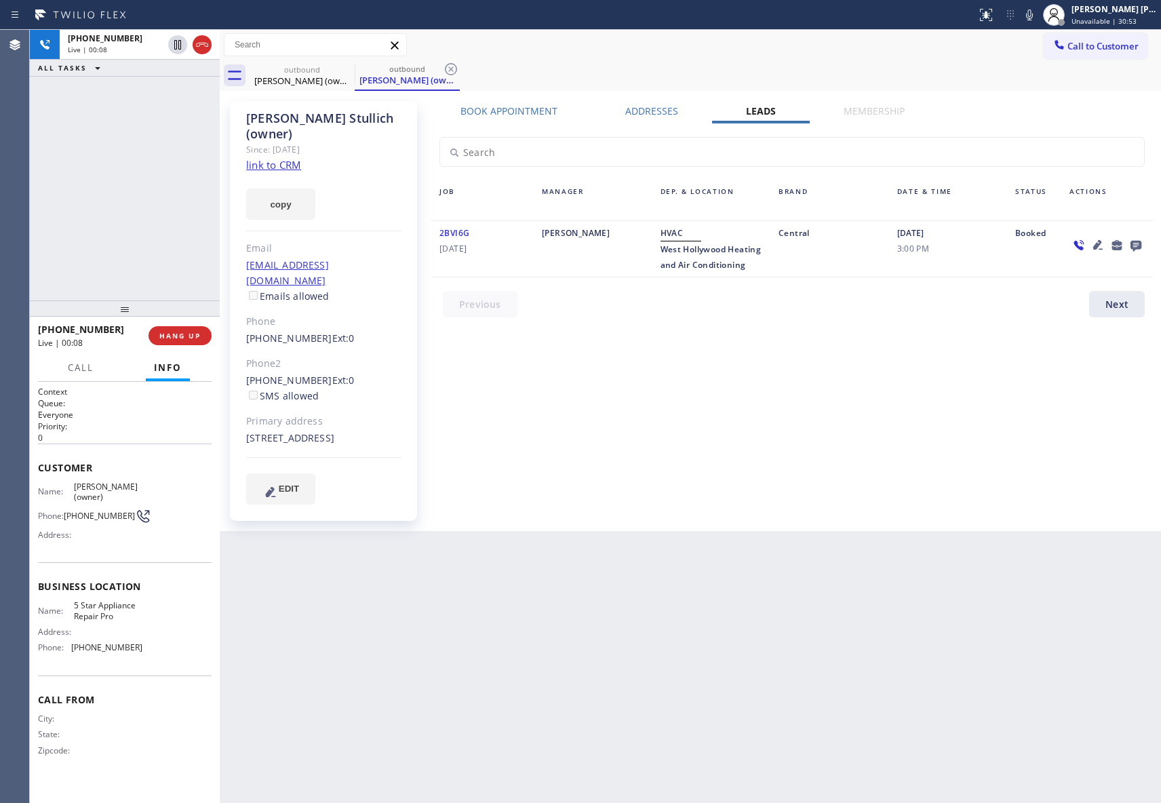
drag, startPoint x: 205, startPoint y: 43, endPoint x: 235, endPoint y: 49, distance: 30.4
click at [205, 42] on icon at bounding box center [202, 45] width 16 height 16
click at [346, 69] on icon at bounding box center [346, 69] width 12 height 12
click at [445, 69] on icon at bounding box center [451, 69] width 12 height 12
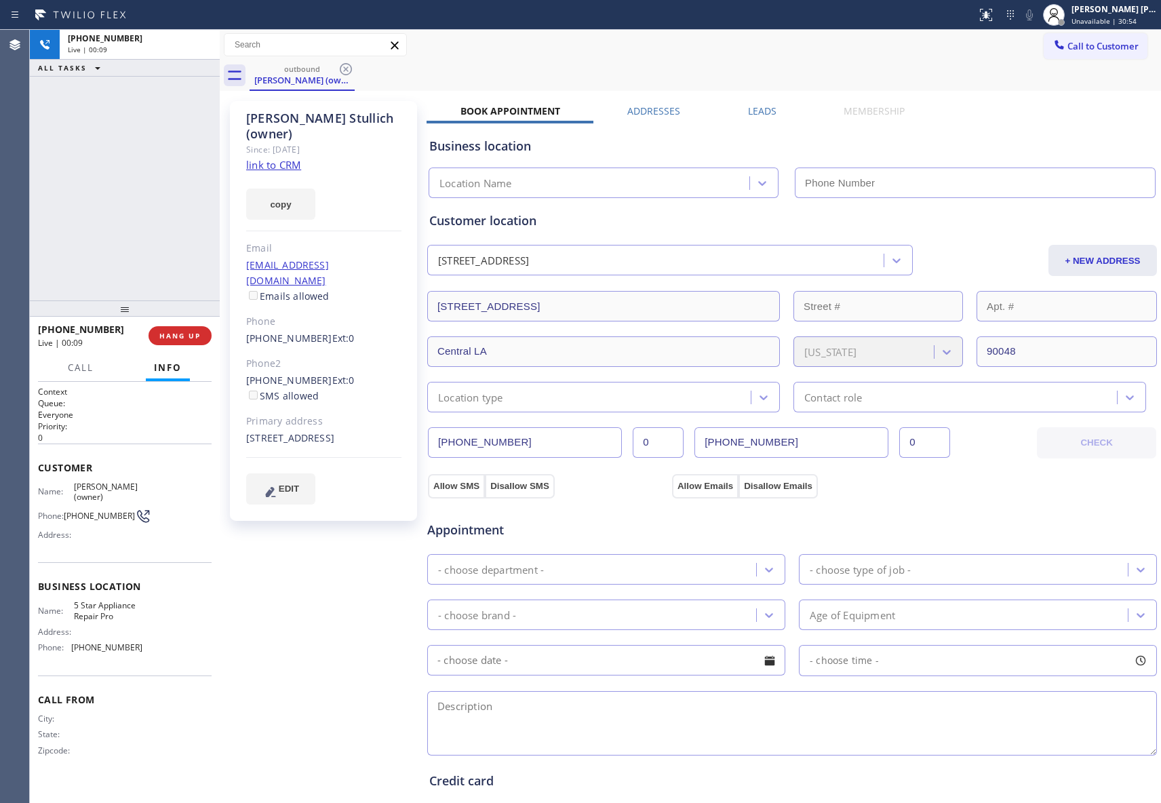
click at [346, 69] on icon at bounding box center [346, 69] width 12 height 12
click at [346, 69] on div "outbound [PERSON_NAME] (owner)" at bounding box center [704, 75] width 911 height 31
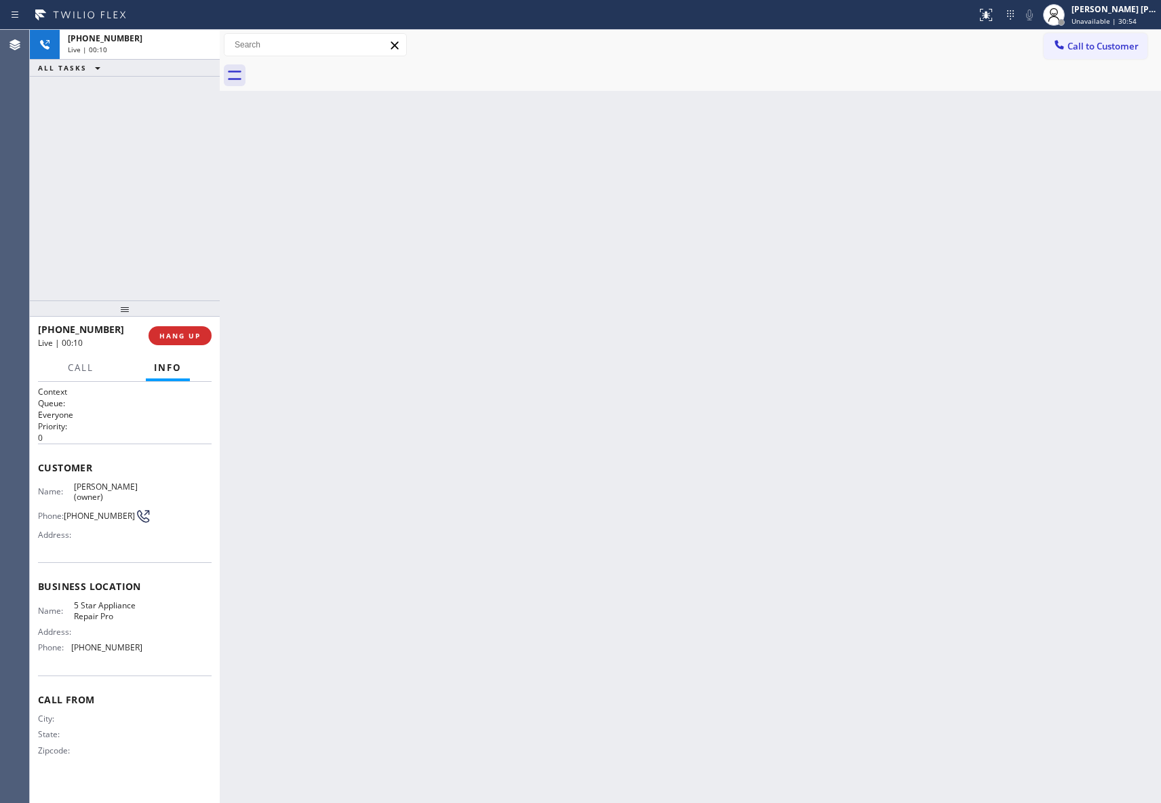
click at [346, 69] on div at bounding box center [704, 75] width 911 height 31
click at [194, 334] on span "COMPLETE" at bounding box center [177, 335] width 47 height 9
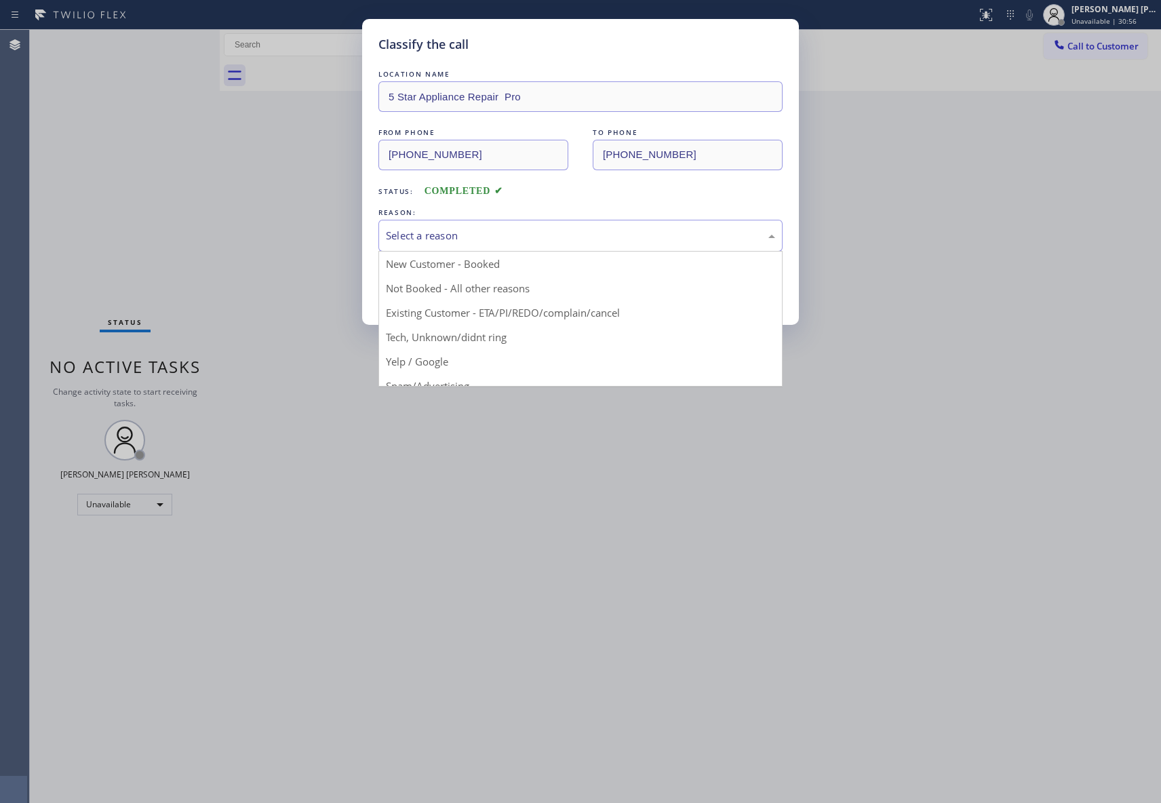
click at [470, 226] on div "Select a reason" at bounding box center [580, 236] width 404 height 32
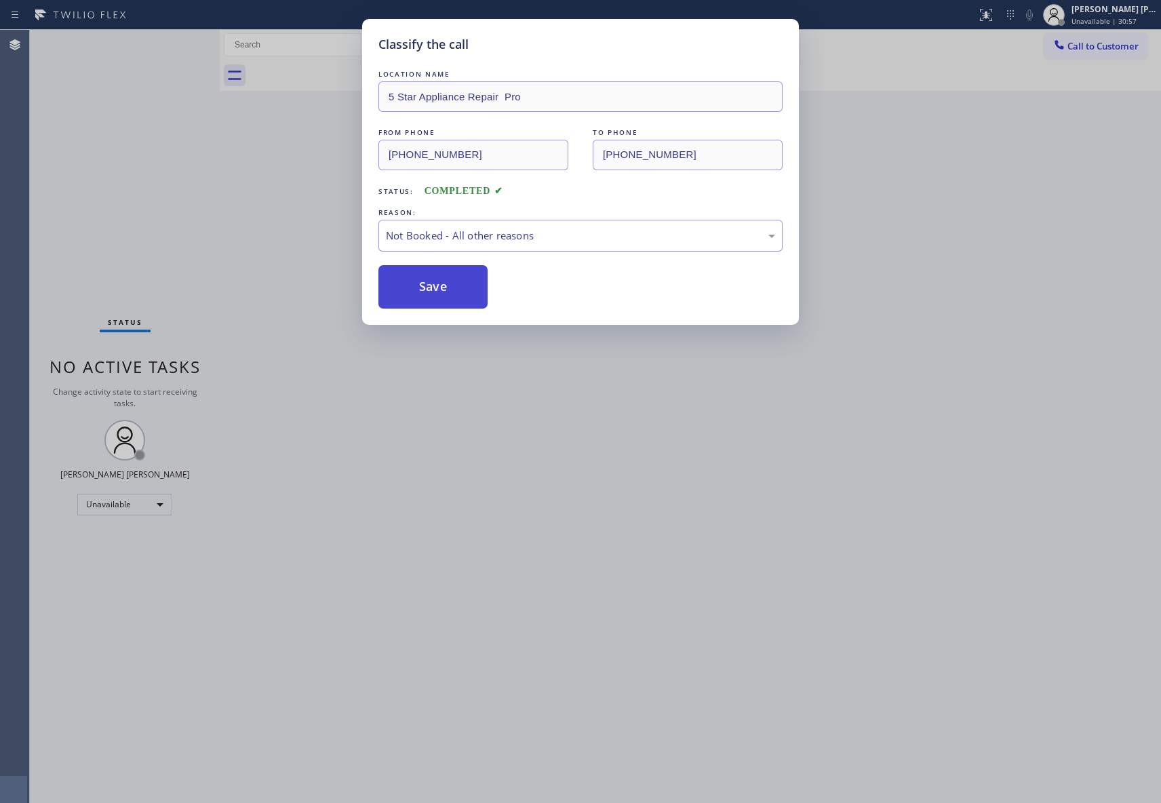
click at [415, 283] on button "Save" at bounding box center [432, 286] width 109 height 43
drag, startPoint x: 415, startPoint y: 283, endPoint x: 309, endPoint y: 25, distance: 279.1
click at [415, 283] on button "Save" at bounding box center [432, 286] width 109 height 43
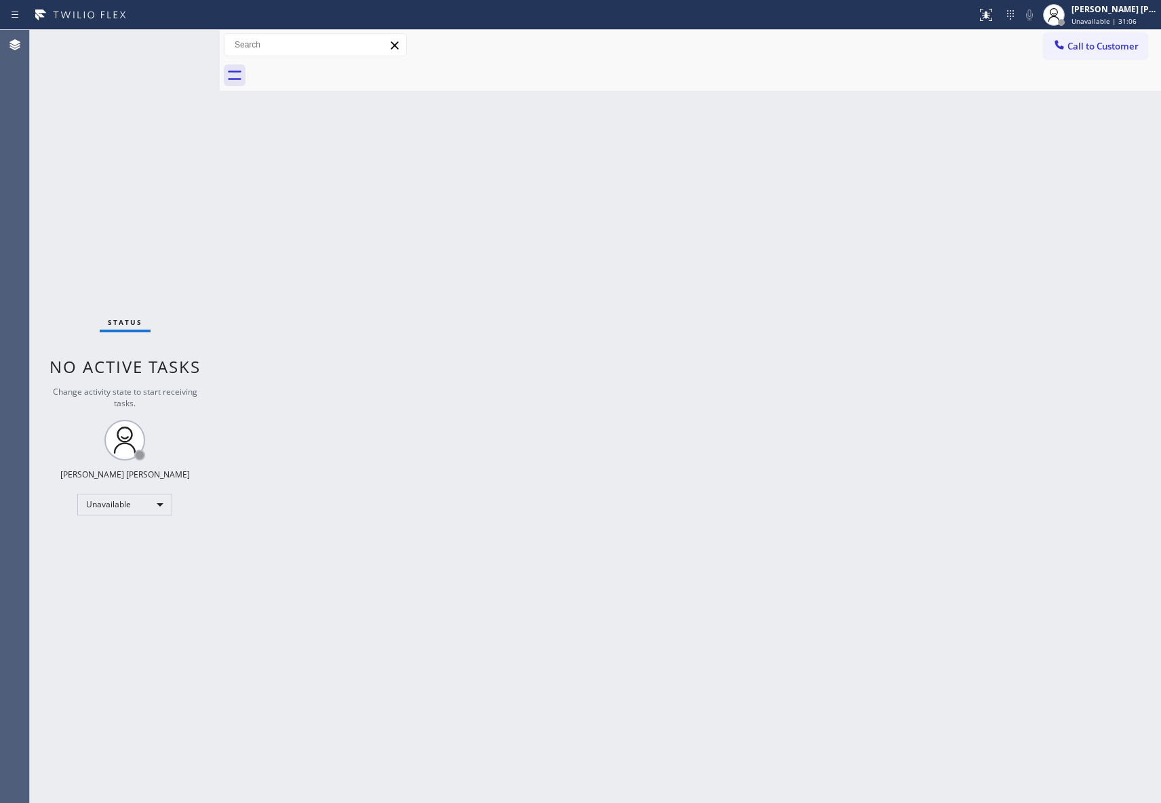
click at [1088, 43] on span "Call to Customer" at bounding box center [1102, 46] width 71 height 12
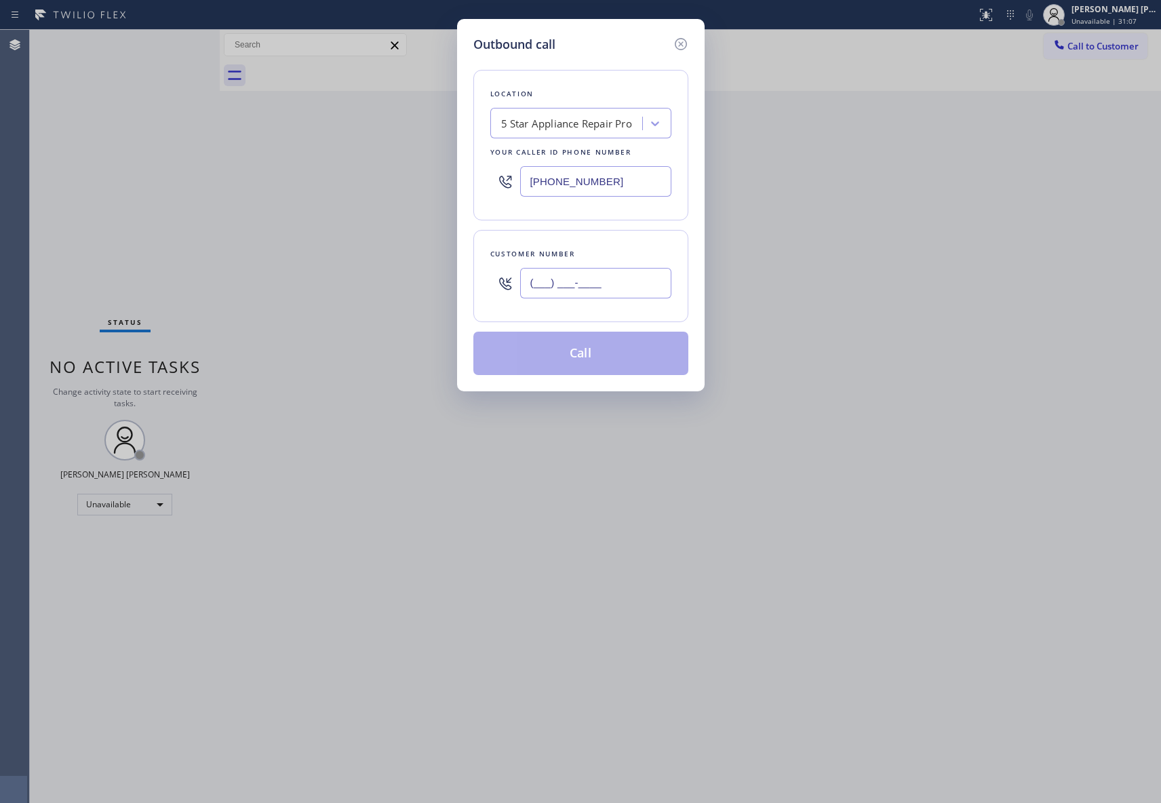
click at [614, 278] on input "(___) ___-____" at bounding box center [595, 283] width 151 height 31
paste input "415) 497-5719"
type input "[PHONE_NUMBER]"
click at [592, 359] on button "Call" at bounding box center [580, 353] width 215 height 43
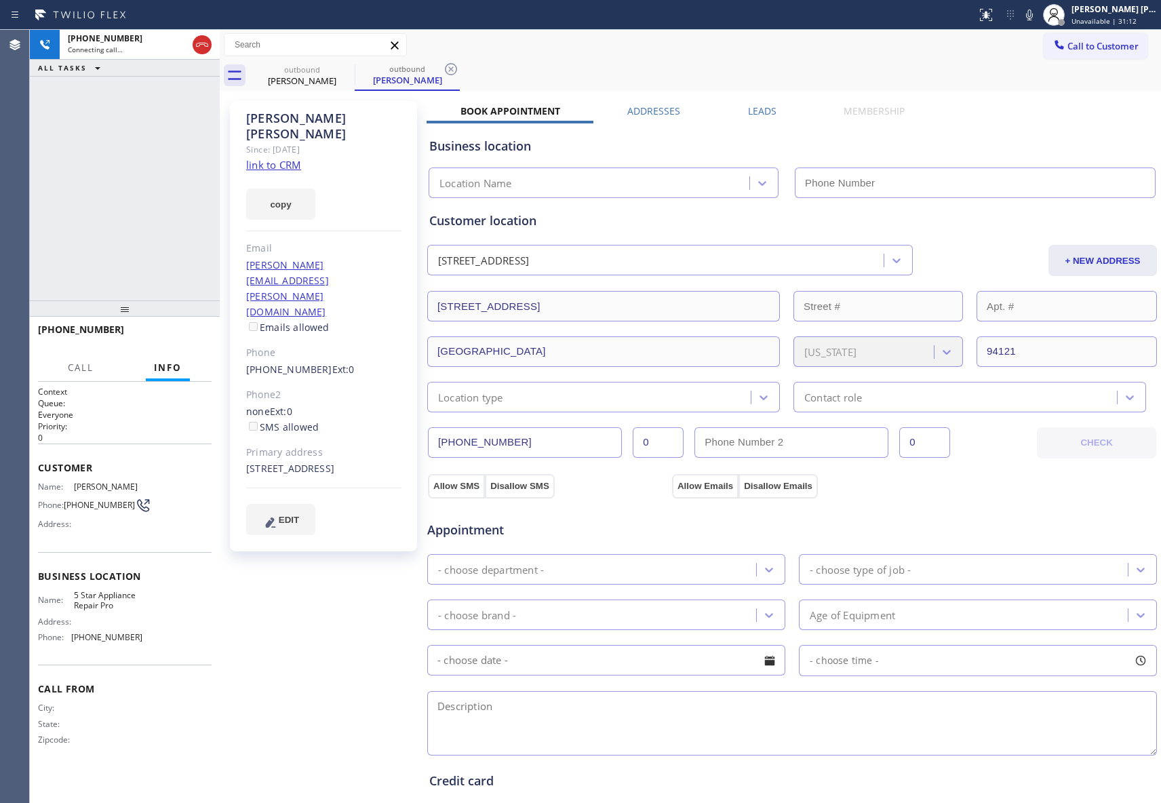
type input "[PHONE_NUMBER]"
click at [197, 338] on span "HANG UP" at bounding box center [179, 335] width 41 height 9
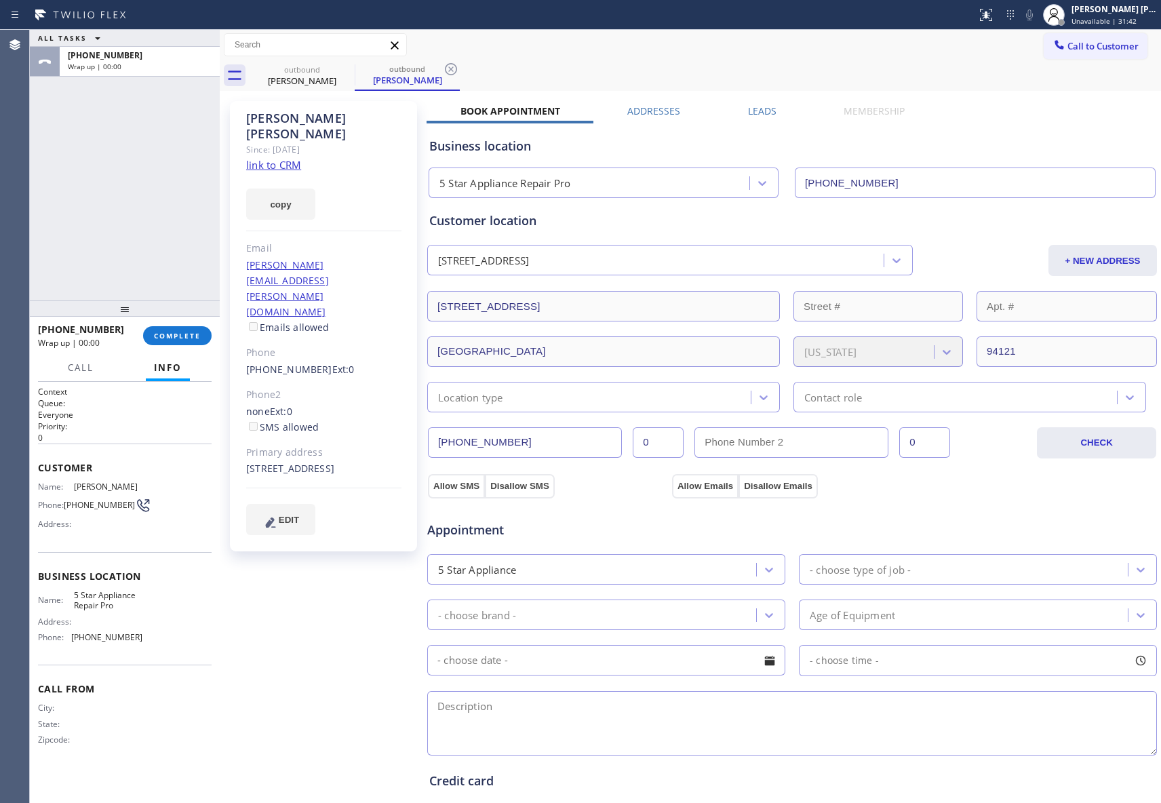
click at [757, 104] on label "Leads" at bounding box center [762, 110] width 28 height 13
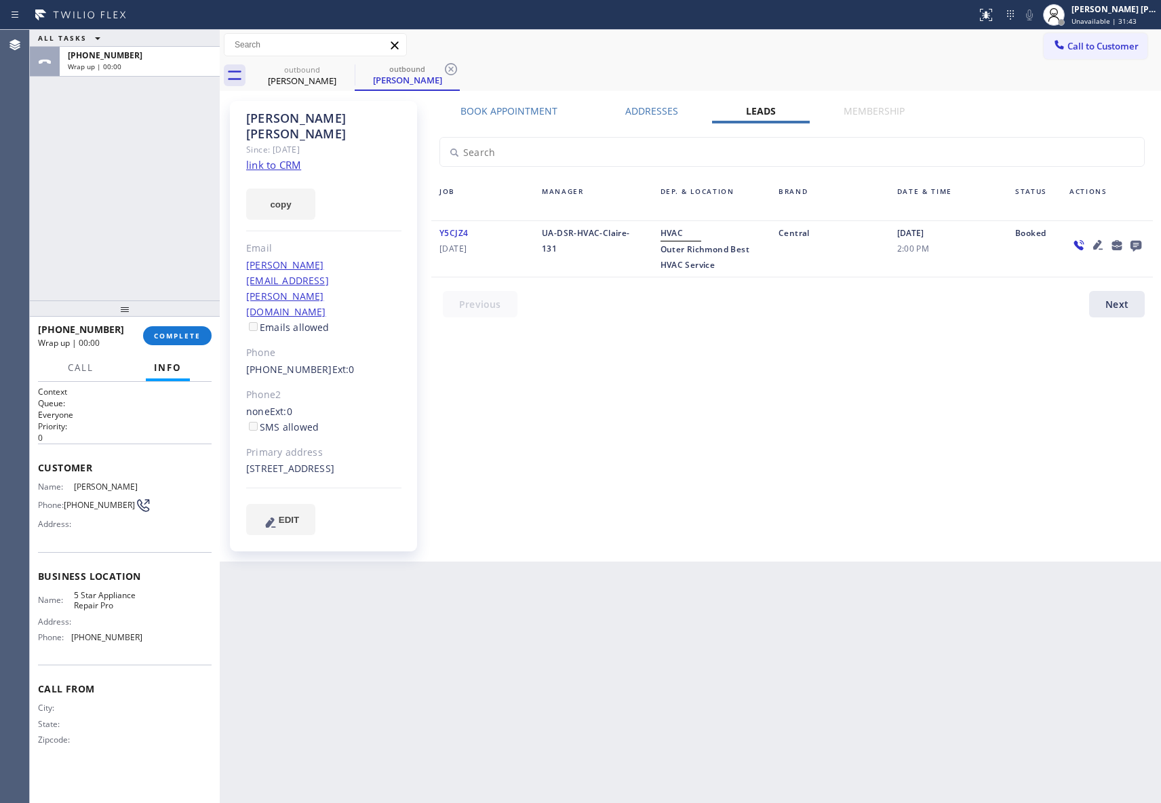
click at [1129, 240] on icon at bounding box center [1135, 245] width 16 height 17
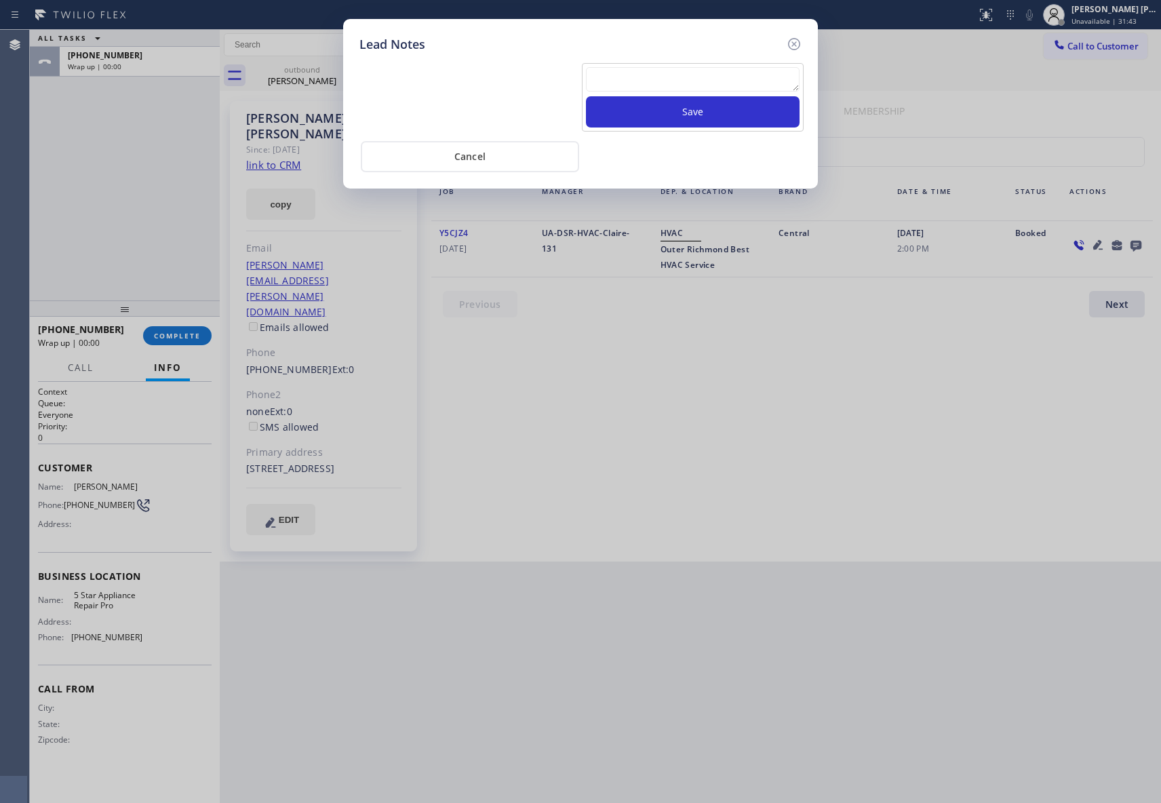
click at [641, 88] on textarea at bounding box center [693, 79] width 214 height 24
paste textarea "VM | please transfer if cx calls back"
type textarea "VM | please transfer if cx calls back"
click at [673, 117] on button "Save" at bounding box center [693, 111] width 214 height 31
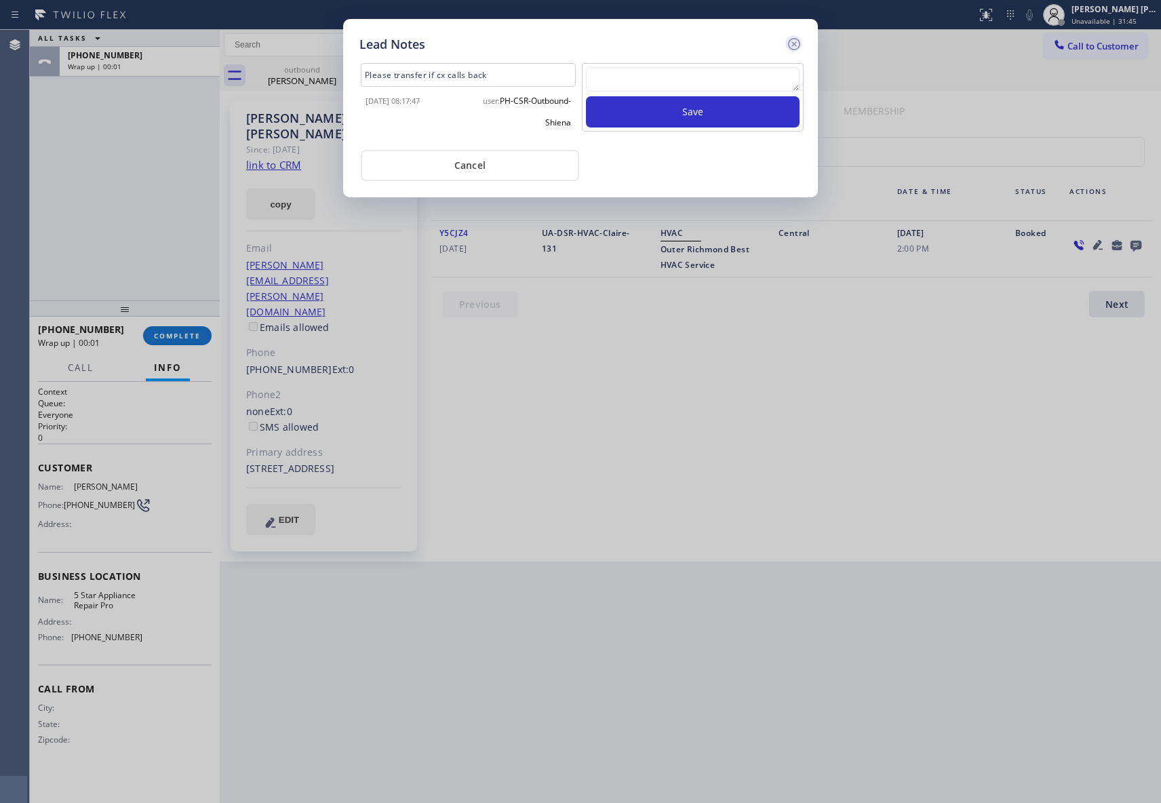
click at [793, 45] on icon at bounding box center [794, 44] width 16 height 16
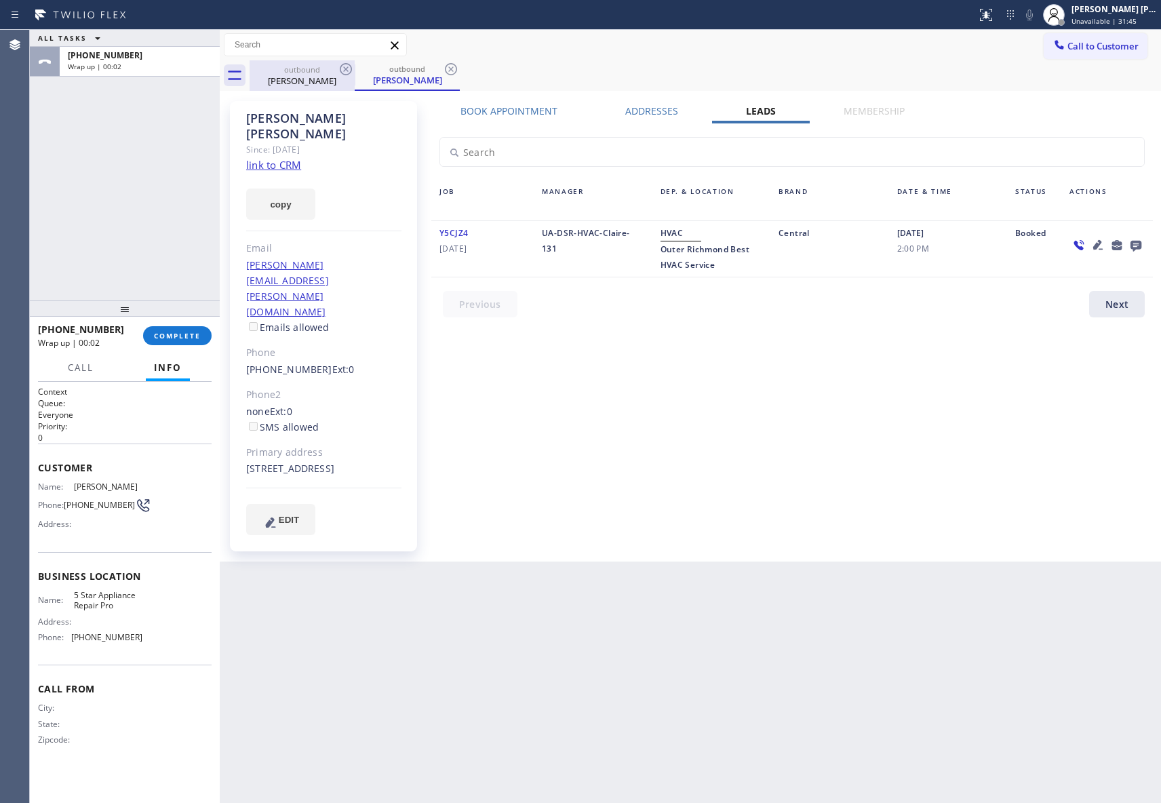
drag, startPoint x: 310, startPoint y: 77, endPoint x: 334, endPoint y: 74, distance: 23.2
click at [313, 77] on div "[PERSON_NAME]" at bounding box center [302, 81] width 102 height 12
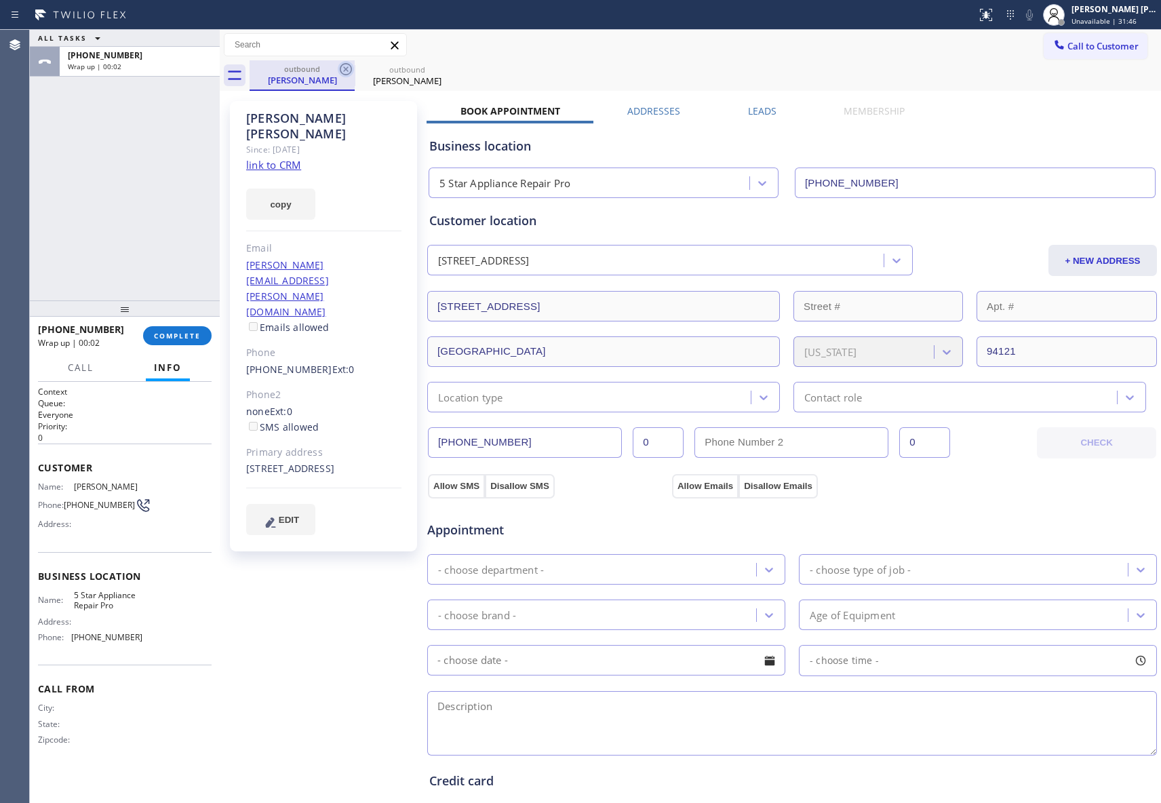
click at [345, 74] on icon at bounding box center [346, 69] width 12 height 12
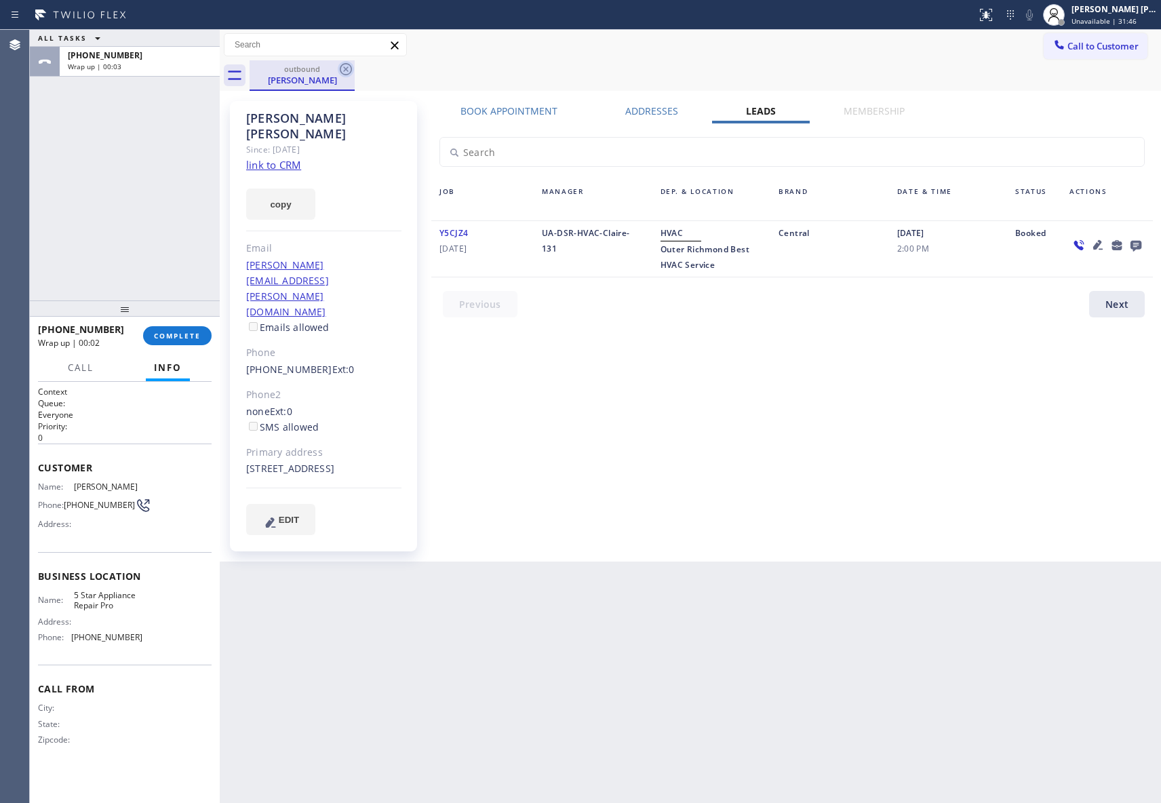
click at [348, 74] on icon at bounding box center [346, 69] width 12 height 12
click at [348, 74] on div "outbound [PERSON_NAME]" at bounding box center [704, 75] width 911 height 31
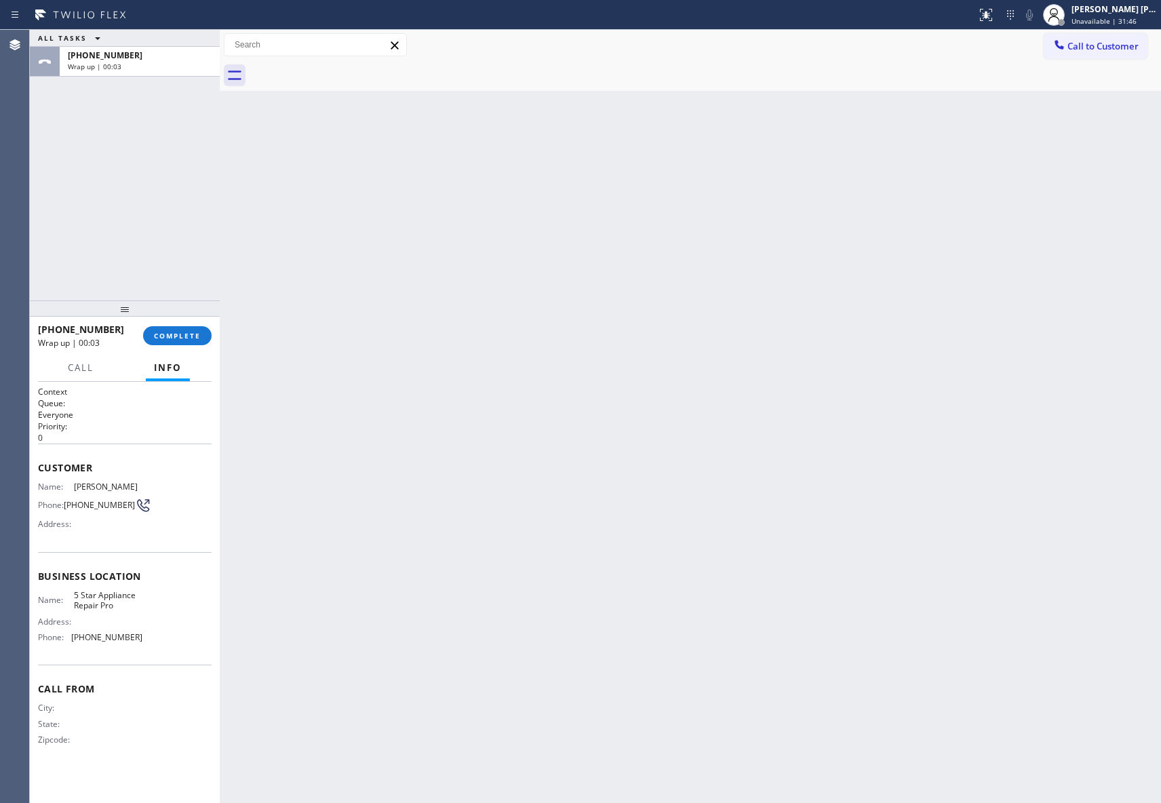
click at [348, 74] on div at bounding box center [704, 75] width 911 height 31
click at [183, 335] on span "COMPLETE" at bounding box center [177, 335] width 47 height 9
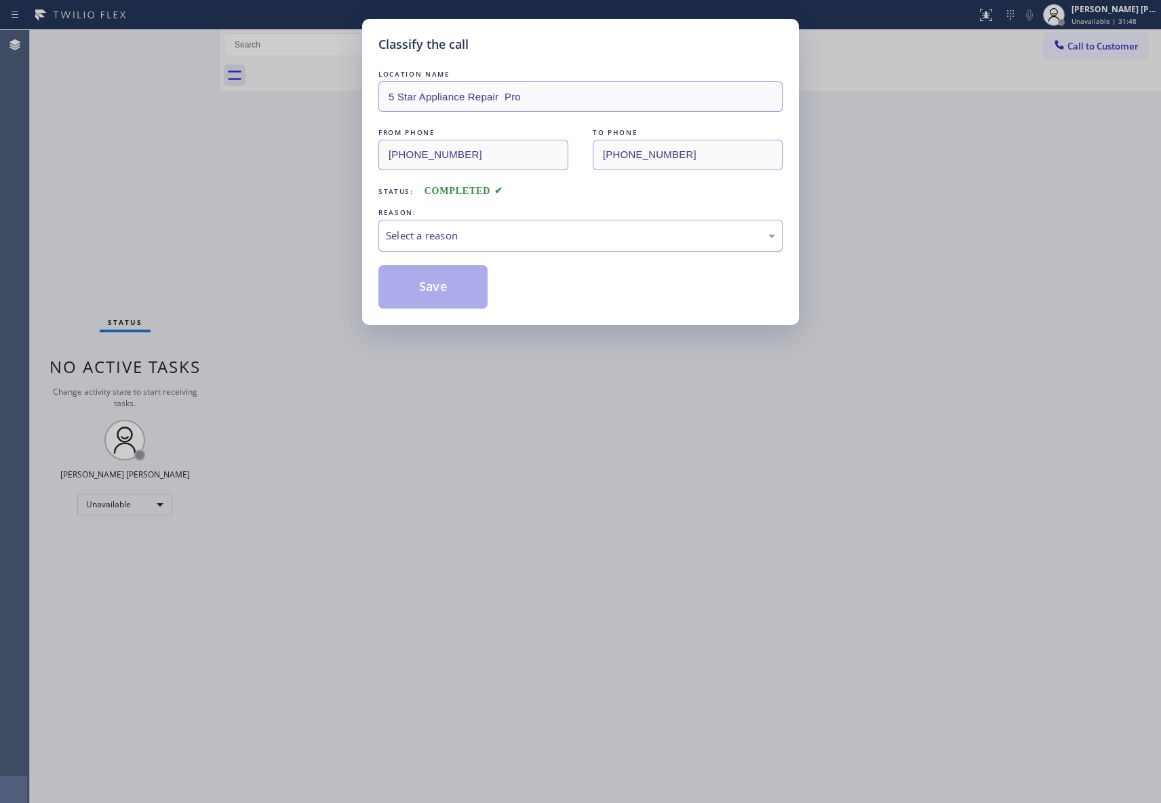
drag, startPoint x: 517, startPoint y: 218, endPoint x: 505, endPoint y: 236, distance: 21.1
click at [515, 218] on div "REASON:" at bounding box center [580, 212] width 404 height 14
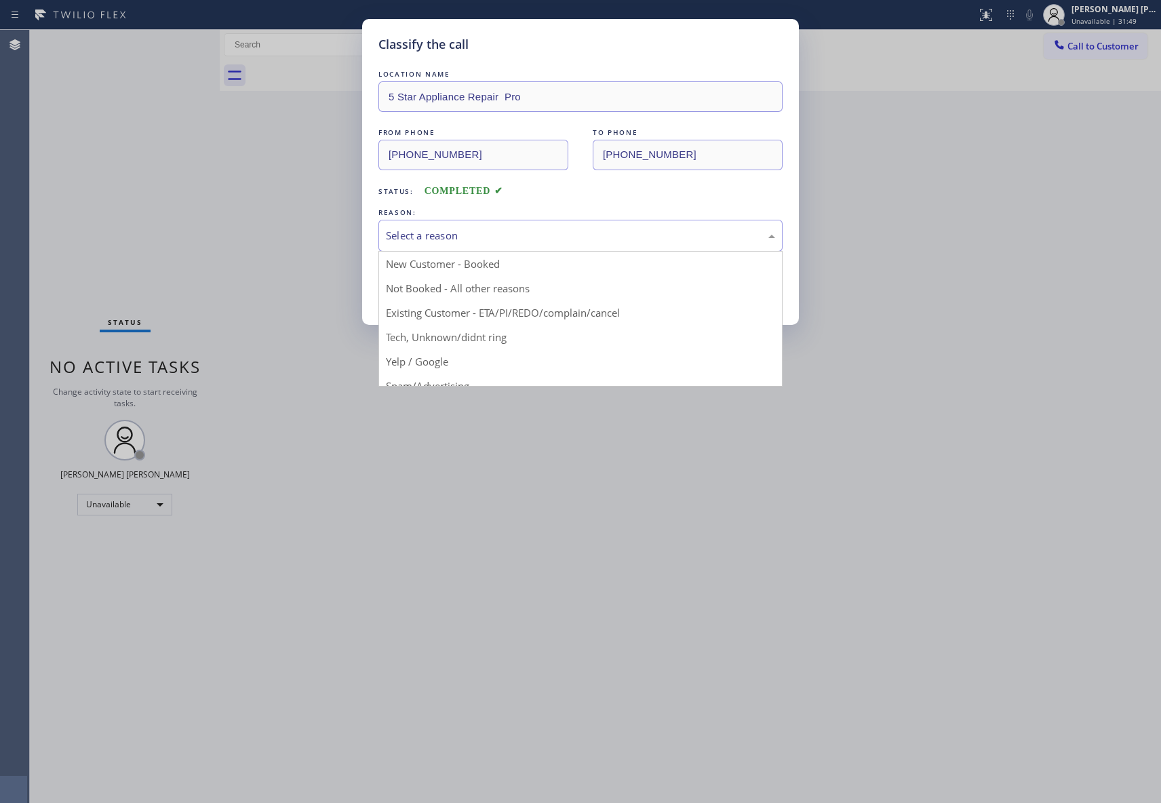
click at [497, 241] on div "Select a reason" at bounding box center [580, 236] width 389 height 16
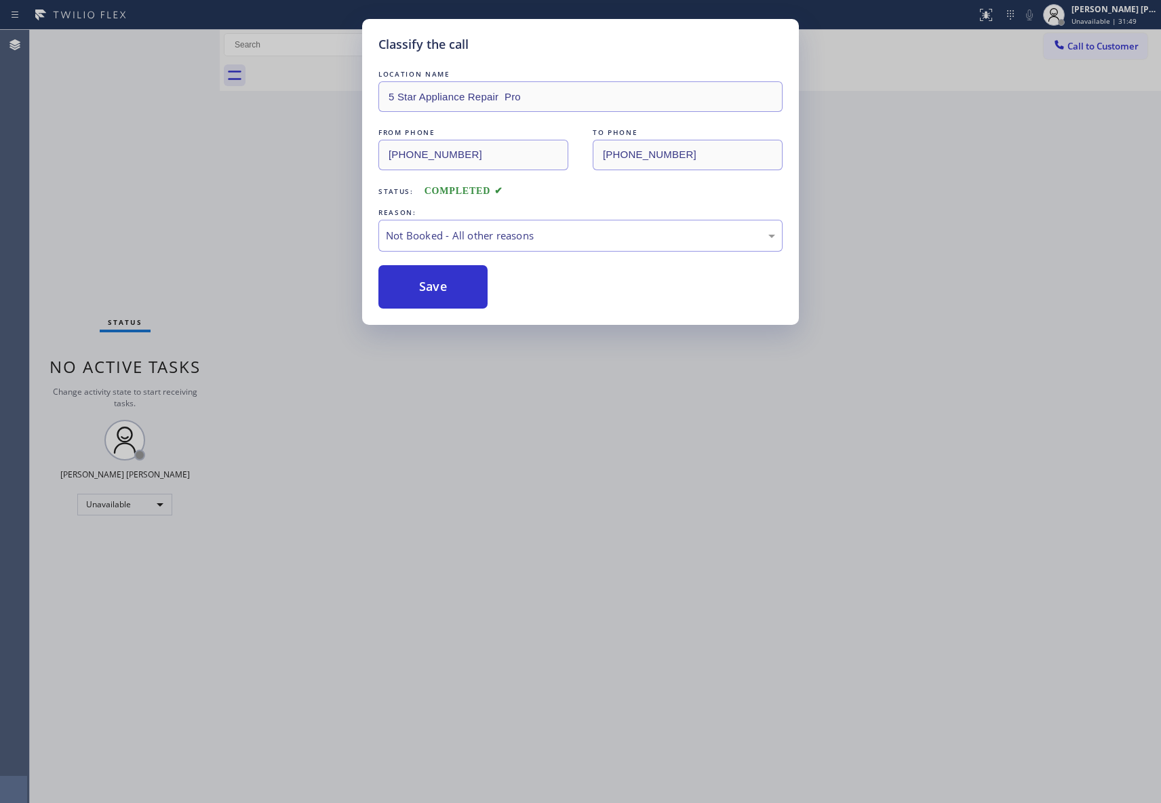
click at [413, 289] on button "Save" at bounding box center [432, 286] width 109 height 43
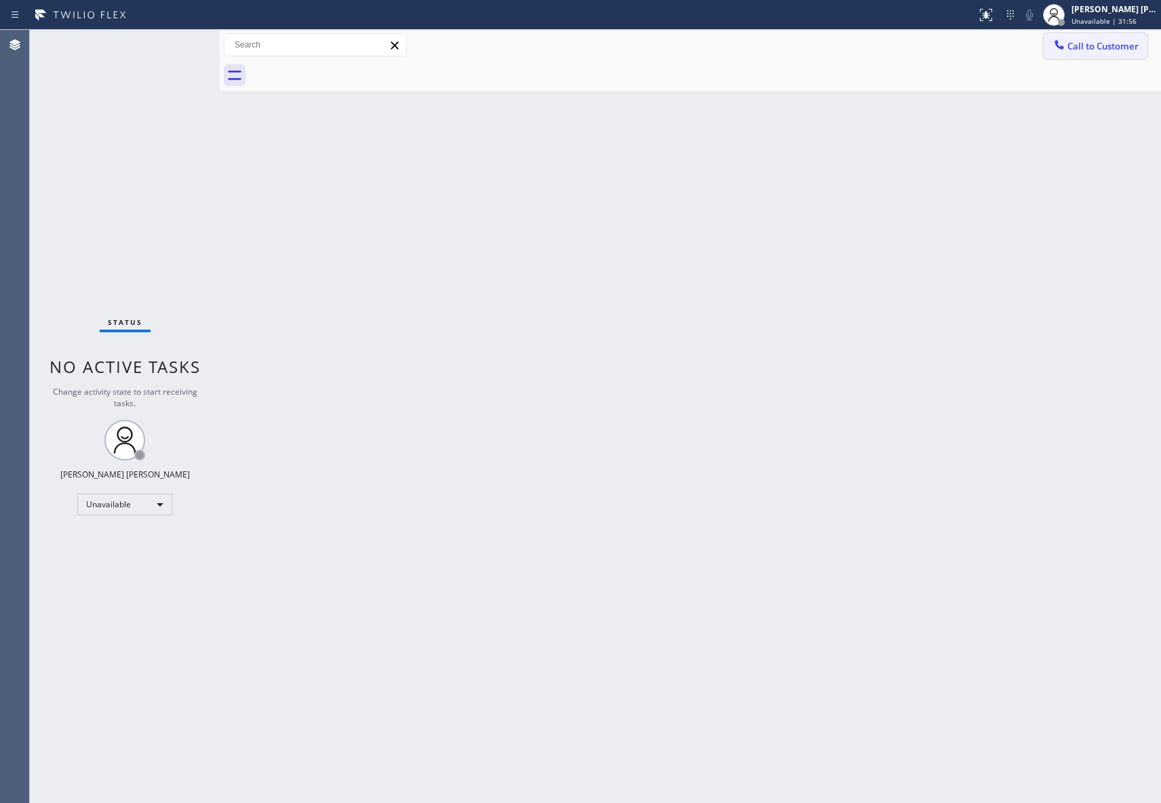
click at [1115, 53] on button "Call to Customer" at bounding box center [1095, 46] width 104 height 26
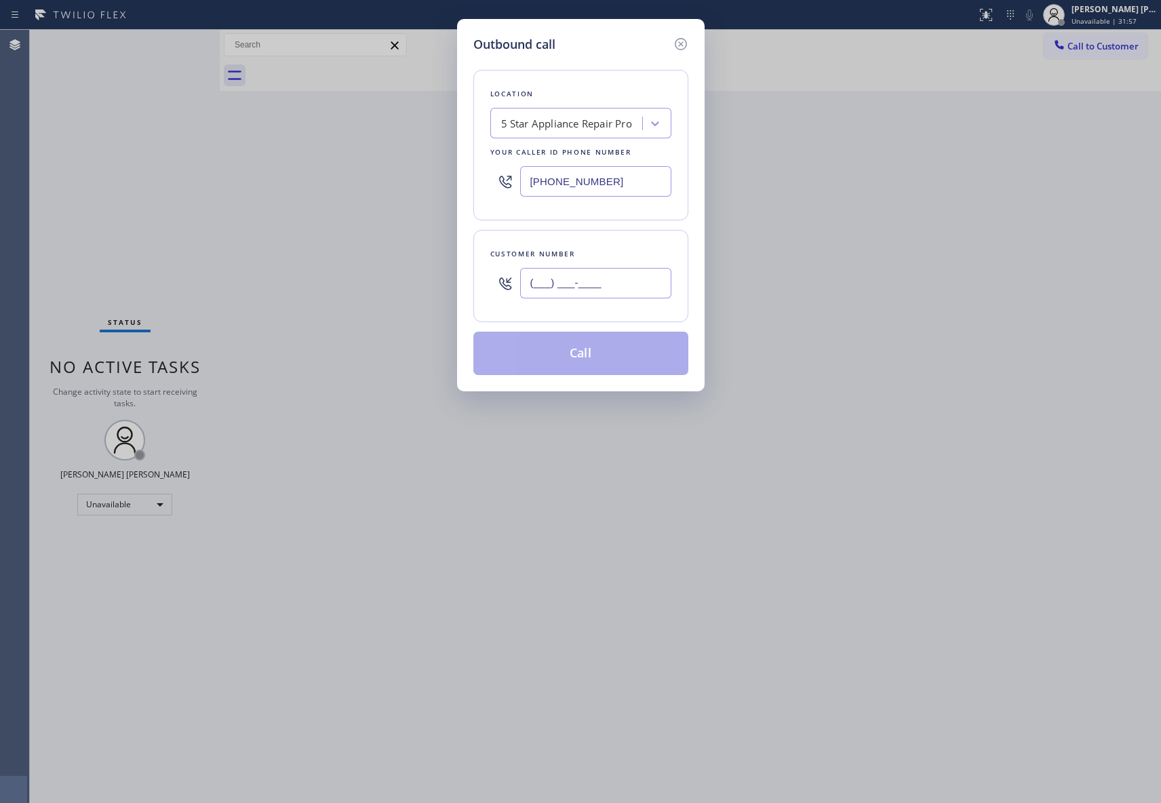
click at [614, 296] on input "(___) ___-____" at bounding box center [595, 283] width 151 height 31
paste input "619) 635-0697"
type input "[PHONE_NUMBER]"
click at [605, 358] on button "Call" at bounding box center [580, 353] width 215 height 43
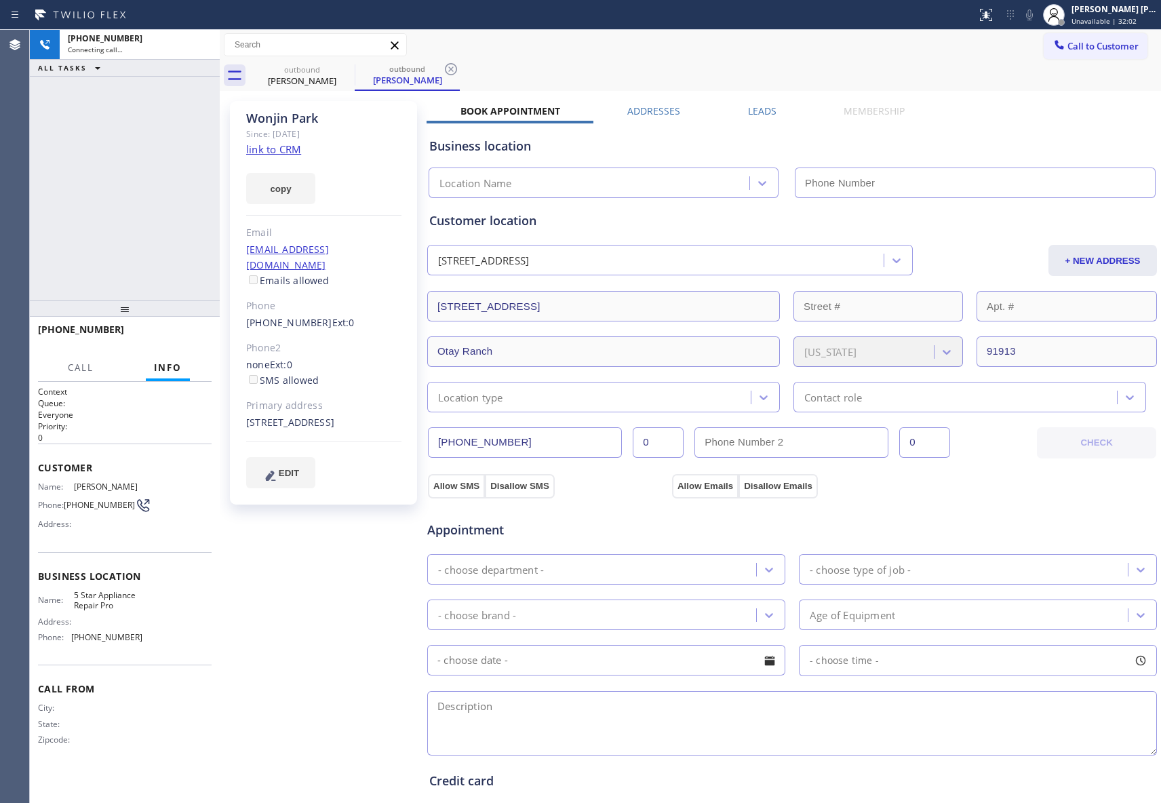
type input "[PHONE_NUMBER]"
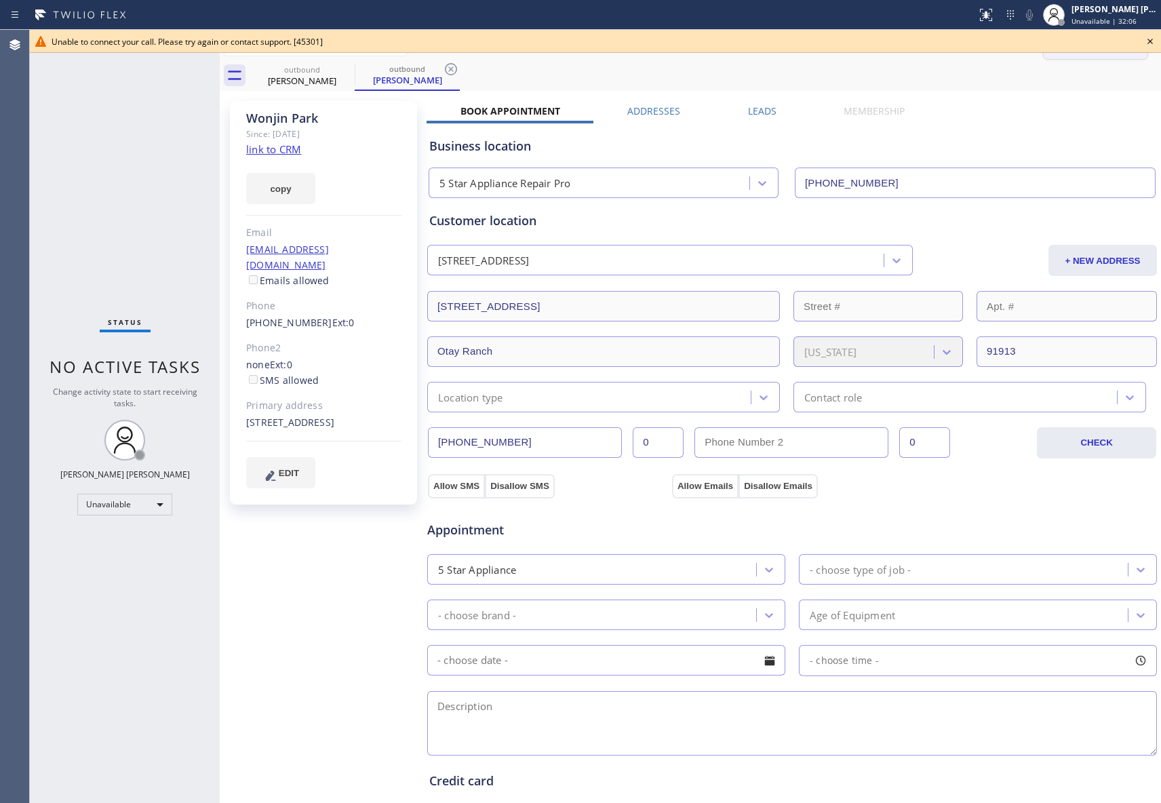
drag, startPoint x: 1150, startPoint y: 39, endPoint x: 1120, endPoint y: 38, distance: 29.8
click at [1150, 38] on icon at bounding box center [1150, 41] width 16 height 16
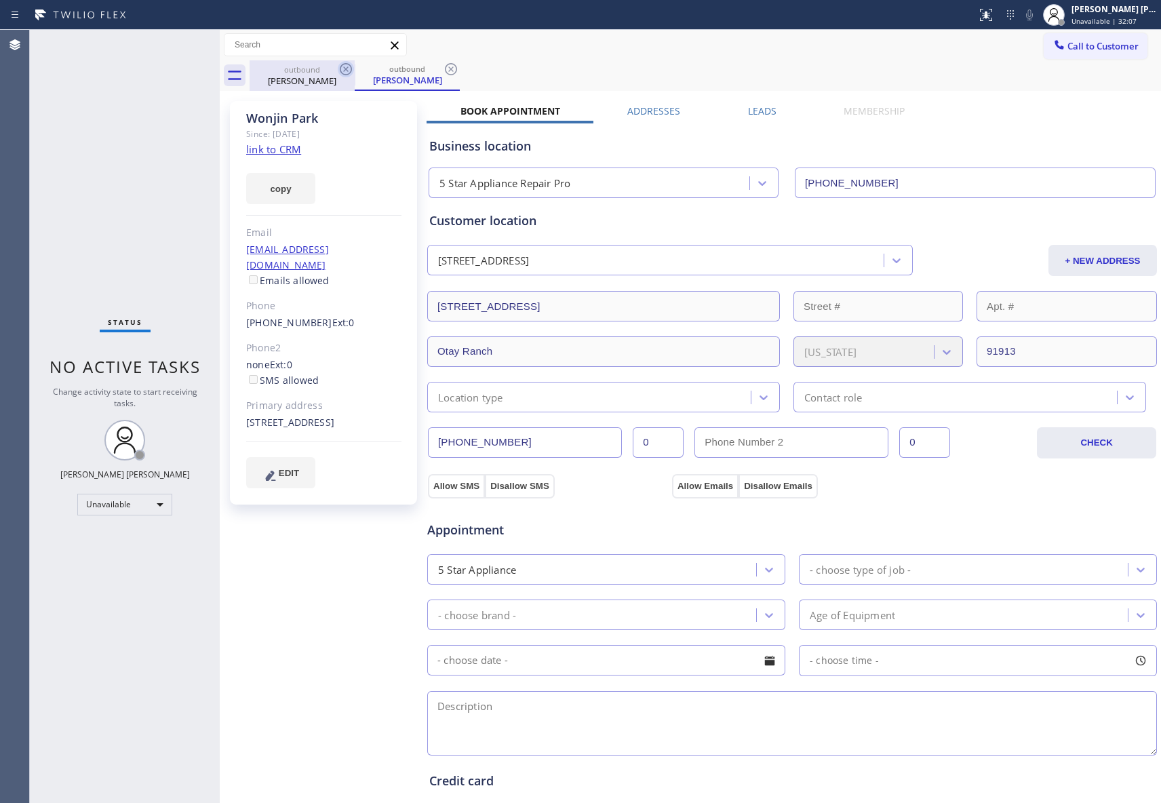
click at [345, 76] on icon at bounding box center [346, 69] width 16 height 16
click at [344, 68] on icon at bounding box center [346, 69] width 16 height 16
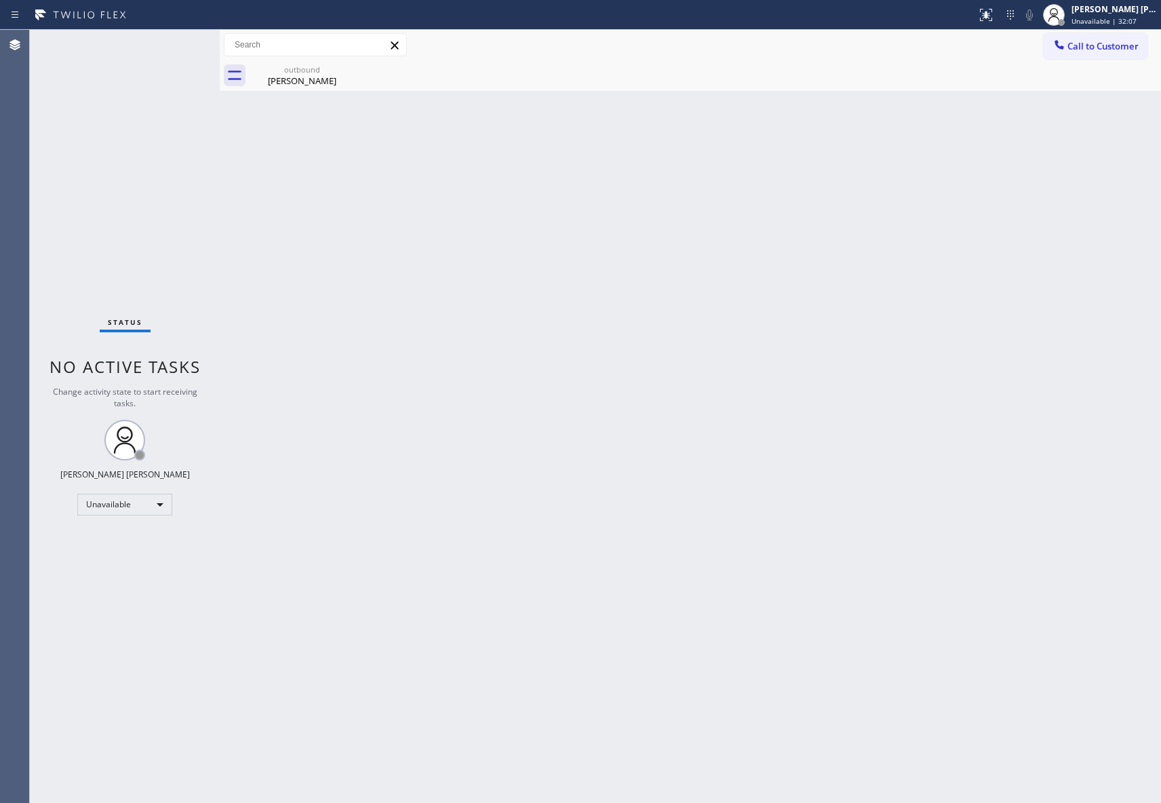
click at [344, 68] on div "outbound [PERSON_NAME]" at bounding box center [301, 75] width 105 height 31
click at [0, 0] on icon at bounding box center [0, 0] width 0 height 0
click at [344, 68] on div at bounding box center [704, 75] width 911 height 31
click at [1129, 46] on span "Call to Customer" at bounding box center [1102, 46] width 71 height 12
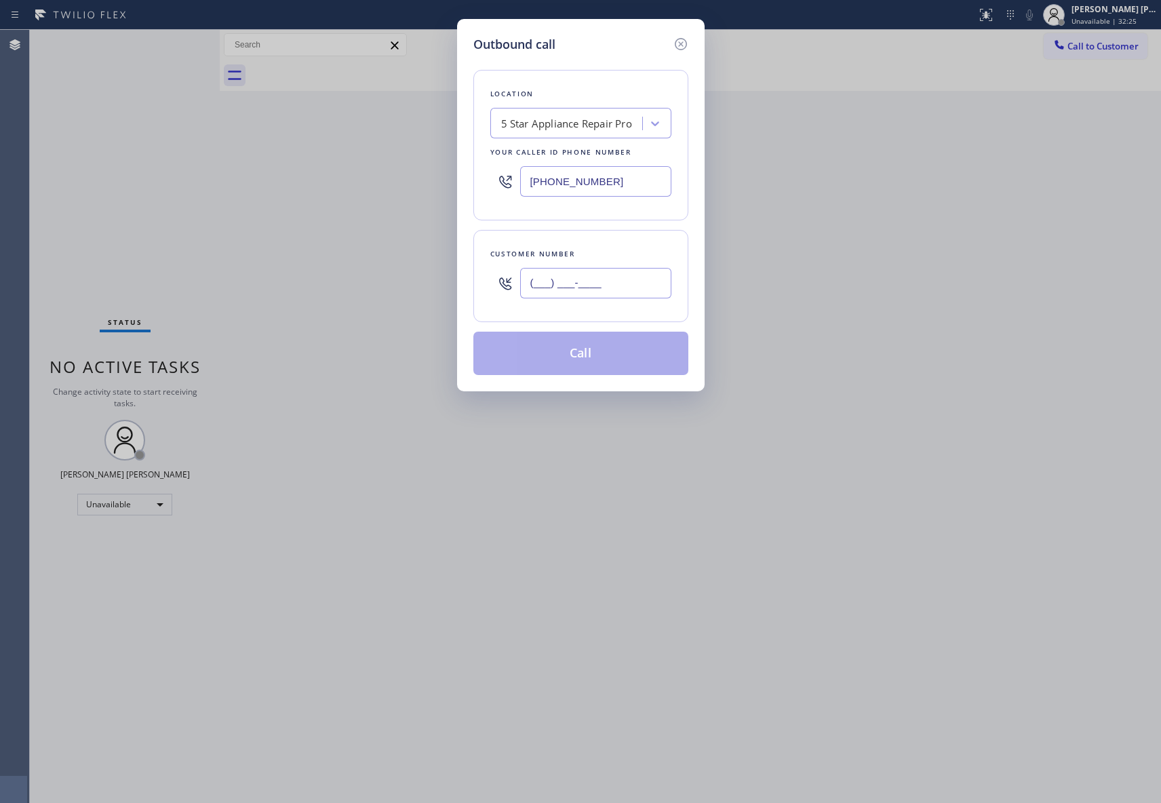
click at [595, 274] on input "(___) ___-____" at bounding box center [595, 283] width 151 height 31
paste input "310) 245-0032"
type input "[PHONE_NUMBER]"
click at [603, 361] on button "Call" at bounding box center [580, 353] width 215 height 43
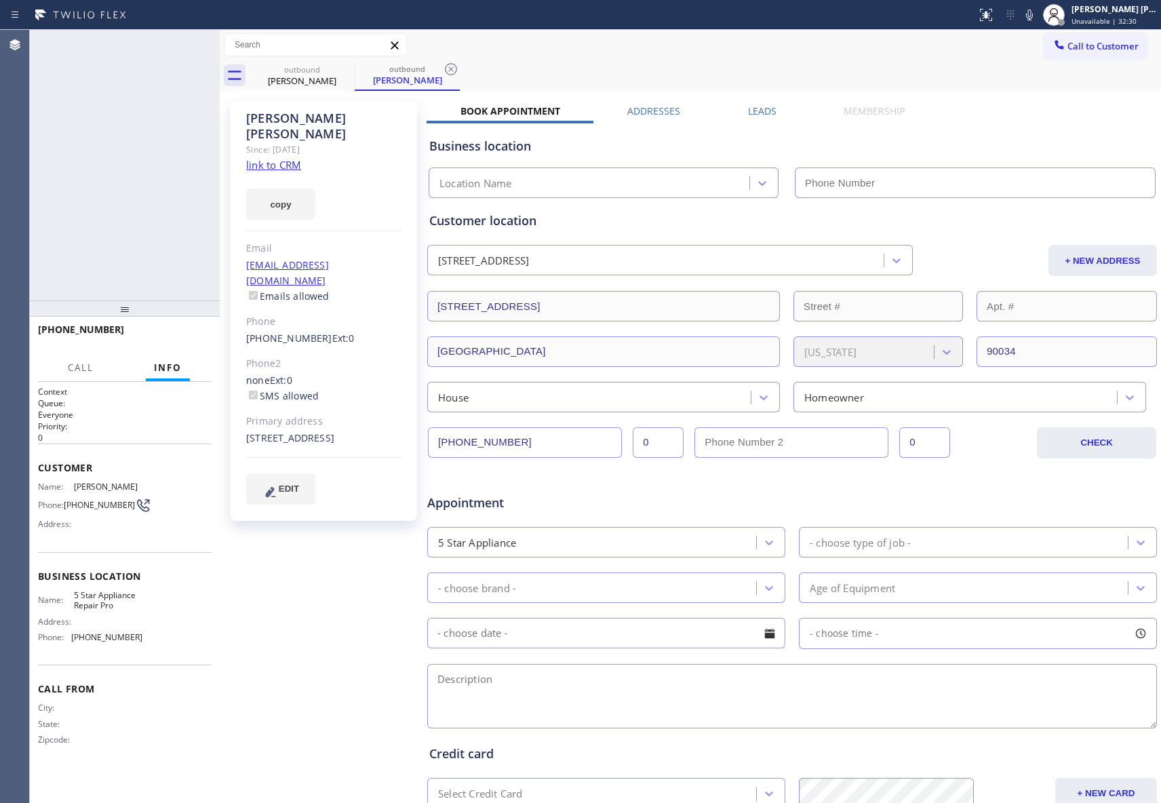
type input "[PHONE_NUMBER]"
click at [203, 41] on icon at bounding box center [202, 45] width 16 height 16
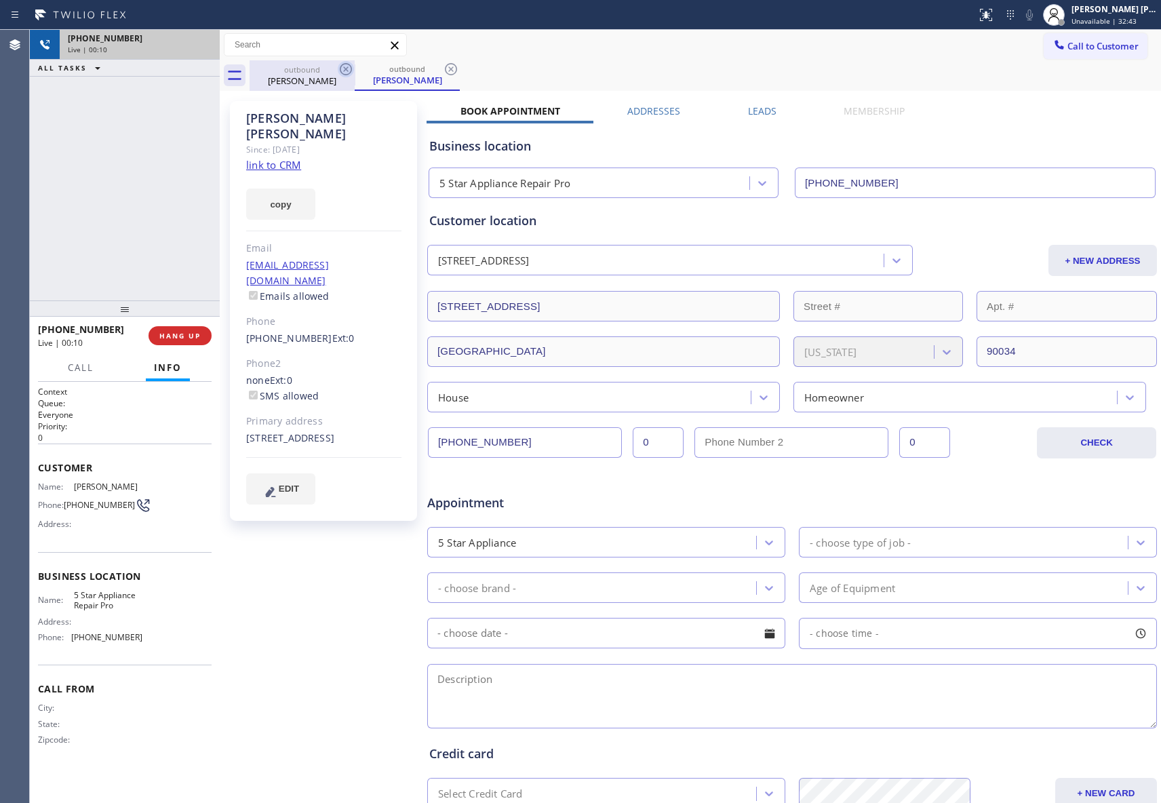
click at [342, 68] on icon at bounding box center [346, 69] width 16 height 16
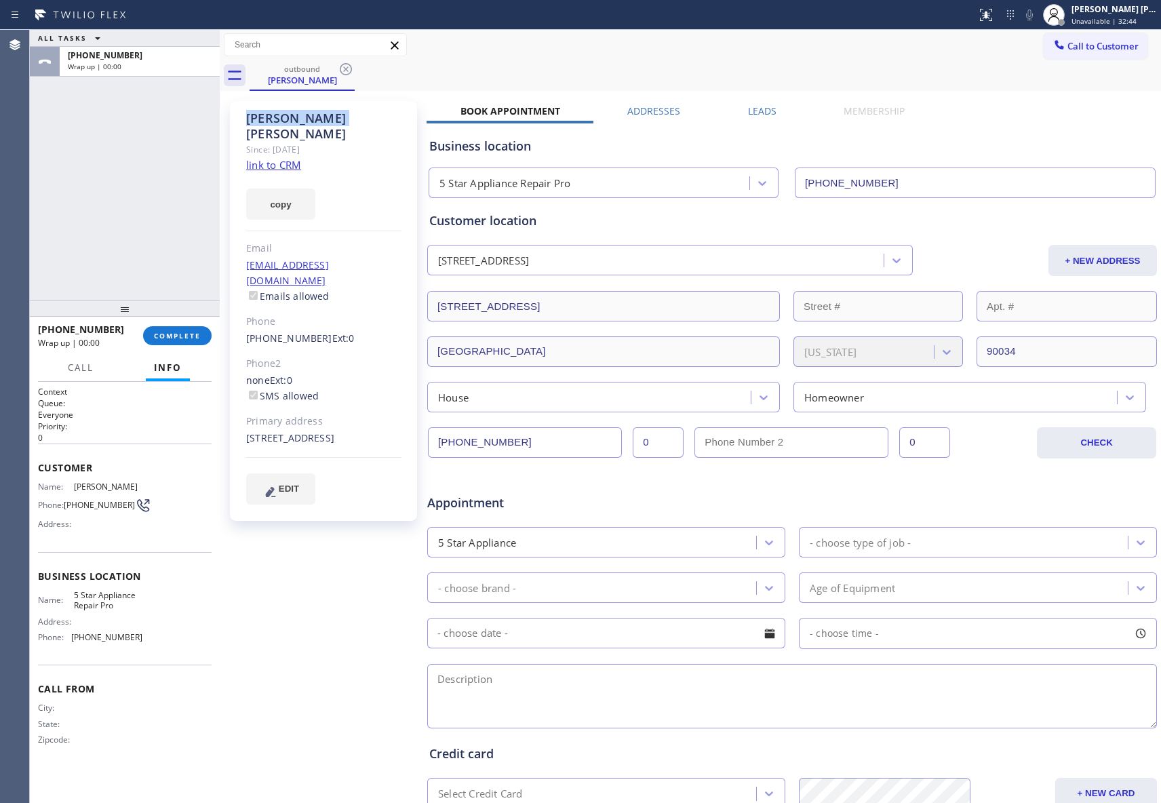
click at [346, 68] on icon at bounding box center [346, 69] width 16 height 16
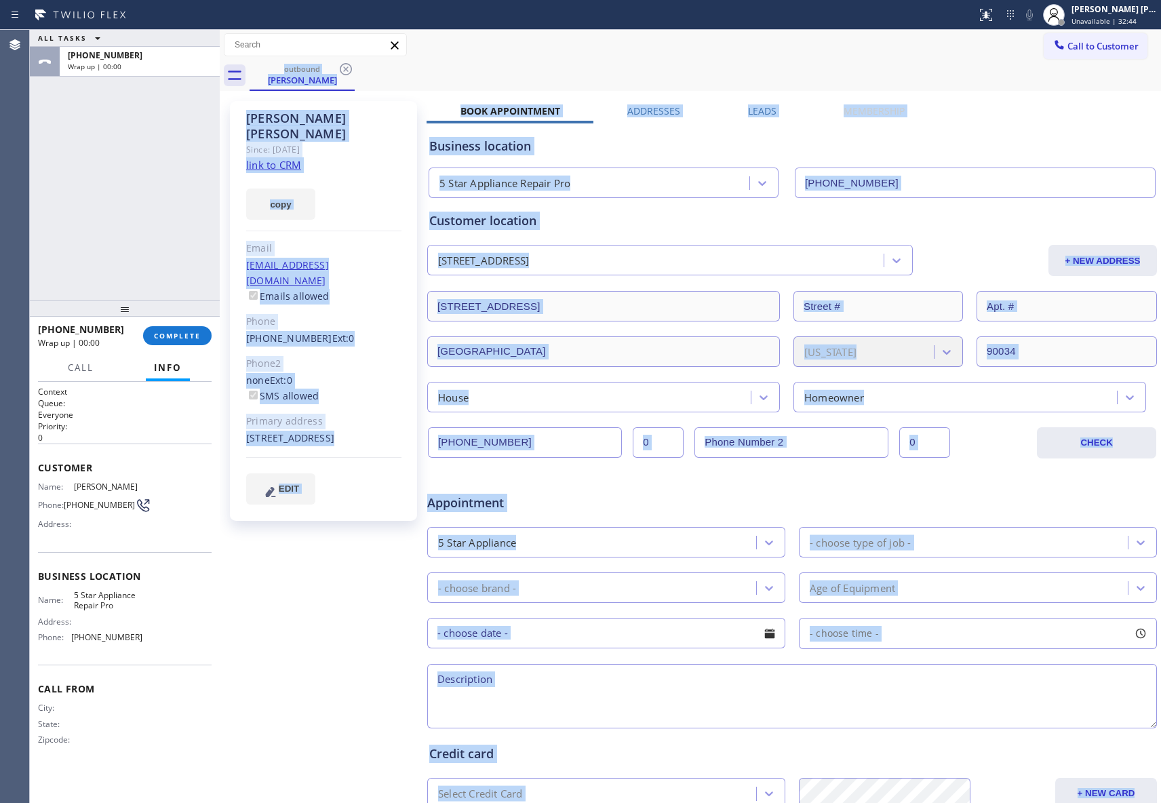
click at [346, 68] on div "outbound [PERSON_NAME]" at bounding box center [704, 75] width 911 height 31
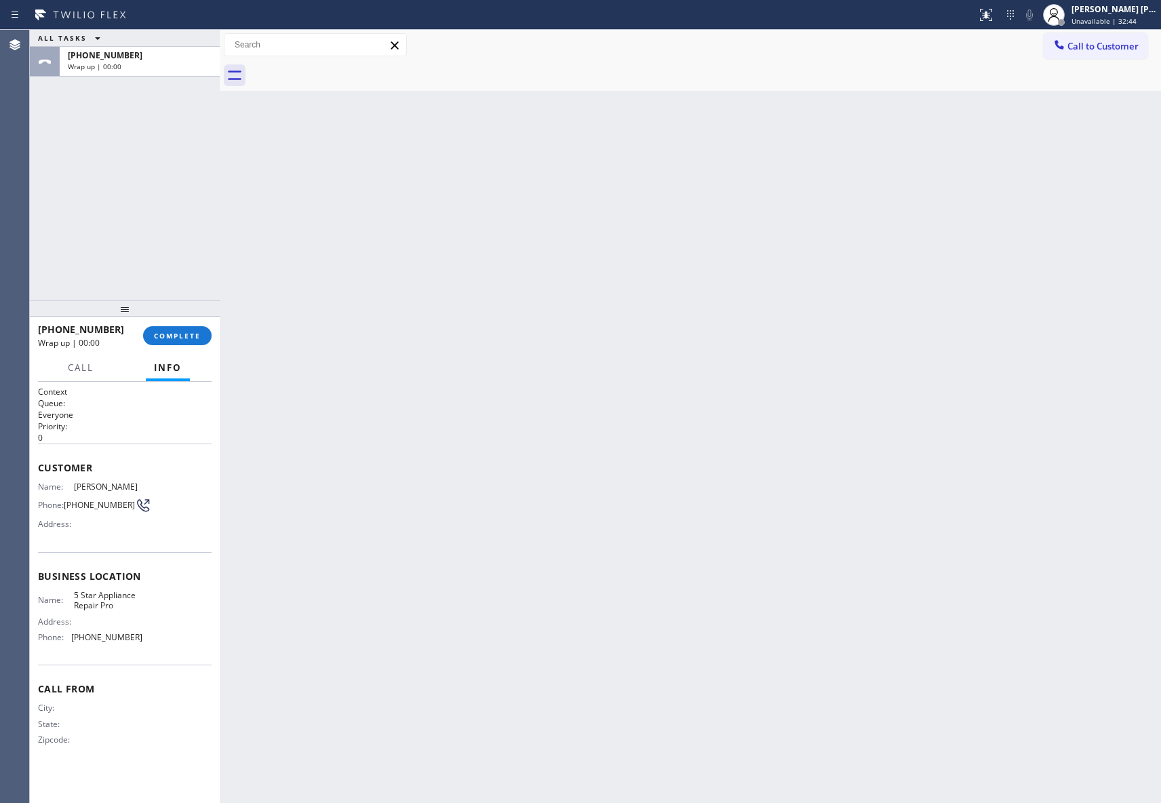
click at [346, 68] on div at bounding box center [704, 75] width 911 height 31
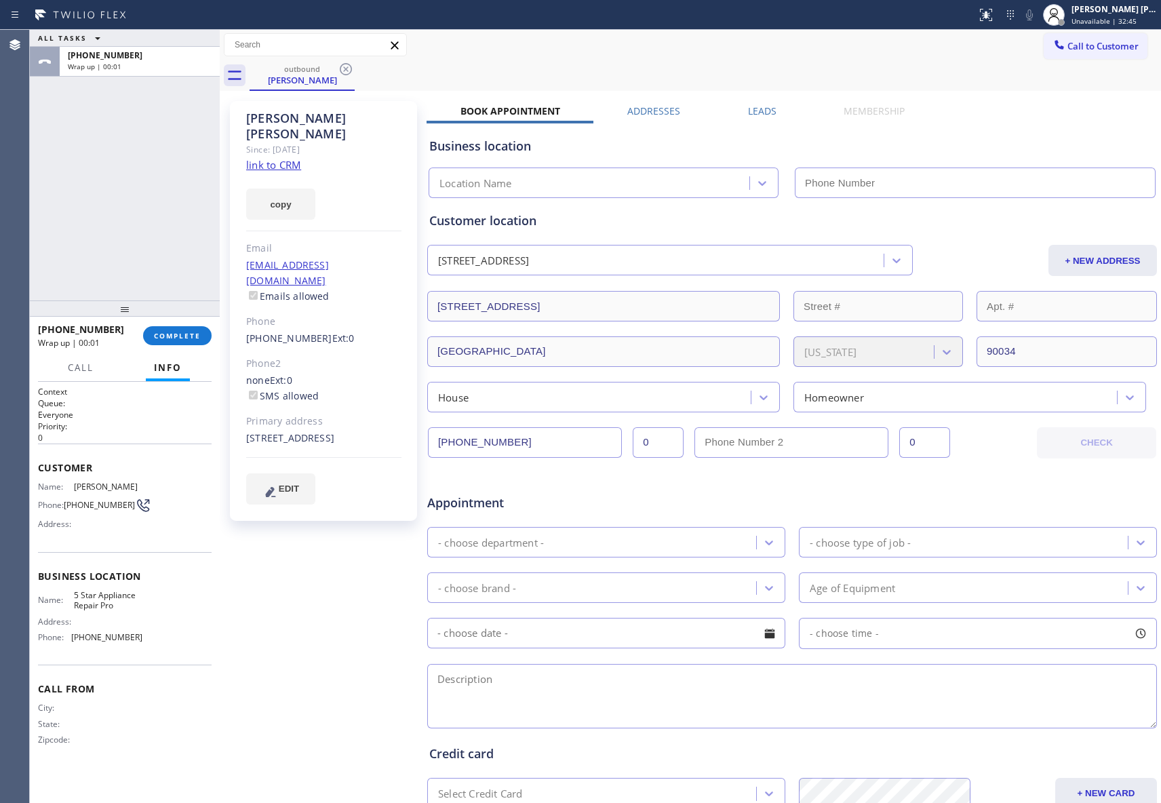
click at [194, 345] on div "[PHONE_NUMBER] Wrap up | 00:01 COMPLETE" at bounding box center [125, 335] width 174 height 35
type input "[PHONE_NUMBER]"
click at [180, 331] on span "COMPLETE" at bounding box center [177, 335] width 47 height 9
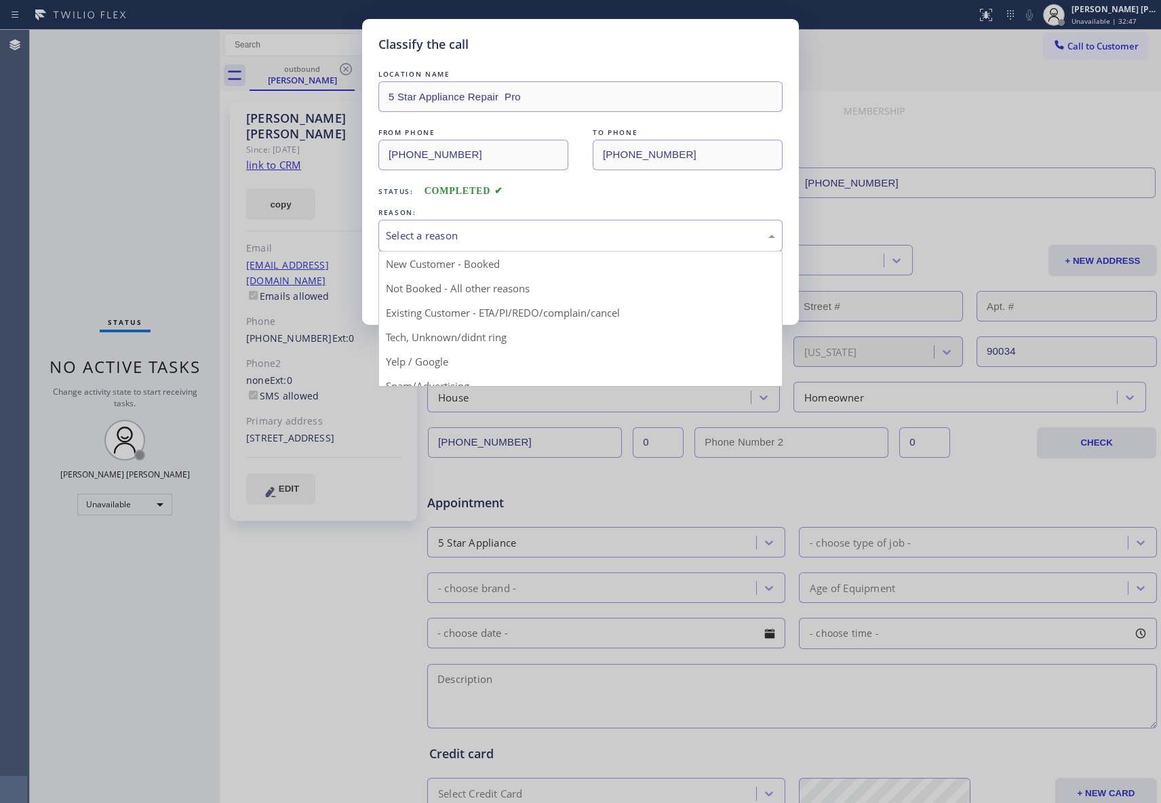
click at [470, 241] on div "Select a reason" at bounding box center [580, 236] width 389 height 16
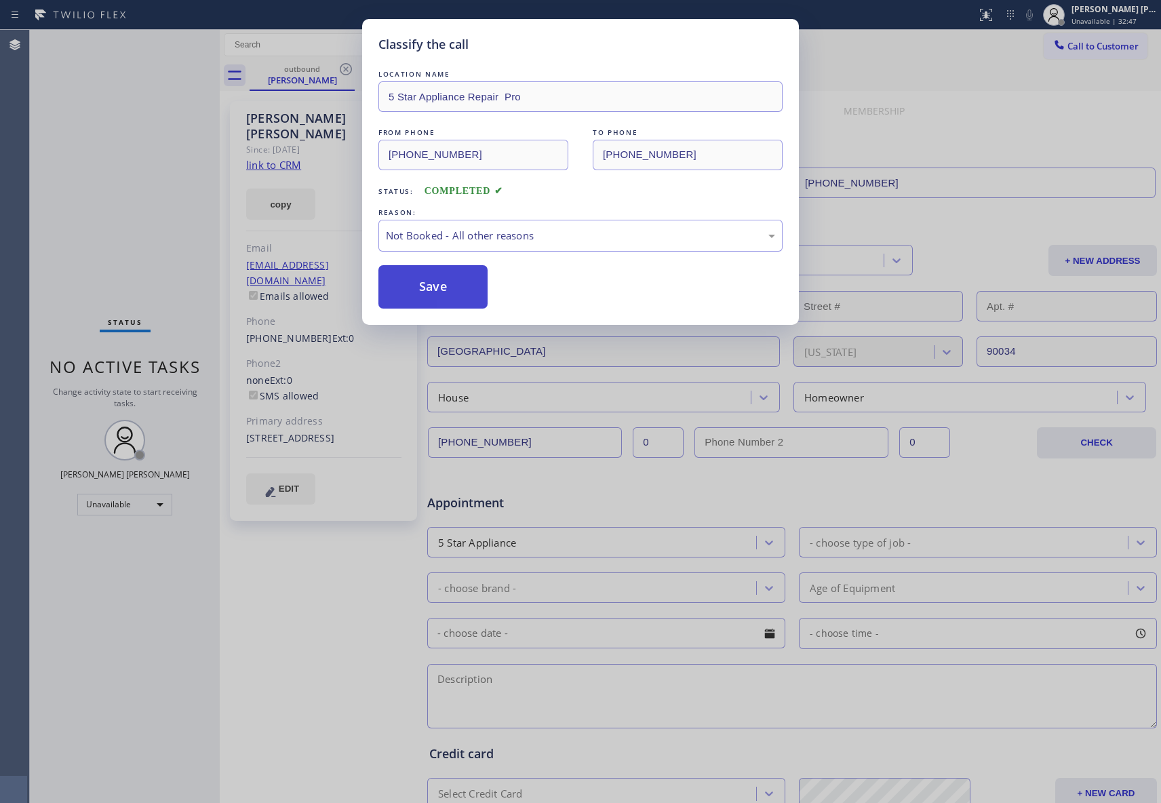
click at [451, 287] on button "Save" at bounding box center [432, 286] width 109 height 43
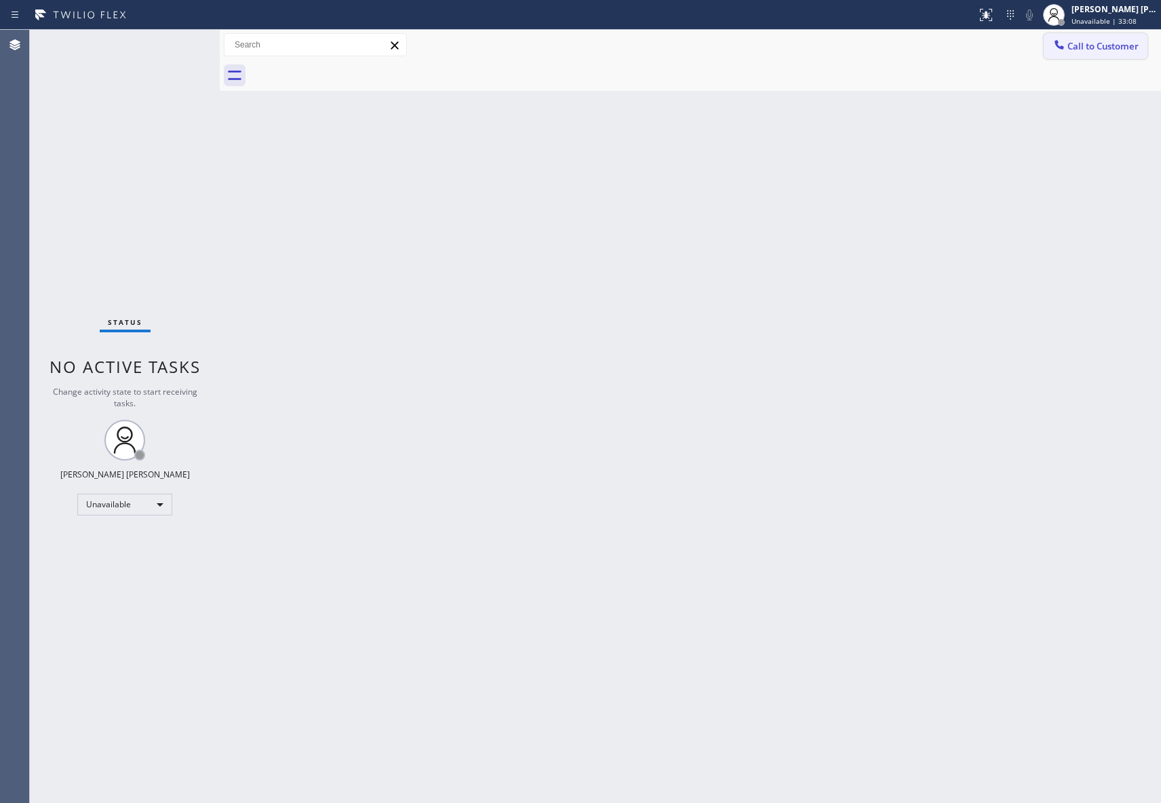
click at [1091, 47] on span "Call to Customer" at bounding box center [1102, 46] width 71 height 12
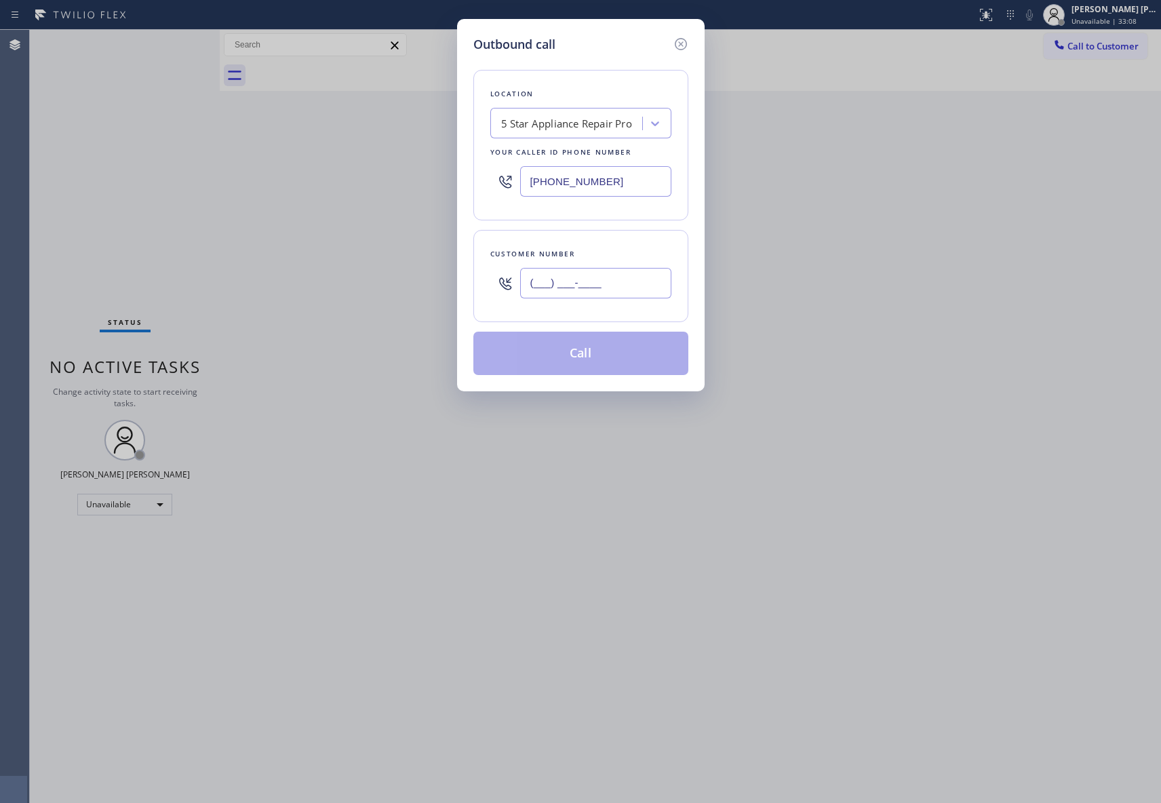
click at [616, 291] on input "(___) ___-____" at bounding box center [595, 283] width 151 height 31
paste input "818) 599-9673"
type input "[PHONE_NUMBER]"
click at [605, 356] on button "Call" at bounding box center [580, 353] width 215 height 43
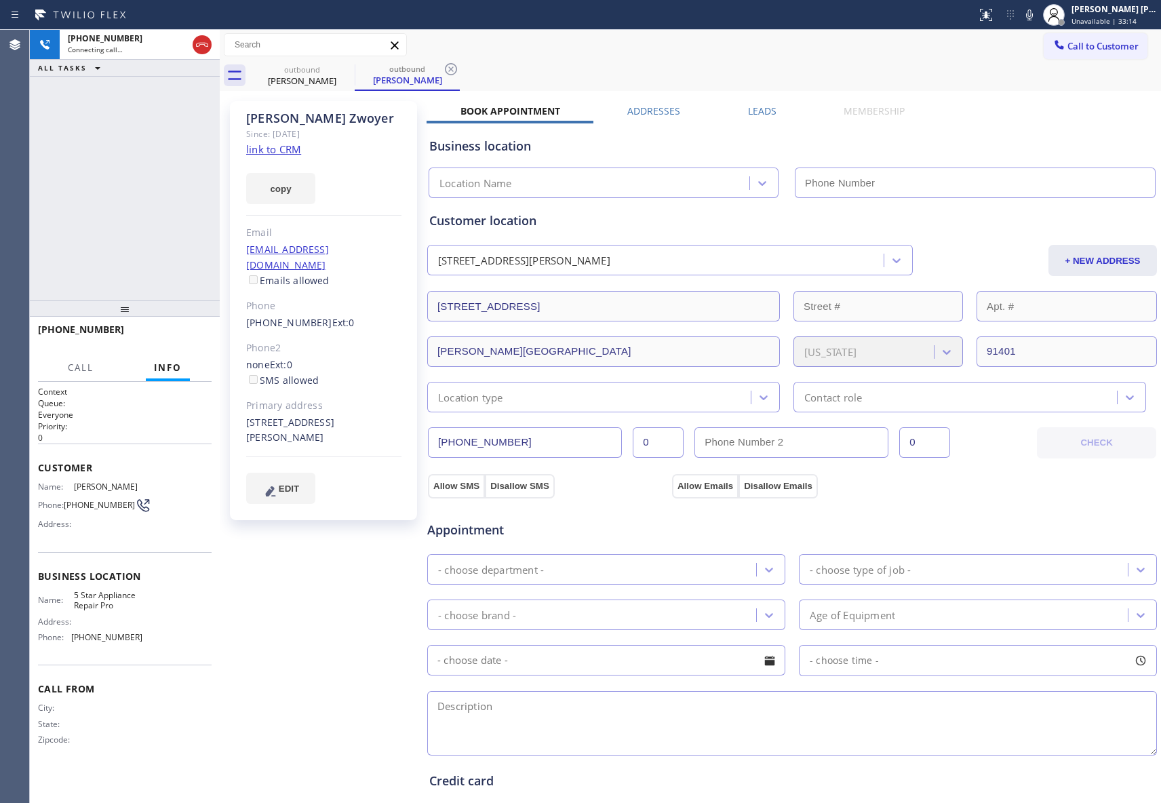
type input "[PHONE_NUMBER]"
click at [191, 339] on span "HANG UP" at bounding box center [179, 335] width 41 height 9
click at [770, 115] on label "Leads" at bounding box center [762, 110] width 28 height 13
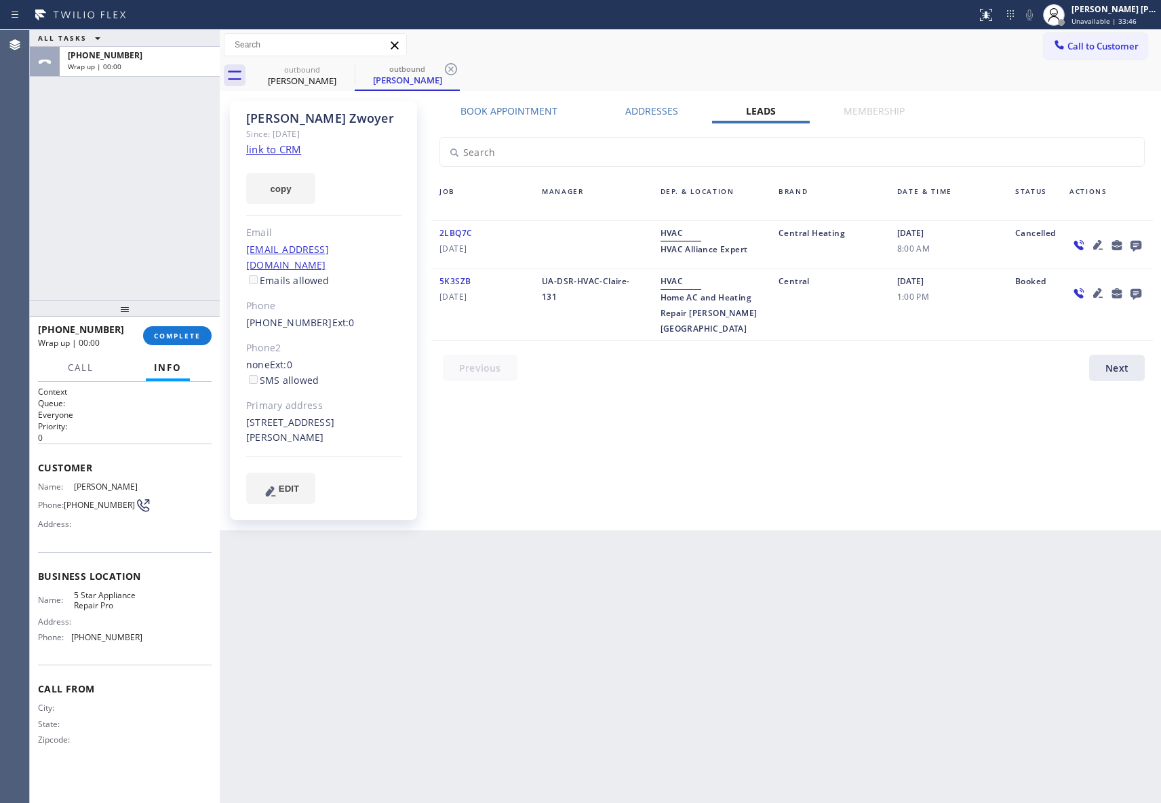
click at [762, 110] on label "Leads" at bounding box center [761, 110] width 30 height 13
click at [1140, 243] on icon at bounding box center [1135, 245] width 16 height 17
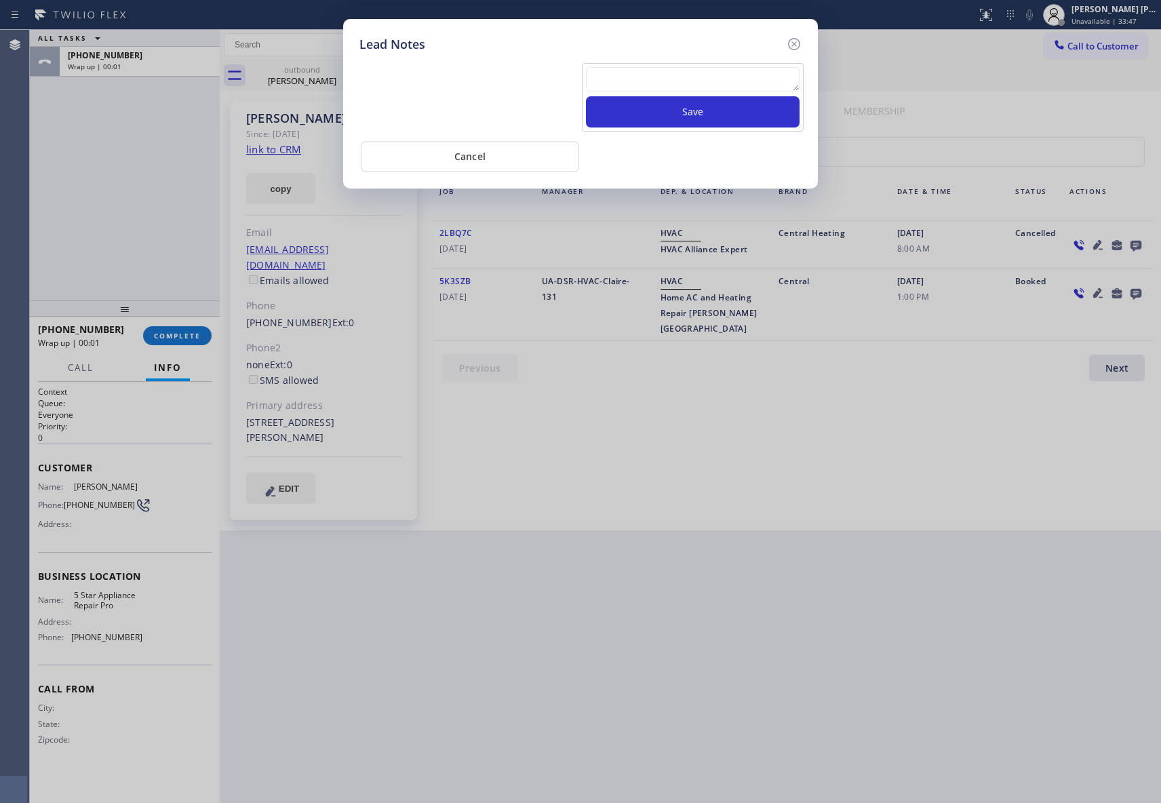
click at [696, 87] on textarea at bounding box center [693, 79] width 214 height 24
paste textarea "VM | please transfer if cx calls back"
type textarea "VM | please transfer if cx calls back"
click at [702, 113] on button "Save" at bounding box center [693, 111] width 214 height 31
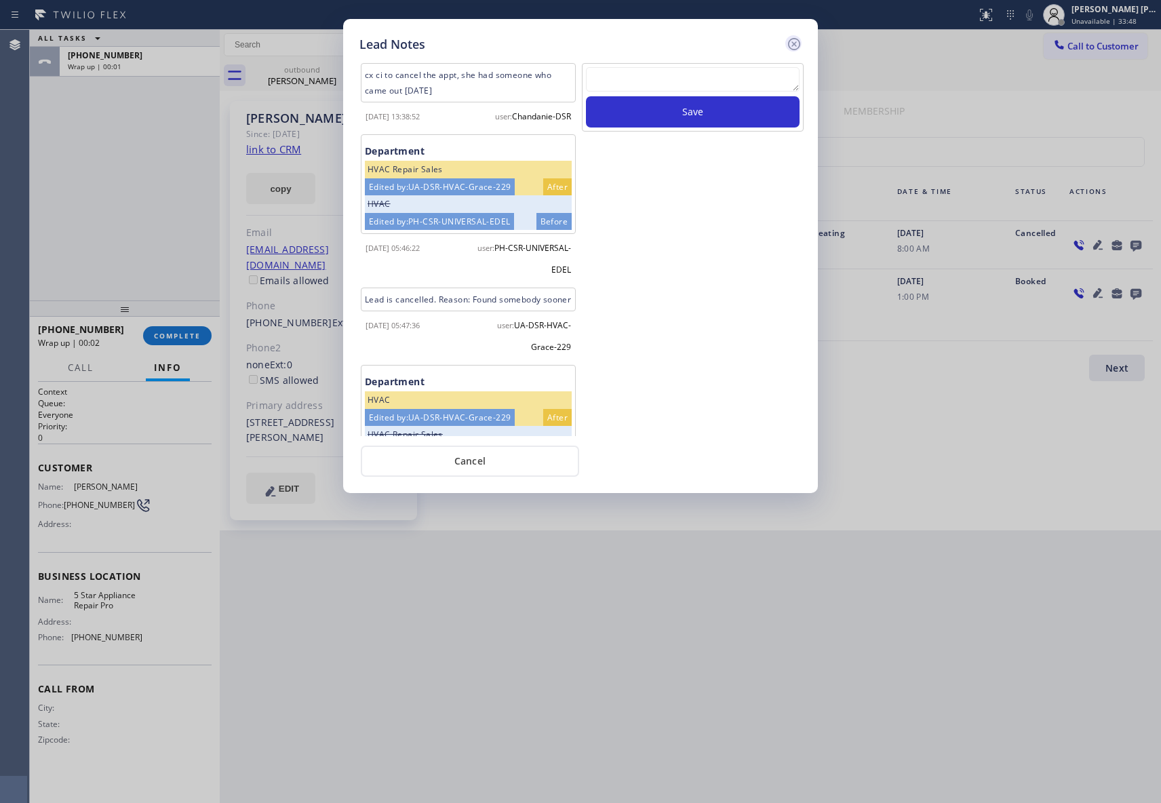
click at [795, 39] on icon at bounding box center [794, 44] width 16 height 16
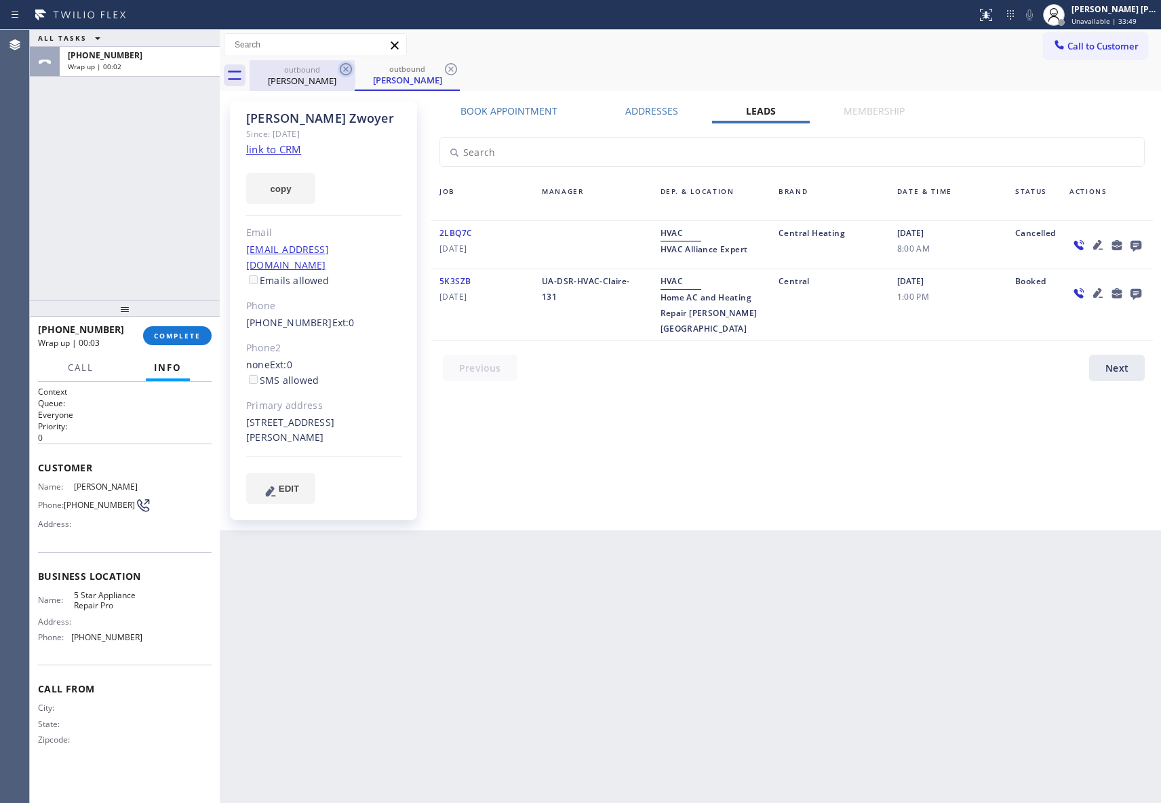
drag, startPoint x: 331, startPoint y: 77, endPoint x: 345, endPoint y: 66, distance: 17.9
click at [337, 71] on div "outbound [PERSON_NAME]" at bounding box center [301, 75] width 105 height 31
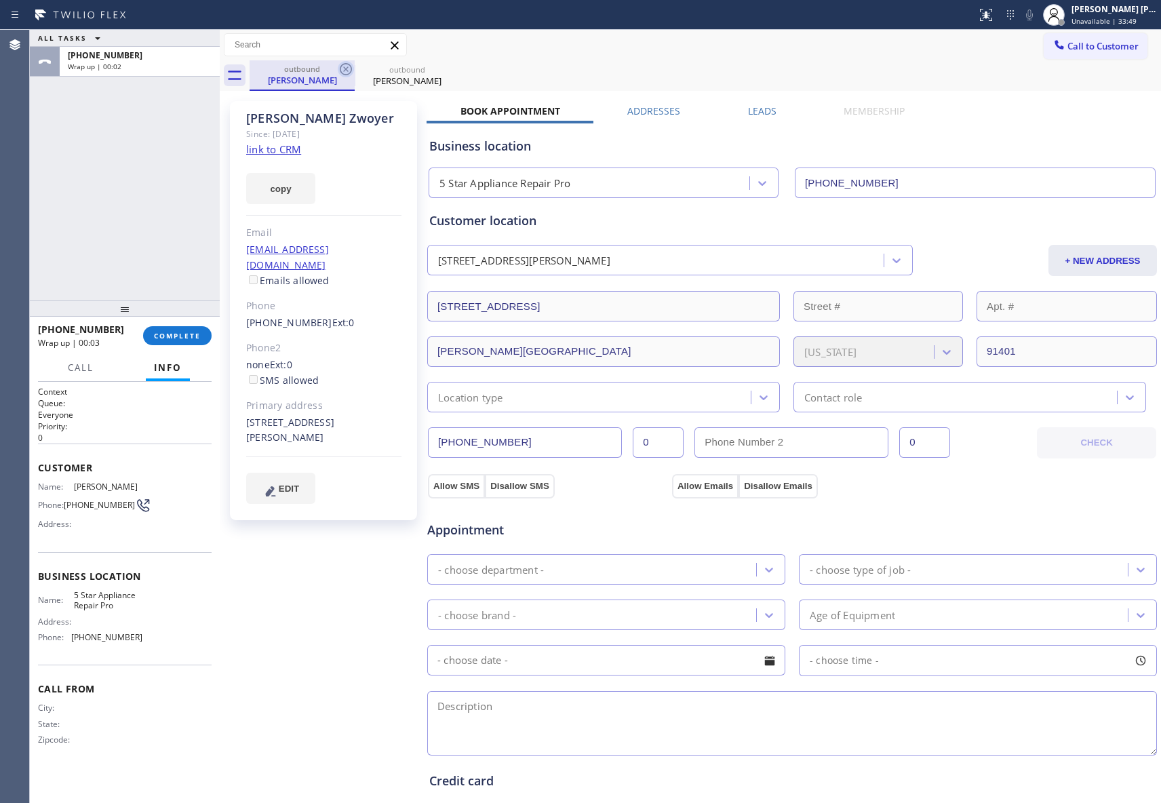
click at [345, 66] on icon at bounding box center [346, 69] width 16 height 16
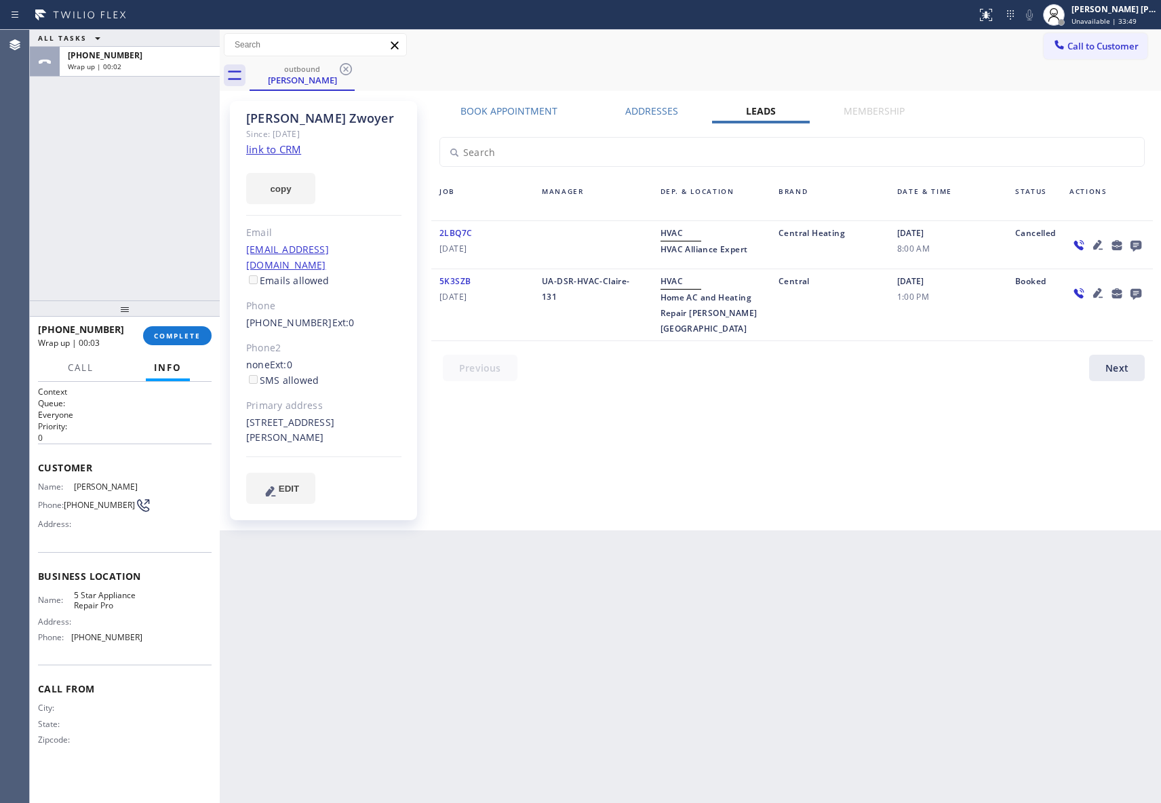
click at [345, 66] on icon at bounding box center [346, 69] width 16 height 16
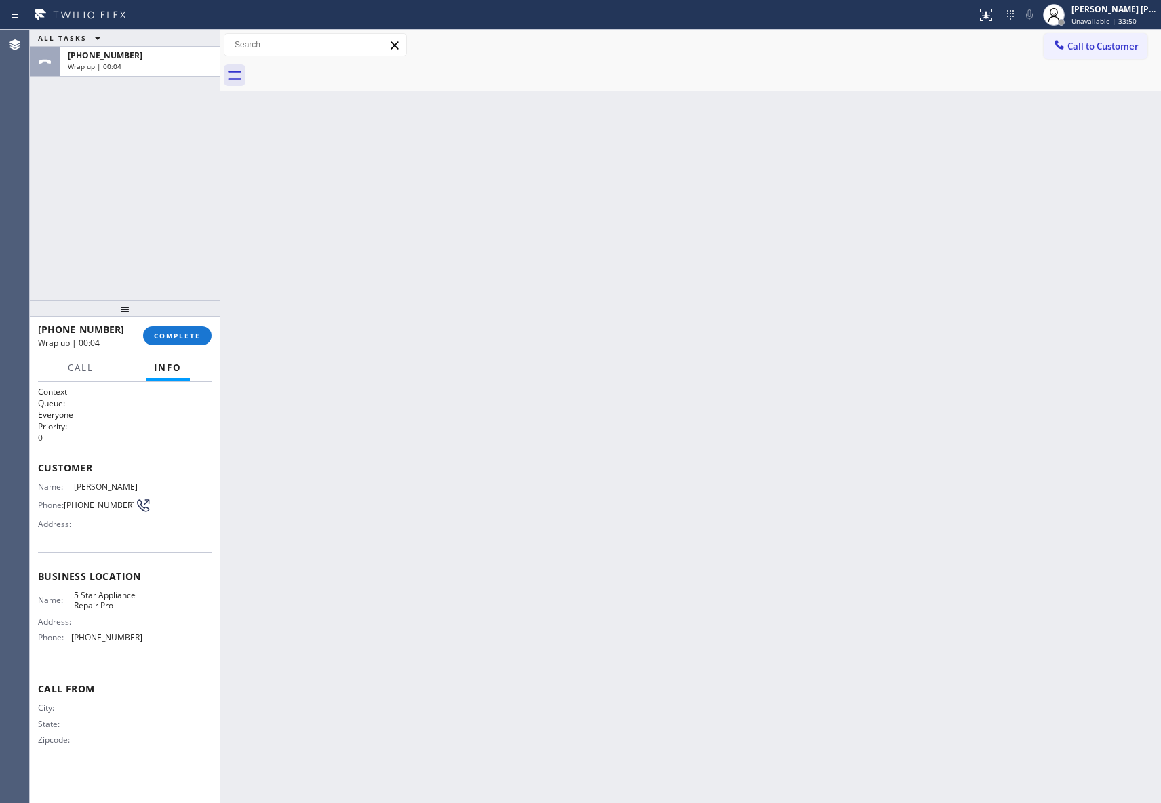
click at [345, 66] on div at bounding box center [704, 75] width 911 height 31
click at [175, 323] on div "[PHONE_NUMBER] Wrap up | 00:04 COMPLETE" at bounding box center [125, 335] width 174 height 35
click at [175, 331] on span "COMPLETE" at bounding box center [177, 335] width 47 height 9
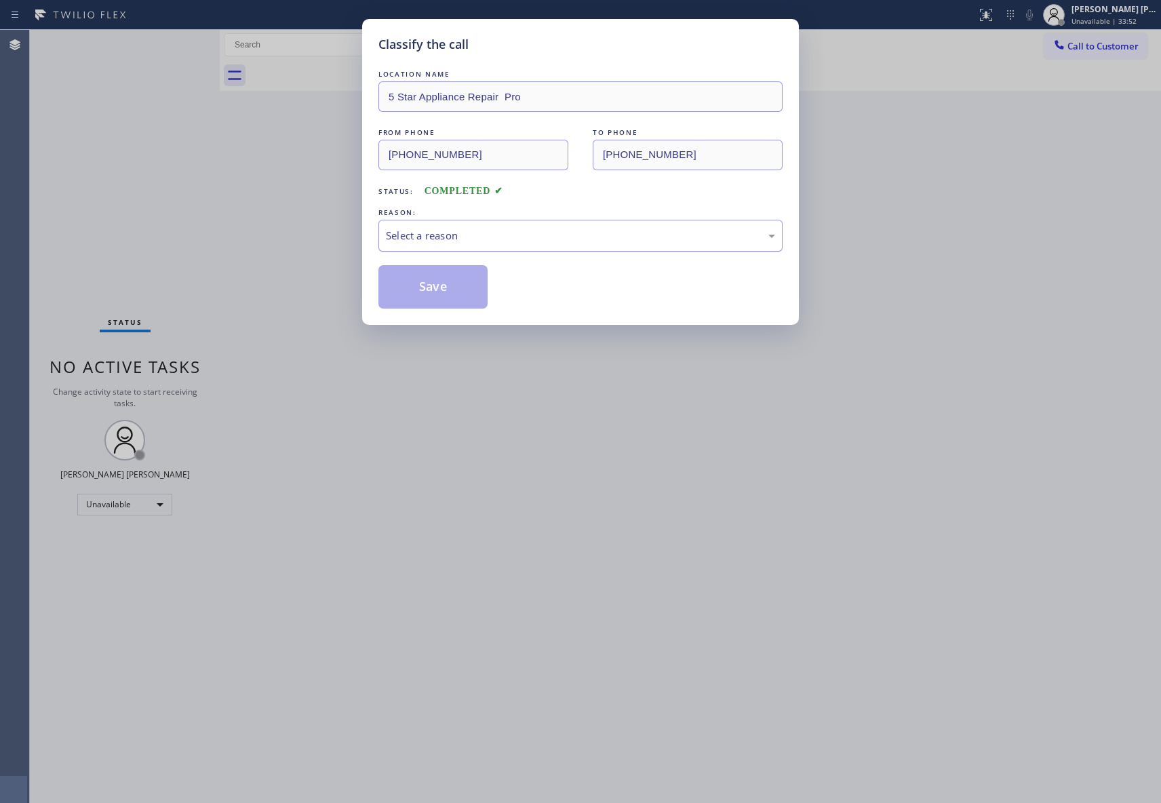
click at [643, 231] on div "Select a reason" at bounding box center [580, 236] width 389 height 16
click at [424, 292] on button "Save" at bounding box center [432, 286] width 109 height 43
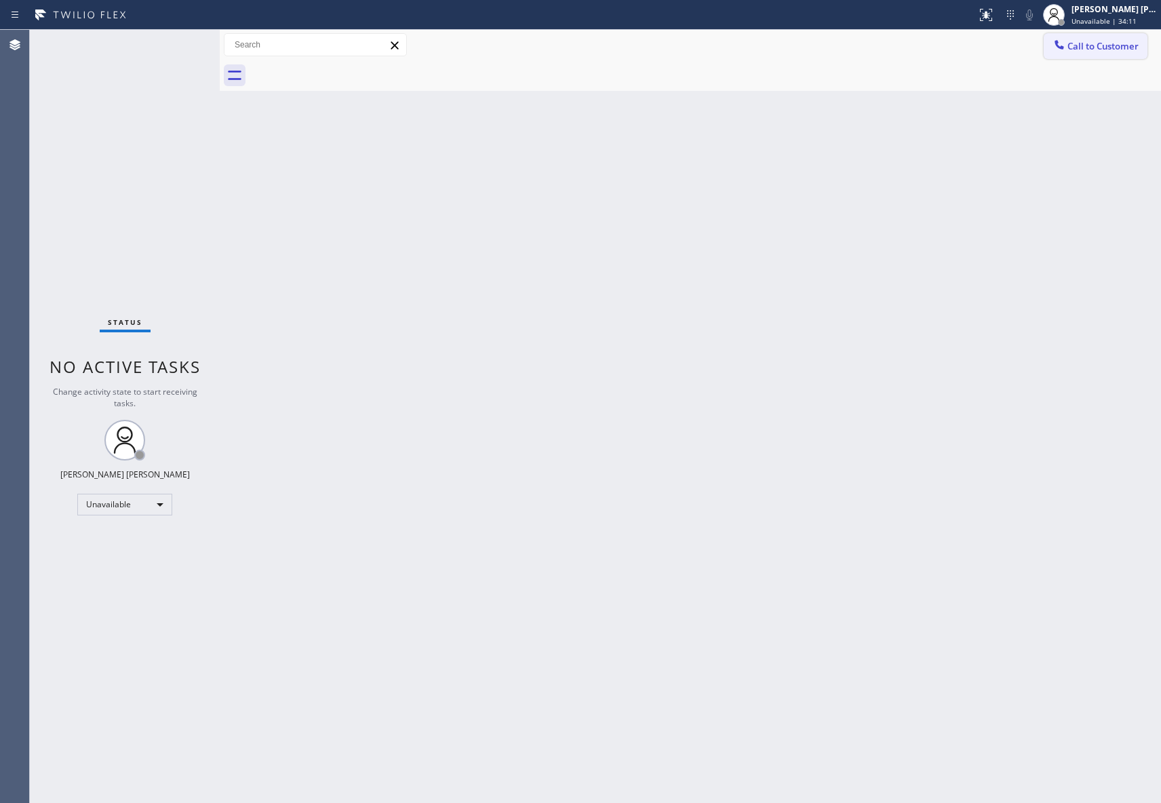
click at [1089, 37] on button "Call to Customer" at bounding box center [1095, 46] width 104 height 26
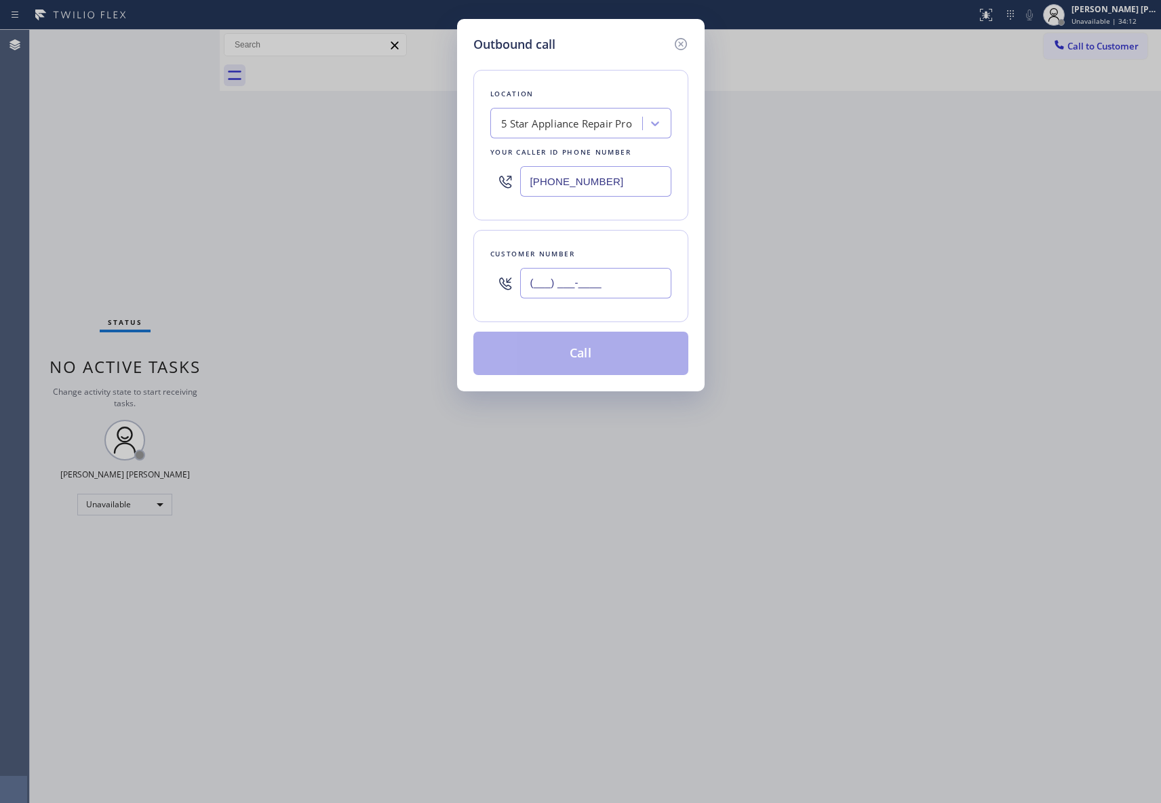
click at [632, 283] on input "(___) ___-____" at bounding box center [595, 283] width 151 height 31
paste input "858) 951-7088"
type input "[PHONE_NUMBER]"
click at [591, 353] on button "Call" at bounding box center [580, 353] width 215 height 43
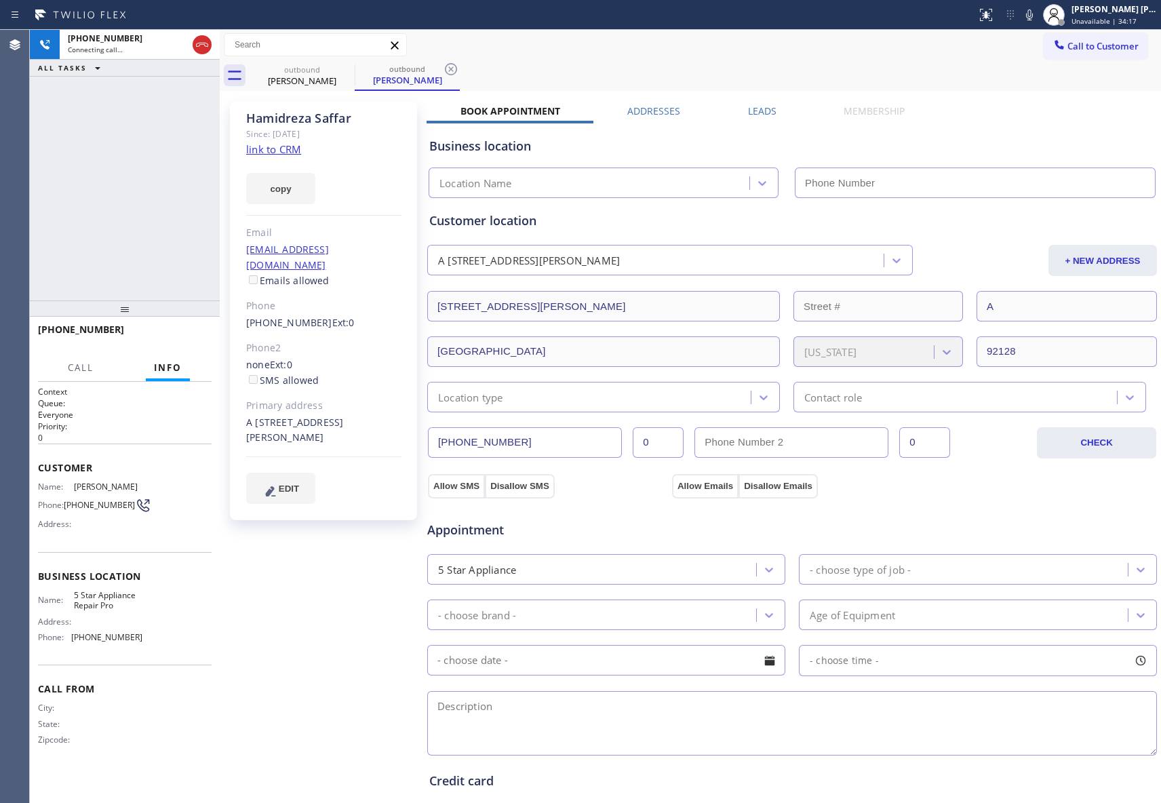
type input "[PHONE_NUMBER]"
click at [184, 327] on button "HANG UP" at bounding box center [179, 335] width 63 height 19
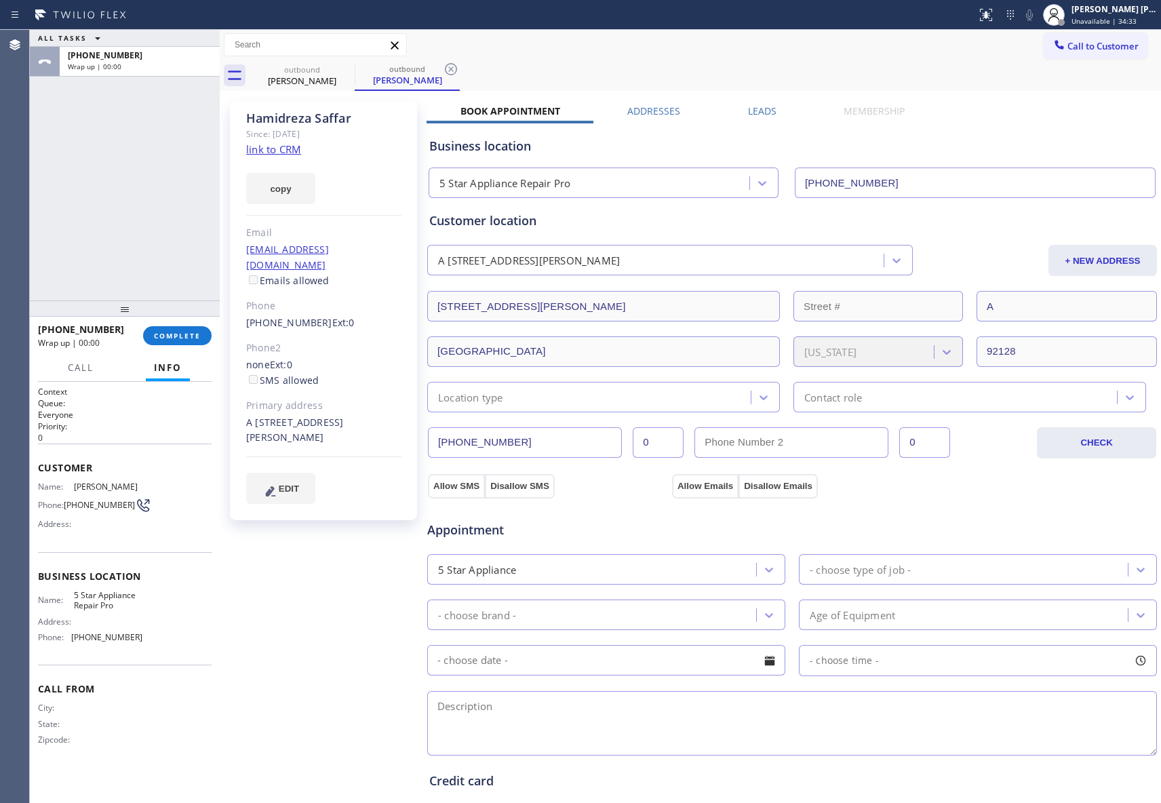
click at [738, 106] on div "Leads" at bounding box center [762, 113] width 96 height 19
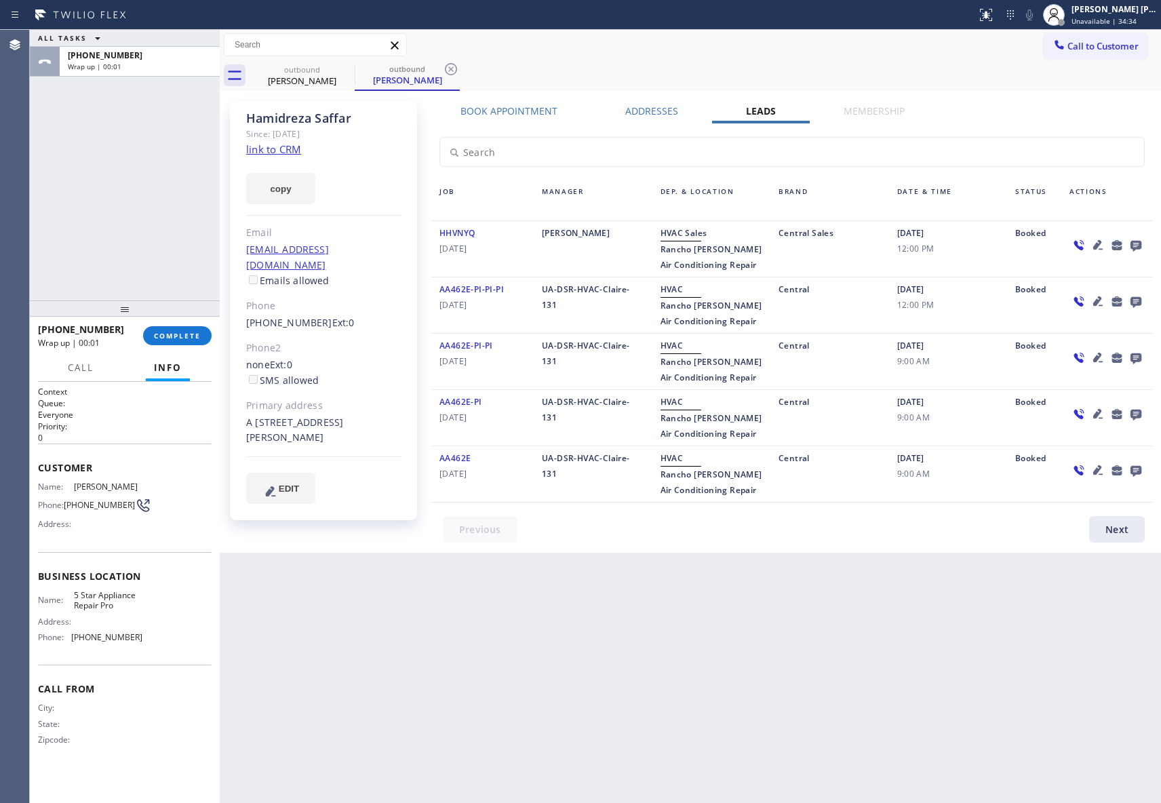
click at [1136, 241] on icon at bounding box center [1135, 246] width 11 height 11
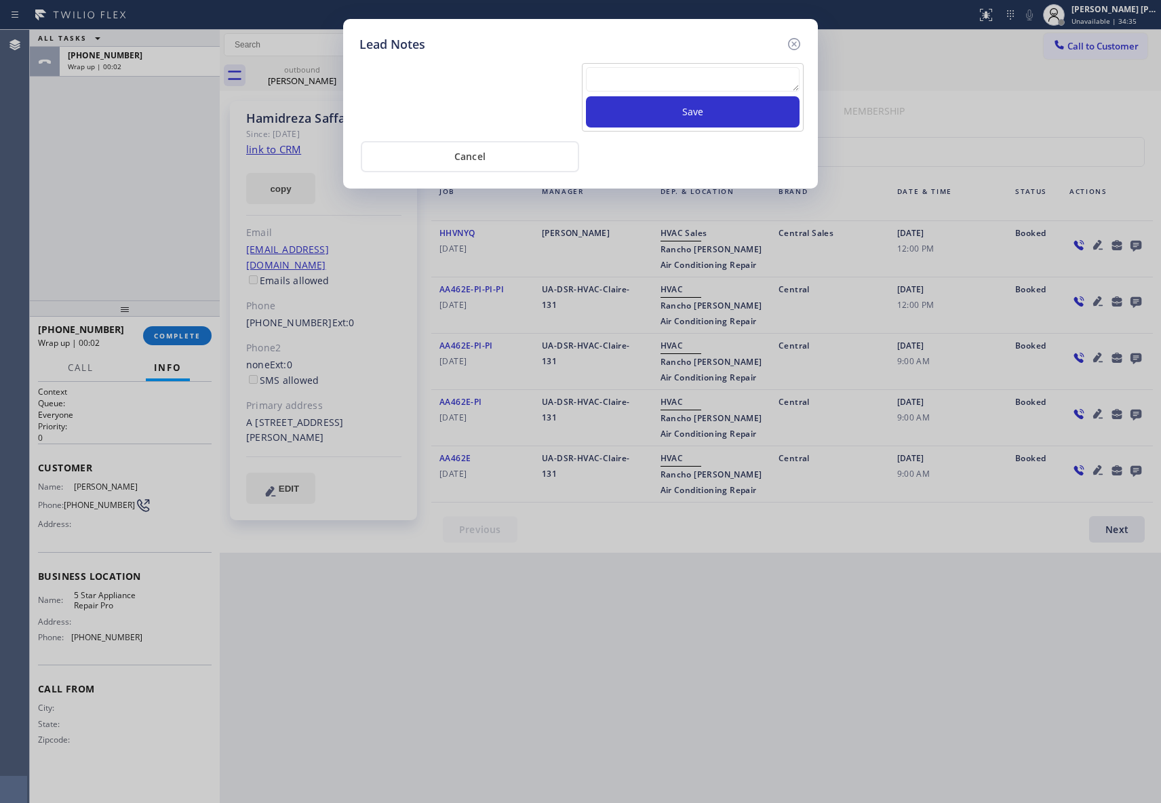
click at [660, 73] on textarea at bounding box center [693, 79] width 214 height 24
paste textarea "VM | please transfer if cx calls back"
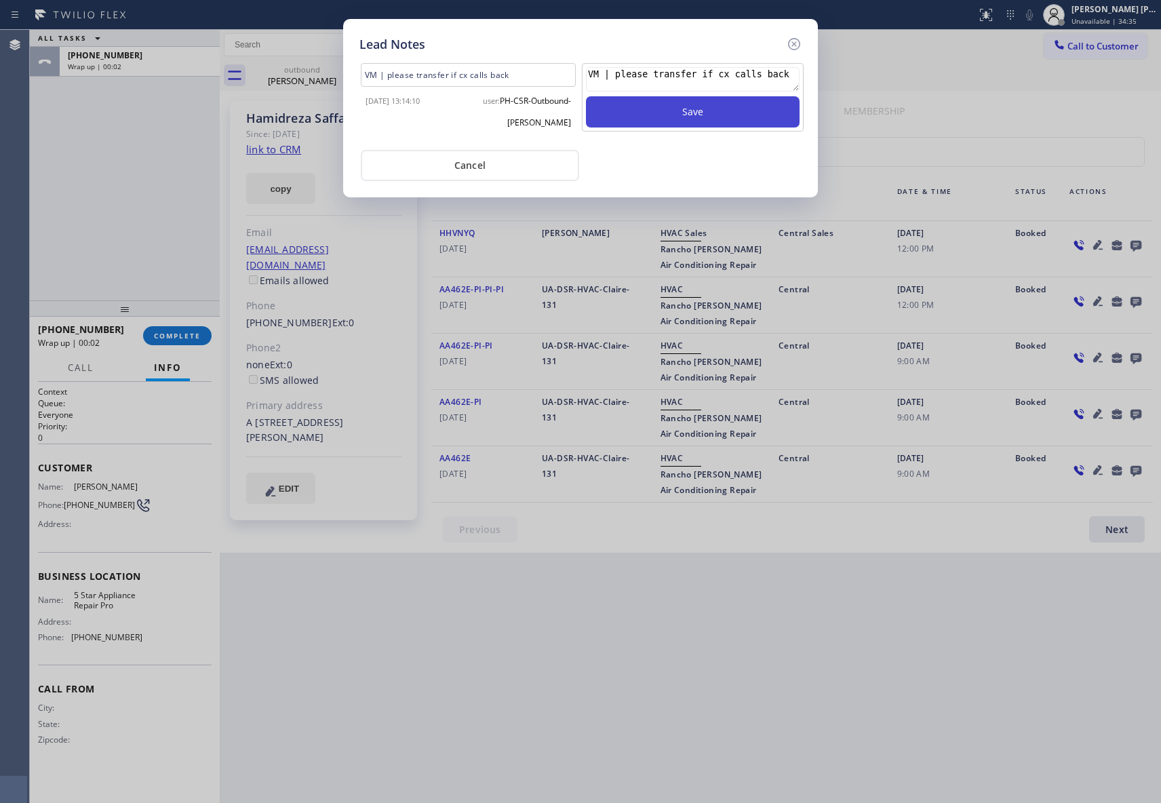
type textarea "VM | please transfer if cx calls back"
click at [675, 109] on button "Save" at bounding box center [693, 111] width 214 height 31
click at [795, 38] on icon at bounding box center [794, 44] width 12 height 12
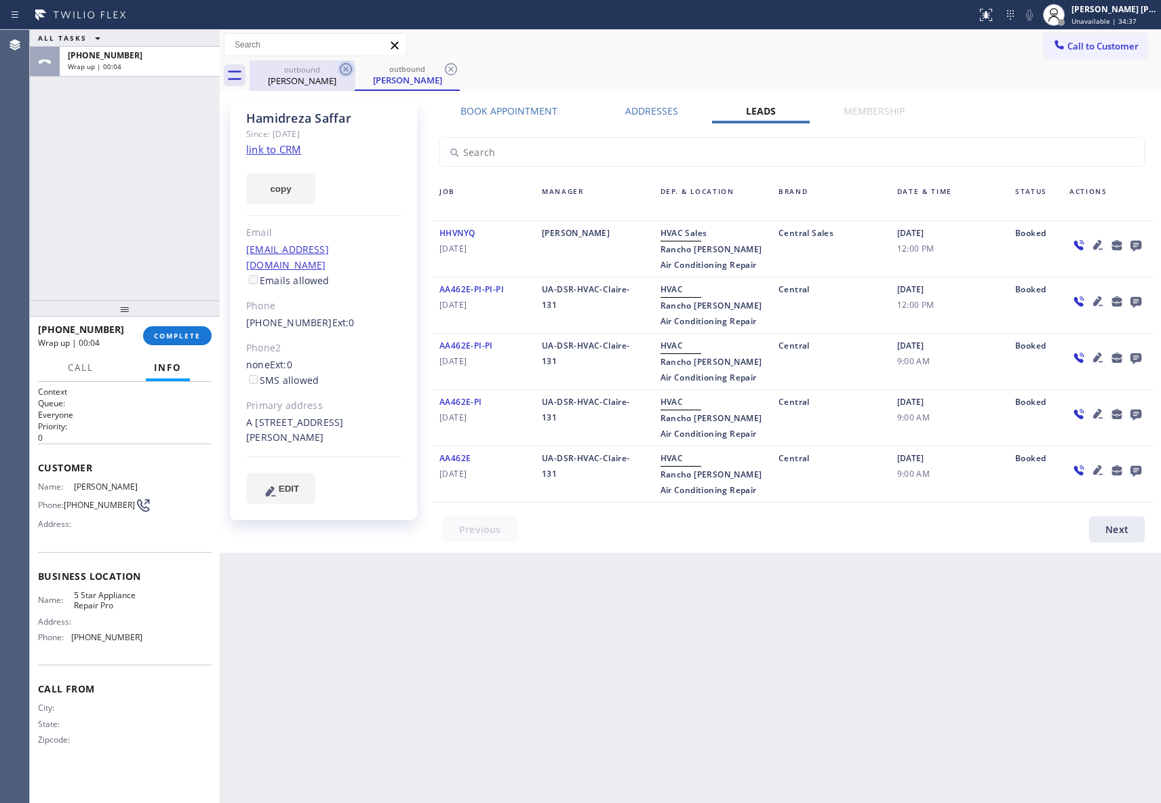
drag, startPoint x: 336, startPoint y: 79, endPoint x: 350, endPoint y: 73, distance: 14.9
click at [338, 79] on div "[PERSON_NAME]" at bounding box center [302, 81] width 102 height 12
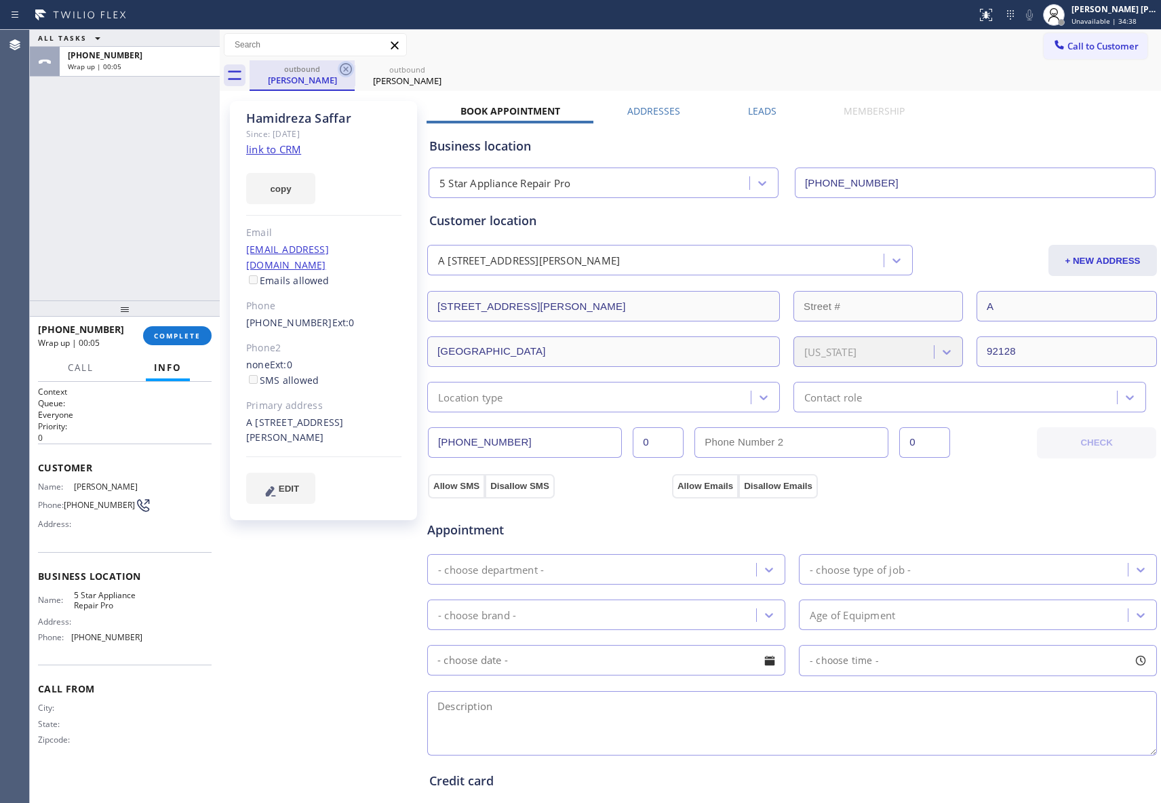
click at [350, 72] on icon at bounding box center [346, 69] width 12 height 12
click at [0, 0] on icon at bounding box center [0, 0] width 0 height 0
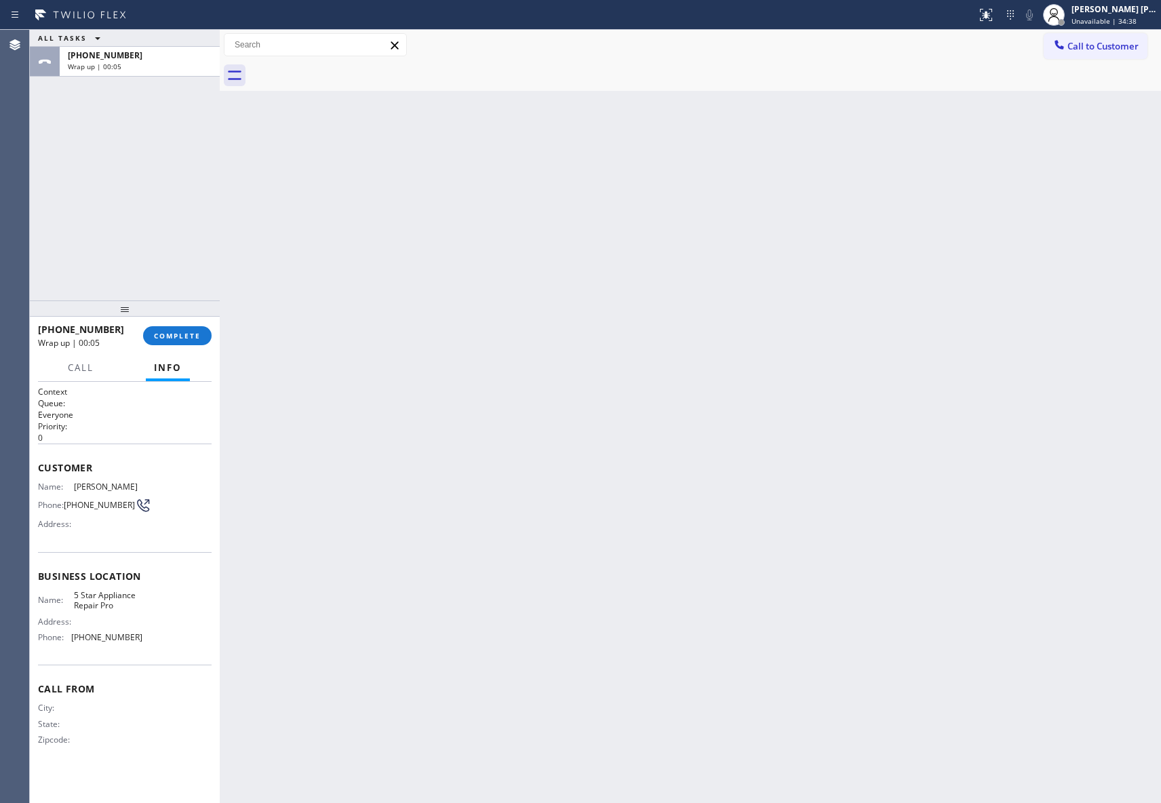
click at [344, 68] on div at bounding box center [704, 75] width 911 height 31
click at [172, 342] on button "COMPLETE" at bounding box center [177, 335] width 68 height 19
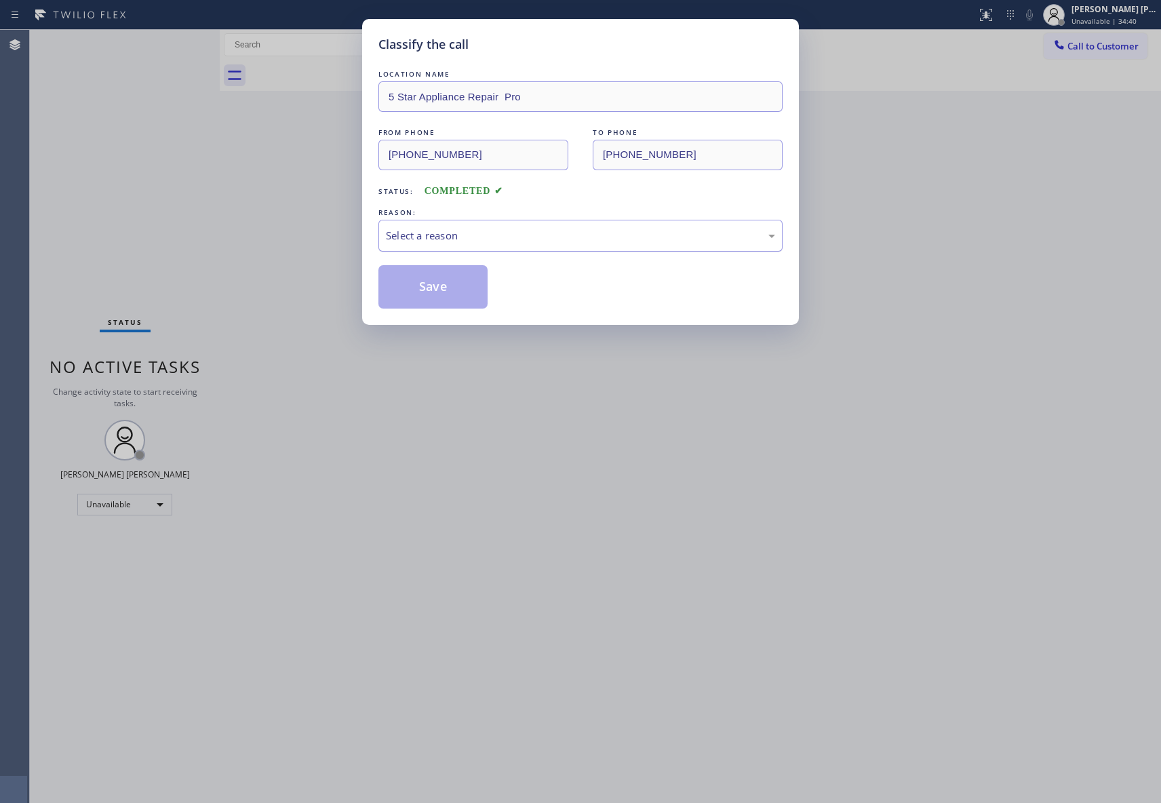
click at [504, 241] on div "Select a reason" at bounding box center [580, 236] width 389 height 16
click at [434, 289] on button "Save" at bounding box center [432, 286] width 109 height 43
click at [428, 283] on button "Save" at bounding box center [432, 286] width 109 height 43
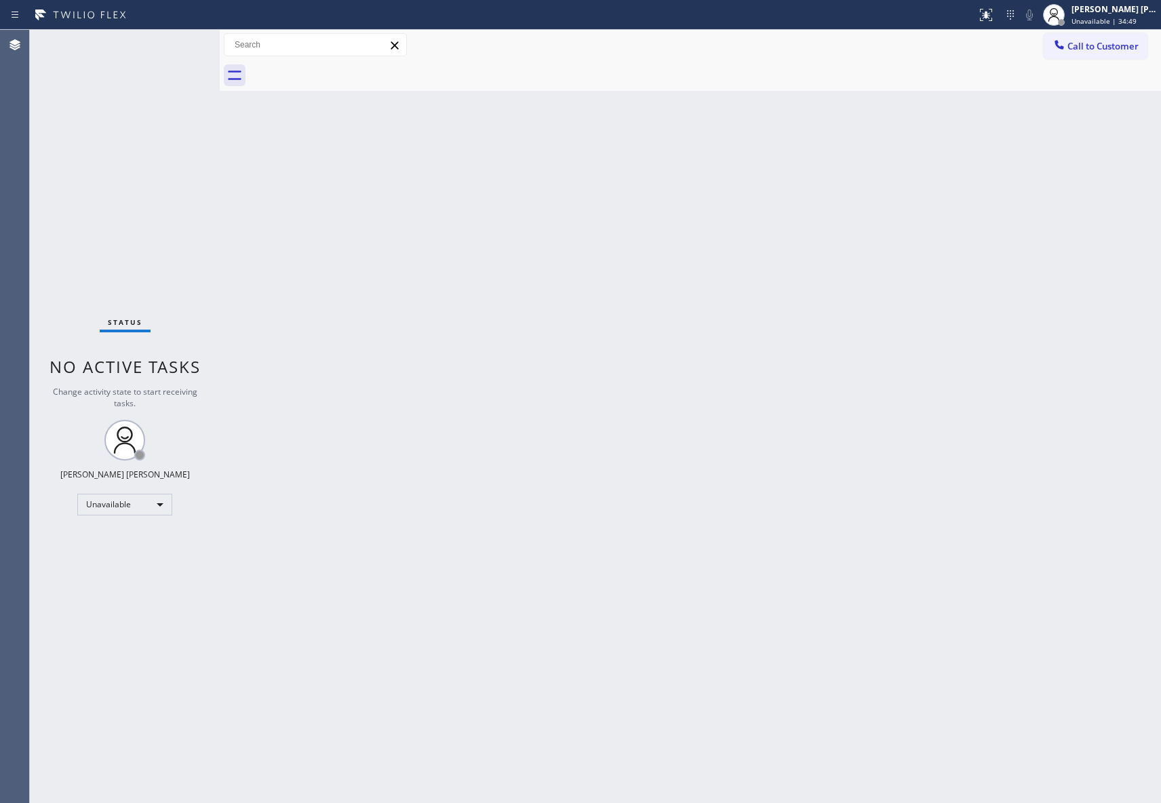
drag, startPoint x: 1136, startPoint y: 42, endPoint x: 1045, endPoint y: 68, distance: 95.3
click at [1135, 42] on span "Call to Customer" at bounding box center [1102, 46] width 71 height 12
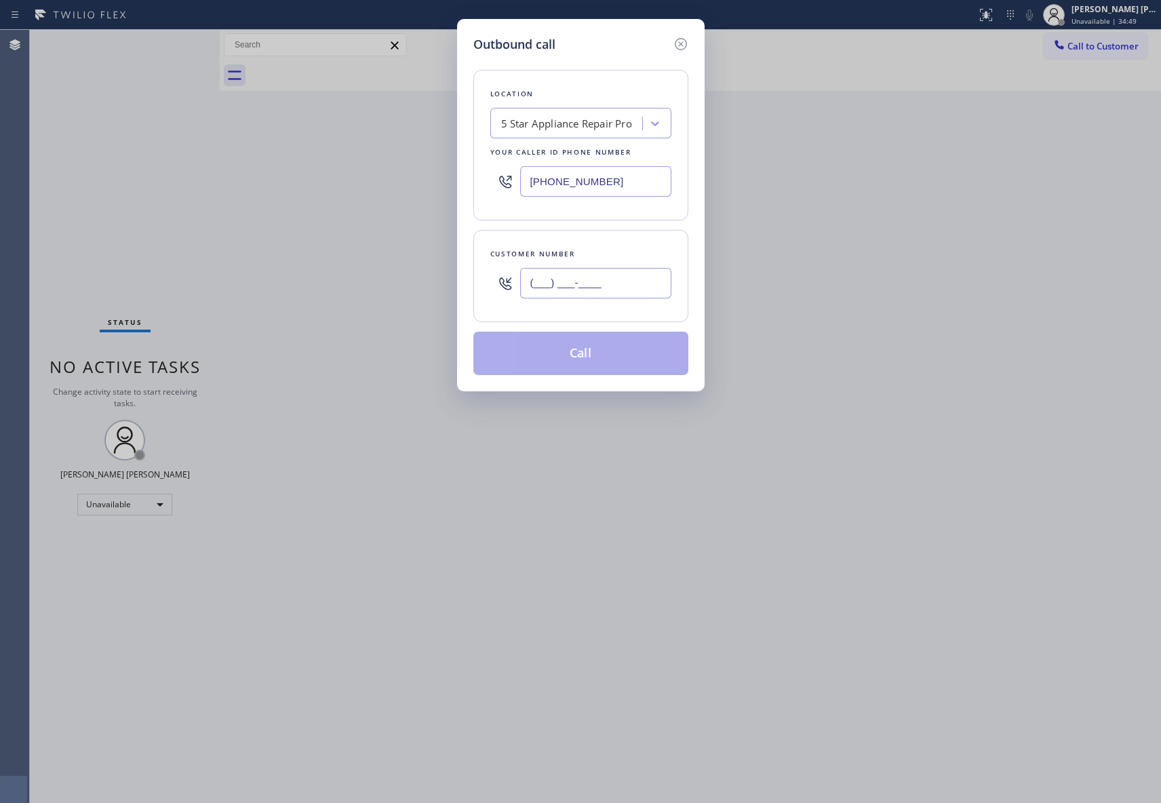
click at [621, 282] on input "(___) ___-____" at bounding box center [595, 283] width 151 height 31
paste input "949) 395-2907"
type input "[PHONE_NUMBER]"
click at [616, 355] on button "Call" at bounding box center [580, 353] width 215 height 43
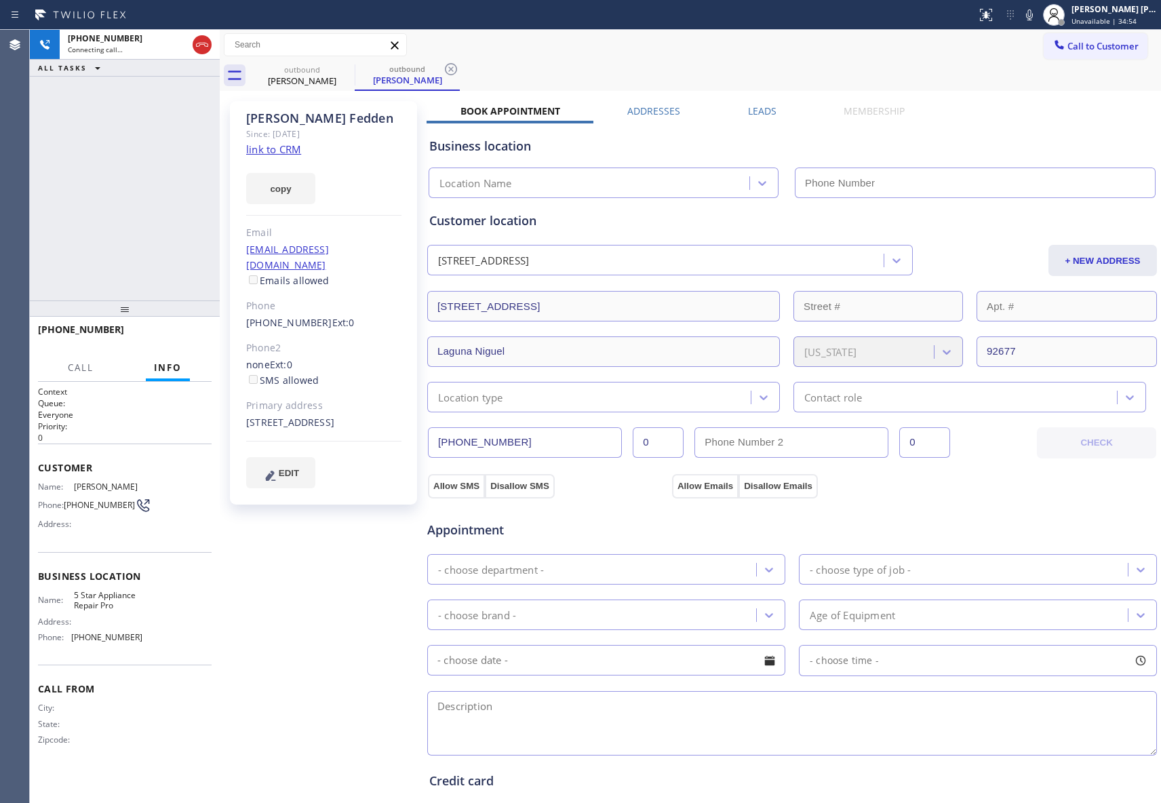
type input "[PHONE_NUMBER]"
click at [180, 328] on button "HANG UP" at bounding box center [179, 335] width 63 height 19
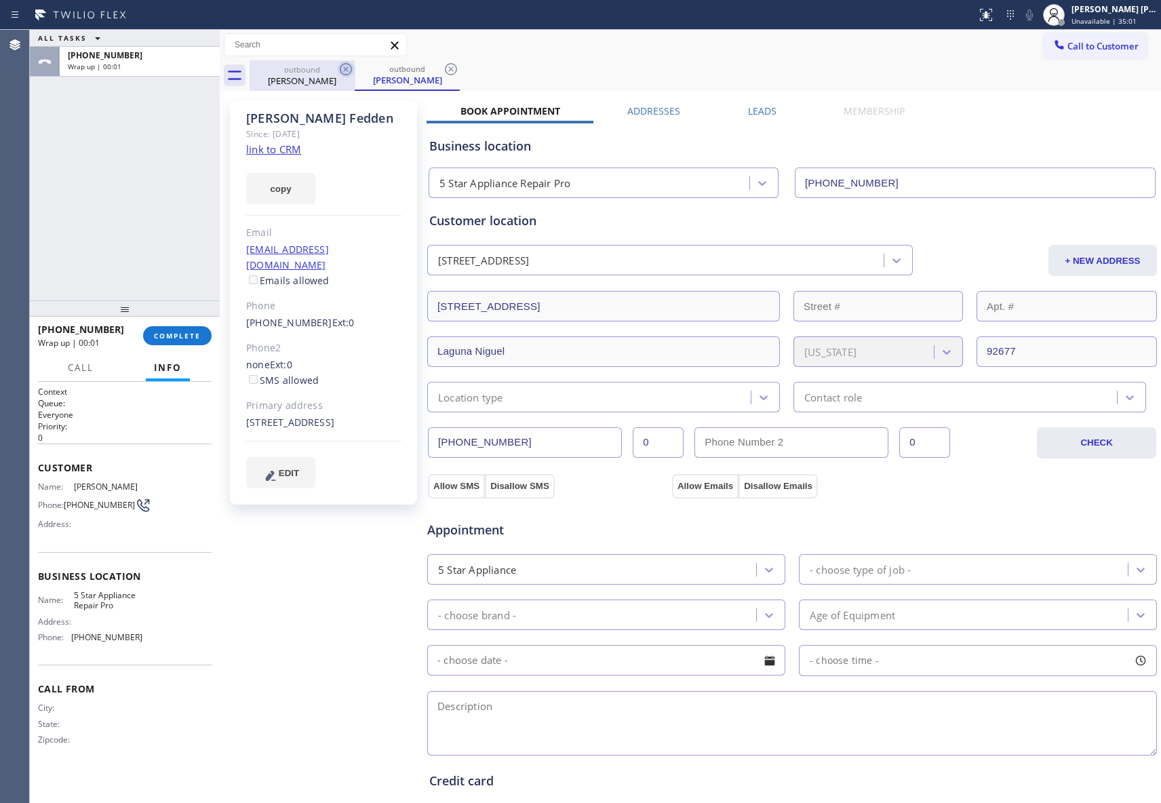
click at [348, 66] on icon at bounding box center [346, 69] width 16 height 16
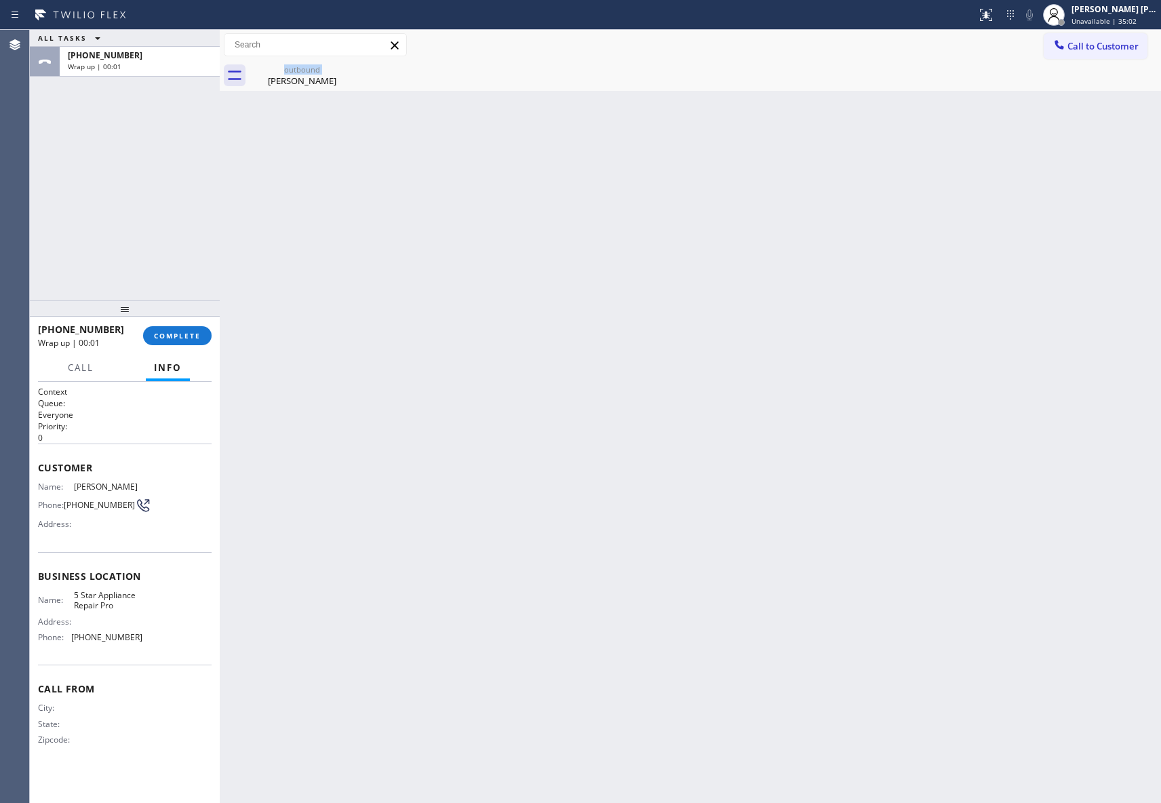
click at [348, 66] on div "outbound [PERSON_NAME]" at bounding box center [301, 75] width 105 height 31
click at [0, 0] on icon at bounding box center [0, 0] width 0 height 0
click at [348, 66] on div at bounding box center [704, 75] width 911 height 31
click at [202, 332] on button "COMPLETE" at bounding box center [177, 335] width 68 height 19
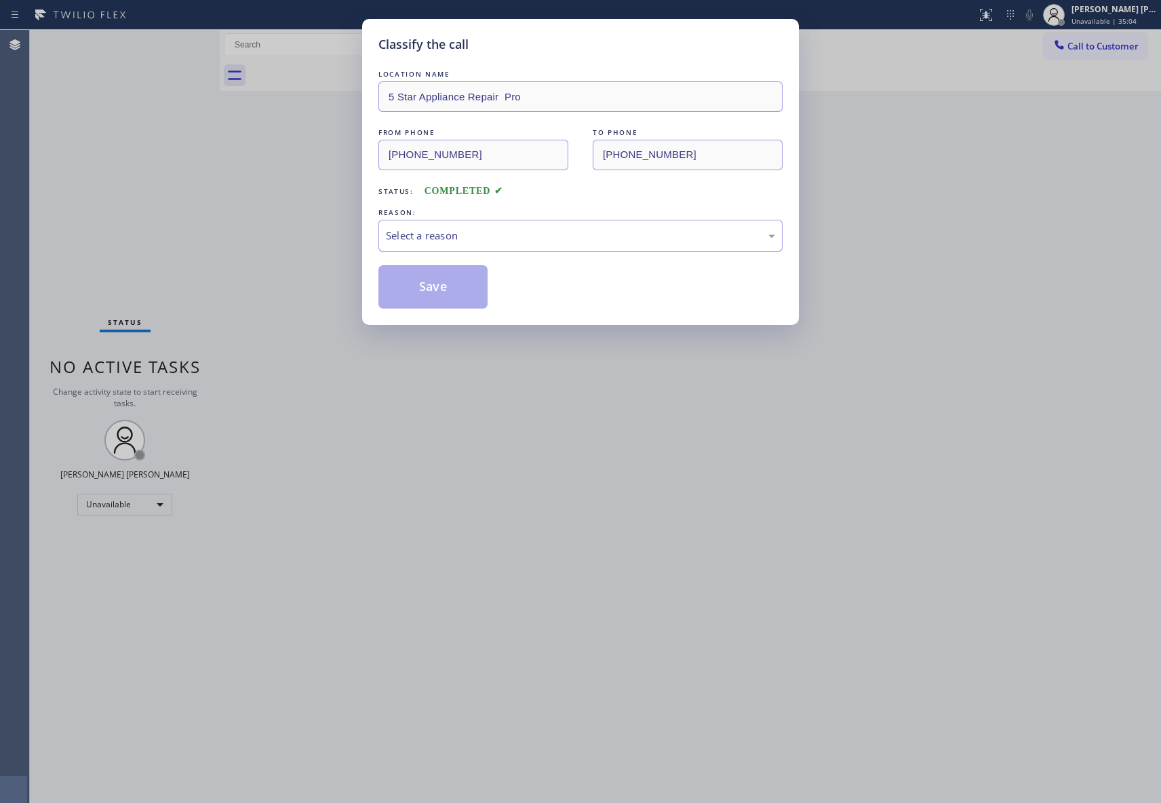
click at [538, 233] on div "Select a reason" at bounding box center [580, 236] width 389 height 16
click at [449, 288] on button "Save" at bounding box center [432, 286] width 109 height 43
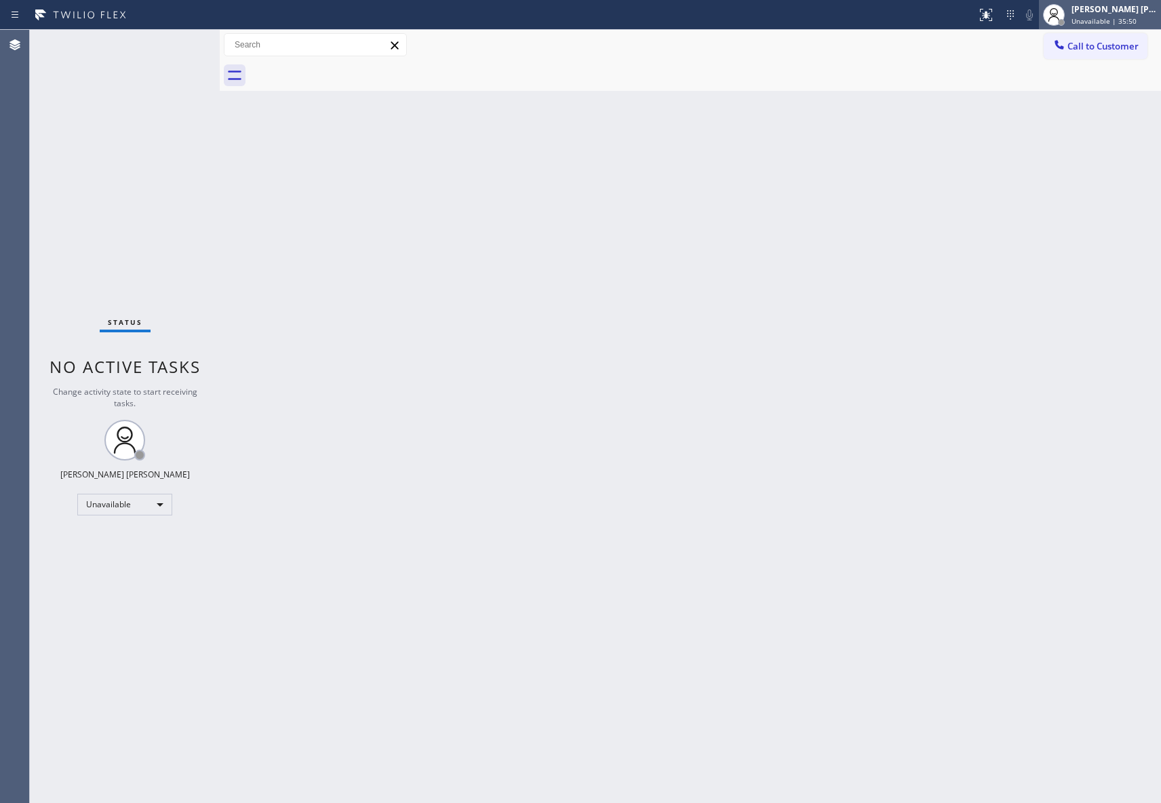
click at [1104, 3] on div "[PERSON_NAME] [PERSON_NAME]" at bounding box center [1113, 9] width 85 height 12
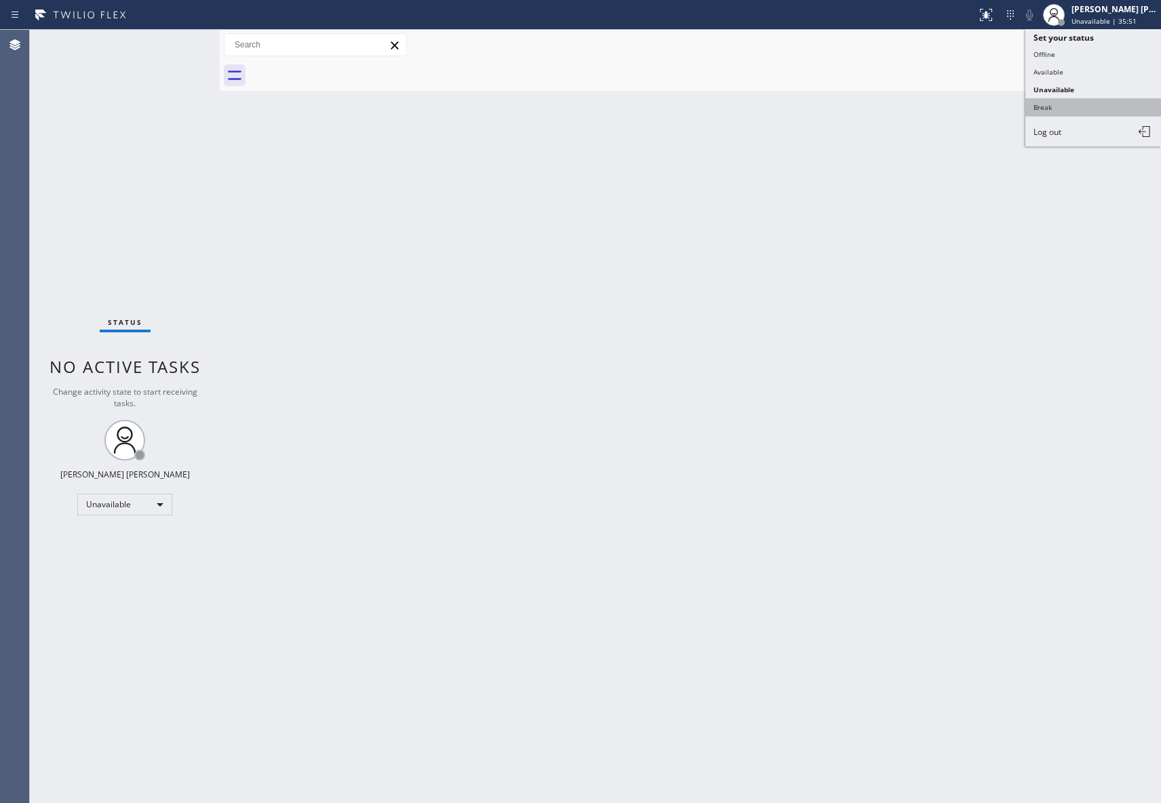
click at [1077, 104] on button "Break" at bounding box center [1093, 107] width 136 height 18
